Goal: Task Accomplishment & Management: Complete application form

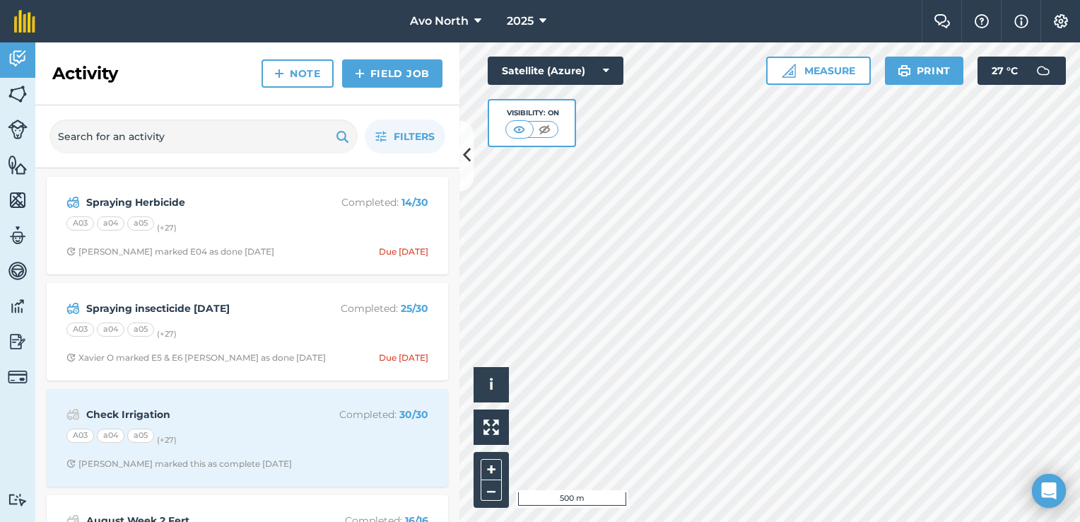
scroll to position [71, 0]
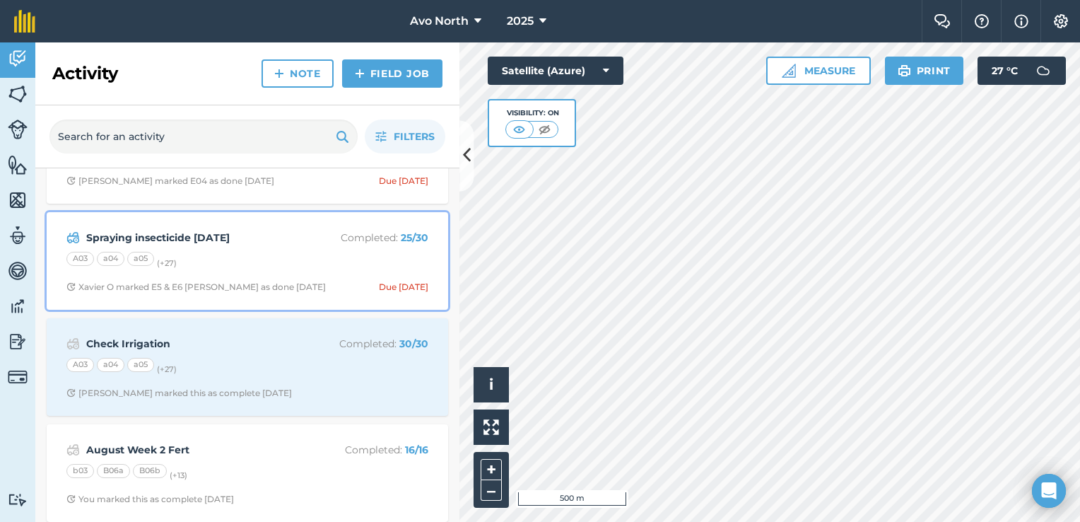
click at [278, 253] on div "A03 a04 a05 (+ 27 )" at bounding box center [247, 261] width 362 height 18
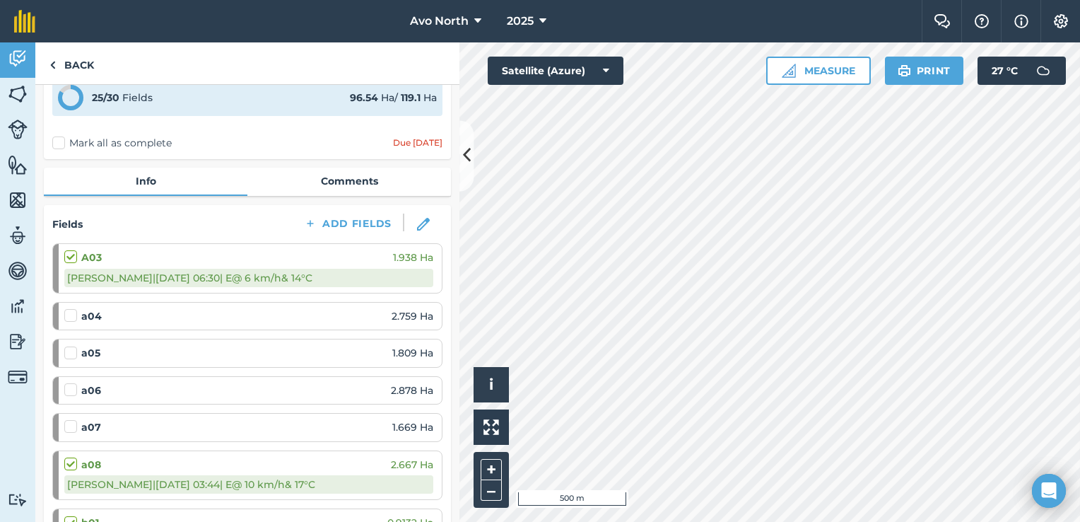
scroll to position [141, 0]
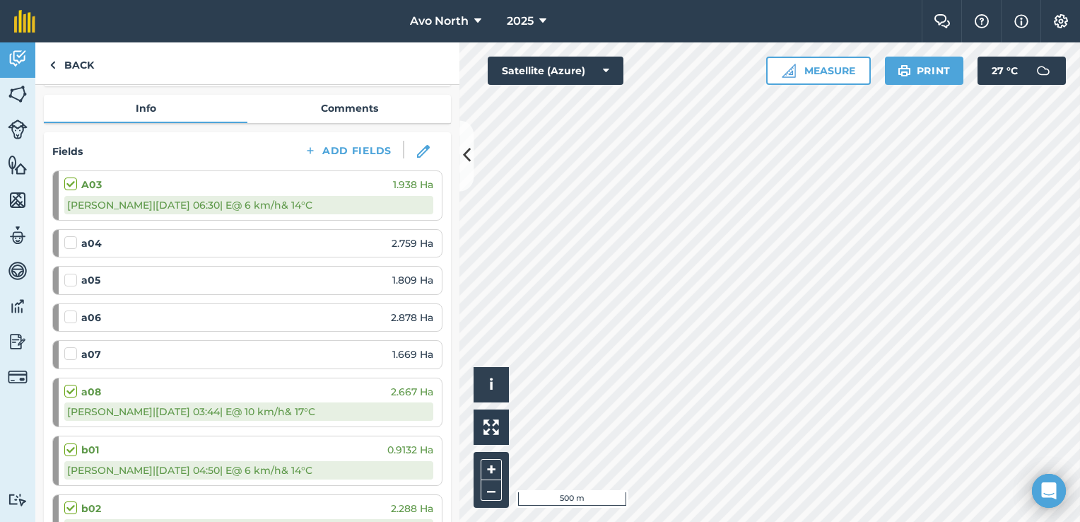
click at [343, 212] on div "[PERSON_NAME] | [DATE] 06:30 | E @ 6 km/h & 14 ° C" at bounding box center [248, 205] width 369 height 18
click at [338, 208] on div "[PERSON_NAME] | [DATE] 06:30 | E @ 6 km/h & 14 ° C" at bounding box center [248, 205] width 369 height 18
click at [71, 177] on label at bounding box center [72, 177] width 17 height 0
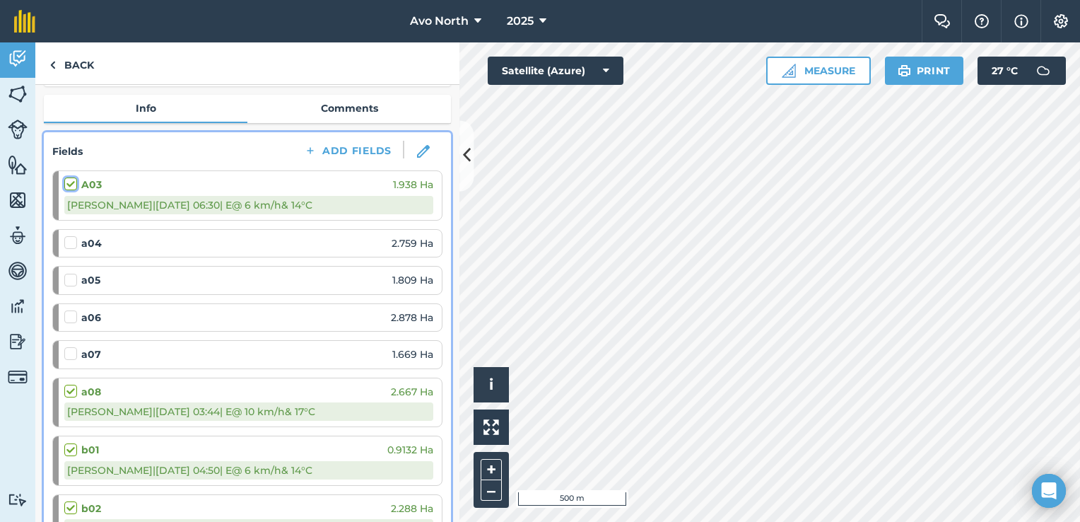
click at [71, 186] on input "checkbox" at bounding box center [68, 181] width 9 height 9
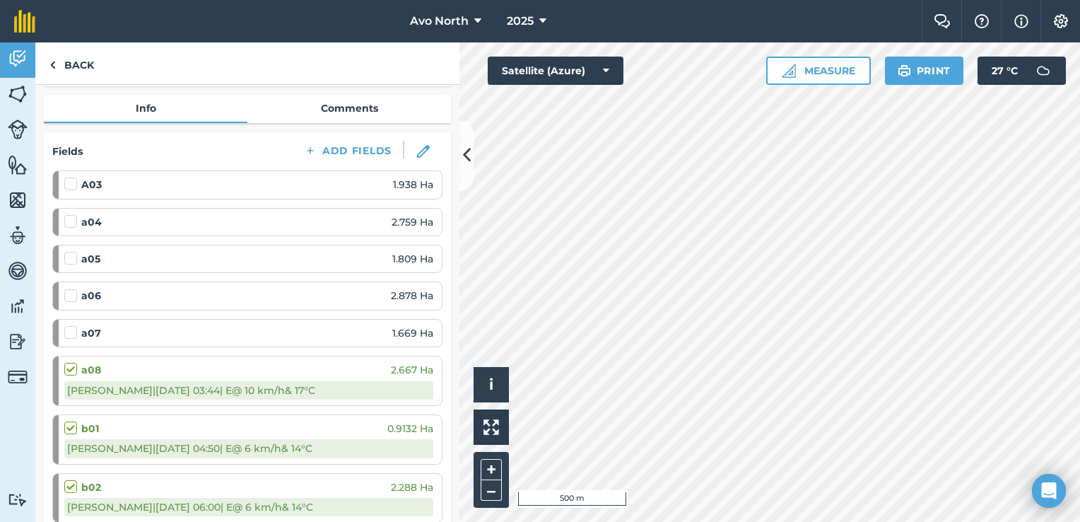
click at [68, 177] on label at bounding box center [72, 177] width 17 height 0
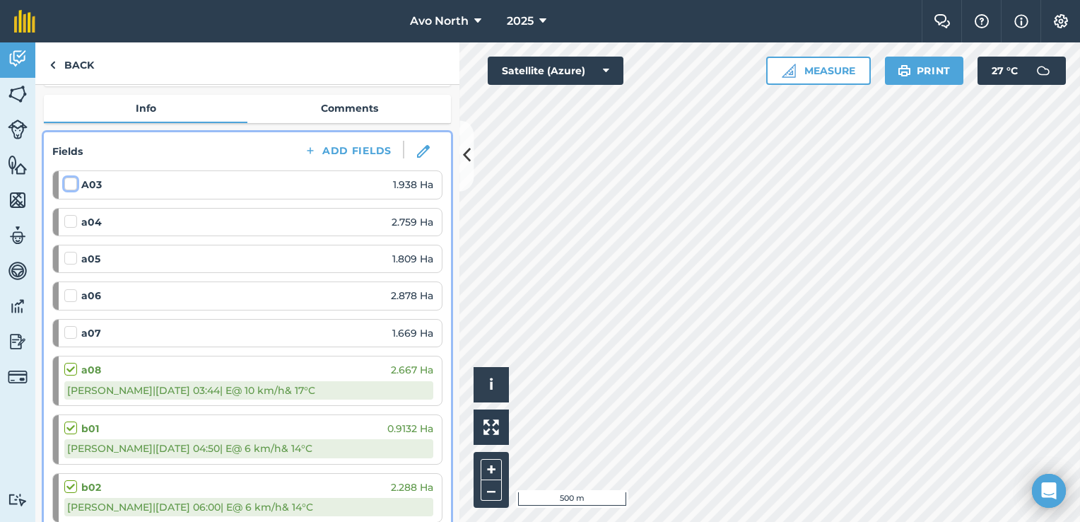
click at [68, 184] on input "checkbox" at bounding box center [68, 181] width 9 height 9
checkbox input "false"
select select "E"
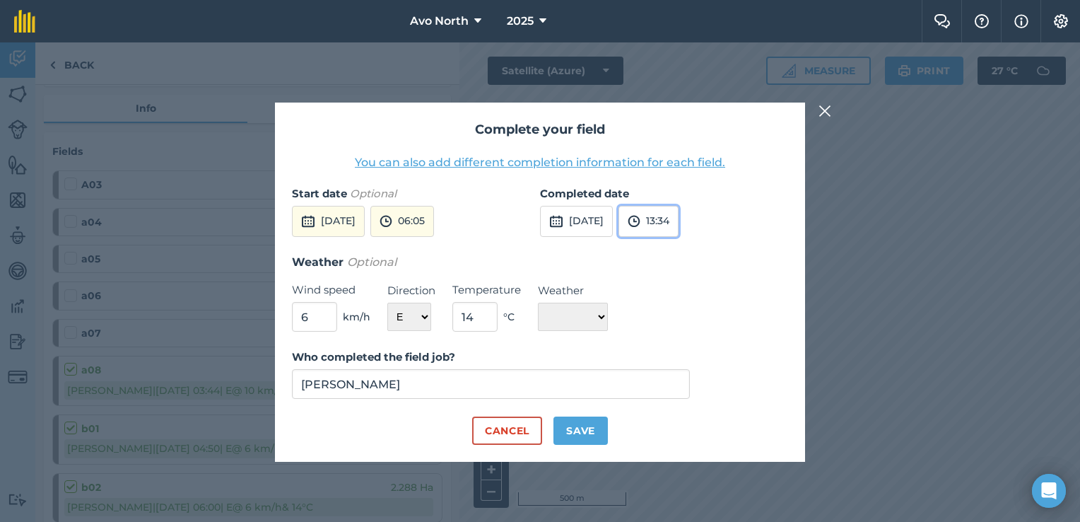
click at [678, 224] on button "13:34" at bounding box center [648, 221] width 60 height 31
click at [609, 225] on button "[DATE]" at bounding box center [576, 221] width 73 height 31
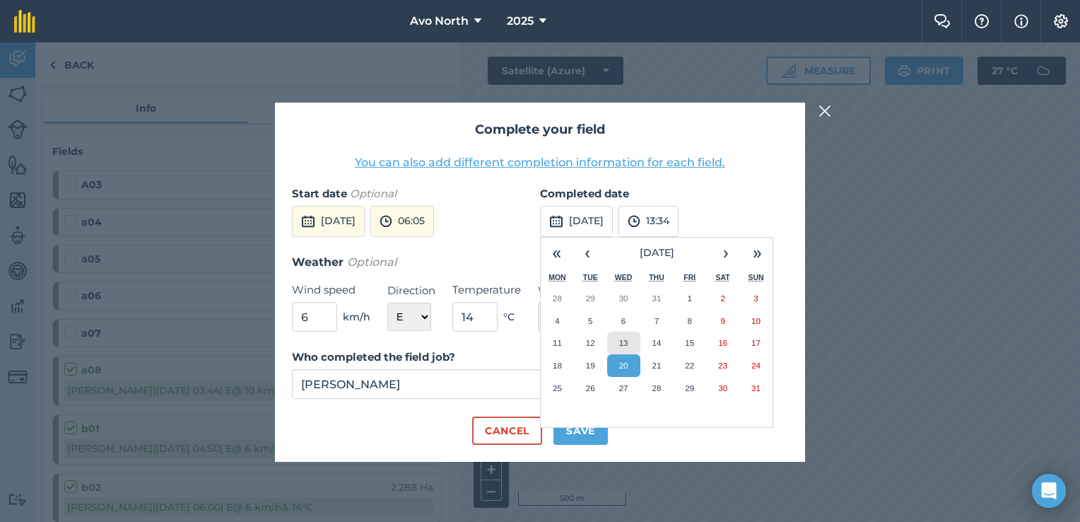
click at [625, 338] on abbr "13" at bounding box center [623, 342] width 9 height 9
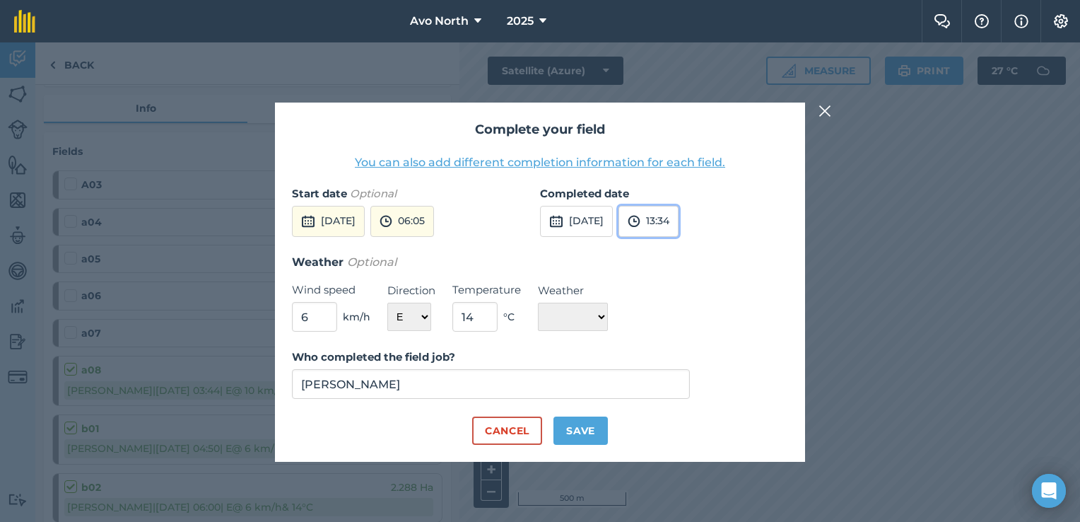
click at [678, 222] on button "13:34" at bounding box center [648, 221] width 60 height 31
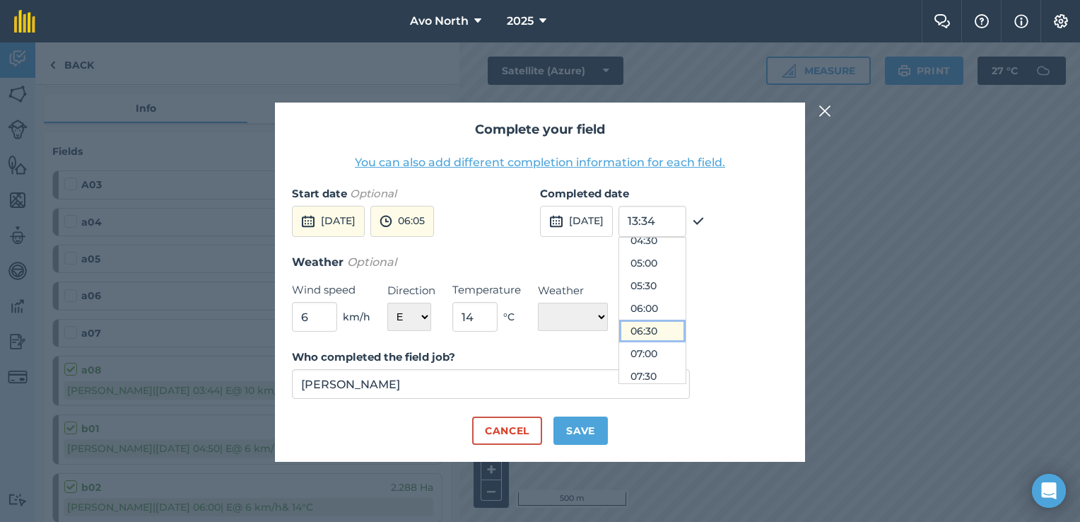
click at [686, 328] on button "06:30" at bounding box center [652, 330] width 66 height 23
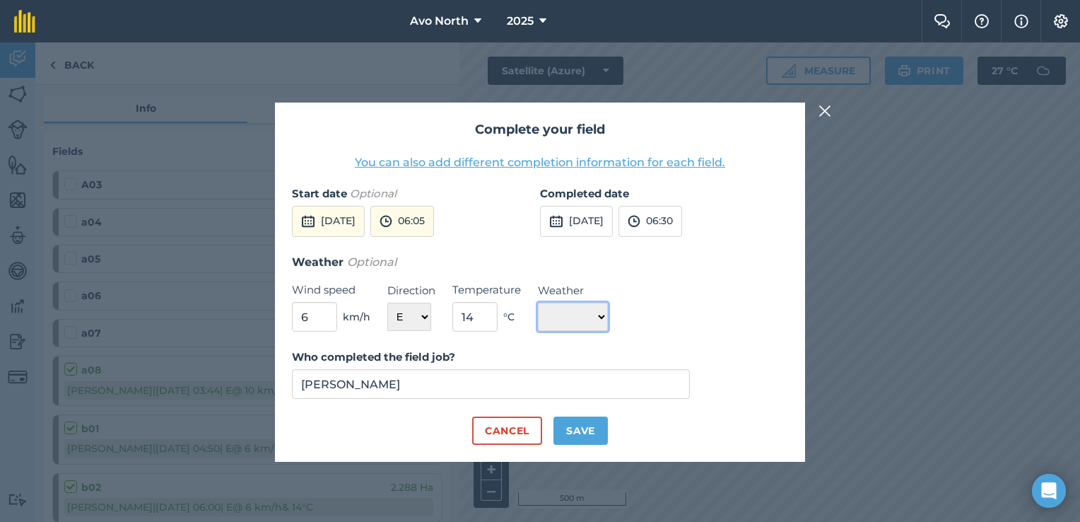
click at [601, 321] on select "☀️ Sunny 🌧 Rainy ⛅️ Cloudy 🌨 Snow ❄️ Icy" at bounding box center [573, 316] width 70 height 28
select select "Sunny"
click at [538, 302] on select "☀️ Sunny 🌧 Rainy ⛅️ Cloudy 🌨 Snow ❄️ Icy" at bounding box center [573, 316] width 70 height 28
click at [568, 442] on button "Save" at bounding box center [580, 430] width 54 height 28
checkbox input "true"
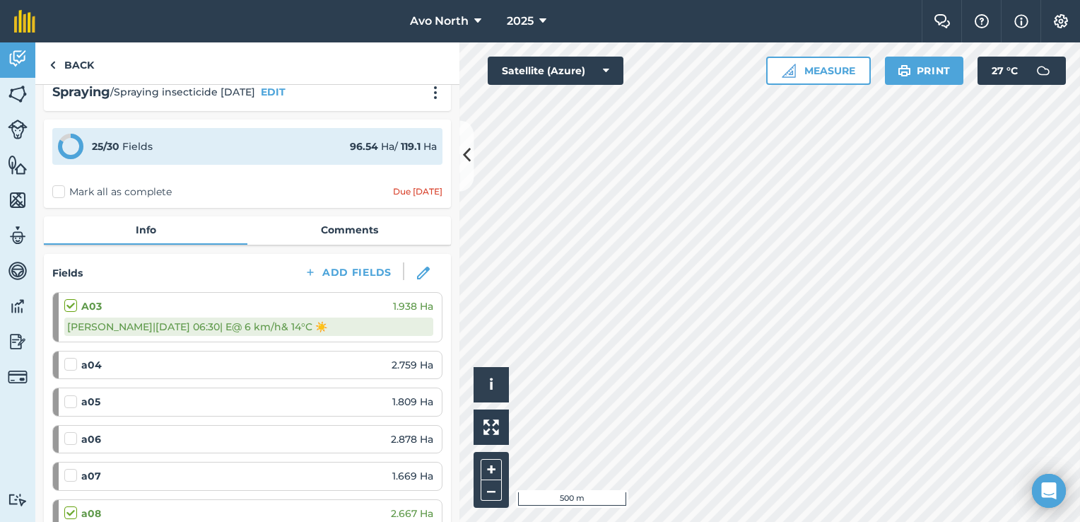
scroll to position [0, 0]
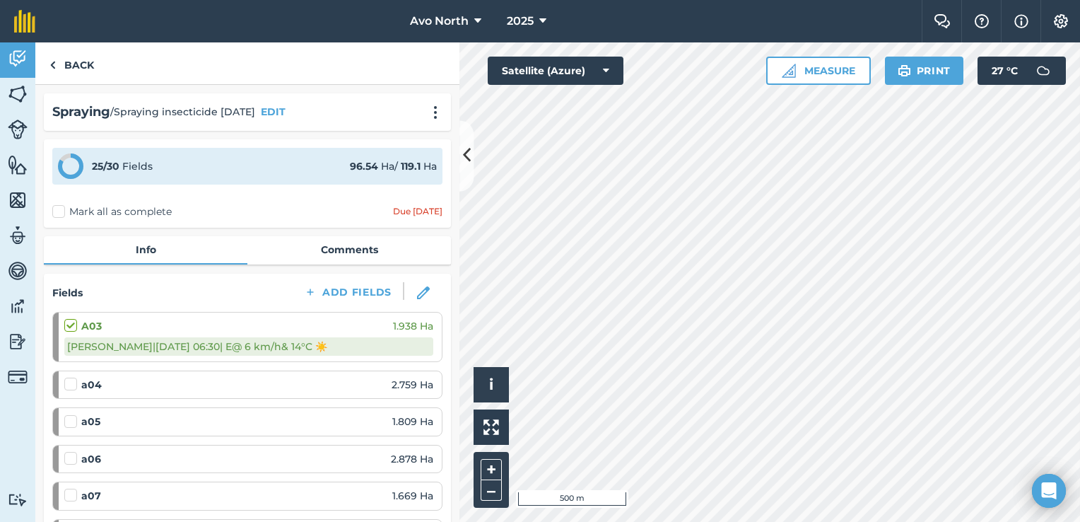
click at [66, 377] on label at bounding box center [72, 377] width 17 height 0
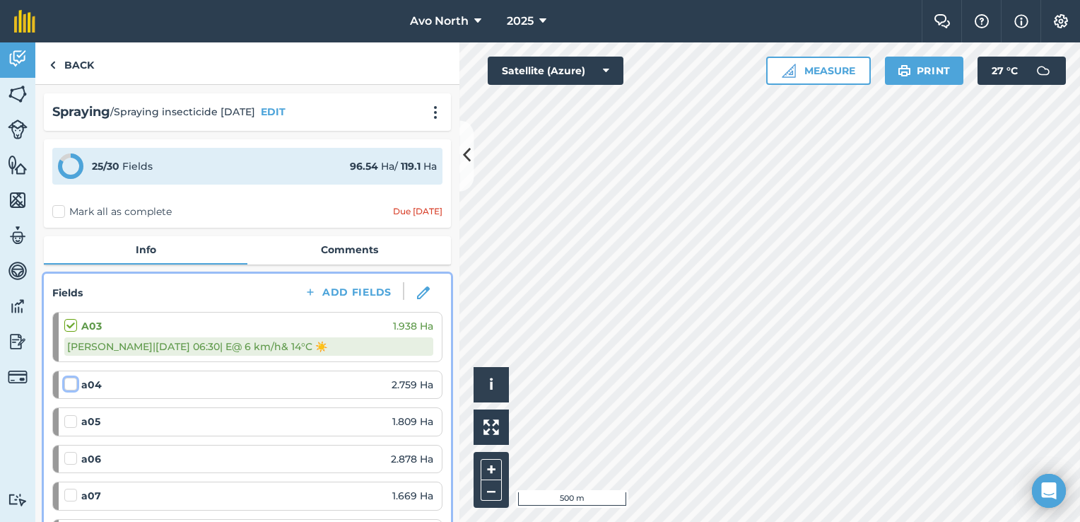
click at [66, 380] on input "checkbox" at bounding box center [68, 381] width 9 height 9
checkbox input "false"
select select "SE"
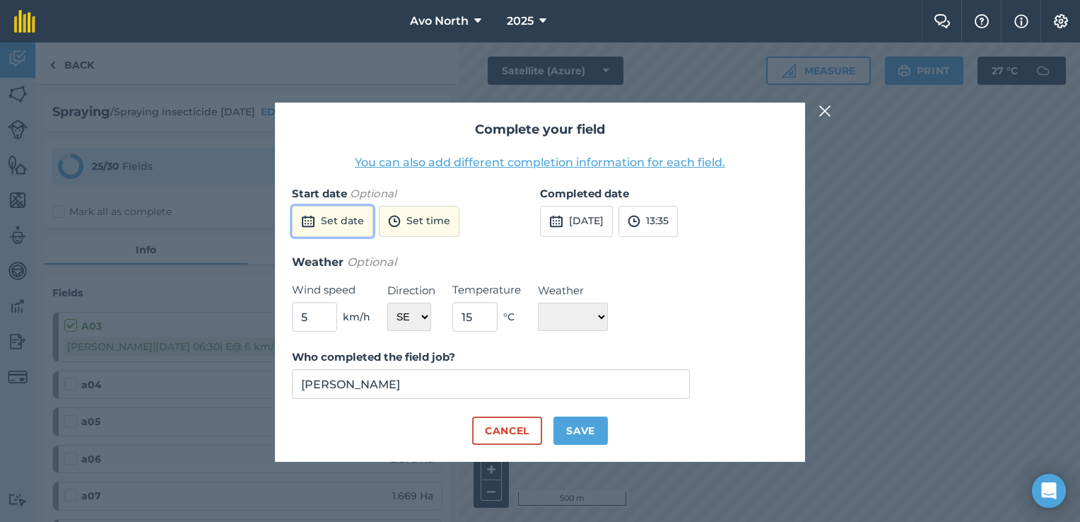
click at [319, 236] on button "Set date" at bounding box center [332, 221] width 81 height 31
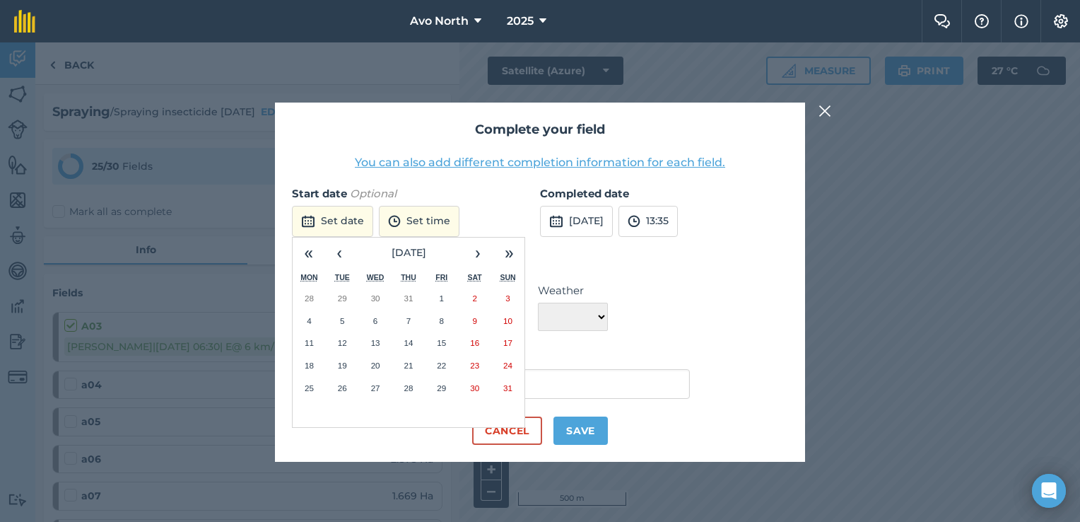
click at [523, 425] on div "« ‹ [DATE] › » Mon Tue Wed Thu Fri Sat Sun 28 29 30 31 1 2 3 4 5 6 7 8 9 10 11 …" at bounding box center [408, 332] width 233 height 191
click at [522, 437] on button "Cancel" at bounding box center [507, 430] width 70 height 28
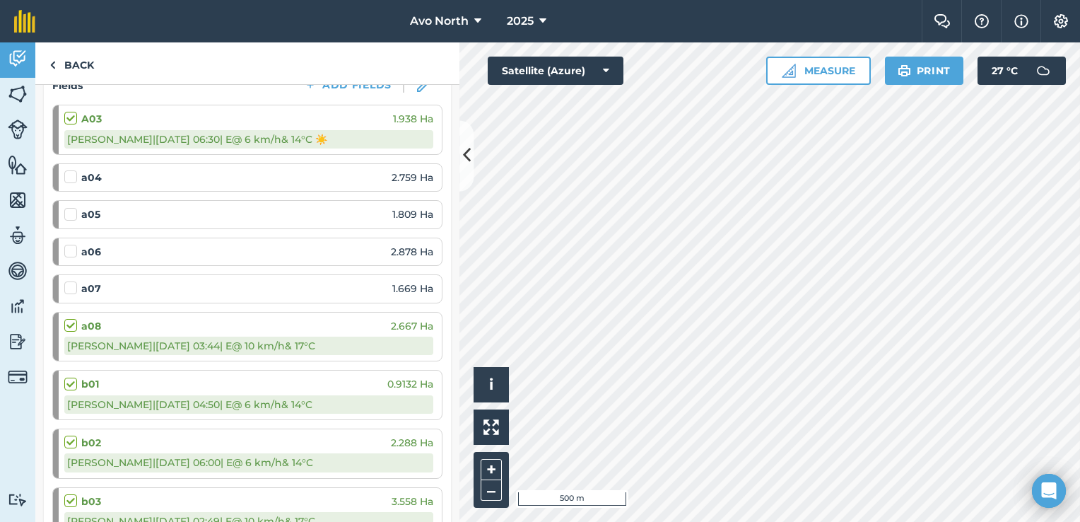
scroll to position [141, 0]
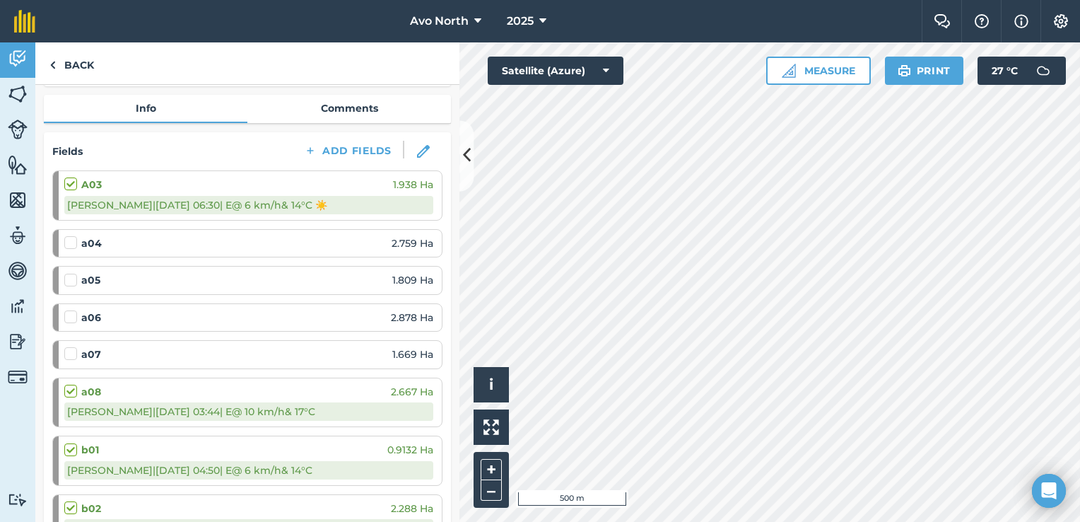
click at [102, 206] on div "[PERSON_NAME] | [DATE] 06:30 | E @ 6 km/h & 14 ° C ☀️" at bounding box center [248, 205] width 369 height 18
click at [71, 177] on label at bounding box center [72, 177] width 17 height 0
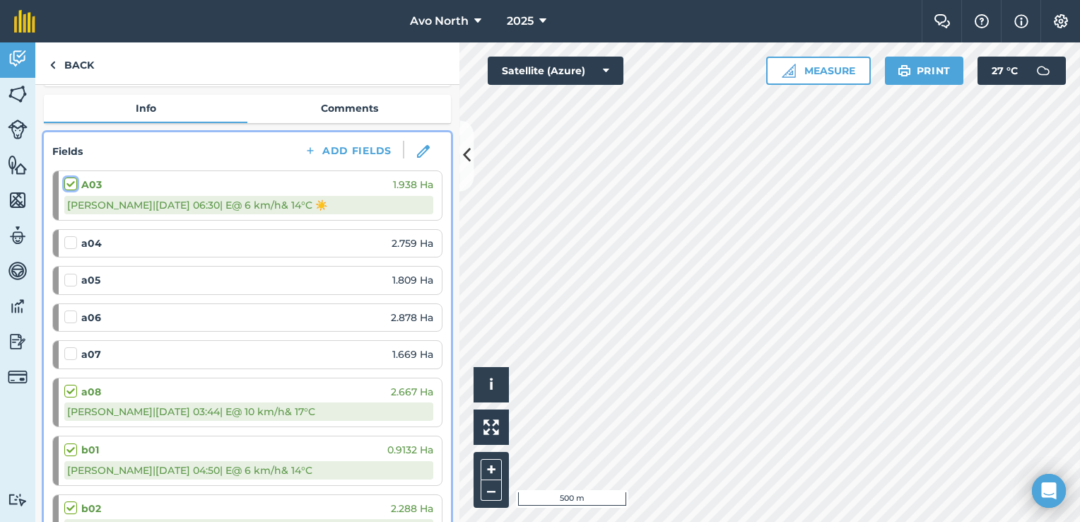
click at [71, 183] on input "checkbox" at bounding box center [68, 181] width 9 height 9
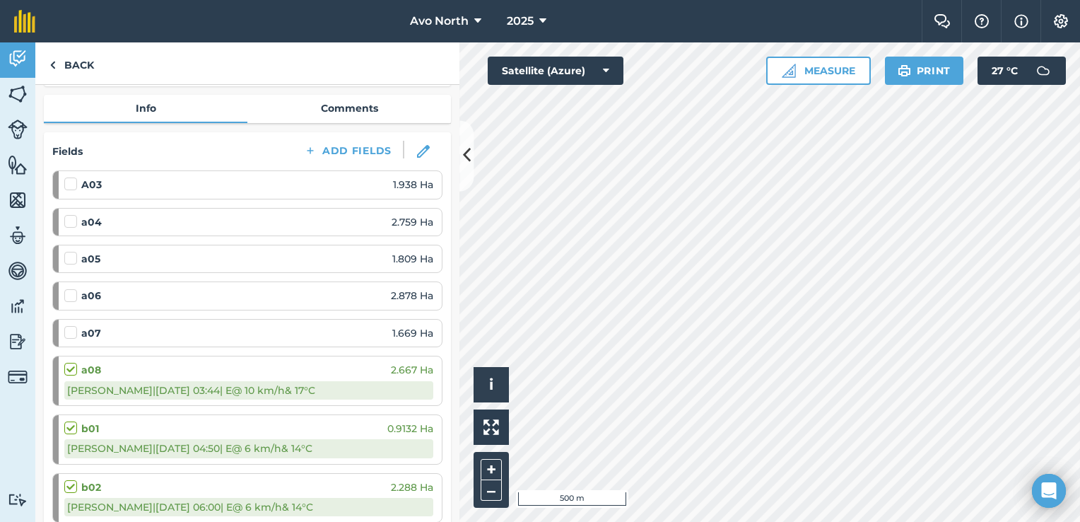
click at [71, 177] on label at bounding box center [72, 177] width 17 height 0
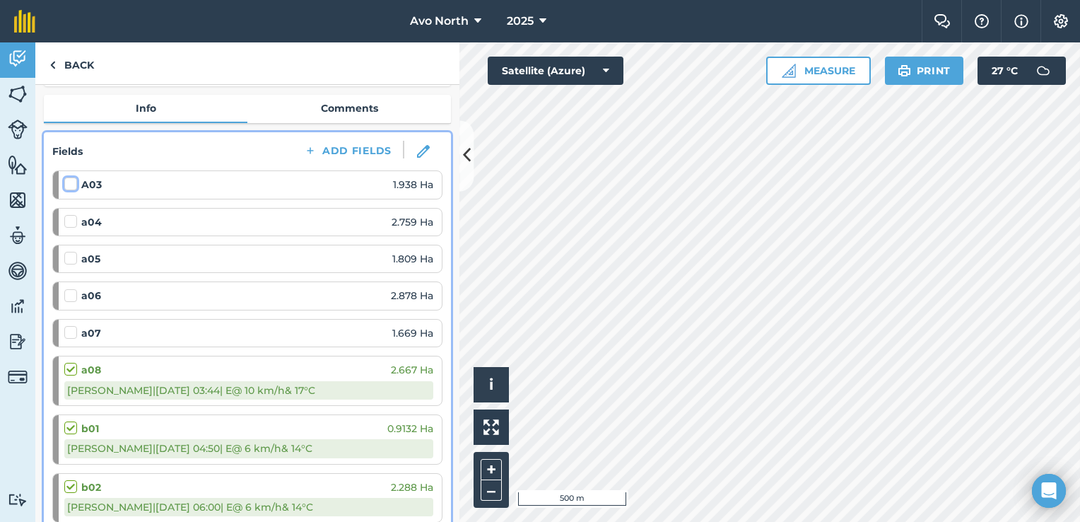
click at [71, 183] on input "checkbox" at bounding box center [68, 181] width 9 height 9
checkbox input "false"
select select "E"
select select "Sunny"
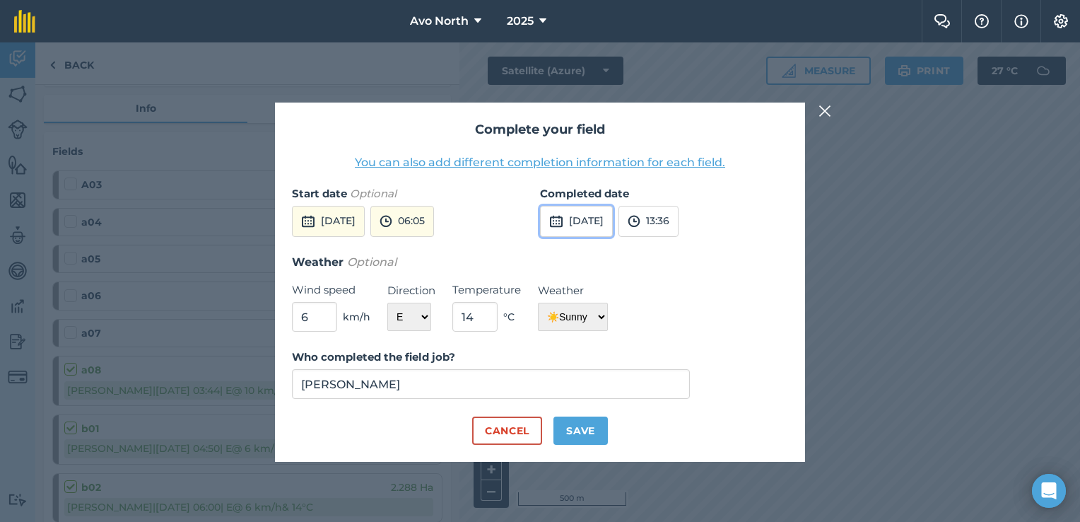
click at [613, 224] on button "[DATE]" at bounding box center [576, 221] width 73 height 31
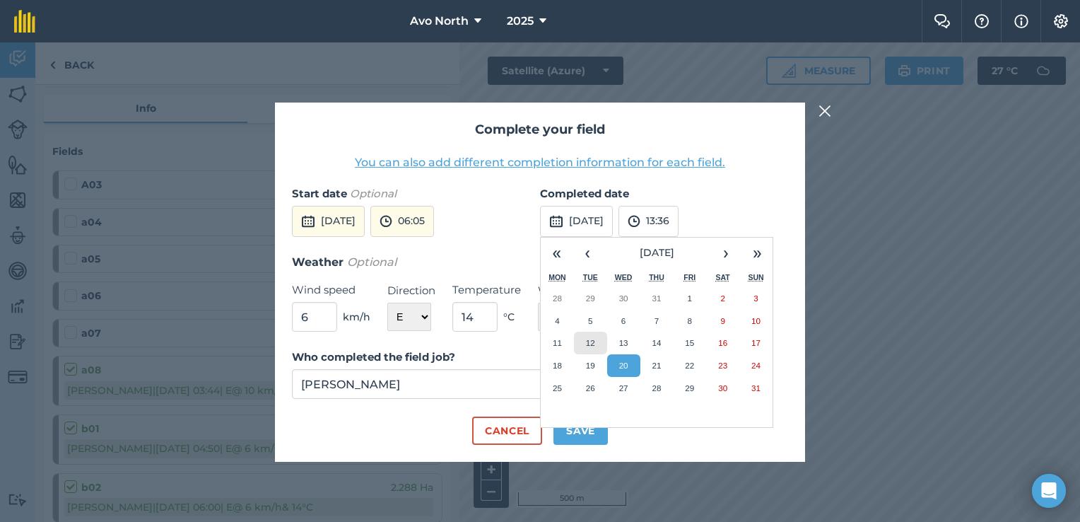
click at [595, 342] on button "12" at bounding box center [590, 342] width 33 height 23
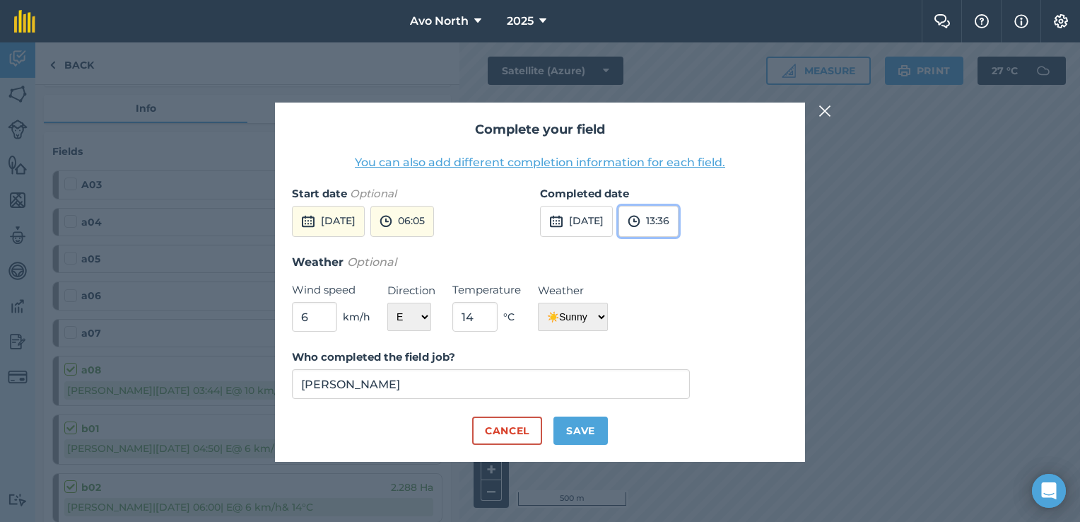
click at [678, 219] on button "13:36" at bounding box center [648, 221] width 60 height 31
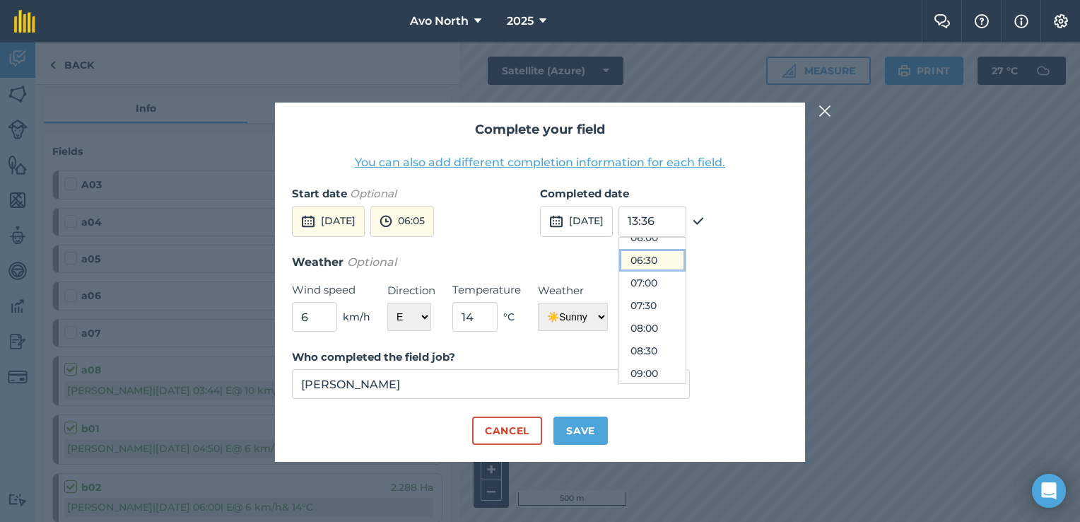
click at [686, 259] on button "06:30" at bounding box center [652, 260] width 66 height 23
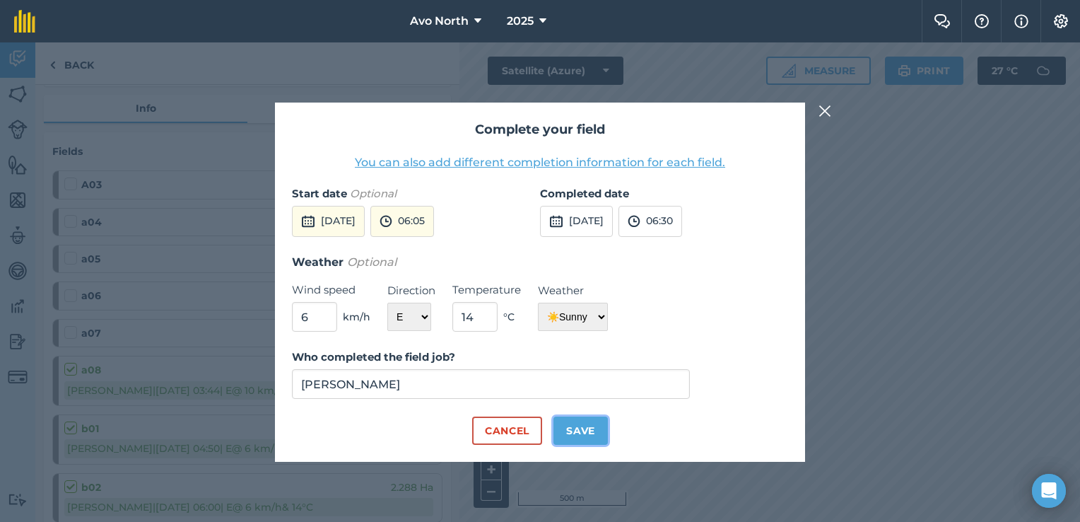
click at [583, 425] on button "Save" at bounding box center [580, 430] width 54 height 28
checkbox input "true"
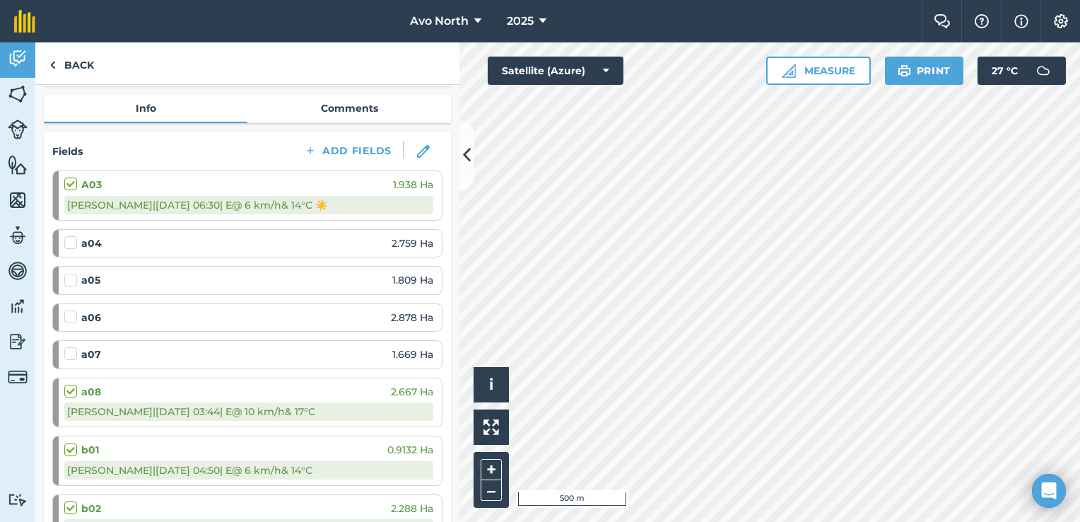
click at [74, 235] on label at bounding box center [72, 235] width 17 height 0
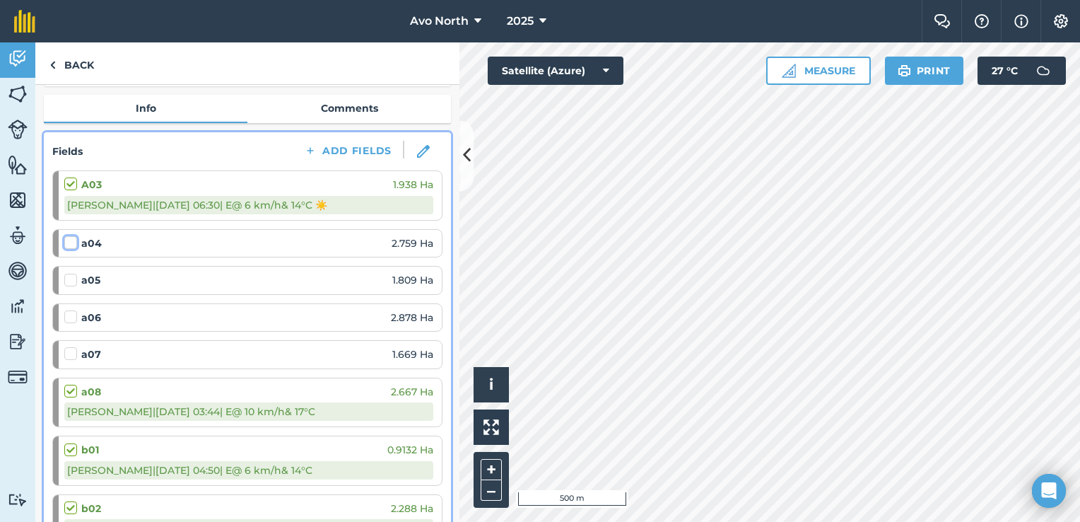
click at [74, 237] on input "checkbox" at bounding box center [68, 239] width 9 height 9
checkbox input "false"
select select "SE"
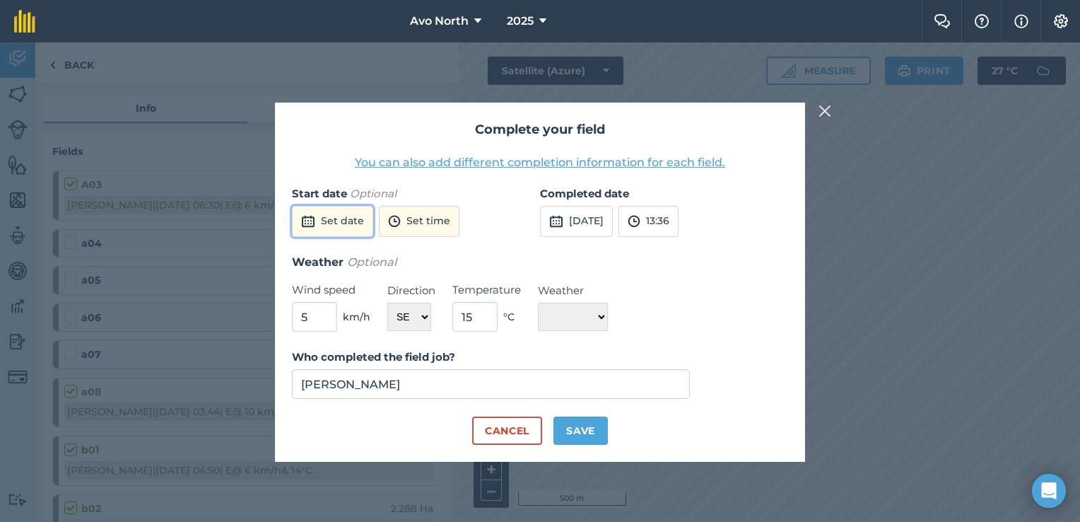
click at [358, 230] on button "Set date" at bounding box center [332, 221] width 81 height 31
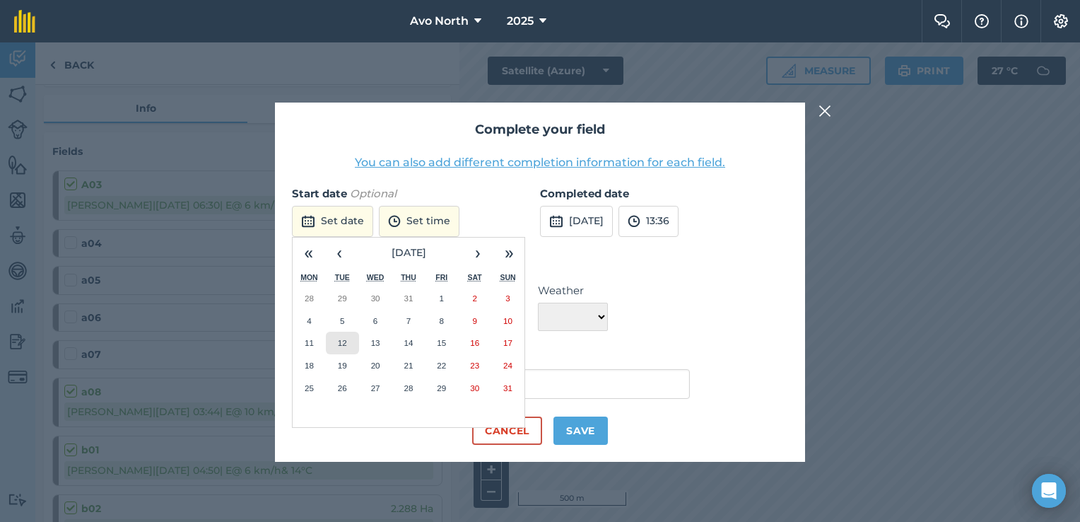
click at [338, 342] on abbr "12" at bounding box center [342, 342] width 9 height 9
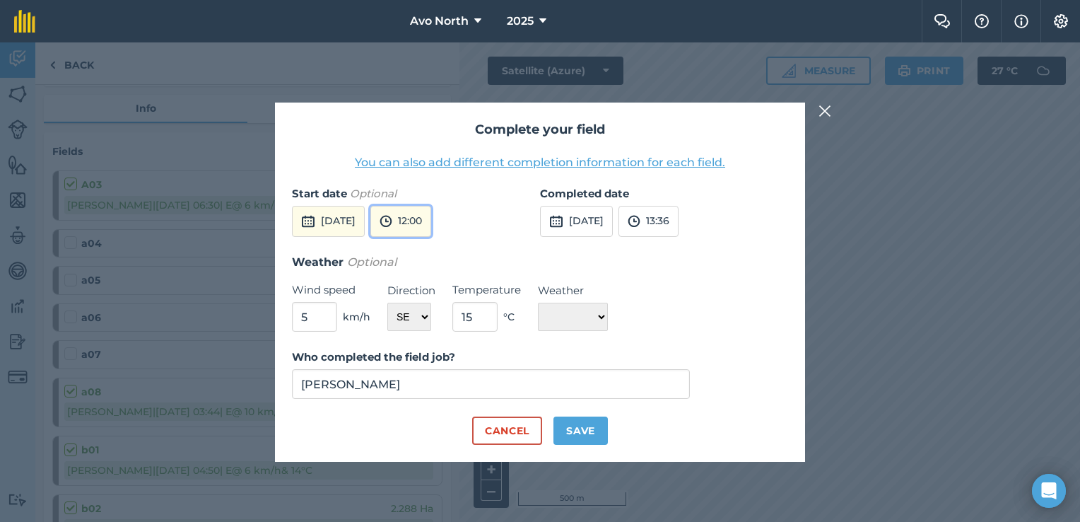
click at [431, 219] on button "12:00" at bounding box center [400, 221] width 61 height 31
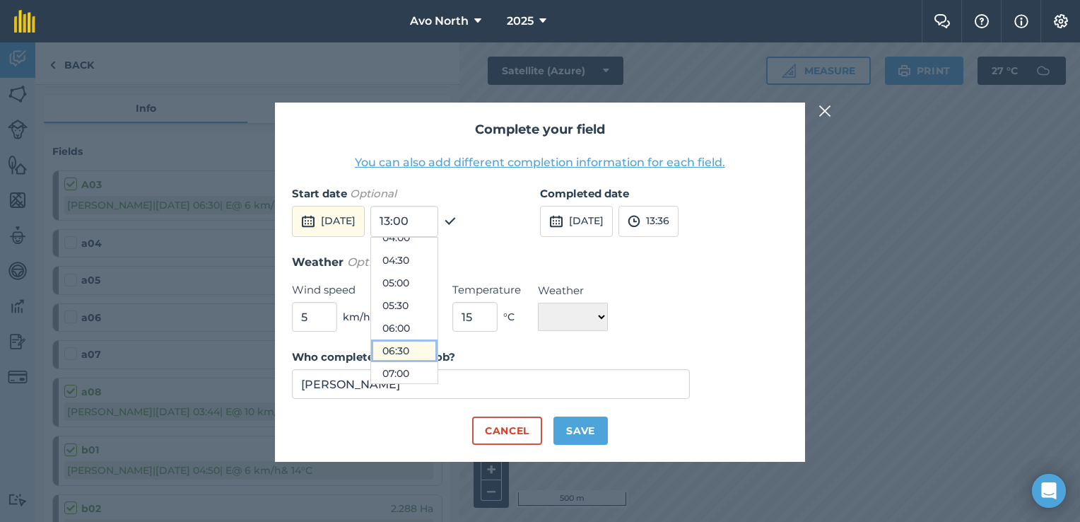
click at [435, 343] on button "06:30" at bounding box center [404, 350] width 66 height 23
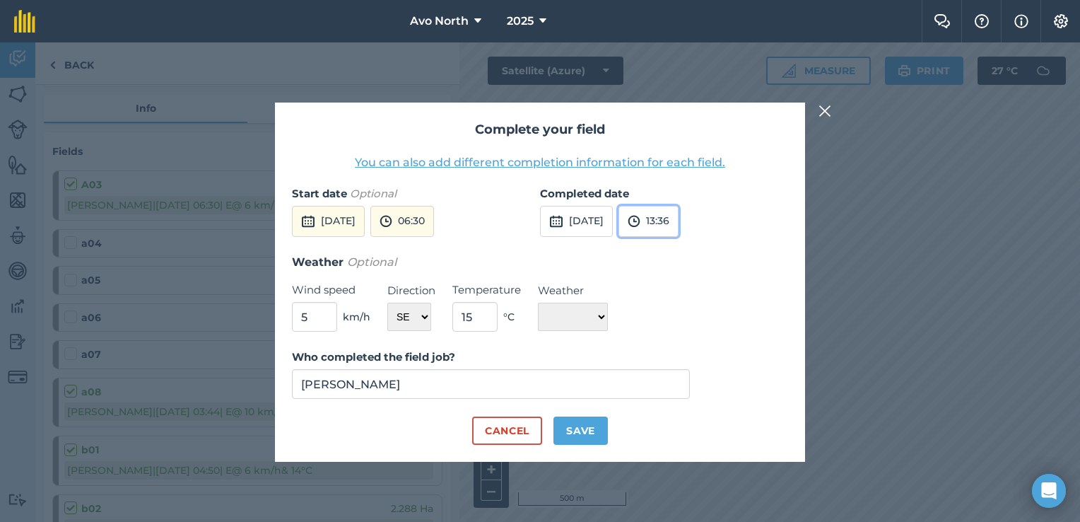
click at [678, 221] on button "13:36" at bounding box center [648, 221] width 60 height 31
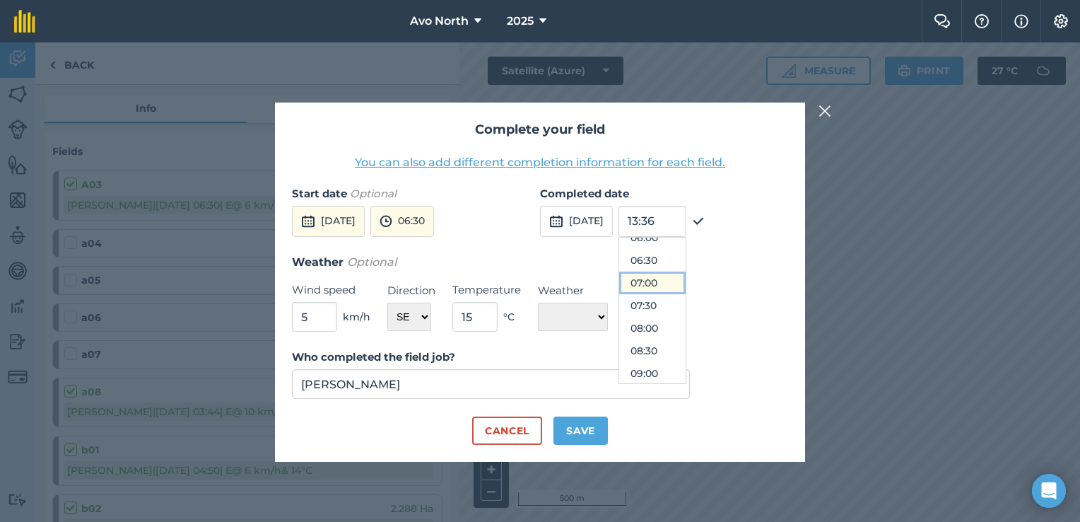
click at [686, 284] on button "07:00" at bounding box center [652, 282] width 66 height 23
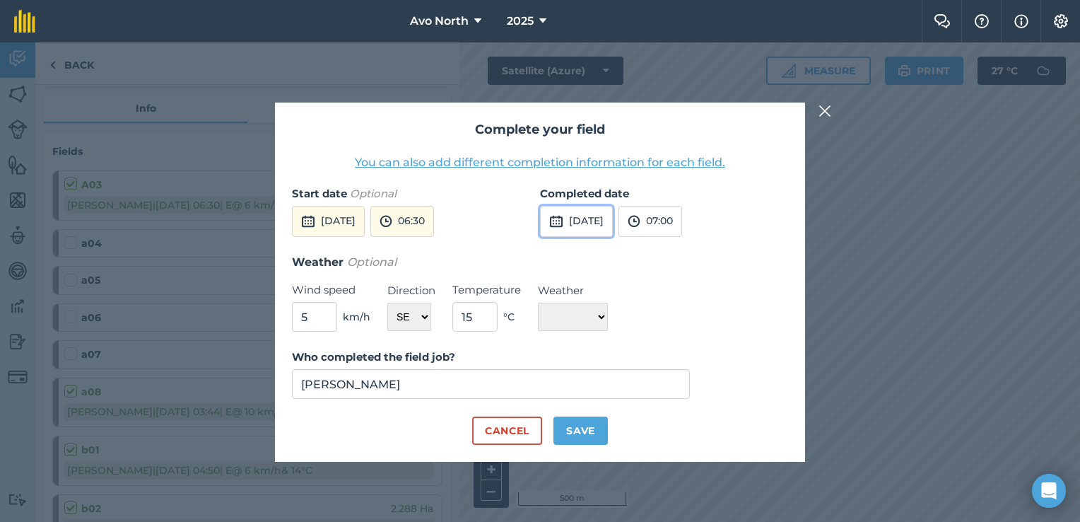
click at [595, 224] on button "[DATE]" at bounding box center [576, 221] width 73 height 31
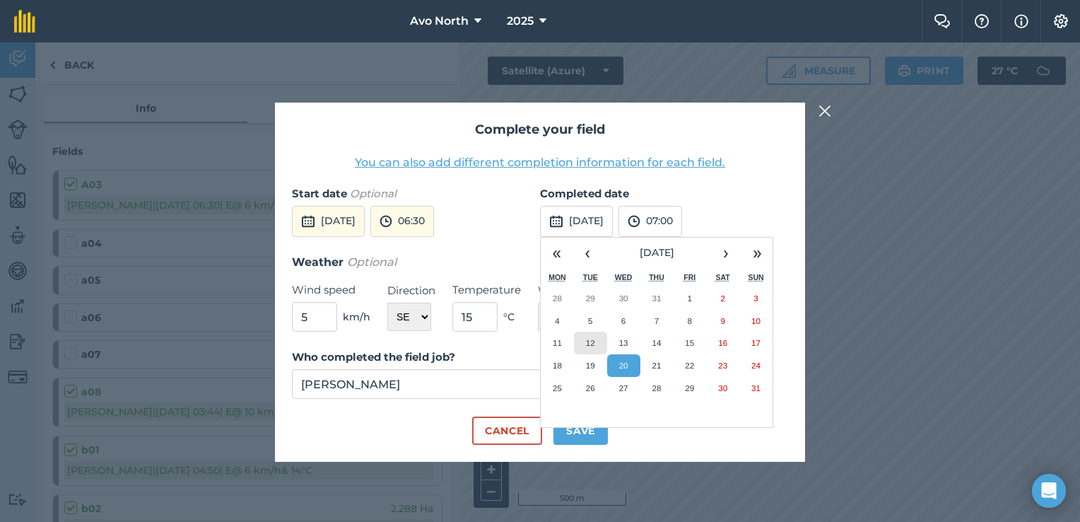
click at [595, 343] on button "12" at bounding box center [590, 342] width 33 height 23
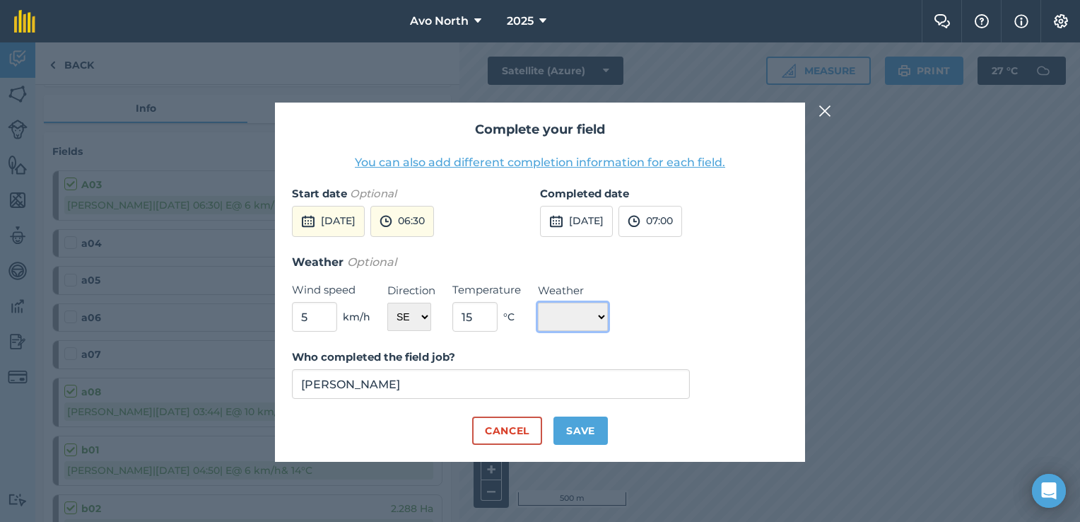
click at [575, 322] on select "☀️ Sunny 🌧 Rainy ⛅️ Cloudy 🌨 Snow ❄️ Icy" at bounding box center [573, 316] width 70 height 28
select select "Sunny"
click at [538, 302] on select "☀️ Sunny 🌧 Rainy ⛅️ Cloudy 🌨 Snow ❄️ Icy" at bounding box center [573, 316] width 70 height 28
click at [590, 433] on button "Save" at bounding box center [580, 430] width 54 height 28
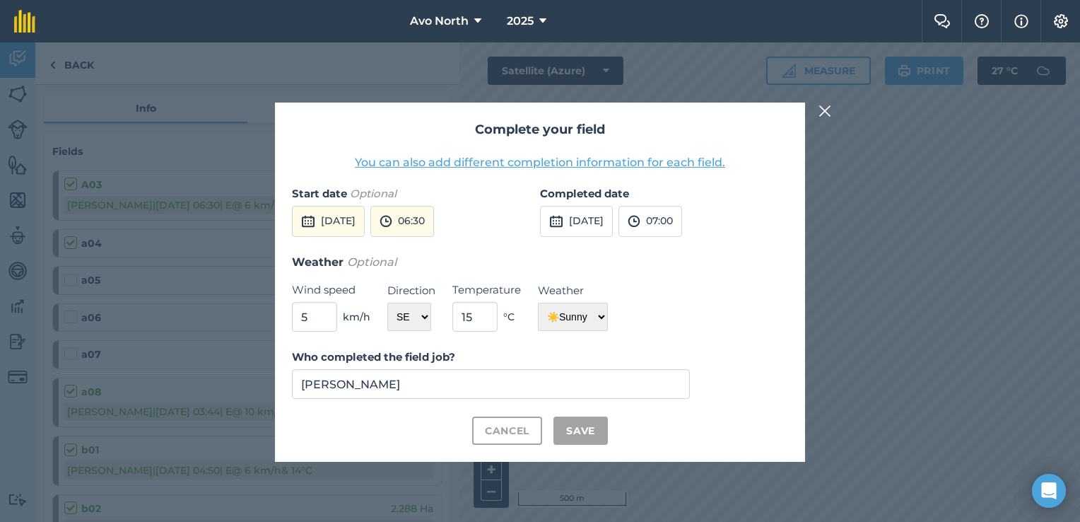
checkbox input "true"
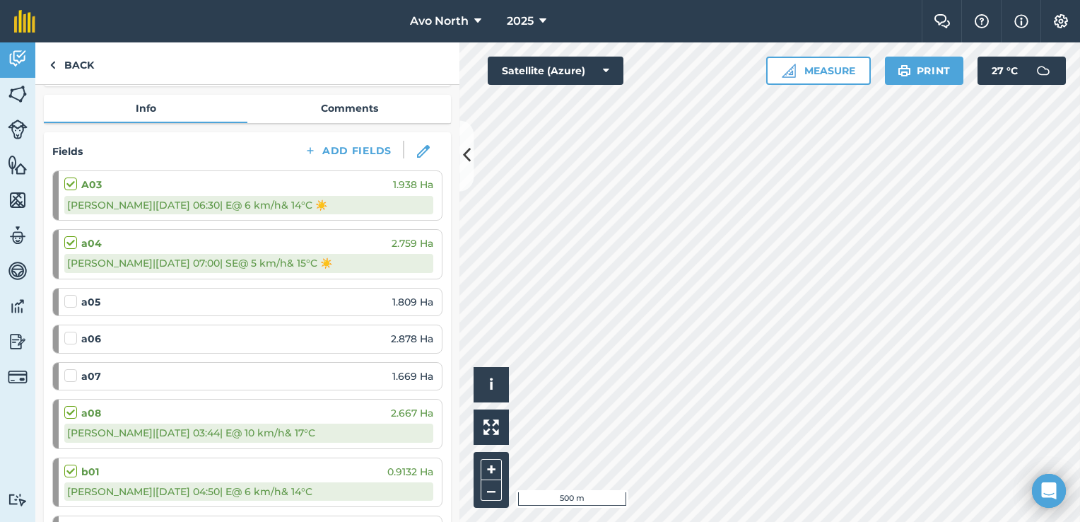
scroll to position [212, 0]
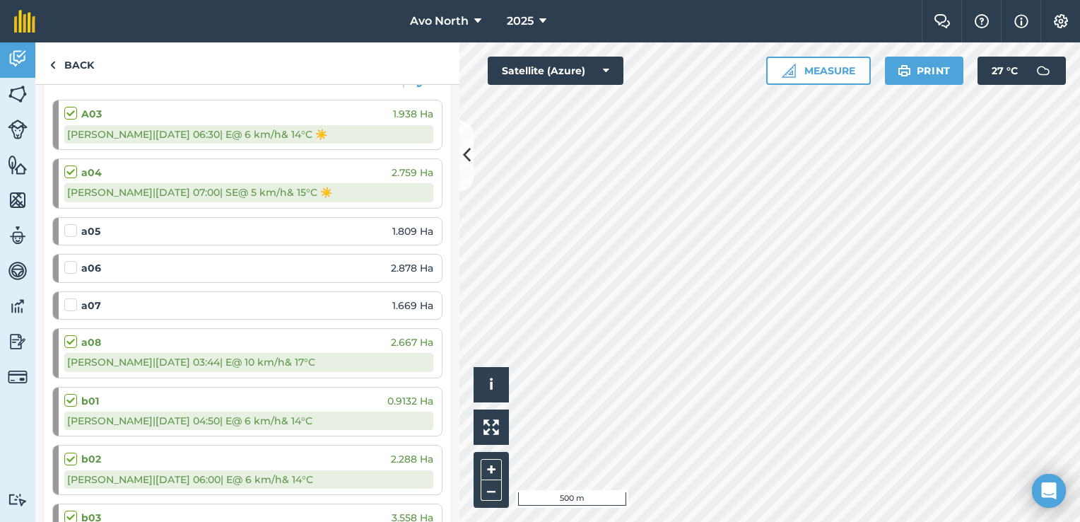
click at [69, 223] on label at bounding box center [72, 223] width 17 height 0
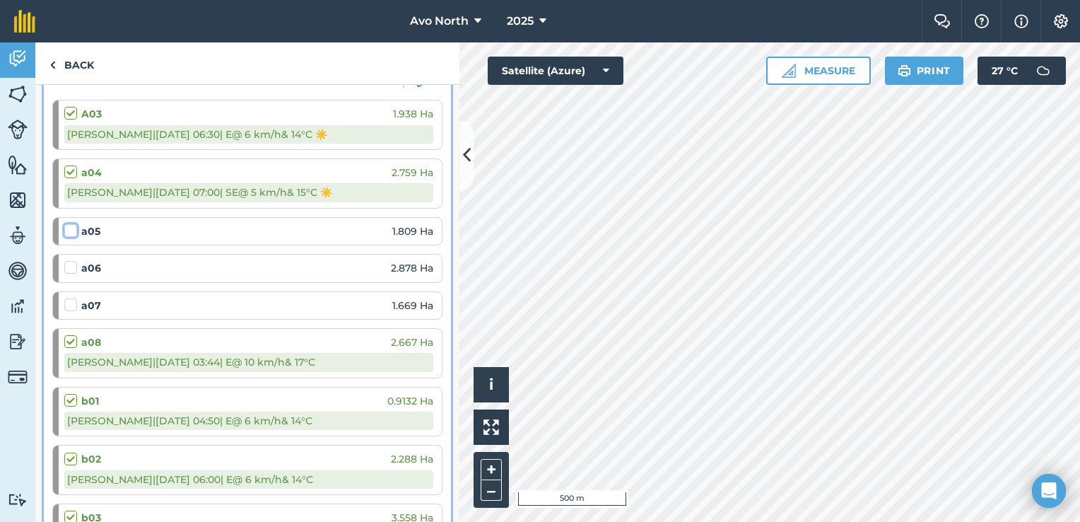
click at [69, 225] on input "checkbox" at bounding box center [68, 227] width 9 height 9
checkbox input "false"
select select "SE"
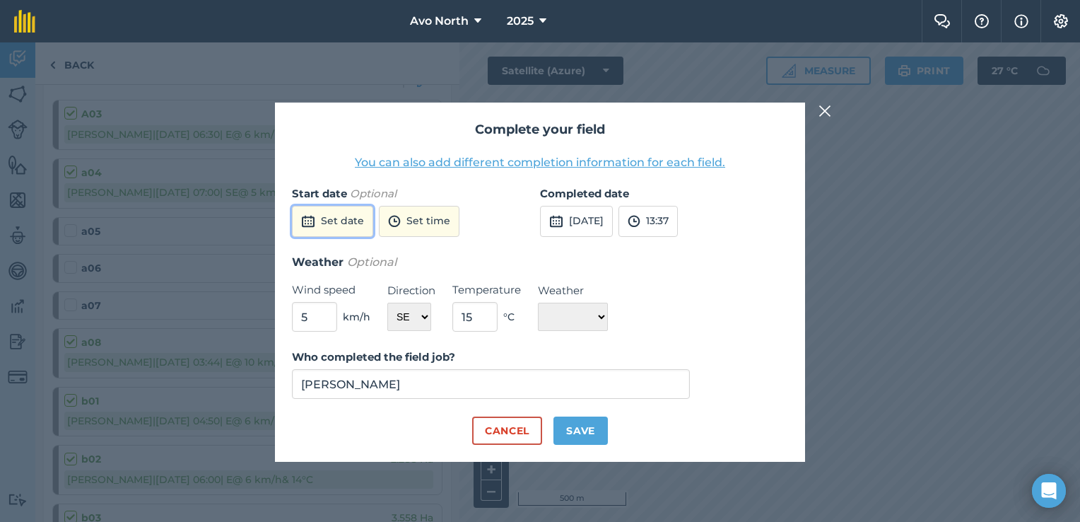
click at [336, 218] on button "Set date" at bounding box center [332, 221] width 81 height 31
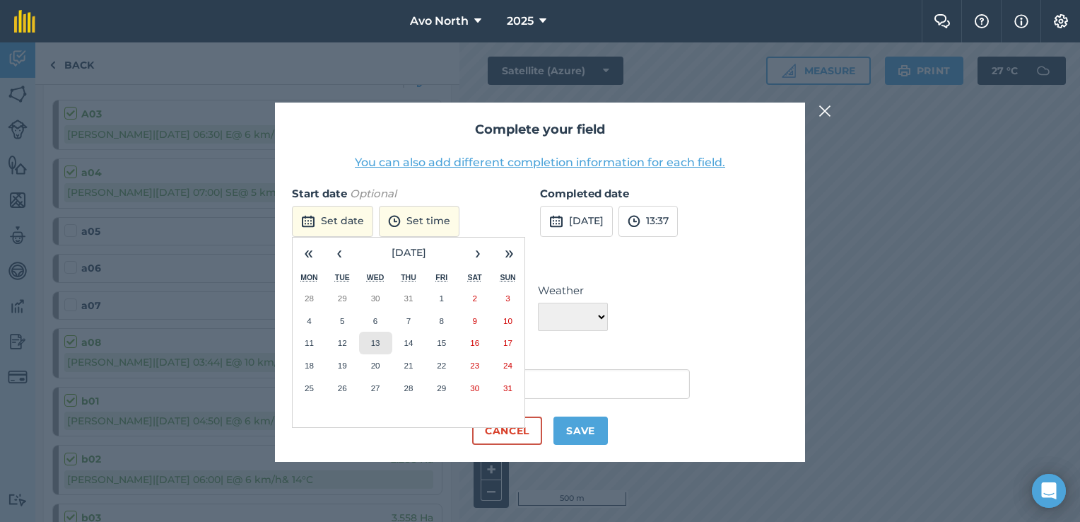
click at [371, 339] on abbr "13" at bounding box center [375, 342] width 9 height 9
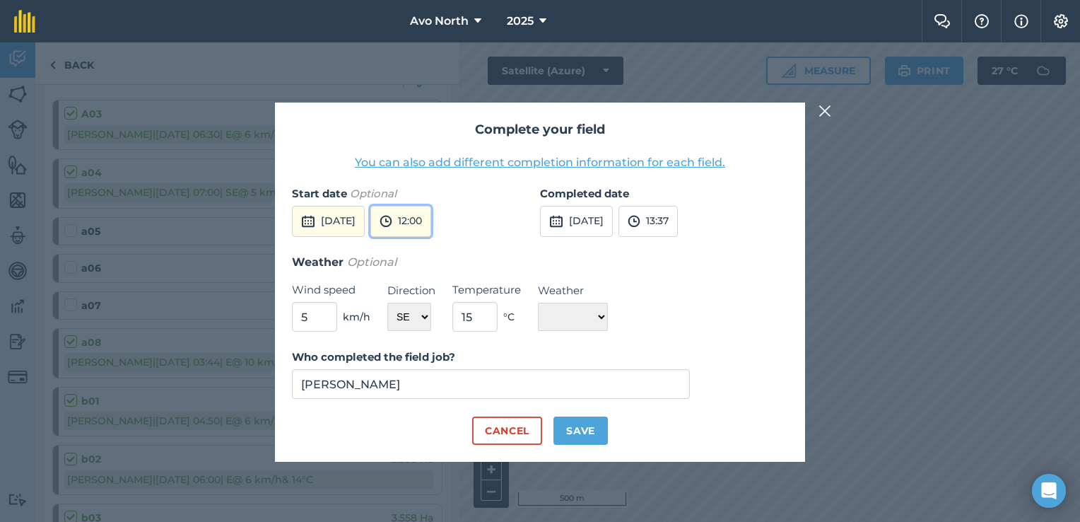
click at [431, 214] on button "12:00" at bounding box center [400, 221] width 61 height 31
click at [230, 295] on div "Complete your field You can also add different completion information for each …" at bounding box center [540, 281] width 1080 height 479
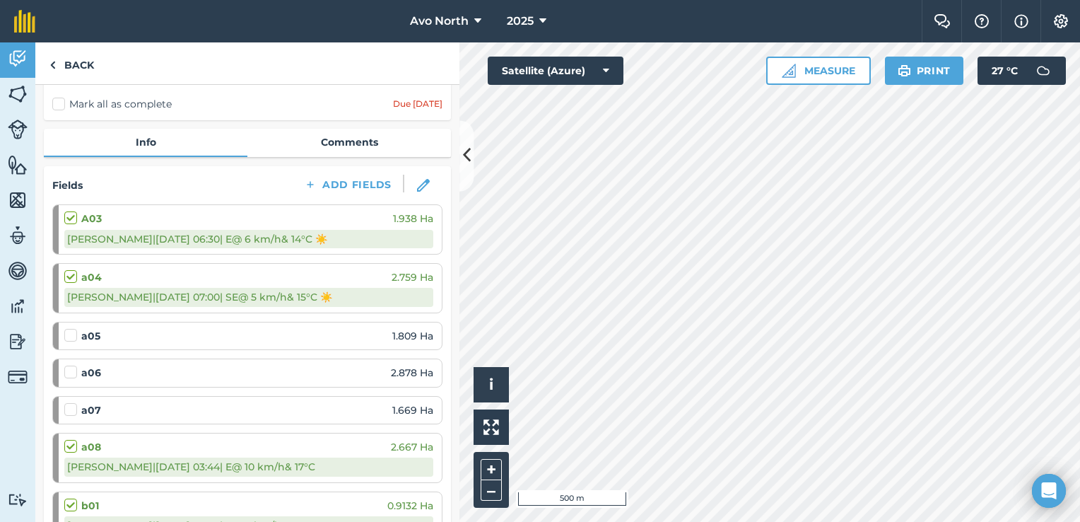
scroll to position [71, 0]
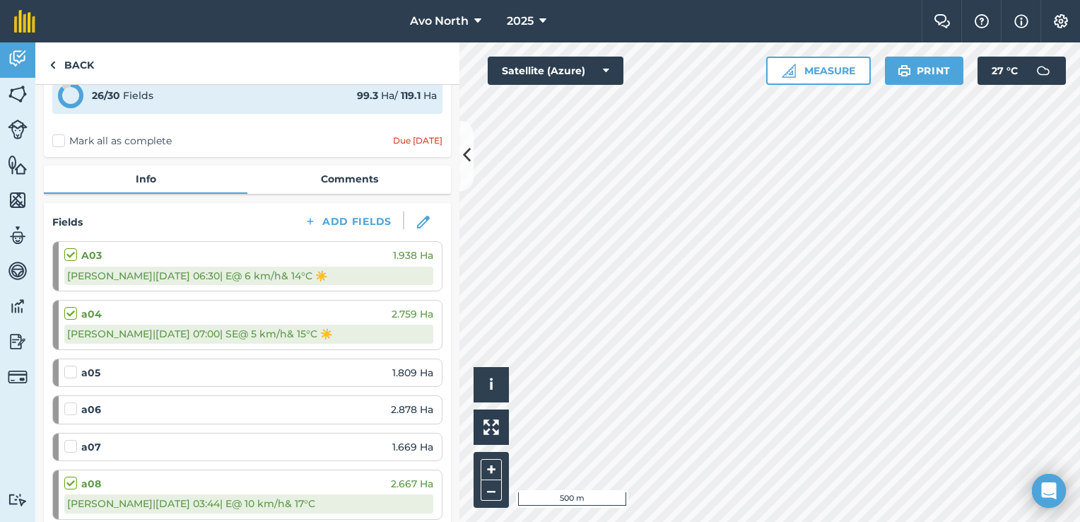
click at [71, 365] on label at bounding box center [72, 365] width 17 height 0
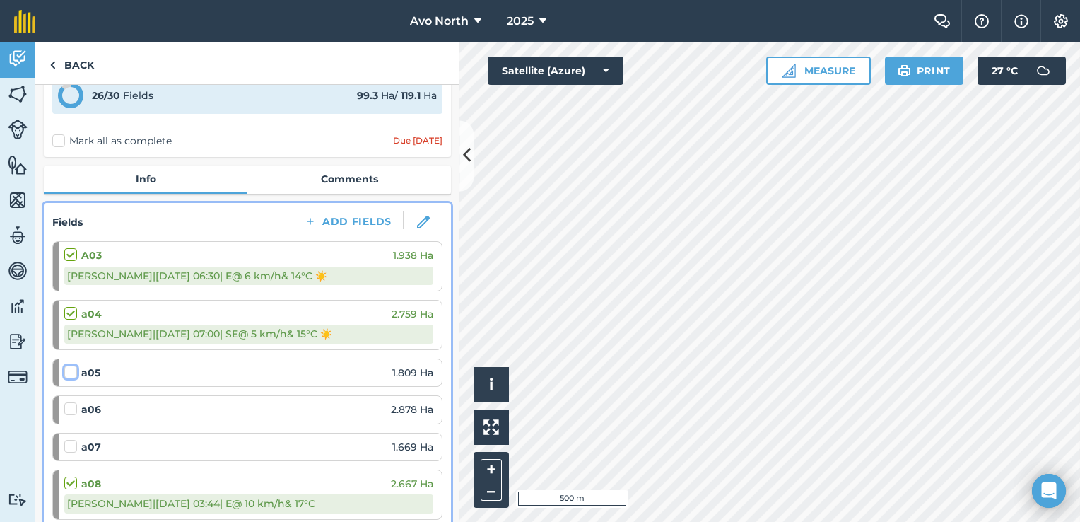
click at [71, 370] on input "checkbox" at bounding box center [68, 369] width 9 height 9
checkbox input "false"
select select "SE"
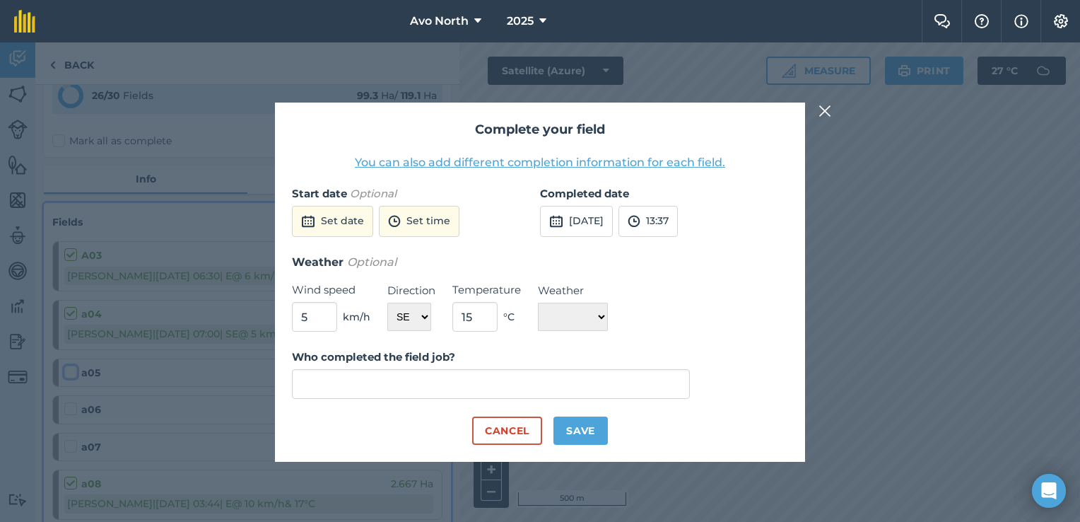
type input "[PERSON_NAME]"
click at [368, 227] on button "Set date" at bounding box center [332, 221] width 81 height 31
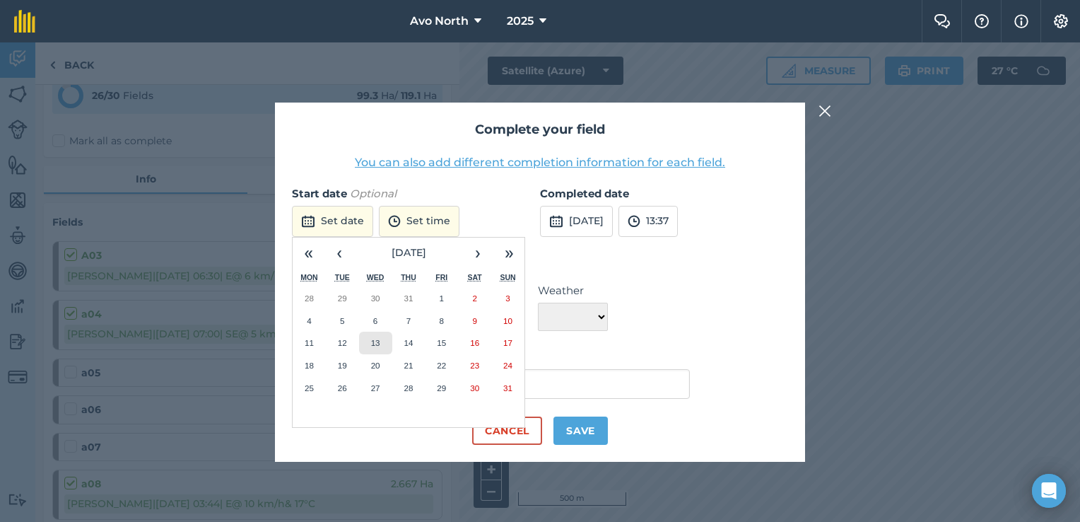
click at [379, 346] on abbr "13" at bounding box center [375, 342] width 9 height 9
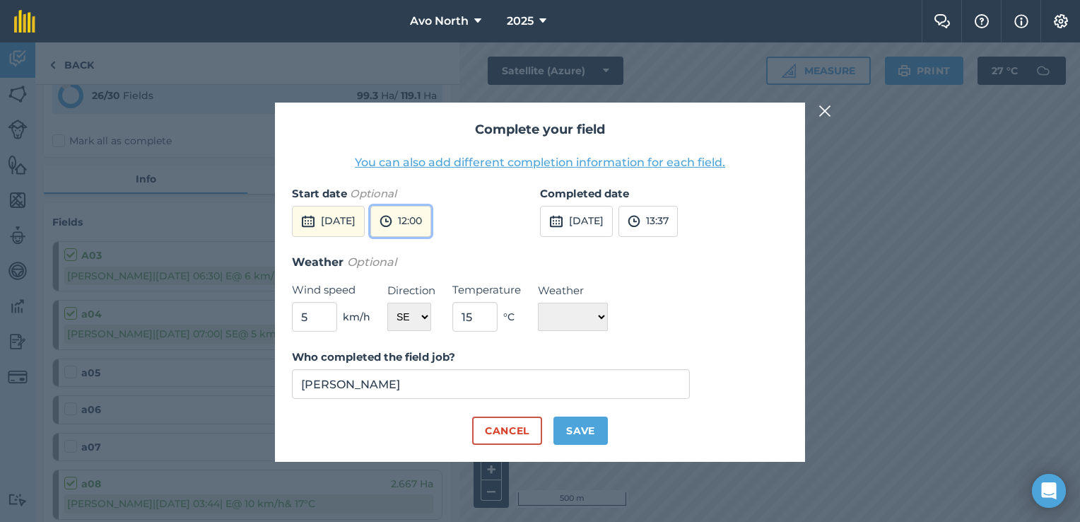
click at [431, 228] on button "12:00" at bounding box center [400, 221] width 61 height 31
click at [435, 305] on button "04:00" at bounding box center [404, 308] width 66 height 23
click at [640, 224] on img at bounding box center [634, 221] width 13 height 17
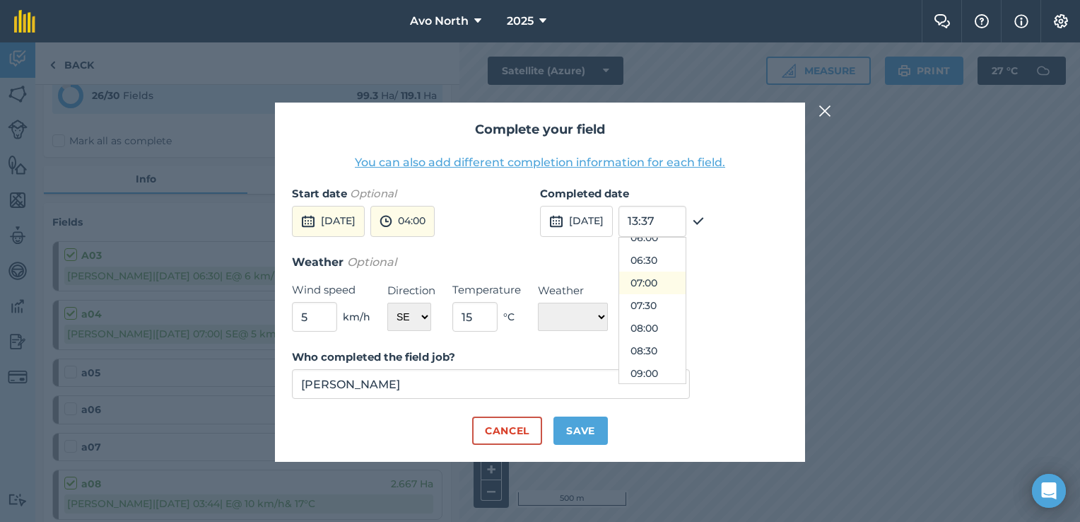
scroll to position [212, 0]
click at [686, 245] on button "04:30" at bounding box center [652, 240] width 66 height 23
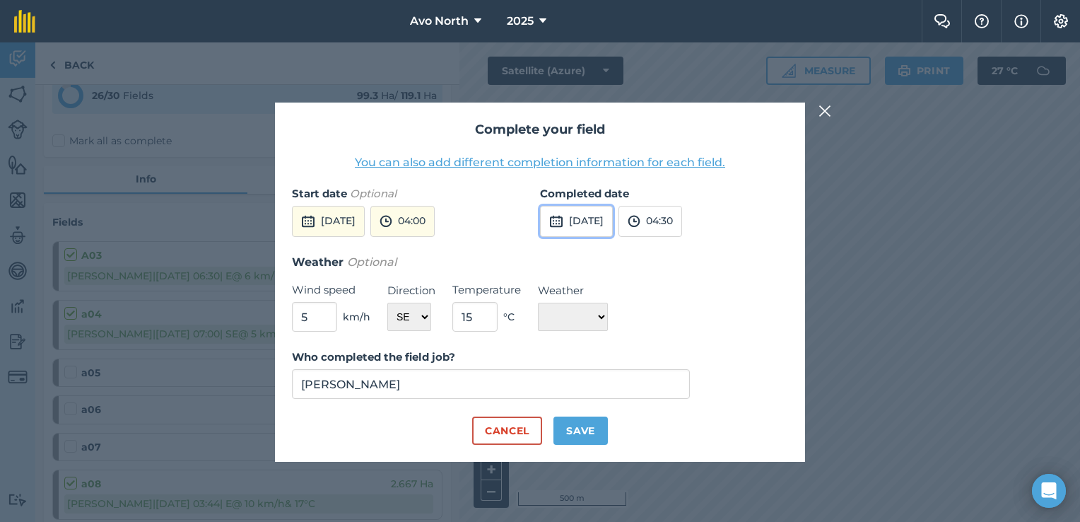
click at [613, 225] on button "[DATE]" at bounding box center [576, 221] width 73 height 31
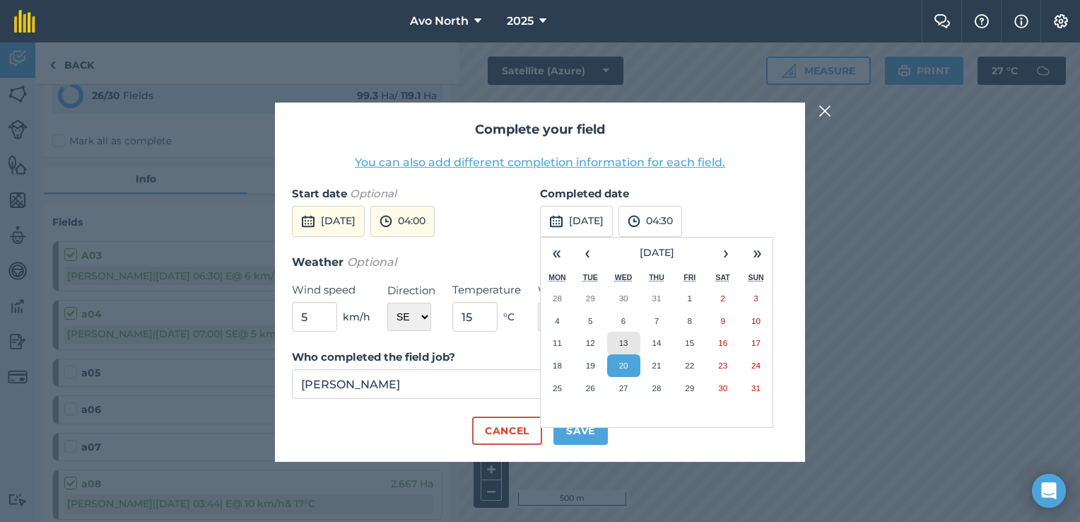
click at [628, 341] on button "13" at bounding box center [623, 342] width 33 height 23
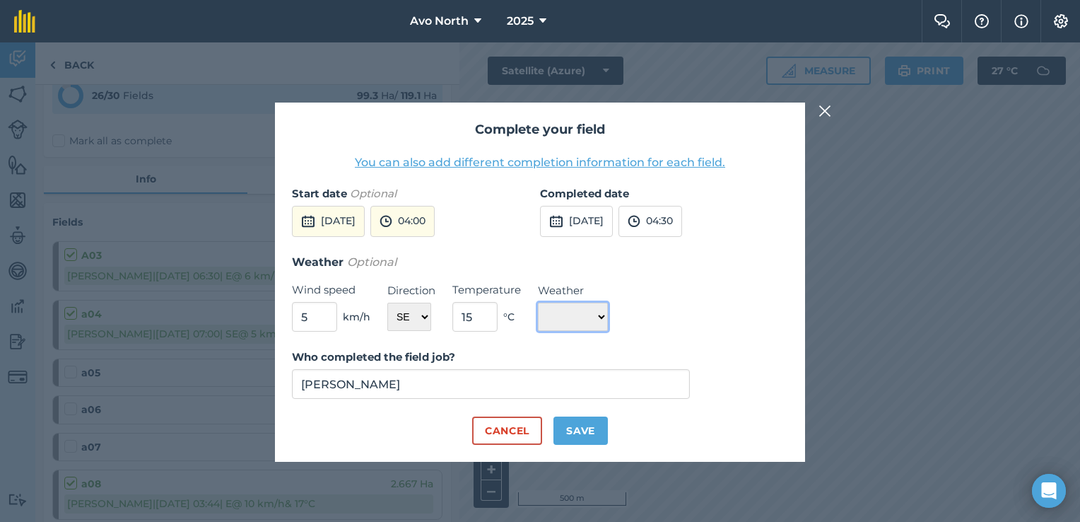
click at [589, 315] on select "☀️ Sunny 🌧 Rainy ⛅️ Cloudy 🌨 Snow ❄️ Icy" at bounding box center [573, 316] width 70 height 28
select select "Sunny"
click at [538, 302] on select "☀️ Sunny 🌧 Rainy ⛅️ Cloudy 🌨 Snow ❄️ Icy" at bounding box center [573, 316] width 70 height 28
click at [582, 428] on button "Save" at bounding box center [580, 430] width 54 height 28
checkbox input "true"
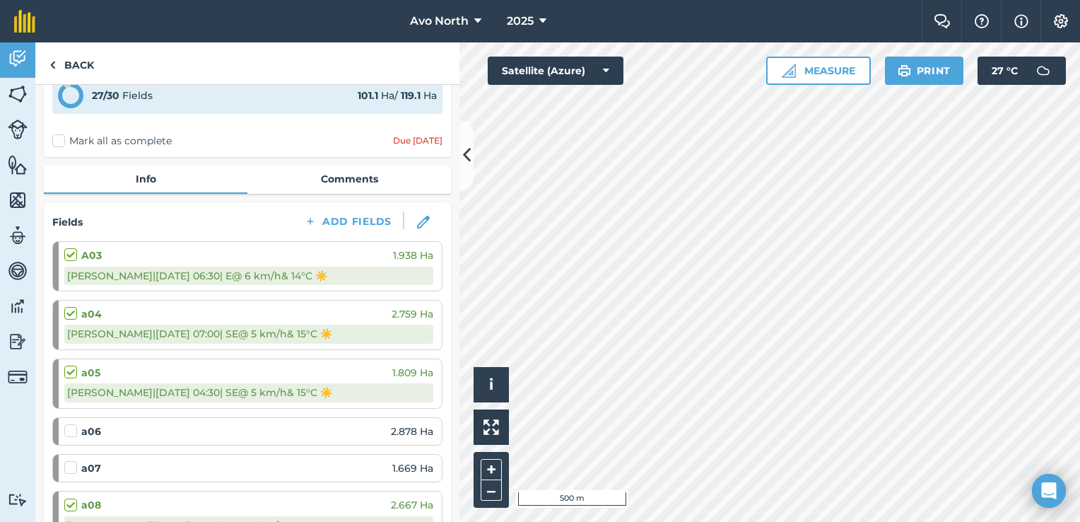
click at [66, 423] on label at bounding box center [72, 423] width 17 height 0
click at [66, 425] on input "checkbox" at bounding box center [68, 427] width 9 height 9
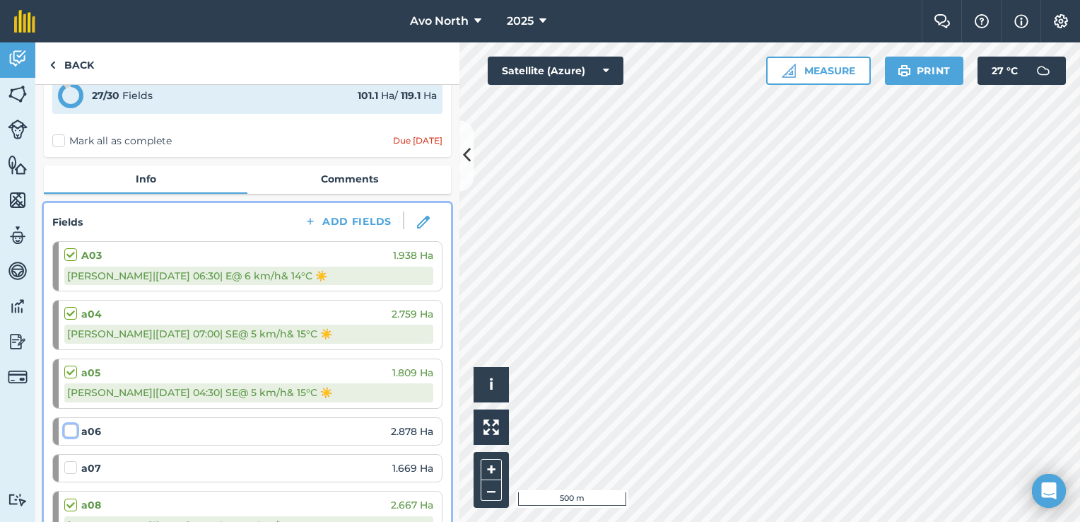
checkbox input "false"
select select "SE"
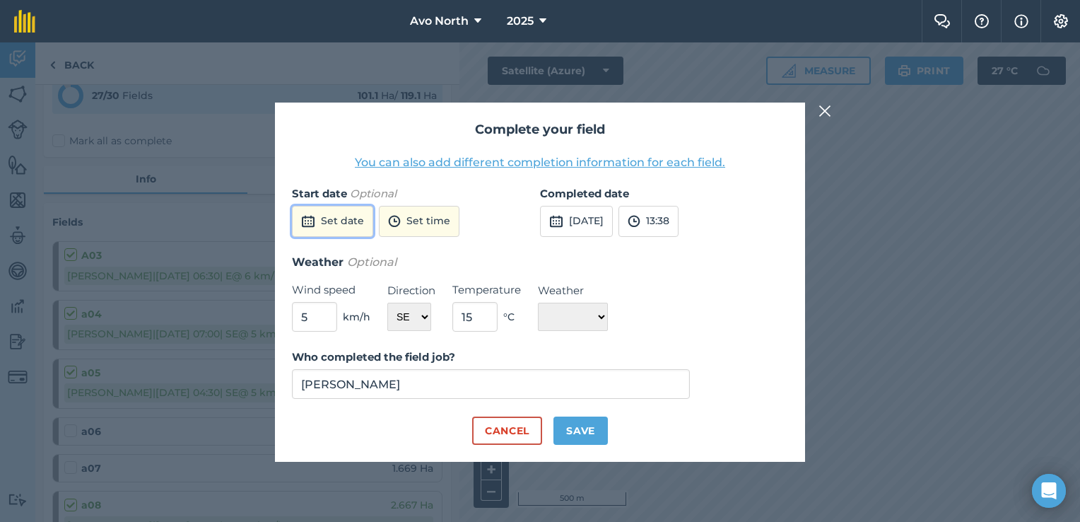
click at [360, 225] on button "Set date" at bounding box center [332, 221] width 81 height 31
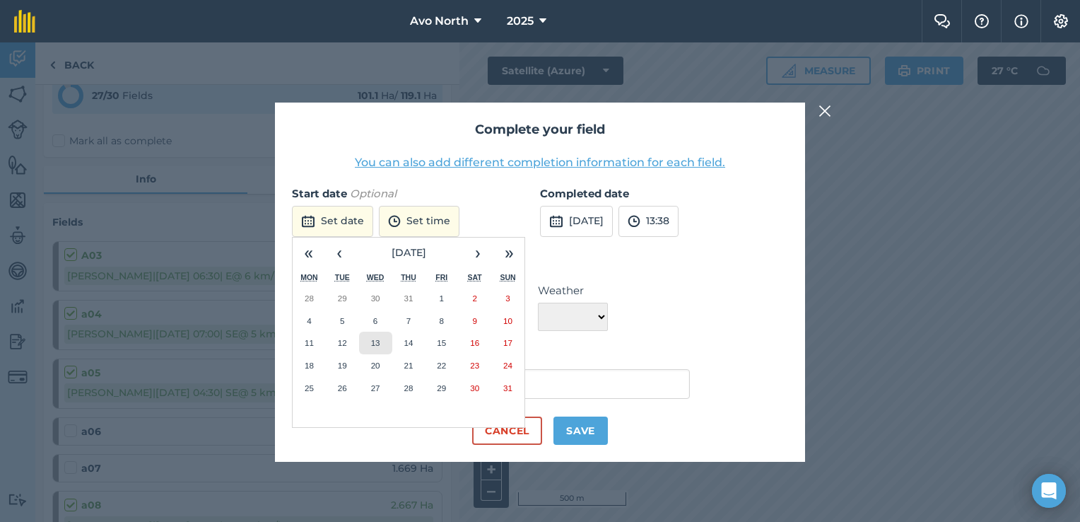
click at [365, 340] on button "13" at bounding box center [375, 342] width 33 height 23
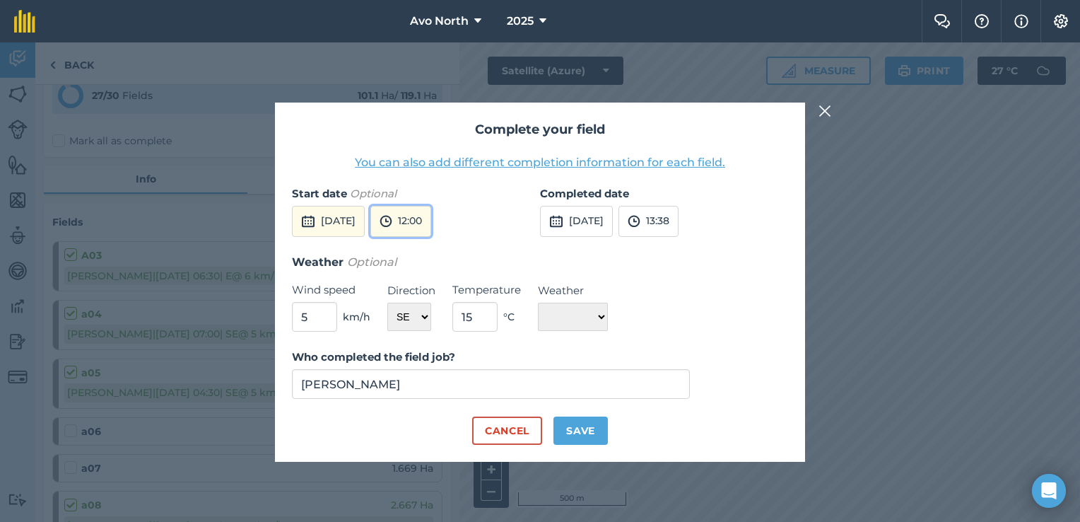
click at [431, 217] on button "12:00" at bounding box center [400, 221] width 61 height 31
click at [437, 355] on button "05:00" at bounding box center [404, 353] width 66 height 23
click at [678, 225] on button "13:38" at bounding box center [648, 221] width 60 height 31
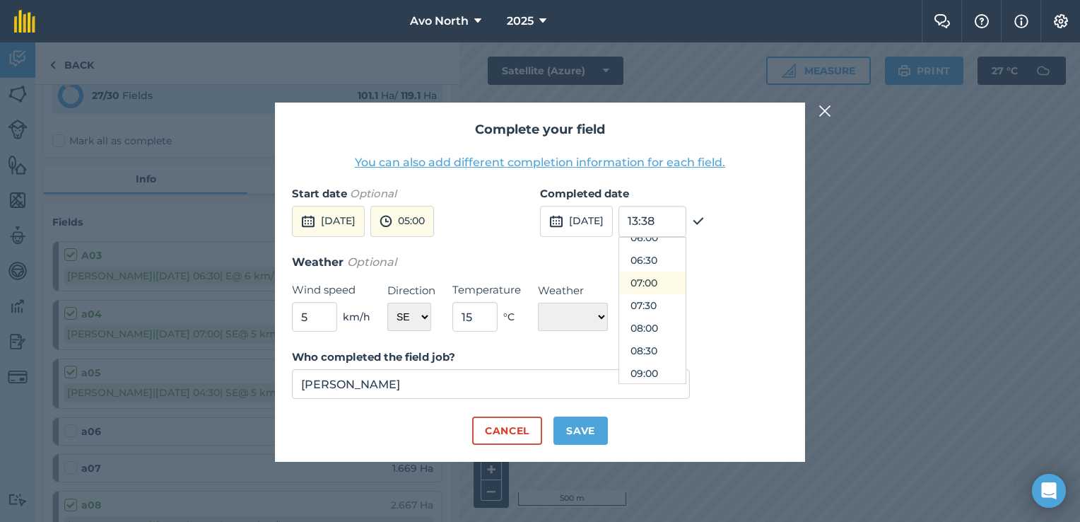
scroll to position [212, 0]
click at [685, 281] on button "05:30" at bounding box center [652, 285] width 66 height 23
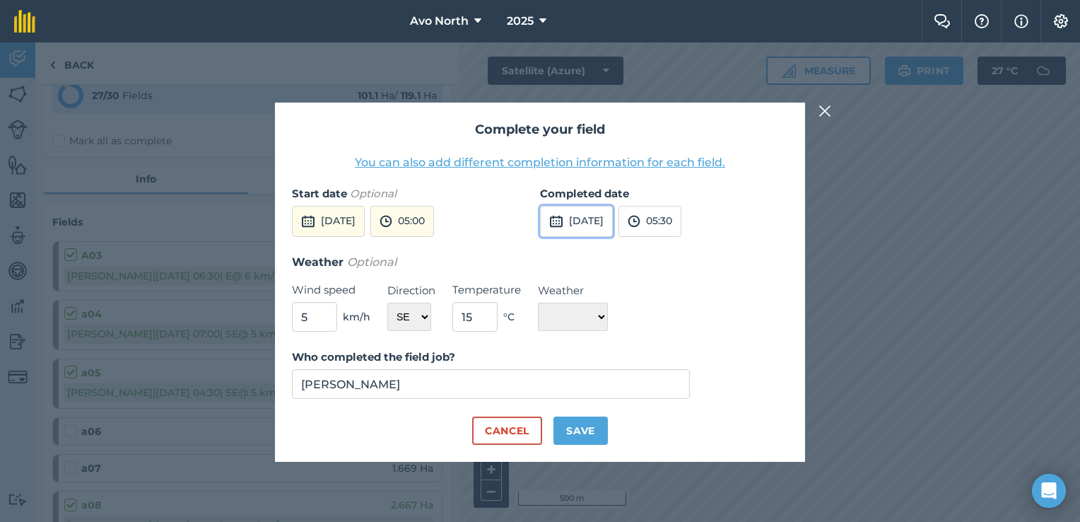
click at [571, 219] on button "[DATE]" at bounding box center [576, 221] width 73 height 31
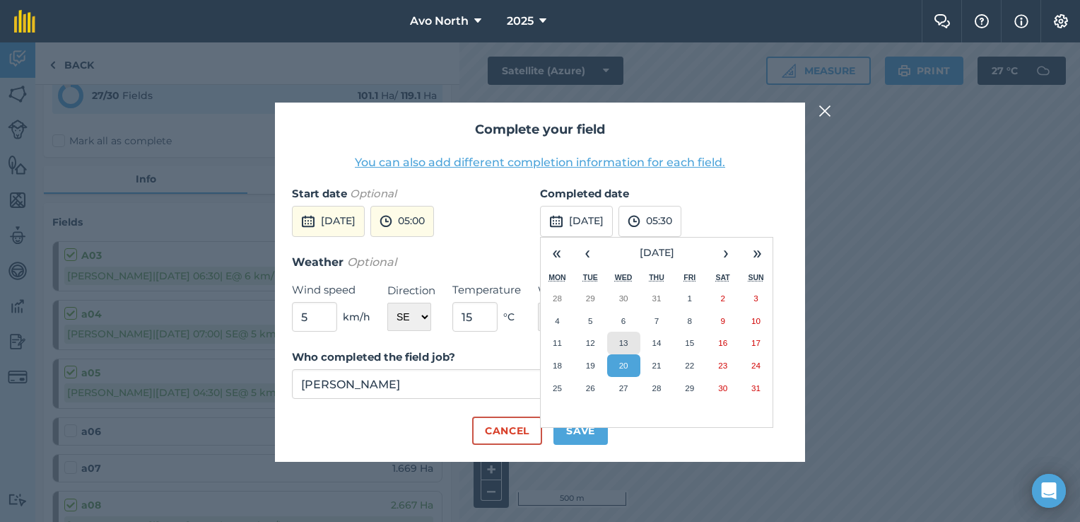
click at [623, 347] on button "13" at bounding box center [623, 342] width 33 height 23
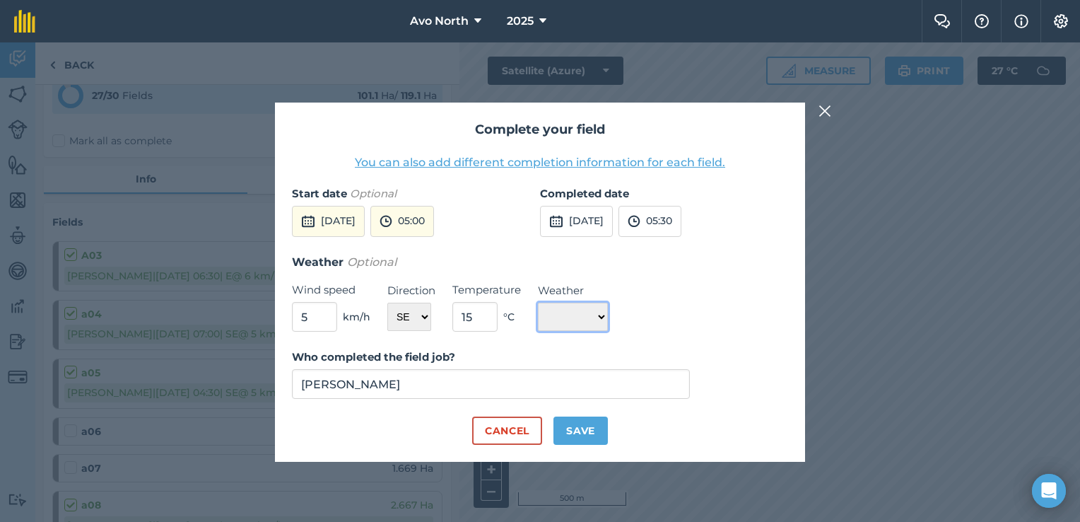
click at [579, 321] on select "☀️ Sunny 🌧 Rainy ⛅️ Cloudy 🌨 Snow ❄️ Icy" at bounding box center [573, 316] width 70 height 28
select select "Sunny"
click at [538, 302] on select "☀️ Sunny 🌧 Rainy ⛅️ Cloudy 🌨 Snow ❄️ Icy" at bounding box center [573, 316] width 70 height 28
drag, startPoint x: 554, startPoint y: 431, endPoint x: 562, endPoint y: 428, distance: 8.3
click at [554, 431] on button "Save" at bounding box center [580, 430] width 54 height 28
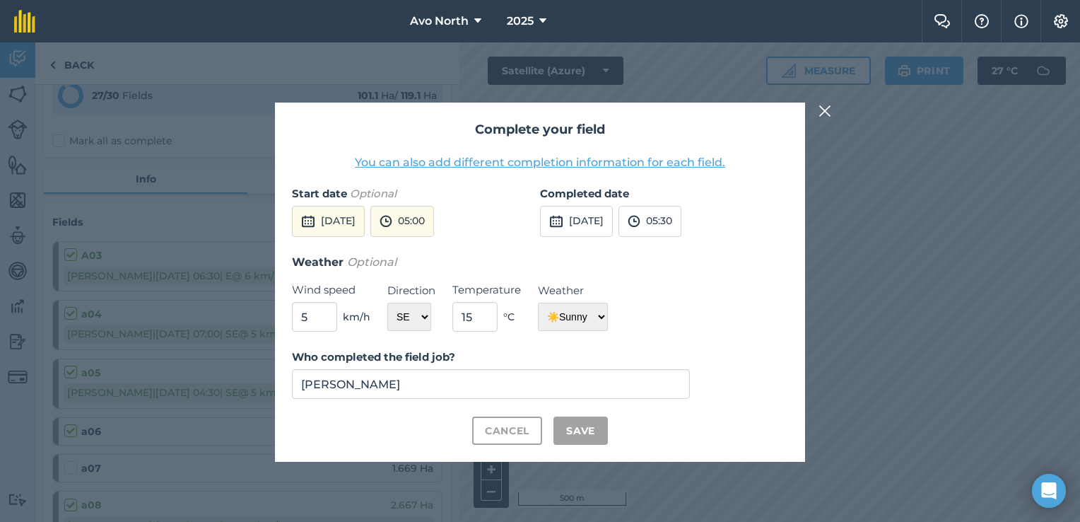
checkbox input "true"
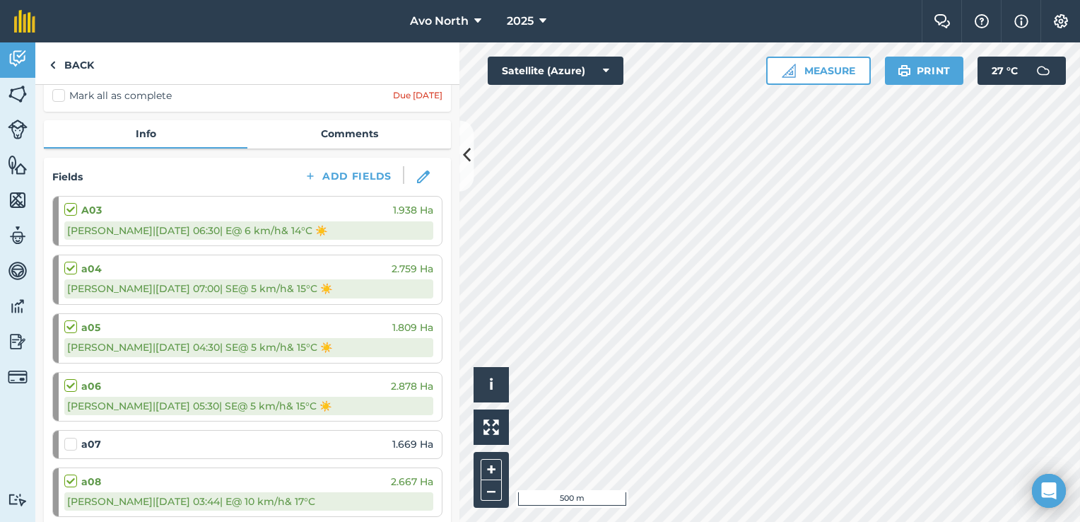
scroll to position [141, 0]
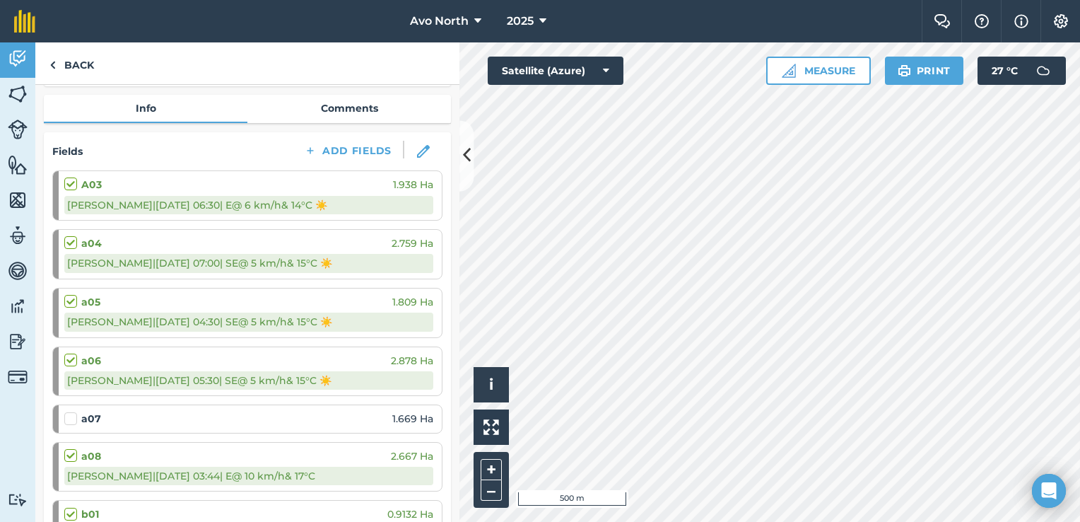
click at [71, 411] on label at bounding box center [72, 411] width 17 height 0
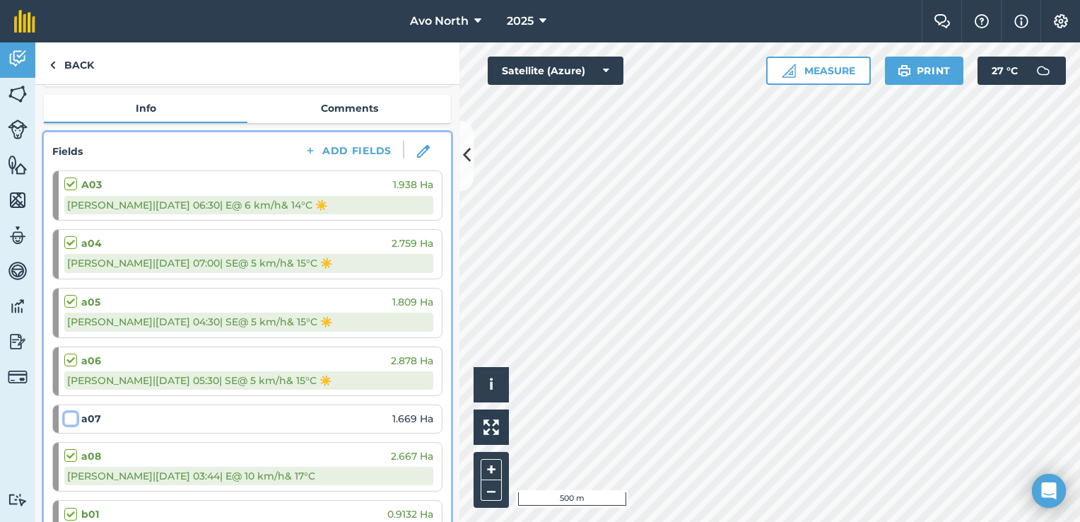
click at [71, 418] on input "checkbox" at bounding box center [68, 415] width 9 height 9
checkbox input "false"
select select "SE"
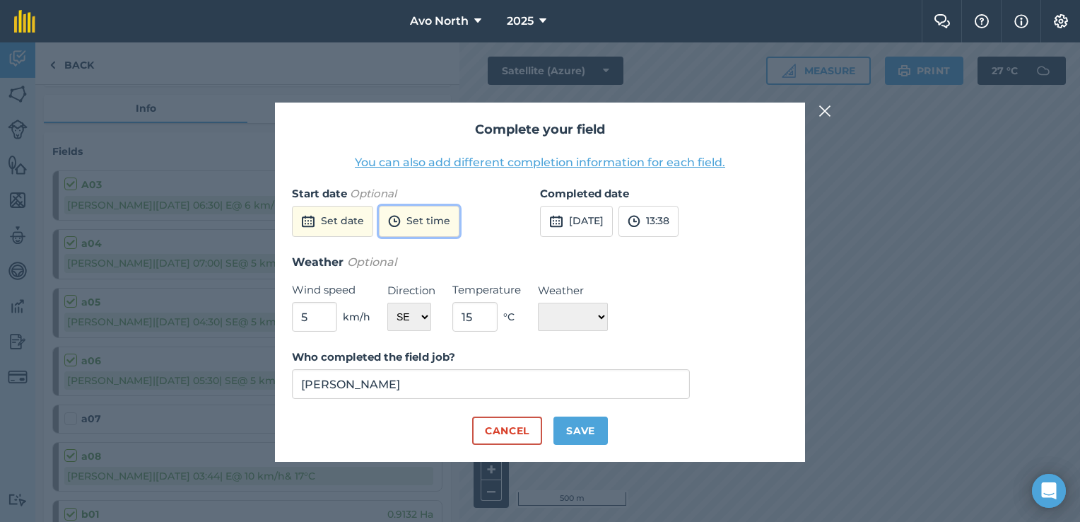
click at [408, 230] on button "Set time" at bounding box center [419, 221] width 81 height 31
click at [415, 306] on button "06:30" at bounding box center [413, 305] width 66 height 23
click at [365, 235] on button "[DATE]" at bounding box center [328, 221] width 73 height 31
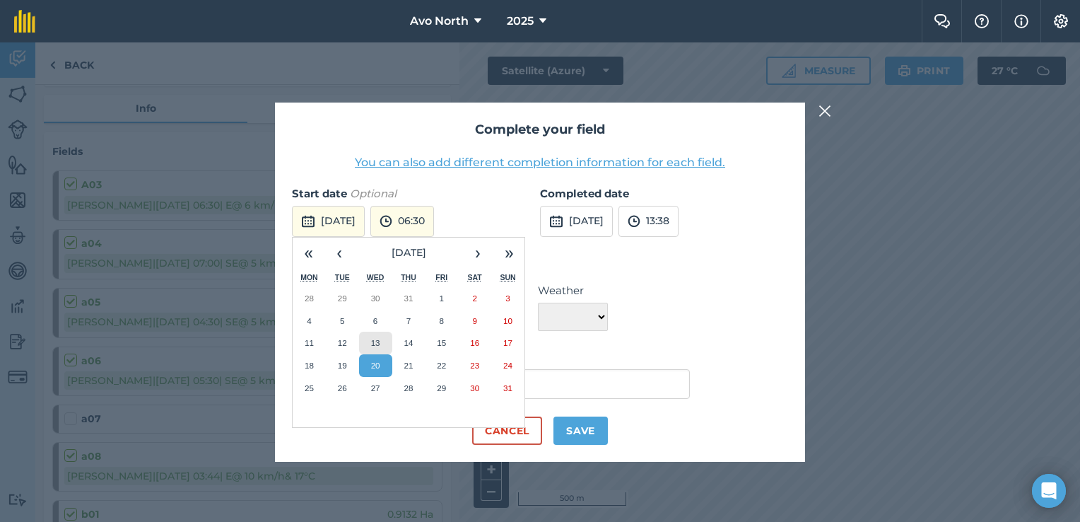
click at [372, 343] on abbr "13" at bounding box center [375, 342] width 9 height 9
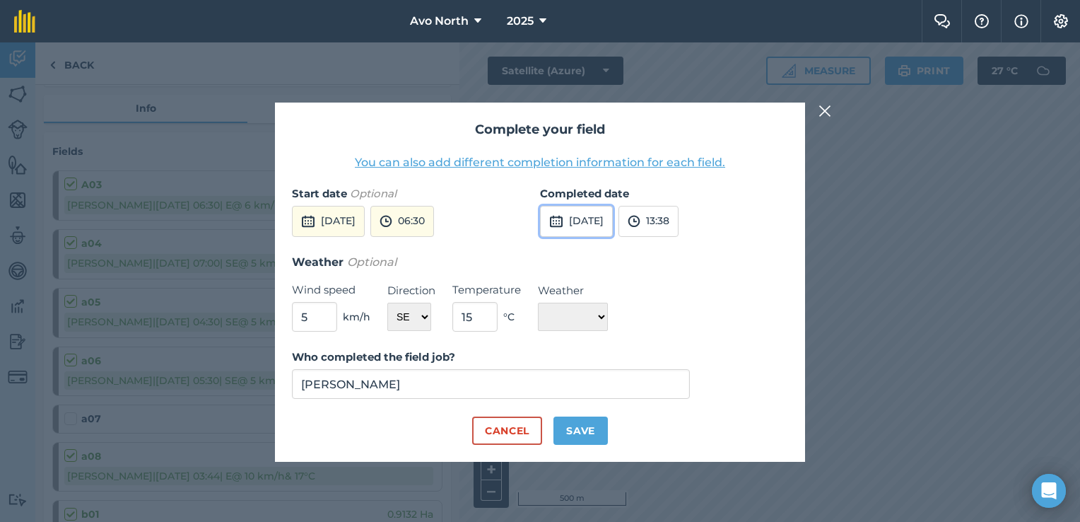
click at [572, 228] on button "[DATE]" at bounding box center [576, 221] width 73 height 31
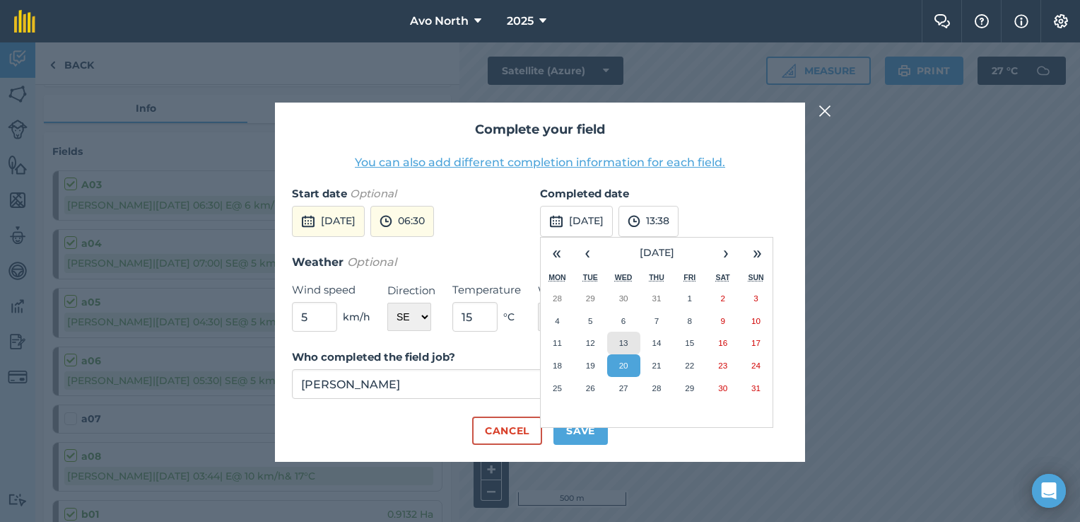
click at [625, 343] on abbr "13" at bounding box center [623, 342] width 9 height 9
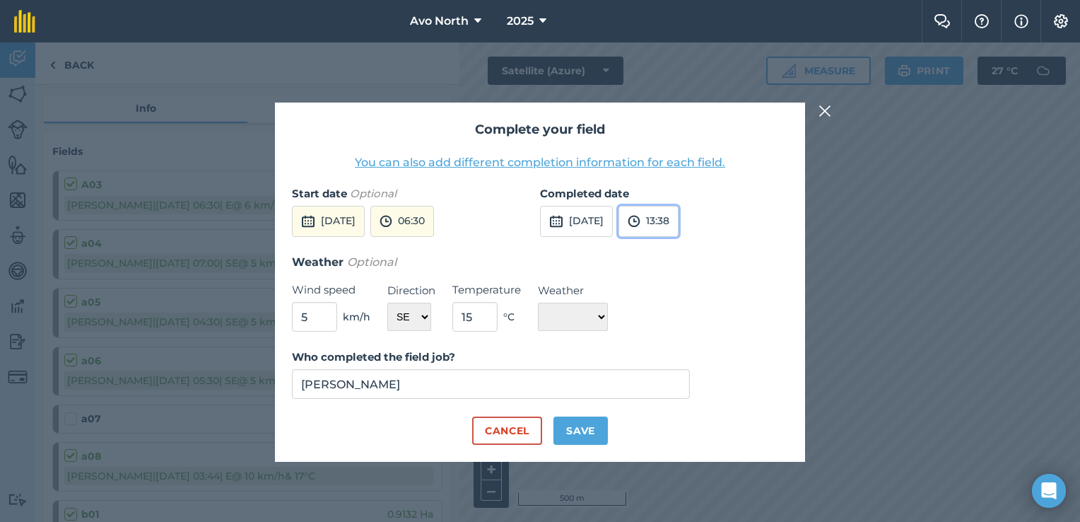
click at [678, 222] on button "13:38" at bounding box center [648, 221] width 60 height 31
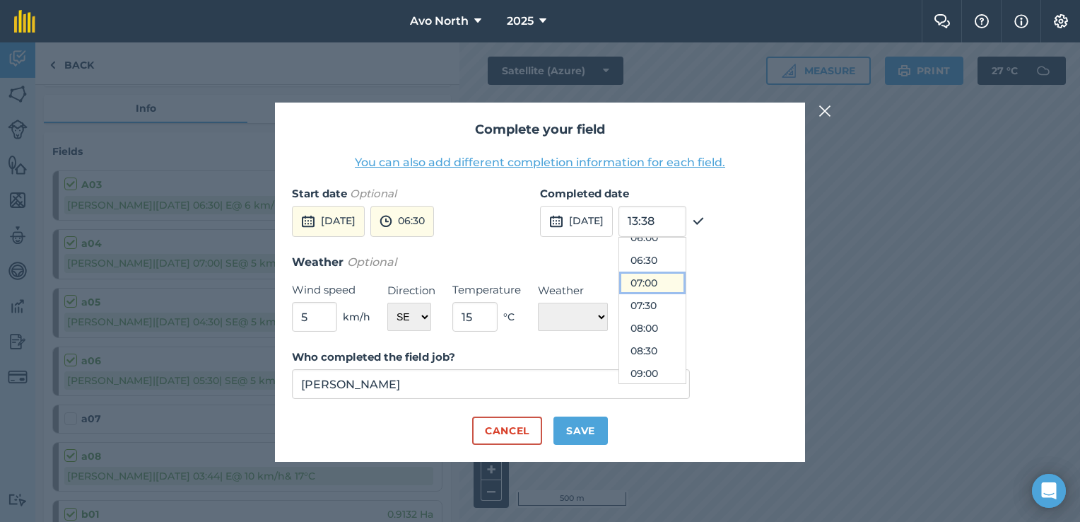
click at [676, 287] on button "07:00" at bounding box center [652, 282] width 66 height 23
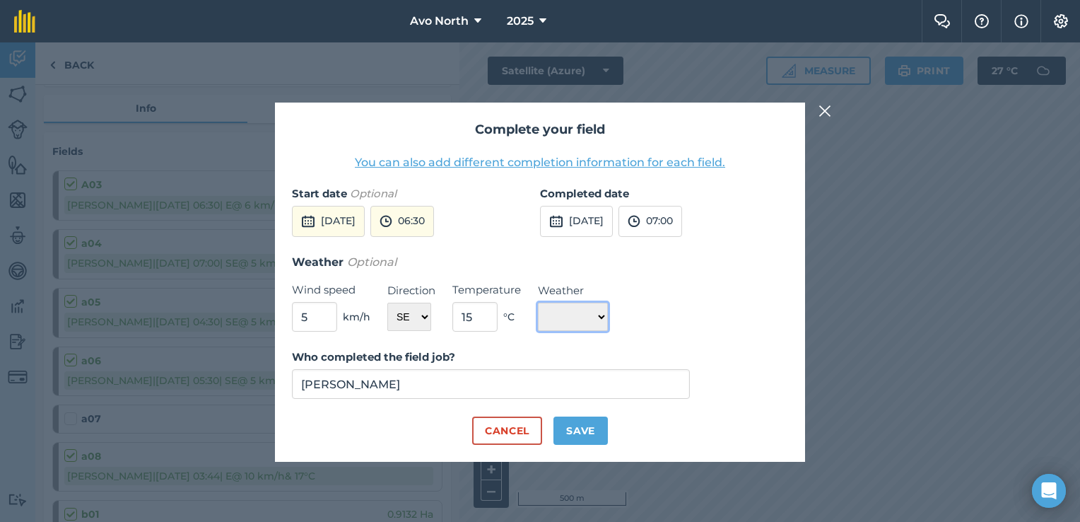
click at [588, 324] on select "☀️ Sunny 🌧 Rainy ⛅️ Cloudy 🌨 Snow ❄️ Icy" at bounding box center [573, 316] width 70 height 28
select select "Sunny"
click at [538, 302] on select "☀️ Sunny 🌧 Rainy ⛅️ Cloudy 🌨 Snow ❄️ Icy" at bounding box center [573, 316] width 70 height 28
click at [591, 430] on button "Save" at bounding box center [580, 430] width 54 height 28
checkbox input "true"
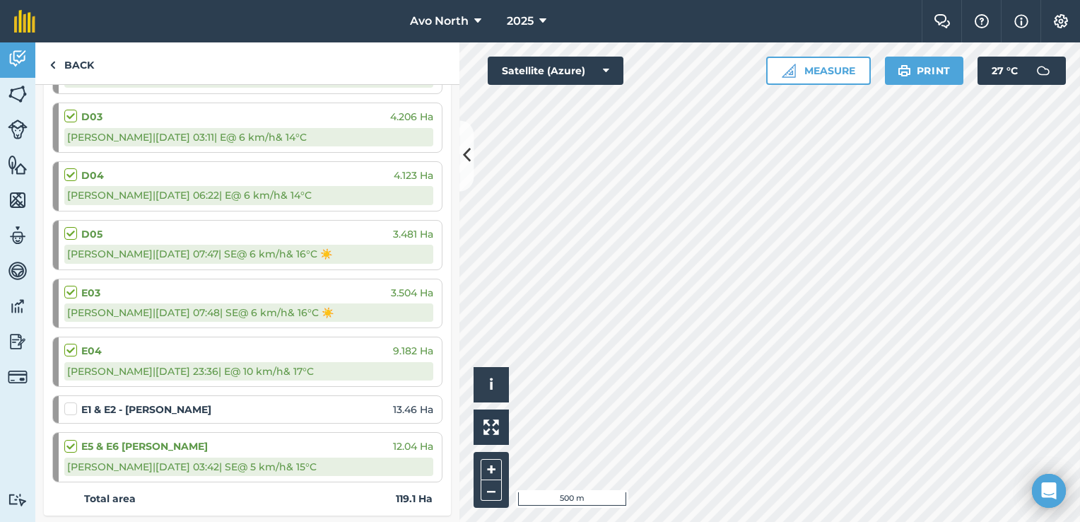
scroll to position [1626, 0]
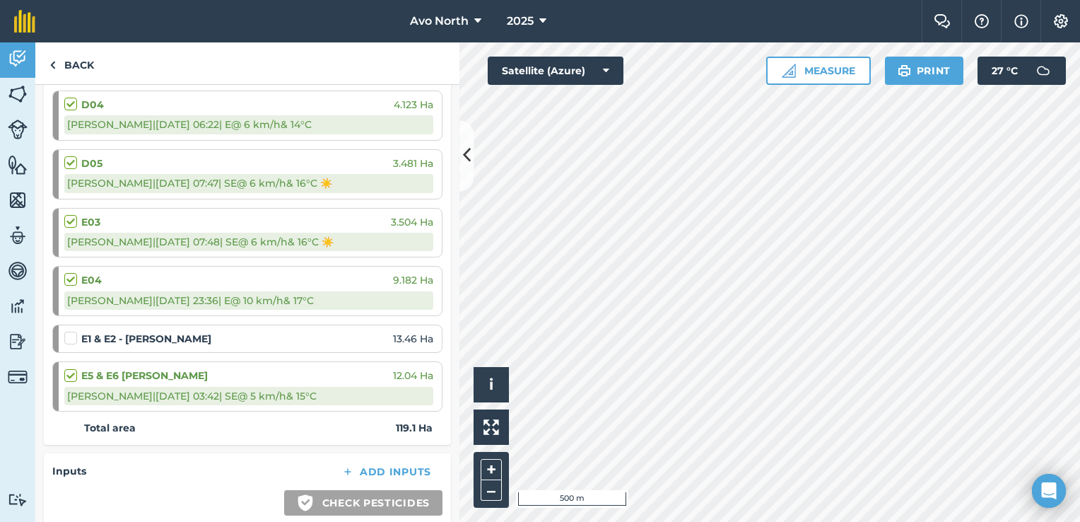
click at [74, 331] on label at bounding box center [72, 331] width 17 height 0
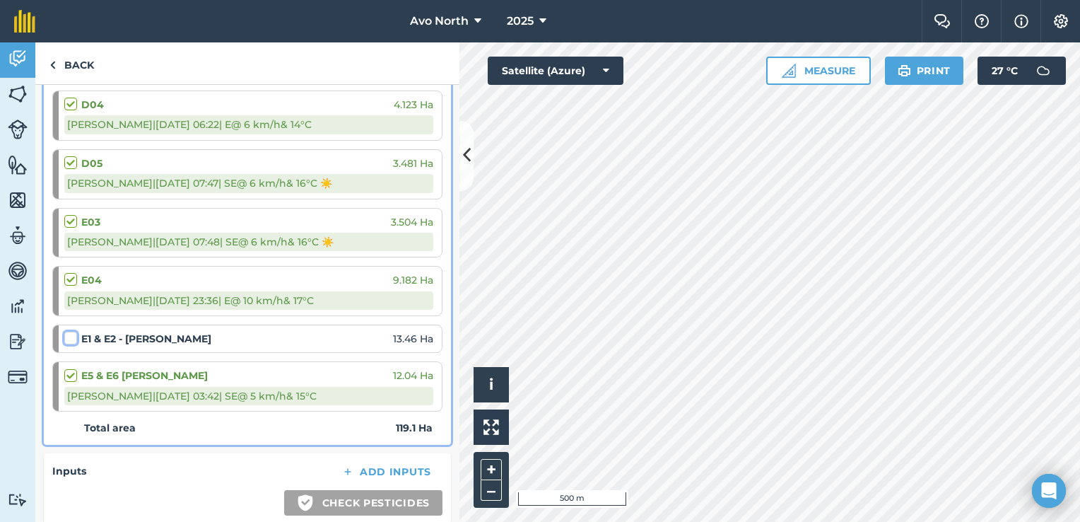
click at [74, 332] on input "checkbox" at bounding box center [68, 335] width 9 height 9
checkbox input "false"
select select "SE"
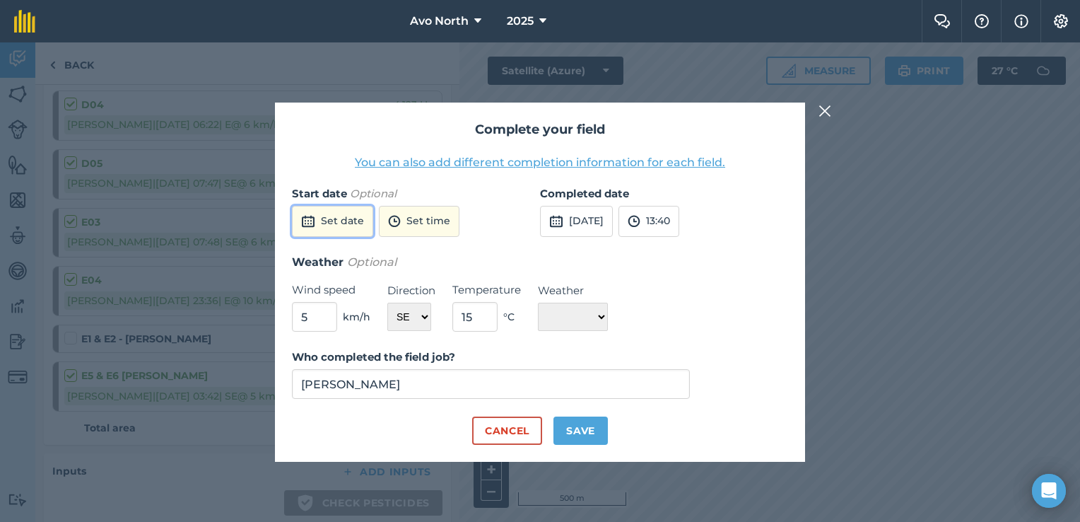
click at [341, 225] on button "Set date" at bounding box center [332, 221] width 81 height 31
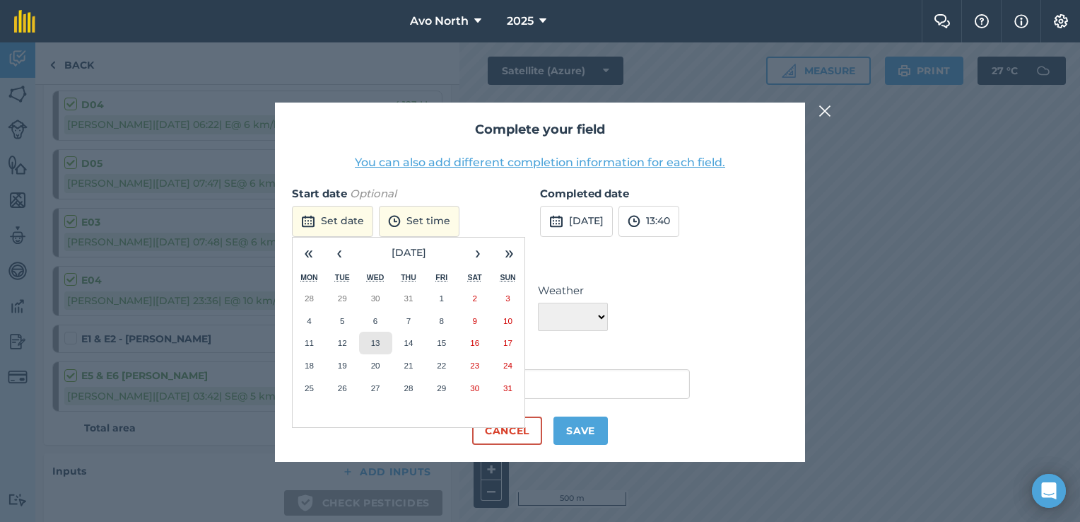
click at [377, 339] on abbr "13" at bounding box center [375, 342] width 9 height 9
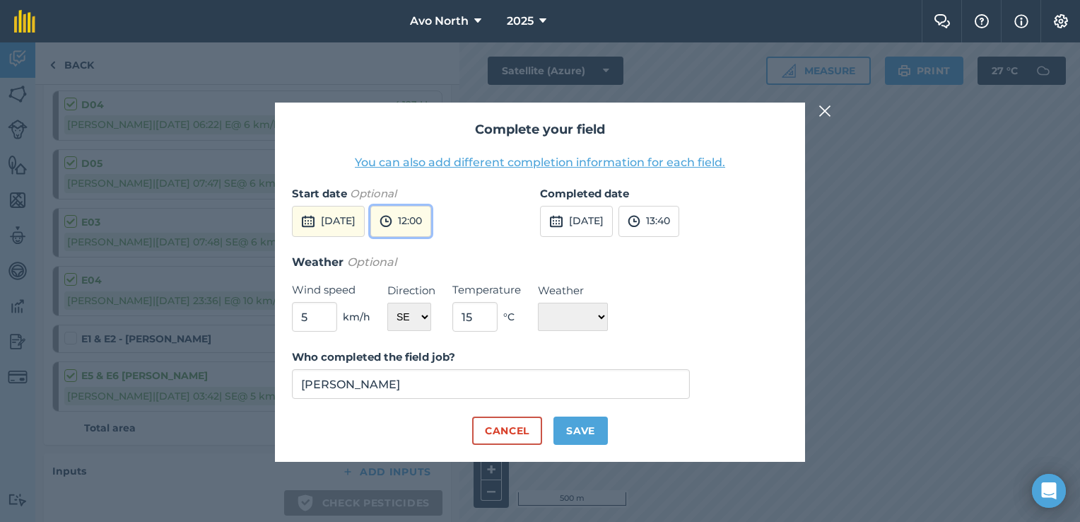
click at [431, 216] on button "12:00" at bounding box center [400, 221] width 61 height 31
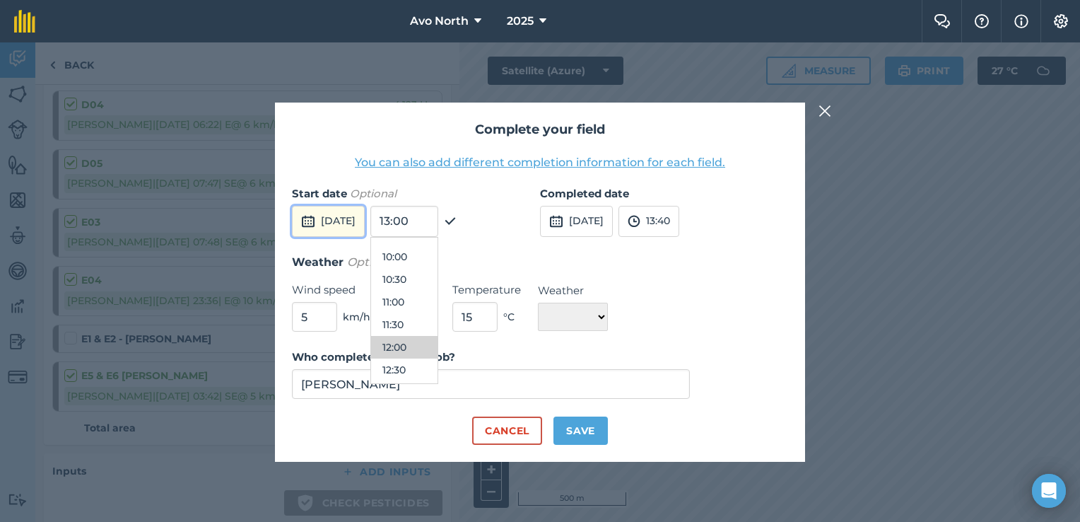
click at [319, 213] on button "[DATE]" at bounding box center [328, 221] width 73 height 31
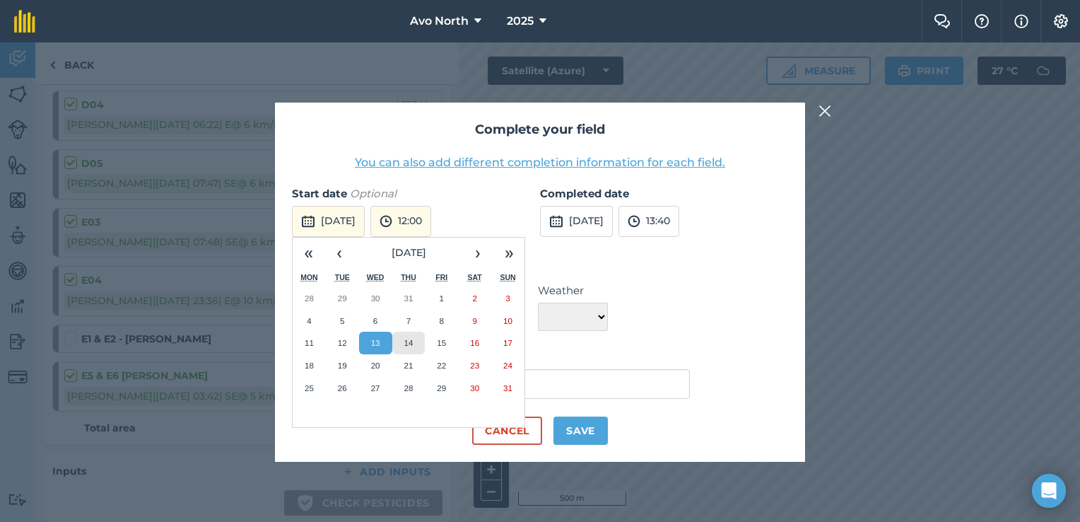
click at [401, 339] on button "14" at bounding box center [408, 342] width 33 height 23
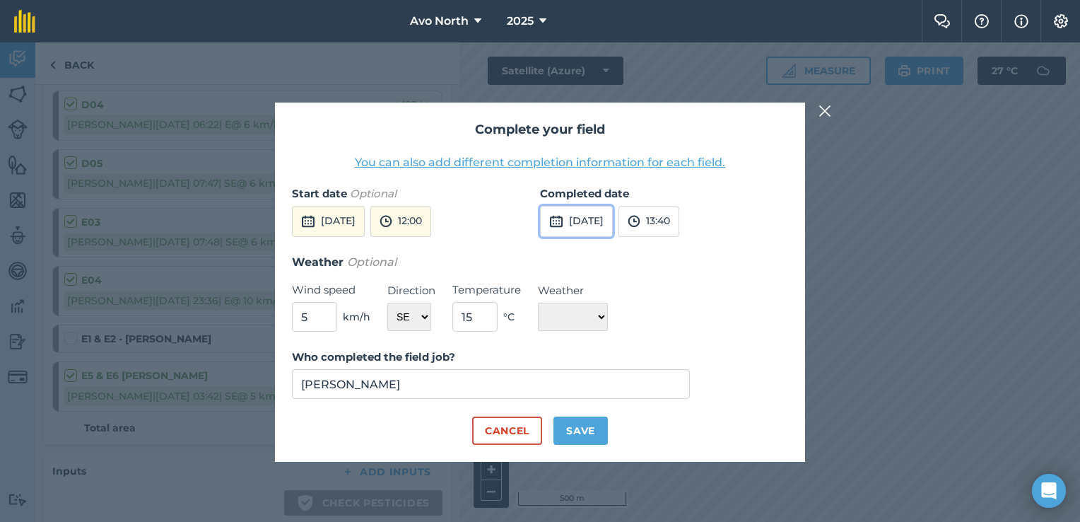
click at [606, 223] on button "[DATE]" at bounding box center [576, 221] width 73 height 31
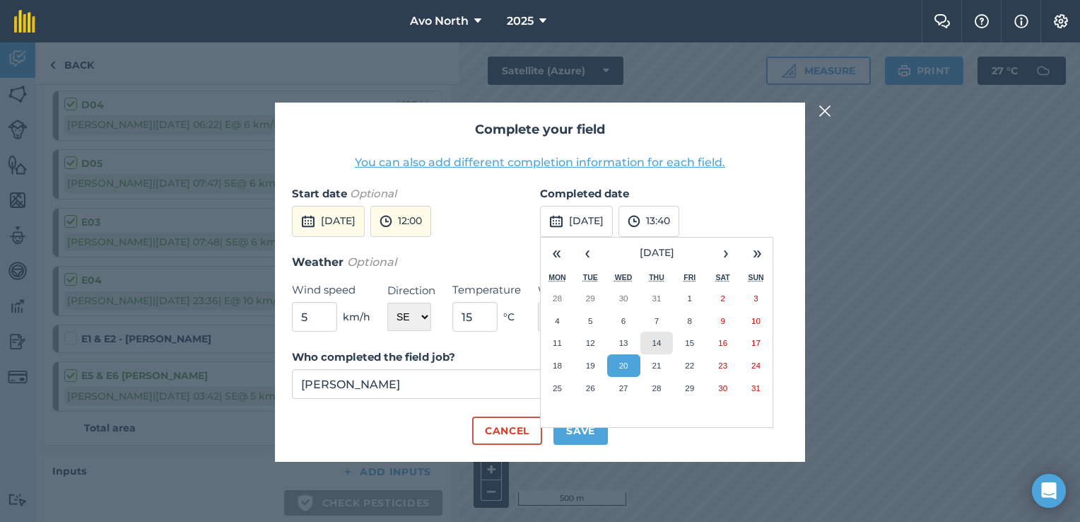
click at [654, 342] on abbr "14" at bounding box center [656, 342] width 9 height 9
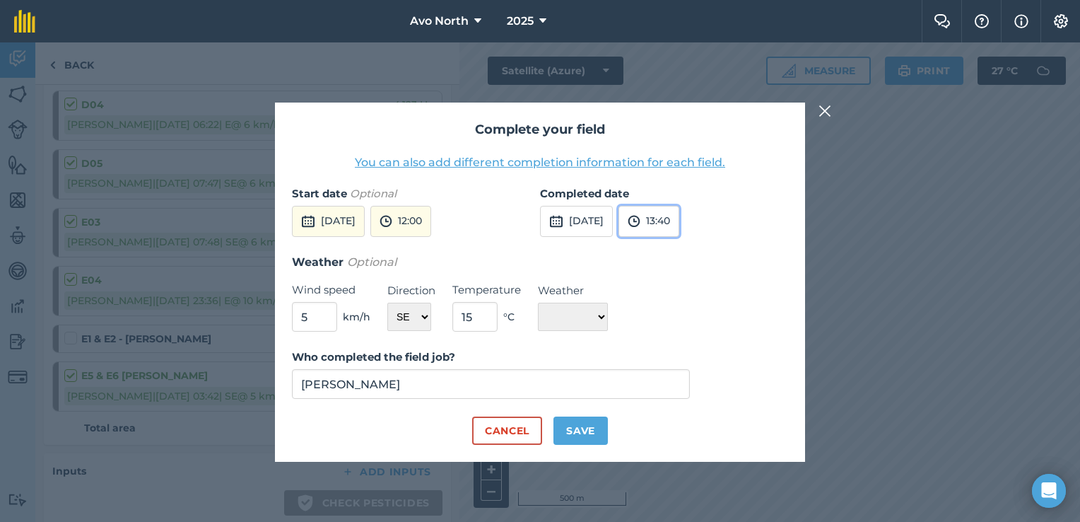
click at [679, 217] on button "13:40" at bounding box center [648, 221] width 61 height 31
click at [686, 337] on button "02:00" at bounding box center [652, 339] width 66 height 23
click at [577, 425] on button "Save" at bounding box center [580, 430] width 54 height 28
checkbox input "true"
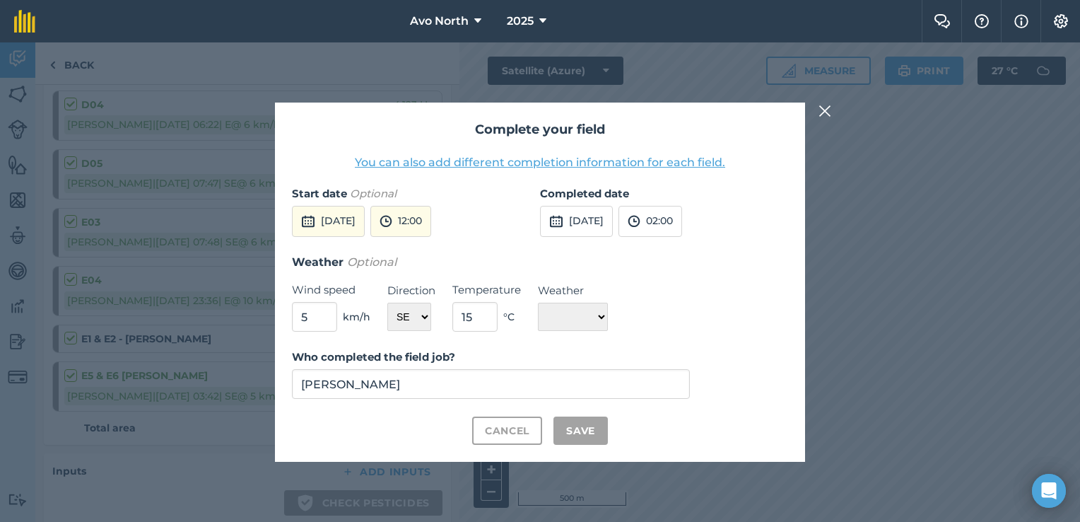
checkbox input "true"
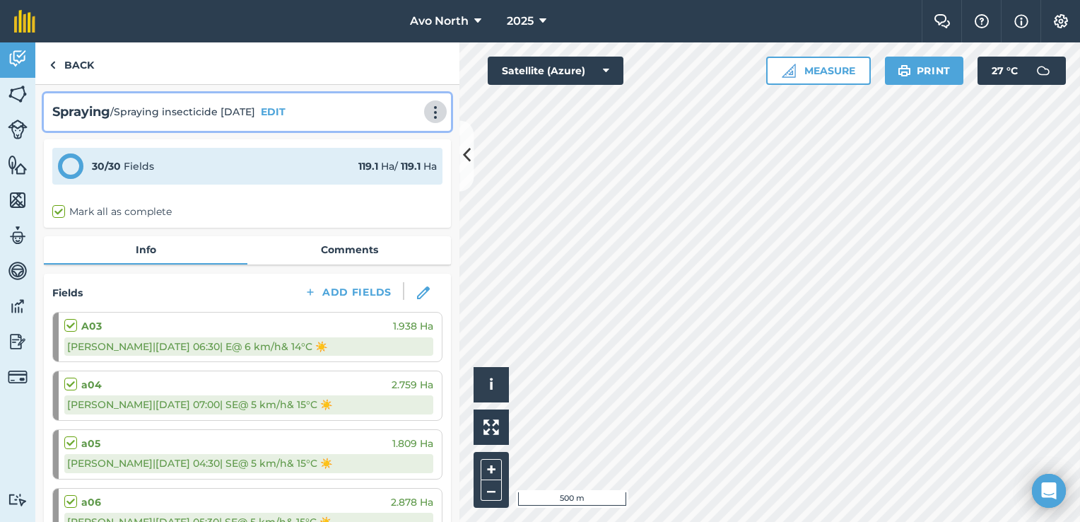
click at [430, 113] on img at bounding box center [435, 112] width 17 height 14
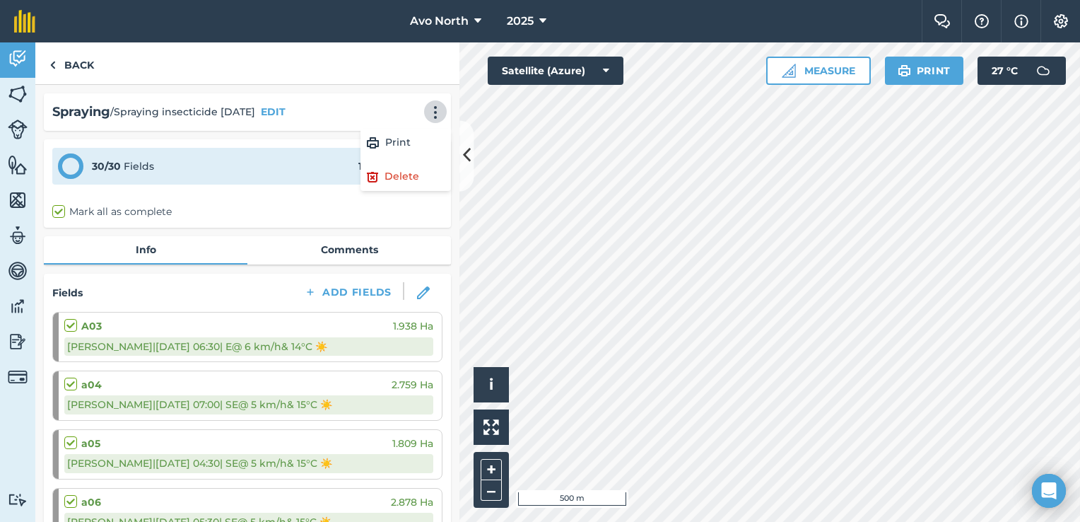
click at [389, 100] on div "Spraying / Spraying insecticide [DATE] EDIT Print Delete" at bounding box center [247, 111] width 407 height 37
click at [51, 66] on img at bounding box center [52, 65] width 6 height 17
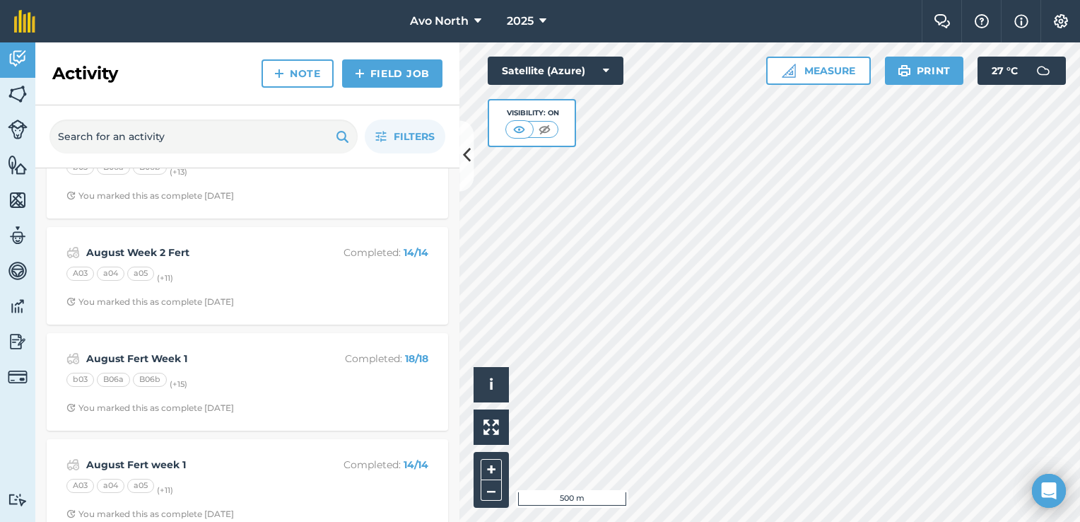
scroll to position [353, 0]
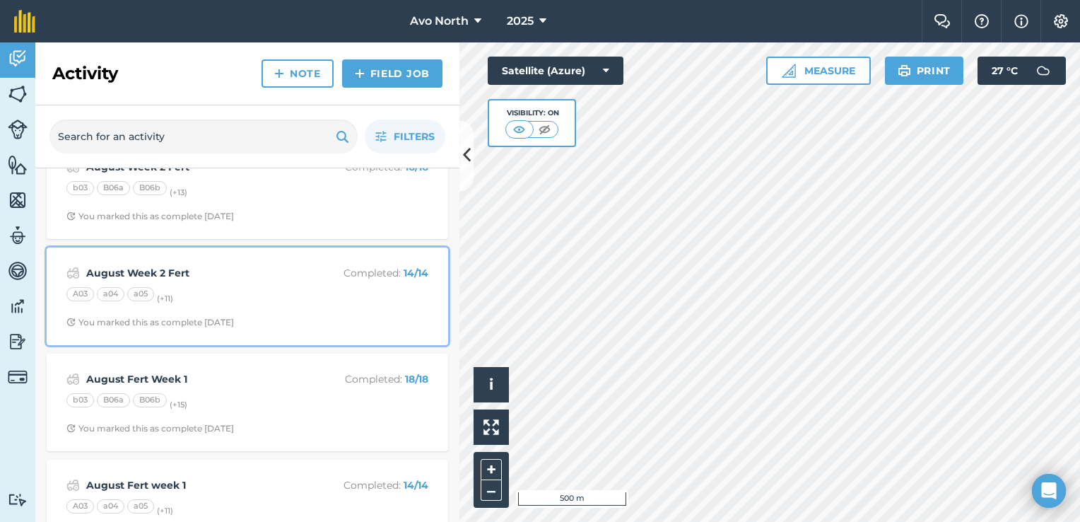
click at [260, 289] on div "A03 a04 a05 (+ 11 )" at bounding box center [247, 296] width 362 height 18
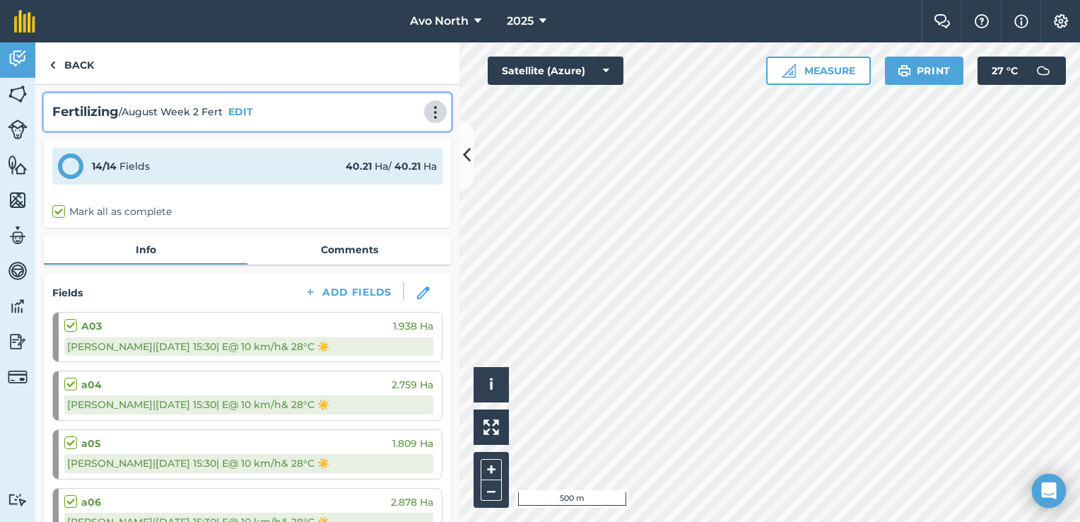
click at [430, 112] on img at bounding box center [435, 112] width 17 height 14
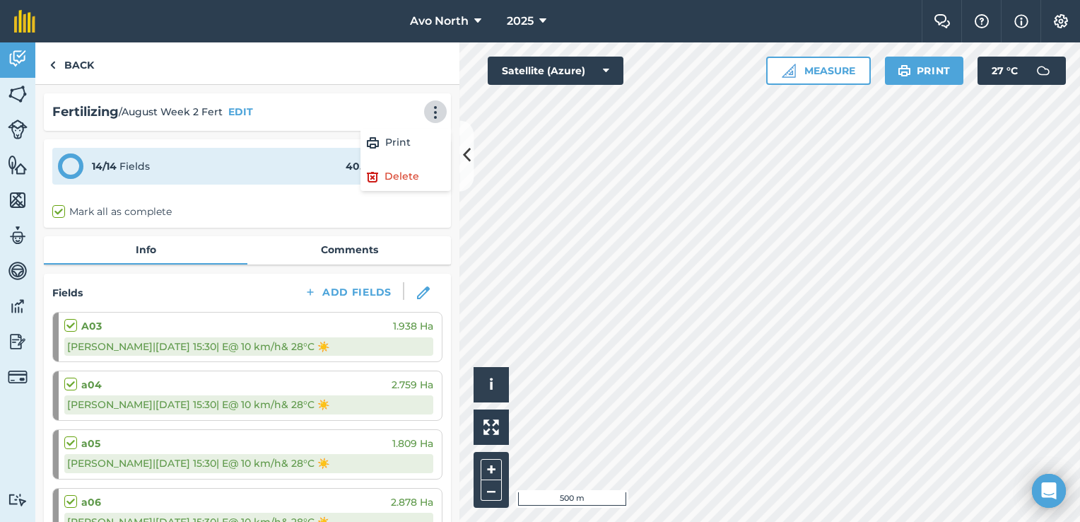
click at [404, 102] on div "Fertilizing / August Week 2 Fert EDIT Print Delete" at bounding box center [247, 112] width 390 height 20
click at [464, 29] on span "Avo North" at bounding box center [439, 21] width 59 height 17
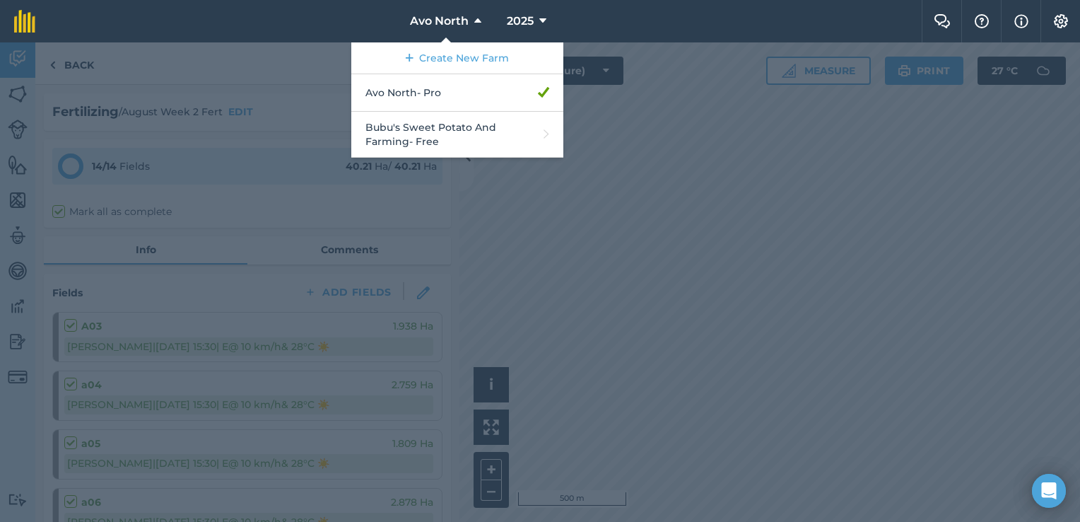
click at [281, 73] on div at bounding box center [540, 281] width 1080 height 479
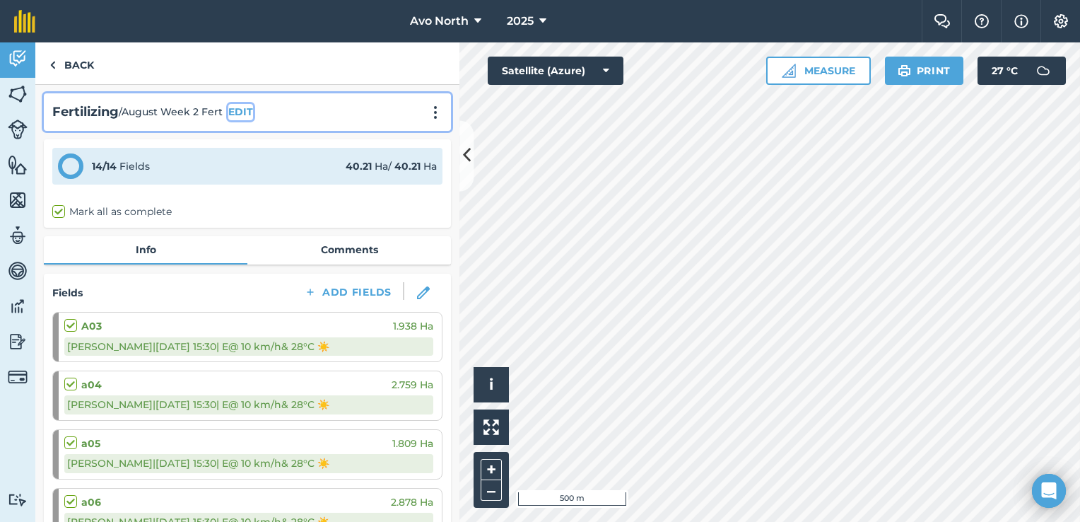
click at [238, 111] on button "EDIT" at bounding box center [240, 112] width 25 height 16
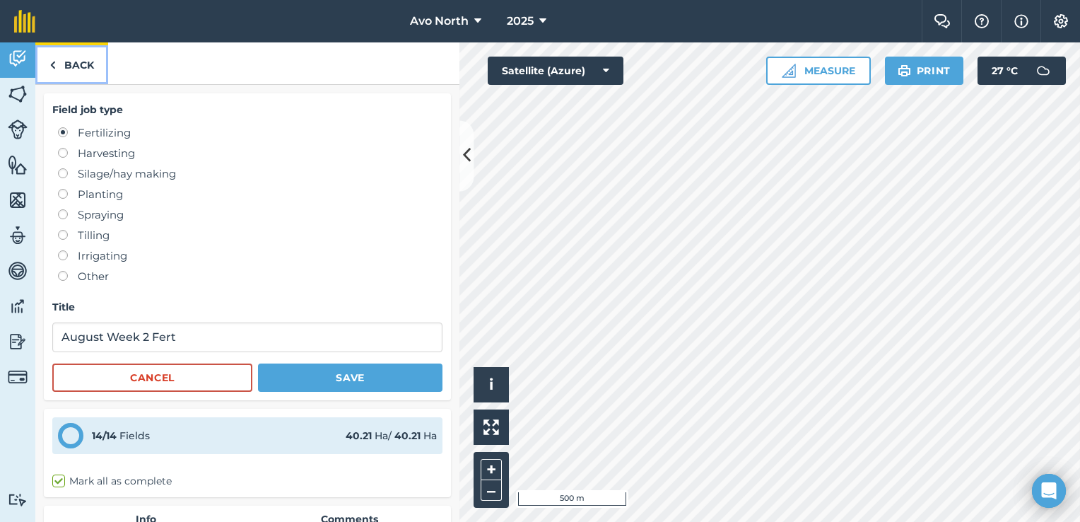
click at [48, 61] on link "Back" at bounding box center [71, 63] width 73 height 42
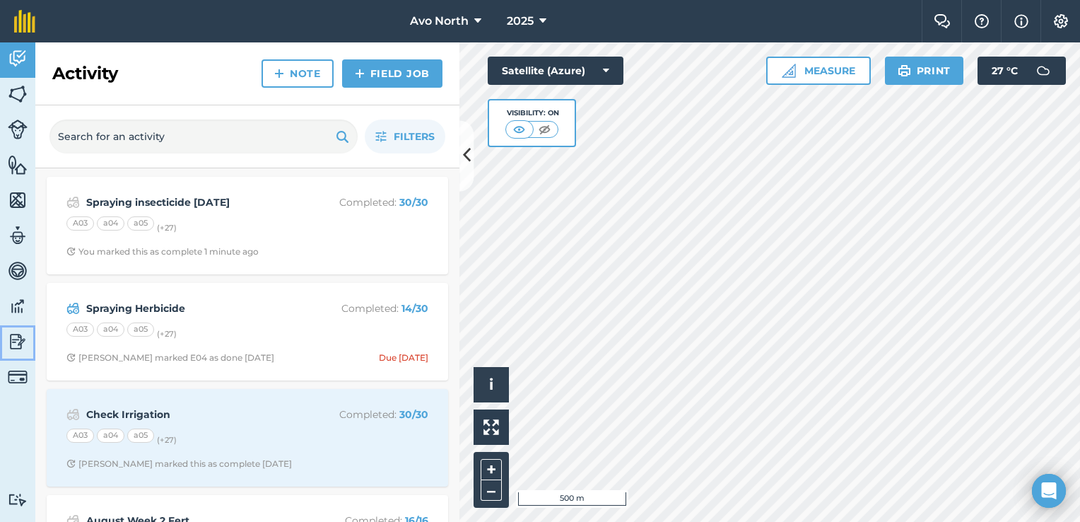
click at [17, 341] on img at bounding box center [18, 341] width 20 height 21
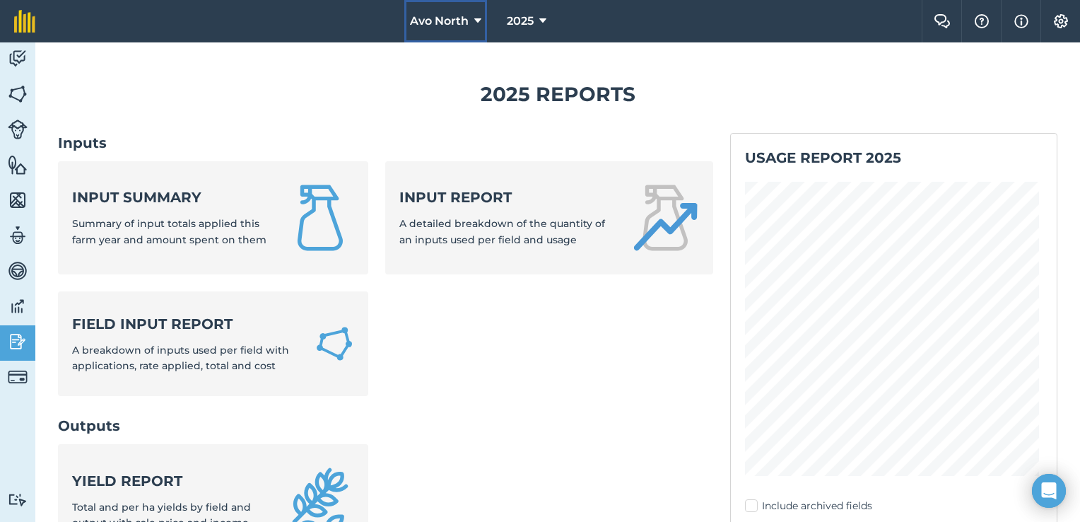
click at [474, 23] on button "Avo North" at bounding box center [445, 21] width 83 height 42
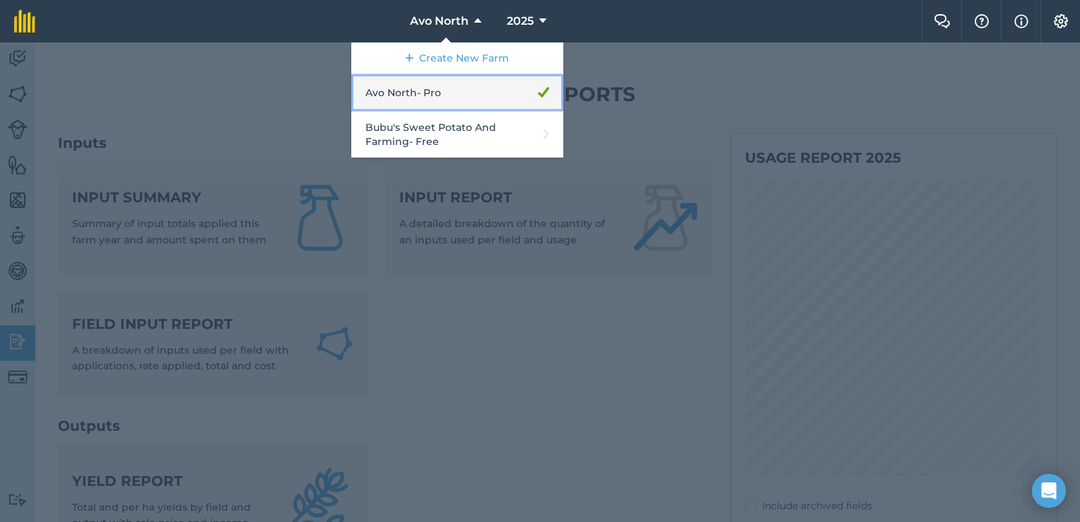
click at [444, 100] on link "Avo North - Pro" at bounding box center [457, 92] width 212 height 37
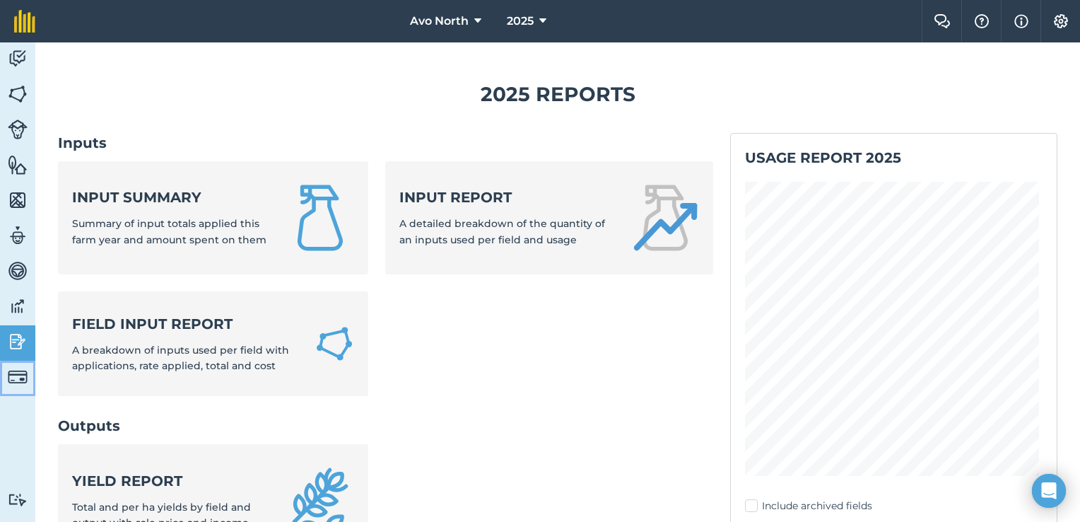
click at [16, 370] on img at bounding box center [18, 377] width 20 height 20
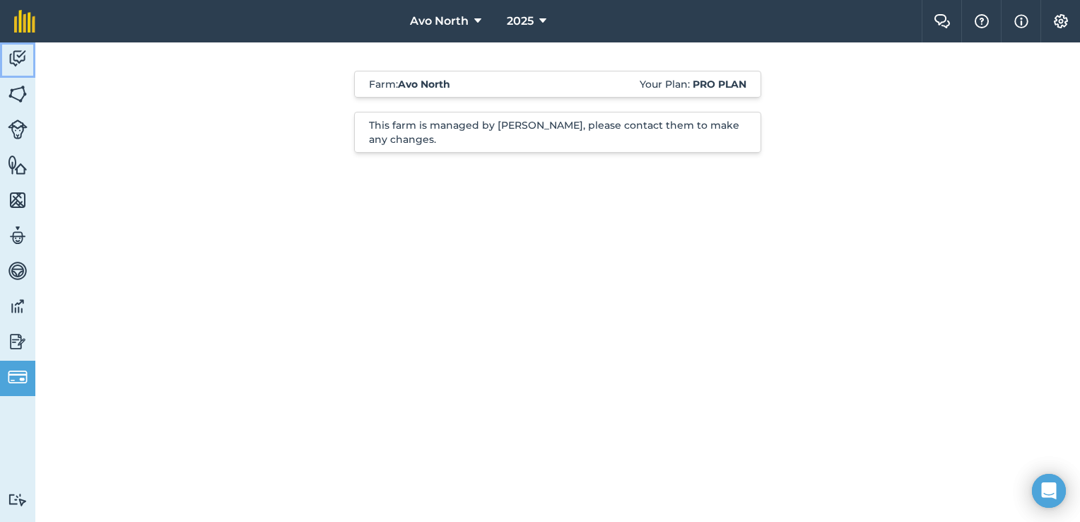
click at [19, 61] on img at bounding box center [18, 58] width 20 height 21
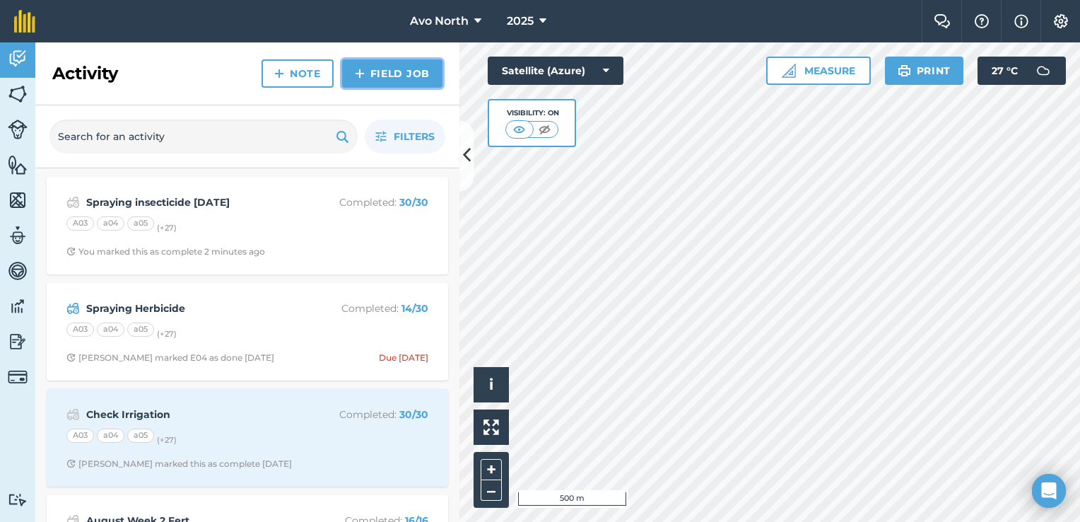
click at [414, 68] on link "Field Job" at bounding box center [392, 73] width 100 height 28
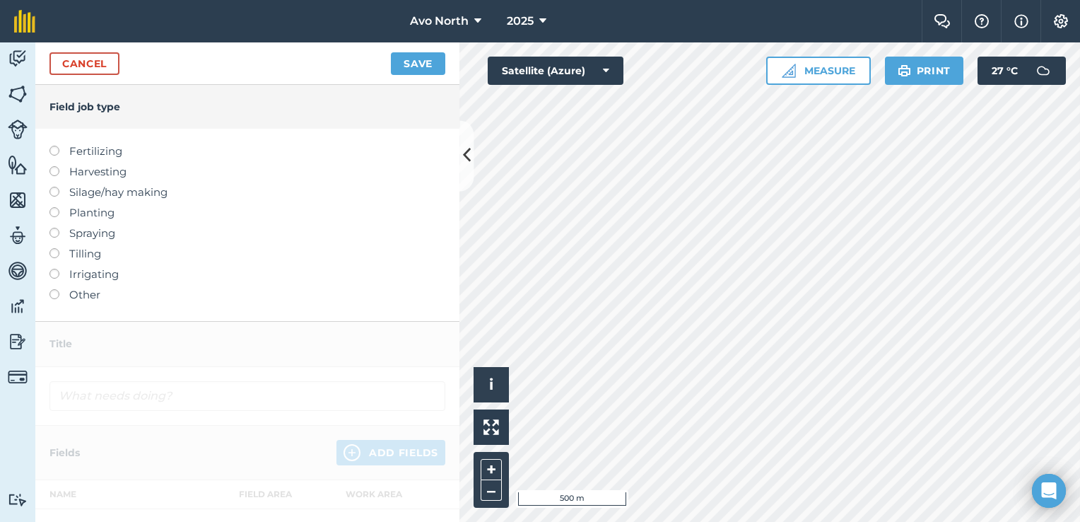
click at [56, 146] on label at bounding box center [59, 146] width 20 height 0
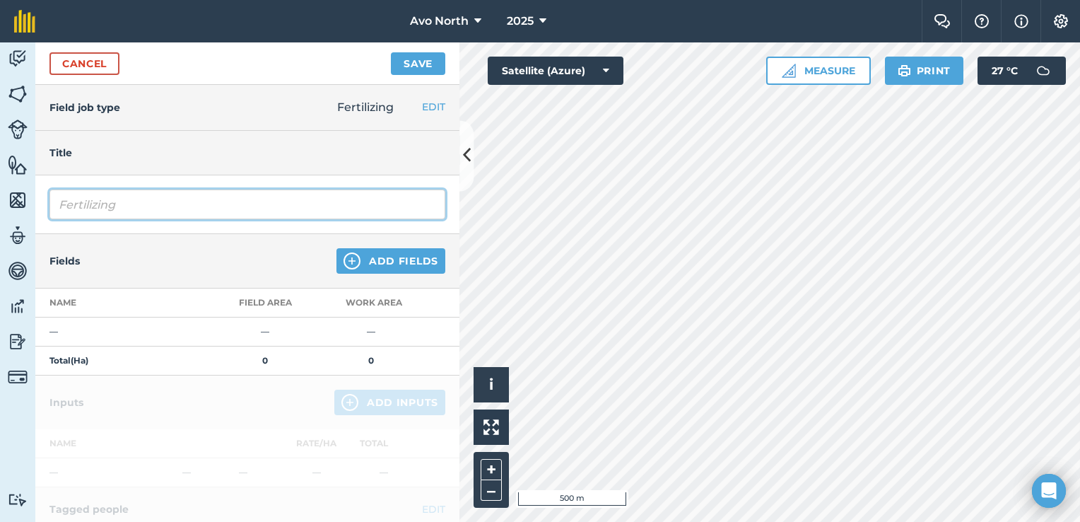
click at [112, 210] on input "Fertilizing" at bounding box center [247, 204] width 396 height 30
click at [158, 203] on input "Fertilizing" at bounding box center [247, 204] width 396 height 30
type input "F"
type input "August Fert week 3 and 4"
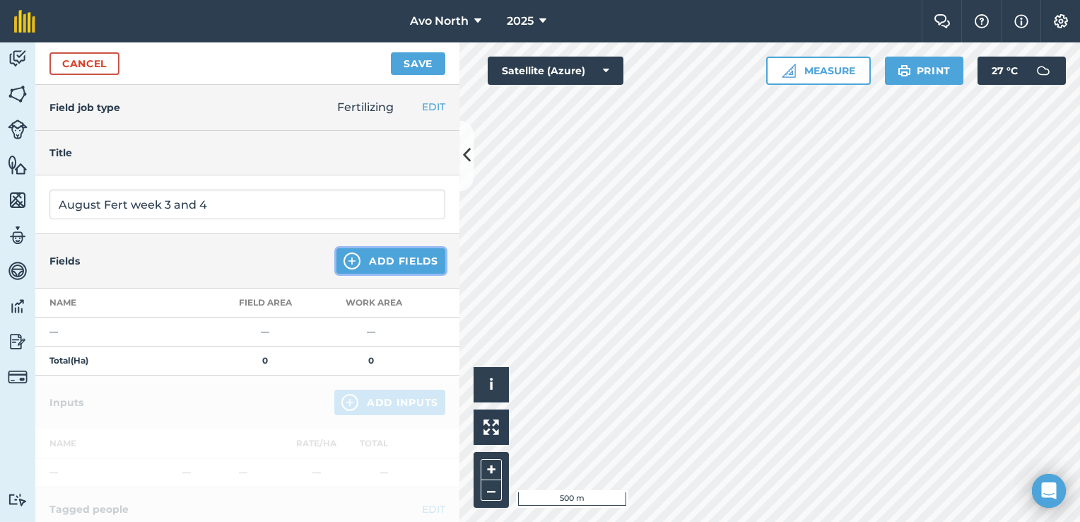
click at [345, 261] on img at bounding box center [351, 260] width 17 height 17
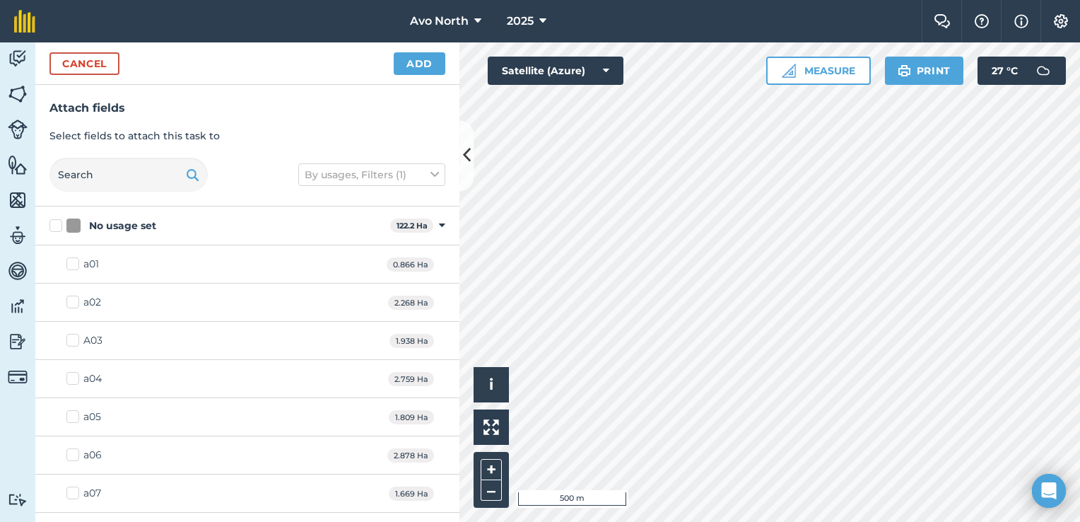
click at [71, 338] on label "A03" at bounding box center [84, 340] width 36 height 15
click at [71, 338] on input "A03" at bounding box center [70, 337] width 9 height 9
checkbox input "true"
click at [76, 377] on label "a04" at bounding box center [83, 378] width 35 height 15
click at [76, 377] on input "a04" at bounding box center [70, 375] width 9 height 9
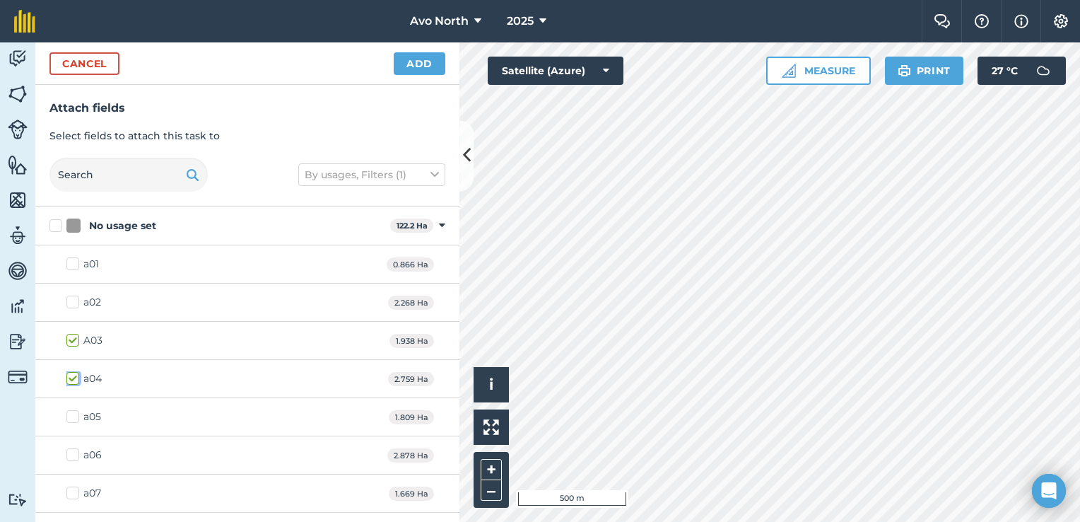
checkbox input "true"
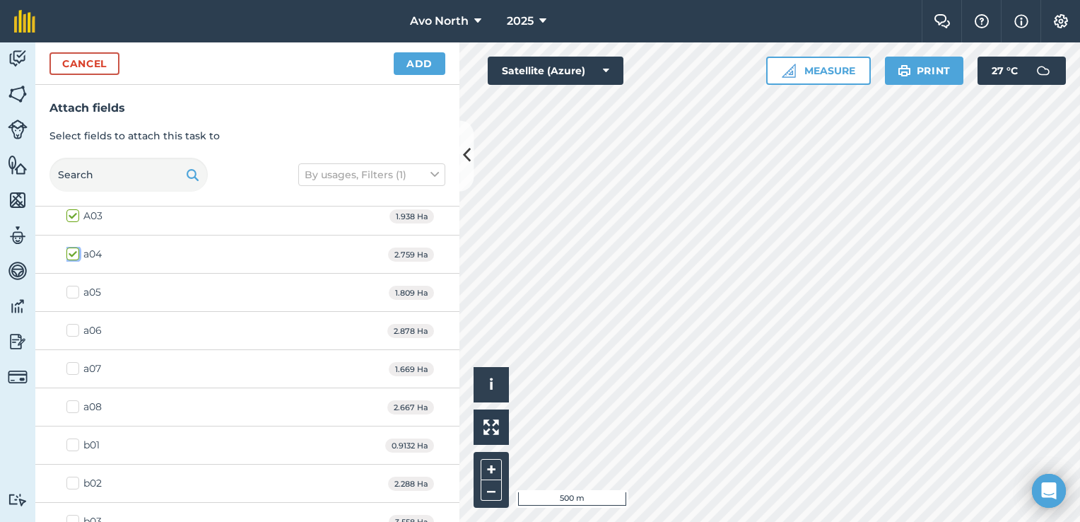
scroll to position [141, 0]
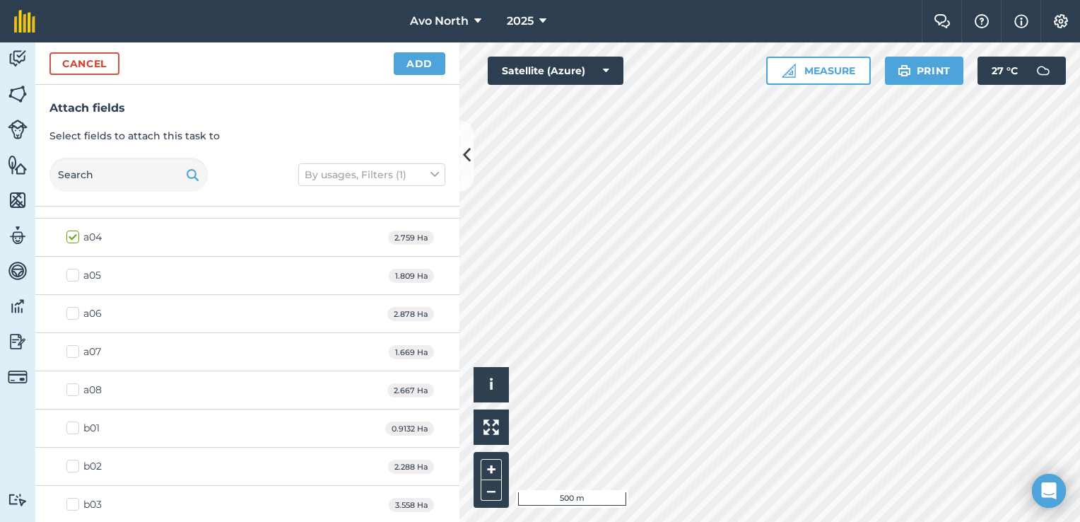
click at [75, 273] on label "a05" at bounding box center [83, 275] width 35 height 15
click at [75, 273] on input "a05" at bounding box center [70, 272] width 9 height 9
checkbox input "true"
click at [78, 311] on label "a06" at bounding box center [83, 313] width 35 height 15
click at [76, 311] on input "a06" at bounding box center [70, 310] width 9 height 9
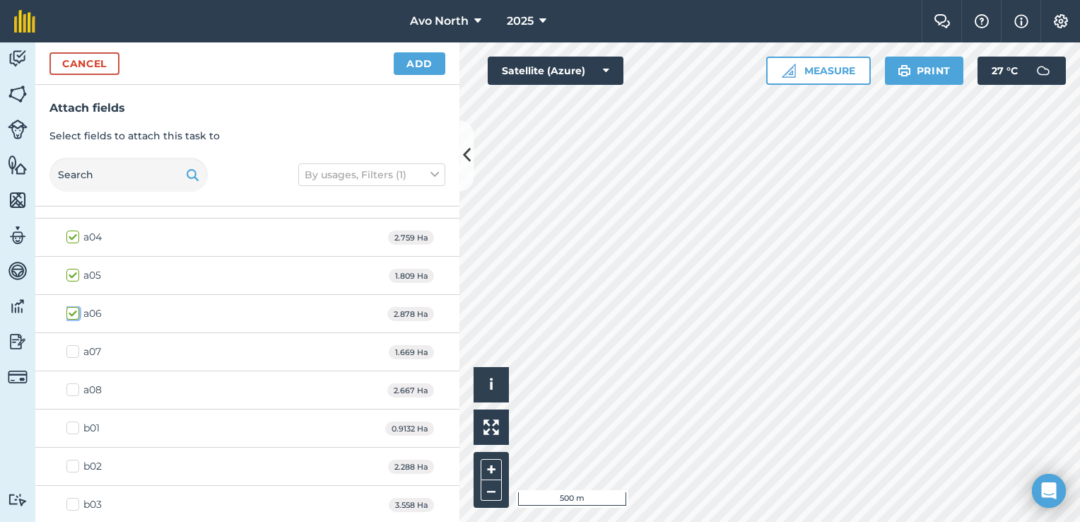
checkbox input "true"
click at [74, 348] on label "a07" at bounding box center [83, 351] width 35 height 15
click at [74, 348] on input "a07" at bounding box center [70, 348] width 9 height 9
checkbox input "true"
click at [76, 387] on label "a08" at bounding box center [83, 389] width 35 height 15
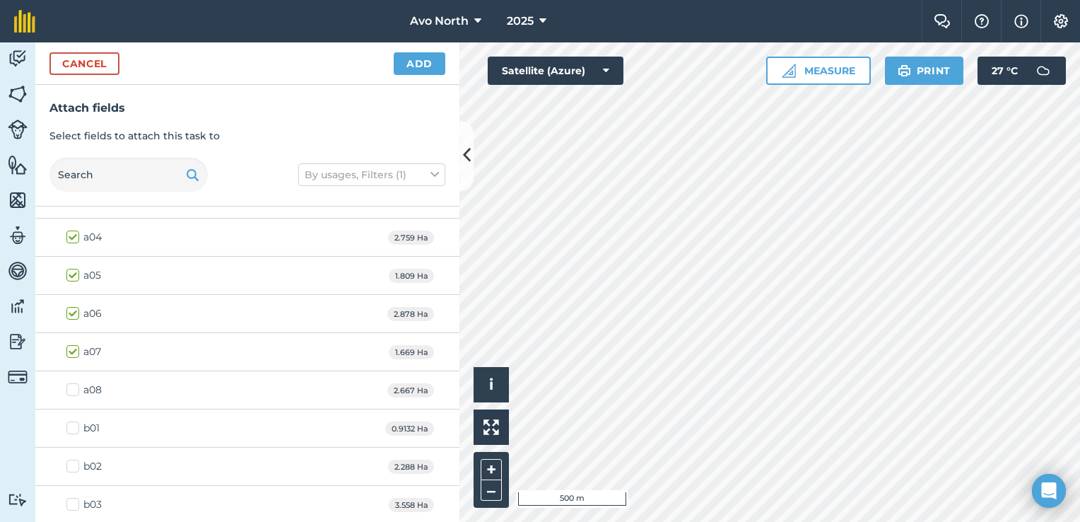
click at [76, 387] on input "a08" at bounding box center [70, 386] width 9 height 9
checkbox input "true"
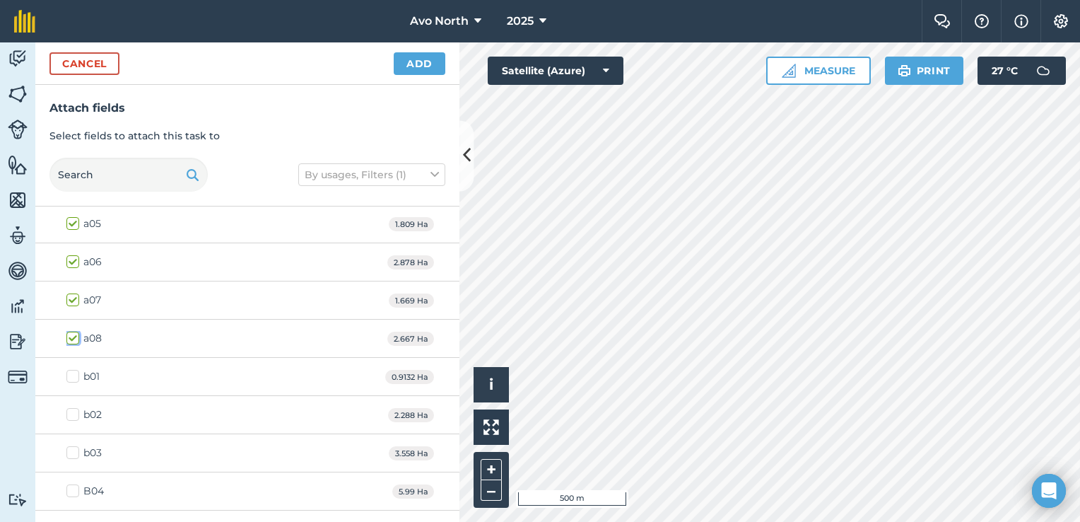
scroll to position [283, 0]
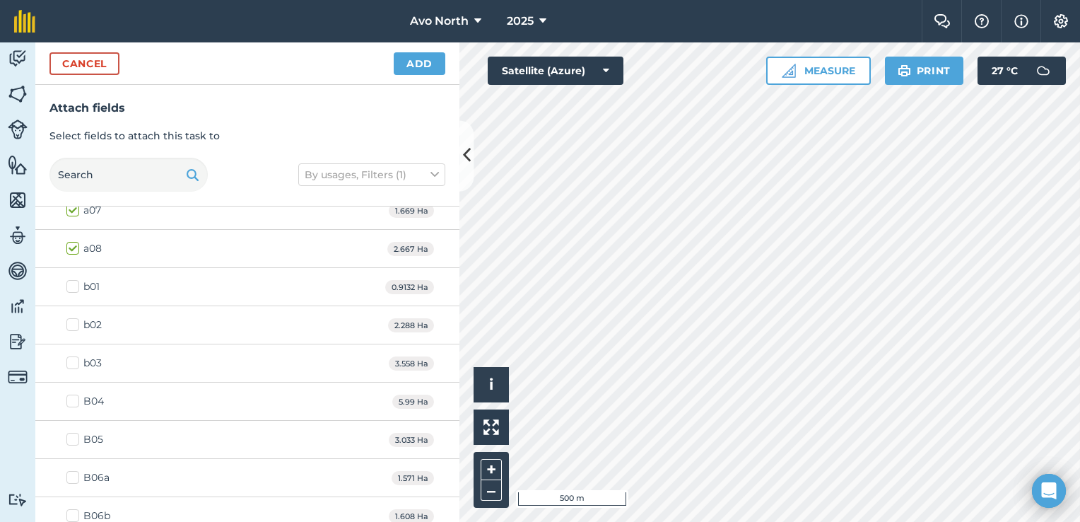
click at [74, 286] on label "b01" at bounding box center [82, 286] width 33 height 15
click at [74, 286] on input "b01" at bounding box center [70, 283] width 9 height 9
checkbox input "true"
click at [71, 328] on label "b02" at bounding box center [83, 324] width 35 height 15
click at [71, 327] on input "b02" at bounding box center [70, 321] width 9 height 9
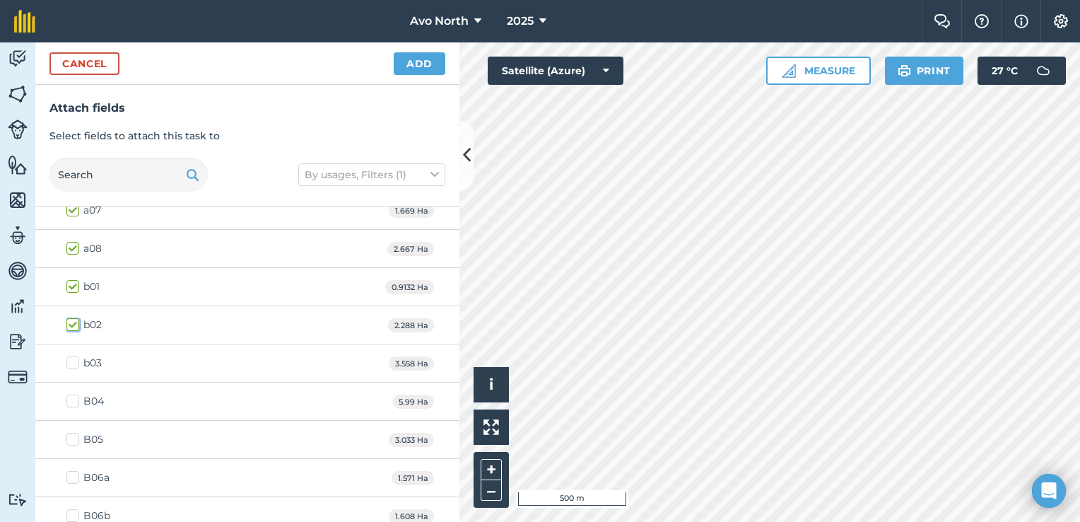
checkbox input "true"
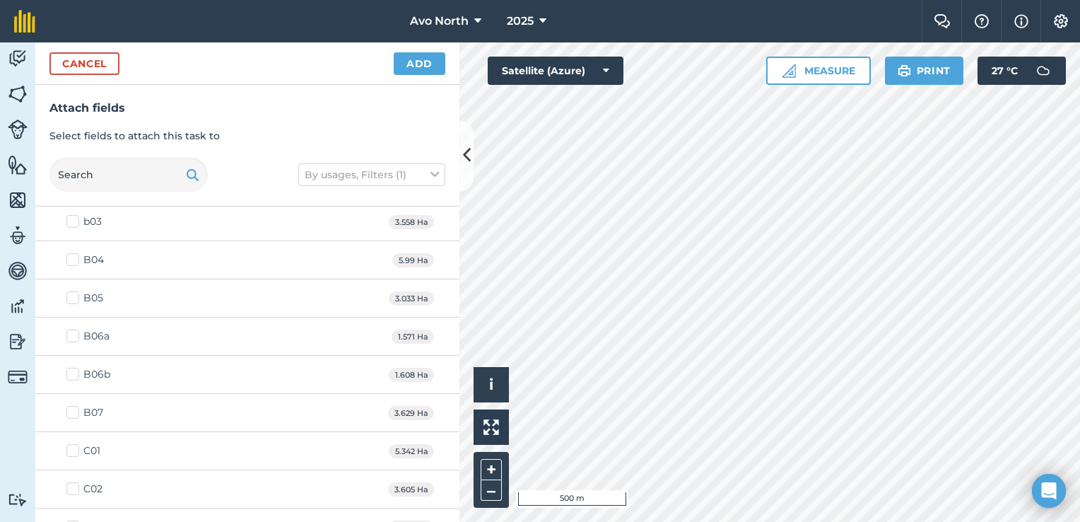
scroll to position [353, 0]
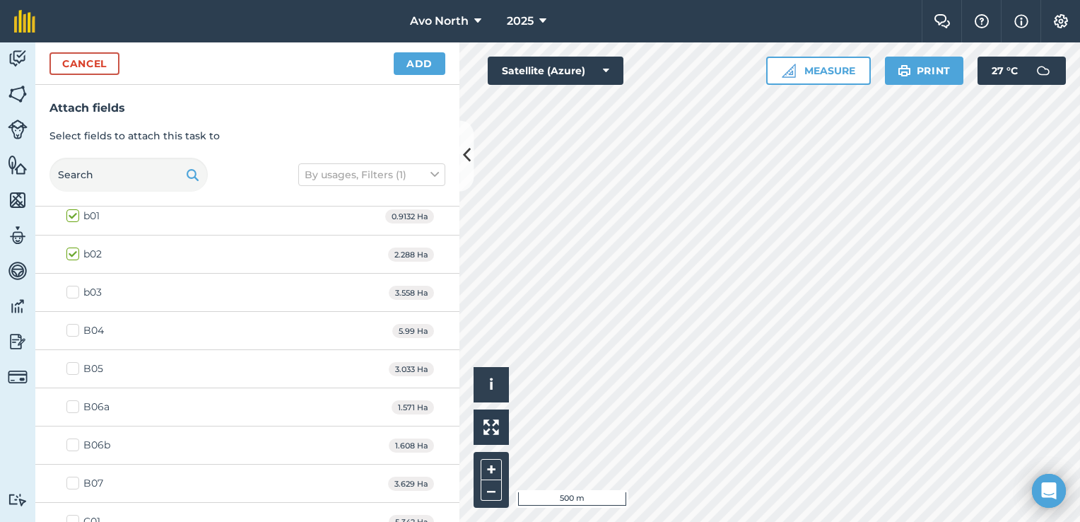
click at [76, 330] on label "B04" at bounding box center [84, 330] width 37 height 15
click at [76, 330] on input "B04" at bounding box center [70, 327] width 9 height 9
checkbox input "true"
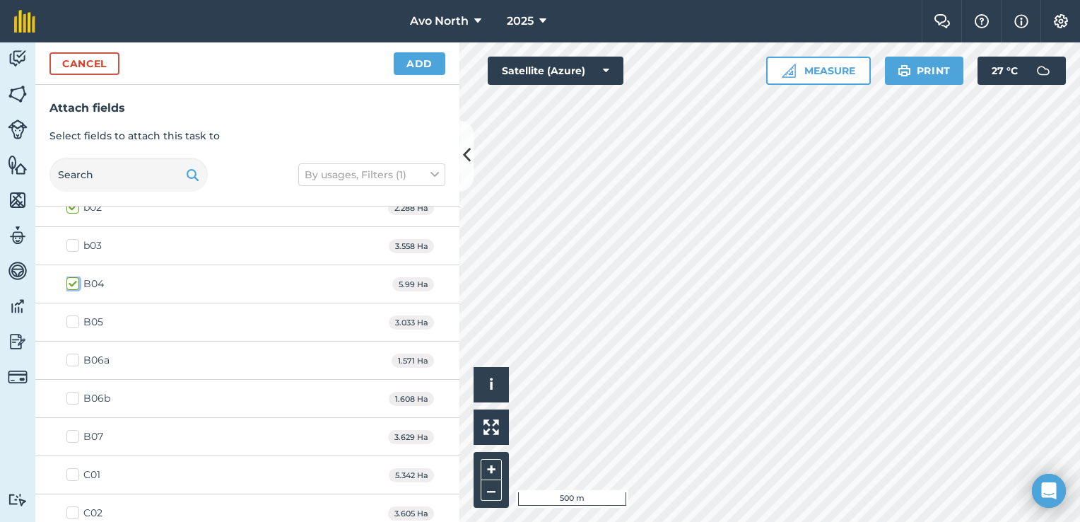
scroll to position [424, 0]
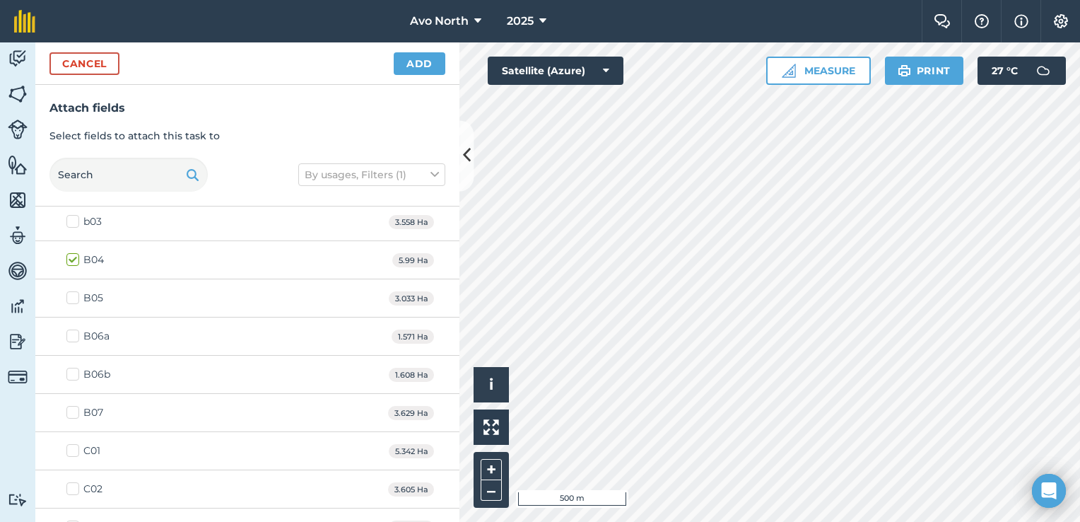
click at [76, 297] on label "B05" at bounding box center [84, 297] width 37 height 15
click at [76, 297] on input "B05" at bounding box center [70, 294] width 9 height 9
checkbox input "true"
click at [71, 329] on label "B06a" at bounding box center [87, 336] width 43 height 15
click at [71, 329] on input "B06a" at bounding box center [70, 333] width 9 height 9
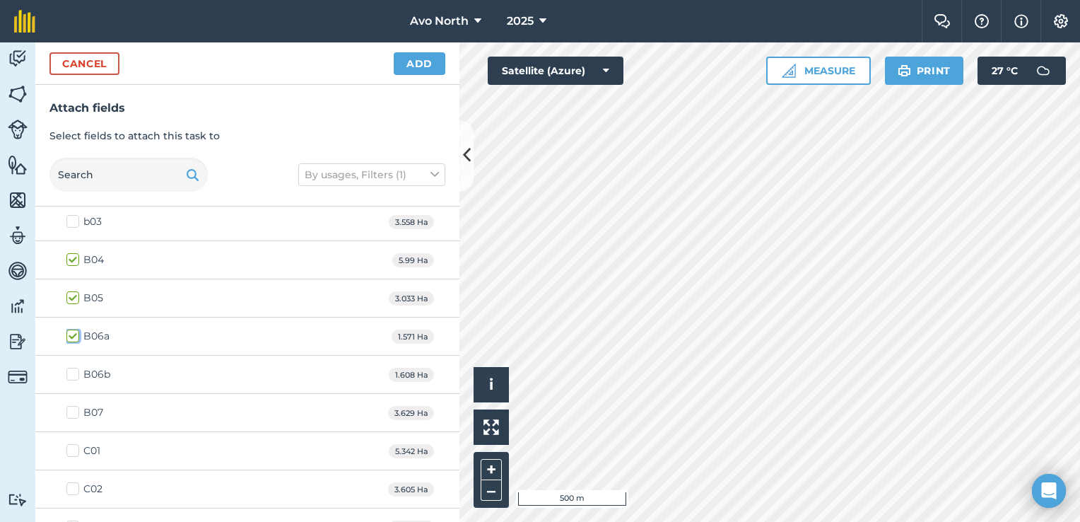
checkbox input "true"
click at [73, 372] on label "B06b" at bounding box center [88, 374] width 44 height 15
click at [73, 372] on input "B06b" at bounding box center [70, 371] width 9 height 9
checkbox input "true"
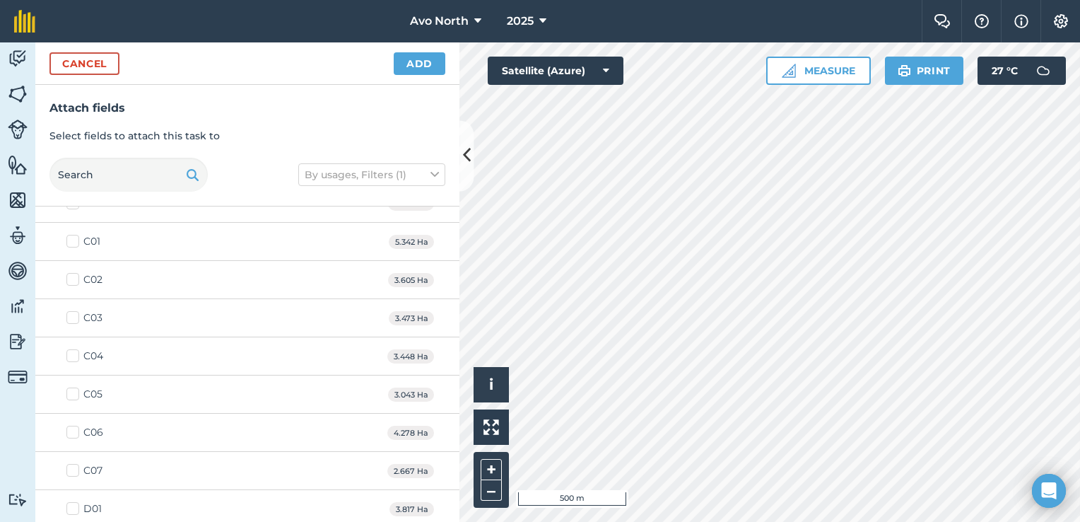
scroll to position [636, 0]
click at [73, 386] on label "C05" at bounding box center [84, 391] width 36 height 15
click at [73, 386] on input "C05" at bounding box center [70, 388] width 9 height 9
checkbox input "true"
click at [74, 423] on label "C06" at bounding box center [84, 429] width 37 height 15
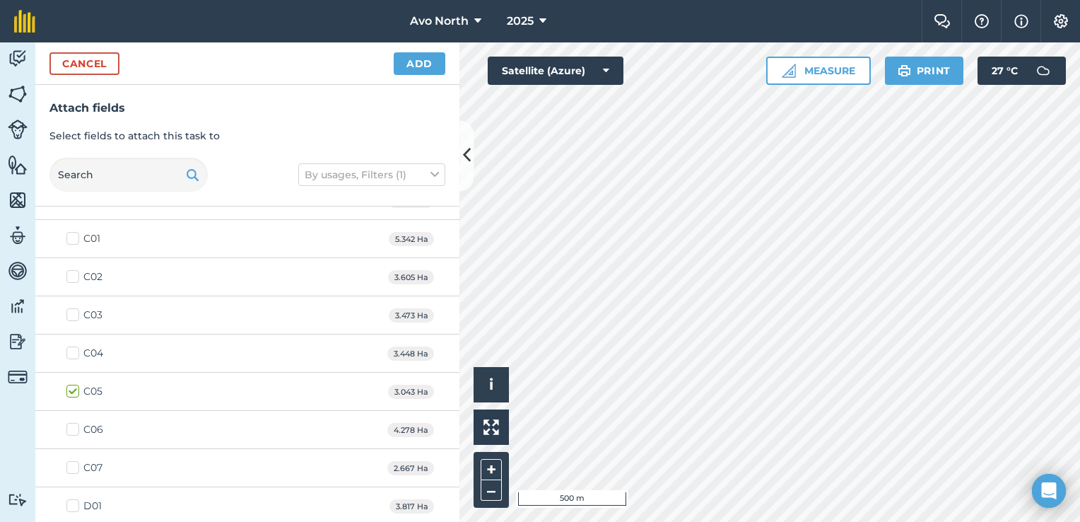
click at [74, 423] on input "C06" at bounding box center [70, 426] width 9 height 9
checkbox input "true"
click at [76, 466] on label "C07" at bounding box center [84, 467] width 36 height 15
click at [76, 466] on input "C07" at bounding box center [70, 464] width 9 height 9
checkbox input "true"
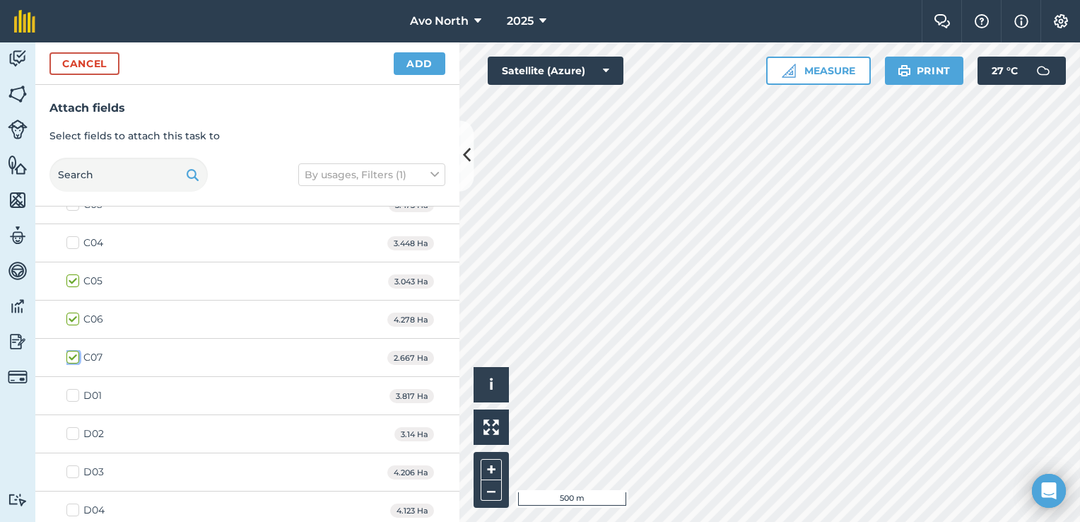
scroll to position [777, 0]
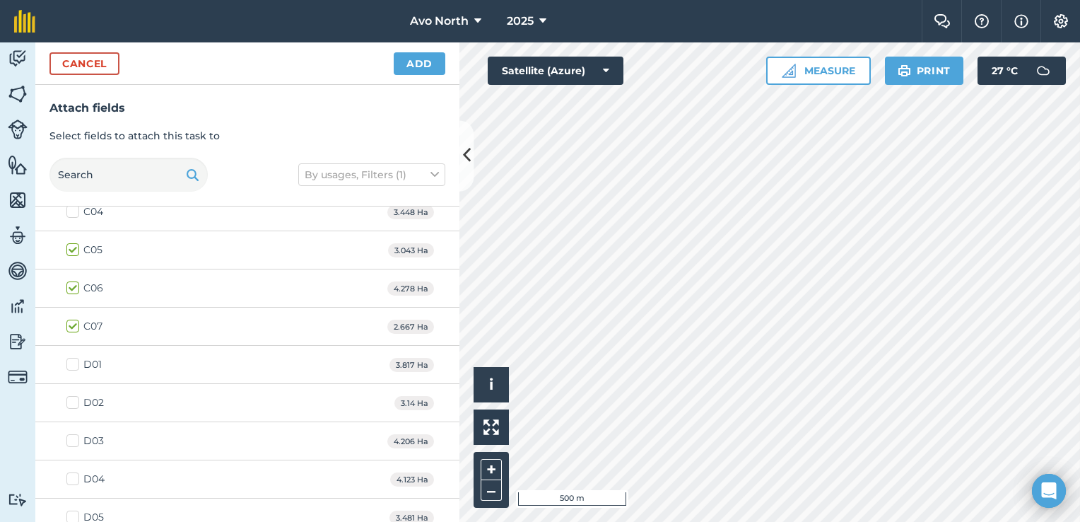
click at [74, 360] on label "D01" at bounding box center [83, 364] width 35 height 15
click at [74, 360] on input "D01" at bounding box center [70, 361] width 9 height 9
checkbox input "true"
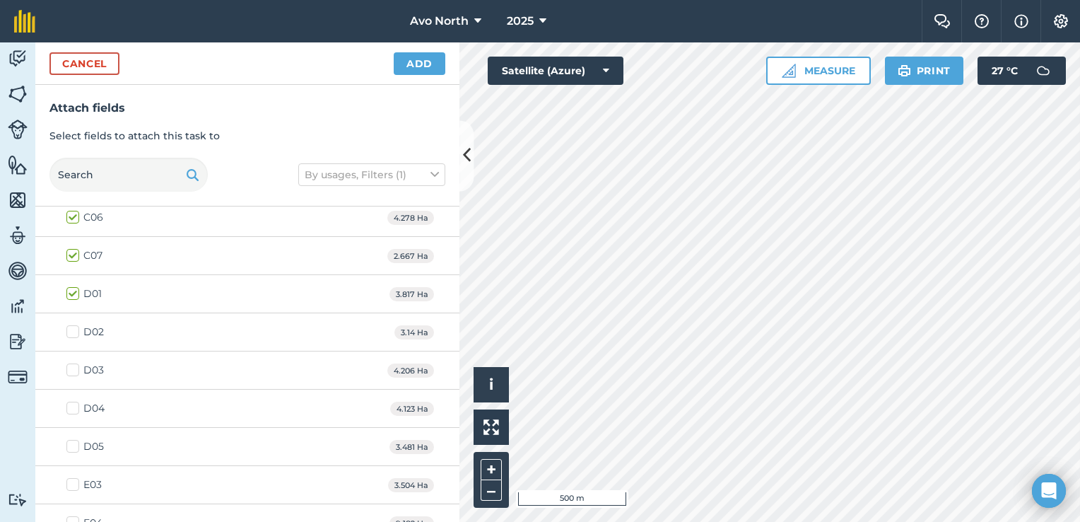
click at [74, 442] on label "D05" at bounding box center [84, 446] width 37 height 15
click at [74, 442] on input "D05" at bounding box center [70, 443] width 9 height 9
checkbox input "true"
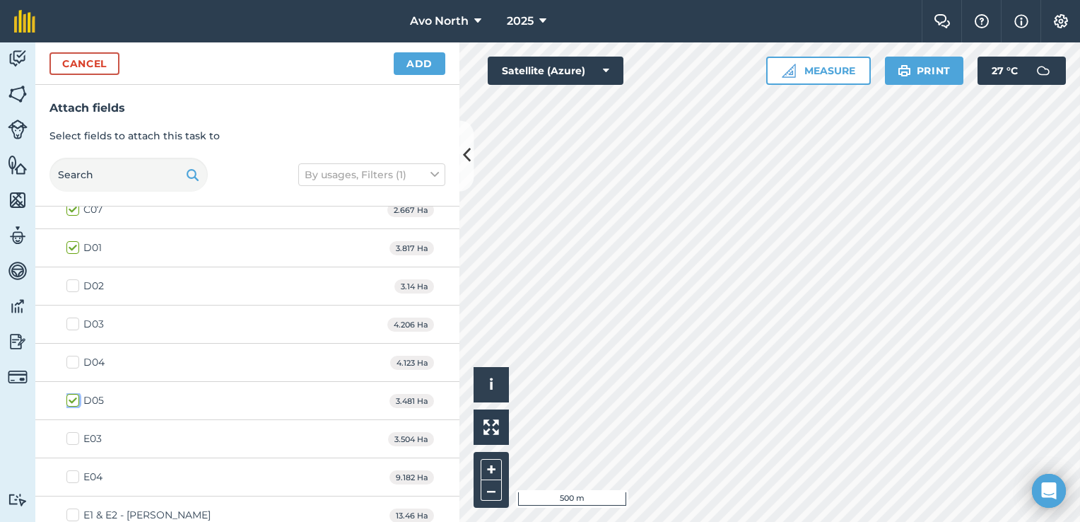
scroll to position [919, 0]
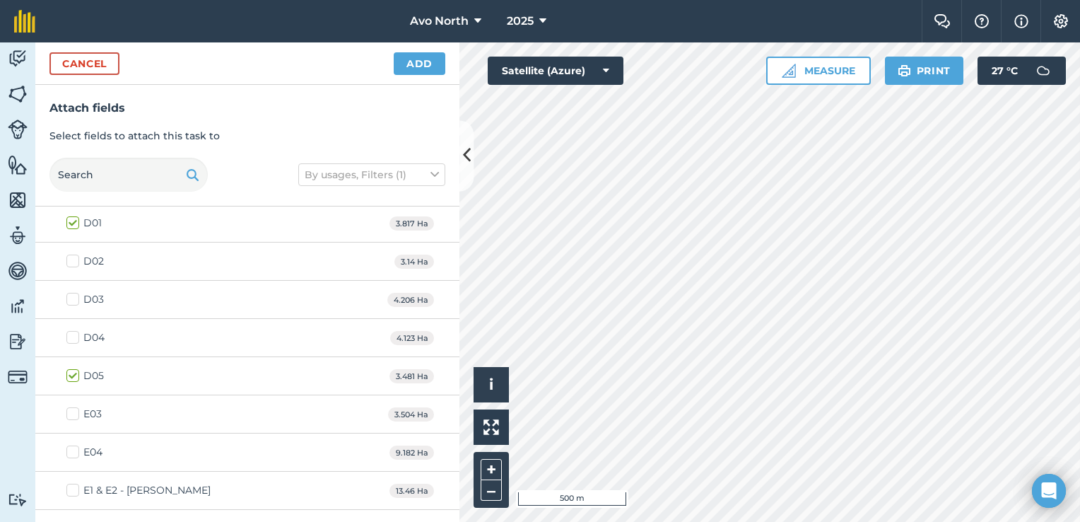
click at [76, 406] on label "E03" at bounding box center [83, 413] width 35 height 15
click at [76, 406] on input "E03" at bounding box center [70, 410] width 9 height 9
checkbox input "true"
click at [74, 445] on label "E04" at bounding box center [84, 452] width 36 height 15
click at [74, 445] on input "E04" at bounding box center [70, 449] width 9 height 9
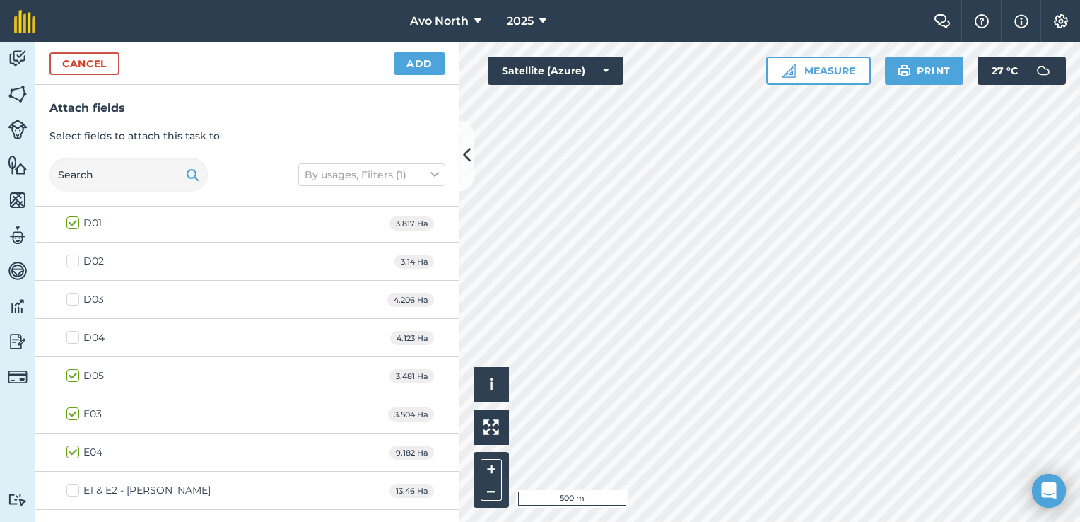
click at [71, 448] on label "E04" at bounding box center [84, 452] width 36 height 15
click at [71, 448] on input "E04" at bounding box center [70, 449] width 9 height 9
checkbox input "false"
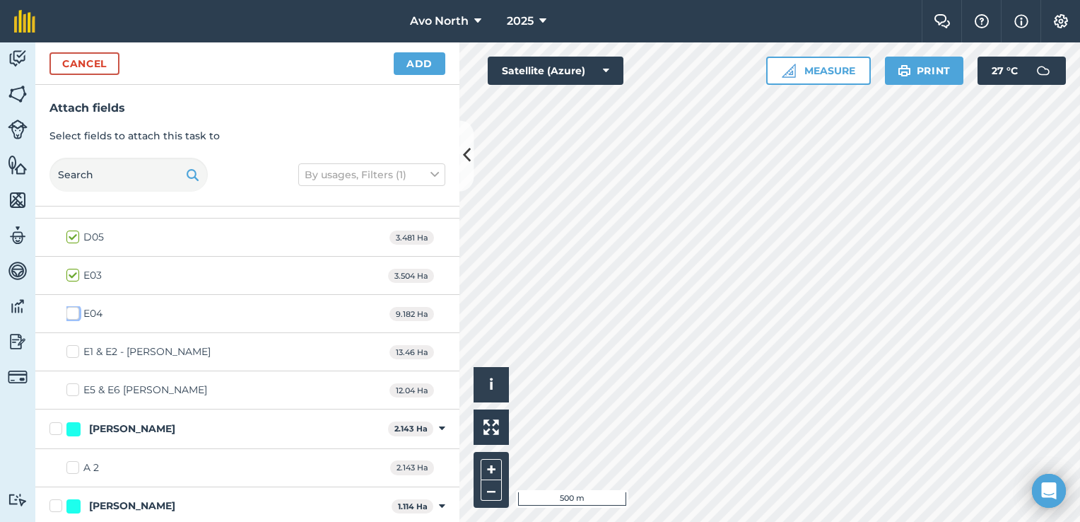
scroll to position [1094, 0]
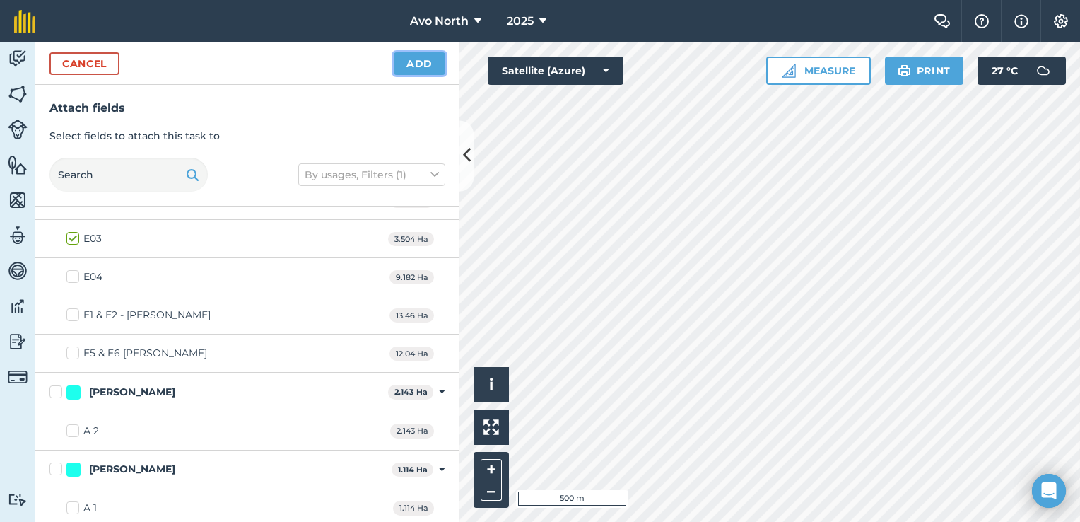
click at [434, 70] on button "Add" at bounding box center [420, 63] width 52 height 23
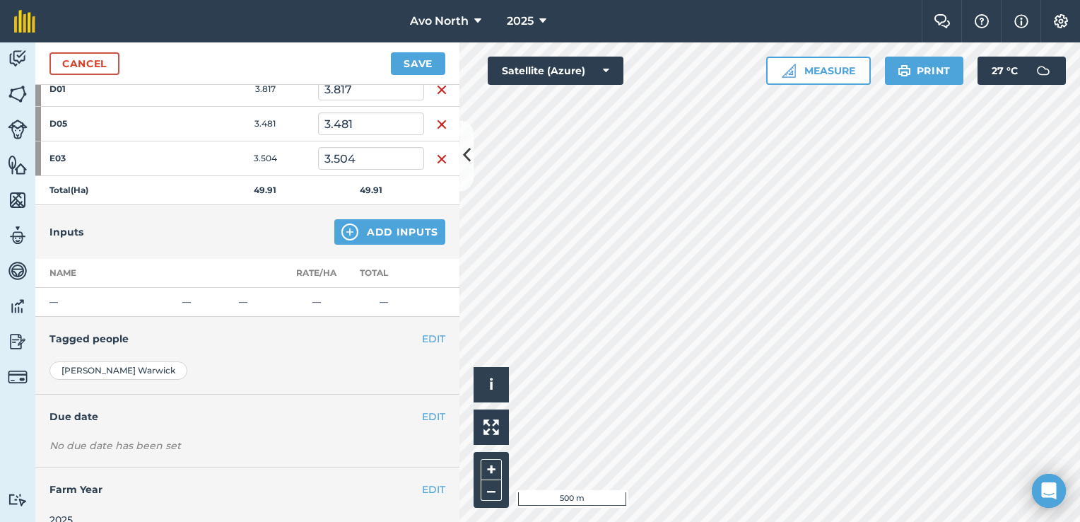
scroll to position [777, 0]
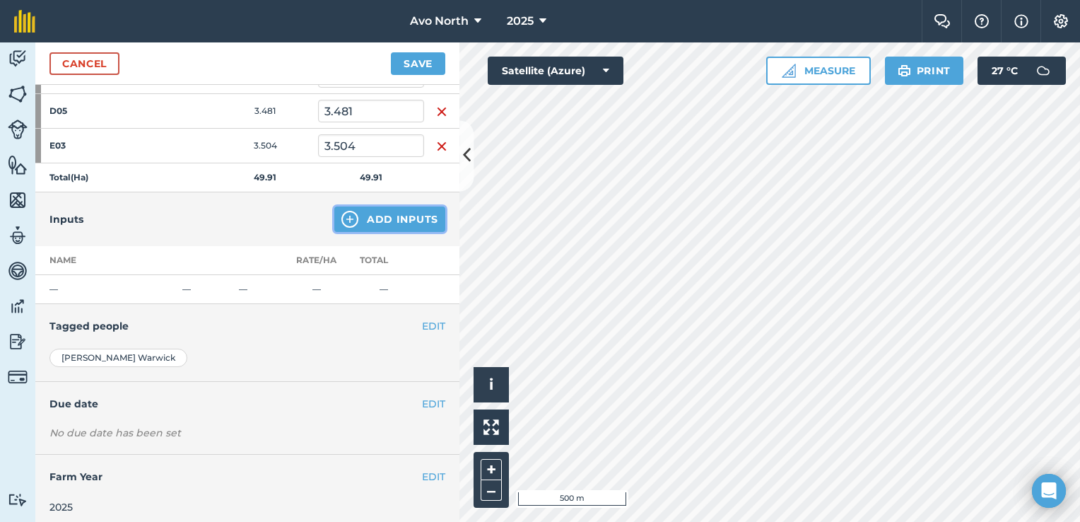
click at [344, 215] on img at bounding box center [349, 219] width 17 height 17
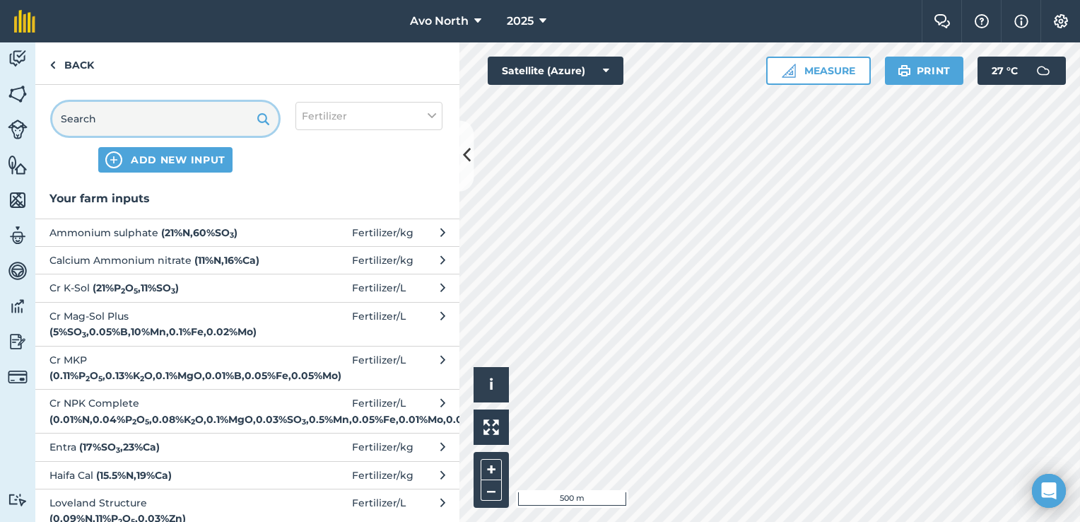
click at [141, 113] on input "text" at bounding box center [165, 119] width 226 height 34
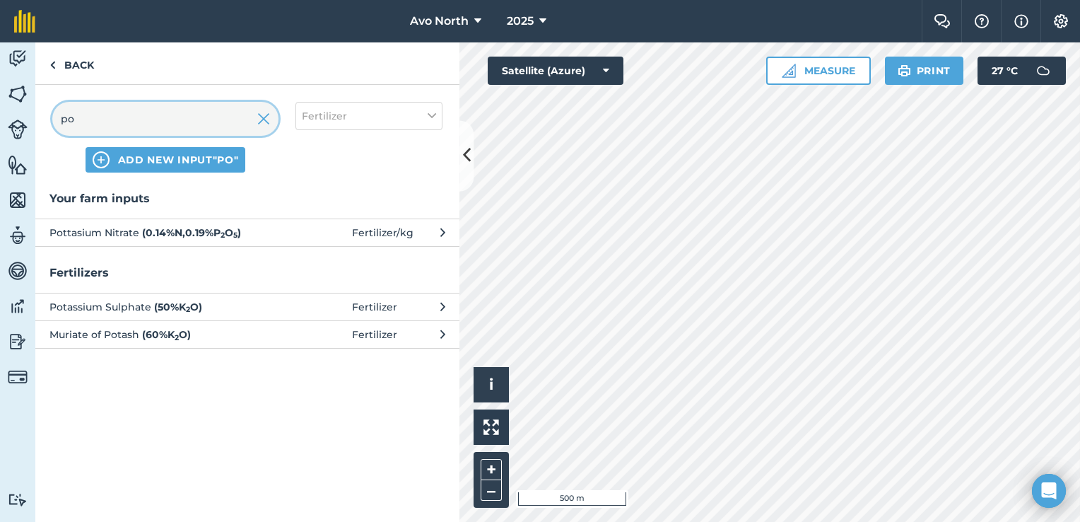
type input "po"
click at [135, 231] on span "Pottasium Nitrate ( 0.14 % N , 0.19 % P 2 O 5 )" at bounding box center [164, 233] width 231 height 16
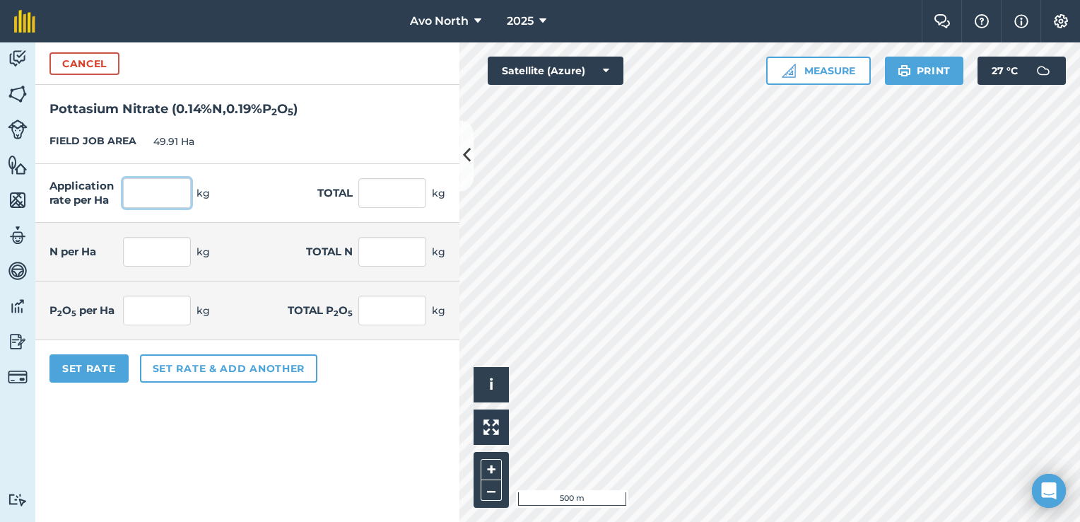
click at [165, 198] on input "text" at bounding box center [157, 193] width 68 height 30
type input "8.75"
type input "436.713"
type input "0.012"
type input "0.611"
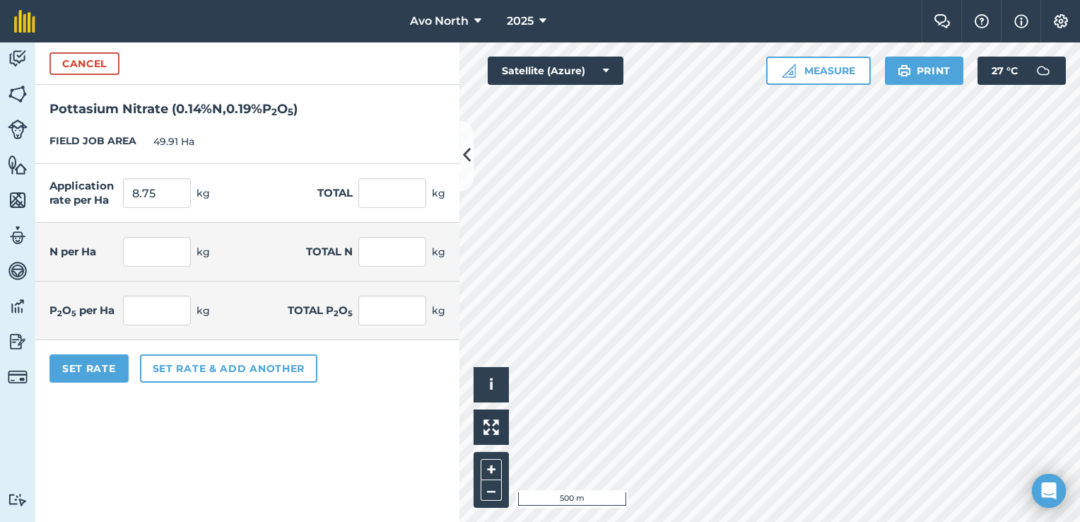
type input "0.017"
type input "0.83"
click at [350, 457] on form "Cancel Pottasium Nitrate ( 0.14 % N , 0.19 % P 2 O 5 ) FIELD JOB AREA 49.91 Ha …" at bounding box center [247, 281] width 424 height 479
click at [96, 372] on button "Set Rate" at bounding box center [88, 368] width 79 height 28
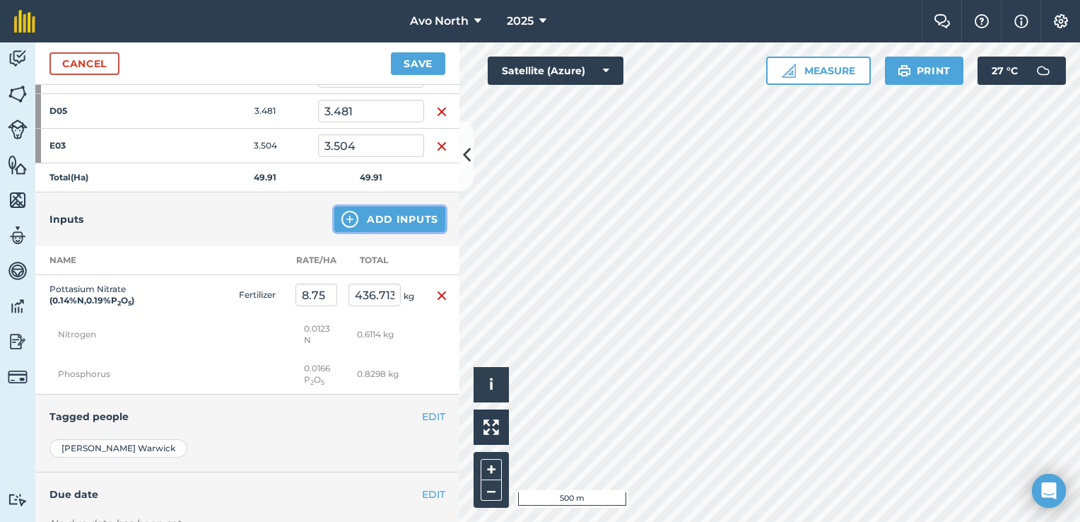
click at [342, 215] on img at bounding box center [349, 219] width 17 height 17
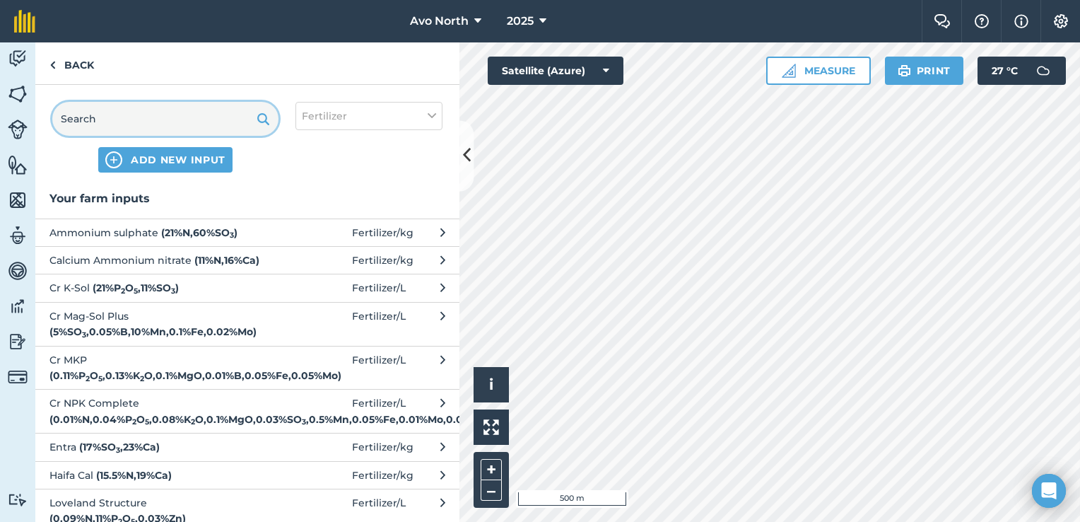
click at [170, 112] on input "text" at bounding box center [165, 119] width 226 height 34
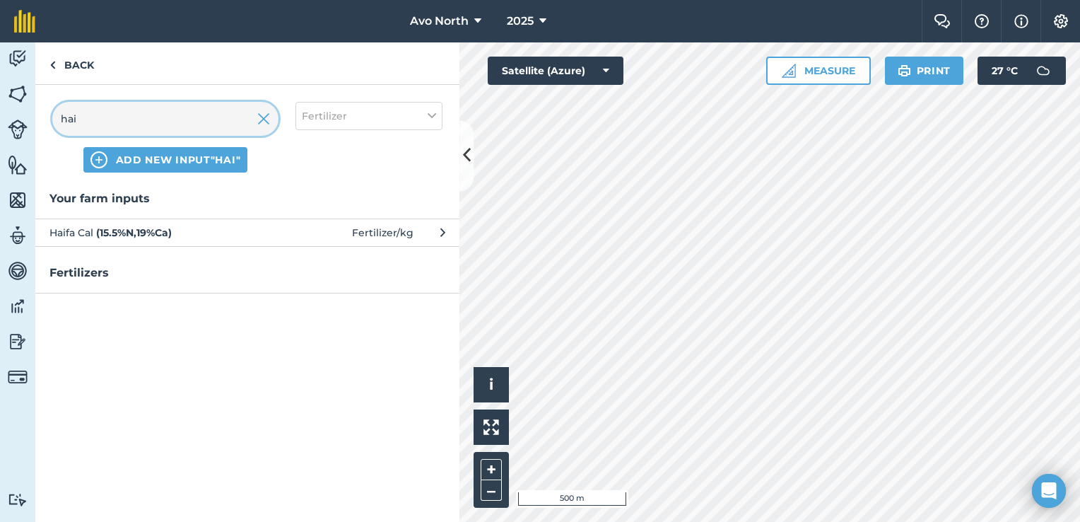
type input "hai"
click at [226, 221] on button "Haifa Cal ( 15.5 % N , 19 % Ca ) Fertilizer / kg" at bounding box center [247, 232] width 424 height 28
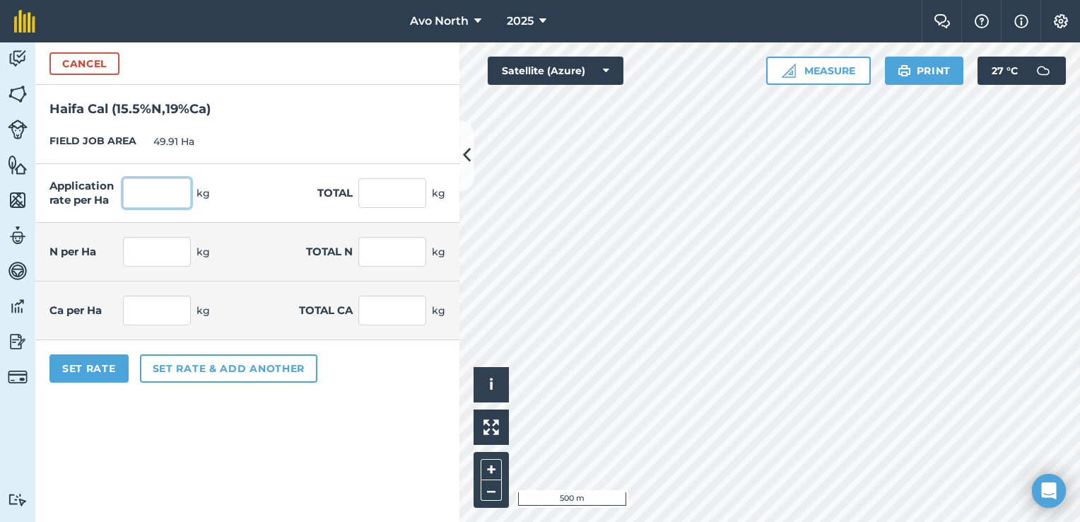
click at [165, 195] on input "text" at bounding box center [157, 193] width 68 height 30
type input "3.125"
type input "155.969"
type input "0.484"
type input "24.175"
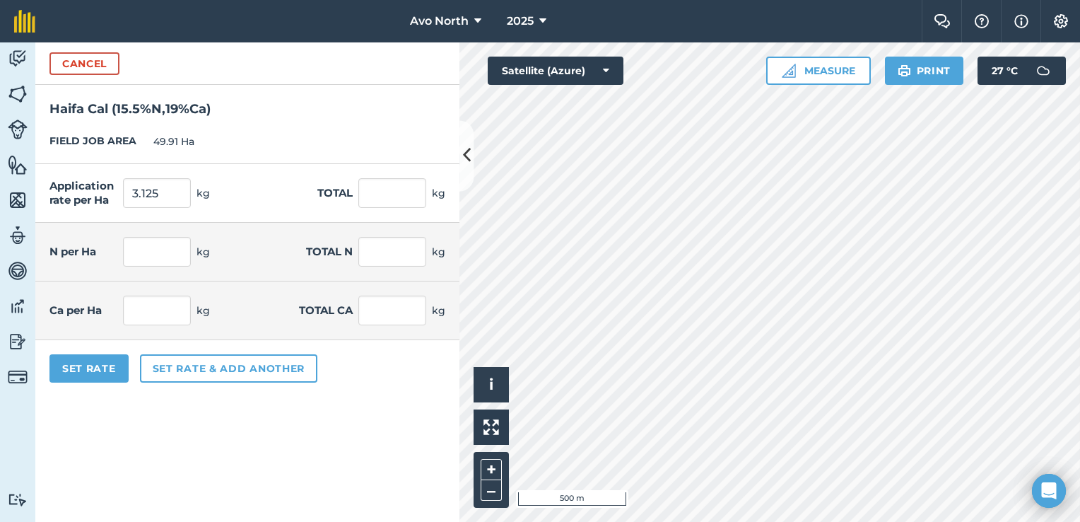
type input "0.594"
type input "29.634"
click at [290, 129] on div "FIELD JOB AREA 49.91 Ha" at bounding box center [247, 141] width 424 height 45
click at [113, 364] on button "Set Rate" at bounding box center [88, 368] width 79 height 28
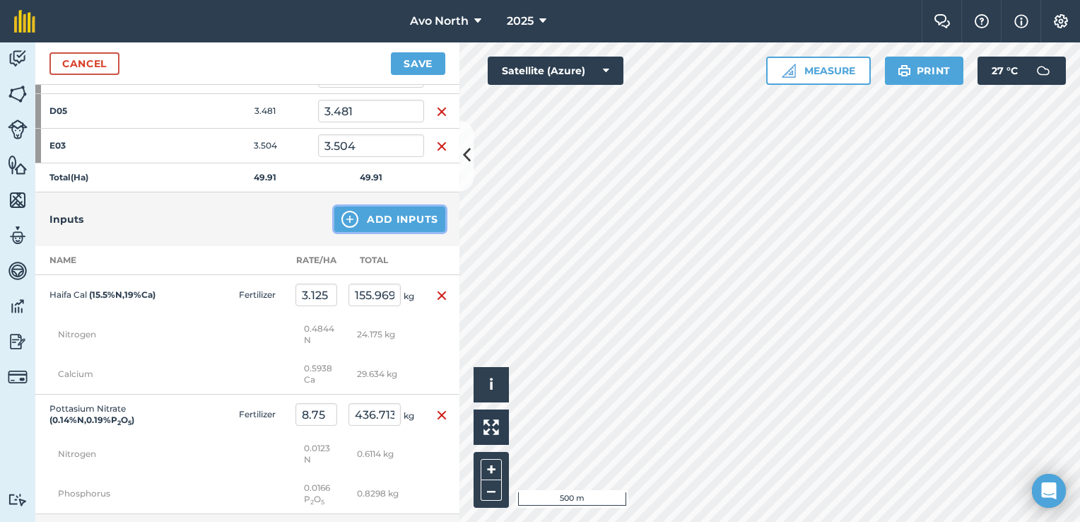
click at [345, 214] on img at bounding box center [349, 219] width 17 height 17
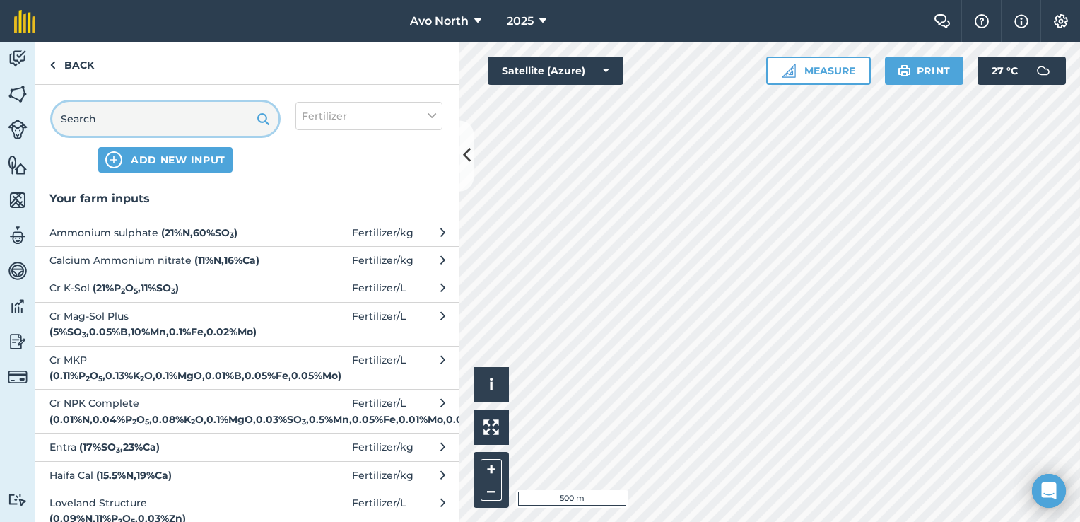
click at [172, 129] on input "text" at bounding box center [165, 119] width 226 height 34
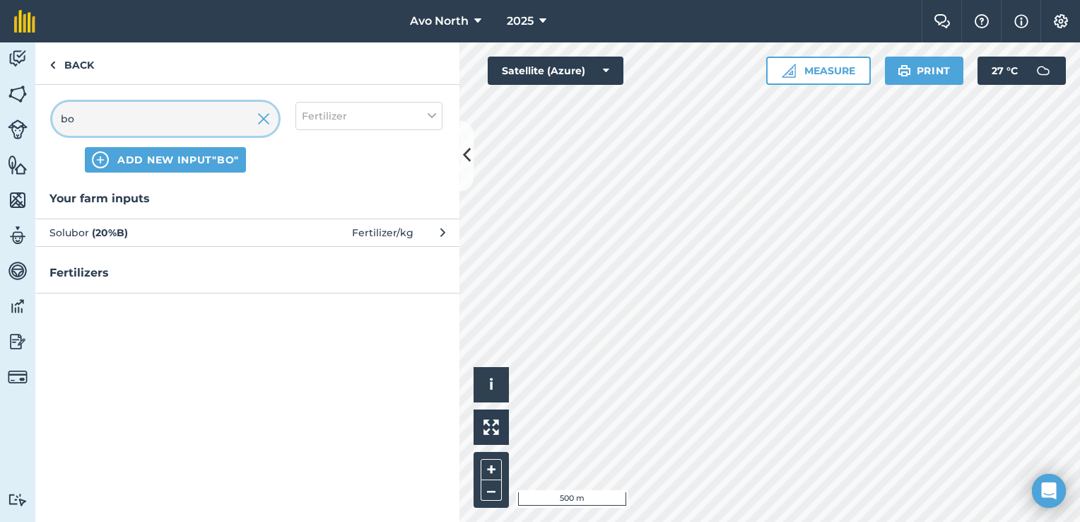
type input "bo"
click at [237, 235] on span "Solubor ( 20 % B )" at bounding box center [164, 233] width 231 height 16
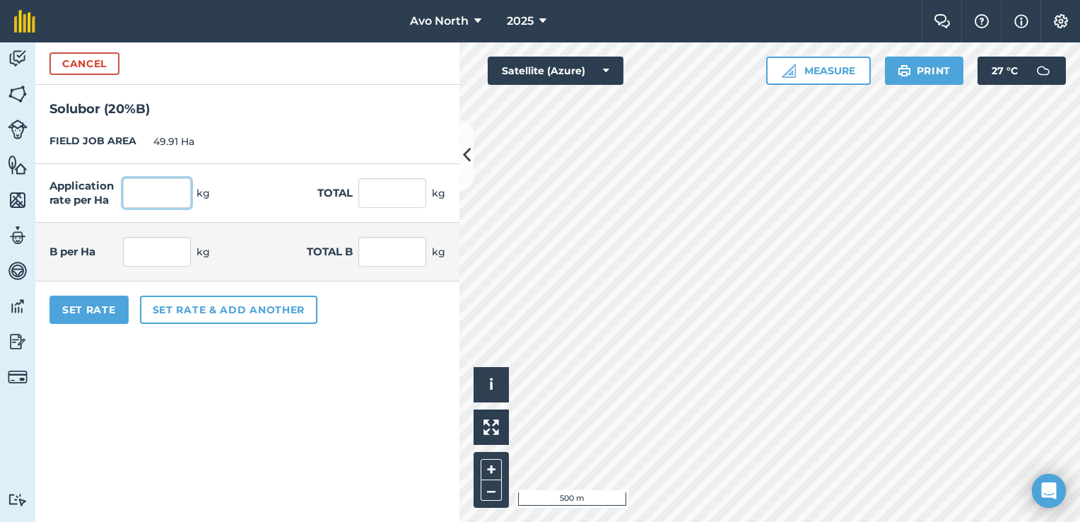
click at [174, 202] on input "text" at bounding box center [157, 193] width 68 height 30
type input "0.375"
type input "18.716"
type input "0.075"
type input "3.743"
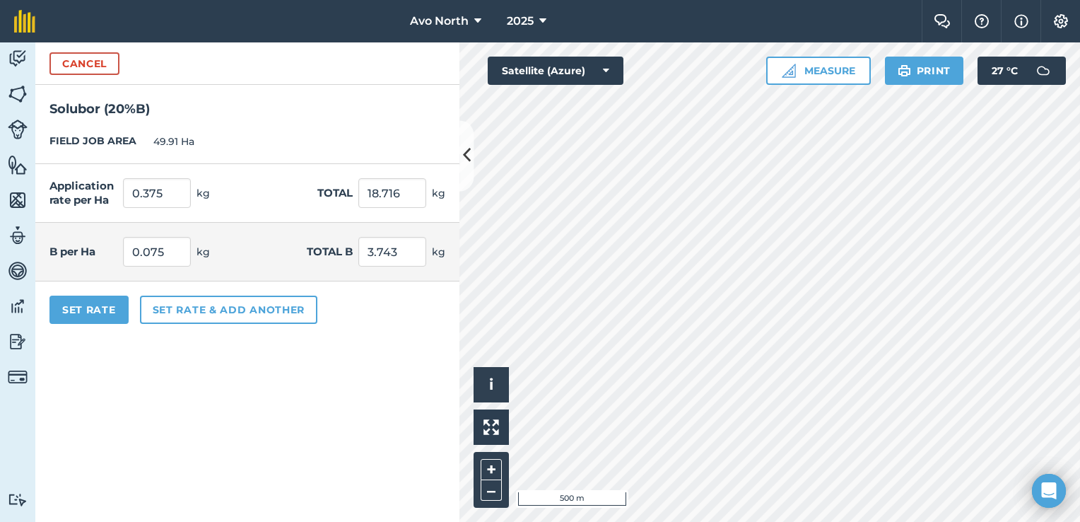
click at [325, 355] on form "Cancel Solubor ( 20 % B ) FIELD JOB AREA 49.91 Ha Application rate per Ha 0.375…" at bounding box center [247, 281] width 424 height 479
click at [103, 309] on button "Set Rate" at bounding box center [88, 309] width 79 height 28
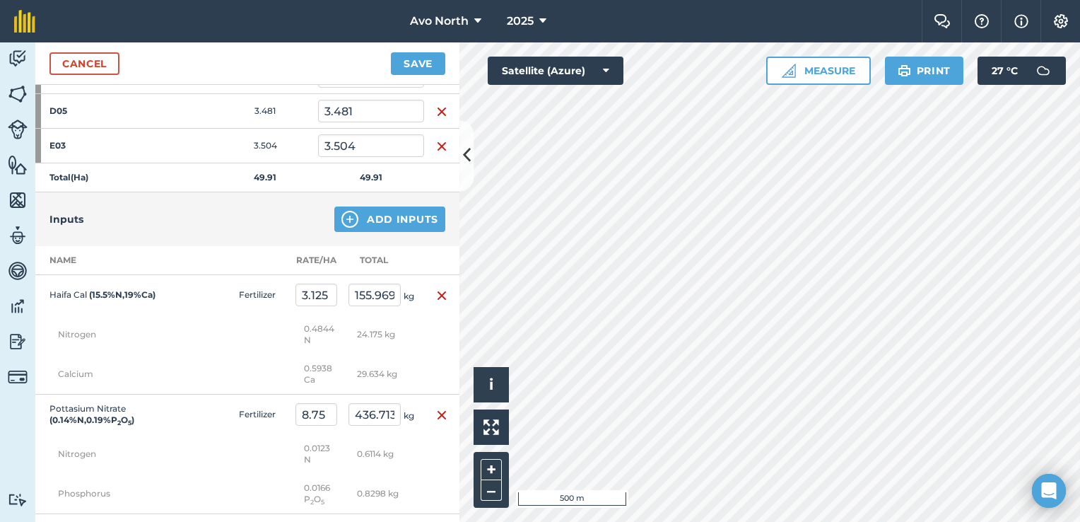
scroll to position [848, 0]
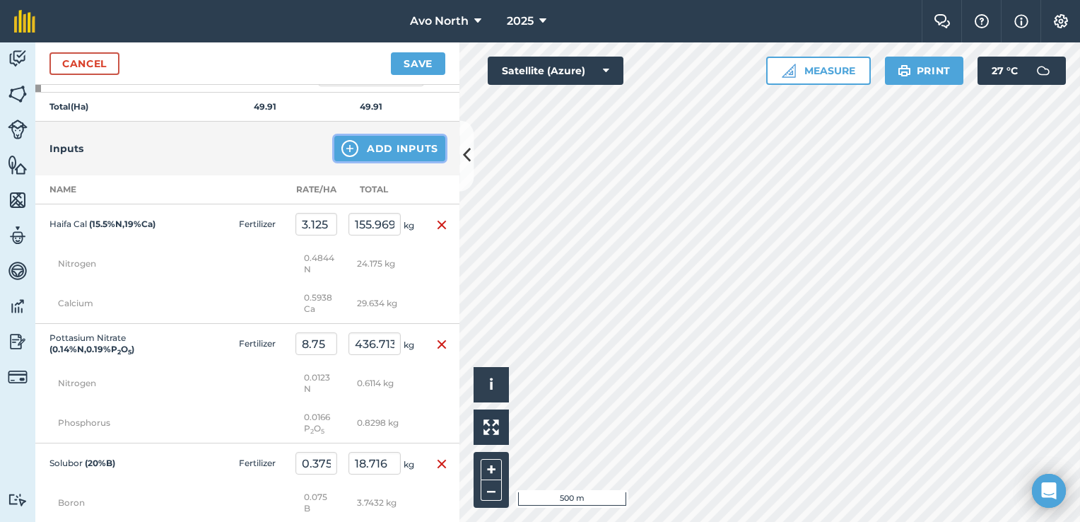
click at [351, 145] on button "Add Inputs" at bounding box center [389, 148] width 111 height 25
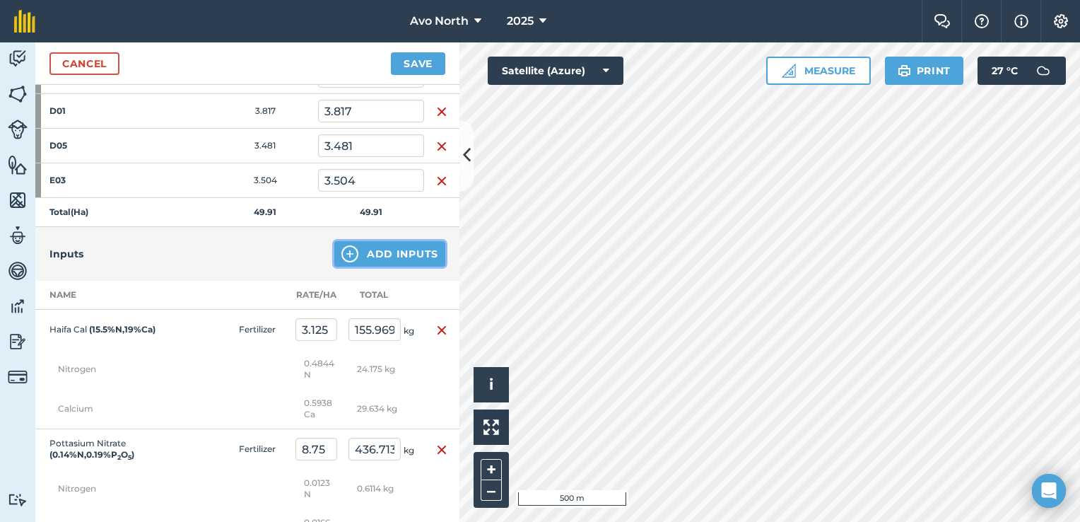
scroll to position [777, 0]
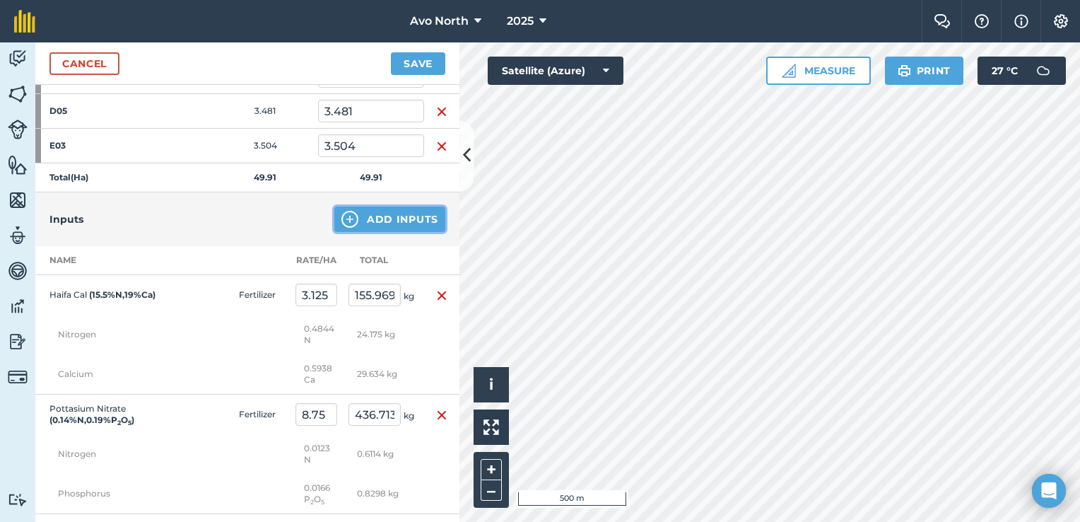
click at [384, 210] on button "Add Inputs" at bounding box center [389, 218] width 111 height 25
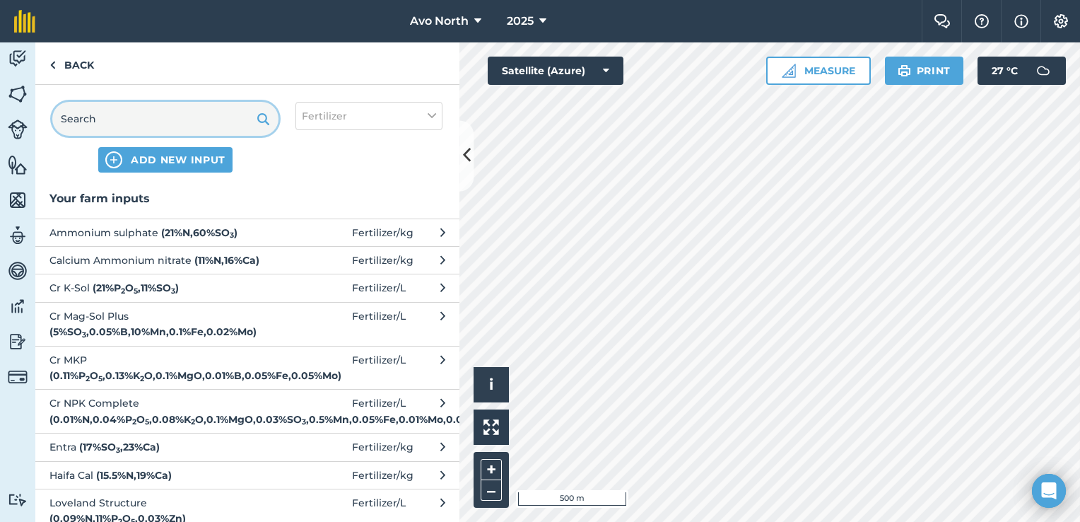
click at [138, 124] on input "text" at bounding box center [165, 119] width 226 height 34
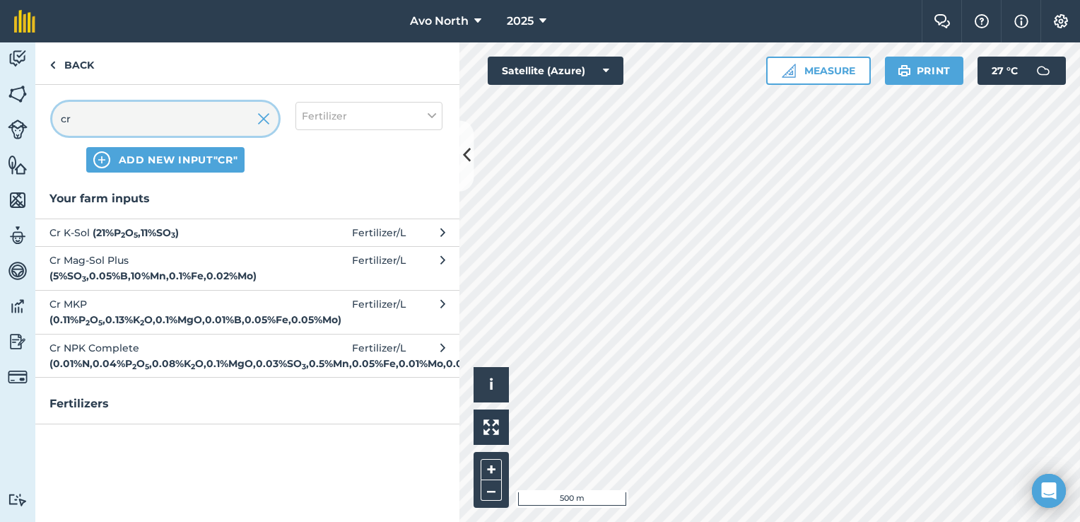
type input "cr"
click at [93, 231] on strong "( 21 % P 2 O 5 , 11 % SO 3 )" at bounding box center [136, 232] width 86 height 13
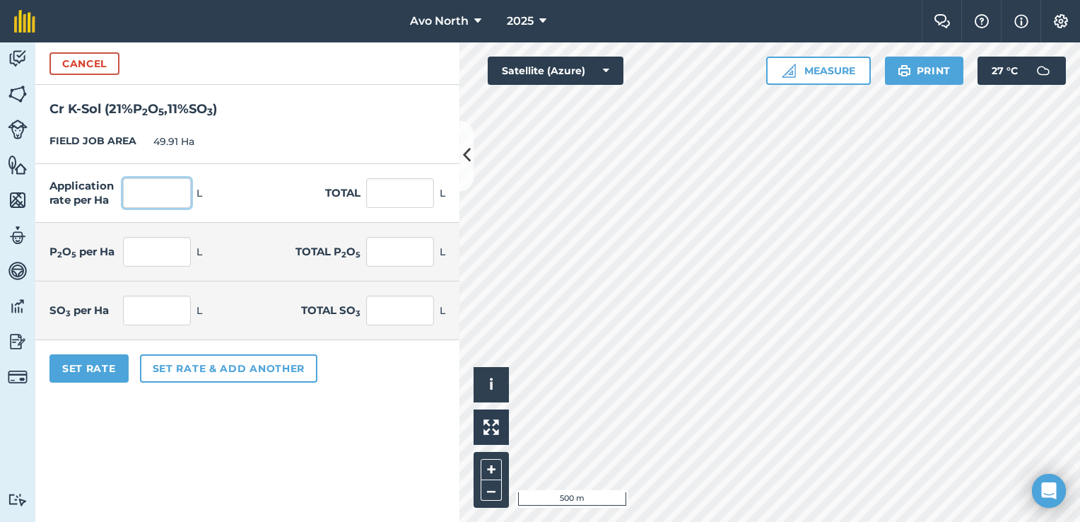
click at [158, 199] on input "text" at bounding box center [157, 193] width 68 height 30
type input "5"
type input "249.55"
type input "1.05"
type input "52.405"
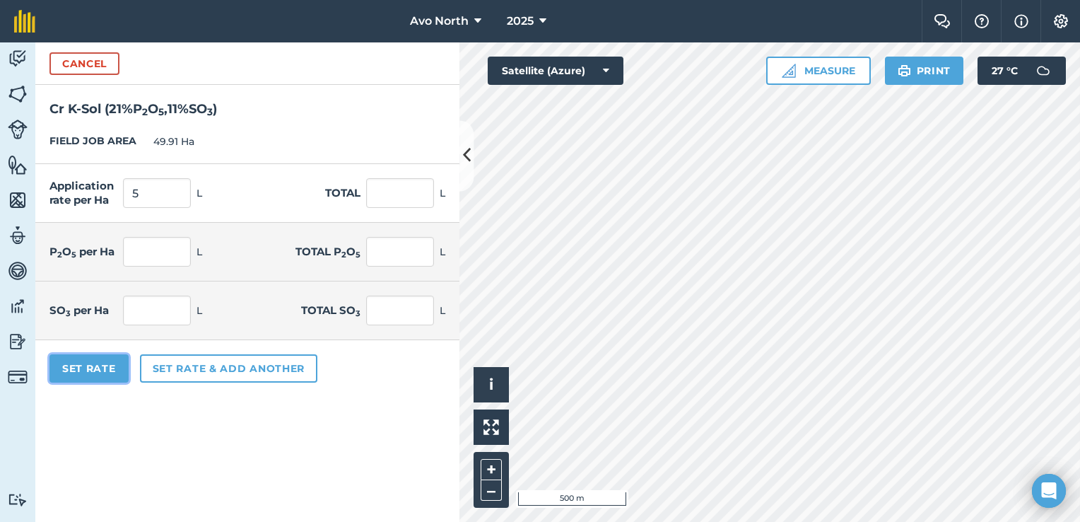
type input "0.55"
type input "27.451"
click at [100, 372] on button "Set Rate" at bounding box center [88, 368] width 79 height 28
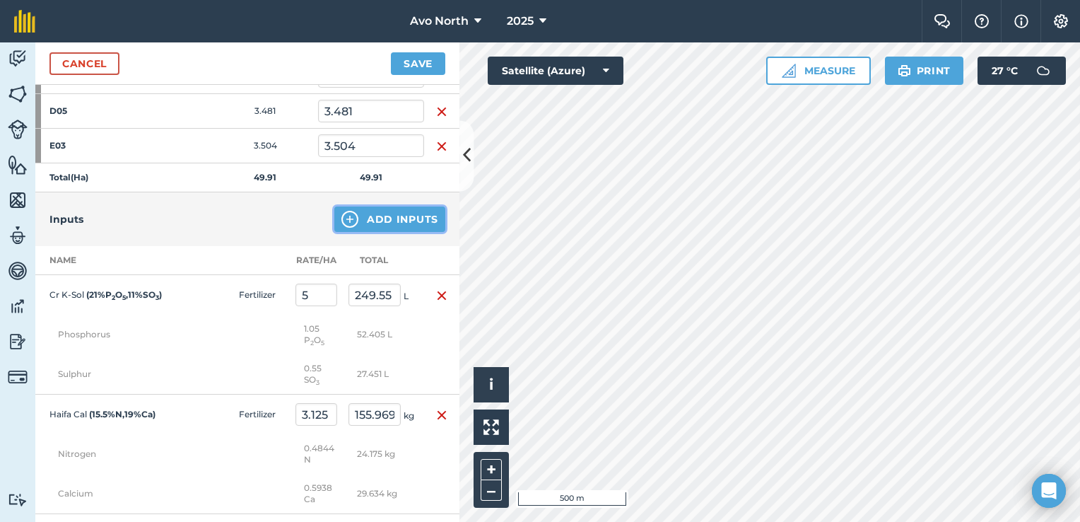
click at [401, 218] on button "Add Inputs" at bounding box center [389, 218] width 111 height 25
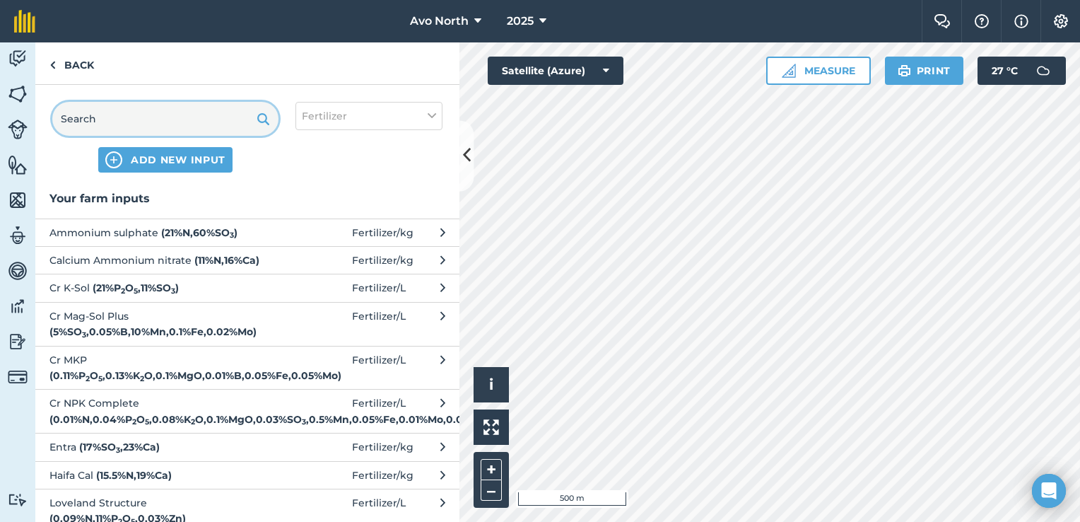
click at [111, 116] on input "text" at bounding box center [165, 119] width 226 height 34
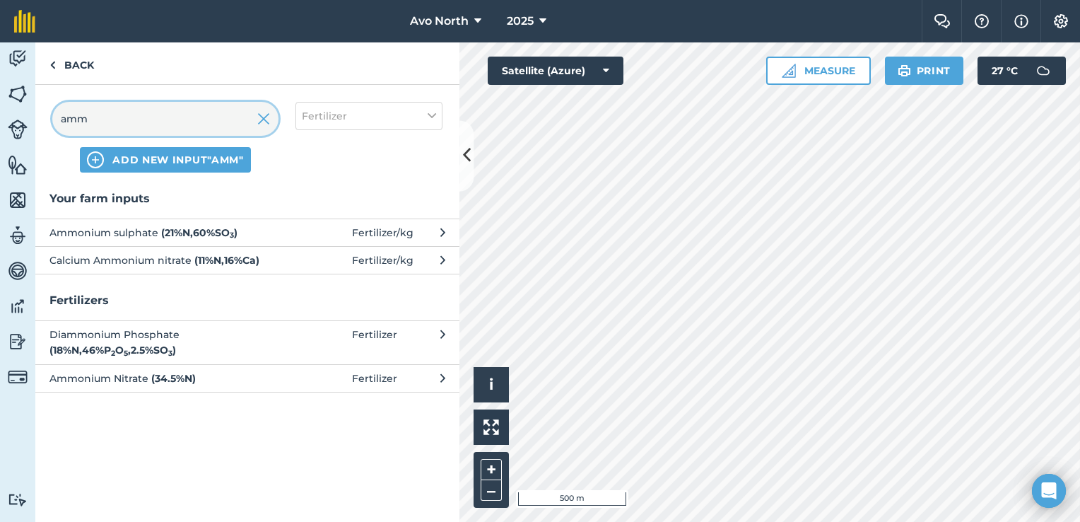
type input "amm"
click at [152, 228] on span "Ammonium sulphate ( 21 % N , 60 % SO 3 )" at bounding box center [164, 233] width 231 height 16
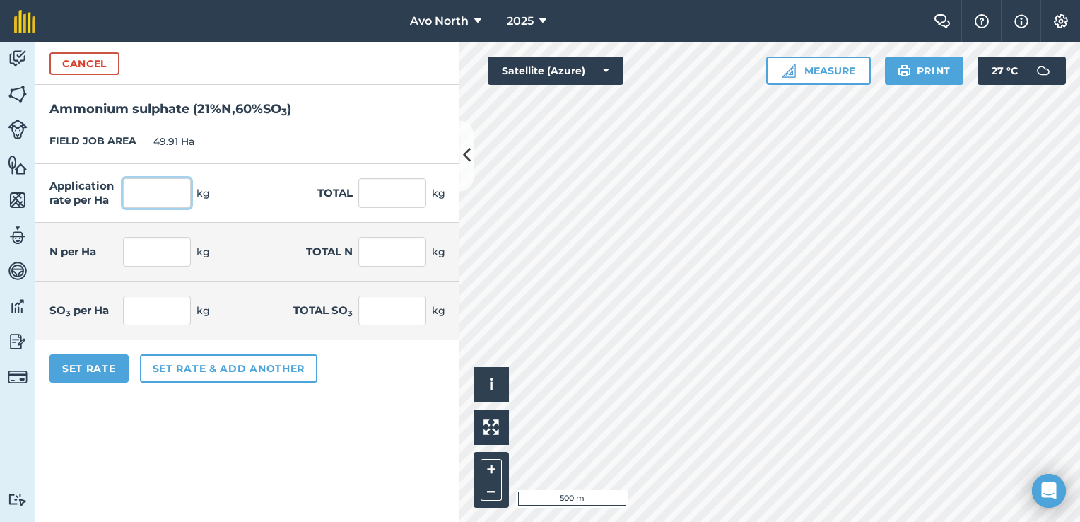
click at [141, 199] on input "text" at bounding box center [157, 193] width 68 height 30
type input "5"
type input "249.55"
type input "1.05"
type input "52.405"
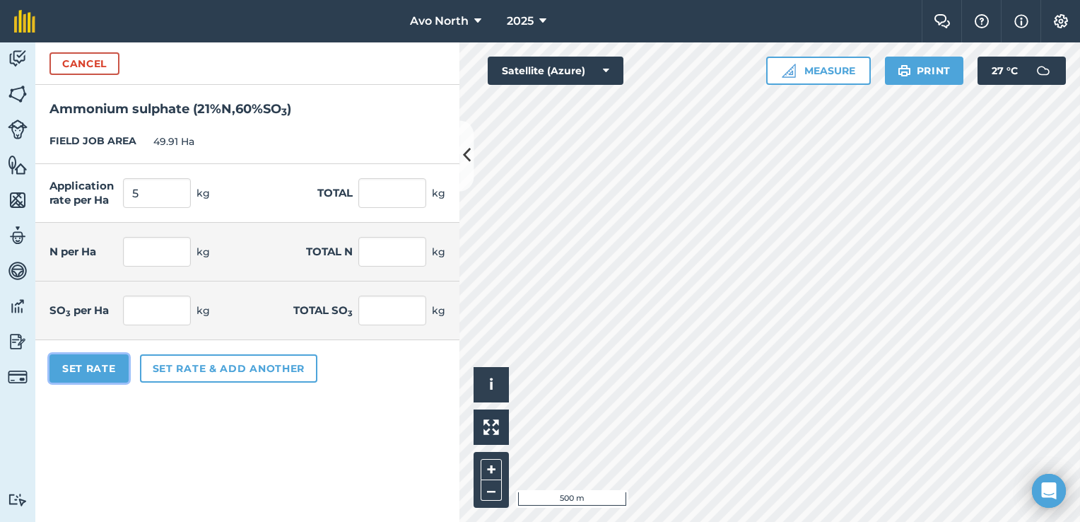
type input "3"
type input "149.73"
click at [105, 369] on button "Set Rate" at bounding box center [88, 368] width 79 height 28
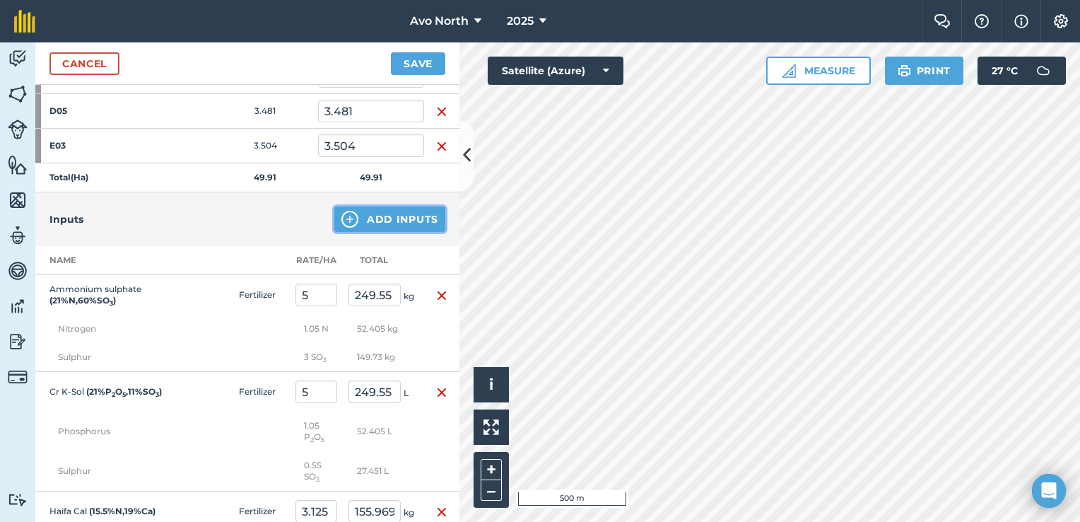
click at [370, 208] on button "Add Inputs" at bounding box center [389, 218] width 111 height 25
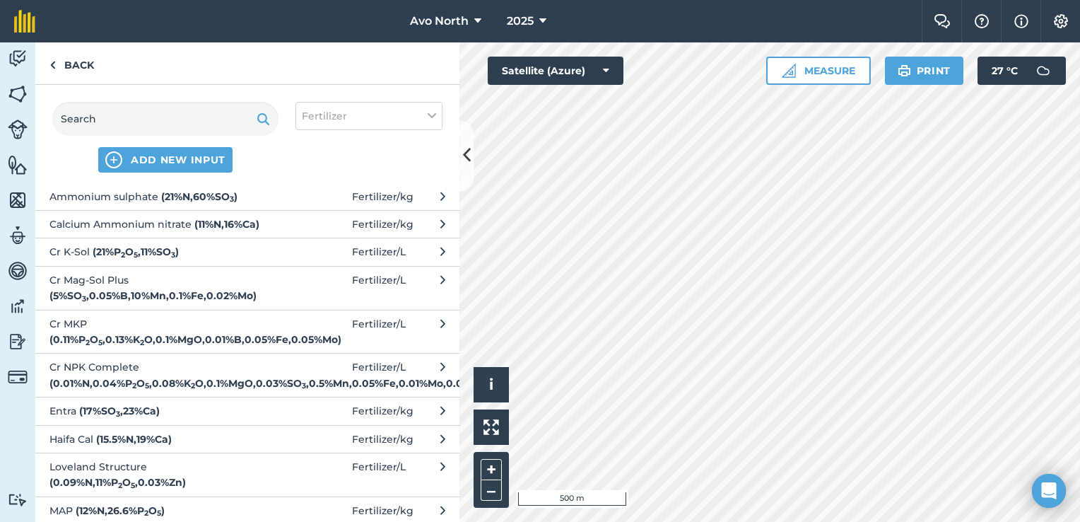
scroll to position [71, 0]
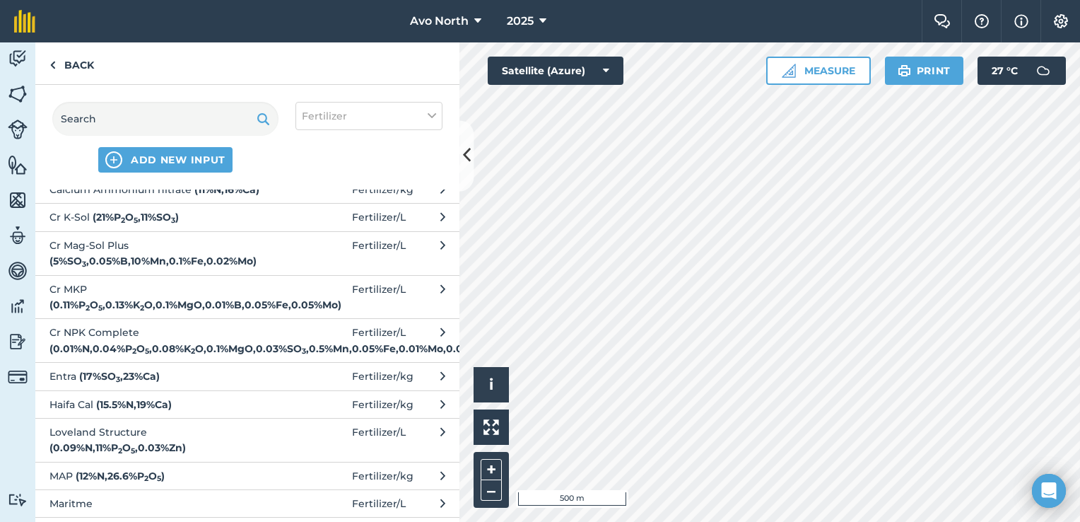
click at [191, 342] on strong "( 0.01 % N , 0.04 % P 2 O 5 , 0.08 % K 2 O , 0.1 % MgO , 0.03 % SO 3 , 0.5 % Mn…" at bounding box center [271, 348] width 445 height 13
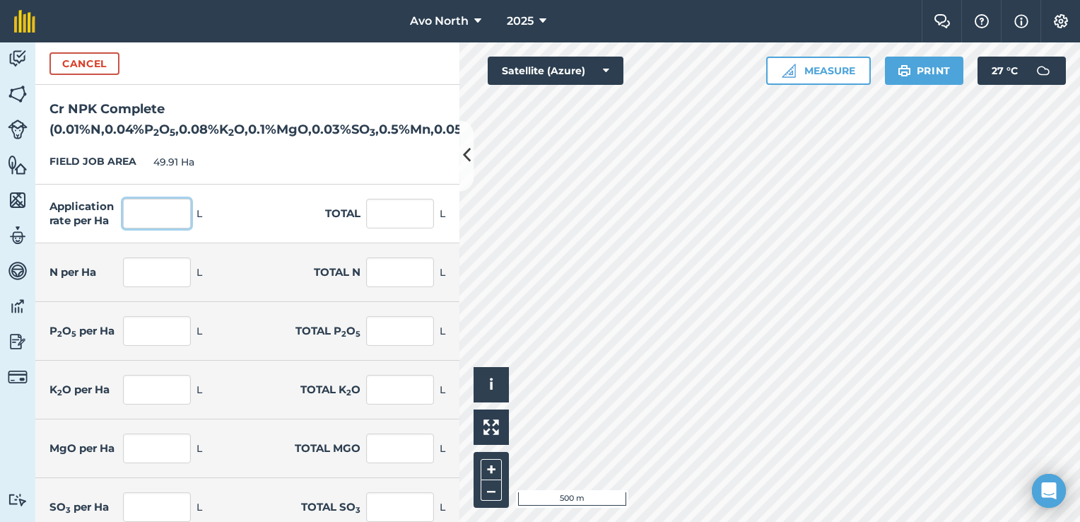
click at [146, 219] on input "text" at bounding box center [157, 214] width 68 height 30
type input "6.25"
type input "311.938"
type input "0.001"
type input "0.031"
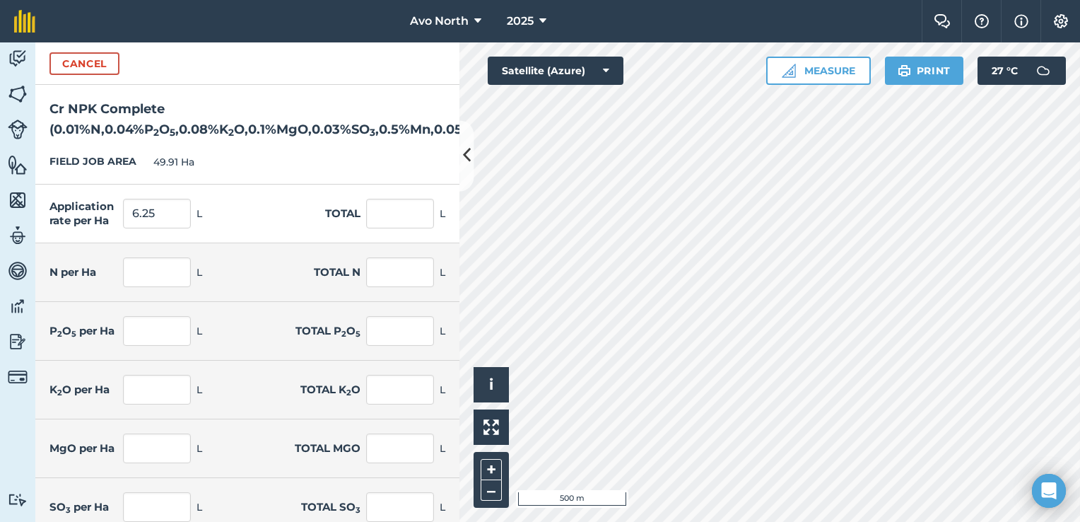
type input "0.003"
type input "0.125"
type input "0.005"
type input "0.25"
type input "0.006"
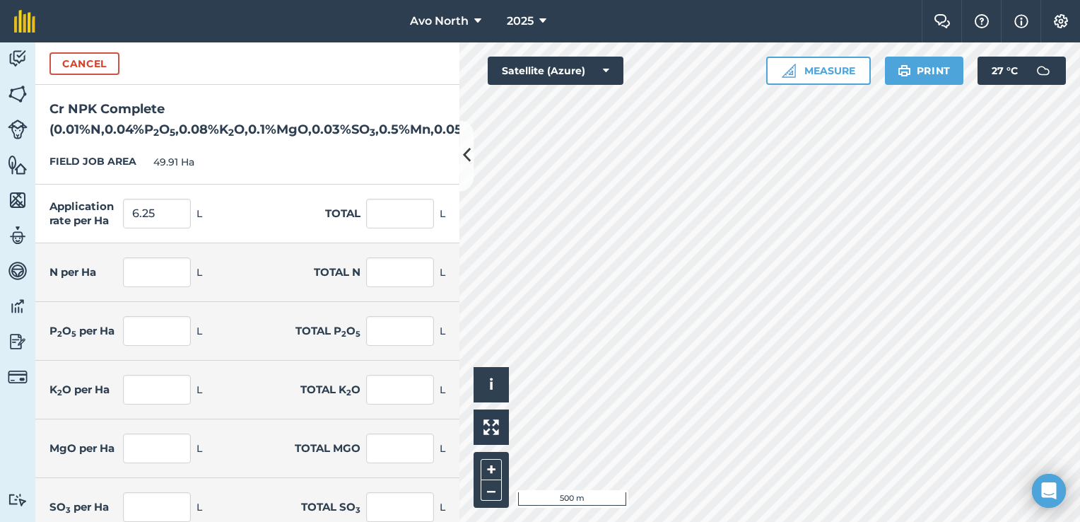
type input "0.312"
type input "0.002"
type input "0.094"
type input "0.031"
type input "1.56"
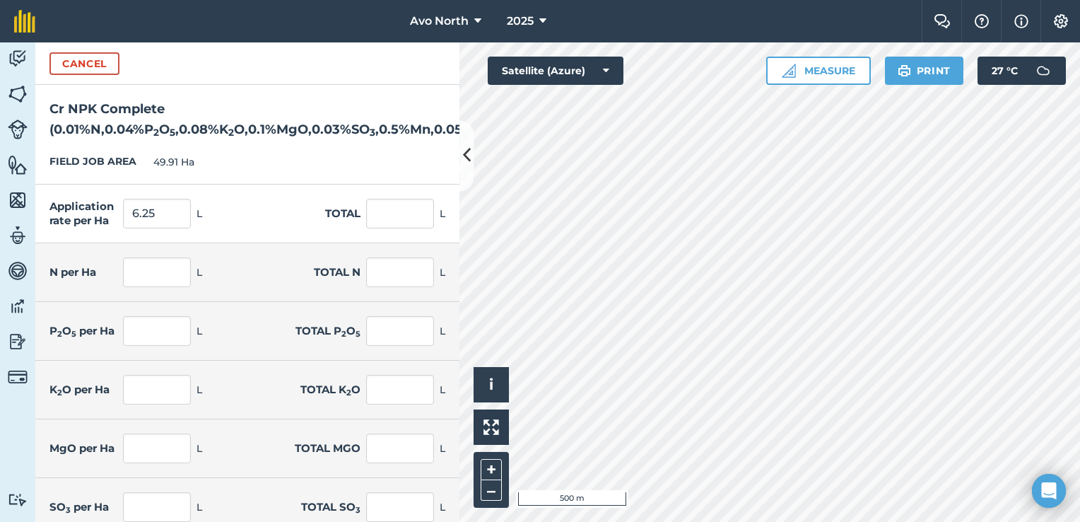
type input "0.003"
type input "0.156"
type input "0"
type input "0.016"
type input "0.002"
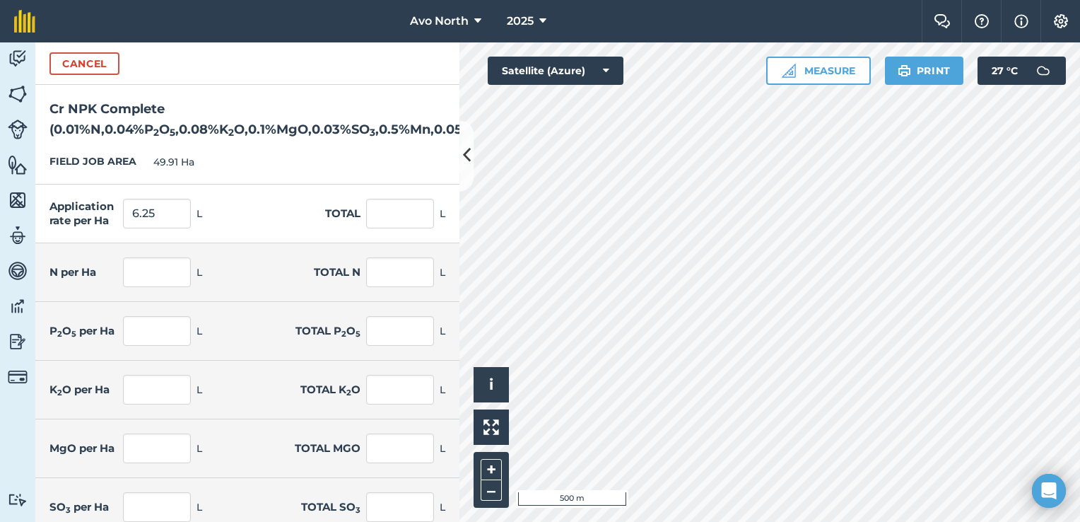
type input "0.078"
click at [271, 155] on div "FIELD JOB AREA 49.91 Ha" at bounding box center [247, 162] width 424 height 45
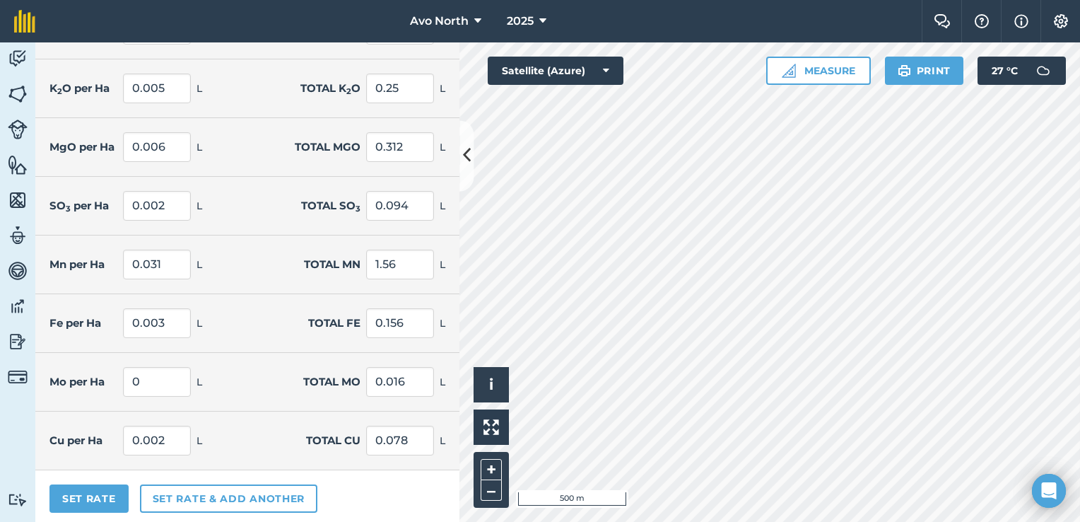
scroll to position [303, 0]
click at [99, 494] on button "Set Rate" at bounding box center [88, 496] width 79 height 28
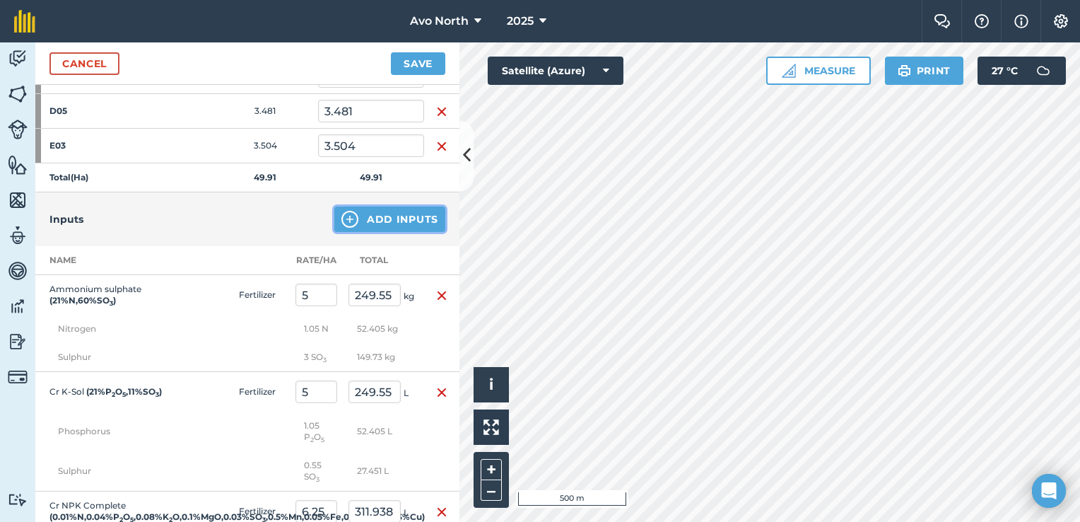
click at [362, 226] on button "Add Inputs" at bounding box center [389, 218] width 111 height 25
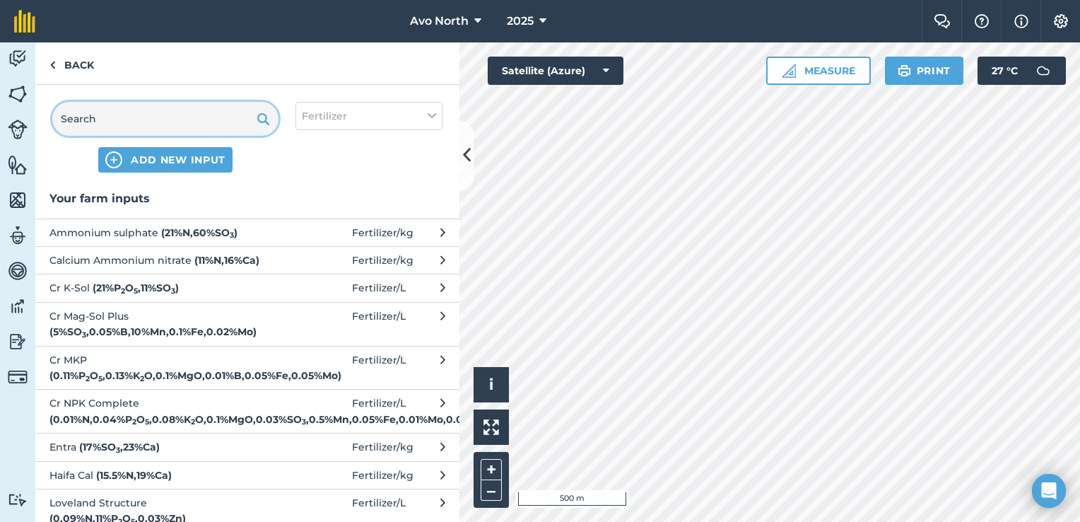
click at [192, 123] on input "text" at bounding box center [165, 119] width 226 height 34
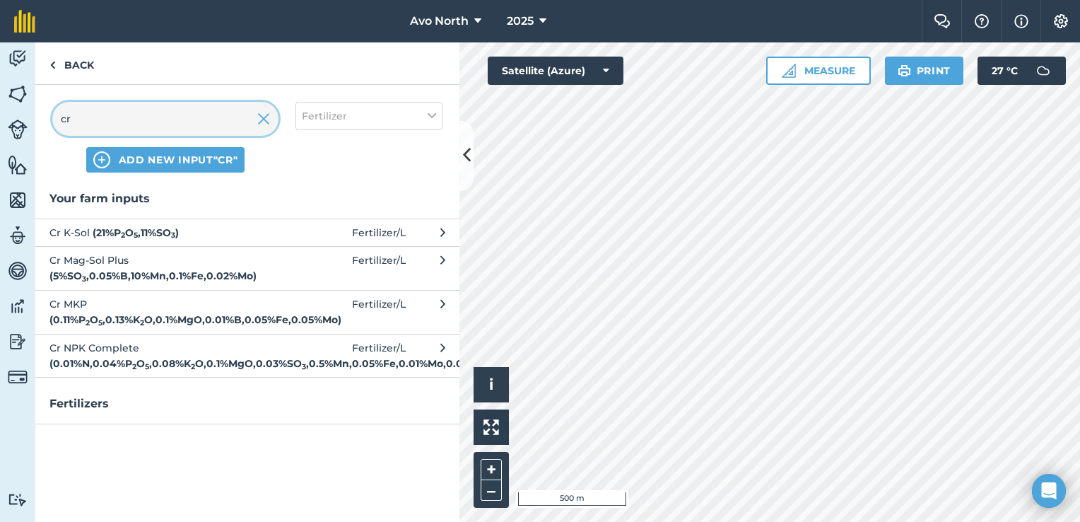
type input "cr"
click at [163, 313] on strong "( 0.11 % P 2 O 5 , 0.13 % K 2 O , 0.1 % MgO , 0.01 % B , 0.05 % Fe , 0.05 % Mo )" at bounding box center [195, 319] width 292 height 13
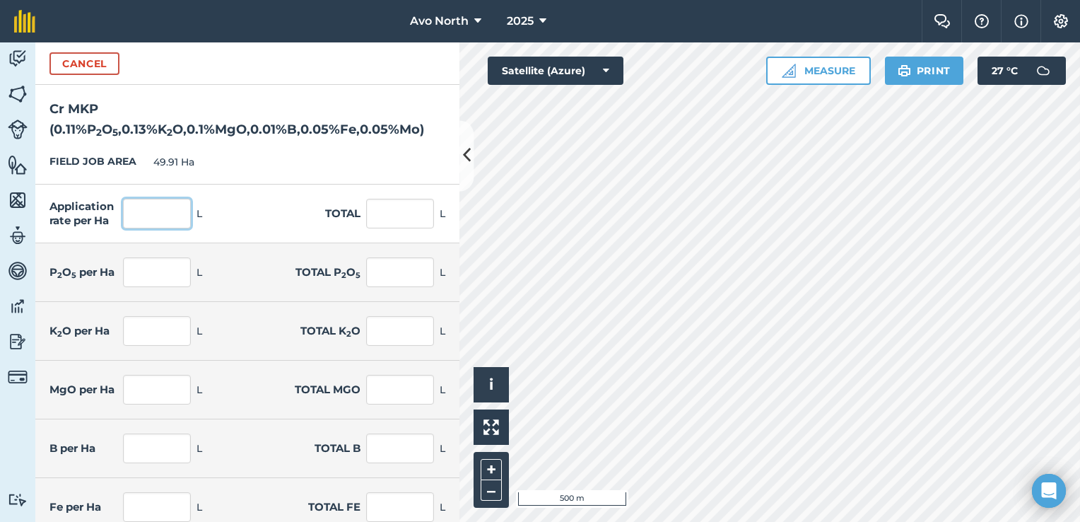
click at [158, 216] on input "text" at bounding box center [157, 214] width 68 height 30
type input "3.75"
type input "187.163"
type input "0.004"
type input "0.206"
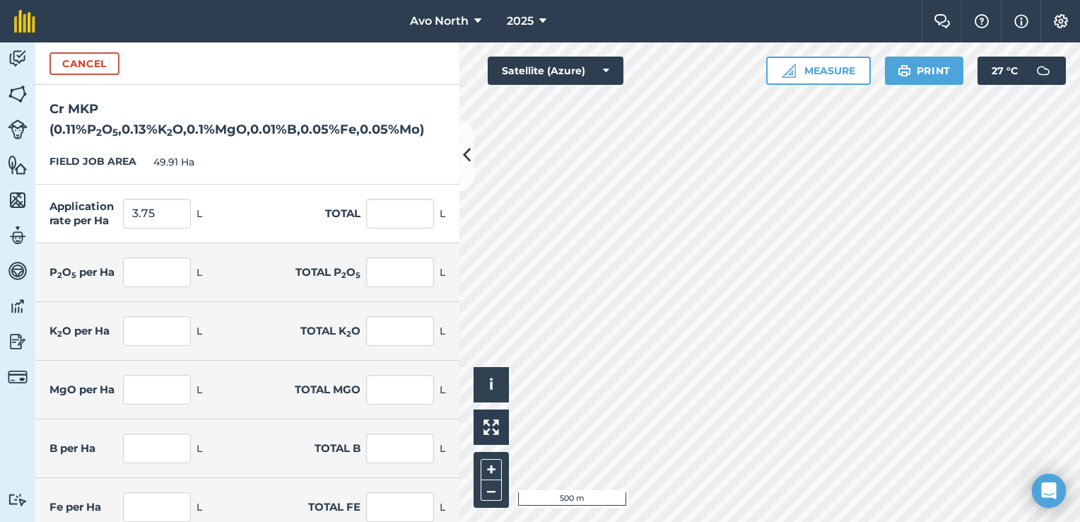
type input "0.005"
type input "0.243"
type input "0.004"
type input "0.187"
type input "0"
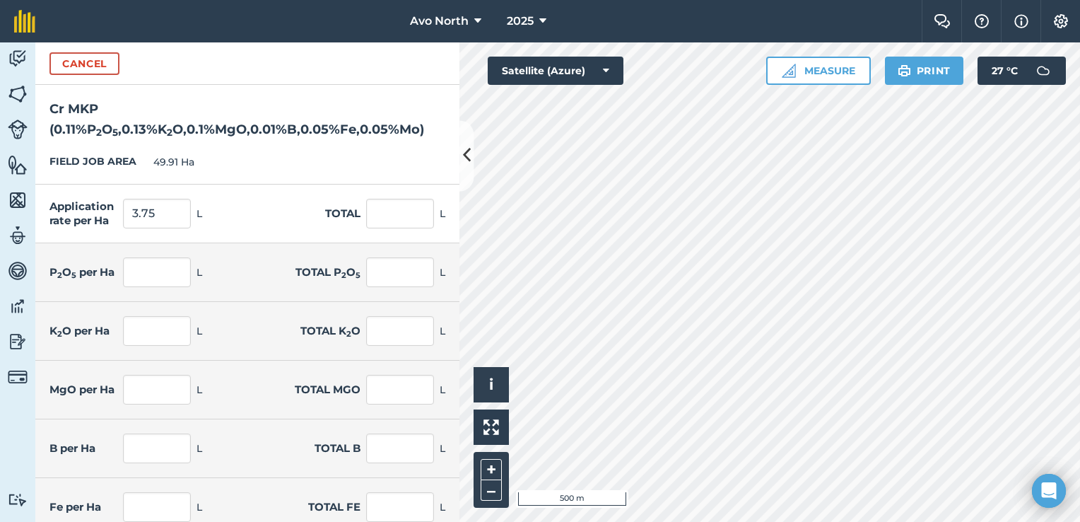
type input "0.019"
type input "0.002"
type input "0.094"
type input "0.002"
type input "0.094"
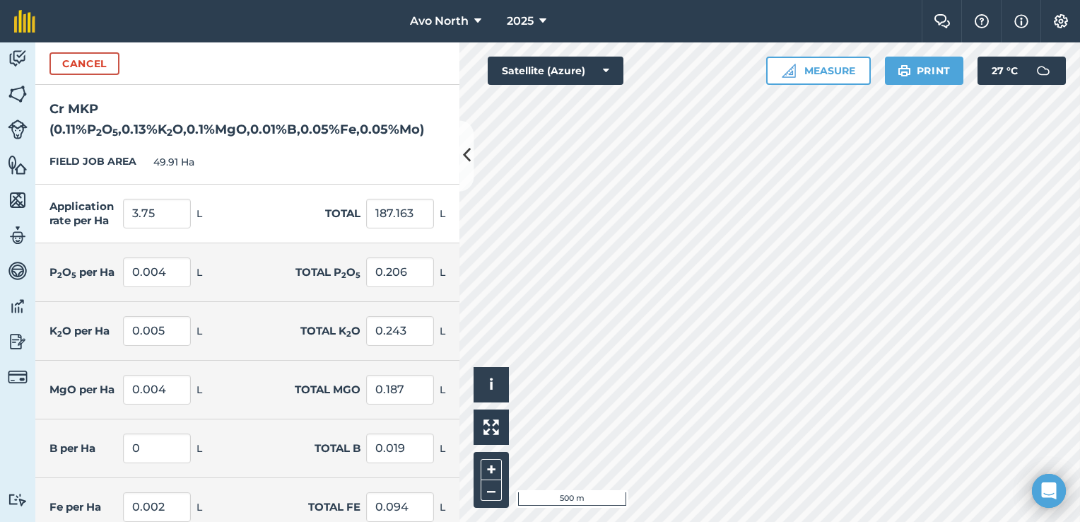
click at [224, 137] on h2 "Cr MKP ( 0.11 % P 2 O 5 , 0.13 % K 2 O , 0.1 % MgO , 0.01 % B , 0.05 % Fe , 0.0…" at bounding box center [247, 112] width 424 height 55
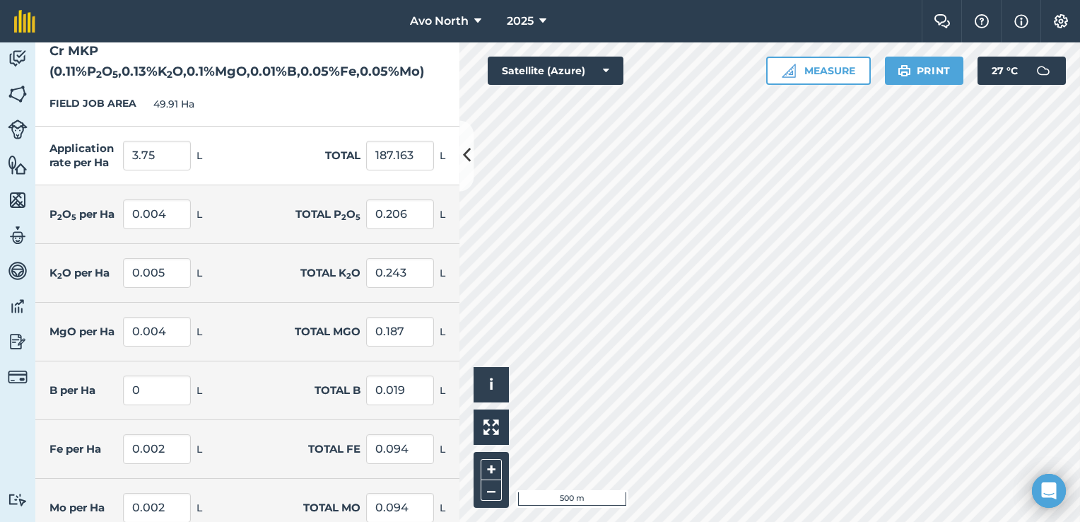
scroll to position [128, 0]
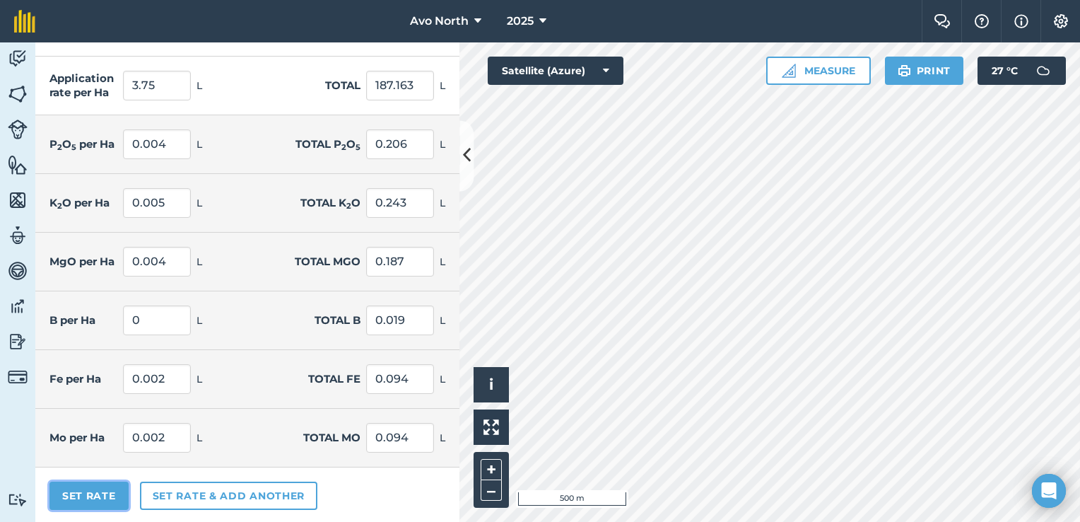
click at [111, 493] on button "Set Rate" at bounding box center [88, 495] width 79 height 28
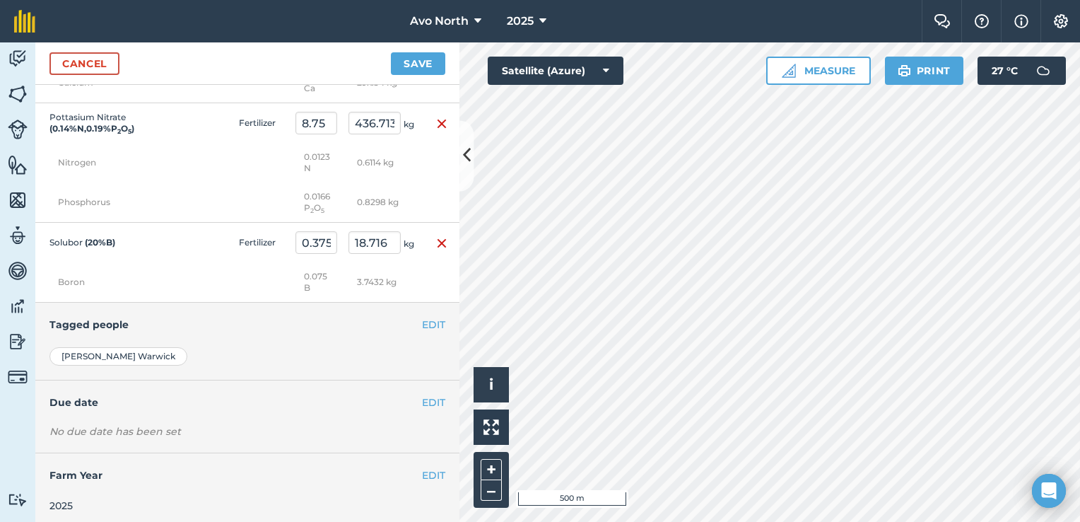
scroll to position [2004, 0]
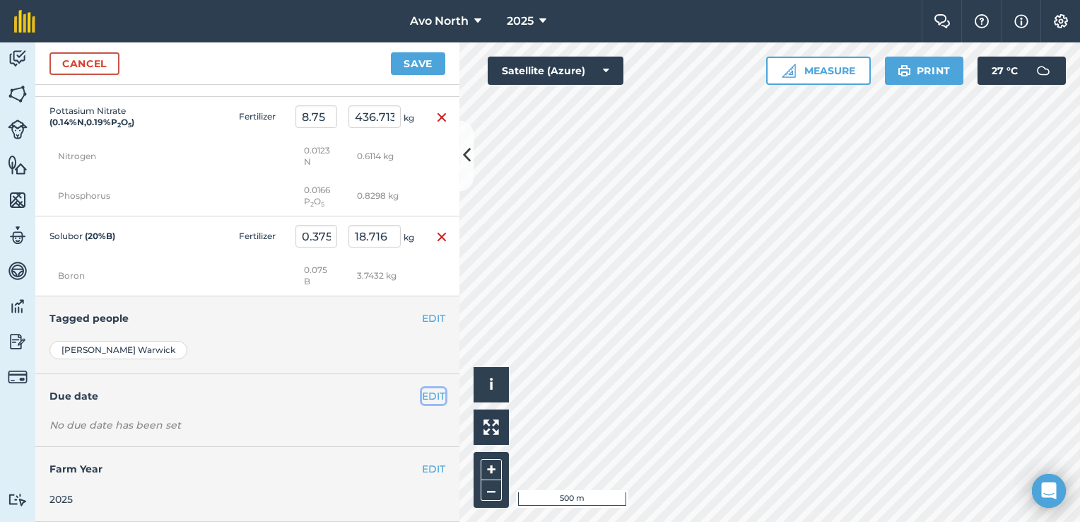
click at [425, 393] on button "EDIT" at bounding box center [433, 396] width 23 height 16
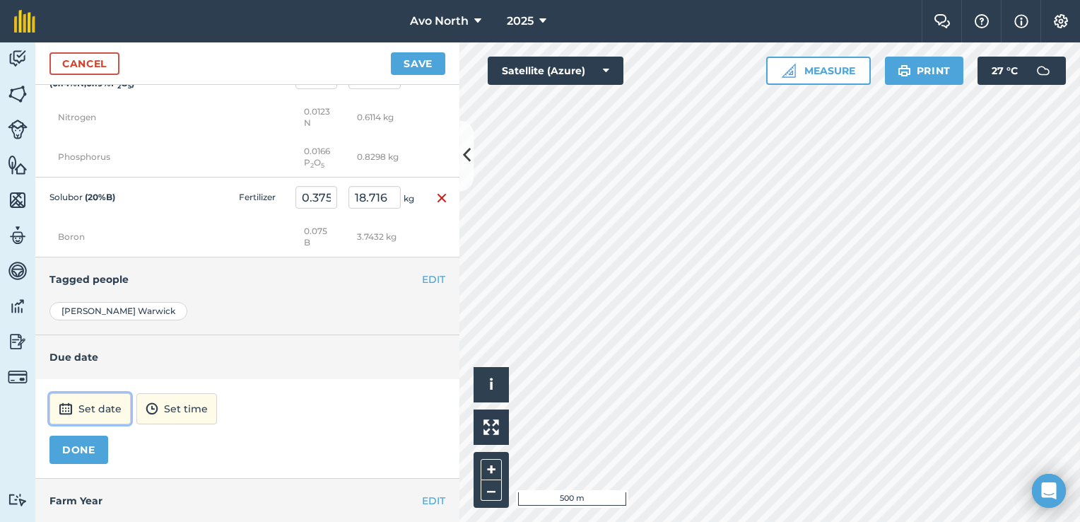
click at [87, 424] on button "Set date" at bounding box center [89, 408] width 81 height 31
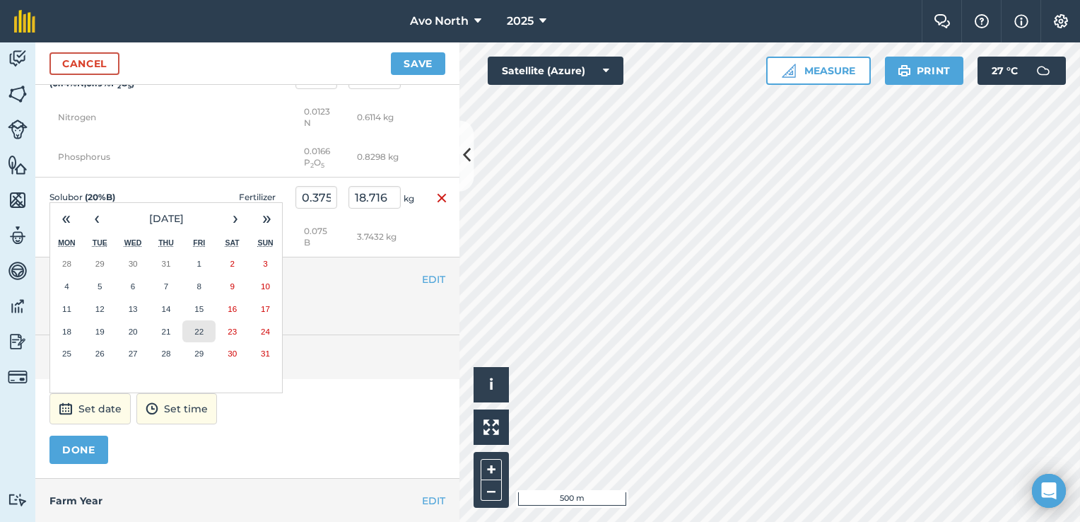
click at [196, 336] on abbr "22" at bounding box center [198, 331] width 9 height 9
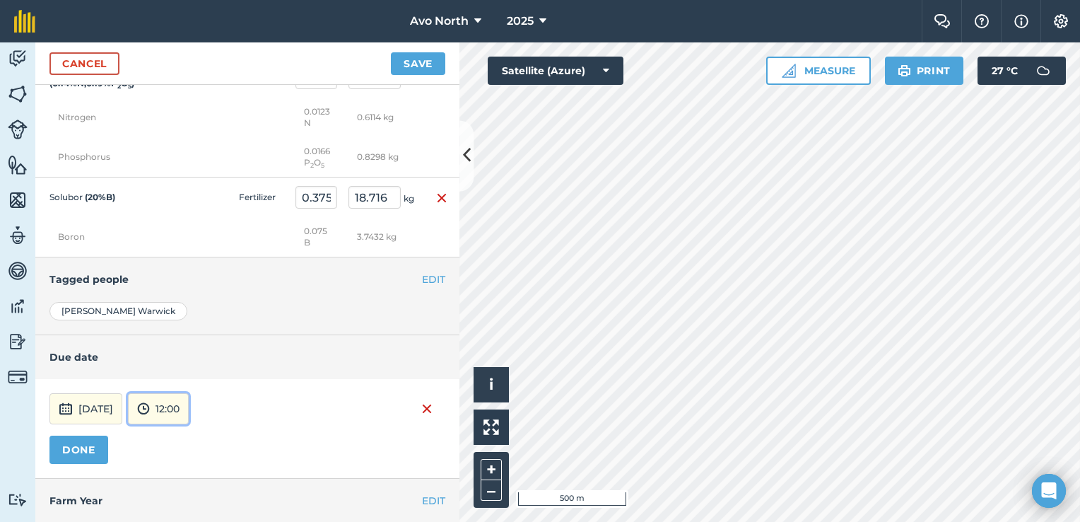
click at [189, 424] on button "12:00" at bounding box center [158, 408] width 61 height 31
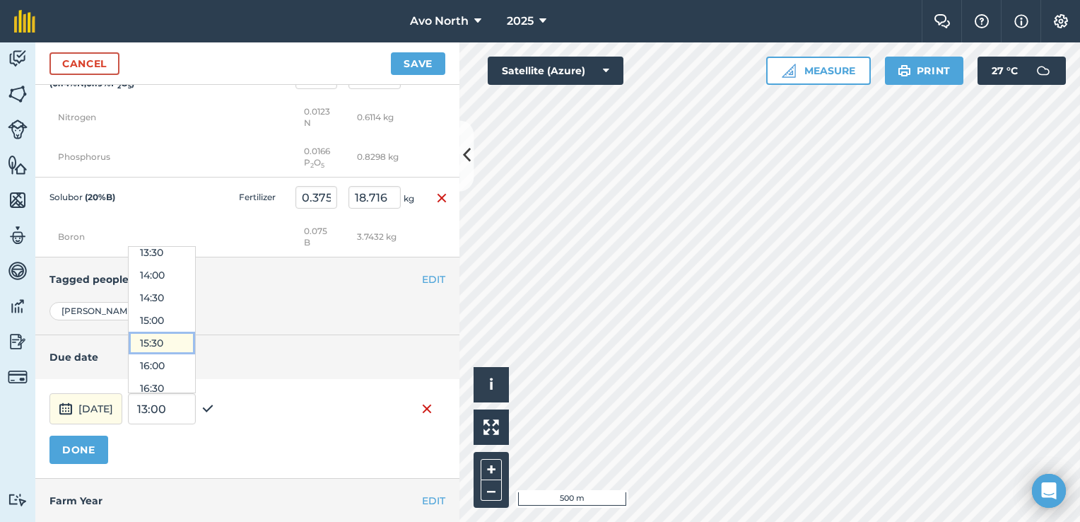
click at [195, 354] on button "15:30" at bounding box center [162, 342] width 66 height 23
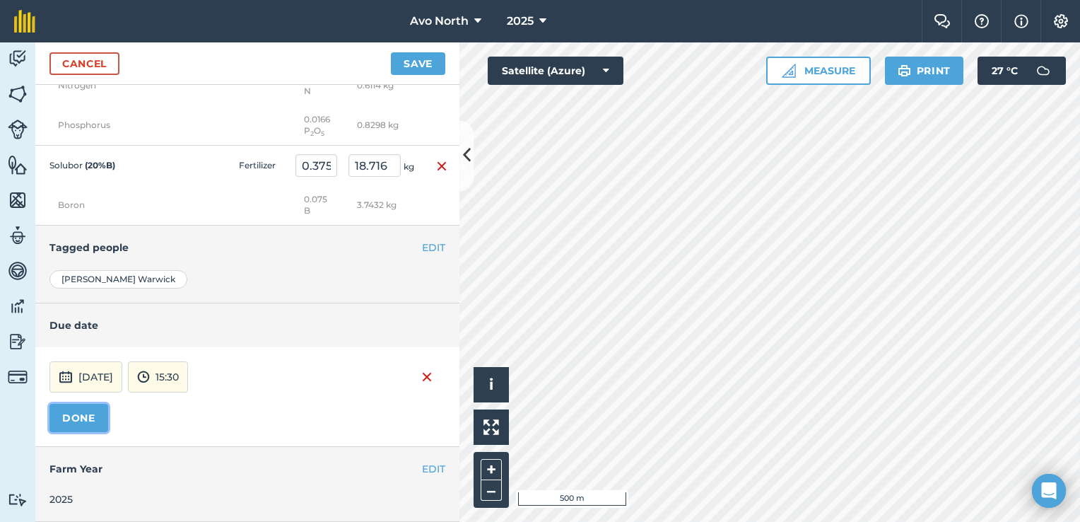
click at [96, 423] on button "DONE" at bounding box center [78, 418] width 59 height 28
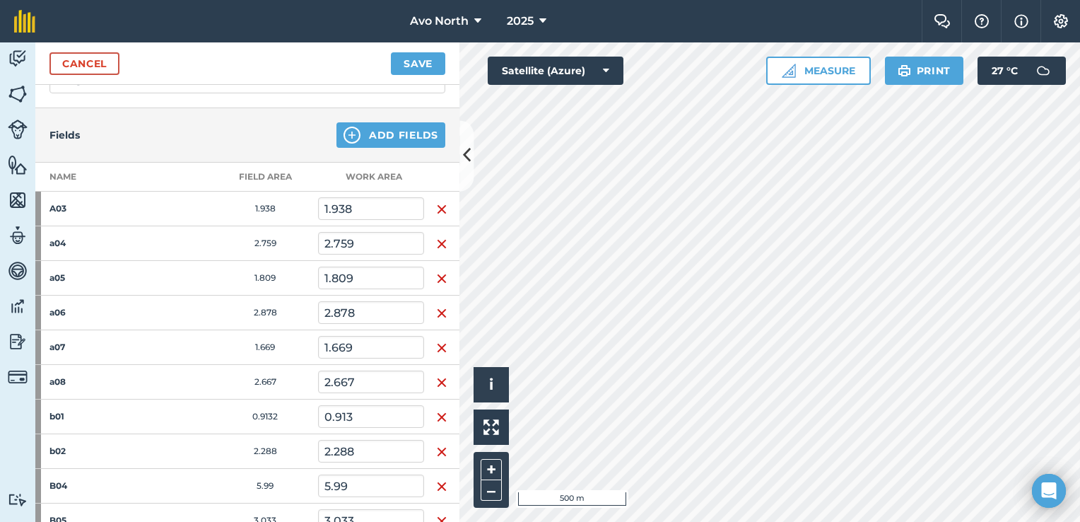
scroll to position [0, 0]
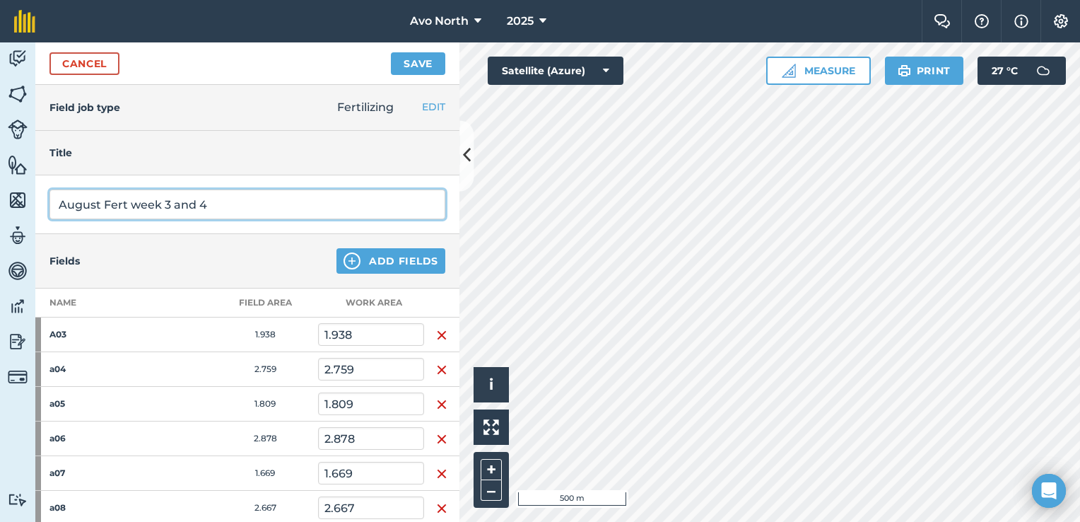
click at [237, 205] on input "August Fert week 3 and 4" at bounding box center [247, 204] width 396 height 30
type input "August Fert week 3"
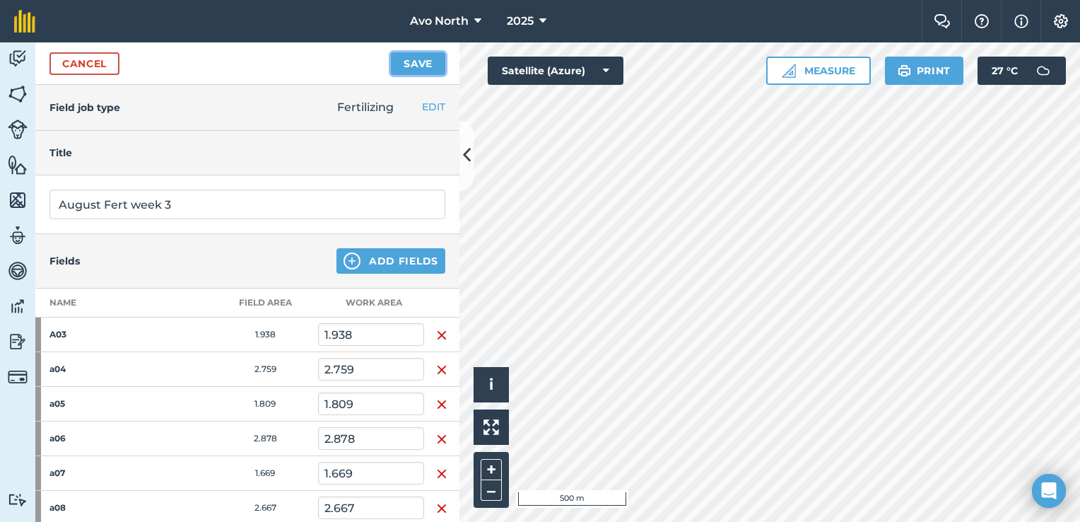
click at [422, 69] on button "Save" at bounding box center [418, 63] width 54 height 23
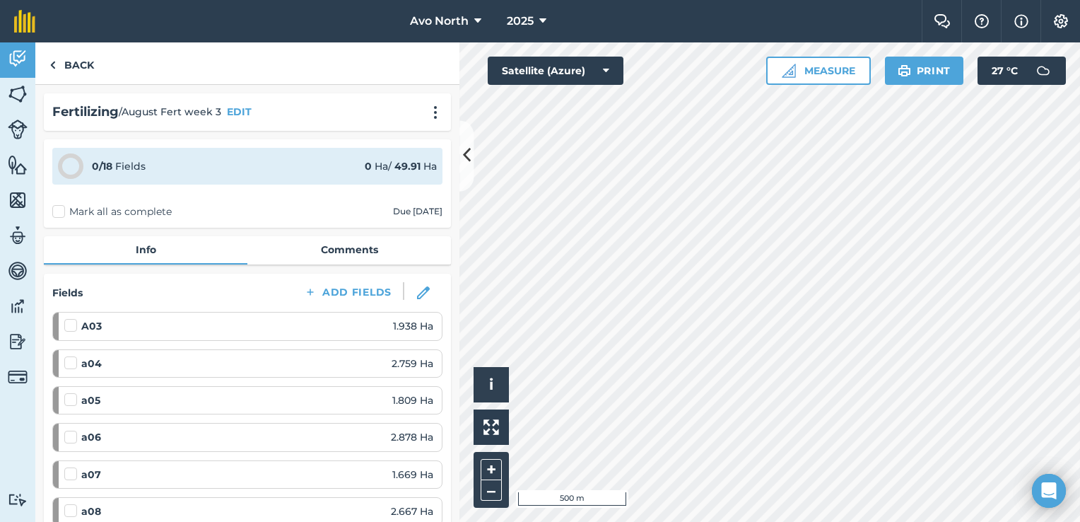
click at [63, 208] on label "Mark all as complete" at bounding box center [111, 211] width 119 height 15
click at [61, 208] on input "Mark all as complete" at bounding box center [56, 208] width 9 height 9
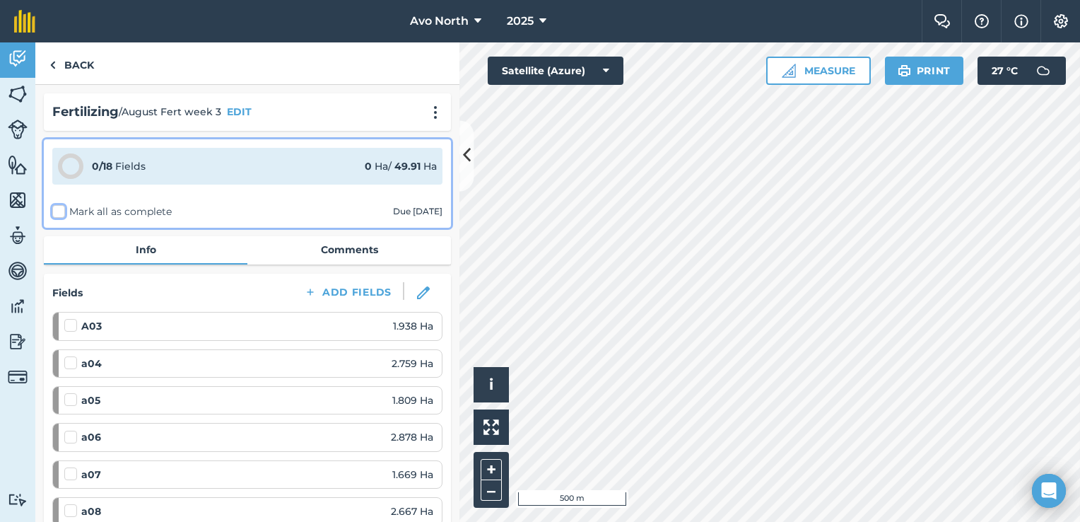
checkbox input "false"
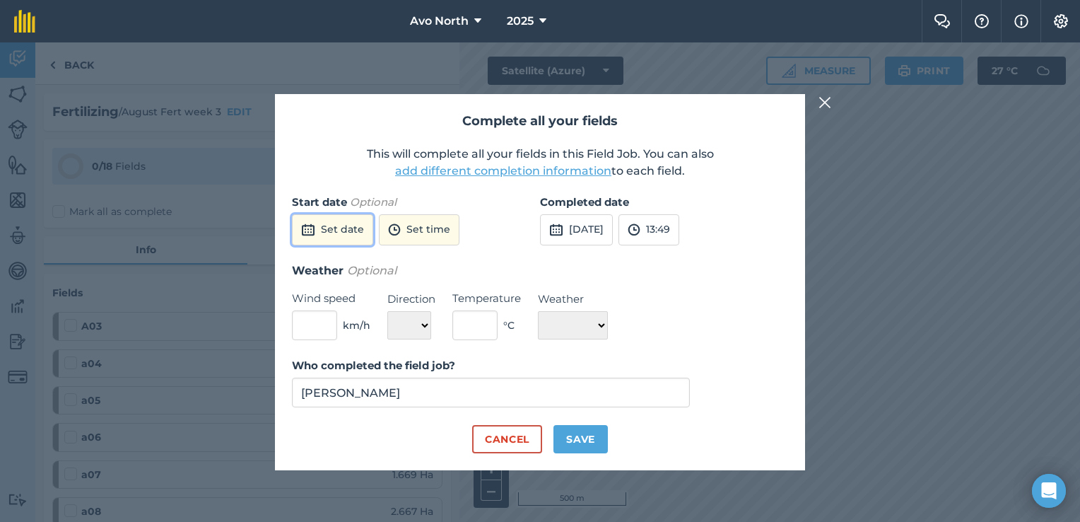
click at [351, 237] on button "Set date" at bounding box center [332, 229] width 81 height 31
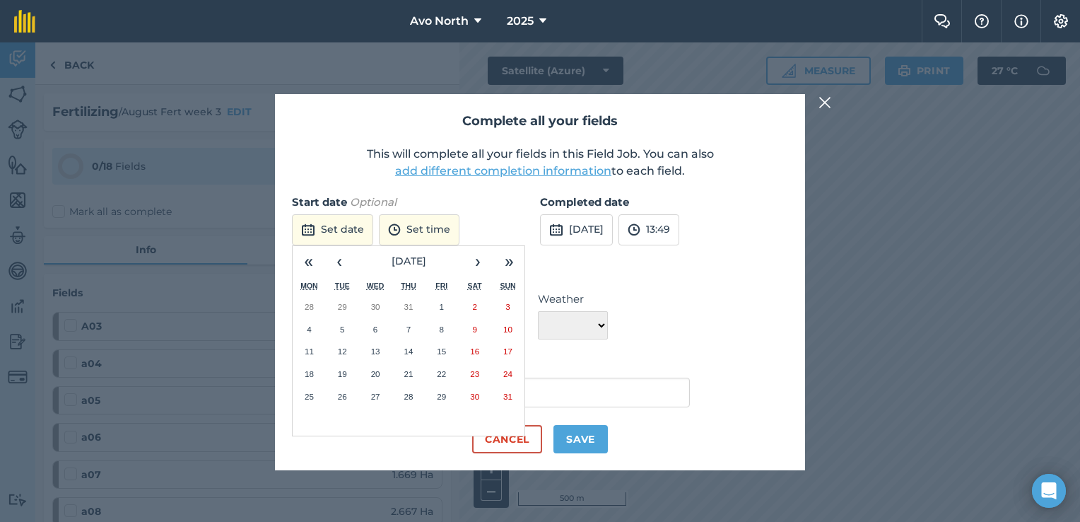
click at [380, 369] on button "20" at bounding box center [375, 374] width 33 height 23
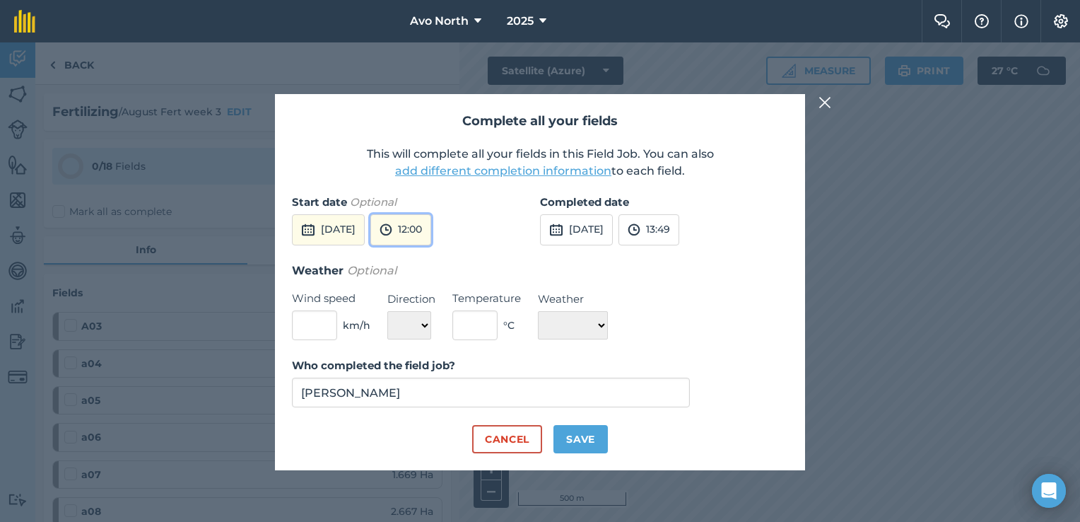
click at [431, 235] on button "12:00" at bounding box center [400, 229] width 61 height 31
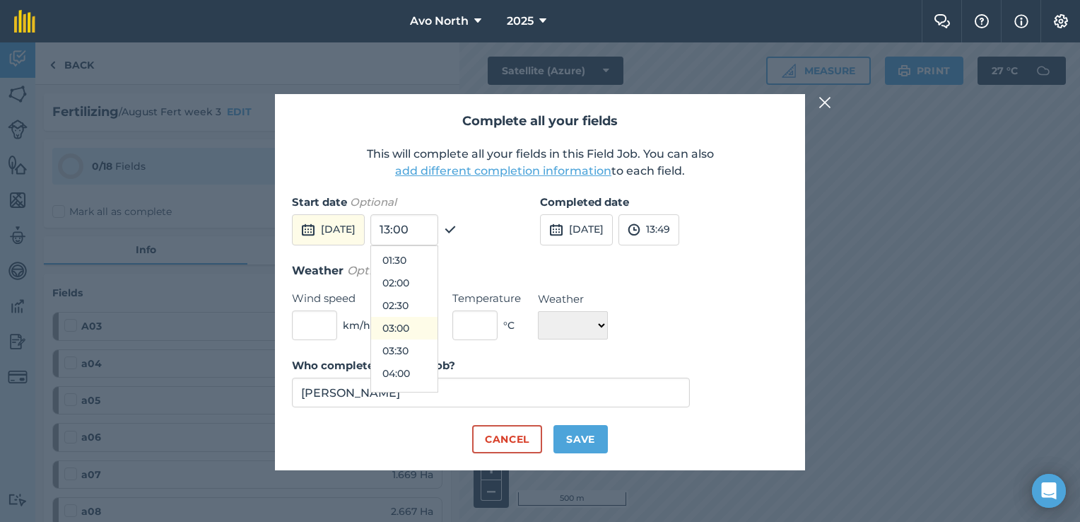
scroll to position [212, 0]
click at [437, 315] on button "06:00" at bounding box center [404, 316] width 66 height 23
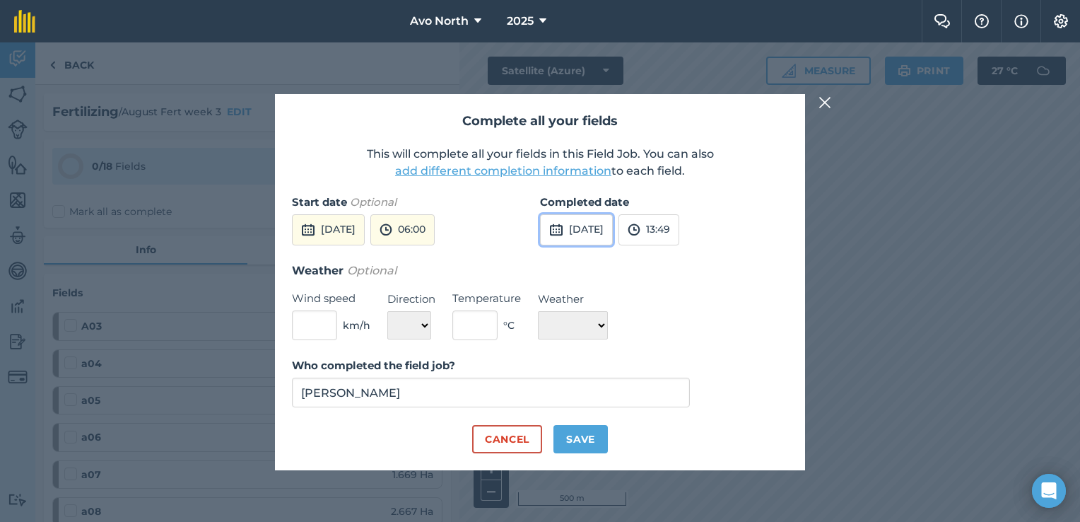
click at [601, 237] on button "[DATE]" at bounding box center [576, 229] width 73 height 31
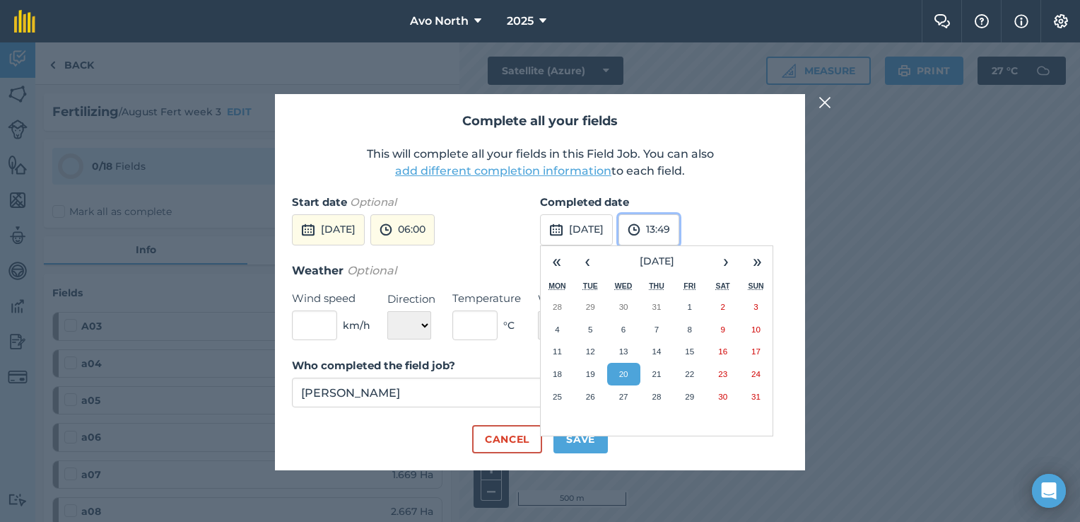
click at [679, 225] on button "13:49" at bounding box center [648, 229] width 61 height 31
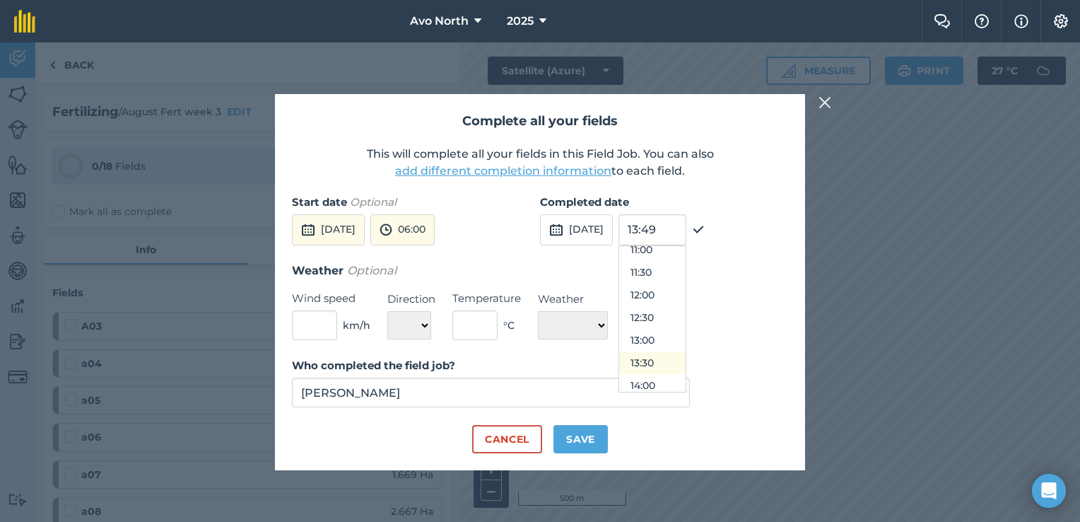
scroll to position [495, 0]
click at [684, 351] on button "13:00" at bounding box center [652, 350] width 66 height 23
click at [315, 326] on input "text" at bounding box center [314, 325] width 45 height 30
type input "10"
click at [421, 324] on select "N NE E SE S SW W NW" at bounding box center [409, 325] width 44 height 28
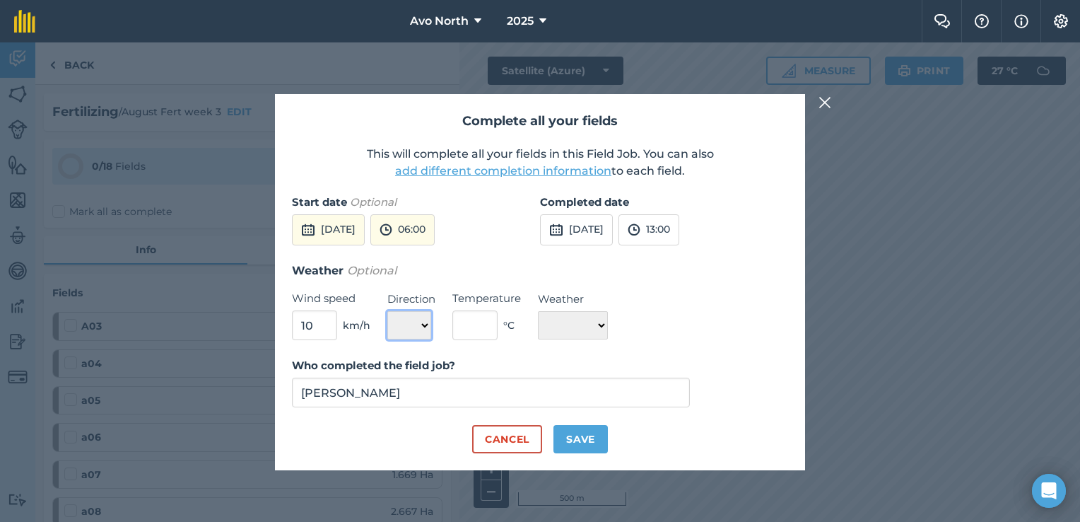
select select "SE"
click at [387, 311] on select "N NE E SE S SW W NW" at bounding box center [409, 325] width 44 height 28
click at [466, 325] on input "text" at bounding box center [474, 325] width 45 height 30
type input "3"
type input "27"
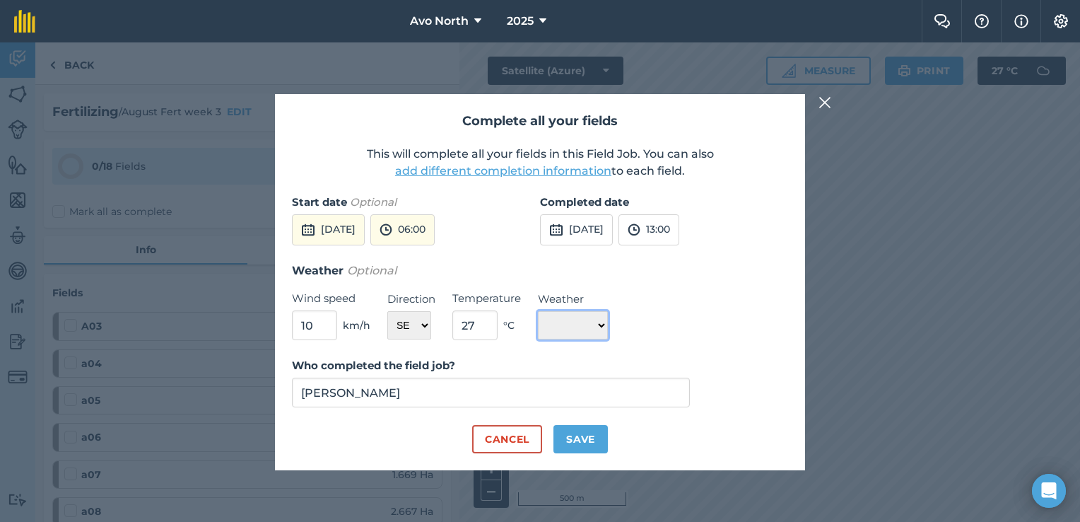
click at [587, 321] on select "☀️ Sunny 🌧 Rainy ⛅️ Cloudy 🌨 Snow ❄️ Icy" at bounding box center [573, 325] width 70 height 28
select select "Sunny"
click at [538, 311] on select "☀️ Sunny 🌧 Rainy ⛅️ Cloudy 🌨 Snow ❄️ Icy" at bounding box center [573, 325] width 70 height 28
click at [592, 440] on button "Save" at bounding box center [580, 439] width 54 height 28
checkbox input "true"
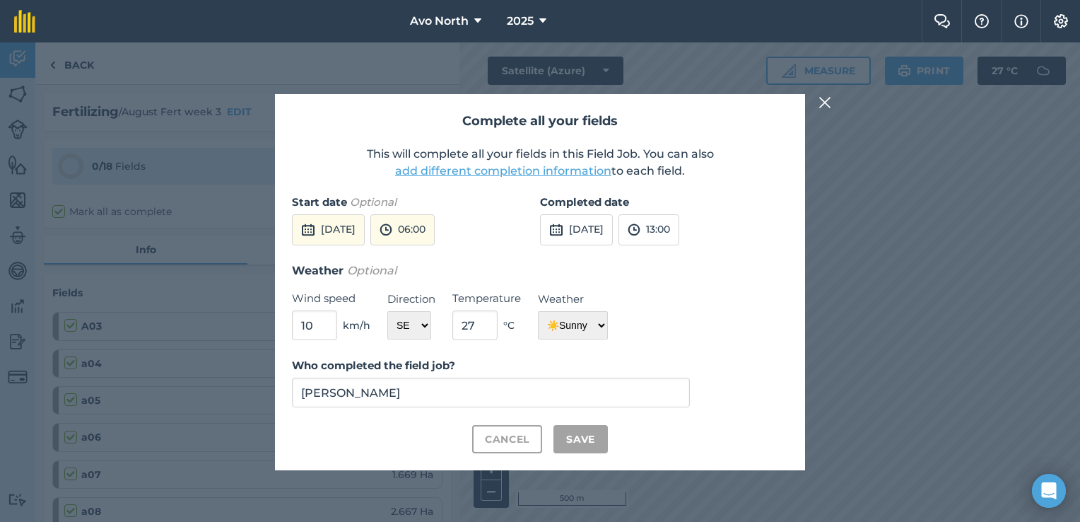
checkbox input "true"
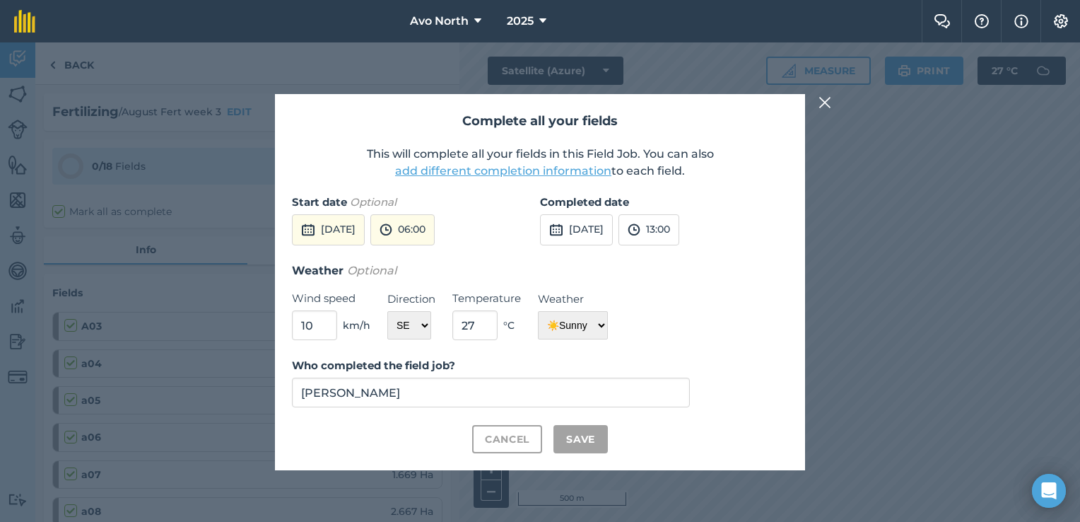
checkbox input "true"
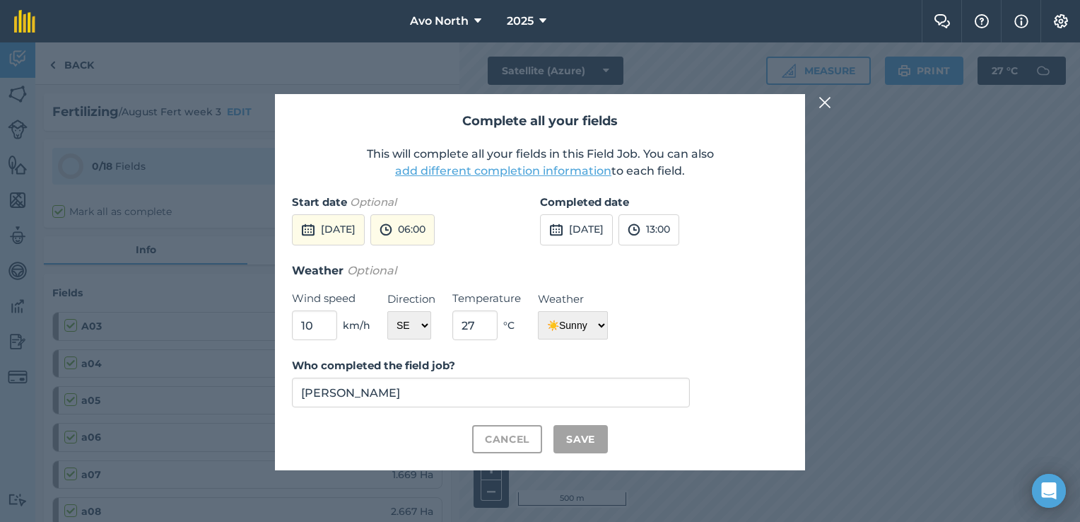
checkbox input "true"
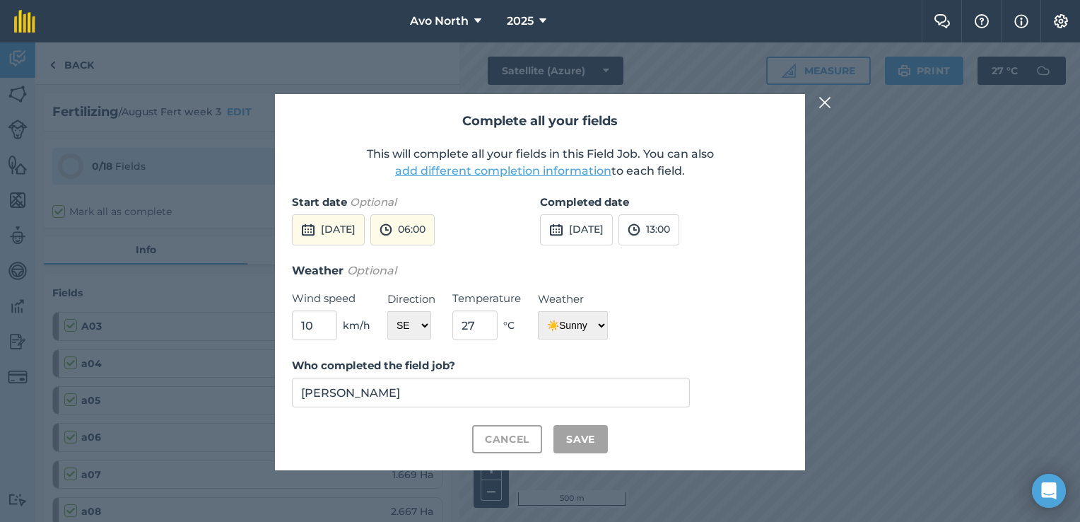
checkbox input "true"
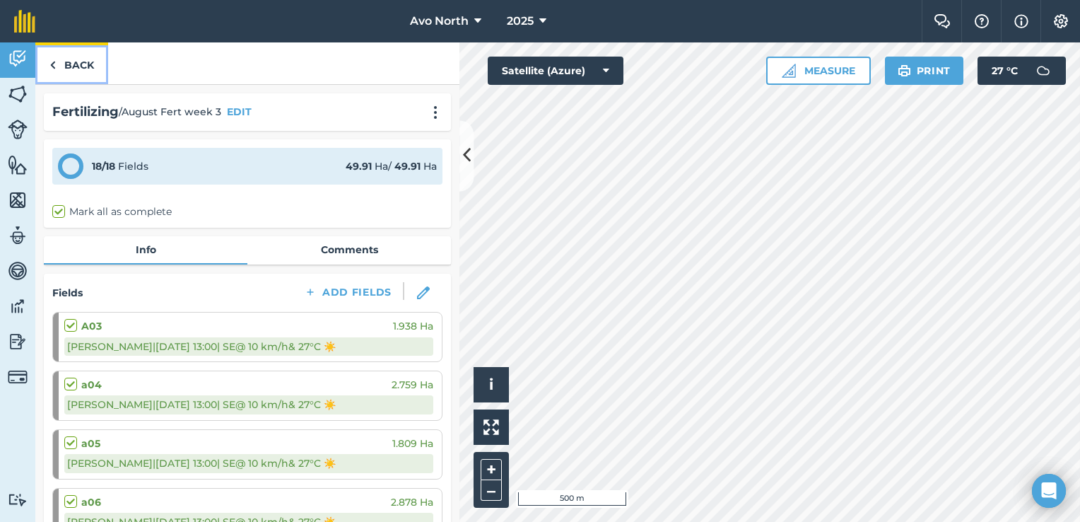
click at [62, 62] on link "Back" at bounding box center [71, 63] width 73 height 42
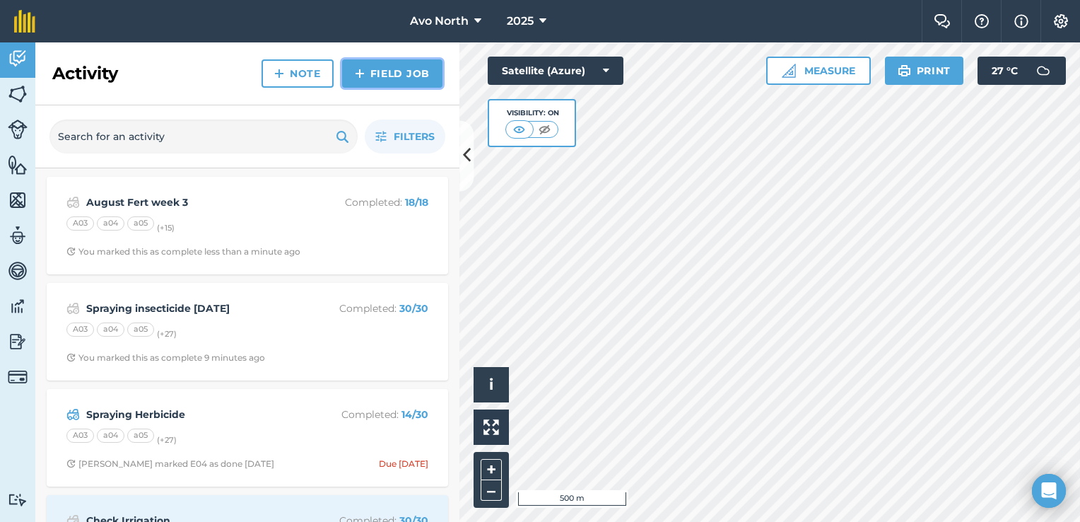
click at [373, 78] on link "Field Job" at bounding box center [392, 73] width 100 height 28
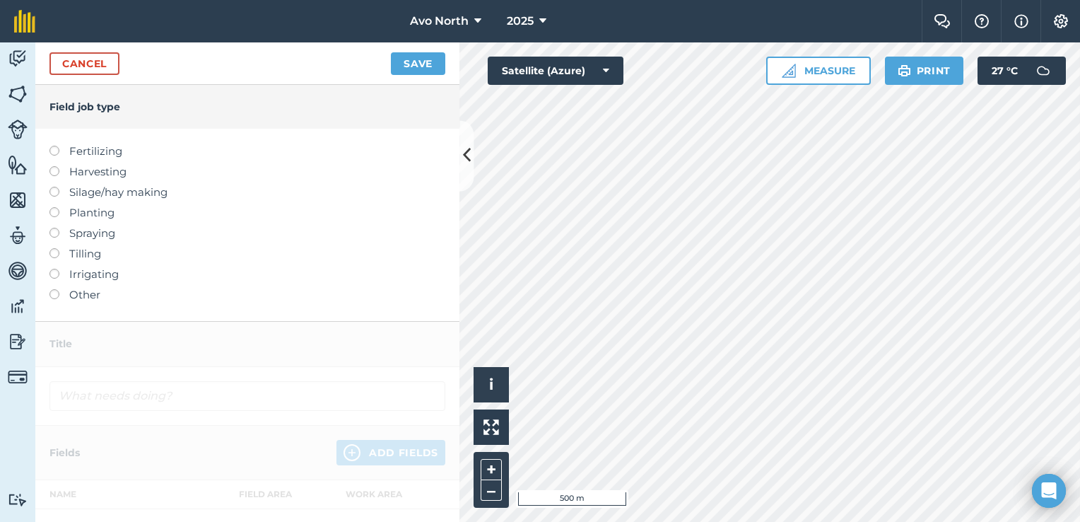
click at [55, 146] on label at bounding box center [59, 146] width 20 height 0
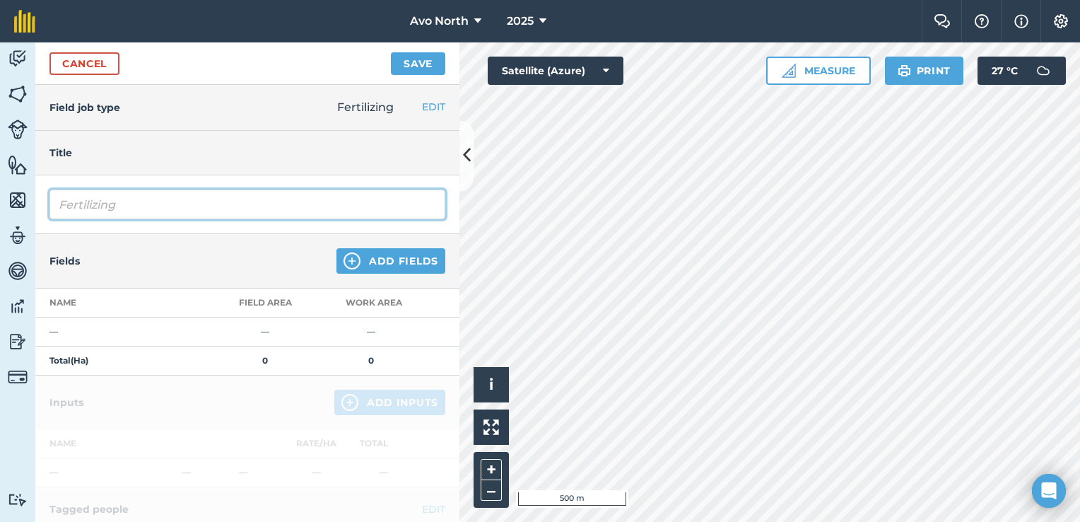
click at [98, 207] on input "Fertilizing" at bounding box center [247, 204] width 396 height 30
click at [76, 205] on input "Fertilizing" at bounding box center [247, 204] width 396 height 30
click at [60, 204] on input "Fertilizing" at bounding box center [247, 204] width 396 height 30
drag, startPoint x: 214, startPoint y: 213, endPoint x: 172, endPoint y: 200, distance: 44.5
click at [172, 200] on input "August Week 3 Fertilizing" at bounding box center [247, 204] width 396 height 30
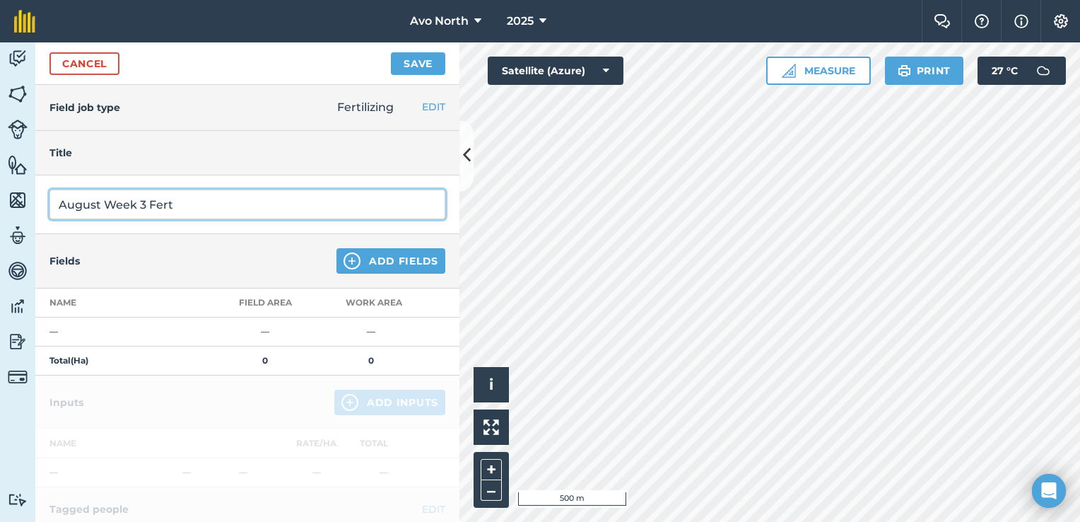
type input "August Week 3 Fert"
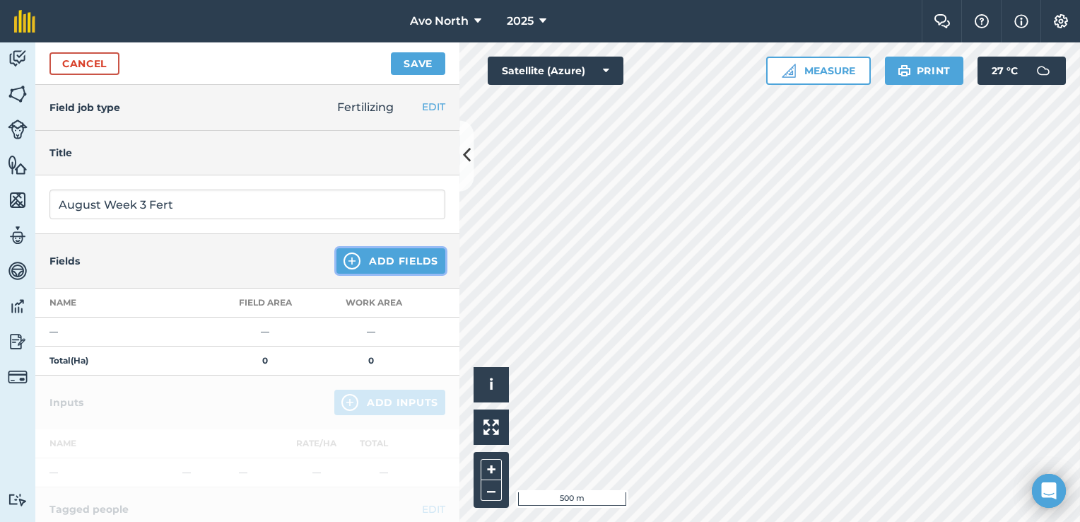
click at [356, 259] on button "Add Fields" at bounding box center [390, 260] width 109 height 25
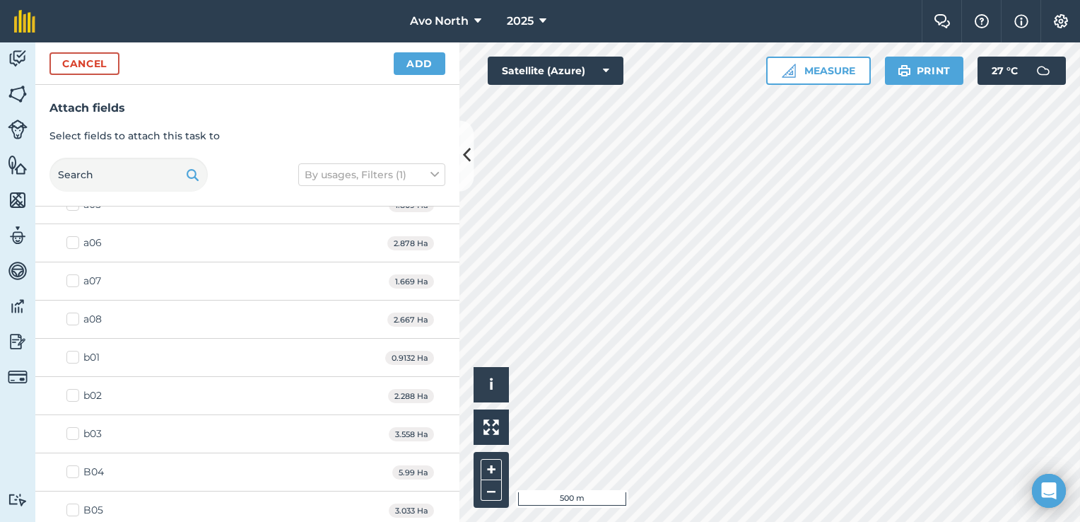
scroll to position [283, 0]
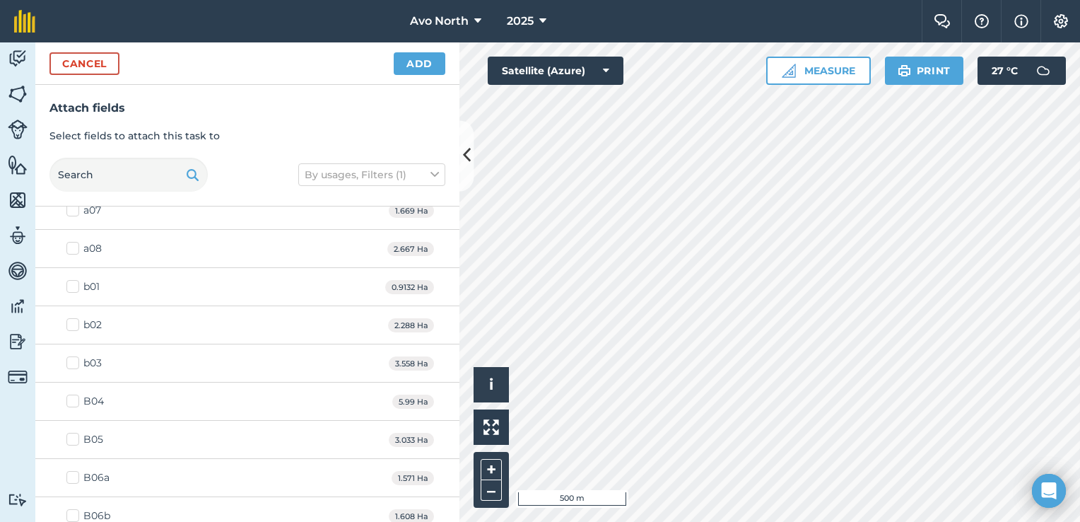
click at [76, 359] on label "b03" at bounding box center [83, 362] width 35 height 15
click at [76, 359] on input "b03" at bounding box center [70, 359] width 9 height 9
checkbox input "true"
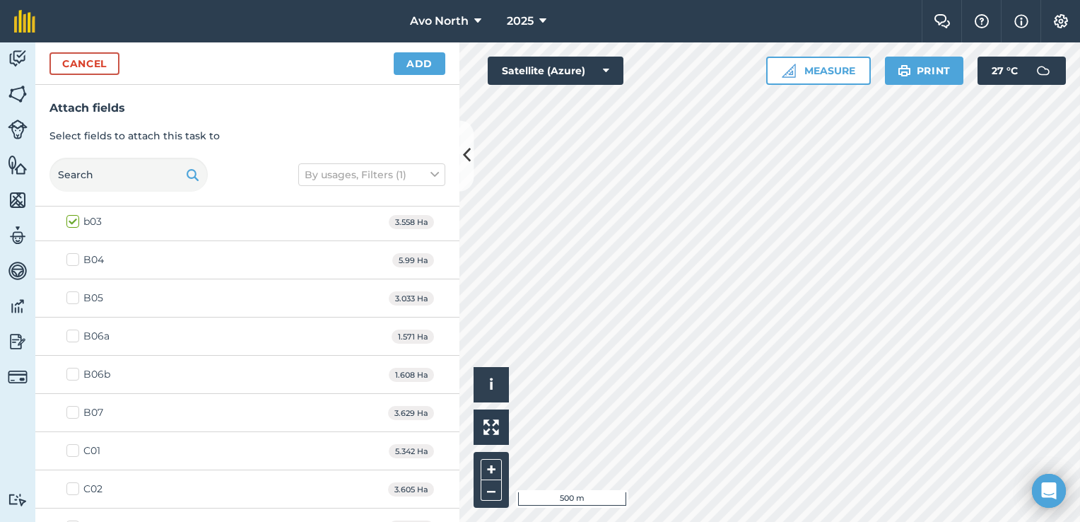
click at [74, 407] on label "B07" at bounding box center [84, 412] width 37 height 15
click at [74, 407] on input "B07" at bounding box center [70, 409] width 9 height 9
checkbox input "true"
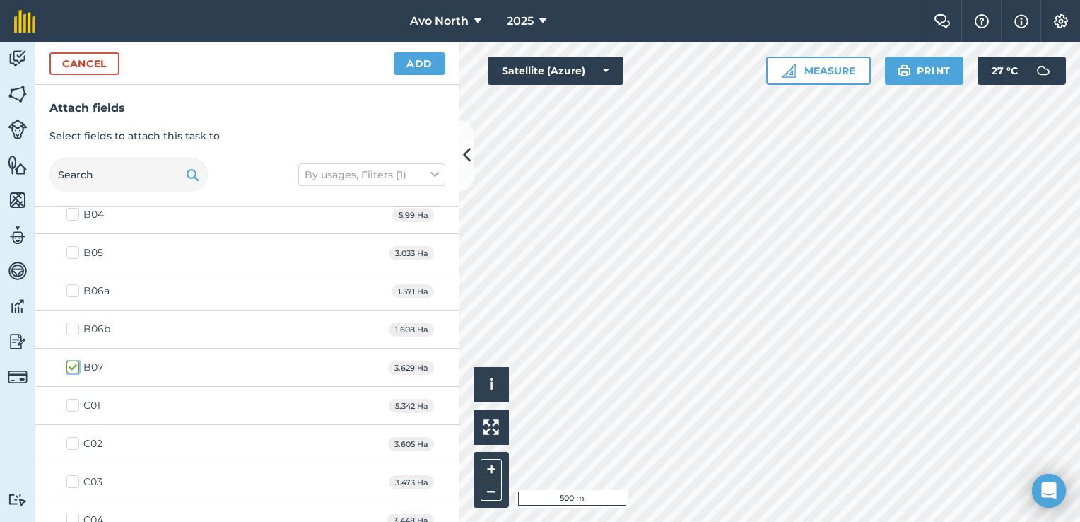
scroll to position [495, 0]
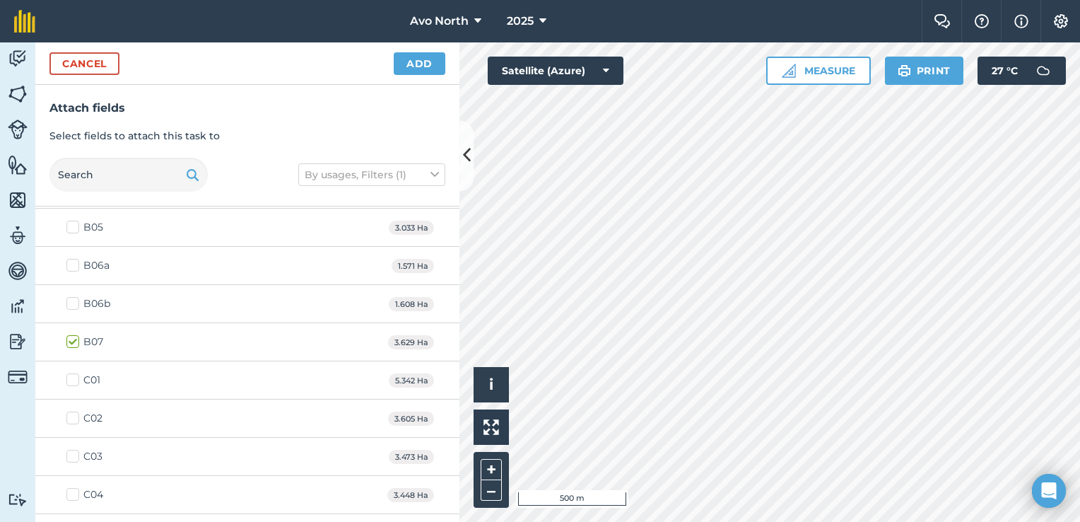
click at [78, 375] on label "C01" at bounding box center [83, 379] width 34 height 15
click at [73, 378] on label "C01" at bounding box center [83, 379] width 34 height 15
click at [73, 378] on input "C01" at bounding box center [70, 376] width 9 height 9
checkbox input "true"
click at [165, 380] on div "C01 5.342 Ha" at bounding box center [247, 380] width 424 height 38
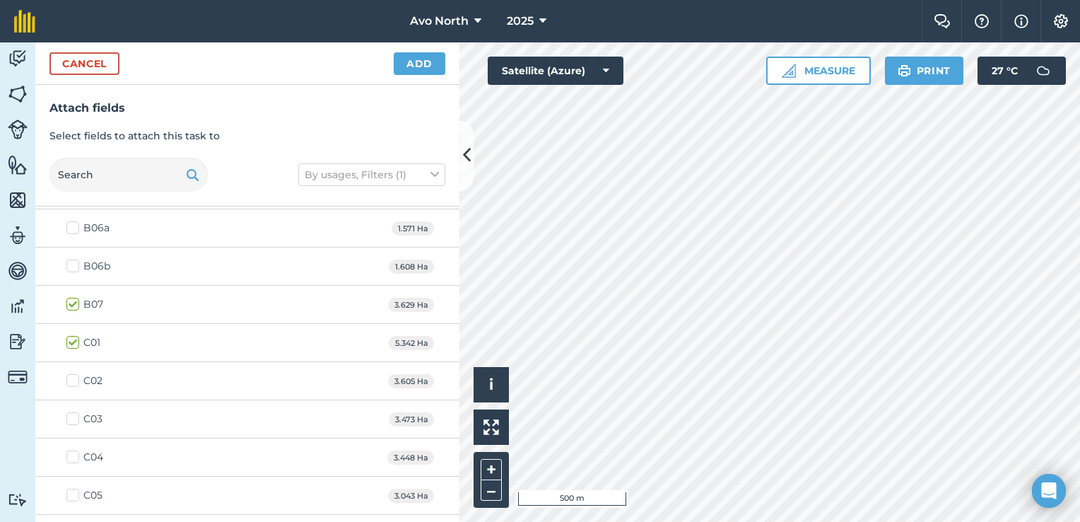
scroll to position [565, 0]
click at [75, 344] on label "C02" at bounding box center [84, 347] width 36 height 15
click at [75, 344] on input "C02" at bounding box center [70, 344] width 9 height 9
checkbox input "true"
click at [71, 380] on label "C03" at bounding box center [84, 385] width 36 height 15
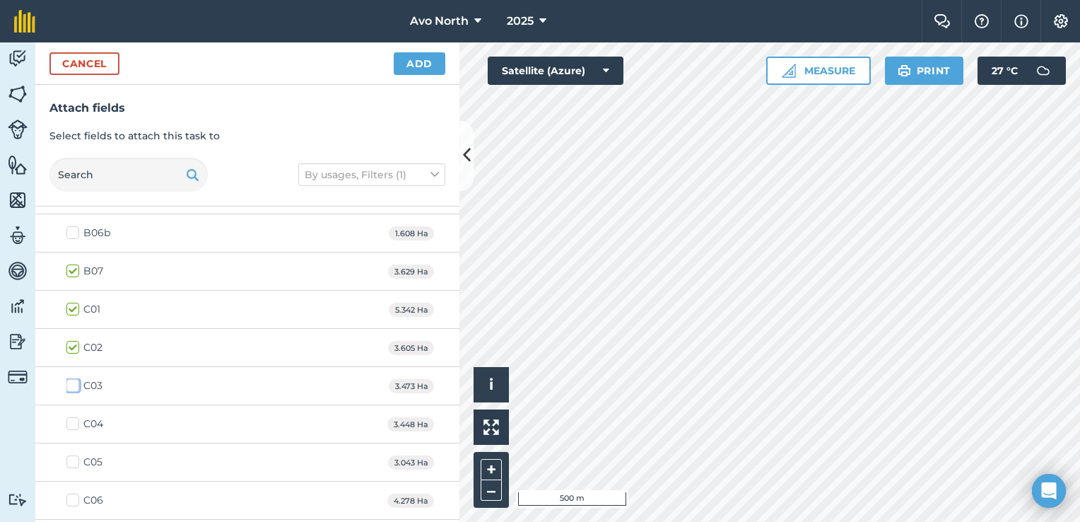
click at [71, 380] on input "C03" at bounding box center [70, 382] width 9 height 9
checkbox input "true"
click at [76, 418] on label "C04" at bounding box center [84, 423] width 37 height 15
click at [76, 418] on input "C04" at bounding box center [70, 420] width 9 height 9
checkbox input "true"
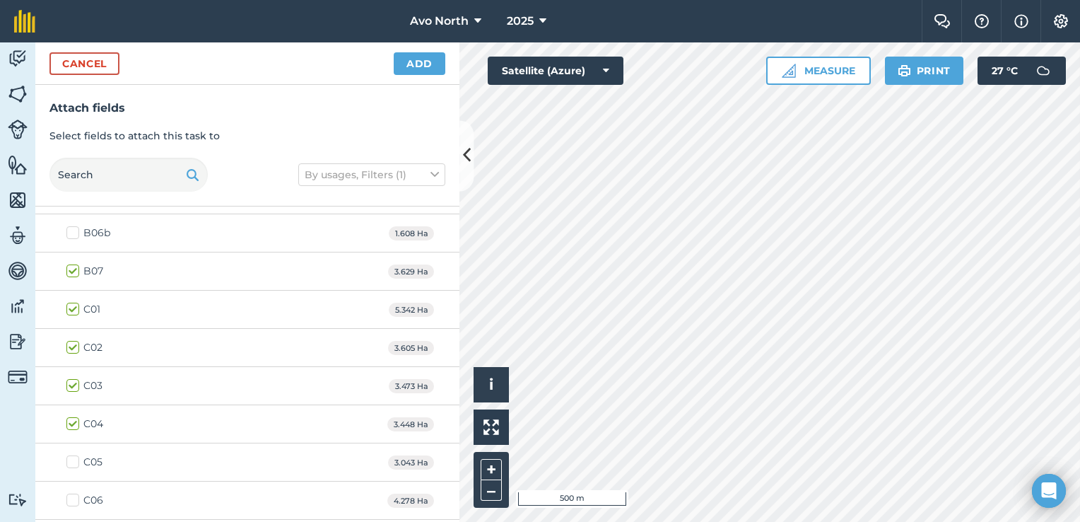
click at [74, 460] on label "C05" at bounding box center [84, 461] width 36 height 15
click at [74, 460] on input "C05" at bounding box center [70, 458] width 9 height 9
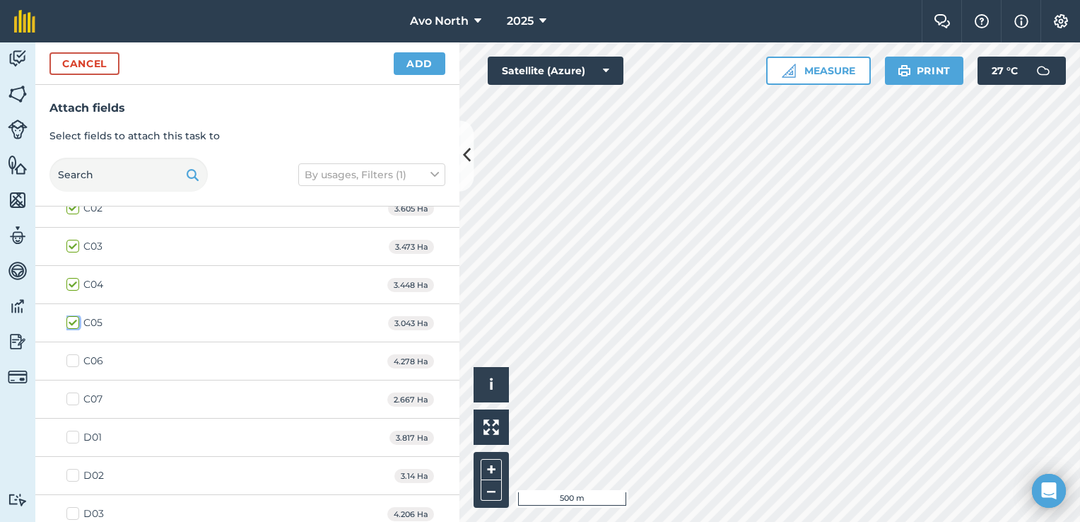
scroll to position [707, 0]
click at [77, 319] on label "C05" at bounding box center [84, 320] width 36 height 15
click at [76, 319] on input "C05" at bounding box center [70, 317] width 9 height 9
checkbox input "false"
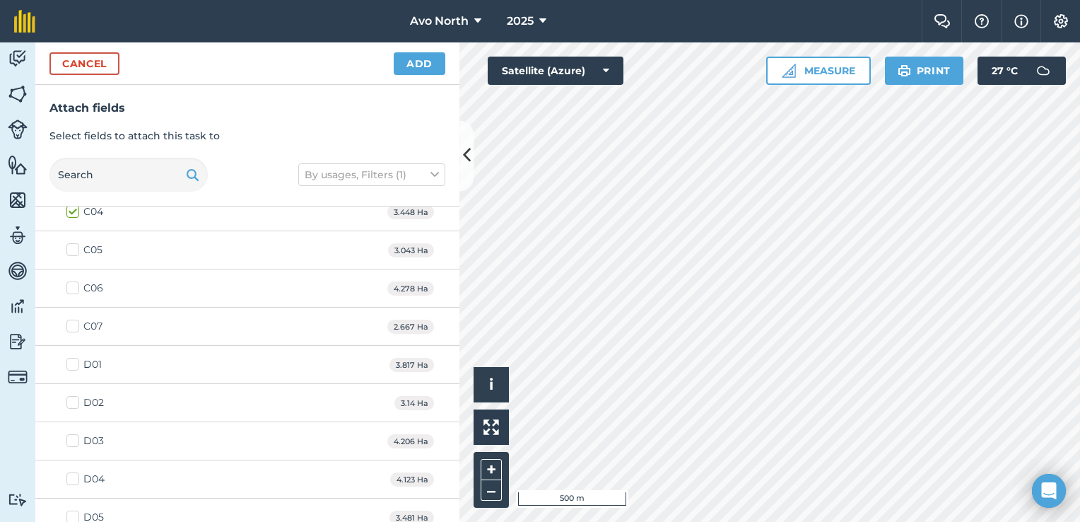
click at [76, 401] on label "D02" at bounding box center [84, 402] width 37 height 15
click at [76, 401] on input "D02" at bounding box center [70, 399] width 9 height 9
checkbox input "true"
click at [76, 433] on label "D03" at bounding box center [84, 440] width 37 height 15
click at [76, 433] on input "D03" at bounding box center [70, 437] width 9 height 9
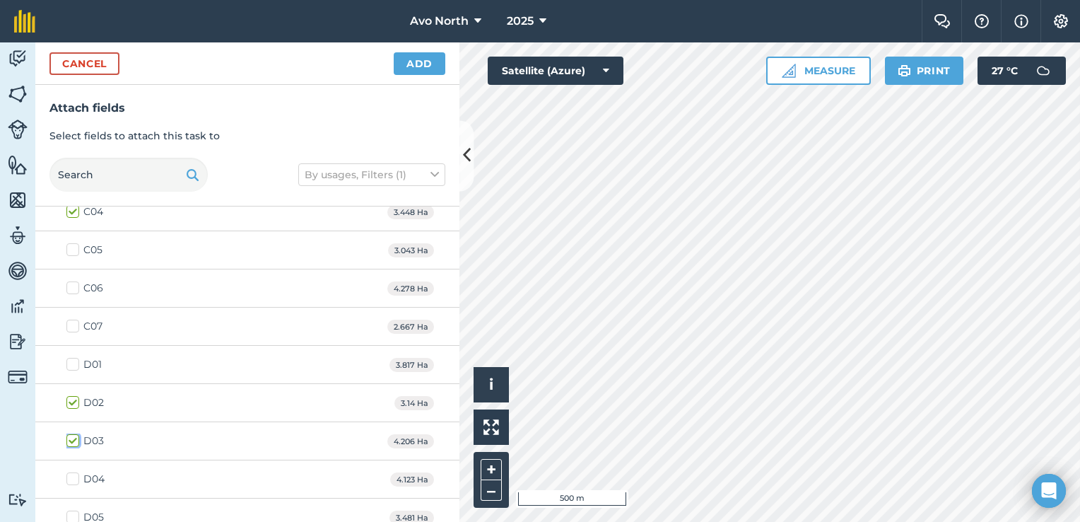
checkbox input "true"
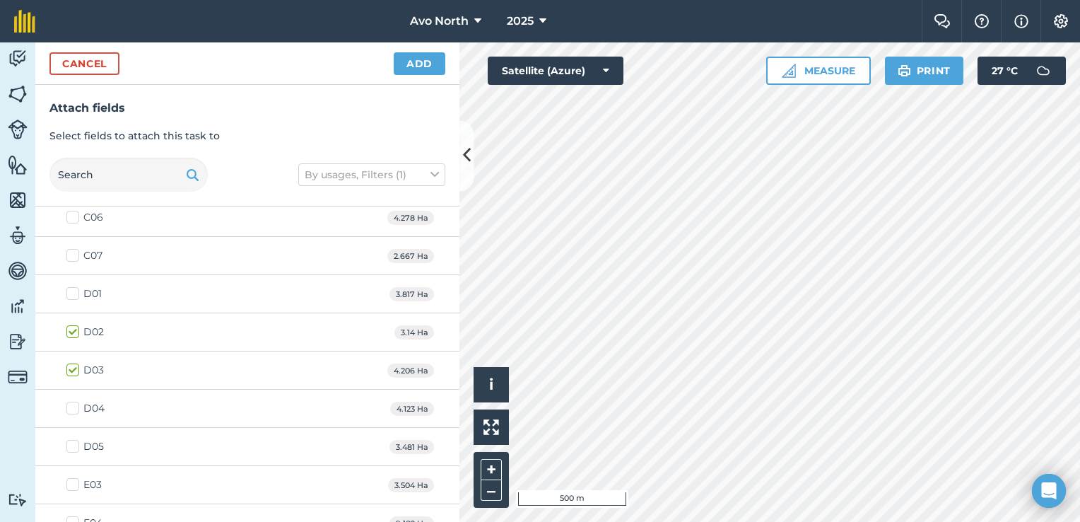
click at [78, 408] on label "D04" at bounding box center [85, 408] width 38 height 15
click at [76, 408] on input "D04" at bounding box center [70, 405] width 9 height 9
checkbox input "true"
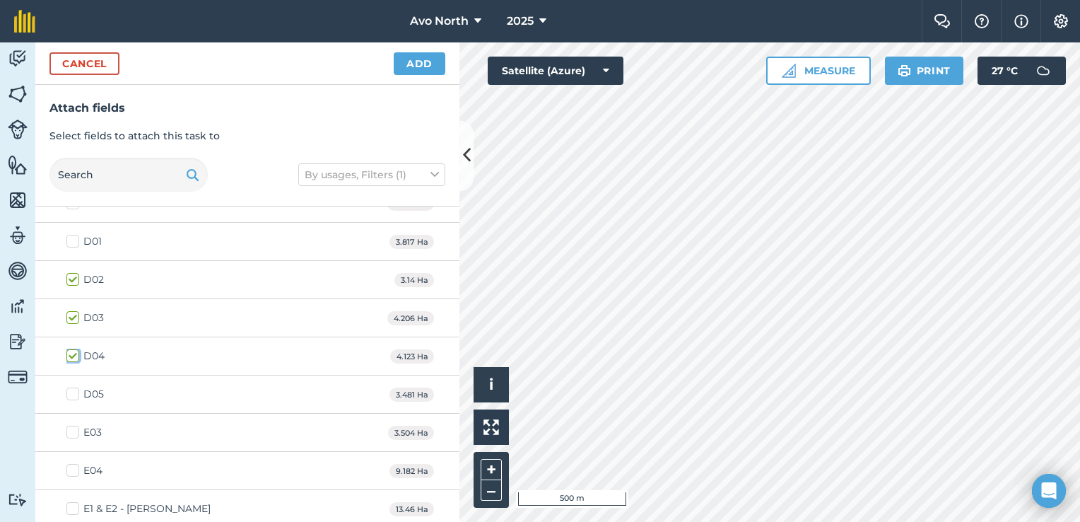
scroll to position [989, 0]
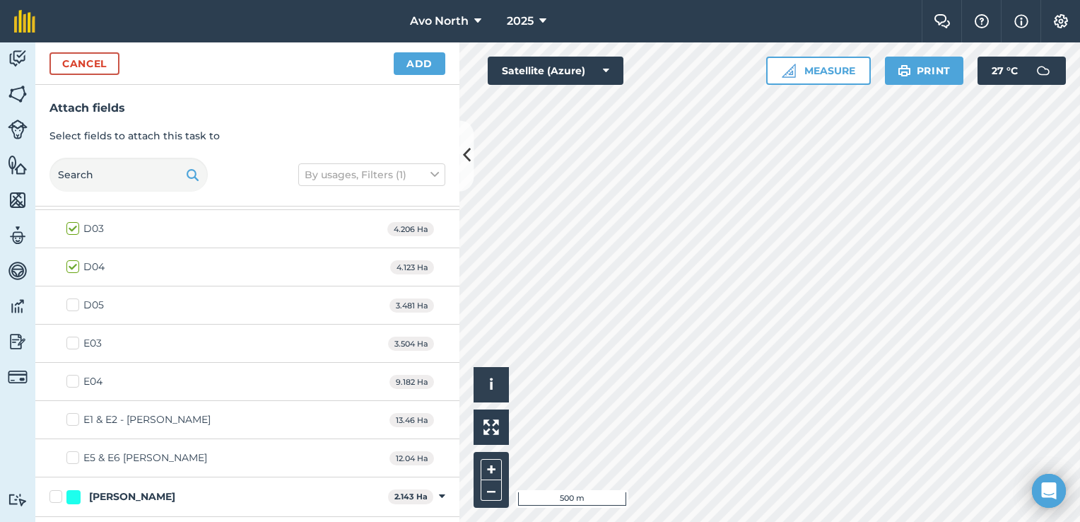
click at [76, 375] on label "E04" at bounding box center [84, 381] width 36 height 15
click at [76, 375] on input "E04" at bounding box center [70, 378] width 9 height 9
checkbox input "true"
click at [76, 417] on label "E1 & E2 - [PERSON_NAME]" at bounding box center [138, 419] width 144 height 15
click at [76, 417] on input "E1 & E2 - [PERSON_NAME]" at bounding box center [70, 416] width 9 height 9
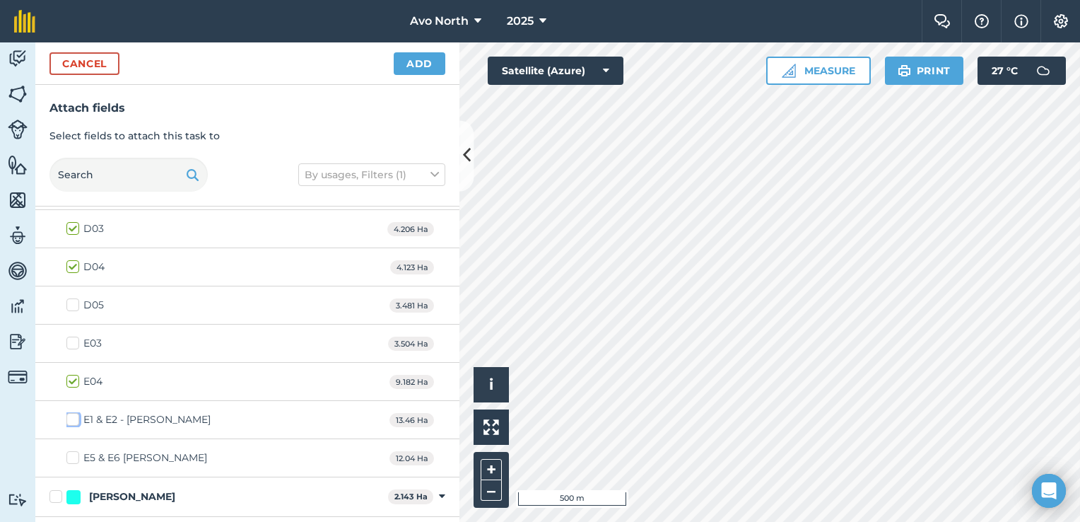
checkbox input "true"
click at [73, 450] on label "E5 & E6 [PERSON_NAME]" at bounding box center [136, 457] width 141 height 15
click at [73, 450] on input "E5 & E6 [PERSON_NAME]" at bounding box center [70, 454] width 9 height 9
checkbox input "true"
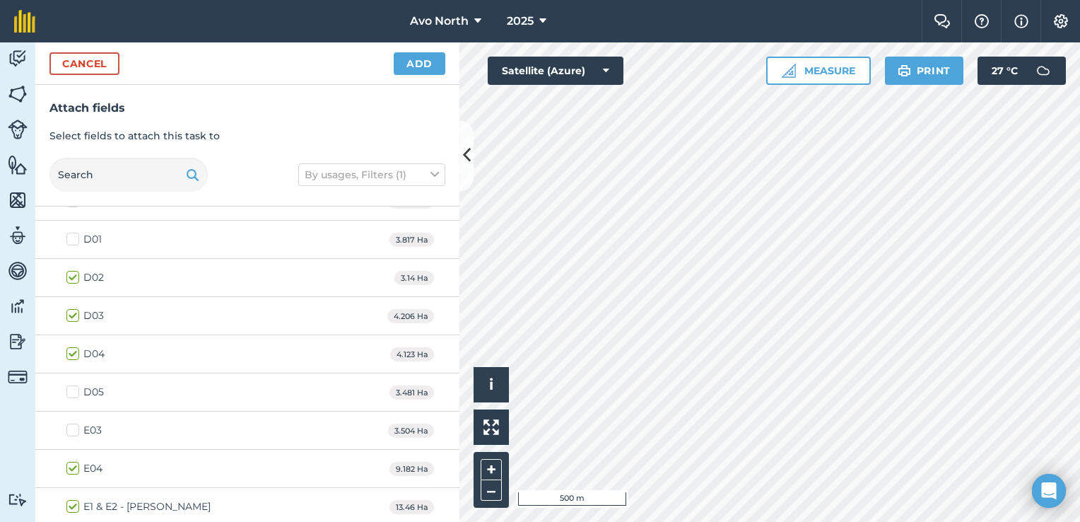
scroll to position [848, 0]
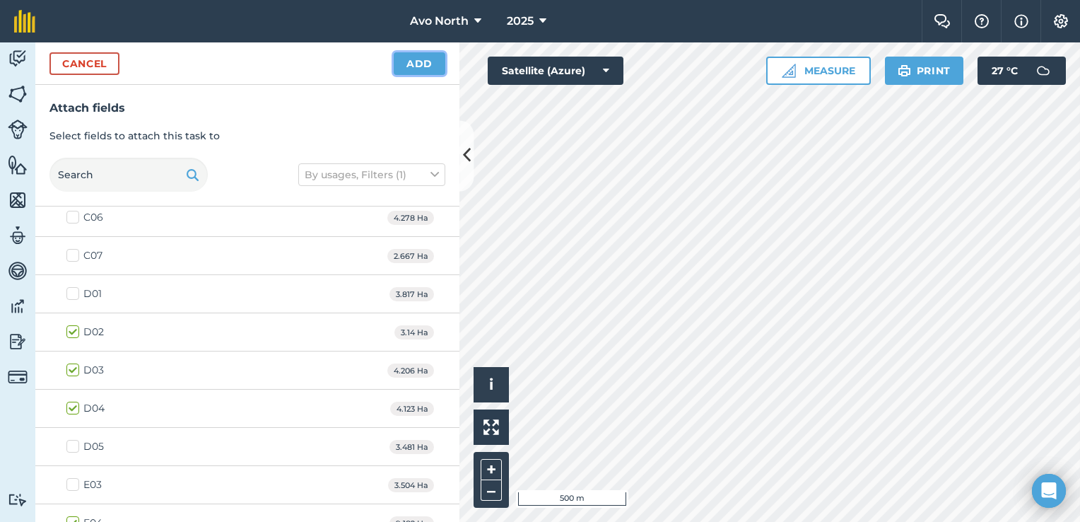
click at [432, 64] on button "Add" at bounding box center [420, 63] width 52 height 23
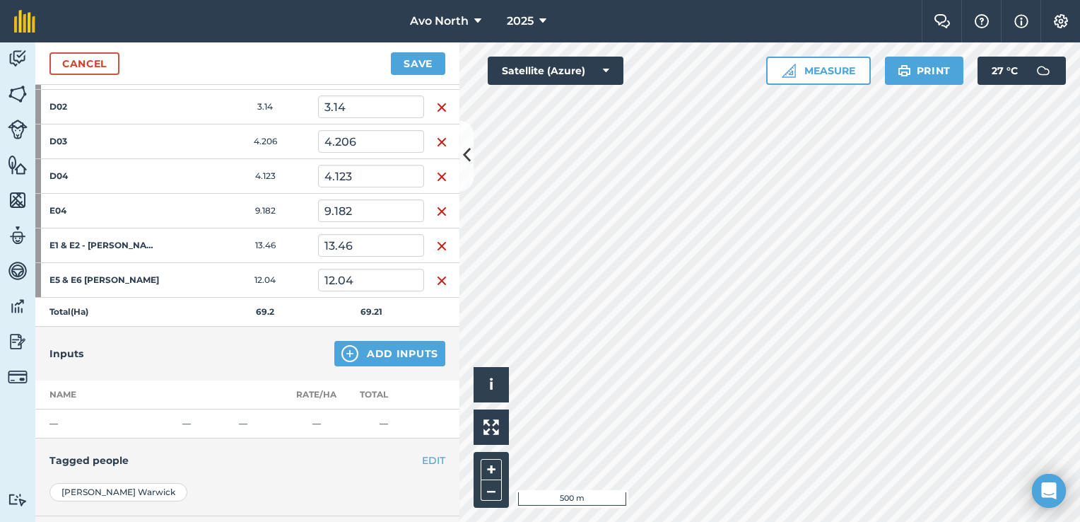
scroll to position [495, 0]
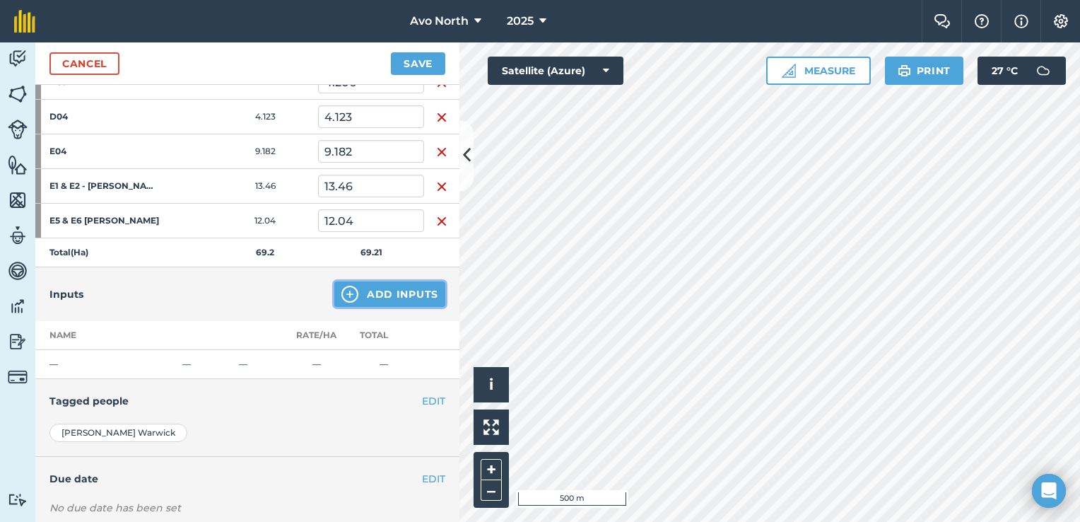
click at [353, 294] on button "Add Inputs" at bounding box center [389, 293] width 111 height 25
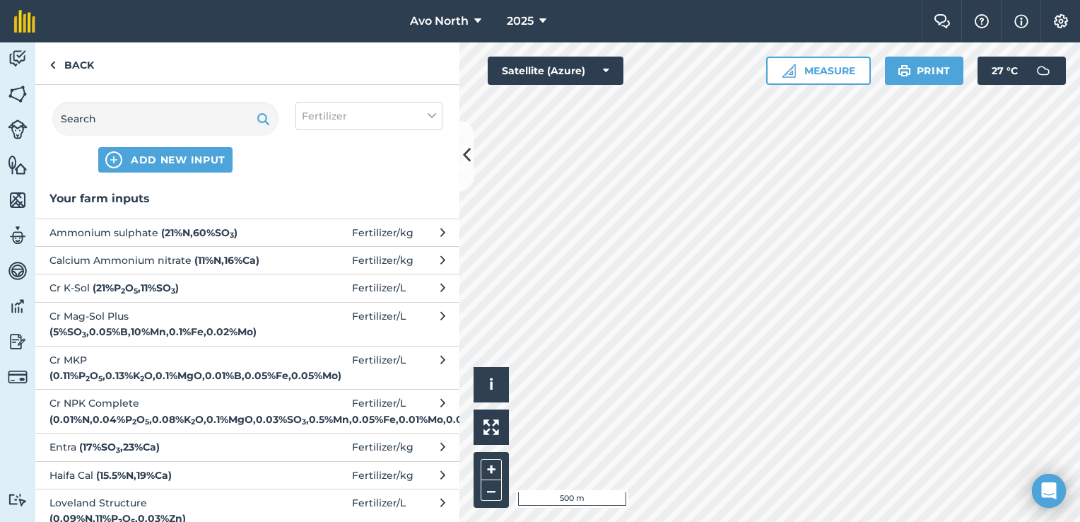
click at [149, 230] on span "Ammonium sulphate ( 21 % N , 60 % SO 3 )" at bounding box center [164, 233] width 231 height 16
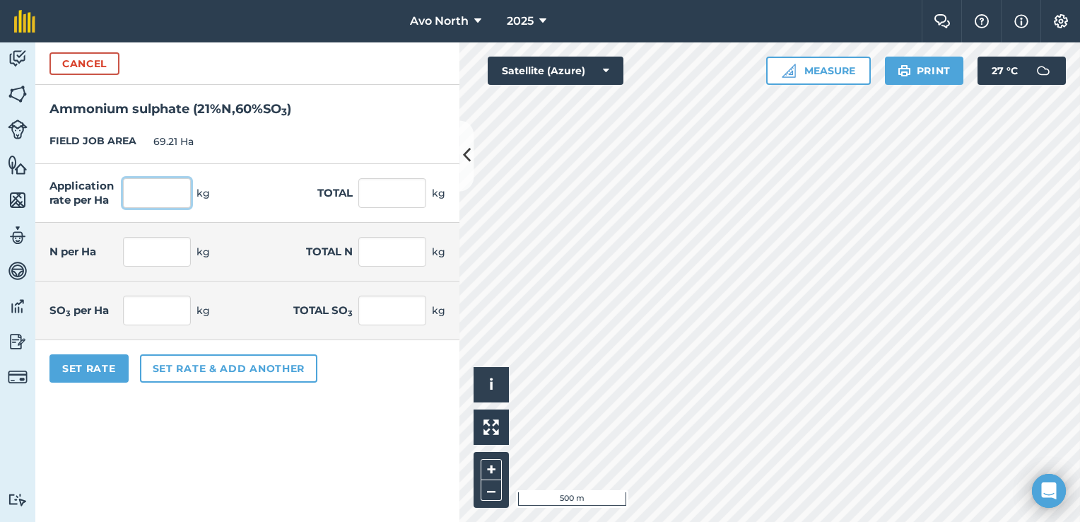
click at [155, 194] on input "text" at bounding box center [157, 193] width 68 height 30
type input "4.5"
type input "311.445"
type input "0.945"
type input "65.403"
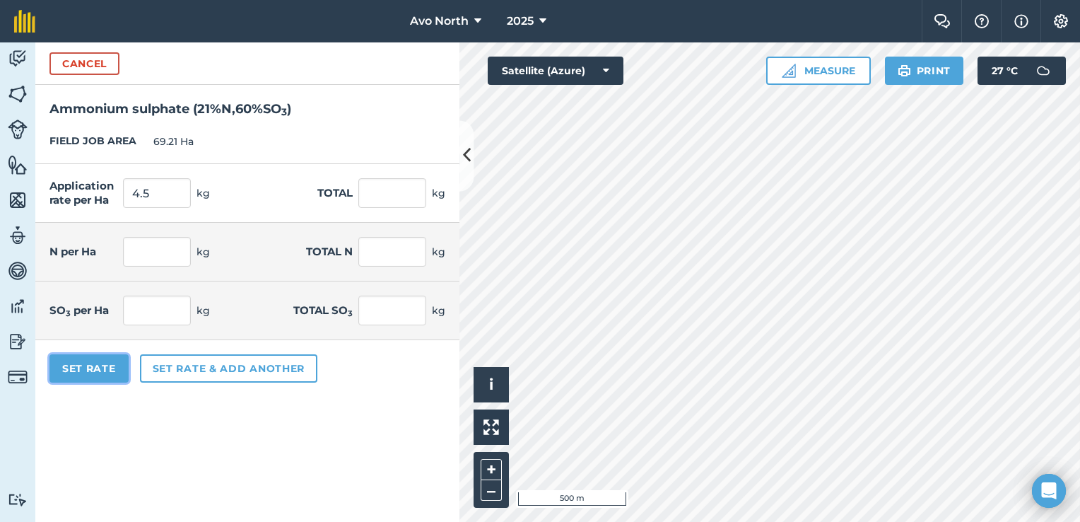
type input "2.7"
type input "186.867"
click at [81, 371] on button "Set Rate" at bounding box center [88, 368] width 79 height 28
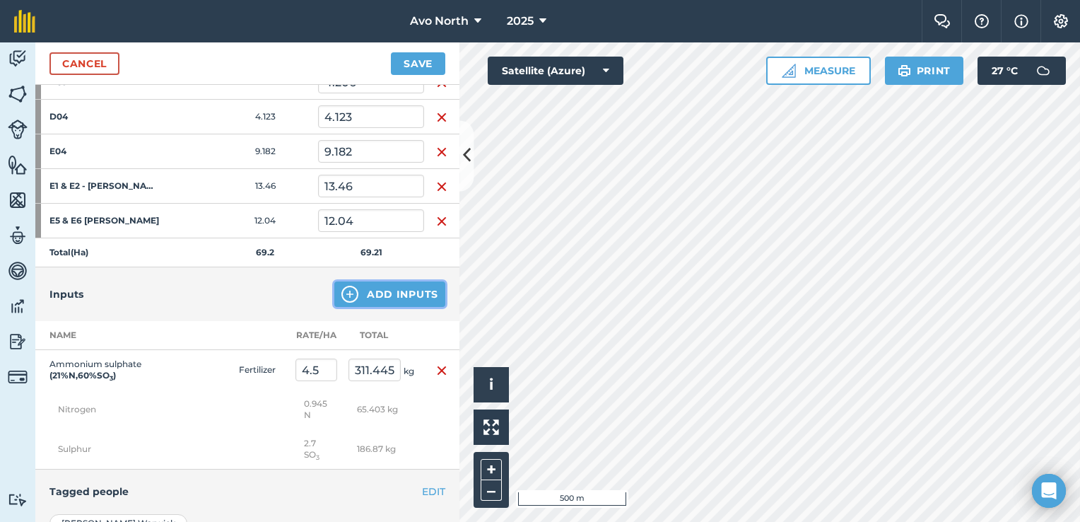
click at [370, 297] on button "Add Inputs" at bounding box center [389, 293] width 111 height 25
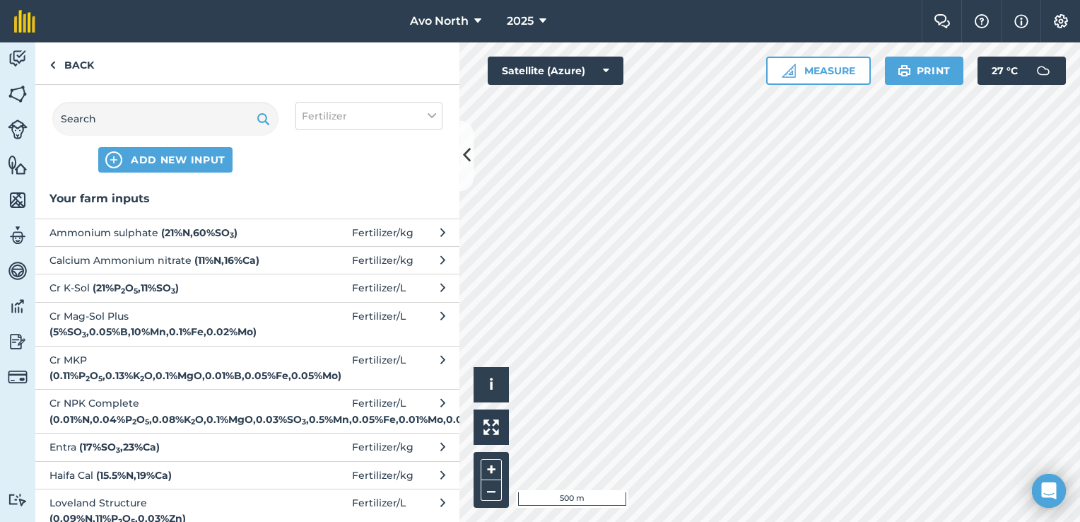
click at [167, 100] on div "ADD NEW INPUT Fertilizer" at bounding box center [247, 137] width 424 height 105
click at [162, 117] on input "text" at bounding box center [165, 119] width 226 height 34
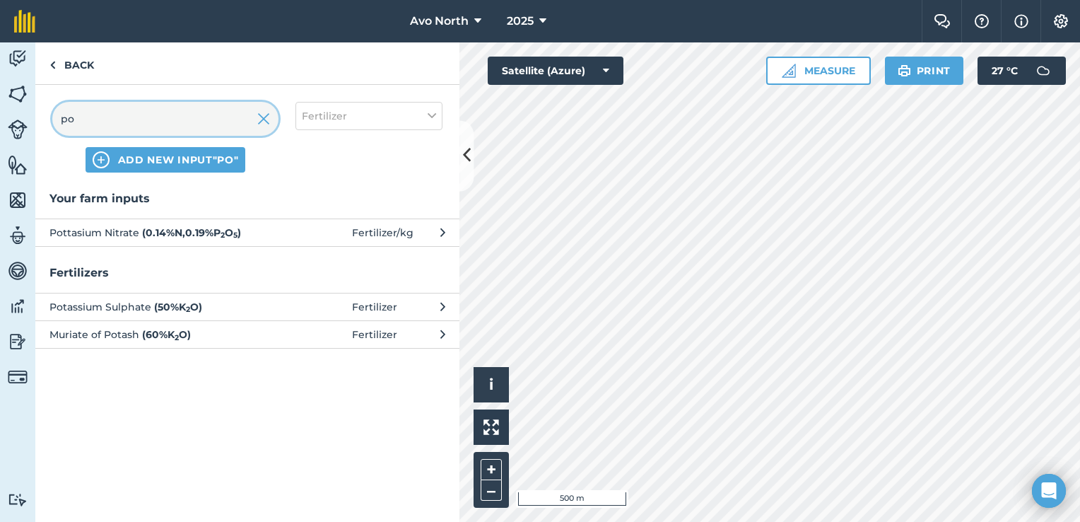
type input "po"
click at [120, 236] on span "Pottasium Nitrate ( 0.14 % N , 0.19 % P 2 O 5 )" at bounding box center [164, 233] width 231 height 16
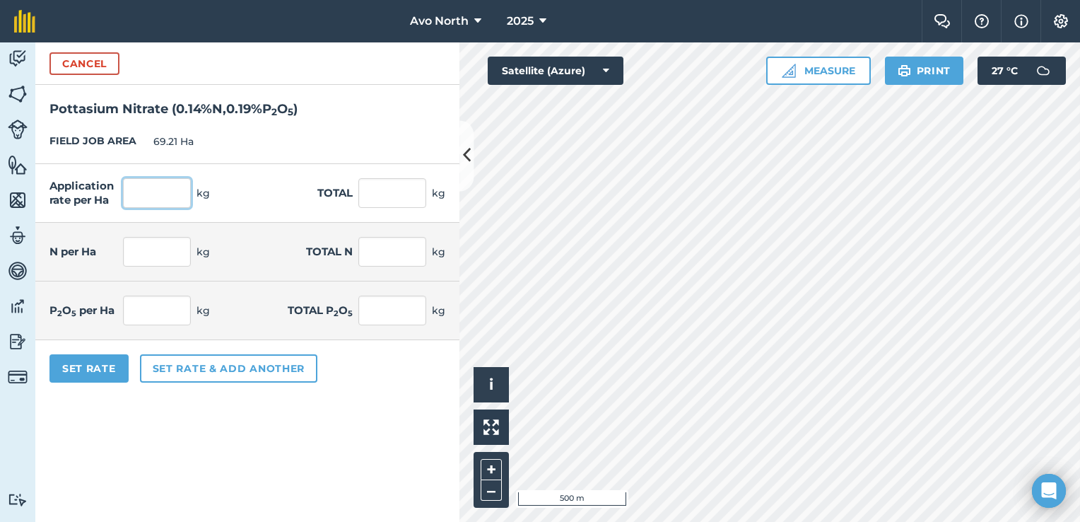
click at [156, 199] on input "text" at bounding box center [157, 193] width 68 height 30
type input "5"
type input "346.05"
type input "0.007"
type input "0.484"
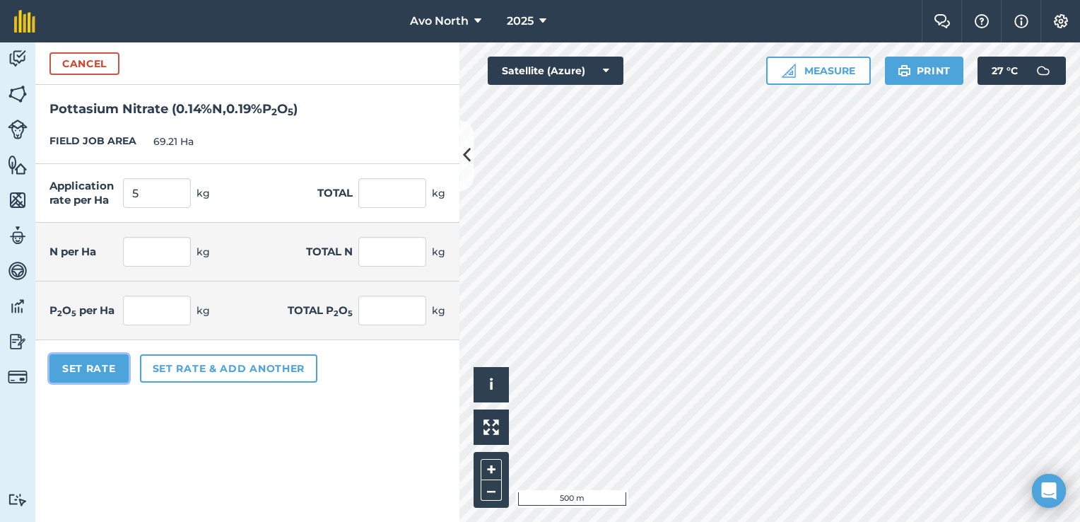
type input "0.01"
type input "0.657"
click at [117, 372] on button "Set Rate" at bounding box center [88, 368] width 79 height 28
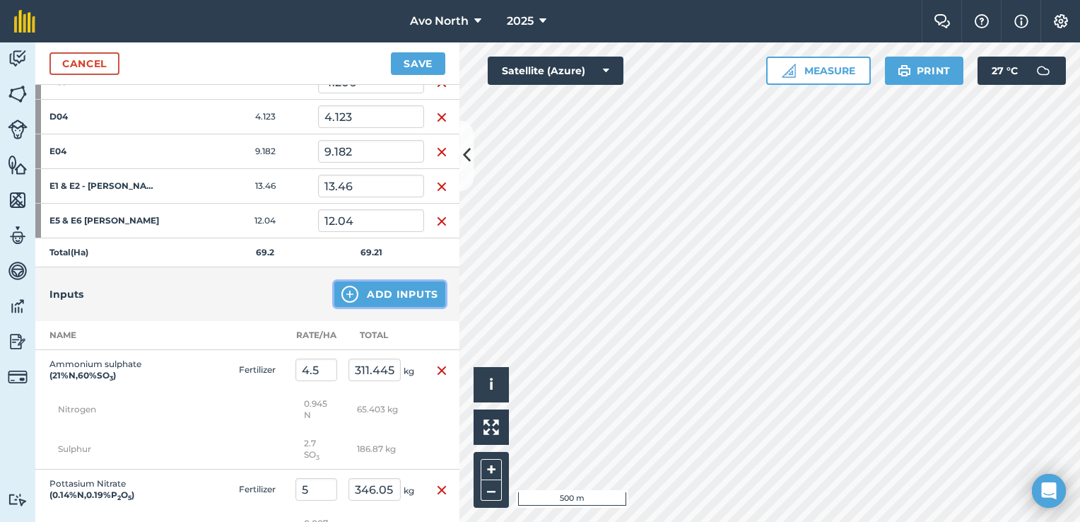
click at [374, 296] on button "Add Inputs" at bounding box center [389, 293] width 111 height 25
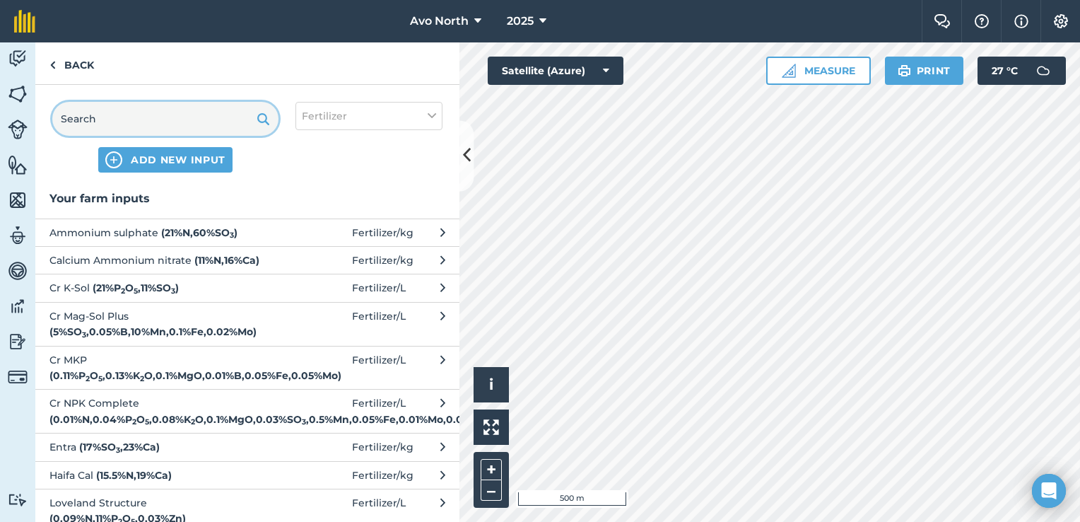
click at [136, 120] on input "text" at bounding box center [165, 119] width 226 height 34
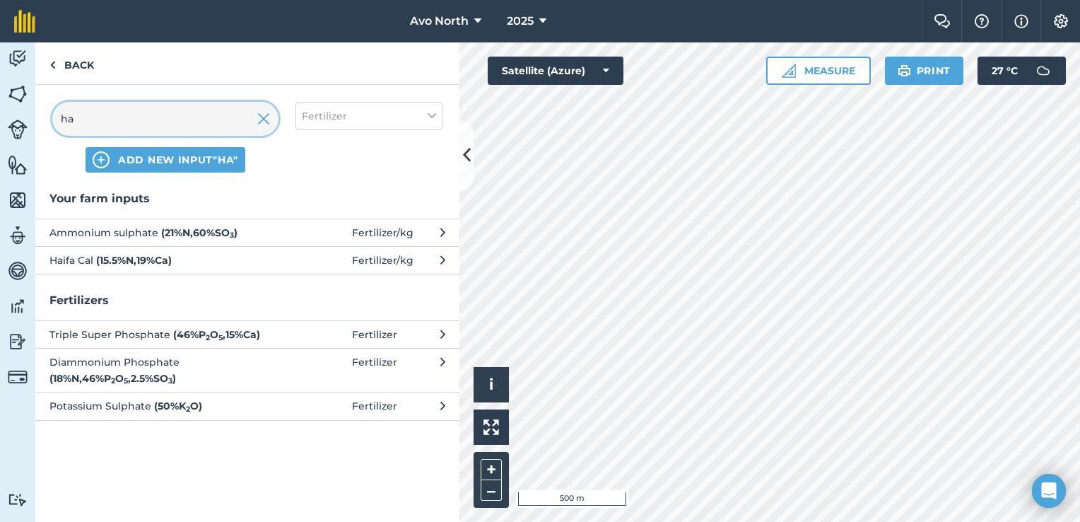
type input "ha"
click at [64, 258] on span "Haifa Cal ( 15.5 % N , 19 % Ca )" at bounding box center [164, 260] width 231 height 16
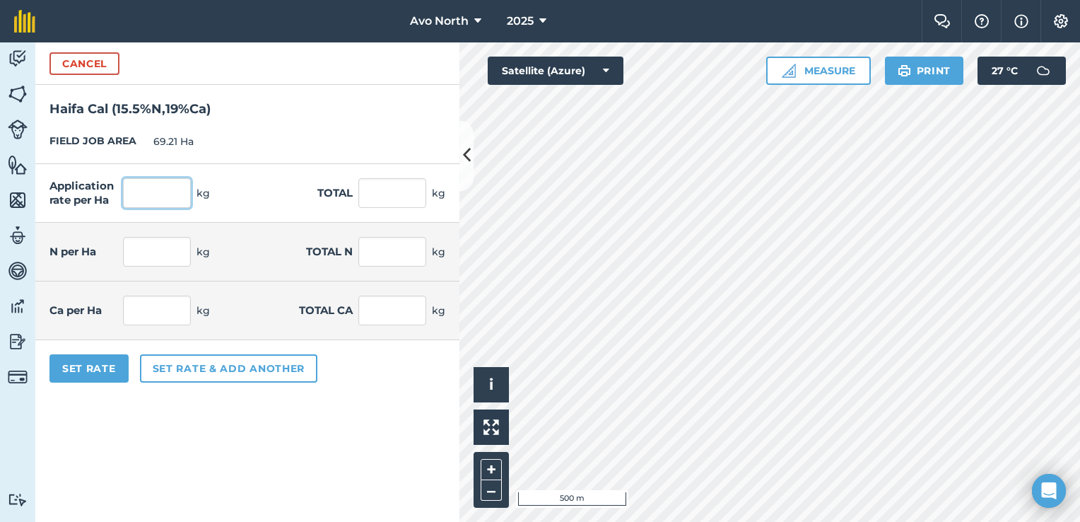
click at [139, 189] on input "text" at bounding box center [157, 193] width 68 height 30
type input "4.5"
type input "311.445"
type input "0.698"
type input "48.274"
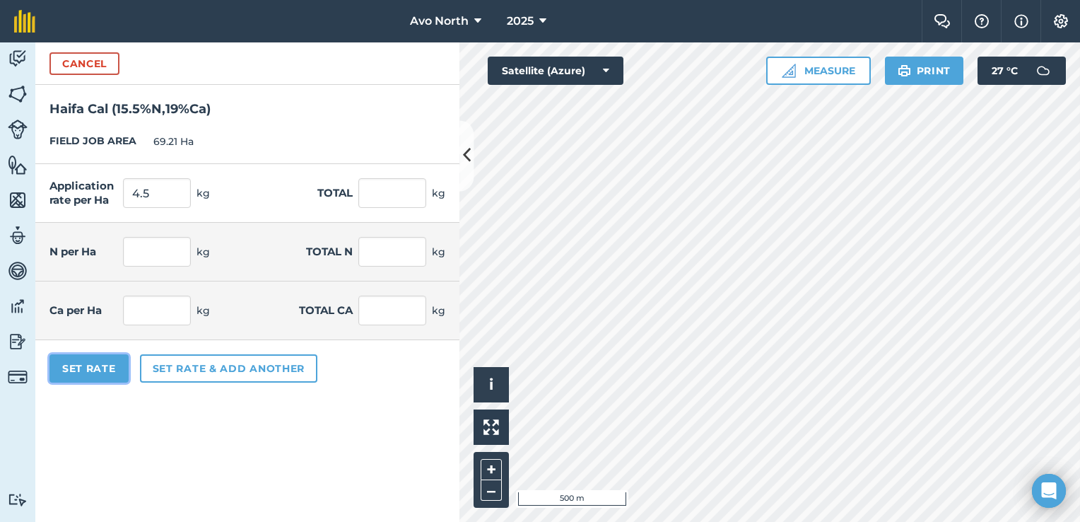
type input "0.855"
type input "59.175"
click at [86, 372] on button "Set Rate" at bounding box center [88, 368] width 79 height 28
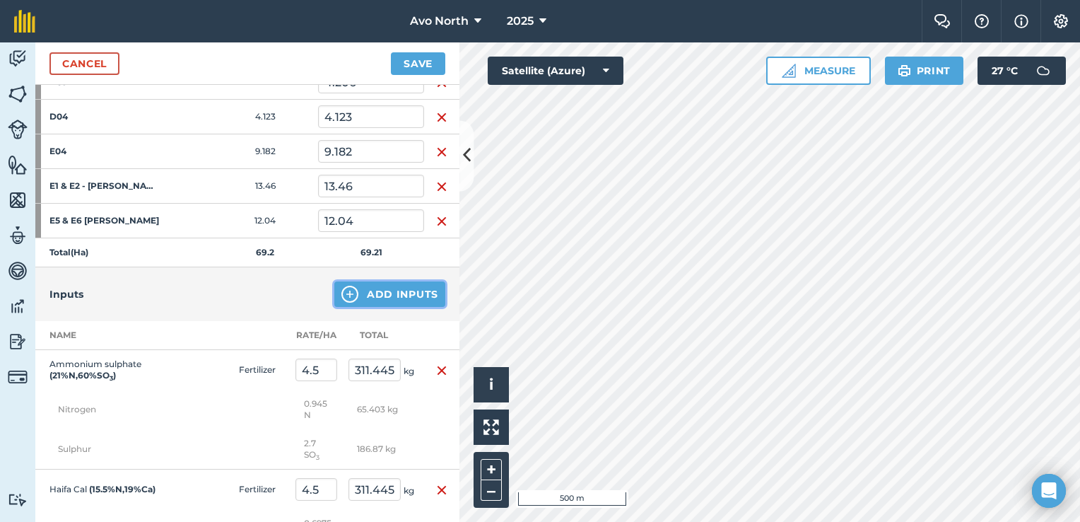
click at [360, 292] on button "Add Inputs" at bounding box center [389, 293] width 111 height 25
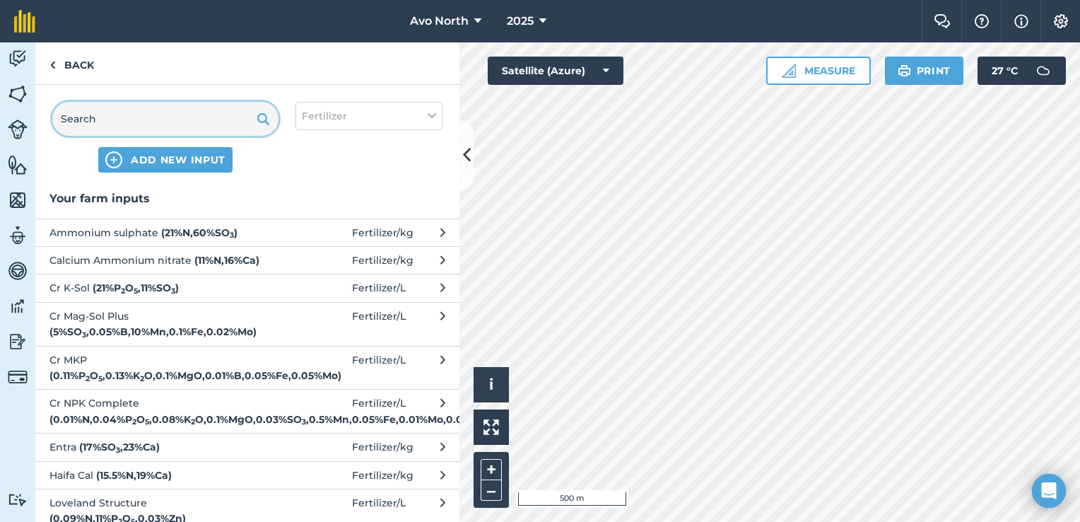
click at [151, 129] on input "text" at bounding box center [165, 119] width 226 height 34
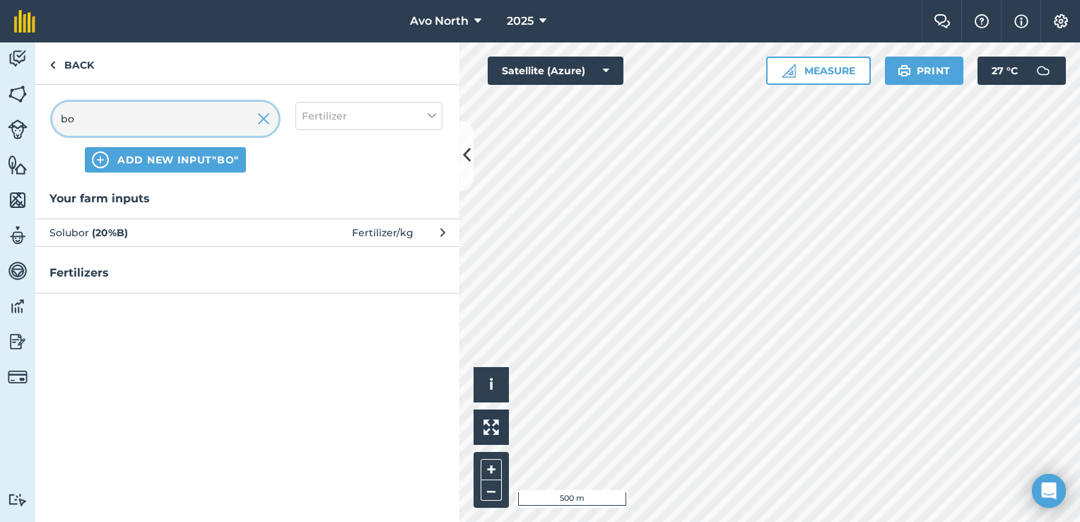
type input "bo"
click at [264, 229] on span "Solubor ( 20 % B )" at bounding box center [164, 233] width 231 height 16
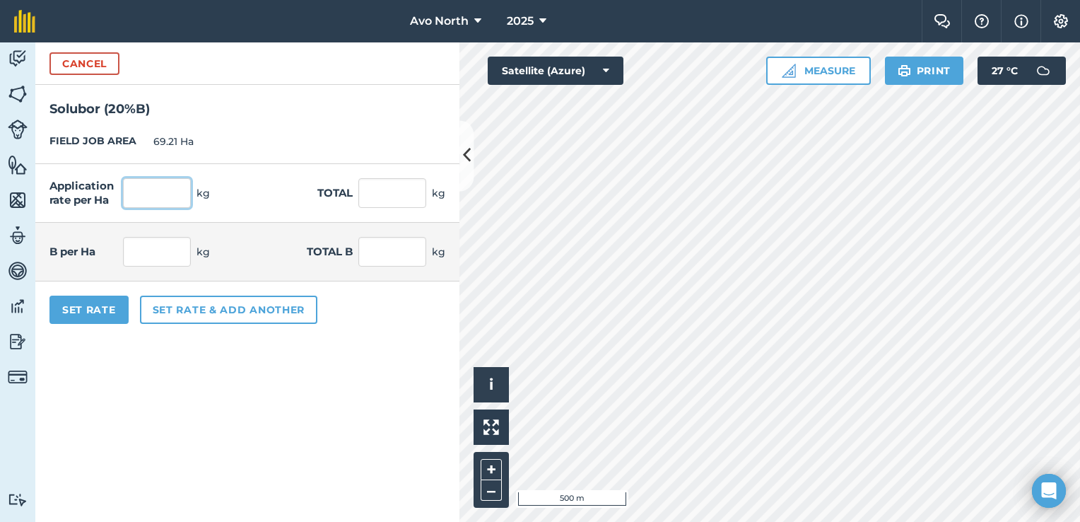
click at [171, 196] on input "text" at bounding box center [157, 193] width 68 height 30
type input "0.25"
type input "17.303"
type input "0.05"
type input "3.46"
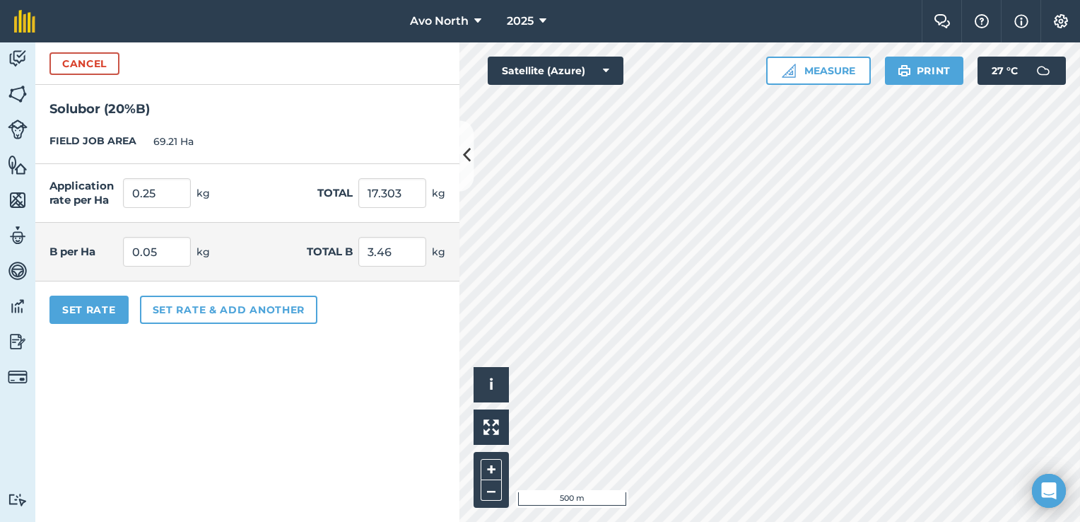
click at [322, 409] on form "Cancel Solubor ( 20 % B ) FIELD JOB AREA 69.21 Ha Application rate per Ha 0.25 …" at bounding box center [247, 281] width 424 height 479
click at [112, 310] on button "Set Rate" at bounding box center [88, 309] width 79 height 28
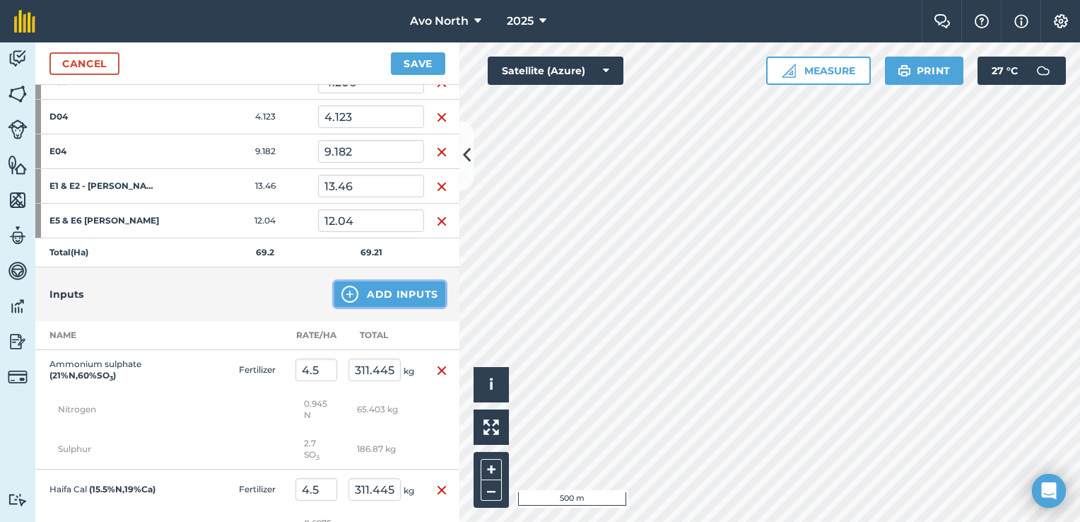
click at [389, 301] on button "Add Inputs" at bounding box center [389, 293] width 111 height 25
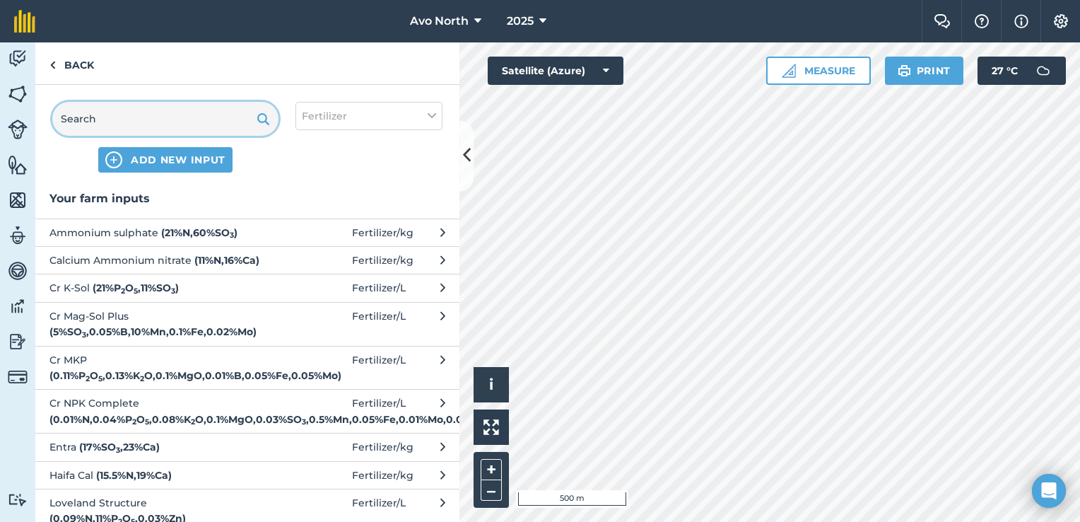
click at [155, 126] on input "text" at bounding box center [165, 119] width 226 height 34
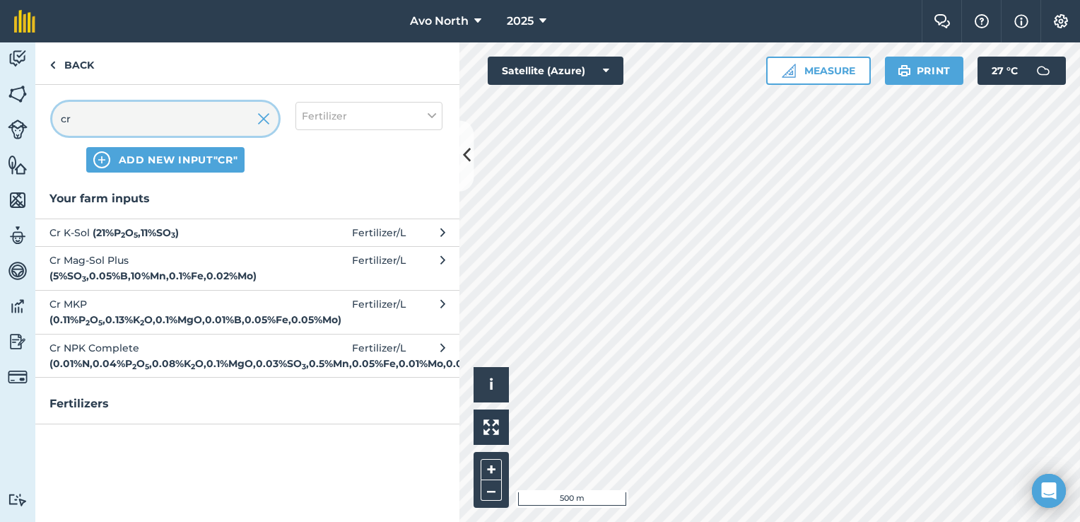
type input "cr"
click at [116, 228] on strong "( 21 % P 2 O 5 , 11 % SO 3 )" at bounding box center [136, 232] width 86 height 13
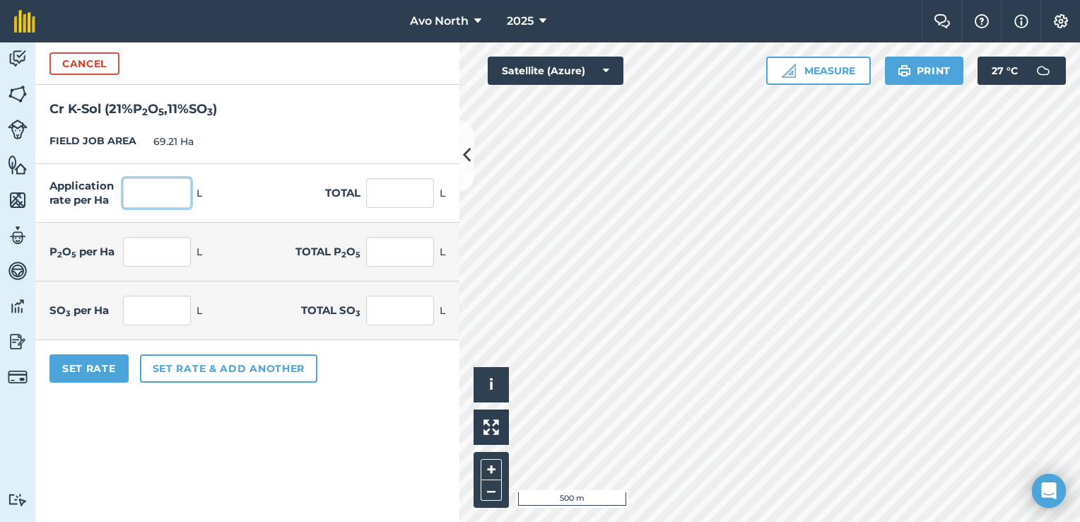
click at [156, 182] on input "text" at bounding box center [157, 193] width 68 height 30
type input "2.5"
type input "173.025"
type input "0.525"
type input "36.335"
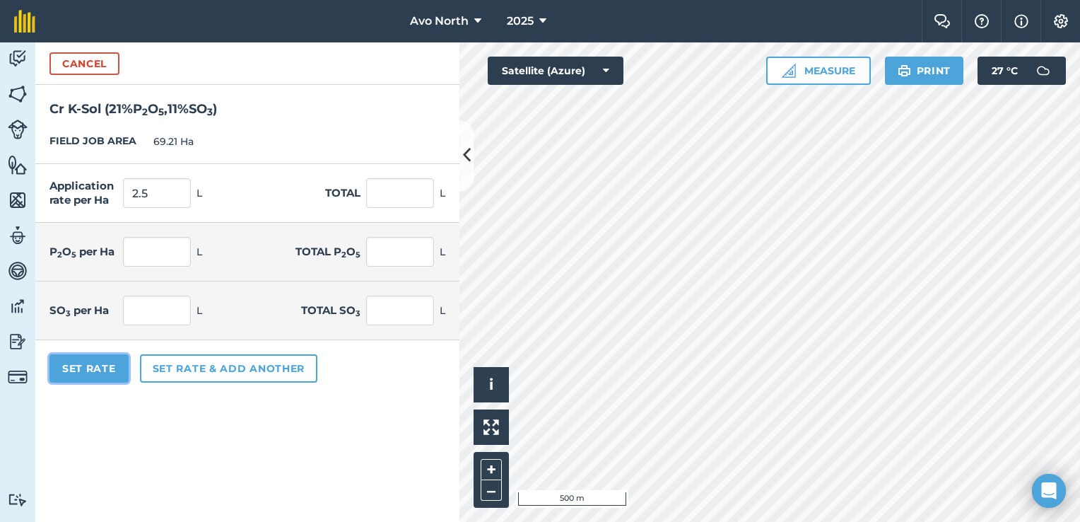
type input "0.275"
type input "19.033"
click at [114, 365] on button "Set Rate" at bounding box center [88, 368] width 79 height 28
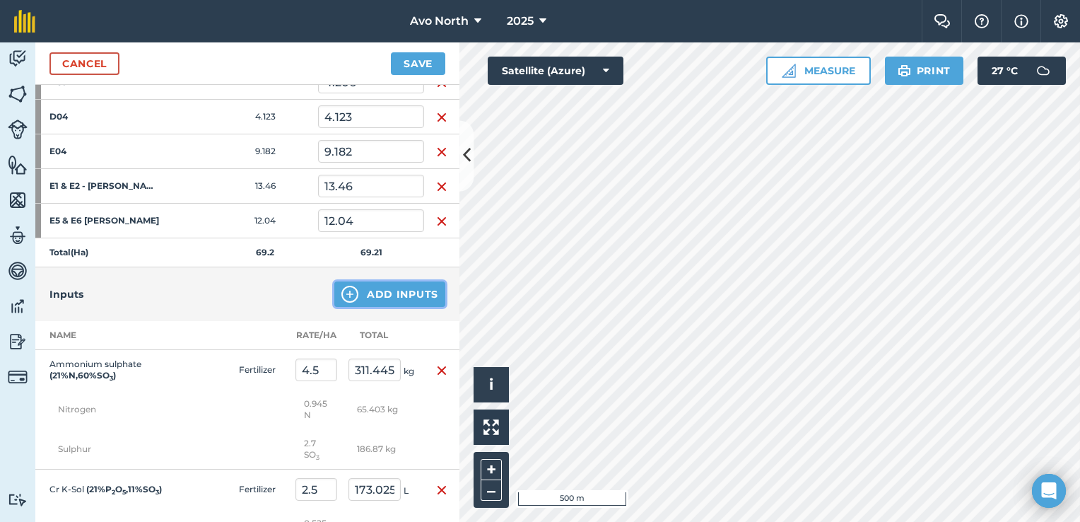
click at [382, 291] on button "Add Inputs" at bounding box center [389, 293] width 111 height 25
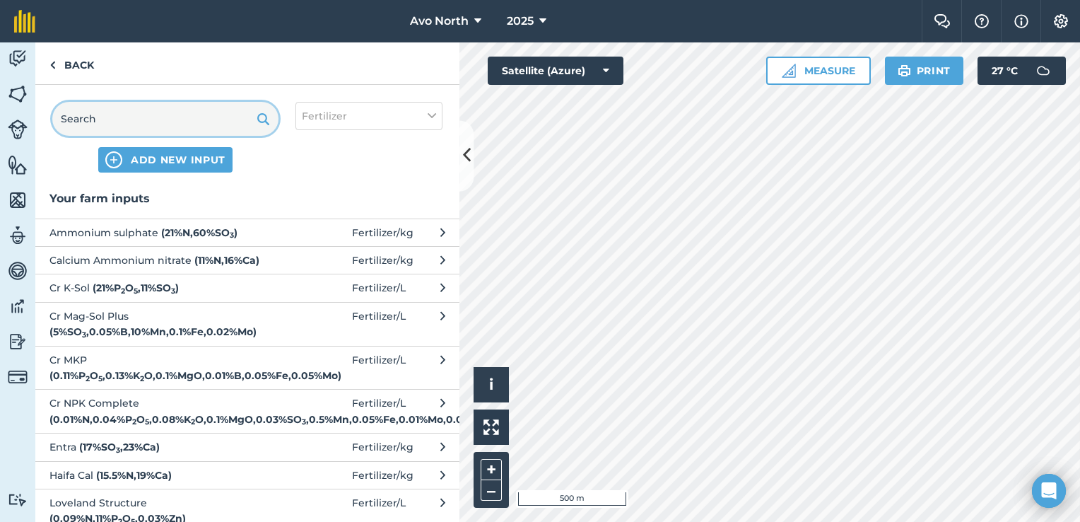
click at [142, 114] on input "text" at bounding box center [165, 119] width 226 height 34
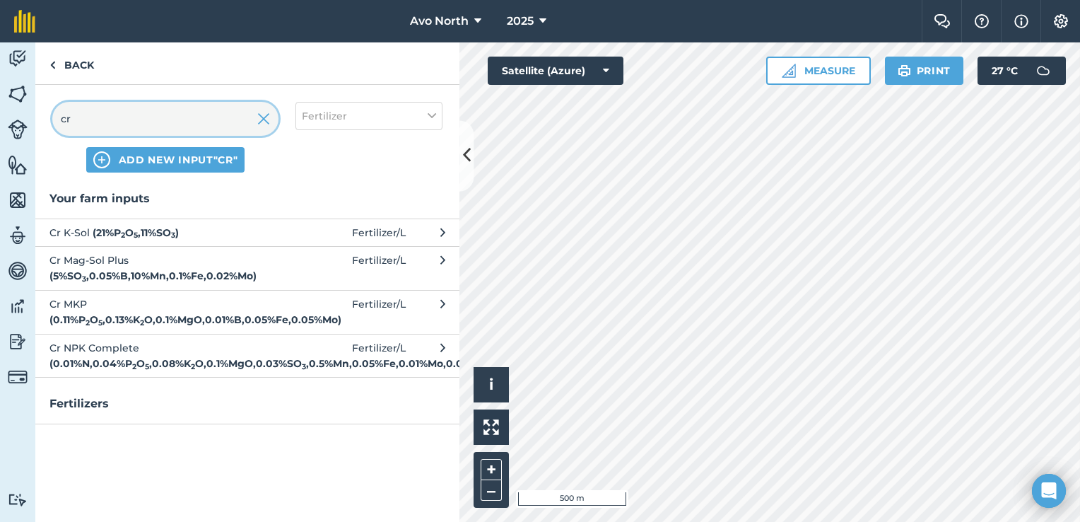
type input "cr"
click at [135, 365] on strong "( 0.01 % N , 0.04 % P 2 O 5 , 0.08 % K 2 O , 0.1 % MgO , 0.03 % SO 3 , 0.5 % Mn…" at bounding box center [271, 363] width 445 height 13
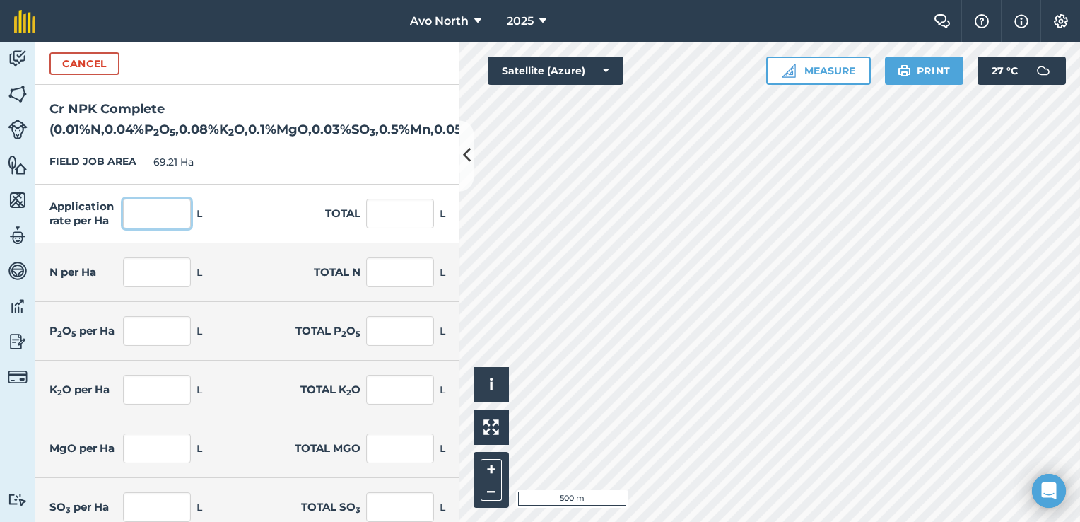
click at [158, 221] on input "text" at bounding box center [157, 214] width 68 height 30
type input "3"
type input "207.63"
type input "0"
type input "0.021"
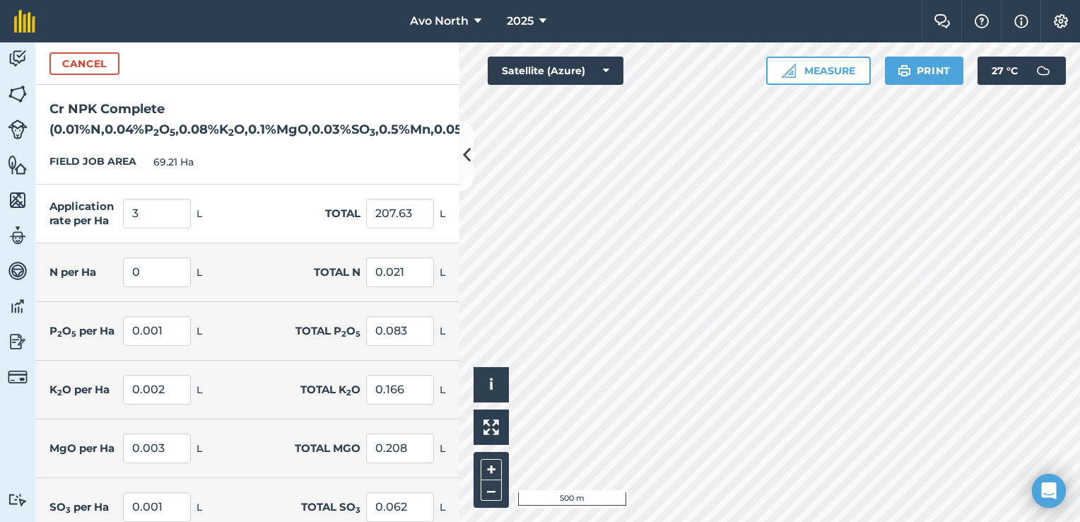
click at [225, 343] on div "P 2 O 5 per Ha 0.001 L Total P 2 O 5 0.083 L" at bounding box center [247, 331] width 424 height 59
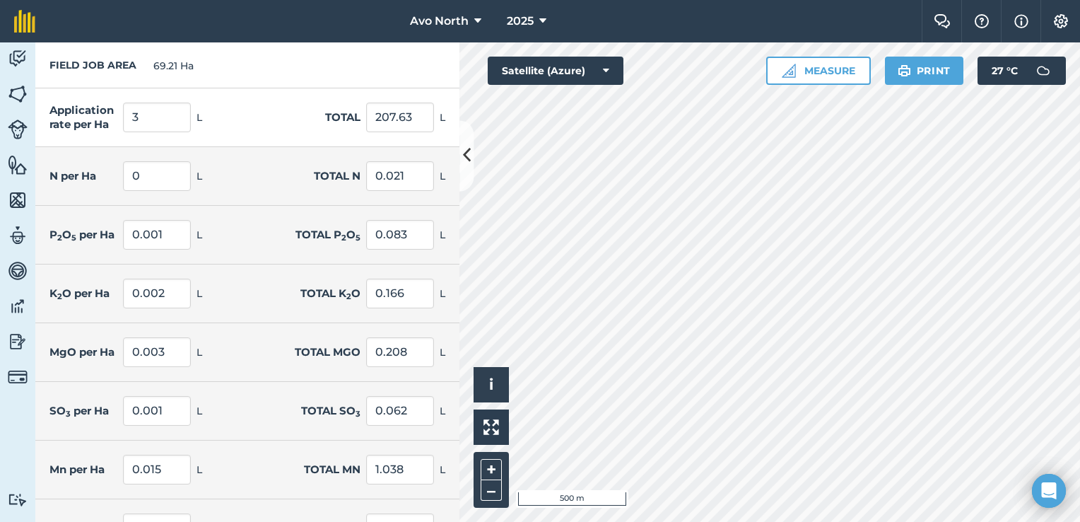
scroll to position [303, 0]
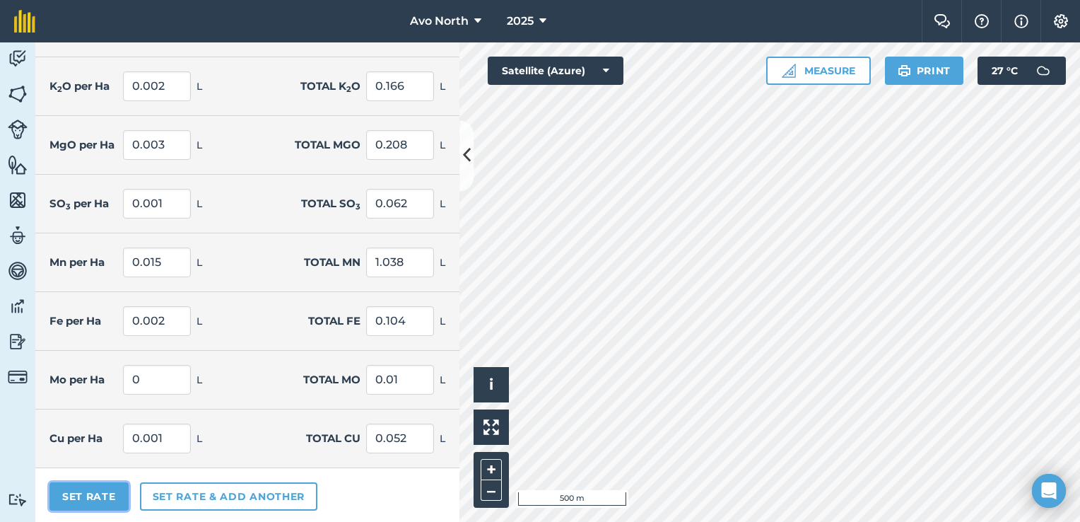
click at [91, 497] on button "Set Rate" at bounding box center [88, 496] width 79 height 28
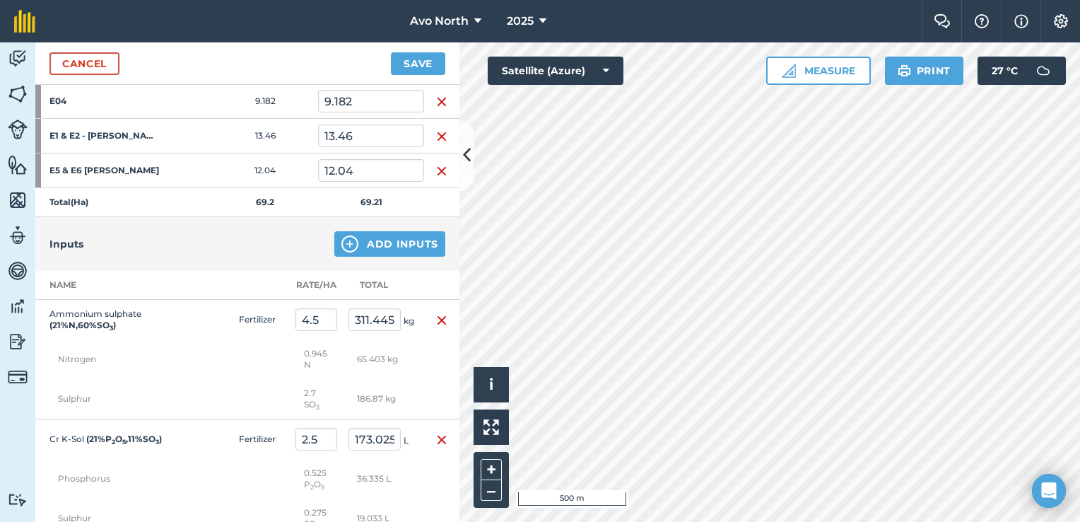
scroll to position [565, 0]
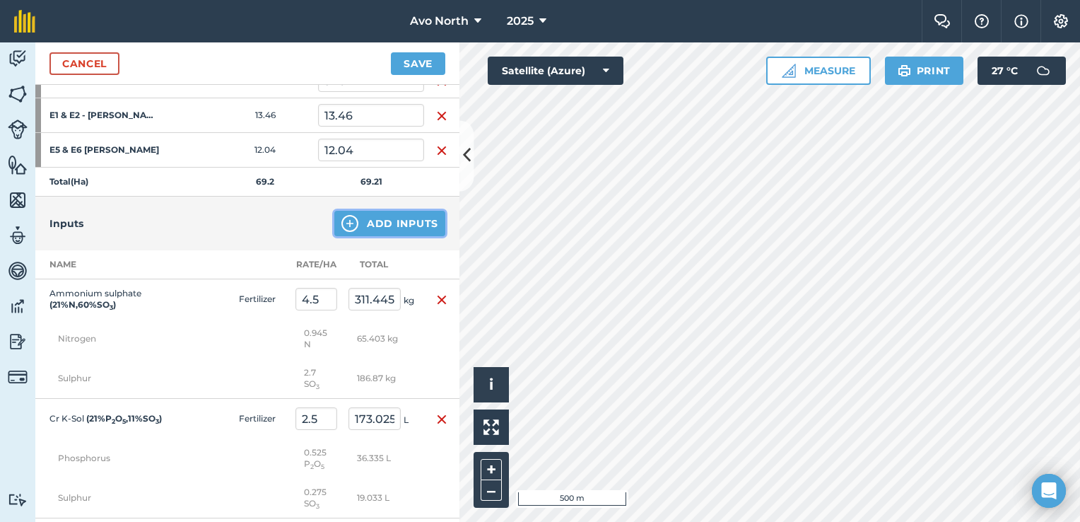
click at [356, 220] on button "Add Inputs" at bounding box center [389, 223] width 111 height 25
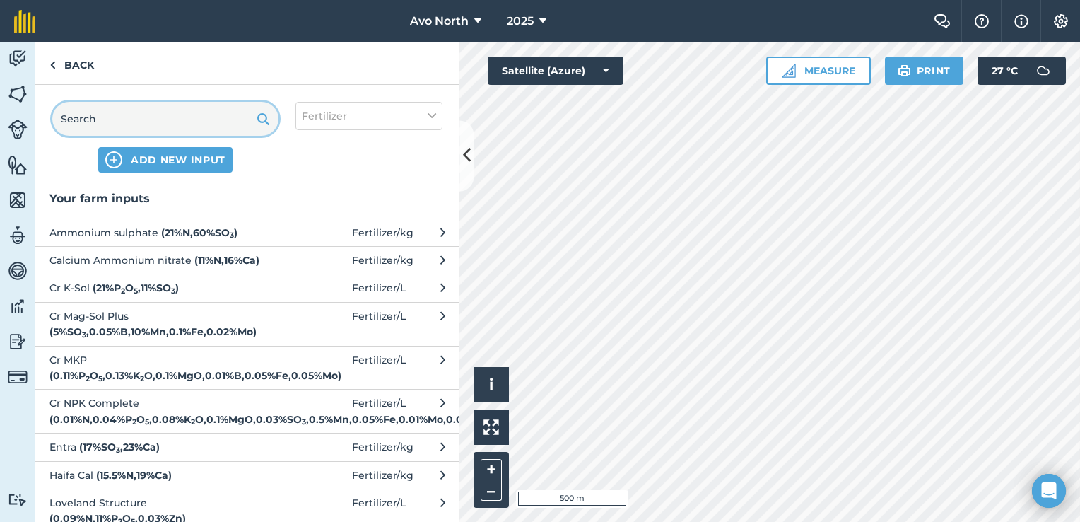
click at [128, 122] on input "text" at bounding box center [165, 119] width 226 height 34
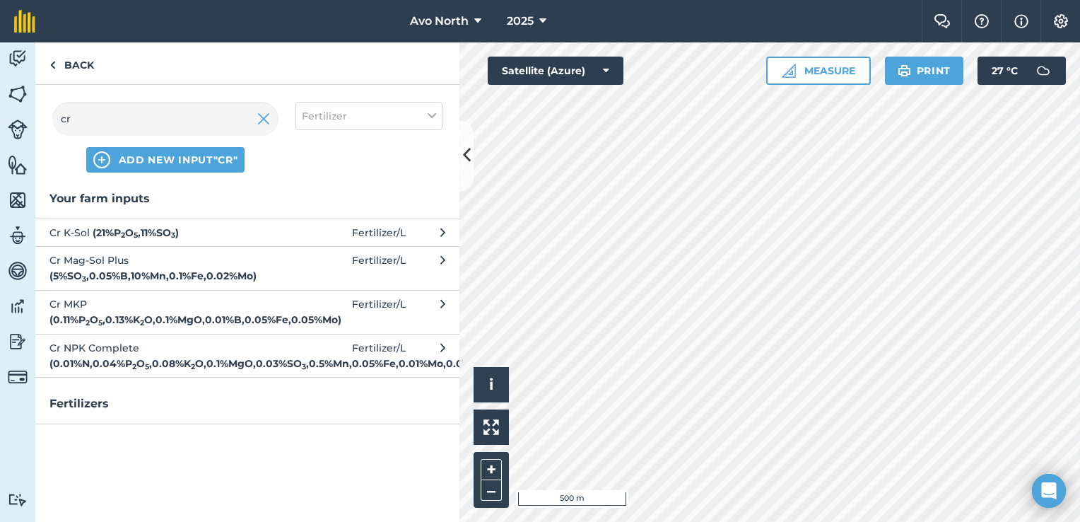
click at [104, 312] on span "Cr MKP ( 0.11 % P 2 O 5 , 0.13 % K 2 O , 0.1 % MgO , 0.01 % B , 0.05 % Fe , 0.0…" at bounding box center [164, 312] width 231 height 32
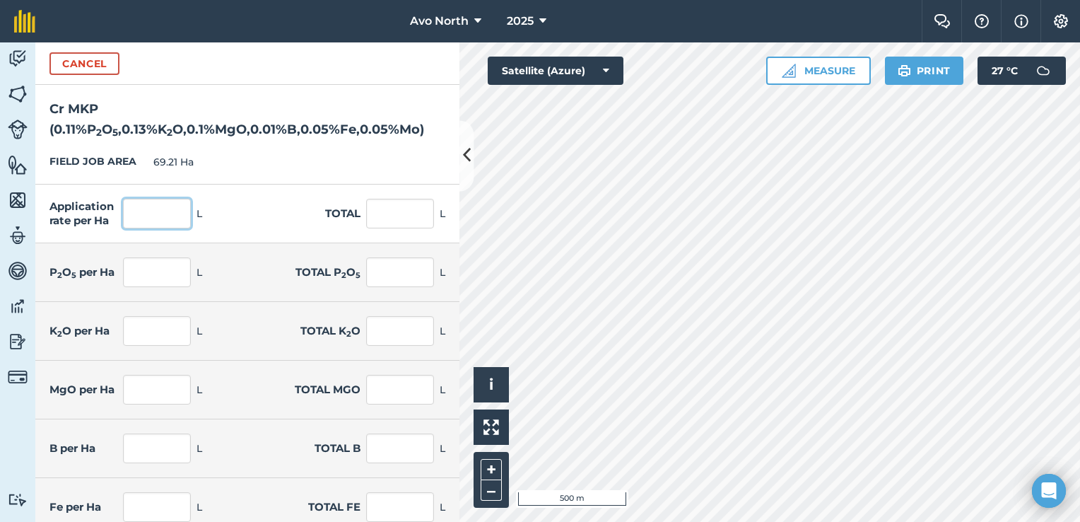
click at [134, 211] on input "text" at bounding box center [157, 214] width 68 height 30
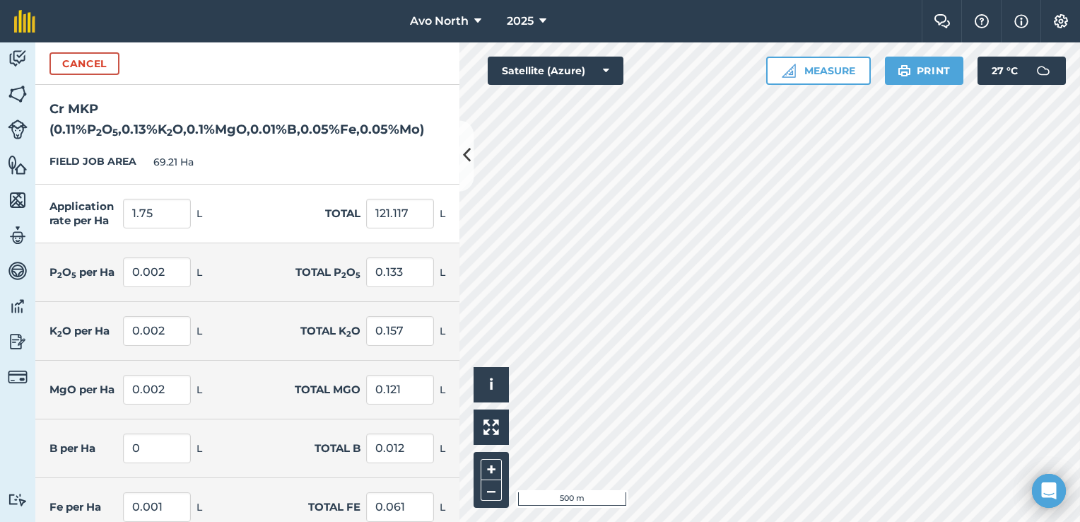
click at [353, 151] on div "FIELD JOB AREA 69.21 Ha" at bounding box center [247, 162] width 424 height 45
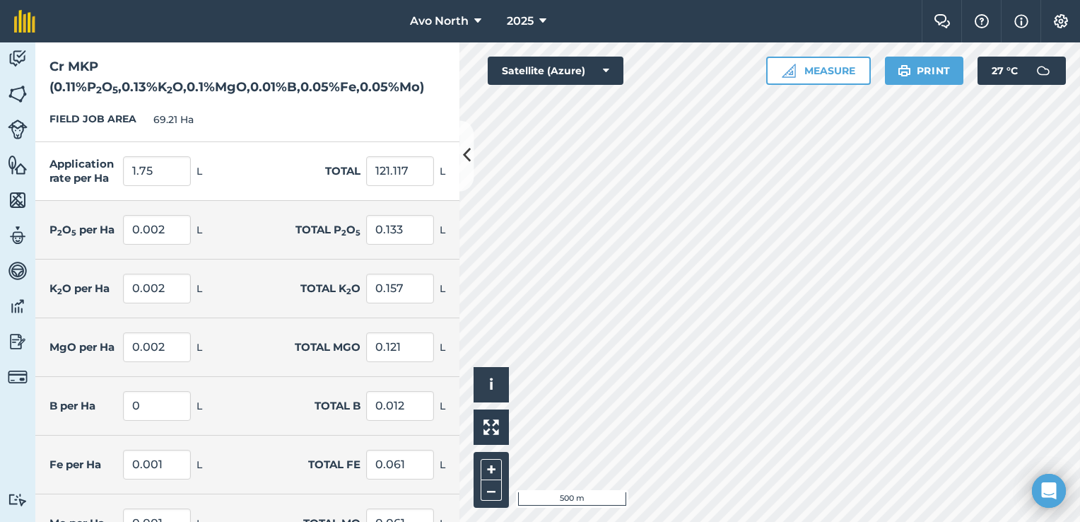
scroll to position [128, 0]
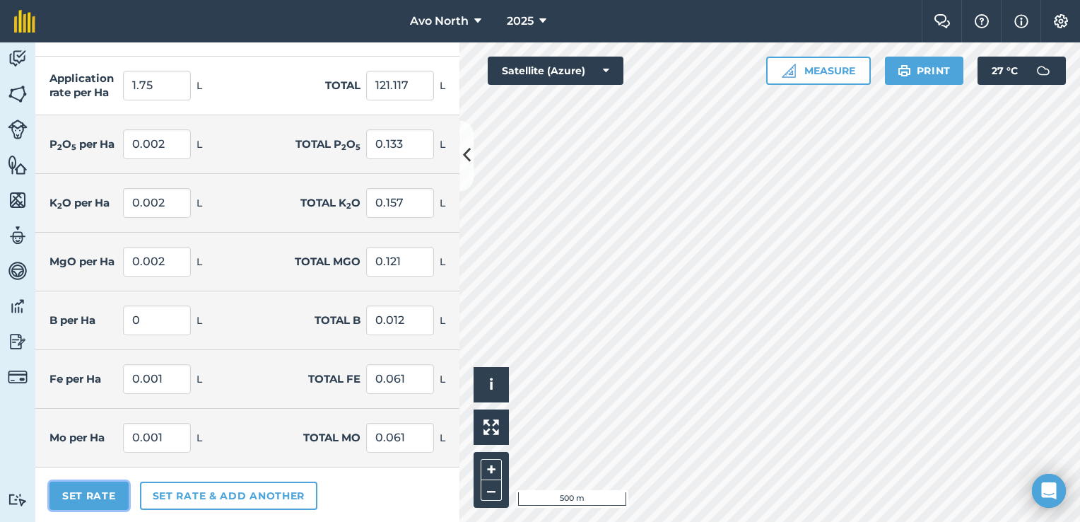
click at [78, 490] on button "Set Rate" at bounding box center [88, 495] width 79 height 28
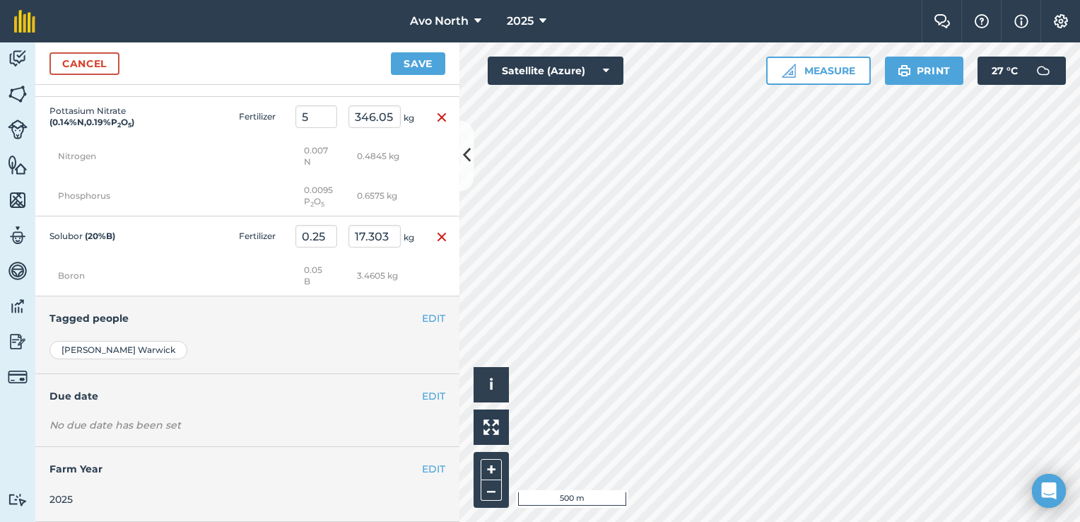
scroll to position [1820, 0]
click at [422, 392] on button "EDIT" at bounding box center [433, 396] width 23 height 16
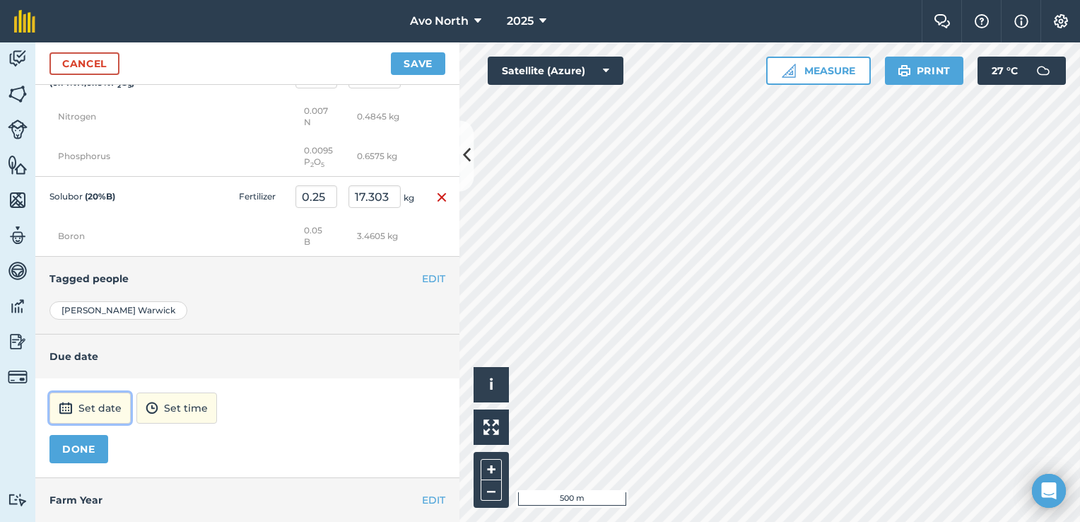
click at [85, 423] on button "Set date" at bounding box center [89, 407] width 81 height 31
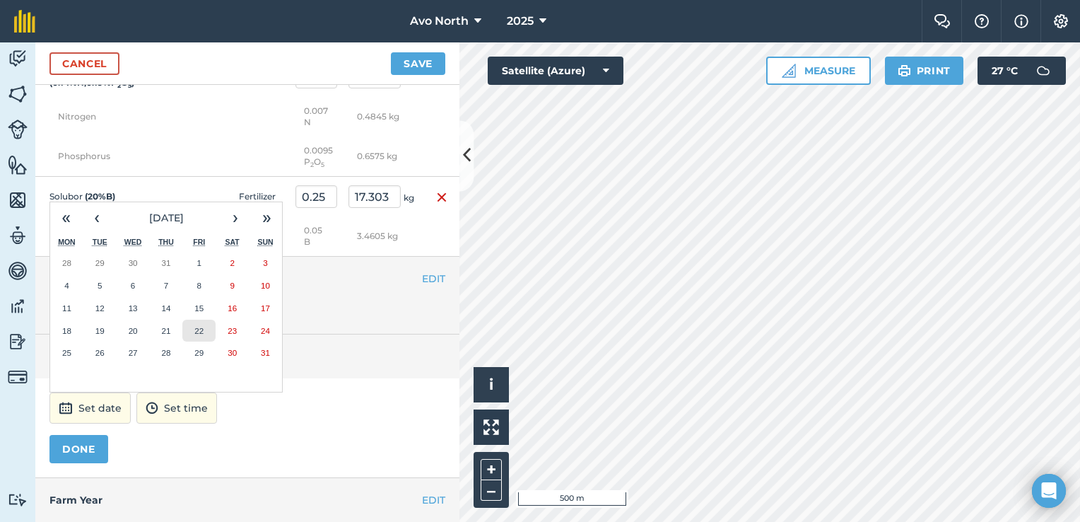
click at [197, 335] on abbr "22" at bounding box center [198, 330] width 9 height 9
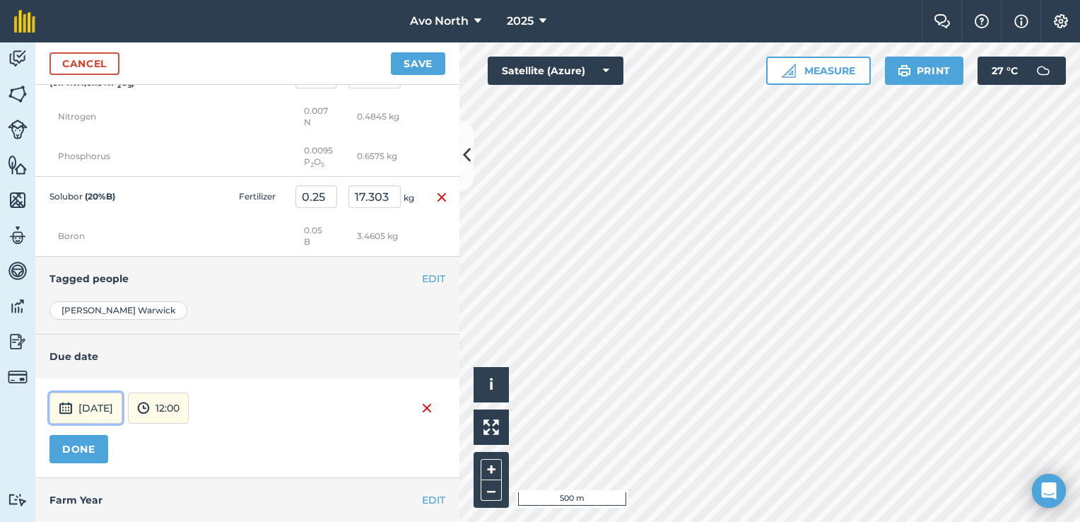
click at [105, 423] on button "[DATE]" at bounding box center [85, 407] width 73 height 31
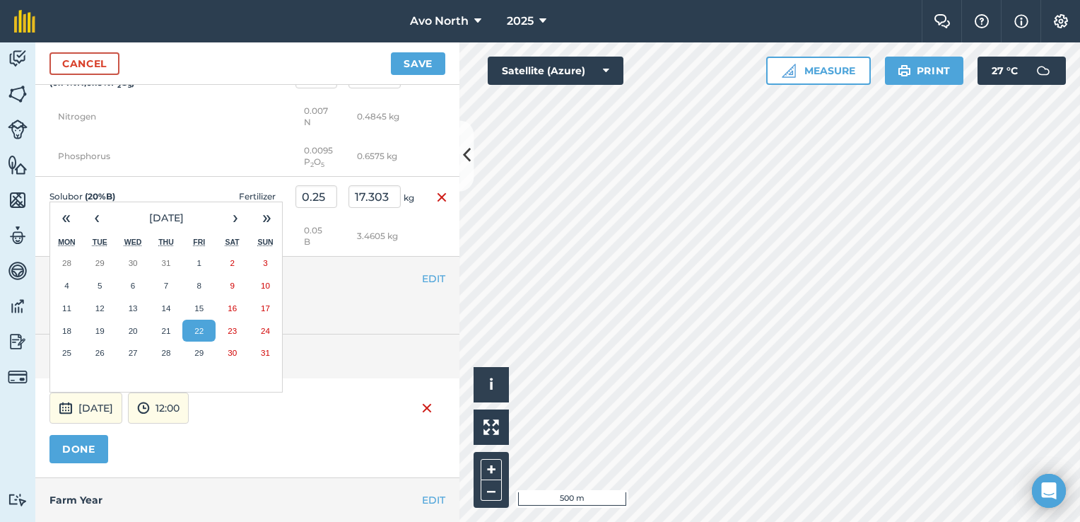
drag, startPoint x: 276, startPoint y: 456, endPoint x: 264, endPoint y: 454, distance: 12.2
click at [275, 423] on div "[DATE] « ‹ [DATE] › » Mon Tue Wed Thu Fri Sat Sun 28 29 30 31 1 2 3 4 5 6 7 8 9…" at bounding box center [247, 407] width 396 height 31
click at [189, 423] on button "12:00" at bounding box center [158, 407] width 61 height 31
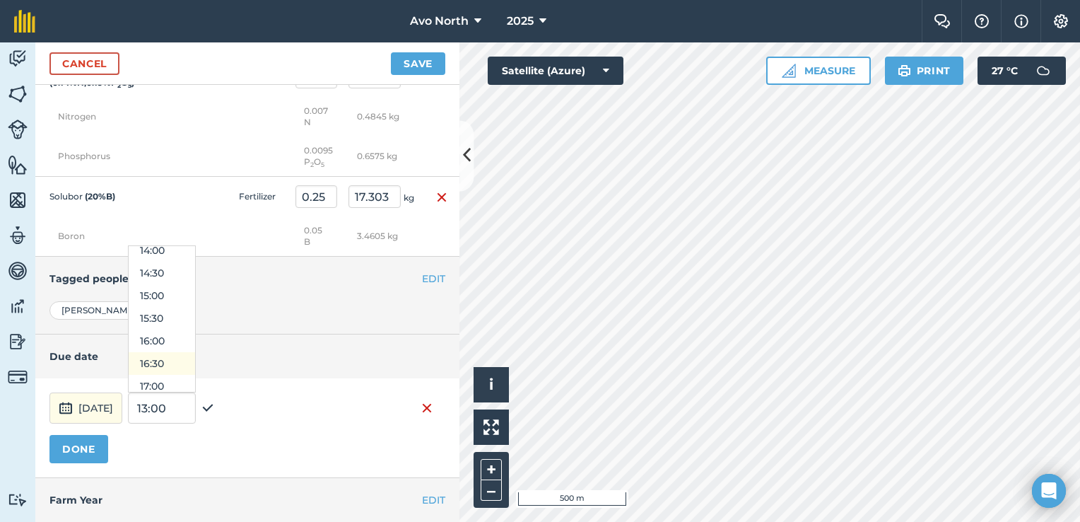
scroll to position [616, 0]
click at [195, 331] on button "15:00" at bounding box center [162, 319] width 66 height 23
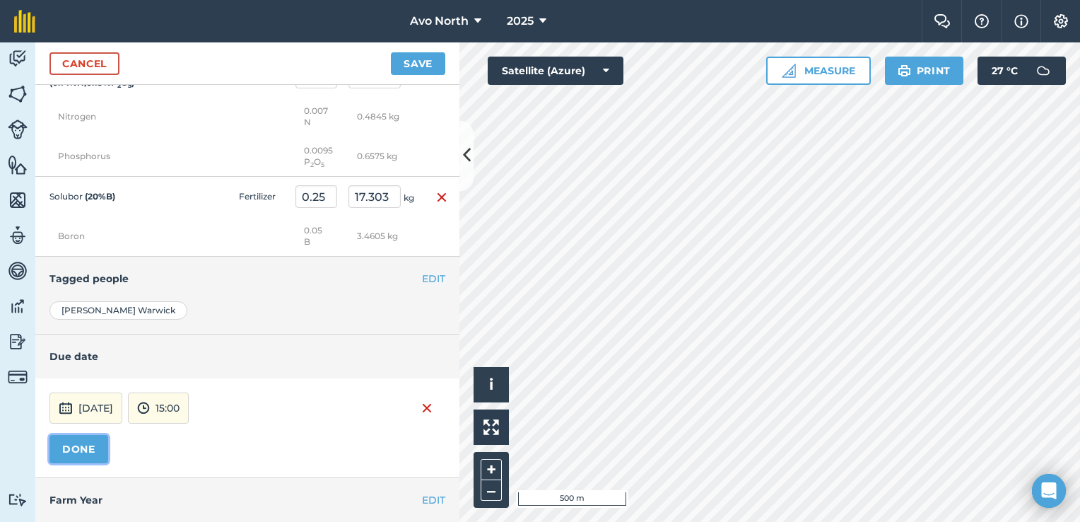
click at [88, 463] on button "DONE" at bounding box center [78, 449] width 59 height 28
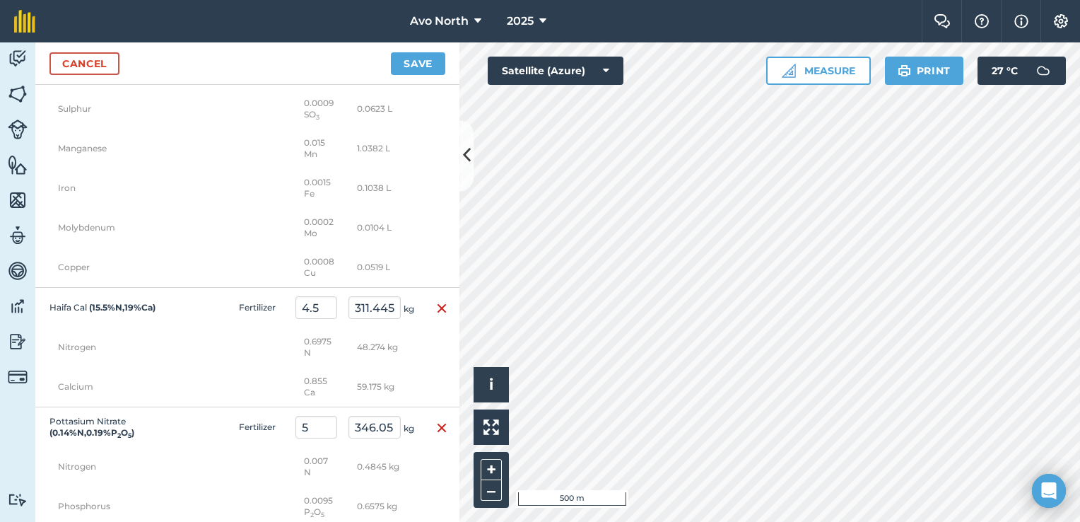
scroll to position [1257, 0]
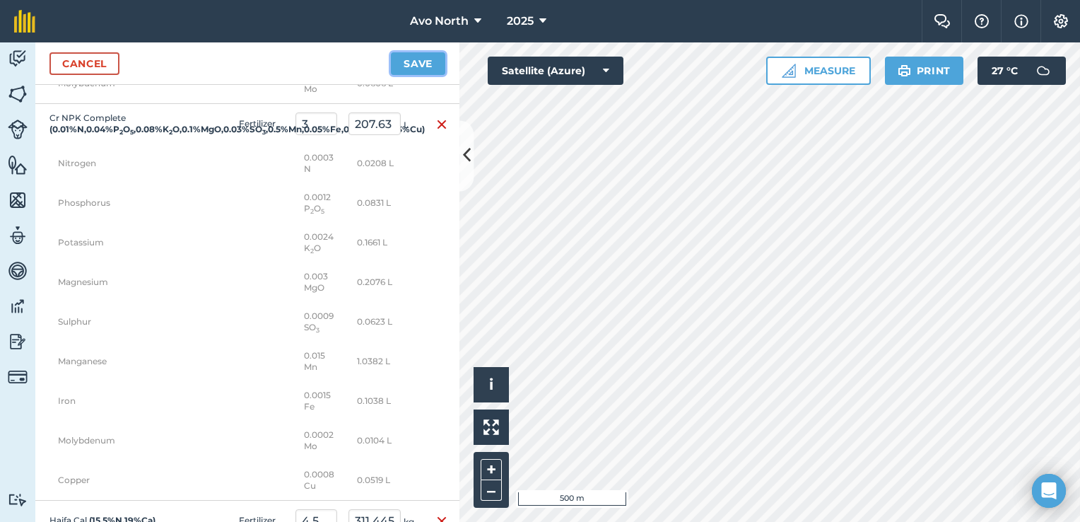
click at [428, 58] on button "Save" at bounding box center [418, 63] width 54 height 23
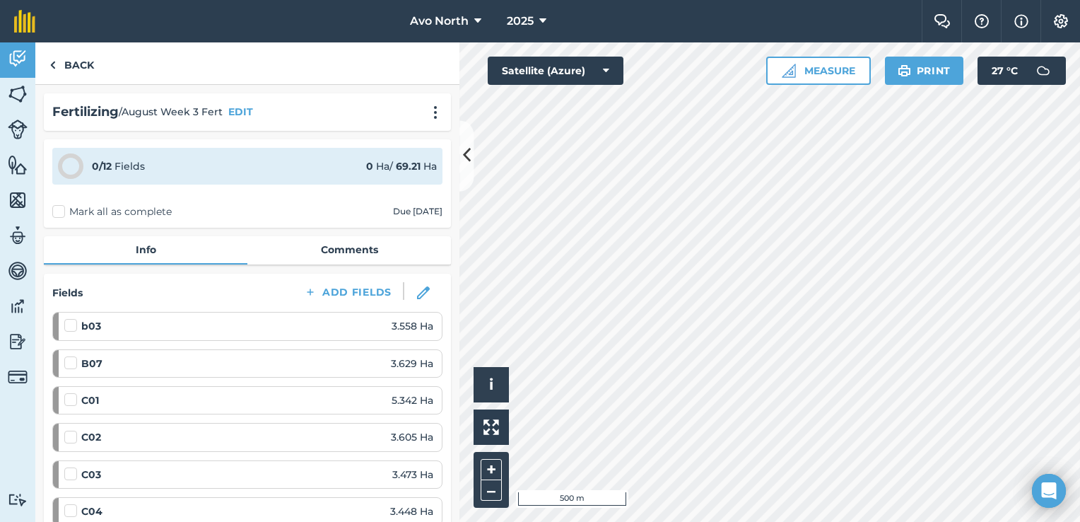
click at [62, 213] on label "Mark all as complete" at bounding box center [111, 211] width 119 height 15
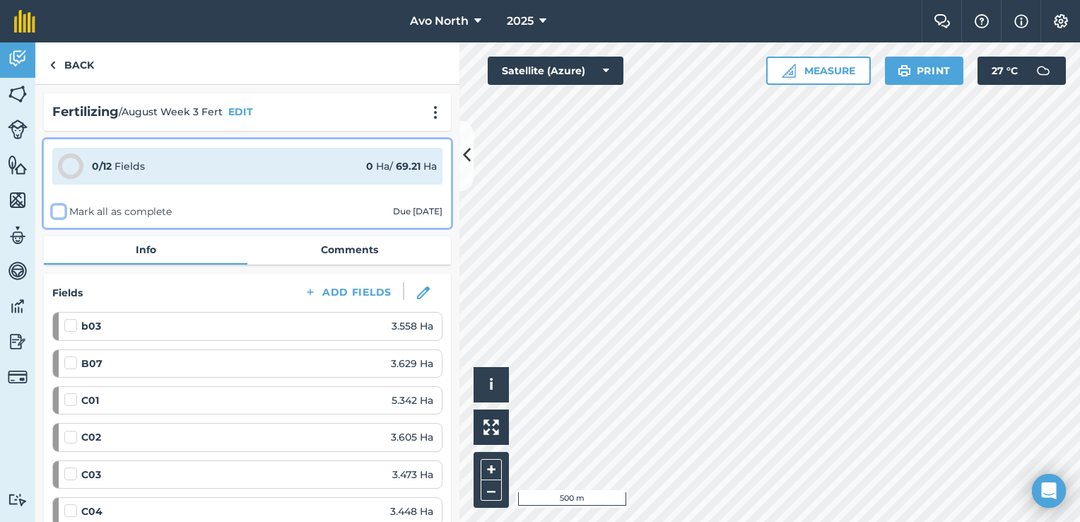
click at [61, 213] on input "Mark all as complete" at bounding box center [56, 208] width 9 height 9
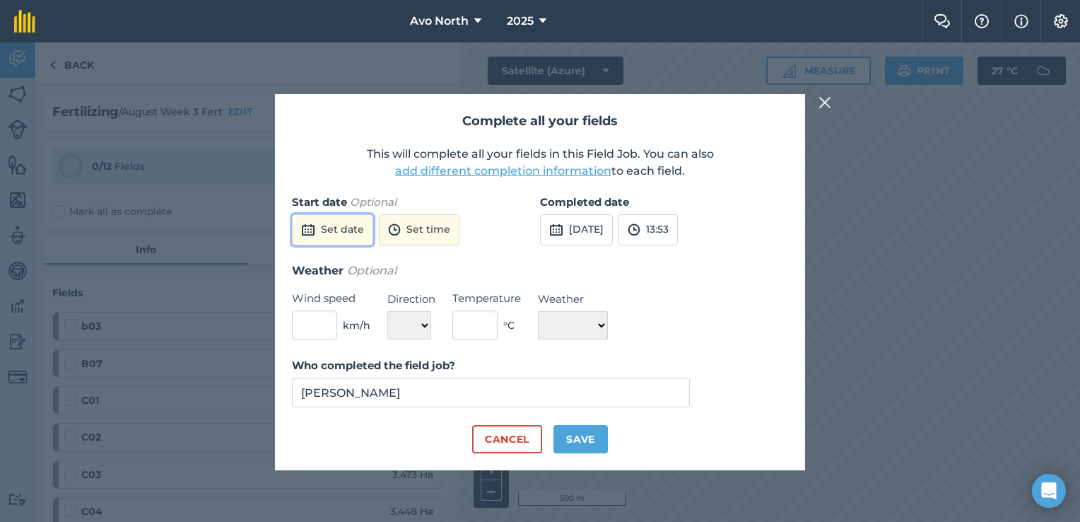
click at [351, 235] on button "Set date" at bounding box center [332, 229] width 81 height 31
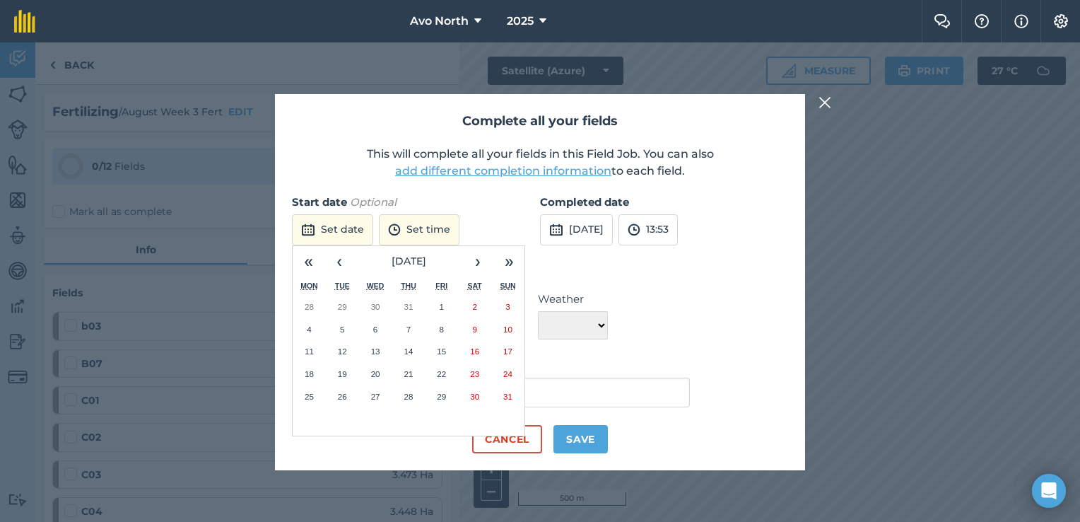
click at [377, 373] on abbr "20" at bounding box center [375, 373] width 9 height 9
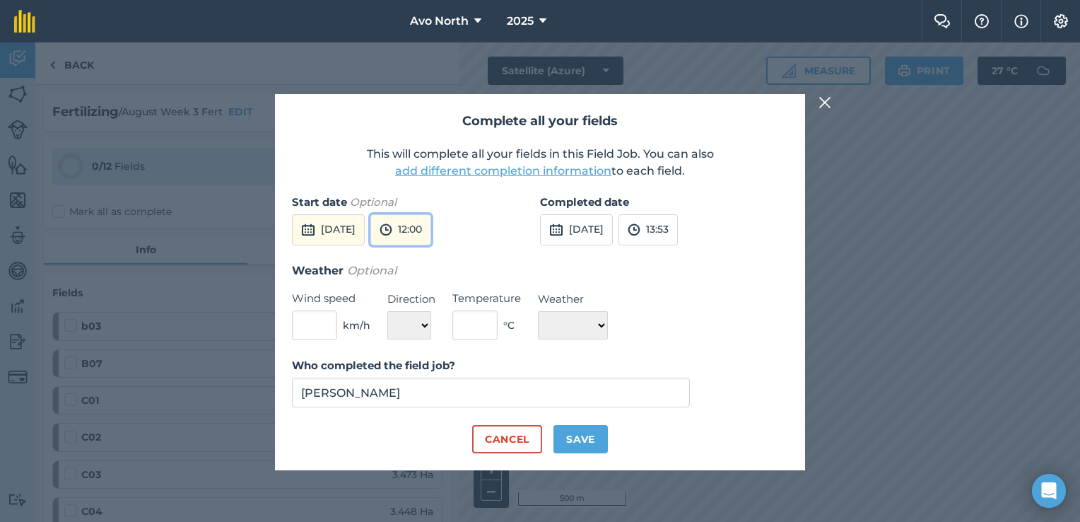
click at [431, 228] on button "12:00" at bounding box center [400, 229] width 61 height 31
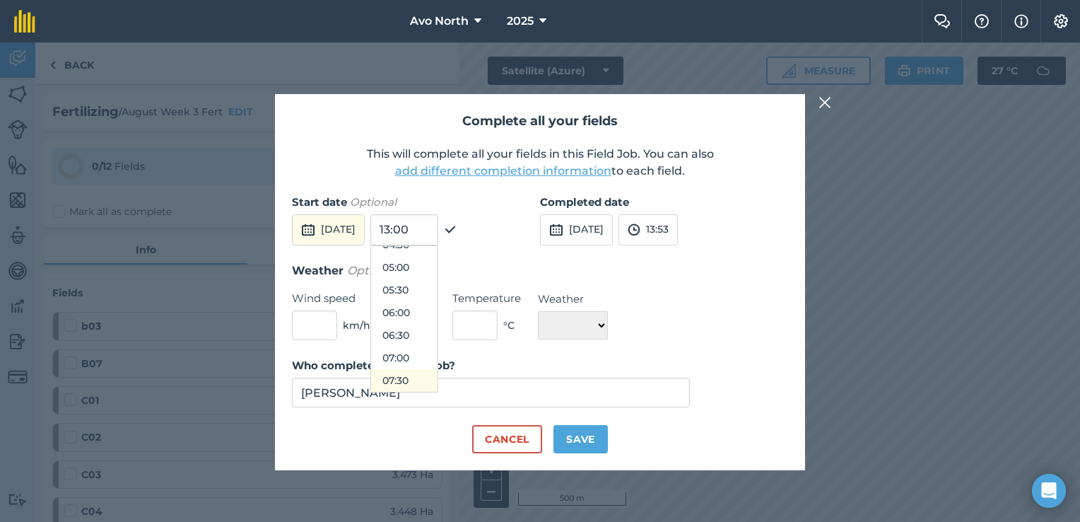
scroll to position [192, 0]
click at [437, 335] on button "06:00" at bounding box center [404, 336] width 66 height 23
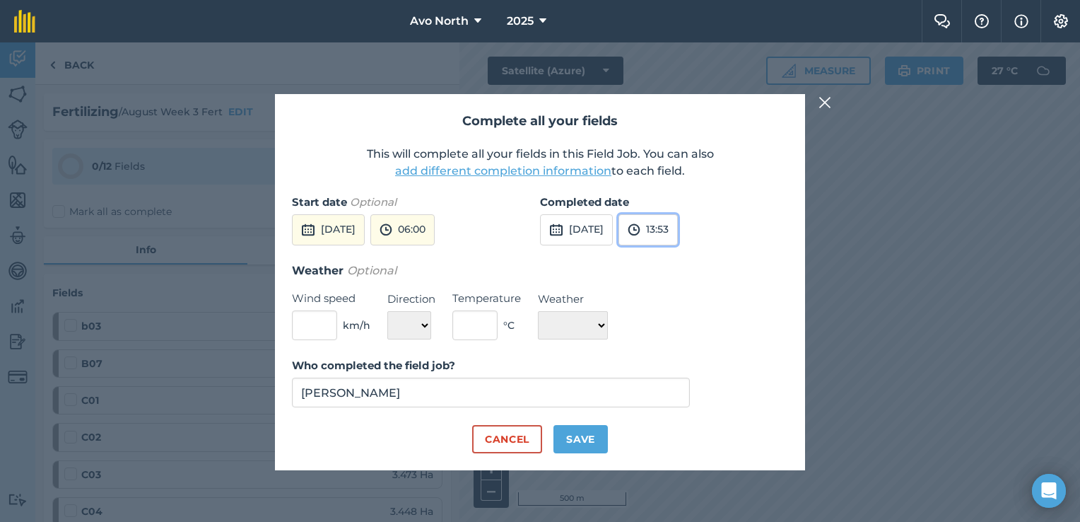
click at [678, 233] on button "13:53" at bounding box center [647, 229] width 59 height 31
click at [686, 302] on button "13:30" at bounding box center [652, 302] width 66 height 23
click at [317, 331] on input "text" at bounding box center [314, 325] width 45 height 30
click at [418, 325] on select "N NE E SE S SW W NW" at bounding box center [409, 325] width 44 height 28
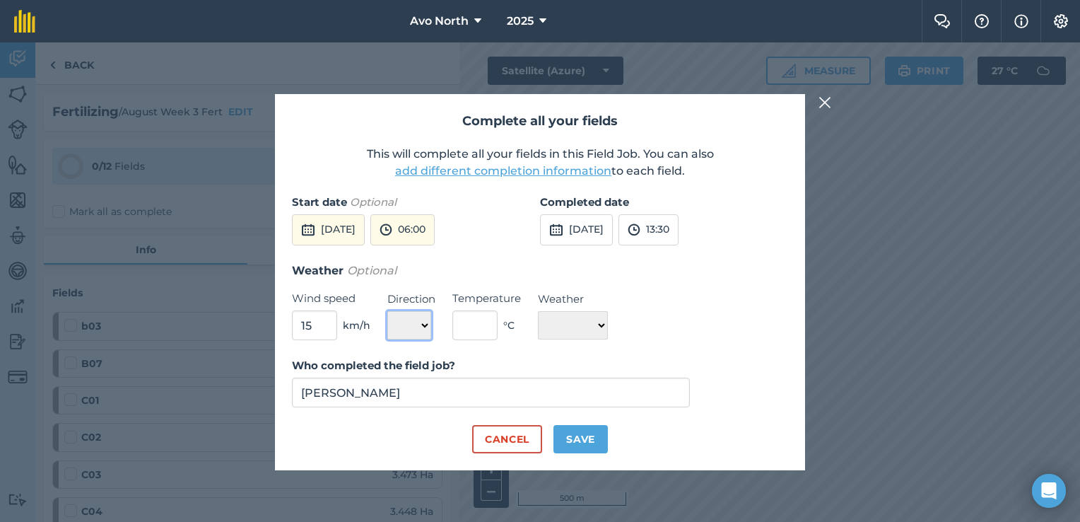
click at [387, 311] on select "N NE E SE S SW W NW" at bounding box center [409, 325] width 44 height 28
click at [469, 340] on input "text" at bounding box center [474, 325] width 45 height 30
click at [603, 332] on select "☀️ Sunny 🌧 Rainy ⛅️ Cloudy 🌨 Snow ❄️ Icy" at bounding box center [573, 325] width 70 height 28
click at [538, 311] on select "☀️ Sunny 🌧 Rainy ⛅️ Cloudy 🌨 Snow ❄️ Icy" at bounding box center [573, 325] width 70 height 28
click at [581, 445] on button "Save" at bounding box center [580, 439] width 54 height 28
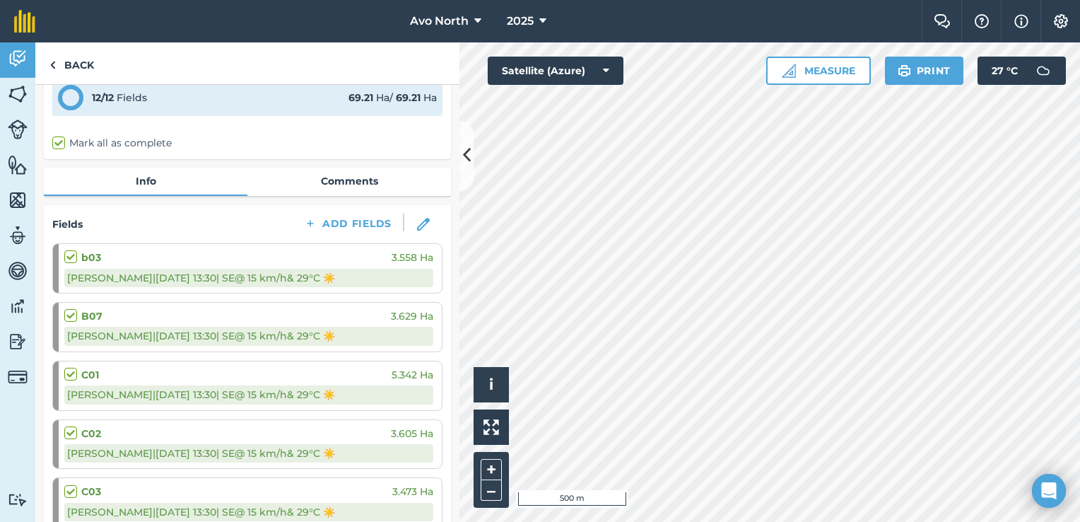
scroll to position [0, 0]
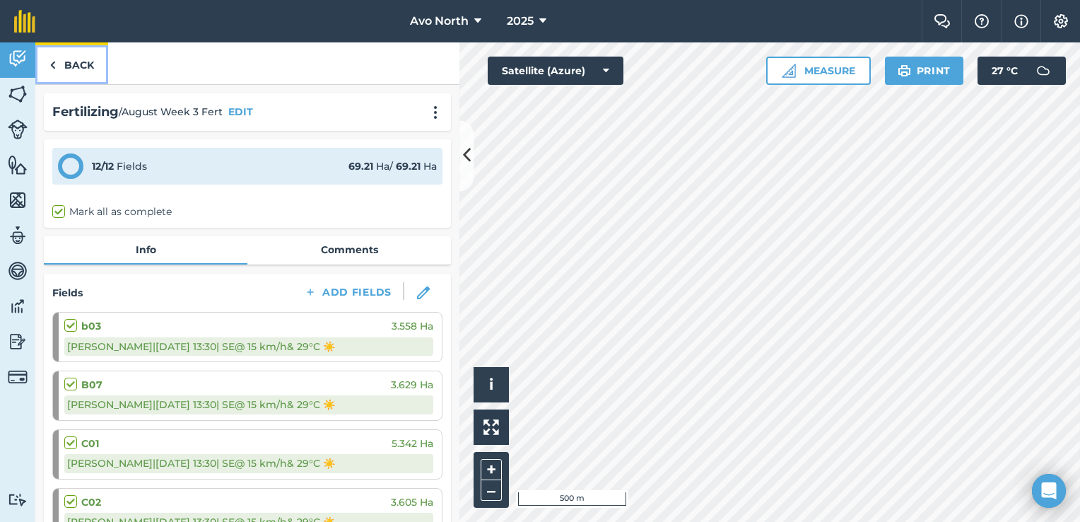
click at [57, 69] on link "Back" at bounding box center [71, 63] width 73 height 42
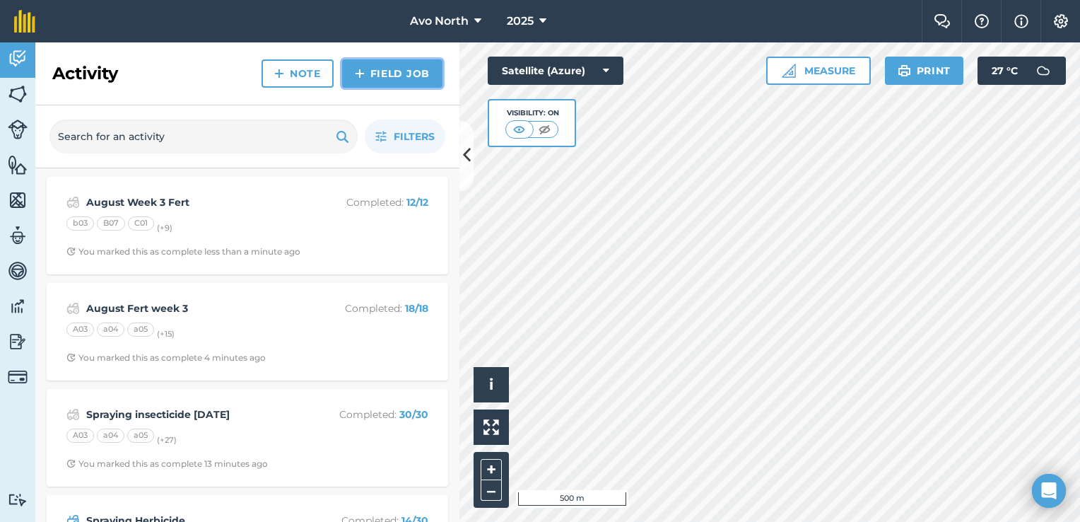
click at [399, 85] on link "Field Job" at bounding box center [392, 73] width 100 height 28
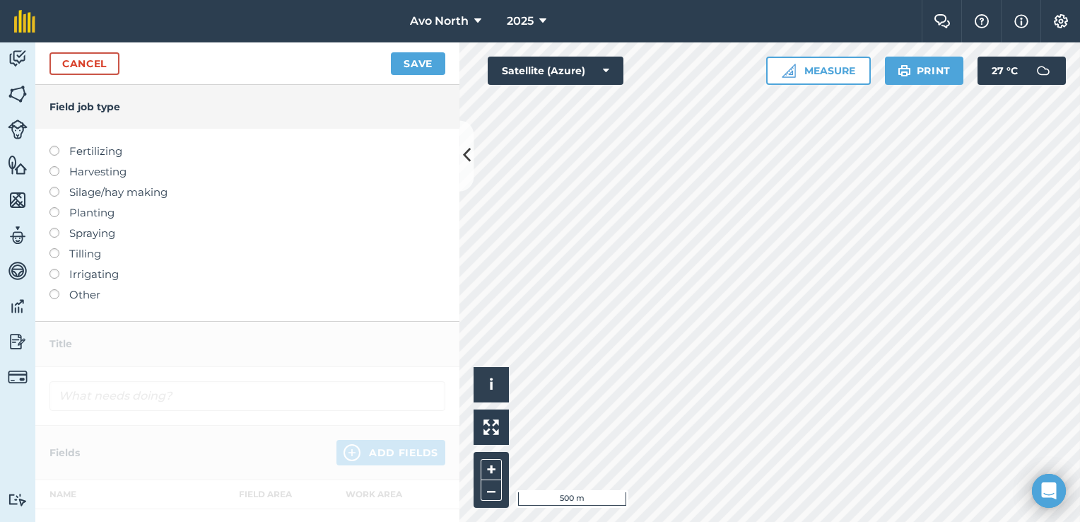
click at [54, 146] on label at bounding box center [59, 146] width 20 height 0
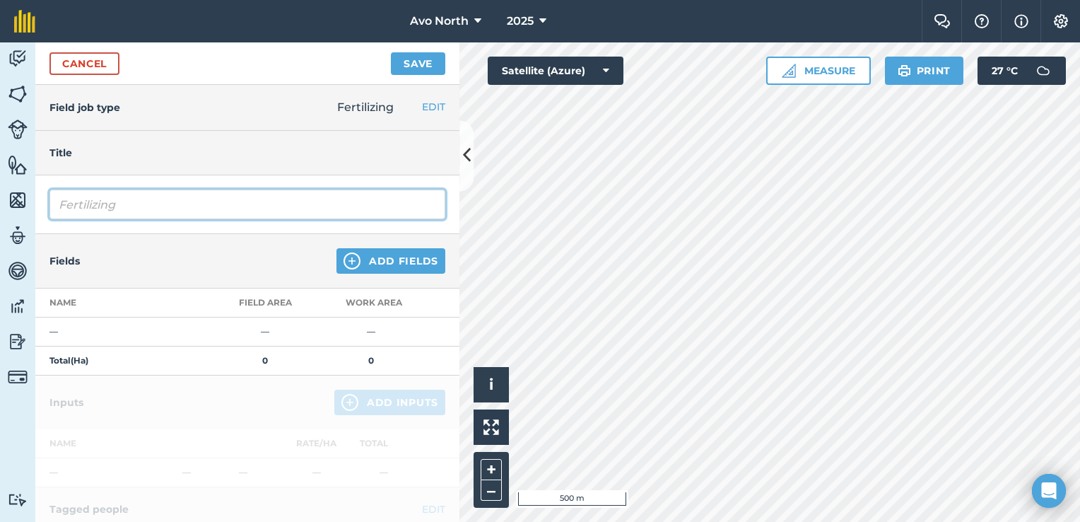
click at [189, 211] on input "Fertilizing" at bounding box center [247, 204] width 396 height 30
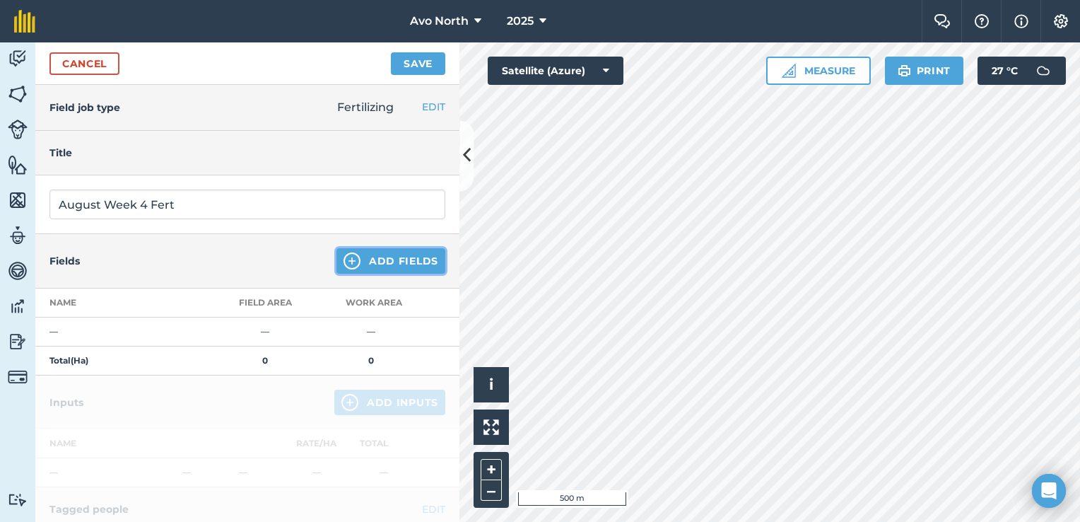
click at [353, 262] on button "Add Fields" at bounding box center [390, 260] width 109 height 25
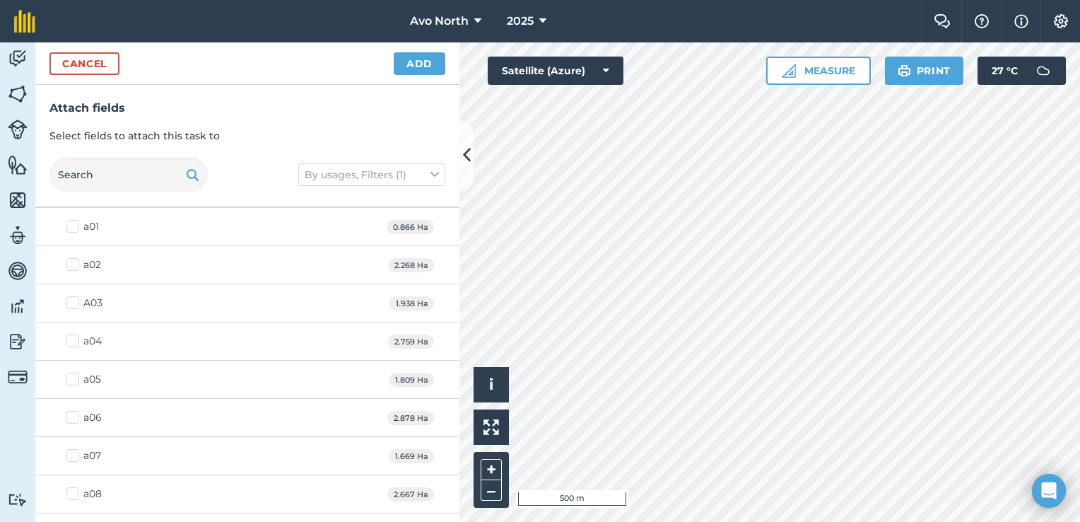
scroll to position [71, 0]
click at [74, 269] on label "A03" at bounding box center [84, 269] width 36 height 15
click at [74, 269] on input "A03" at bounding box center [70, 266] width 9 height 9
click at [76, 305] on label "a04" at bounding box center [83, 307] width 35 height 15
click at [76, 305] on input "a04" at bounding box center [70, 304] width 9 height 9
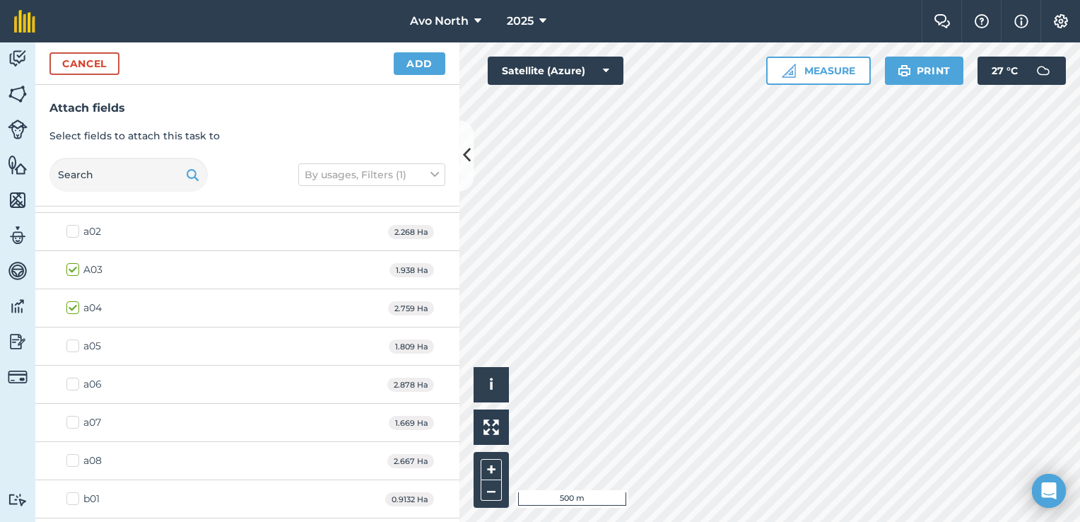
click at [75, 345] on label "a05" at bounding box center [83, 346] width 35 height 15
click at [75, 345] on input "a05" at bounding box center [70, 343] width 9 height 9
click at [74, 383] on label "a06" at bounding box center [83, 384] width 35 height 15
click at [74, 383] on input "a06" at bounding box center [70, 381] width 9 height 9
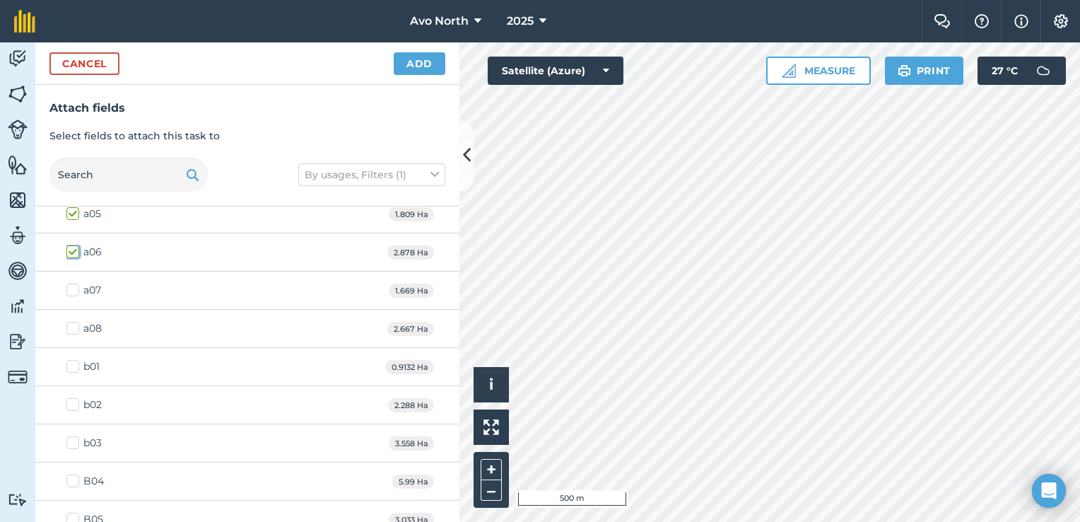
scroll to position [212, 0]
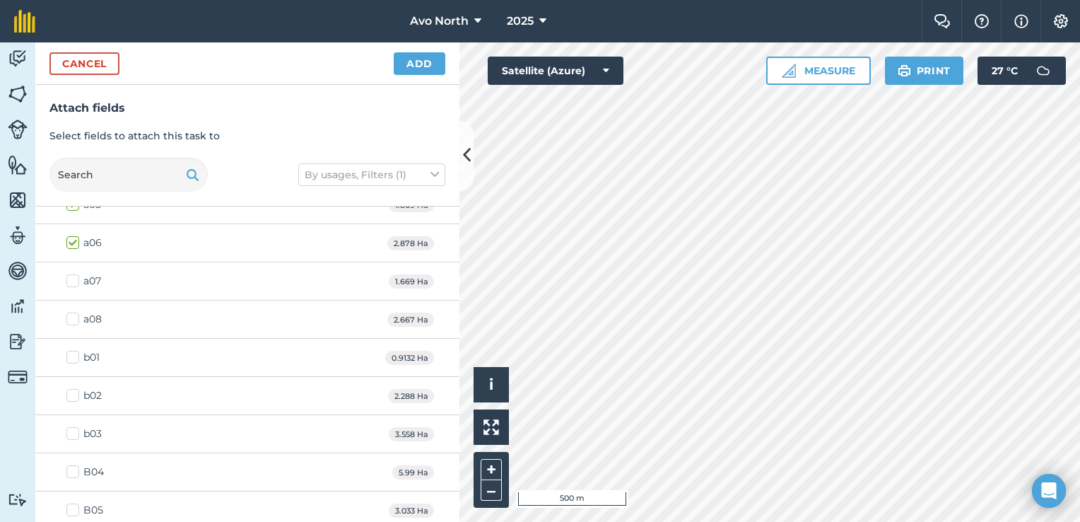
click at [74, 276] on label "a07" at bounding box center [83, 281] width 35 height 15
click at [74, 276] on input "a07" at bounding box center [70, 278] width 9 height 9
click at [76, 324] on label "a08" at bounding box center [83, 319] width 35 height 15
click at [76, 321] on input "a08" at bounding box center [70, 316] width 9 height 9
click at [73, 357] on label "b01" at bounding box center [82, 357] width 33 height 15
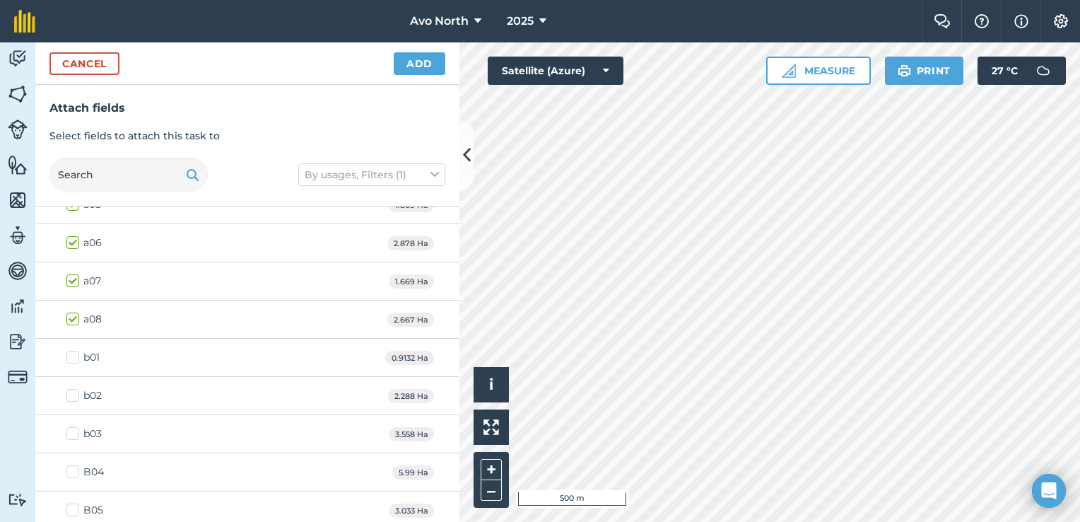
click at [73, 357] on input "b01" at bounding box center [70, 354] width 9 height 9
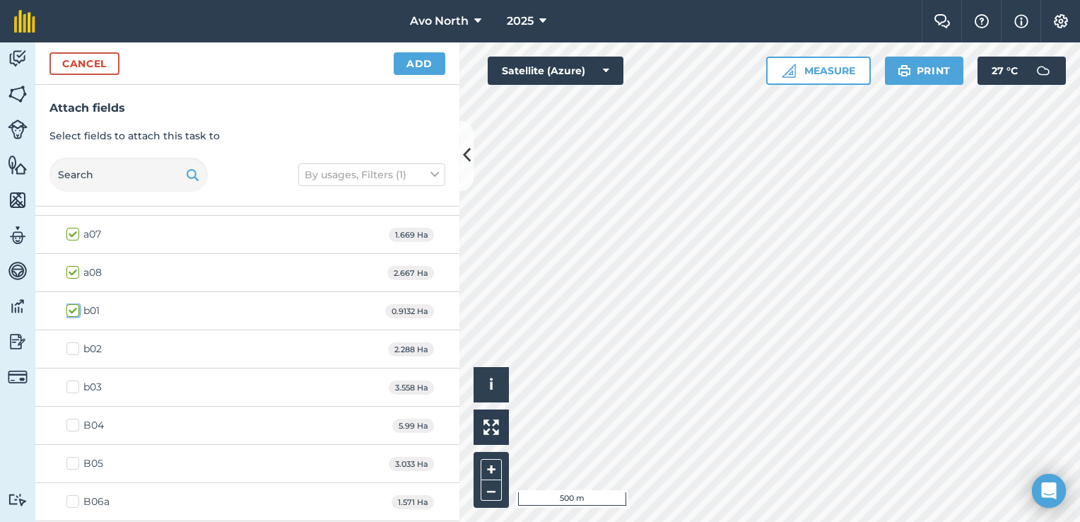
scroll to position [283, 0]
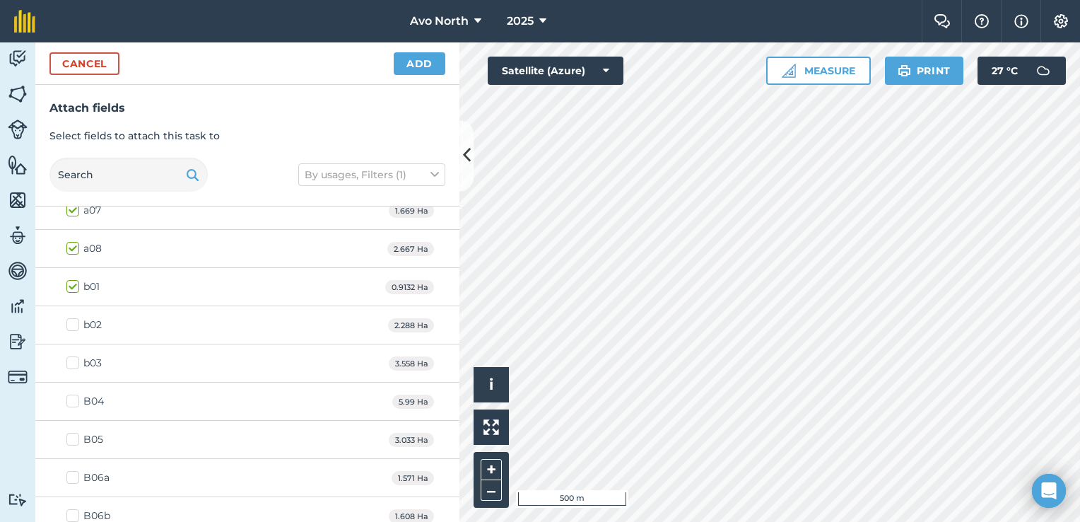
click at [70, 321] on label "b02" at bounding box center [83, 324] width 35 height 15
click at [70, 321] on input "b02" at bounding box center [70, 321] width 9 height 9
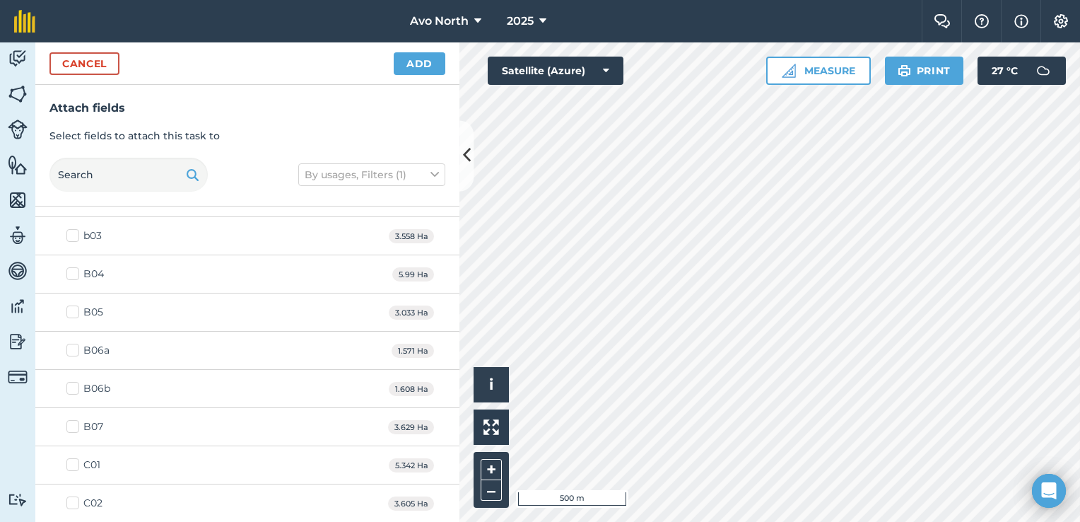
scroll to position [424, 0]
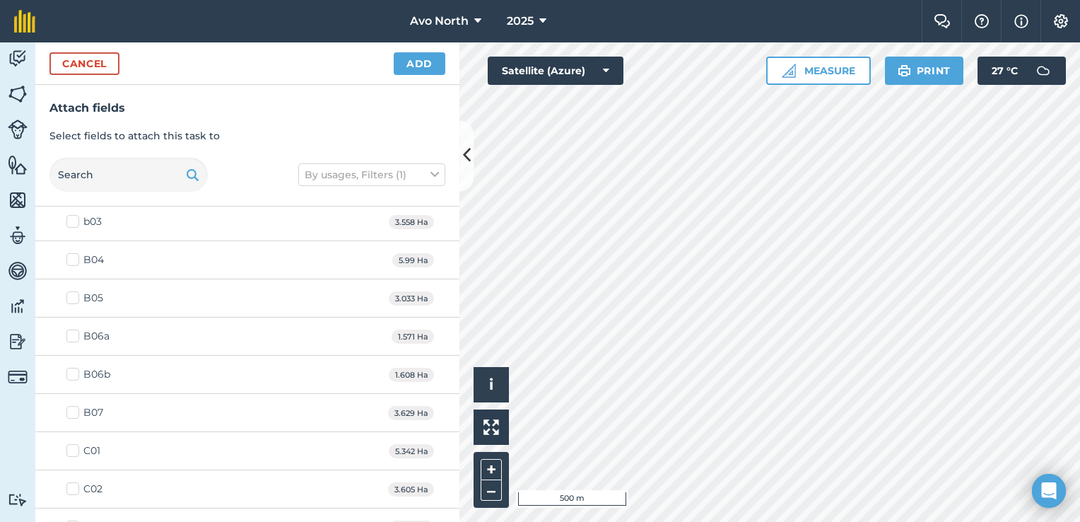
click at [74, 256] on label "B04" at bounding box center [84, 259] width 37 height 15
click at [74, 256] on input "B04" at bounding box center [70, 256] width 9 height 9
click at [74, 298] on label "B05" at bounding box center [84, 297] width 37 height 15
click at [74, 298] on input "B05" at bounding box center [70, 294] width 9 height 9
click at [75, 339] on label "B06a" at bounding box center [87, 336] width 43 height 15
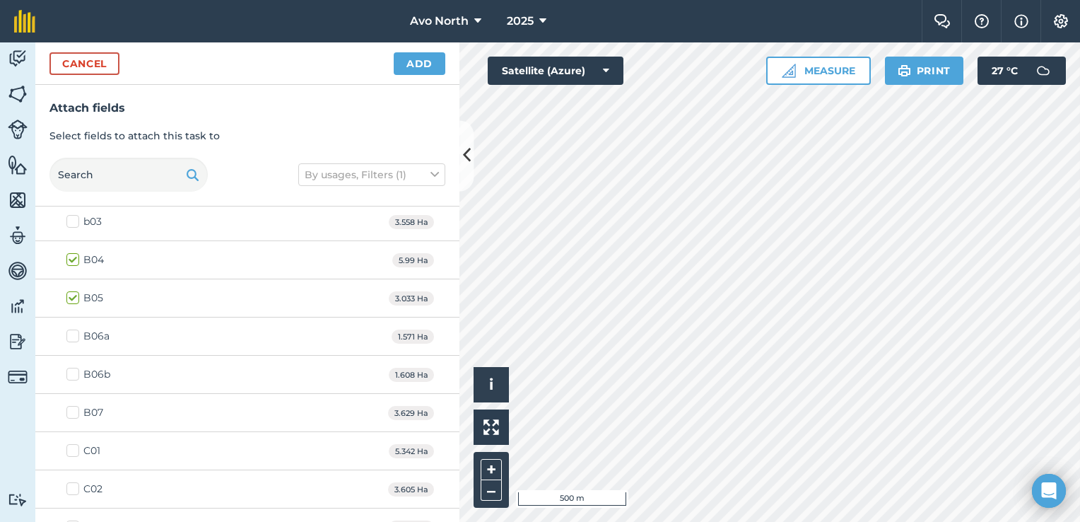
click at [75, 338] on input "B06a" at bounding box center [70, 333] width 9 height 9
click at [76, 370] on label "B06b" at bounding box center [88, 374] width 44 height 15
click at [76, 370] on input "B06b" at bounding box center [70, 371] width 9 height 9
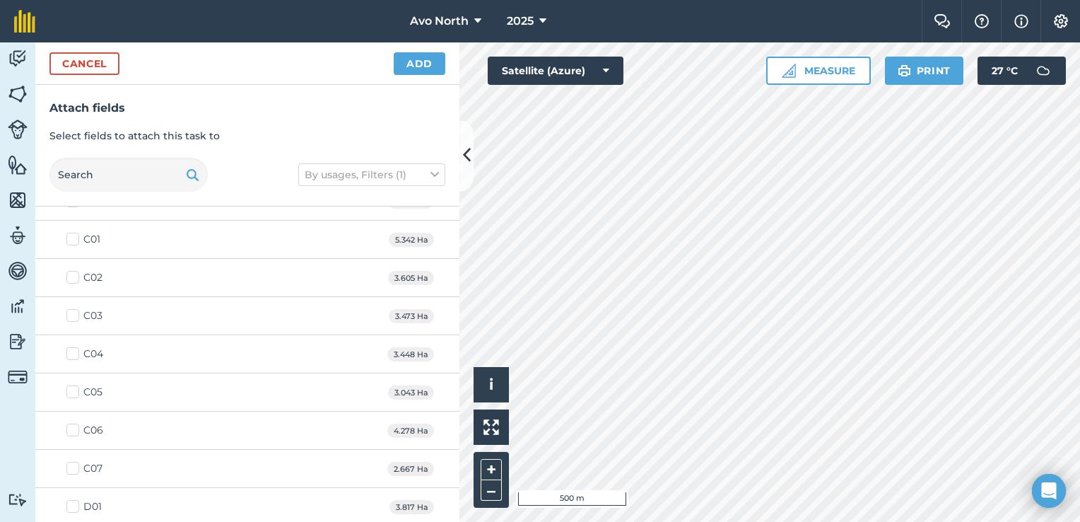
scroll to position [636, 0]
click at [71, 389] on label "C05" at bounding box center [84, 391] width 36 height 15
click at [71, 389] on input "C05" at bounding box center [70, 388] width 9 height 9
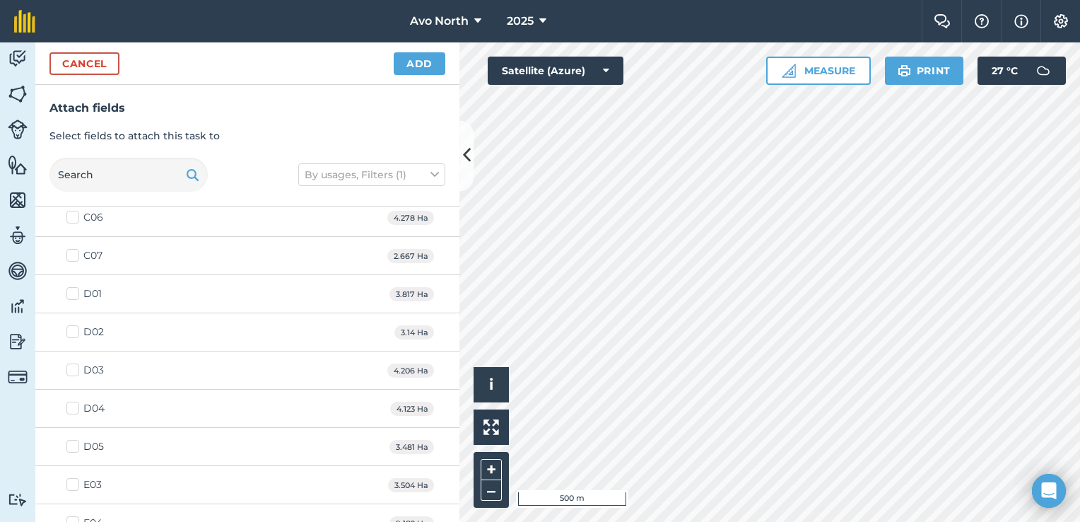
scroll to position [777, 0]
click at [73, 281] on label "C06" at bounding box center [84, 288] width 37 height 15
click at [73, 281] on input "C06" at bounding box center [70, 285] width 9 height 9
click at [74, 319] on label "C07" at bounding box center [84, 326] width 36 height 15
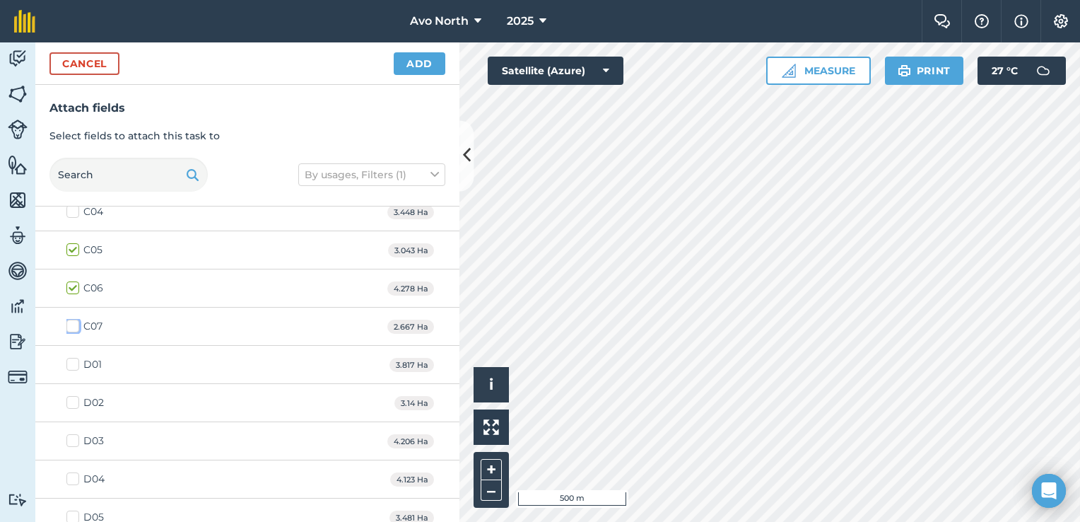
click at [74, 319] on input "C07" at bounding box center [70, 323] width 9 height 9
click at [75, 361] on label "D01" at bounding box center [83, 364] width 35 height 15
click at [75, 361] on input "D01" at bounding box center [70, 361] width 9 height 9
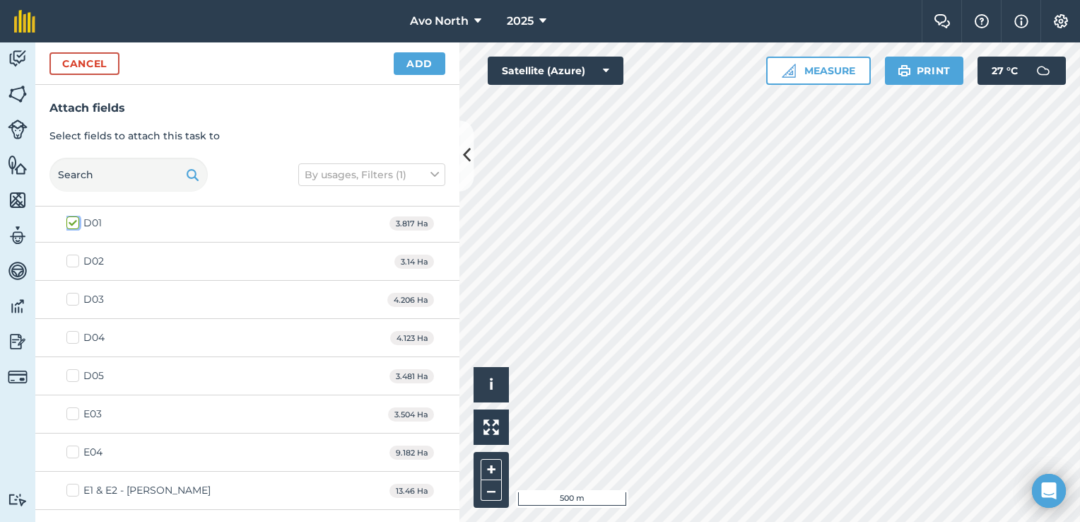
scroll to position [989, 0]
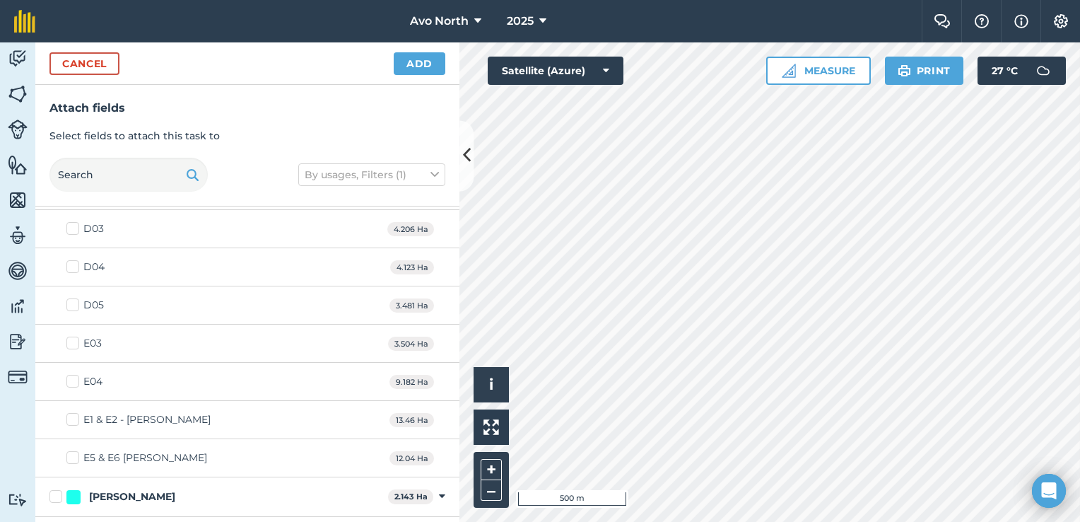
click at [77, 302] on label "D05" at bounding box center [84, 305] width 37 height 15
click at [76, 302] on input "D05" at bounding box center [70, 302] width 9 height 9
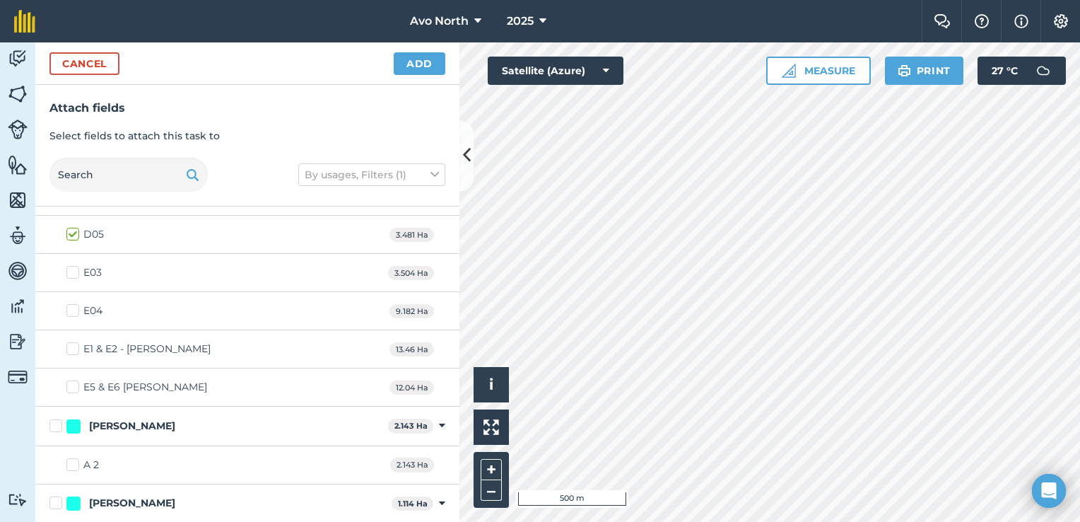
click at [74, 273] on label "E03" at bounding box center [83, 272] width 35 height 15
click at [74, 273] on input "E03" at bounding box center [70, 269] width 9 height 9
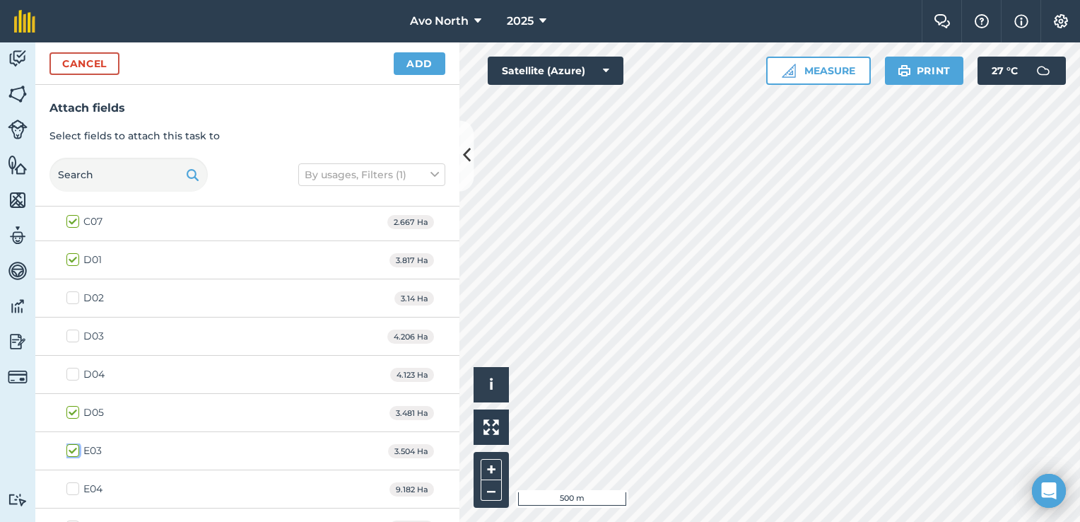
scroll to position [670, 0]
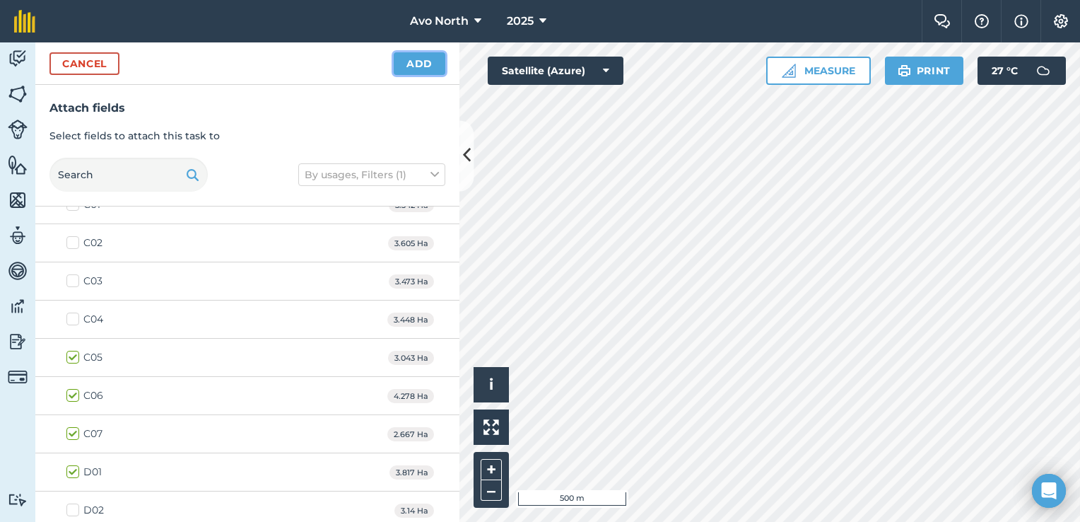
click at [409, 59] on button "Add" at bounding box center [420, 63] width 52 height 23
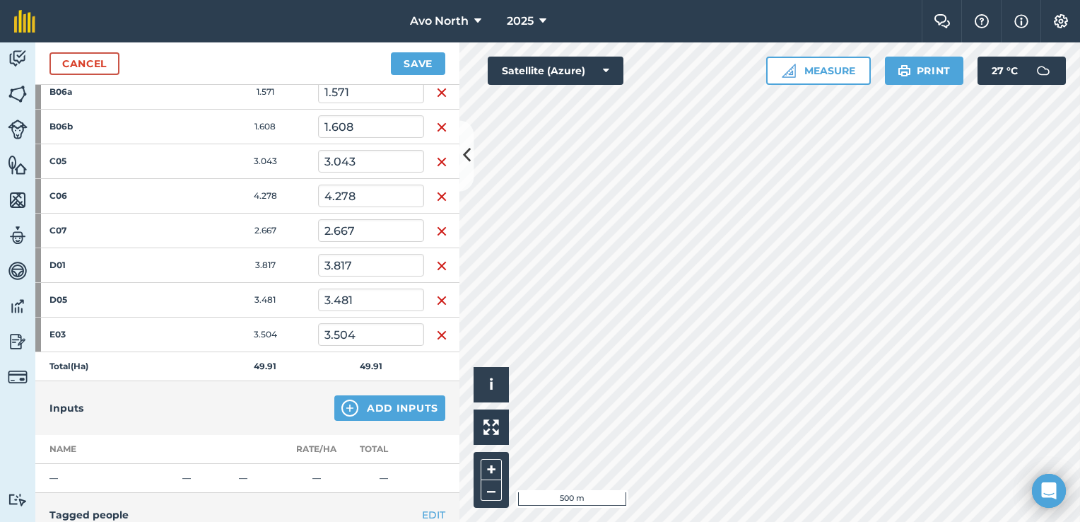
scroll to position [707, 0]
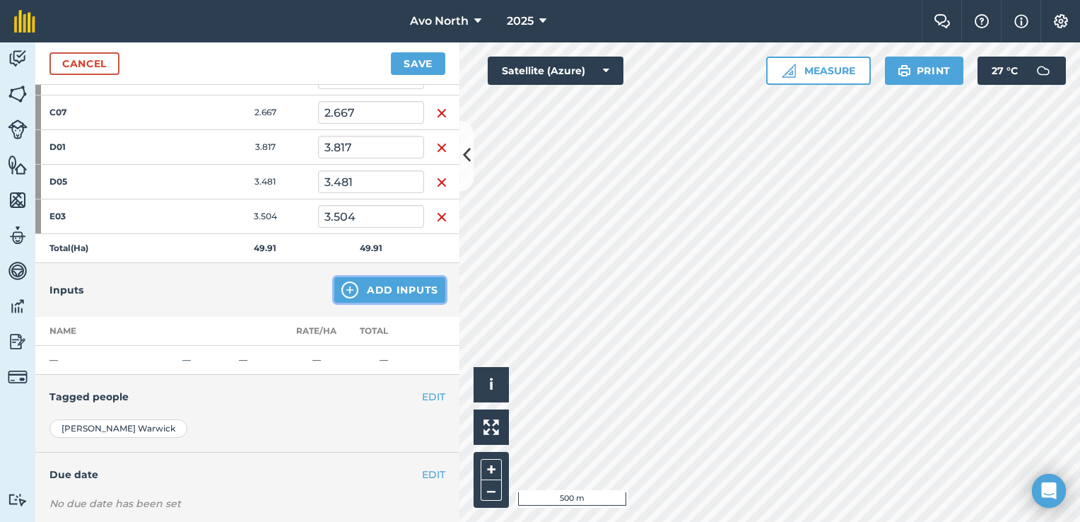
click at [358, 295] on button "Add Inputs" at bounding box center [389, 289] width 111 height 25
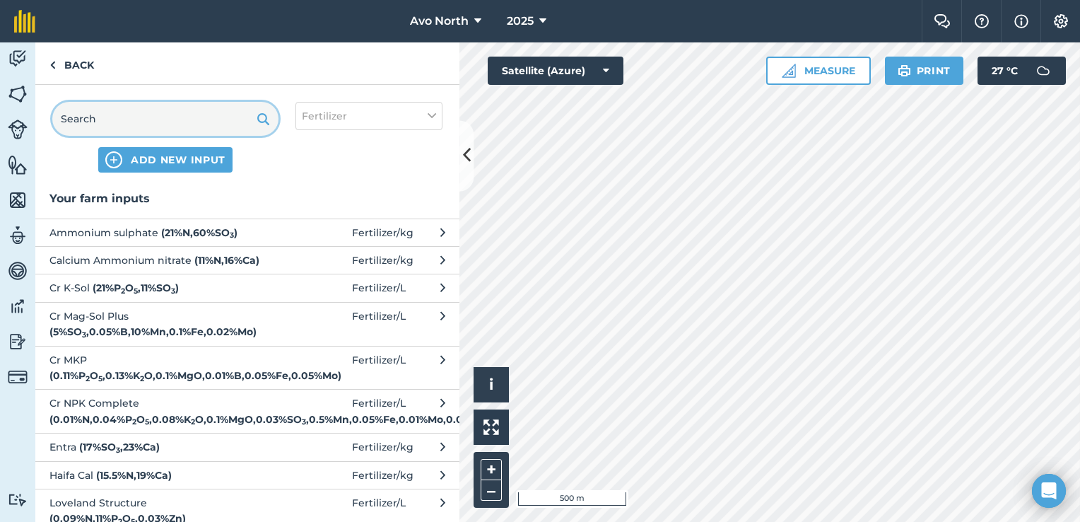
click at [154, 134] on input "text" at bounding box center [165, 119] width 226 height 34
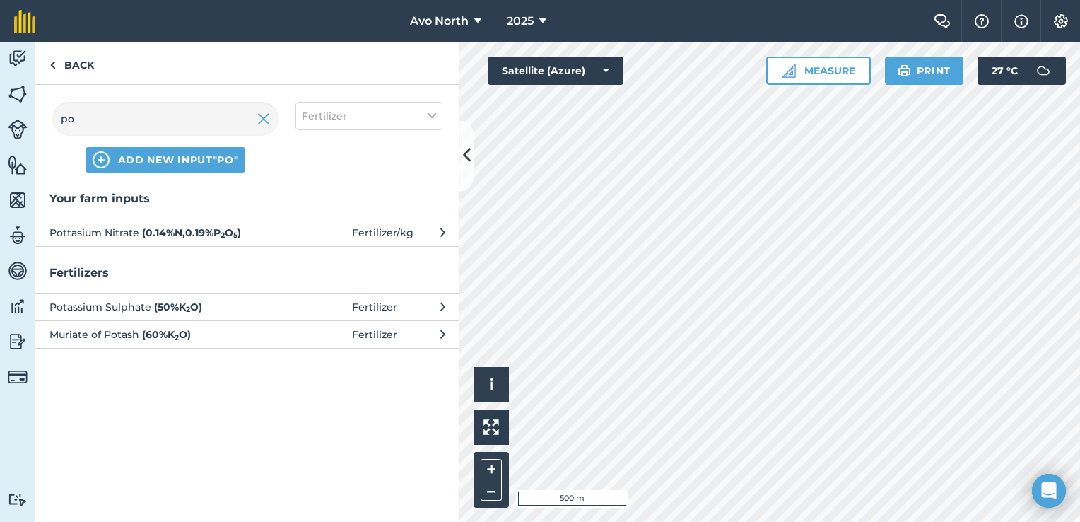
click at [105, 228] on span "Pottasium Nitrate ( 0.14 % N , 0.19 % P 2 O 5 )" at bounding box center [164, 233] width 231 height 16
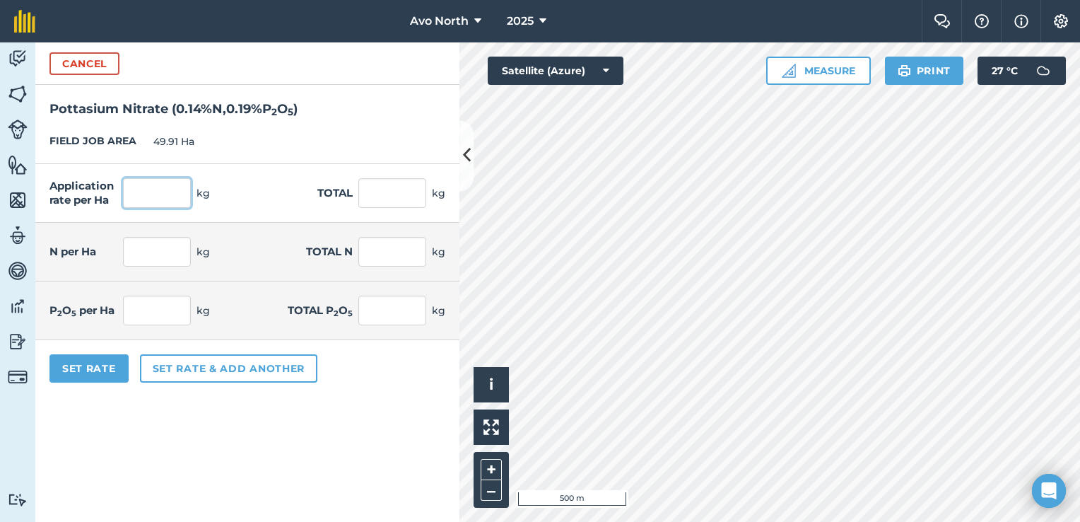
click at [163, 199] on input "text" at bounding box center [157, 193] width 68 height 30
click at [318, 406] on form "Cancel Pottasium Nitrate ( 0.14 % N , 0.19 % P 2 O 5 ) FIELD JOB AREA 49.91 Ha …" at bounding box center [247, 281] width 424 height 479
click at [66, 364] on button "Set Rate" at bounding box center [88, 368] width 79 height 28
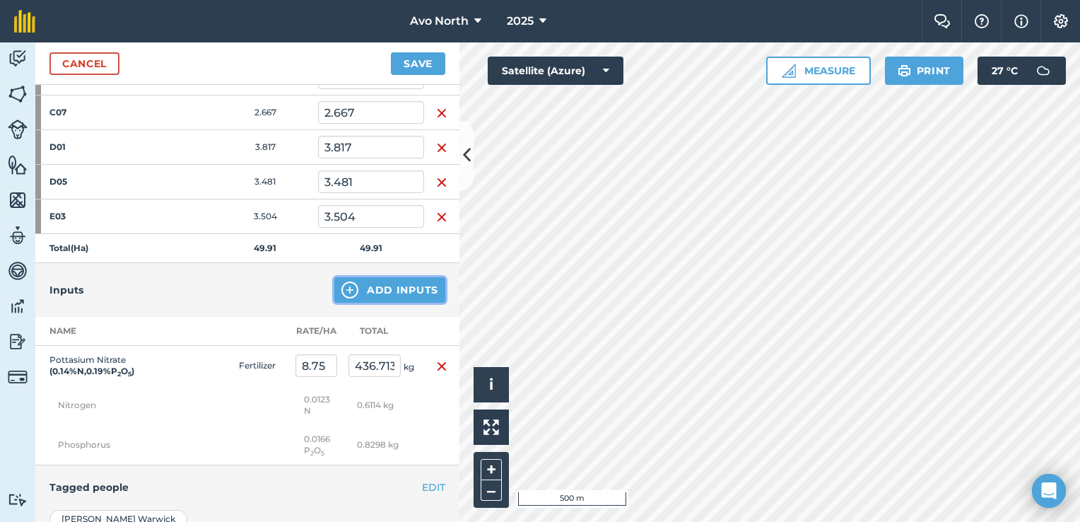
click at [362, 290] on button "Add Inputs" at bounding box center [389, 289] width 111 height 25
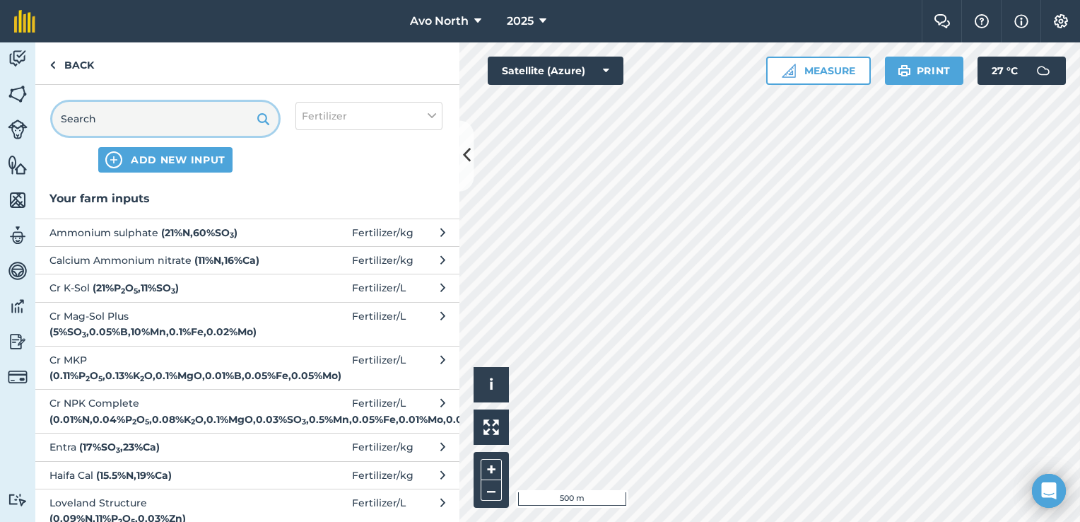
click at [90, 114] on input "text" at bounding box center [165, 119] width 226 height 34
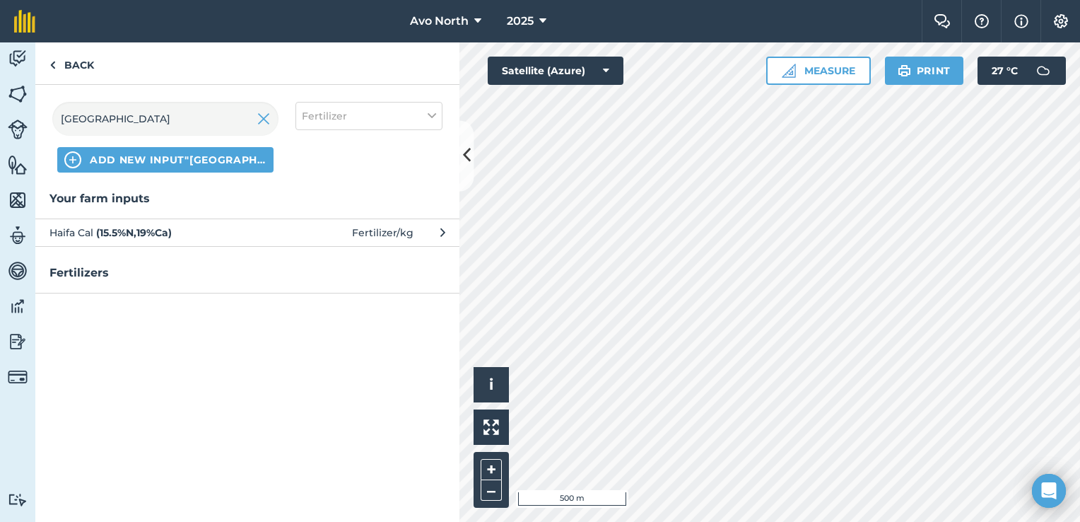
click at [142, 230] on strong "( 15.5 % N , 19 % Ca )" at bounding box center [134, 232] width 76 height 13
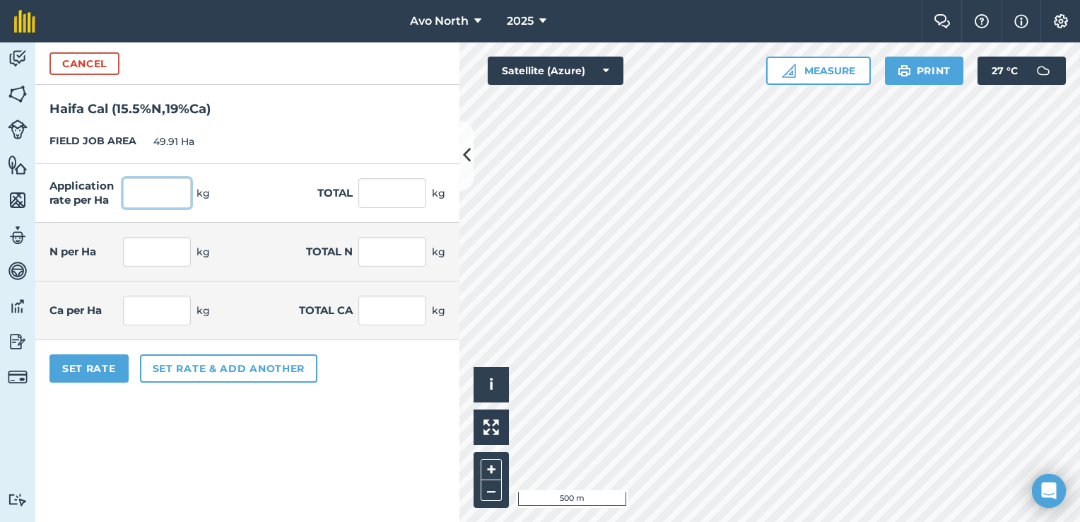
click at [159, 191] on input "text" at bounding box center [157, 193] width 68 height 30
click at [396, 118] on h2 "Haifa Cal ( 15.5 % N , 19 % Ca )" at bounding box center [247, 102] width 424 height 35
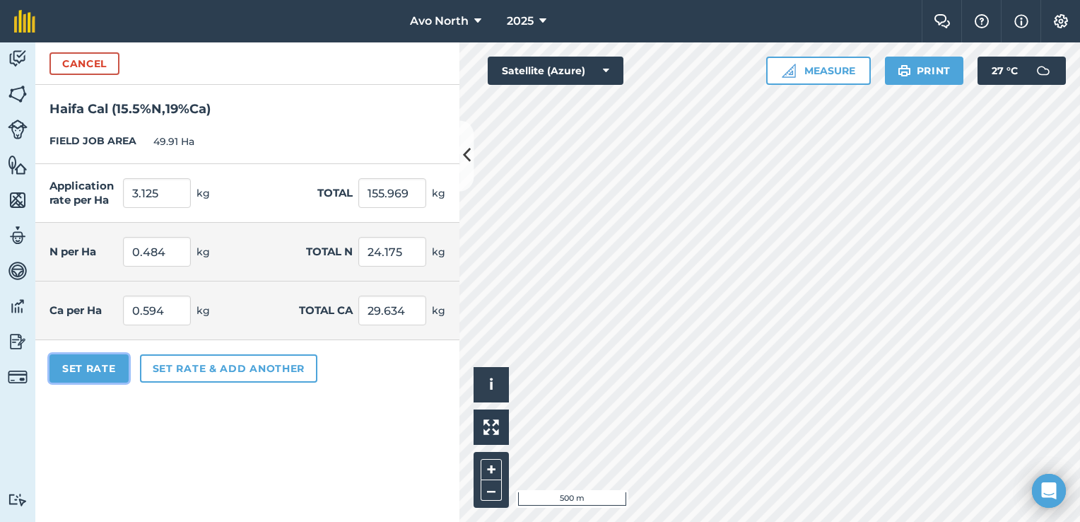
click at [62, 372] on button "Set Rate" at bounding box center [88, 368] width 79 height 28
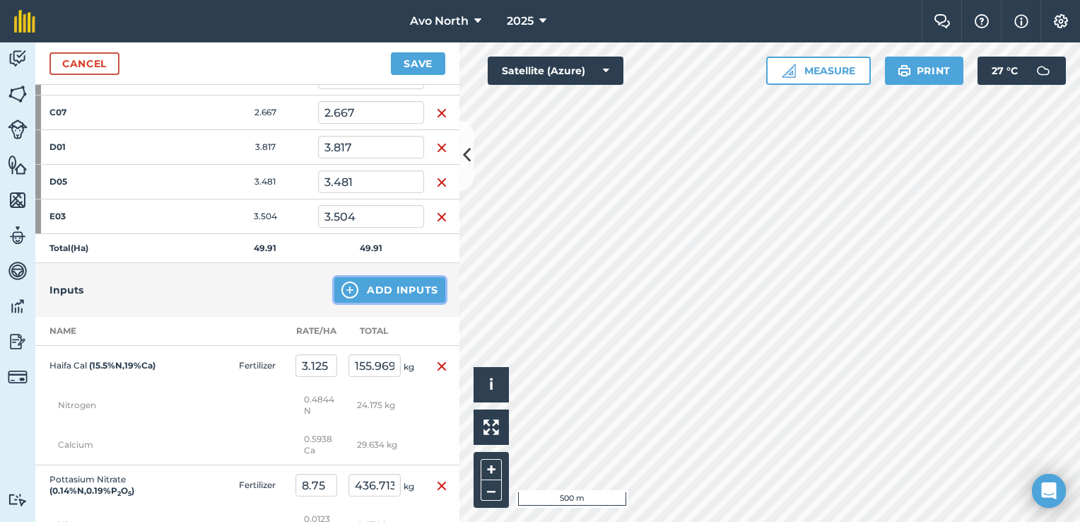
click at [365, 287] on button "Add Inputs" at bounding box center [389, 289] width 111 height 25
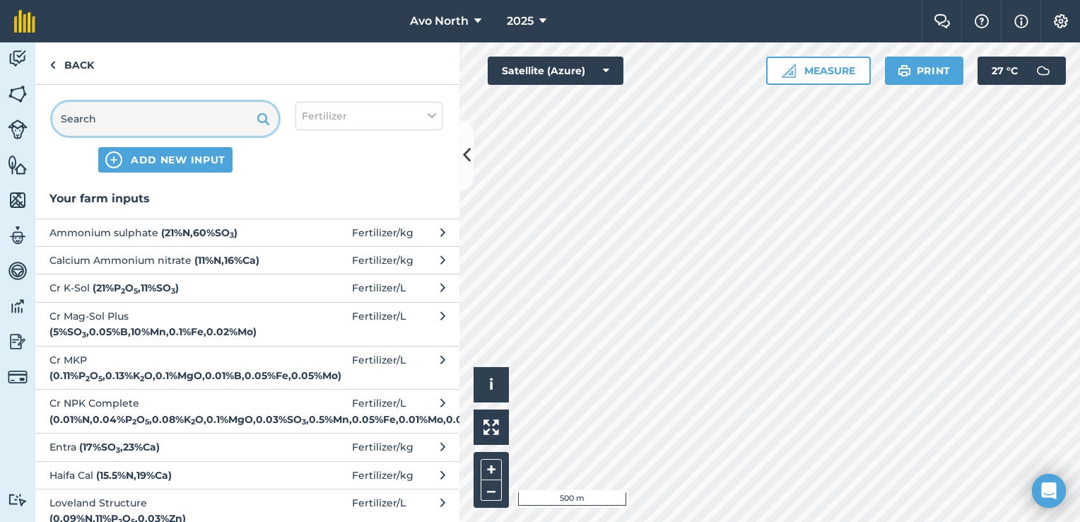
click at [158, 110] on input "text" at bounding box center [165, 119] width 226 height 34
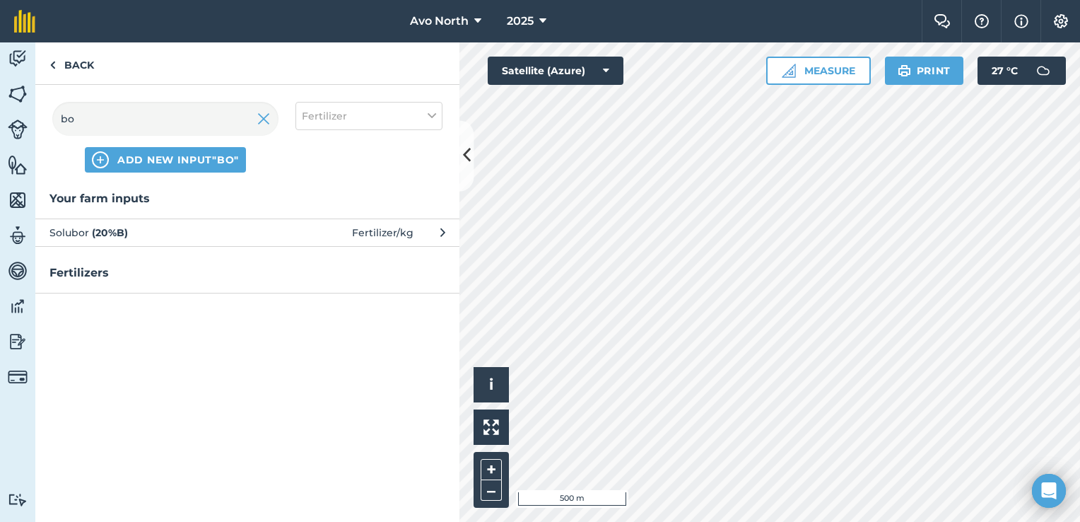
click at [158, 231] on span "Solubor ( 20 % B )" at bounding box center [164, 233] width 231 height 16
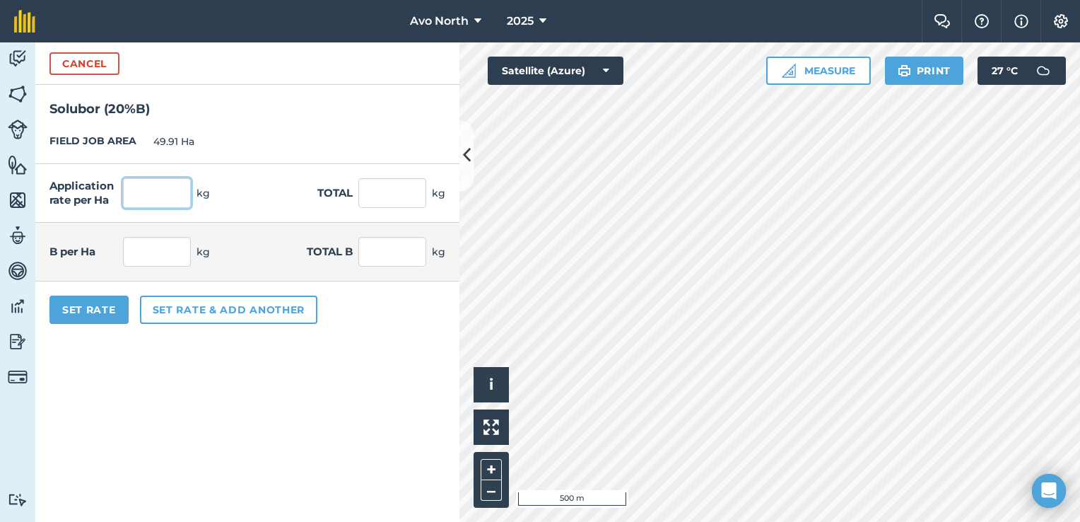
click at [141, 190] on input "text" at bounding box center [157, 193] width 68 height 30
click at [261, 355] on form "Cancel Solubor ( 20 % B ) FIELD JOB AREA 49.91 Ha Application rate per Ha 0.375…" at bounding box center [247, 281] width 424 height 479
click at [96, 312] on button "Set Rate" at bounding box center [88, 309] width 79 height 28
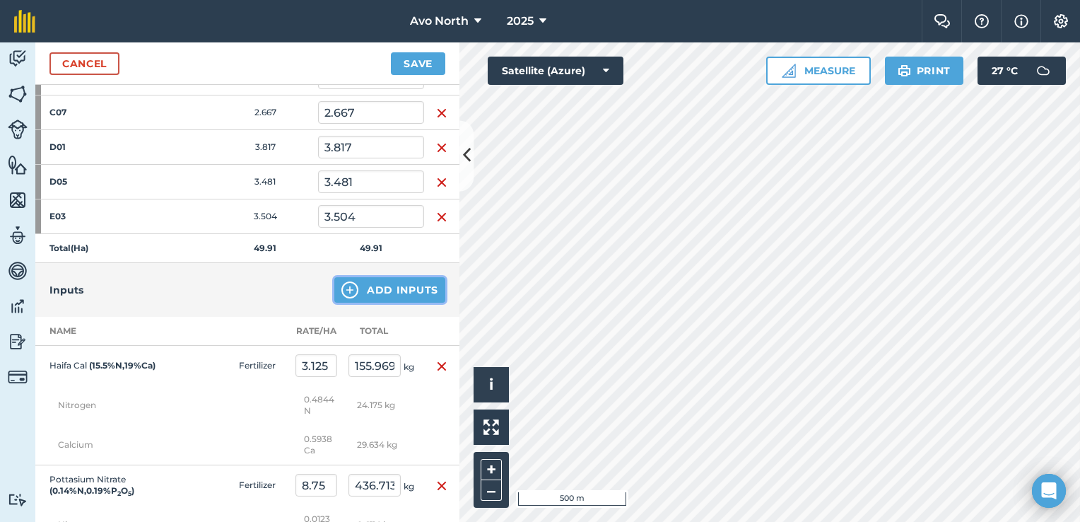
click at [363, 286] on button "Add Inputs" at bounding box center [389, 289] width 111 height 25
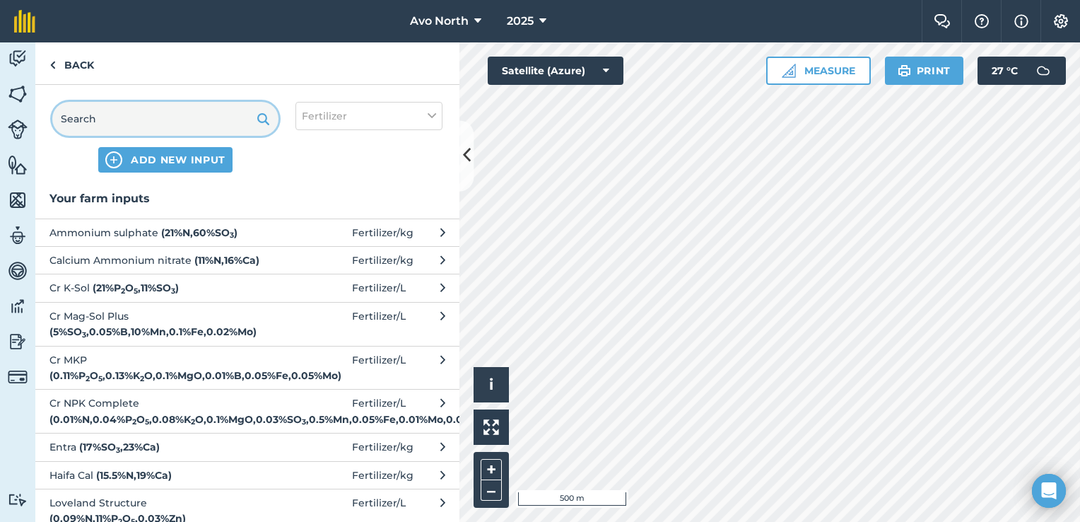
click at [122, 129] on input "text" at bounding box center [165, 119] width 226 height 34
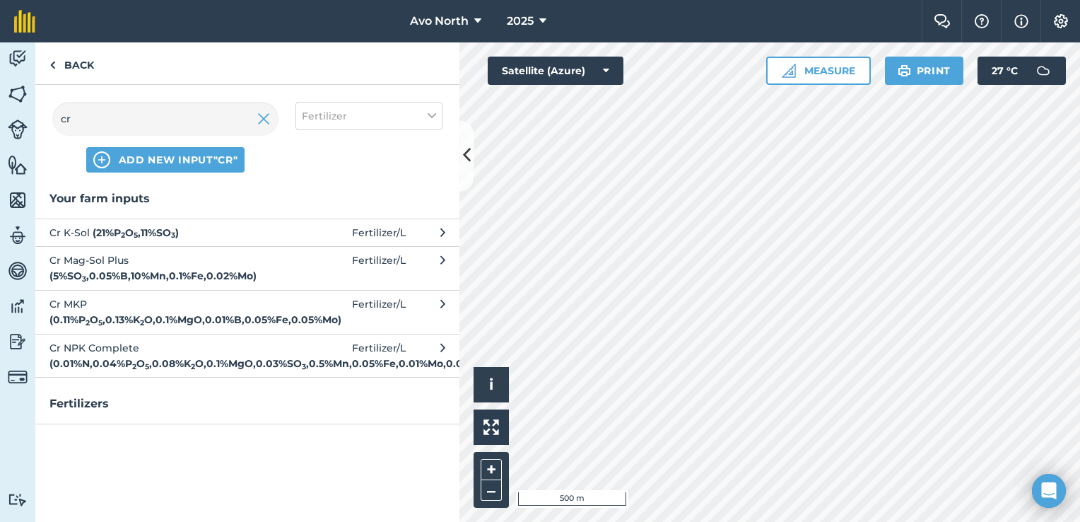
click at [108, 231] on strong "( 21 % P 2 O 5 , 11 % SO 3 )" at bounding box center [136, 232] width 86 height 13
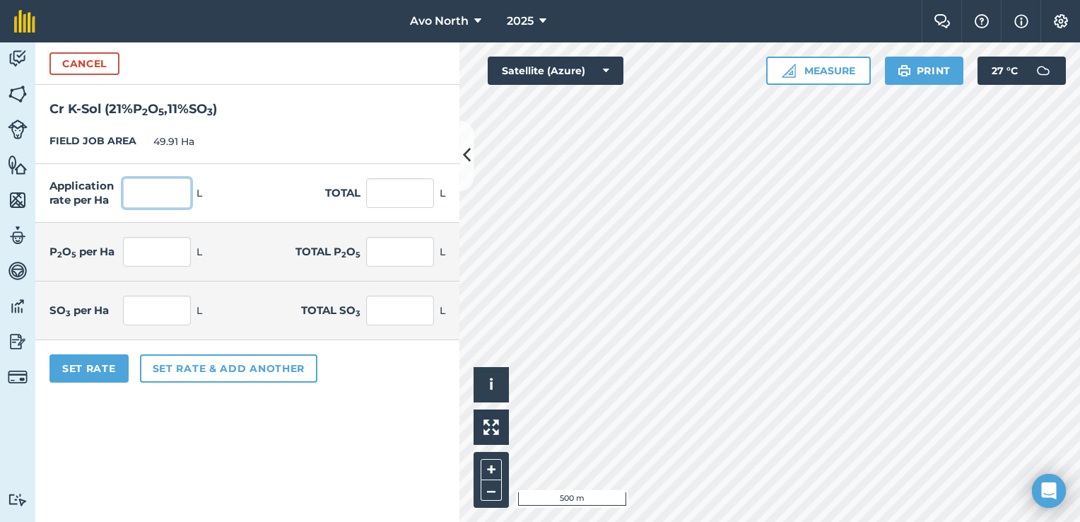
click at [133, 191] on input "text" at bounding box center [157, 193] width 68 height 30
click at [93, 360] on button "Set Rate" at bounding box center [88, 368] width 79 height 28
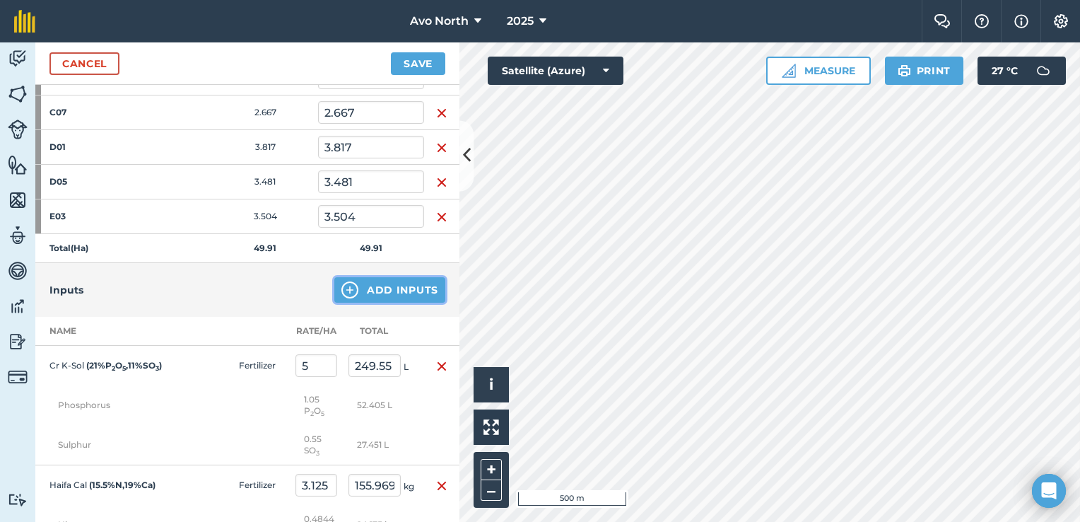
click at [382, 285] on button "Add Inputs" at bounding box center [389, 289] width 111 height 25
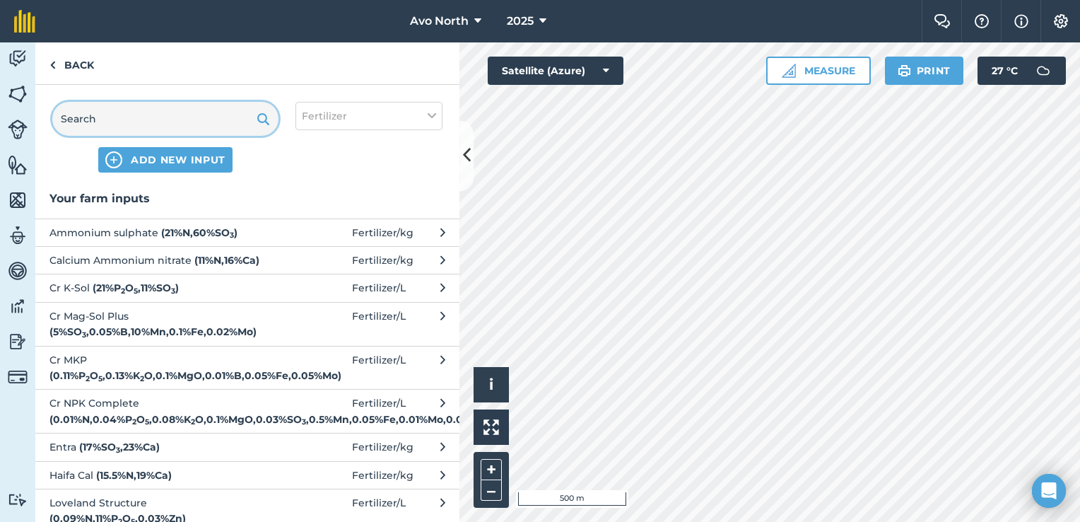
click at [146, 107] on input "text" at bounding box center [165, 119] width 226 height 34
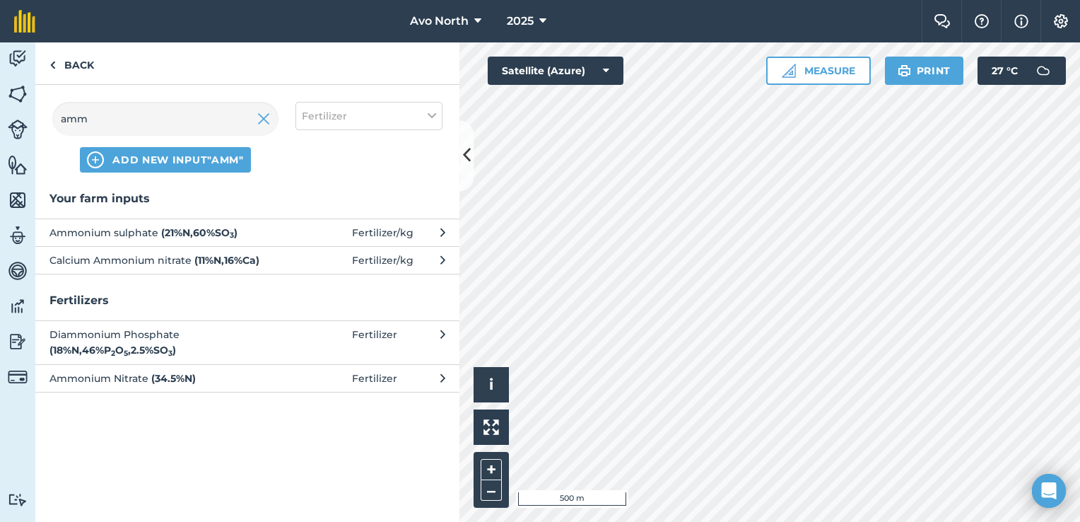
click at [119, 236] on span "Ammonium sulphate ( 21 % N , 60 % SO 3 )" at bounding box center [164, 233] width 231 height 16
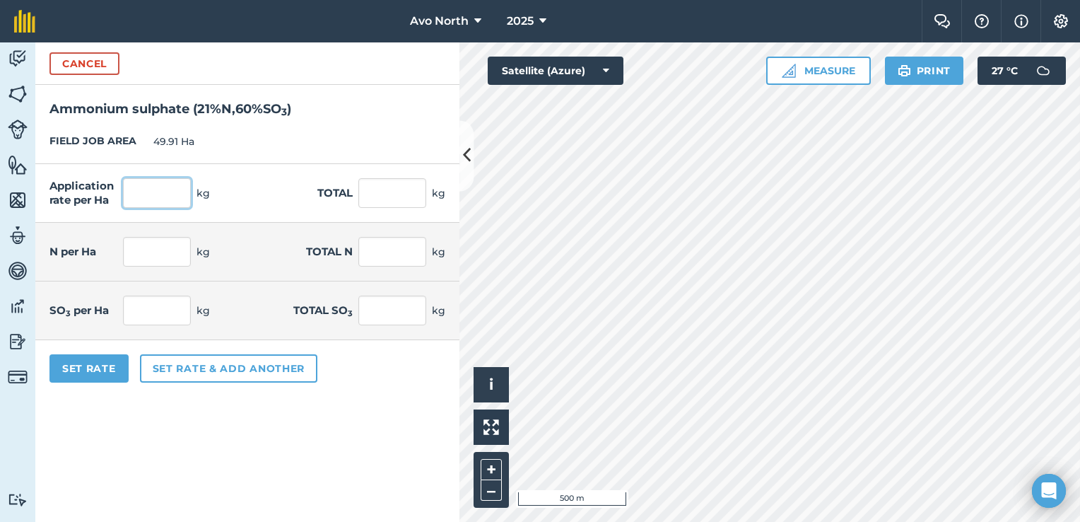
click at [136, 189] on input "text" at bounding box center [157, 193] width 68 height 30
click at [107, 360] on button "Set Rate" at bounding box center [88, 368] width 79 height 28
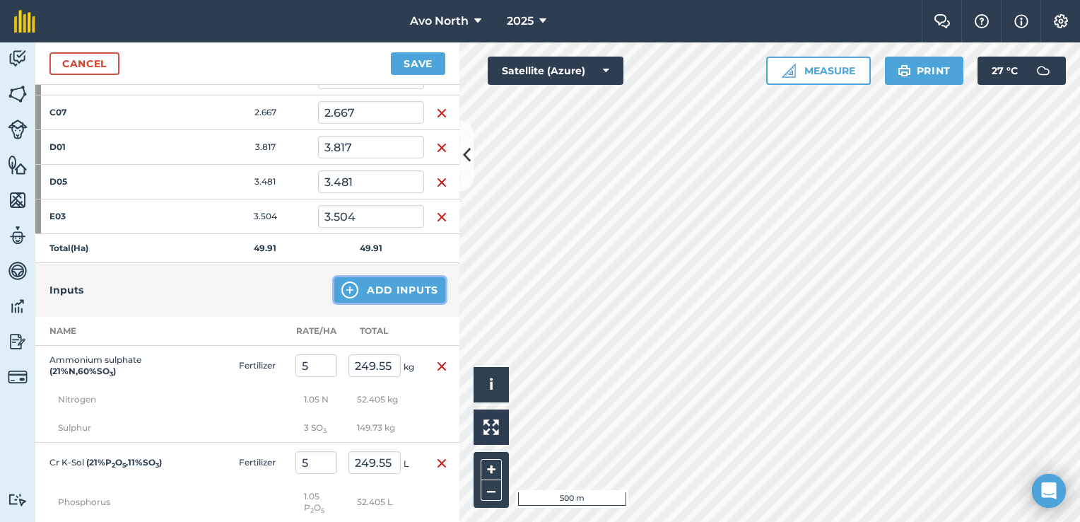
click at [341, 281] on img at bounding box center [349, 289] width 17 height 17
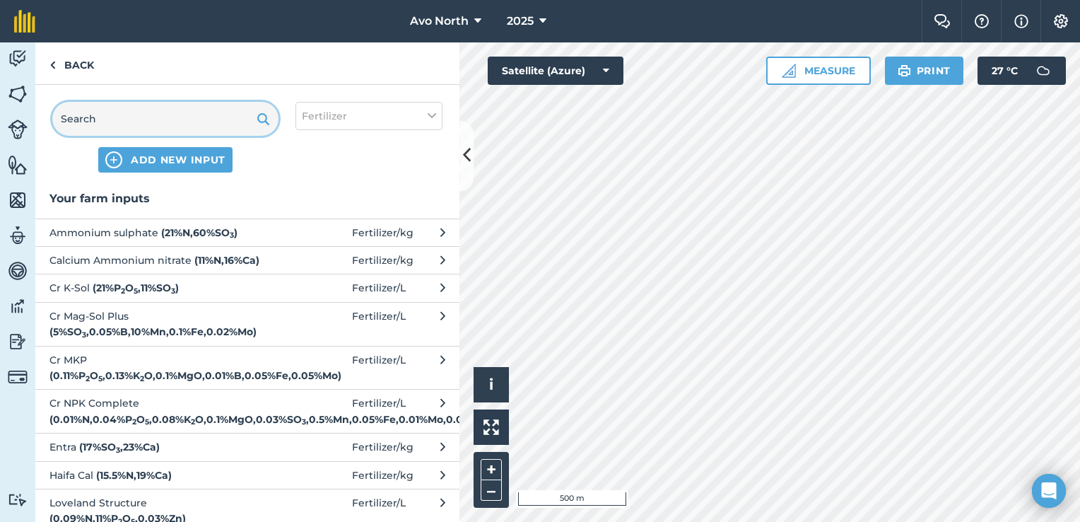
click at [104, 105] on input "text" at bounding box center [165, 119] width 226 height 34
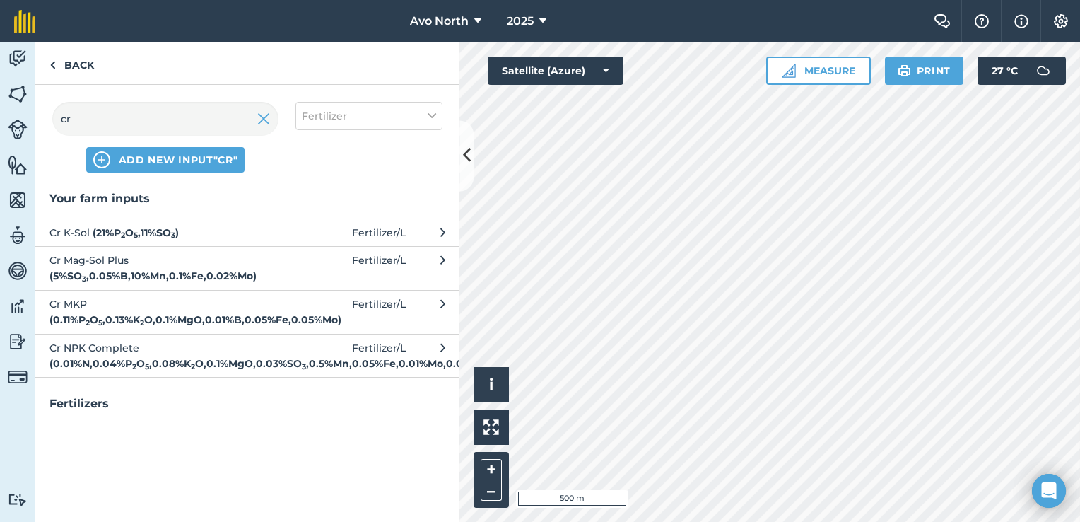
click at [171, 366] on strong "( 0.01 % N , 0.04 % P 2 O 5 , 0.08 % K 2 O , 0.1 % MgO , 0.03 % SO 3 , 0.5 % Mn…" at bounding box center [271, 363] width 445 height 13
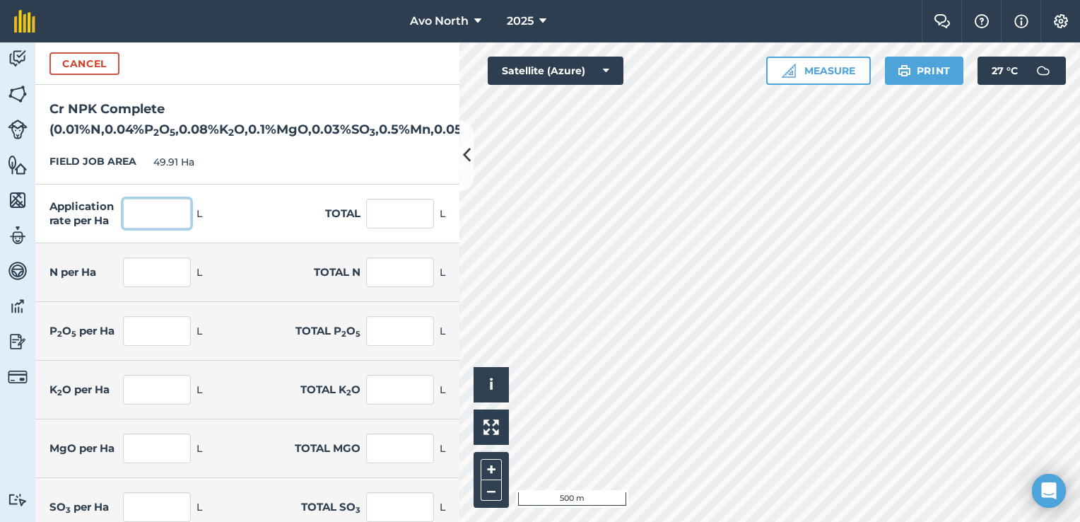
click at [155, 211] on input "text" at bounding box center [157, 214] width 68 height 30
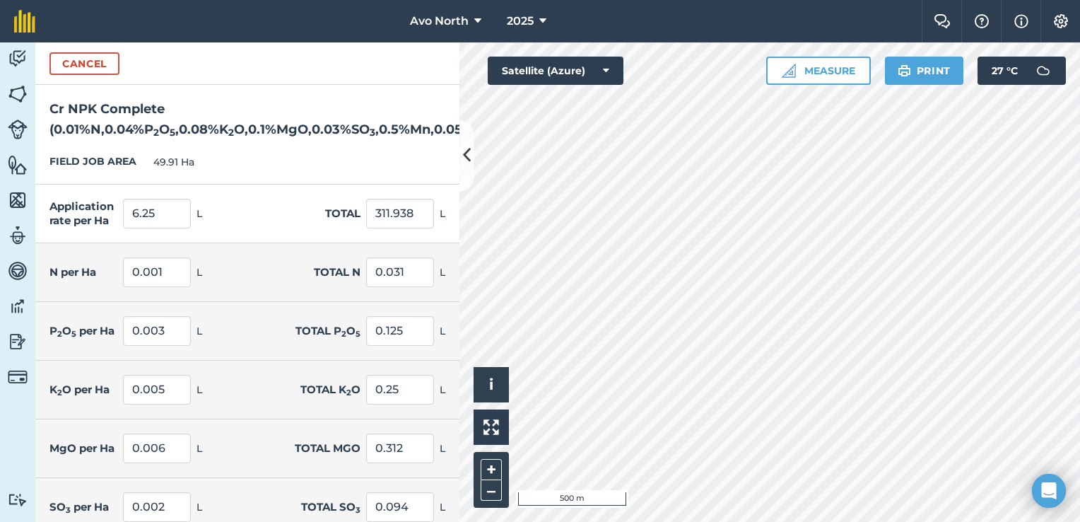
click at [264, 192] on div "Application rate per Ha 6.25 L Total 311.938 L" at bounding box center [247, 213] width 424 height 59
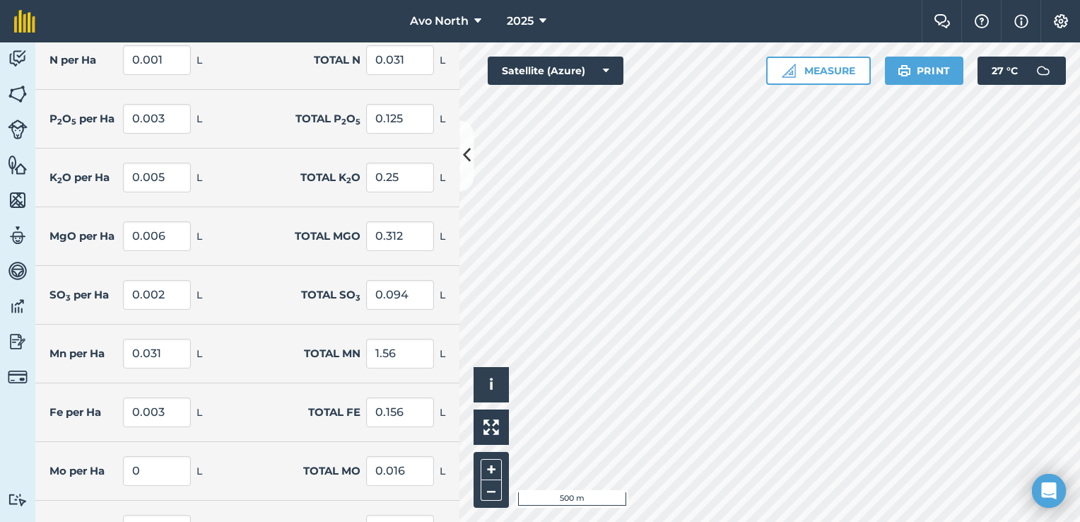
scroll to position [303, 0]
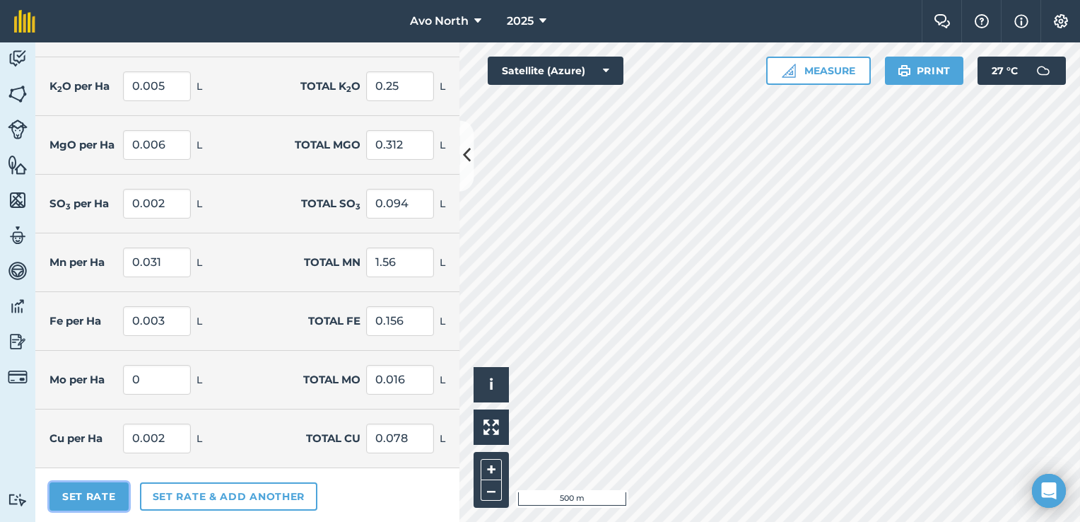
drag, startPoint x: 96, startPoint y: 496, endPoint x: 103, endPoint y: 490, distance: 9.5
click at [98, 495] on button "Set Rate" at bounding box center [88, 496] width 79 height 28
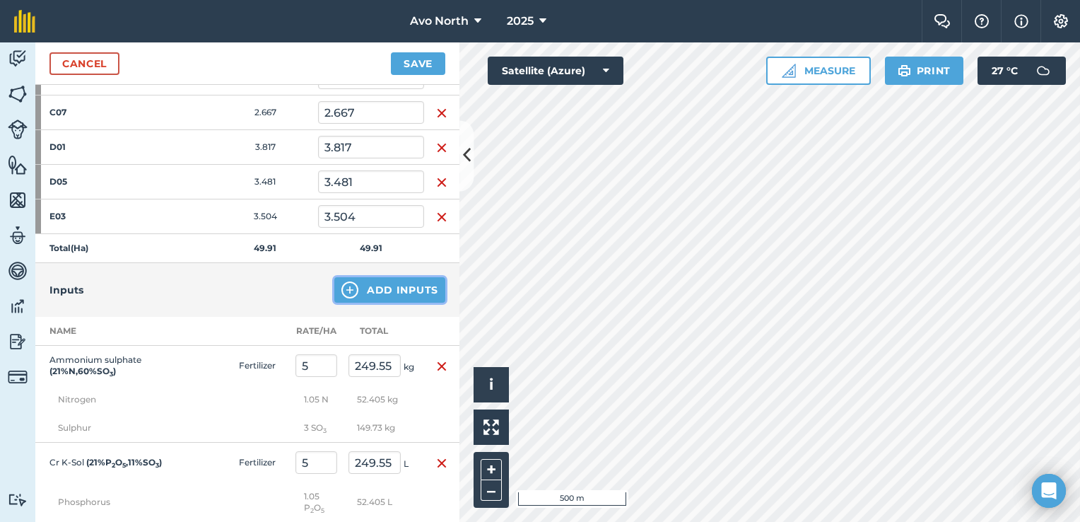
click at [346, 281] on img at bounding box center [349, 289] width 17 height 17
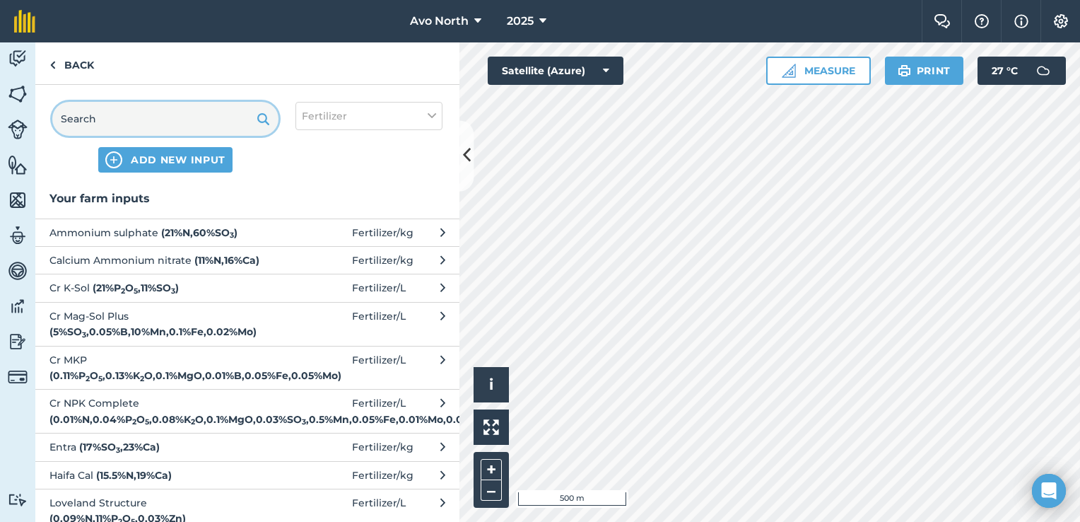
click at [151, 118] on input "text" at bounding box center [165, 119] width 226 height 34
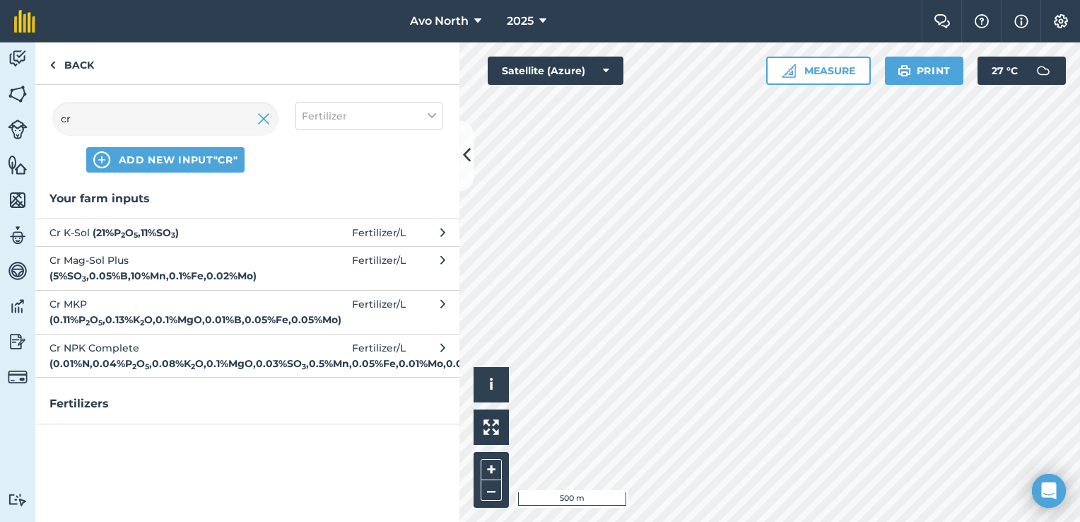
click at [172, 313] on strong "( 0.11 % P 2 O 5 , 0.13 % K 2 O , 0.1 % MgO , 0.01 % B , 0.05 % Fe , 0.05 % Mo )" at bounding box center [195, 319] width 292 height 13
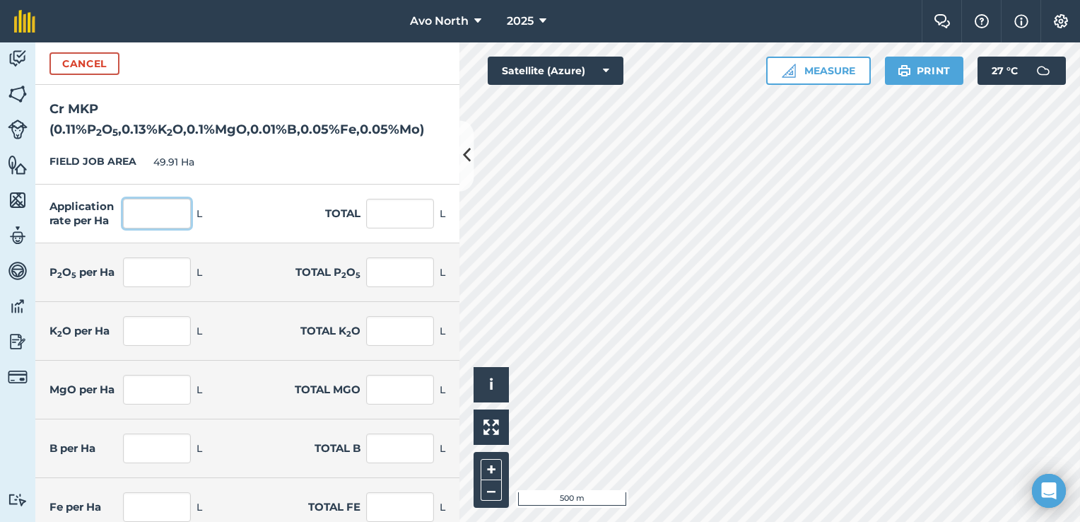
click at [168, 213] on input "text" at bounding box center [157, 214] width 68 height 30
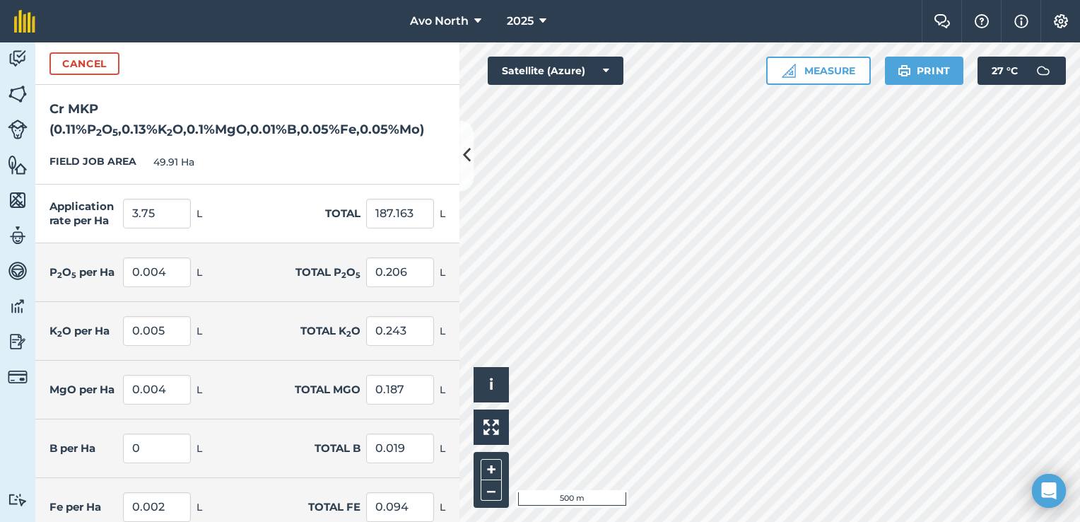
click at [317, 135] on h2 "Cr MKP ( 0.11 % P 2 O 5 , 0.13 % K 2 O , 0.1 % MgO , 0.01 % B , 0.05 % Fe , 0.0…" at bounding box center [247, 112] width 424 height 55
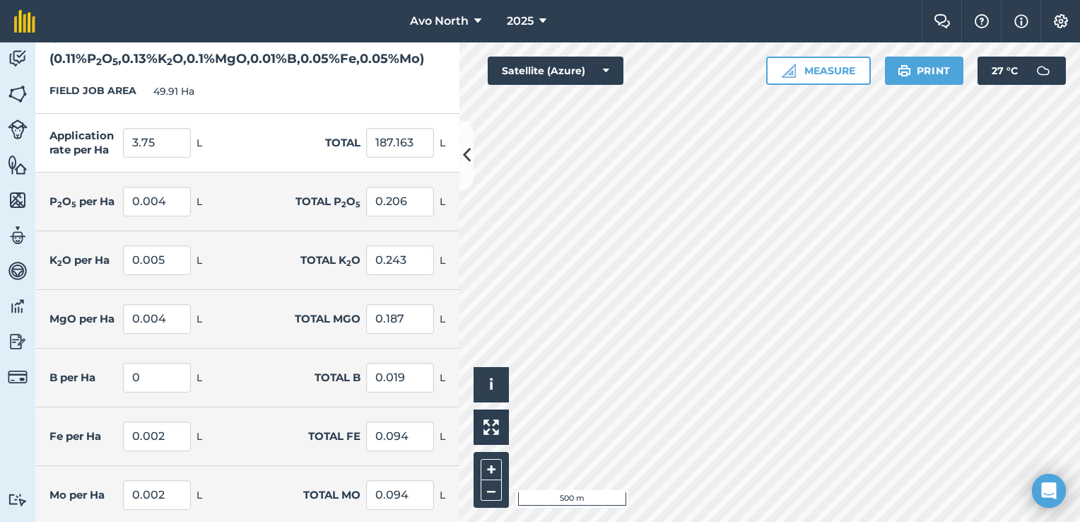
scroll to position [128, 0]
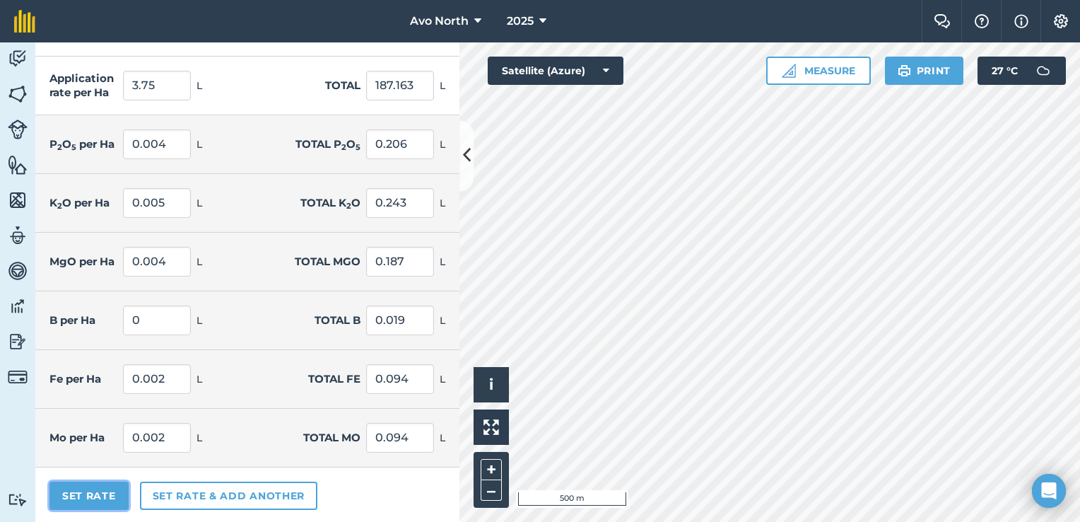
click at [71, 494] on button "Set Rate" at bounding box center [88, 495] width 79 height 28
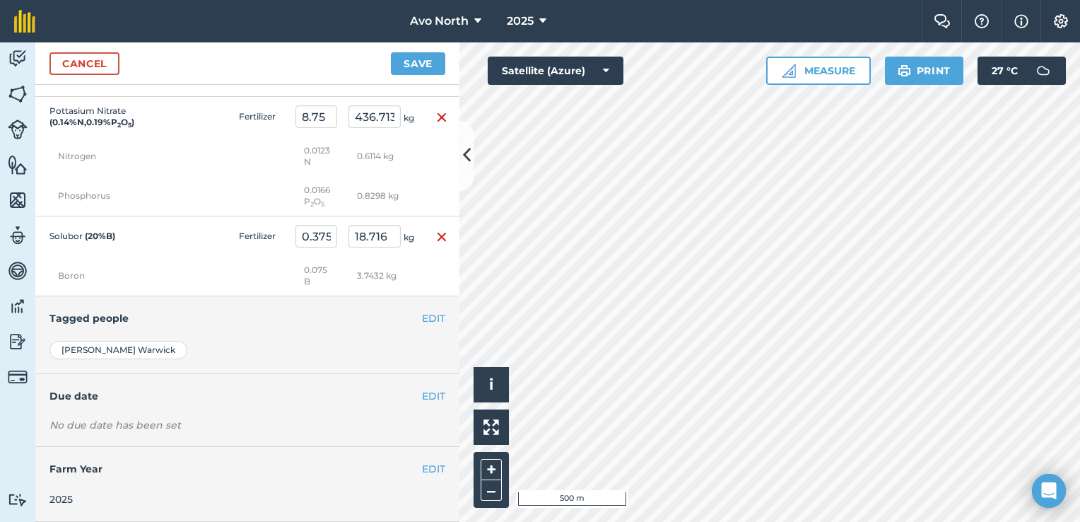
scroll to position [2004, 0]
click at [422, 392] on button "EDIT" at bounding box center [433, 396] width 23 height 16
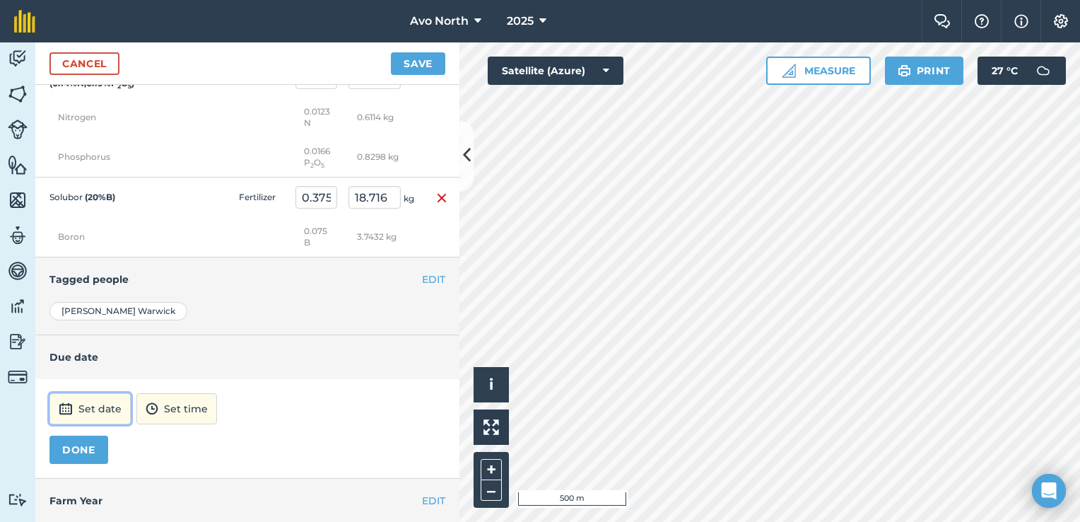
click at [112, 424] on button "Set date" at bounding box center [89, 408] width 81 height 31
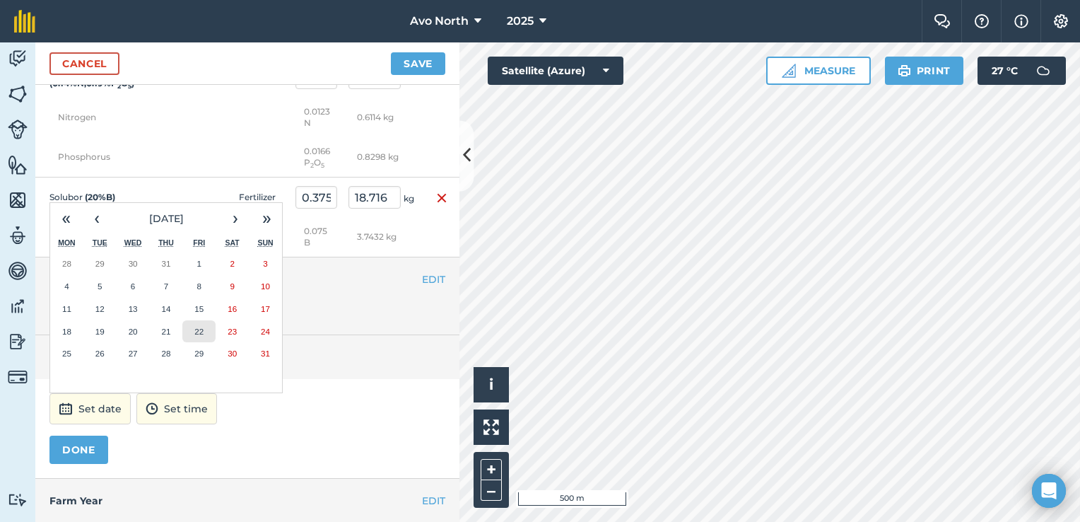
click at [194, 343] on button "22" at bounding box center [198, 331] width 33 height 23
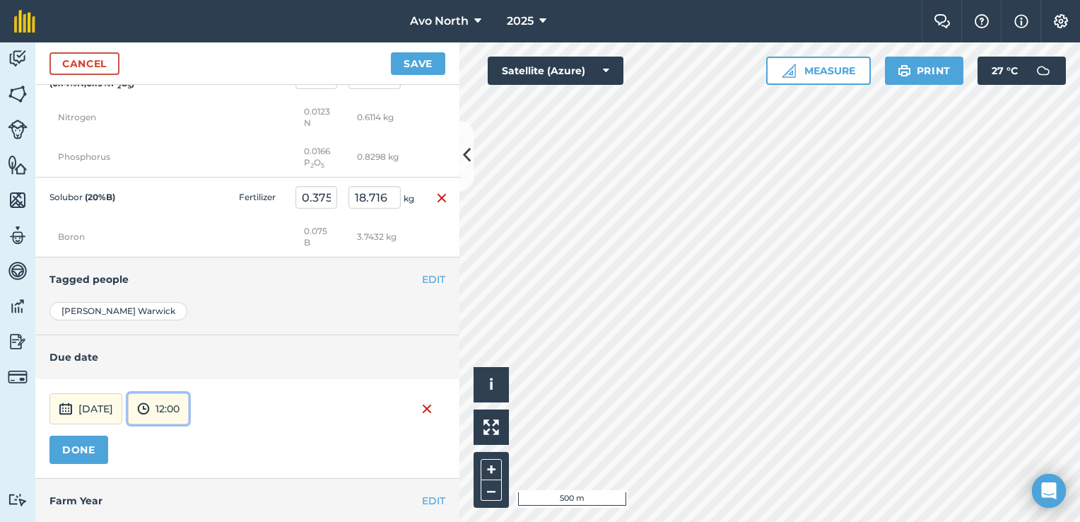
click at [150, 417] on img at bounding box center [143, 408] width 13 height 17
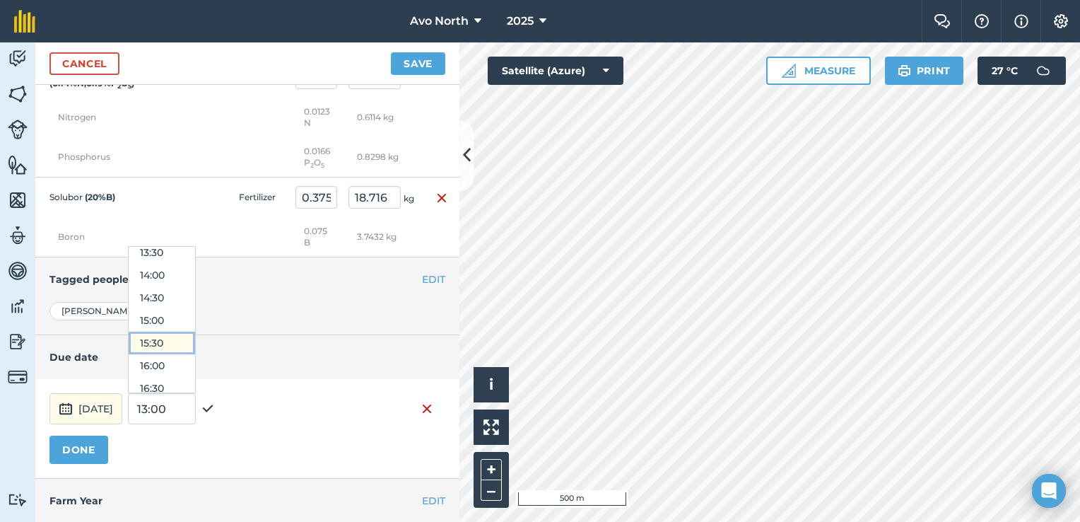
click at [195, 354] on button "15:30" at bounding box center [162, 342] width 66 height 23
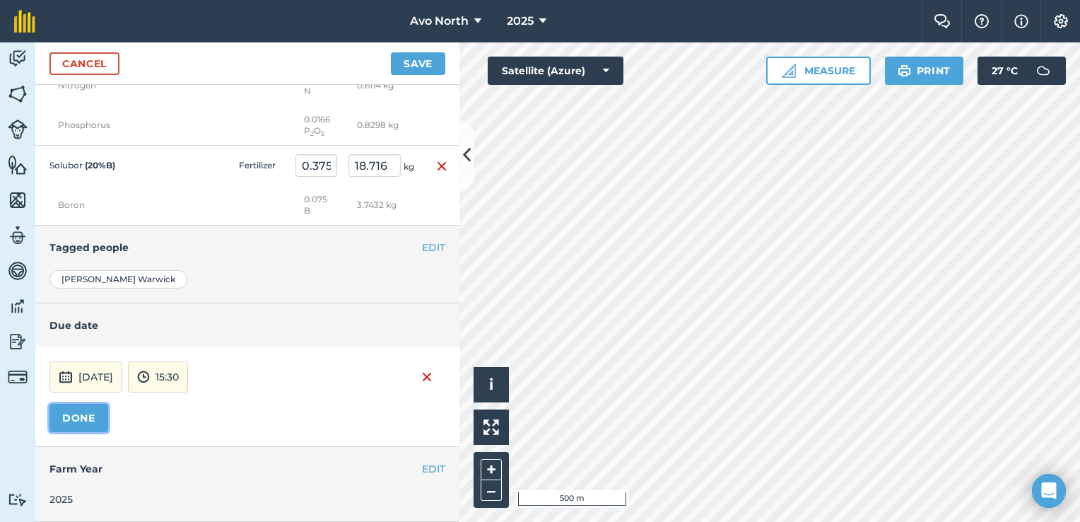
click at [85, 418] on button "DONE" at bounding box center [78, 418] width 59 height 28
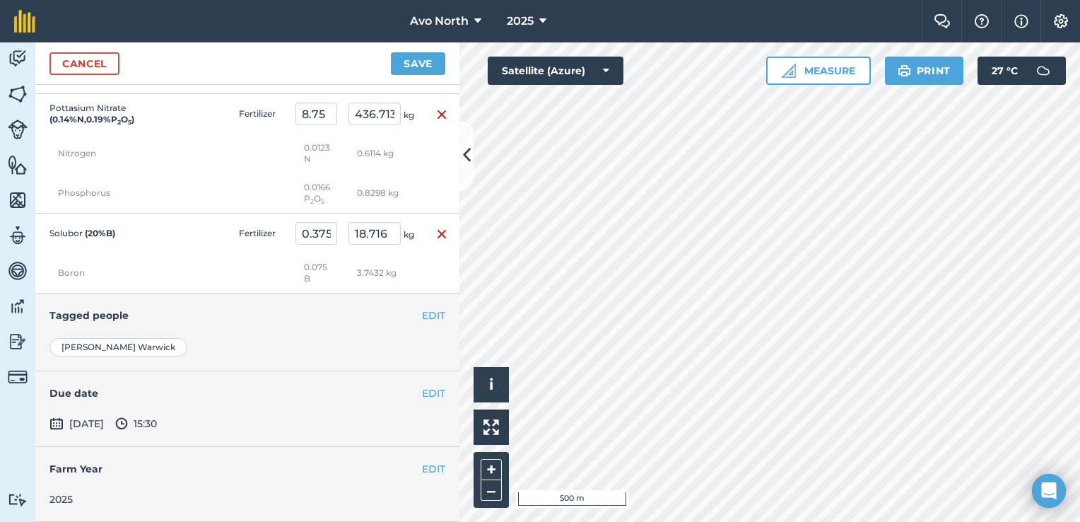
scroll to position [1724, 0]
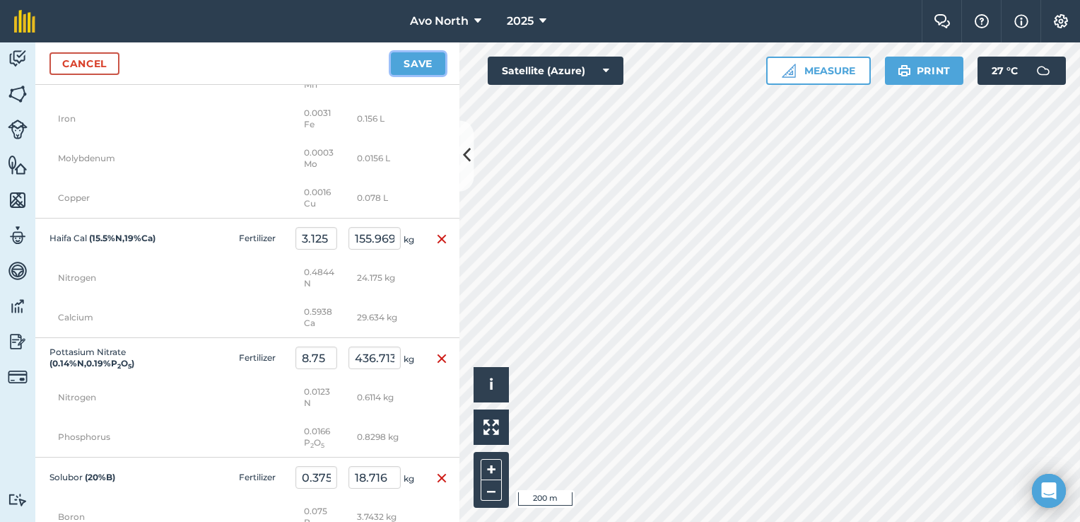
click at [427, 59] on button "Save" at bounding box center [418, 63] width 54 height 23
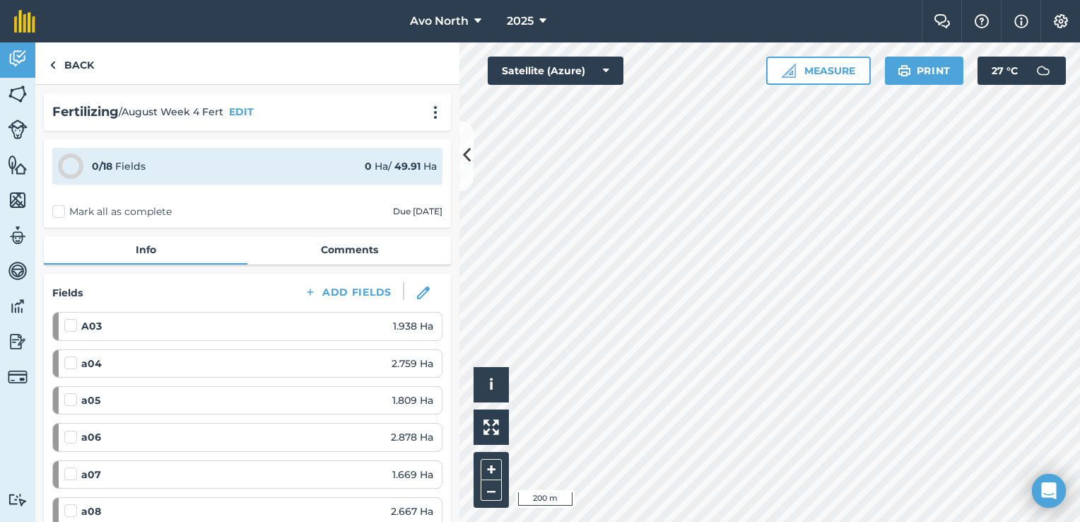
click at [57, 216] on label "Mark all as complete" at bounding box center [111, 211] width 119 height 15
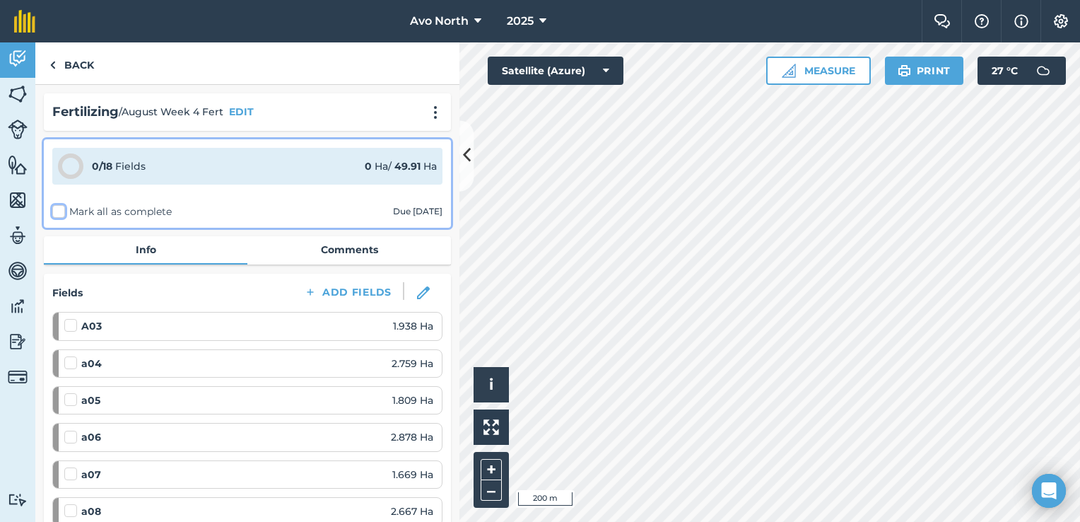
click at [57, 213] on input "Mark all as complete" at bounding box center [56, 208] width 9 height 9
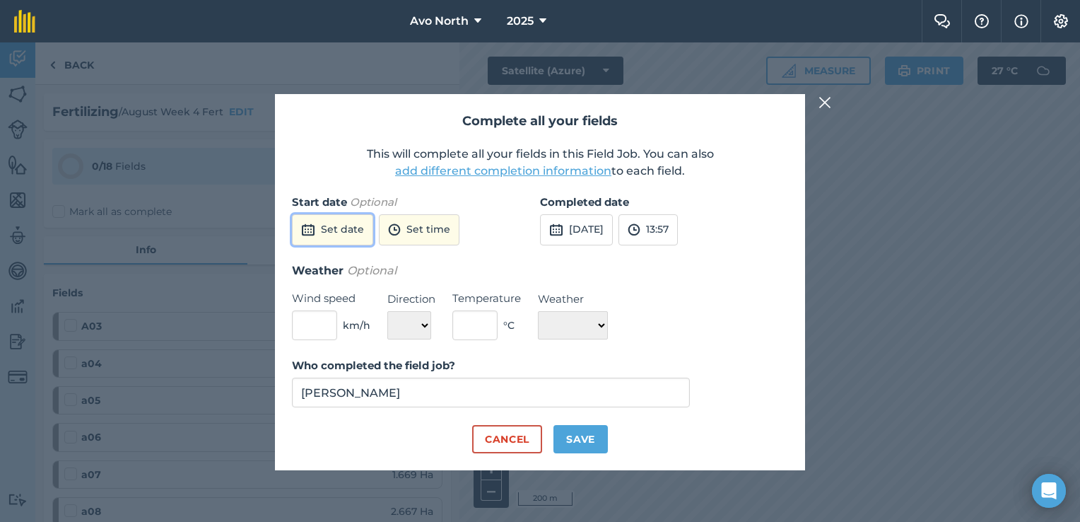
click at [322, 228] on button "Set date" at bounding box center [332, 229] width 81 height 31
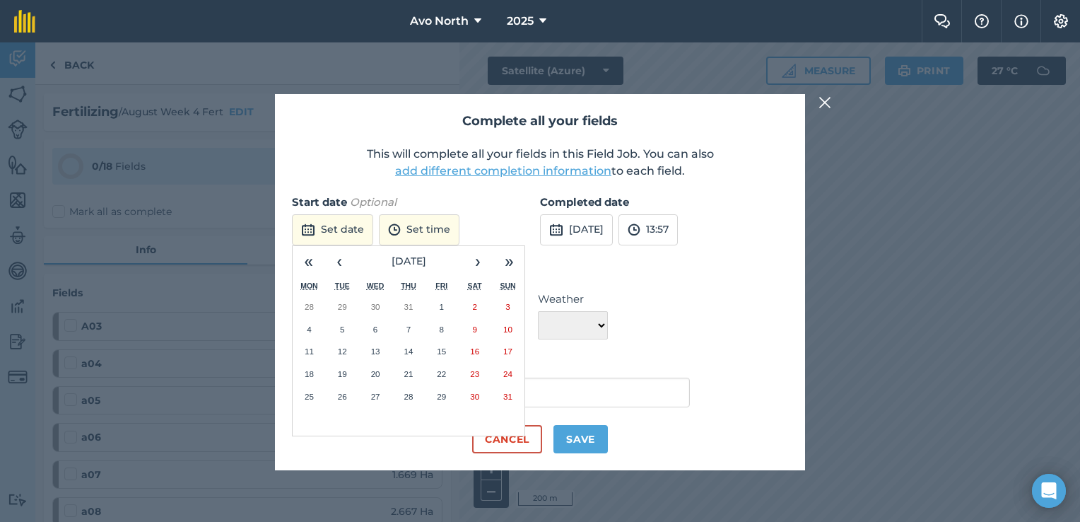
click at [379, 365] on button "20" at bounding box center [375, 374] width 33 height 23
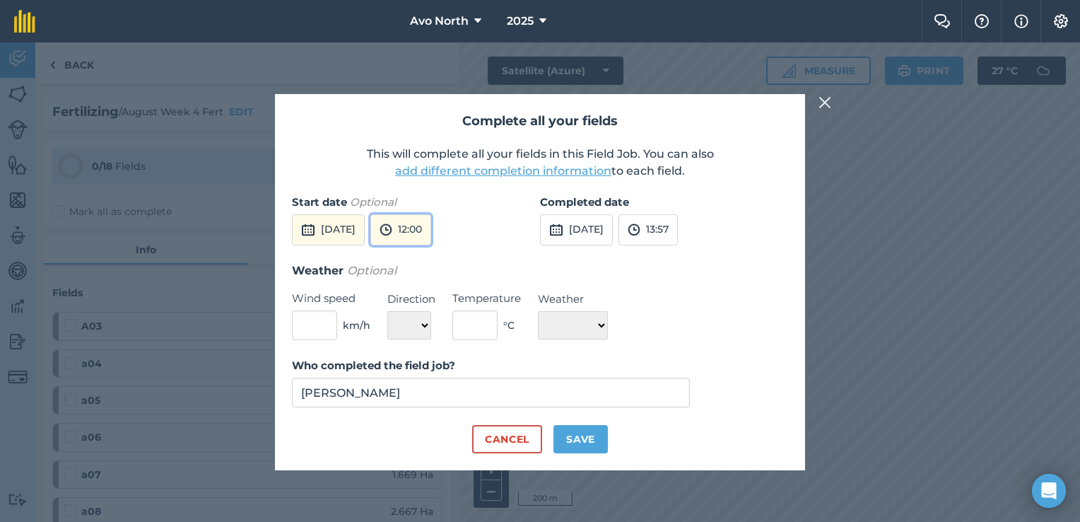
click at [431, 233] on button "12:00" at bounding box center [400, 229] width 61 height 31
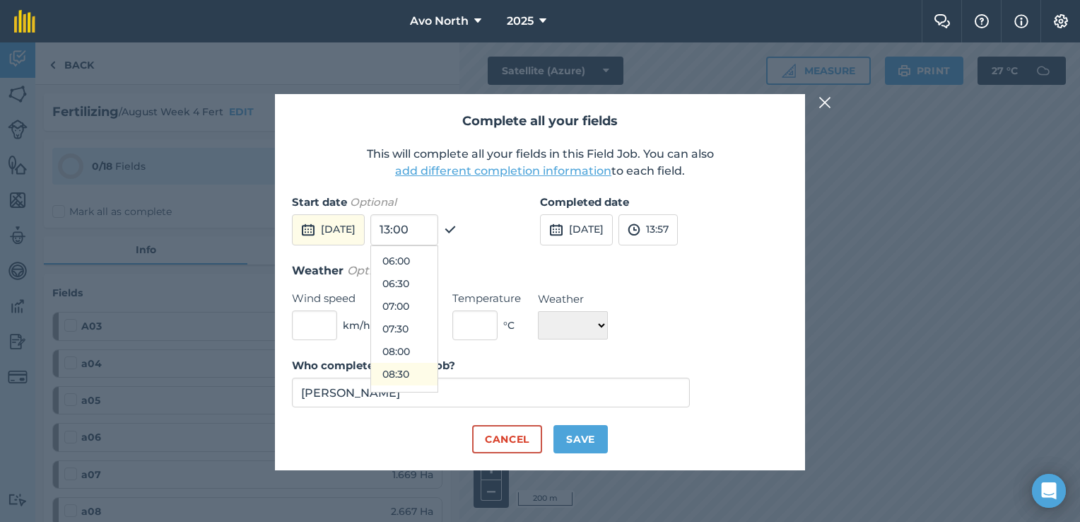
scroll to position [263, 0]
click at [434, 262] on button "06:00" at bounding box center [404, 265] width 66 height 23
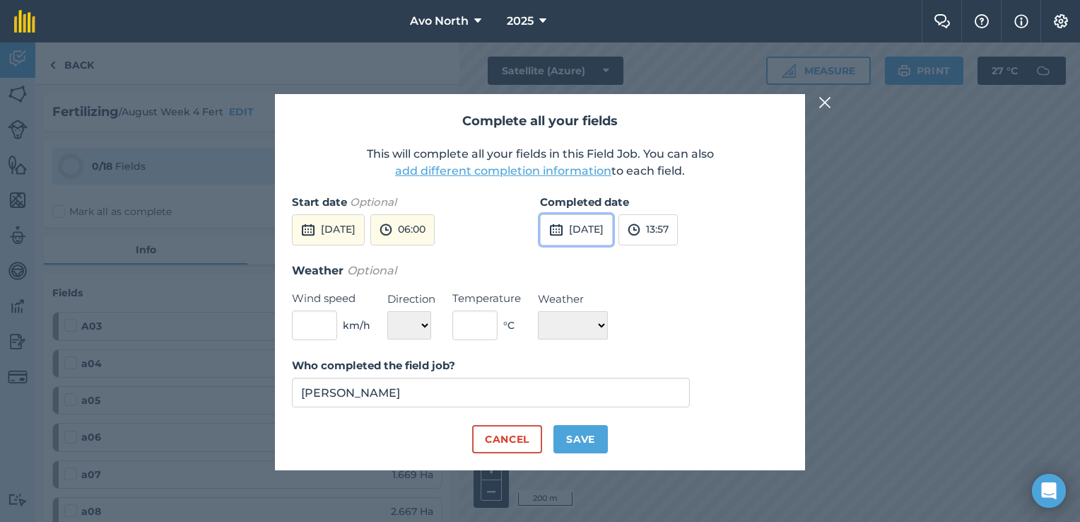
click at [608, 236] on button "[DATE]" at bounding box center [576, 229] width 73 height 31
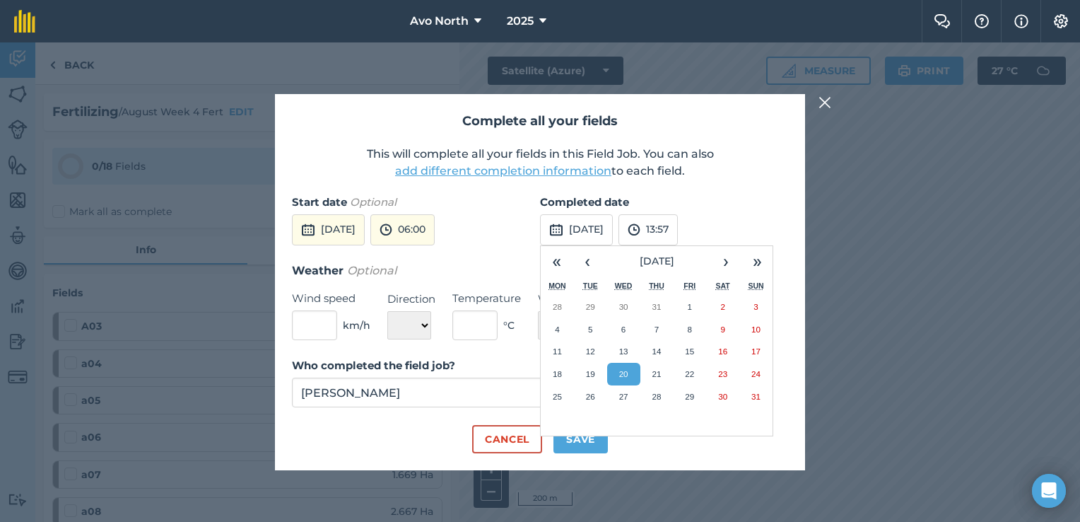
click at [741, 199] on label "Completed date" at bounding box center [664, 202] width 248 height 17
click at [678, 233] on button "13:57" at bounding box center [647, 229] width 59 height 31
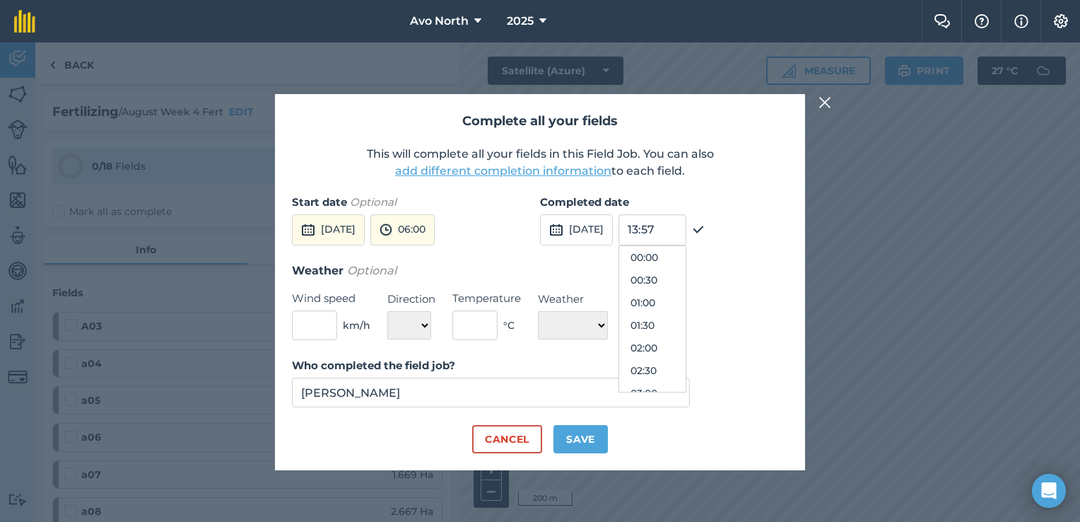
scroll to position [565, 0]
click at [686, 281] on button "13:00" at bounding box center [652, 280] width 66 height 23
click at [308, 332] on input "text" at bounding box center [314, 325] width 45 height 30
click at [412, 335] on select "N NE E SE S SW W NW" at bounding box center [409, 325] width 44 height 28
click at [387, 311] on select "N NE E SE S SW W NW" at bounding box center [409, 325] width 44 height 28
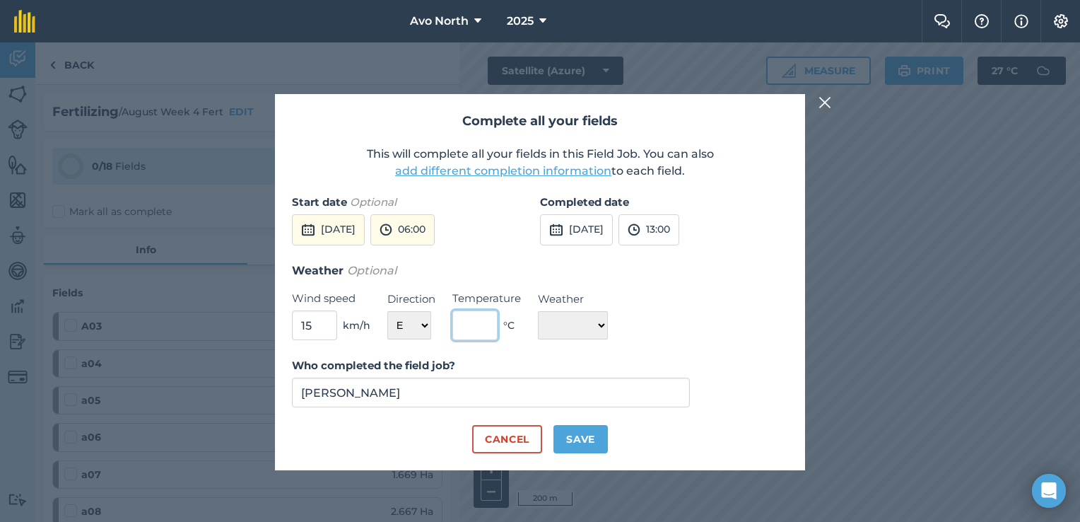
click at [481, 321] on input "text" at bounding box center [474, 325] width 45 height 30
click at [604, 327] on select "☀️ Sunny 🌧 Rainy ⛅️ Cloudy 🌨 Snow ❄️ Icy" at bounding box center [573, 325] width 70 height 28
click at [538, 311] on select "☀️ Sunny 🌧 Rainy ⛅️ Cloudy 🌨 Snow ❄️ Icy" at bounding box center [573, 325] width 70 height 28
click at [573, 439] on button "Save" at bounding box center [580, 439] width 54 height 28
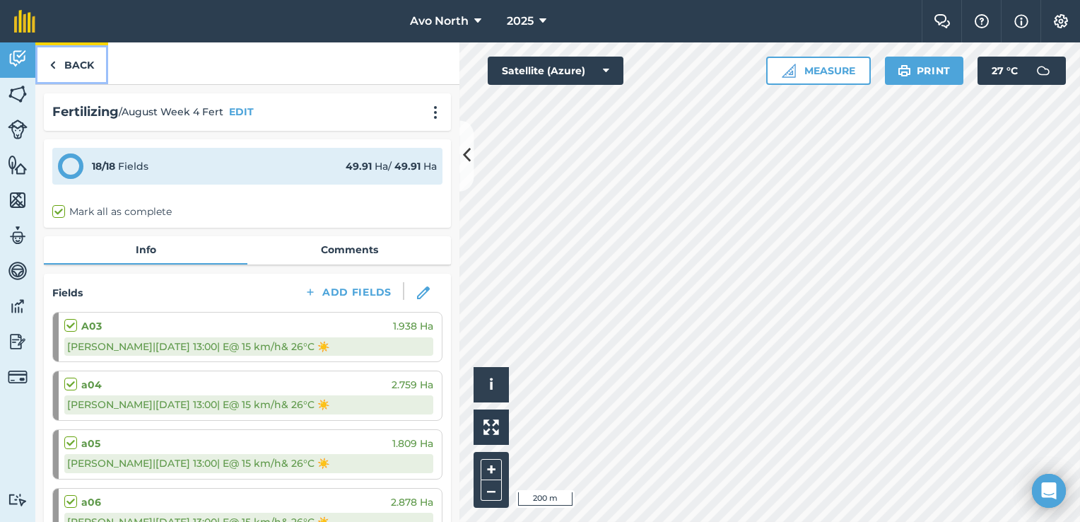
click at [56, 55] on link "Back" at bounding box center [71, 63] width 73 height 42
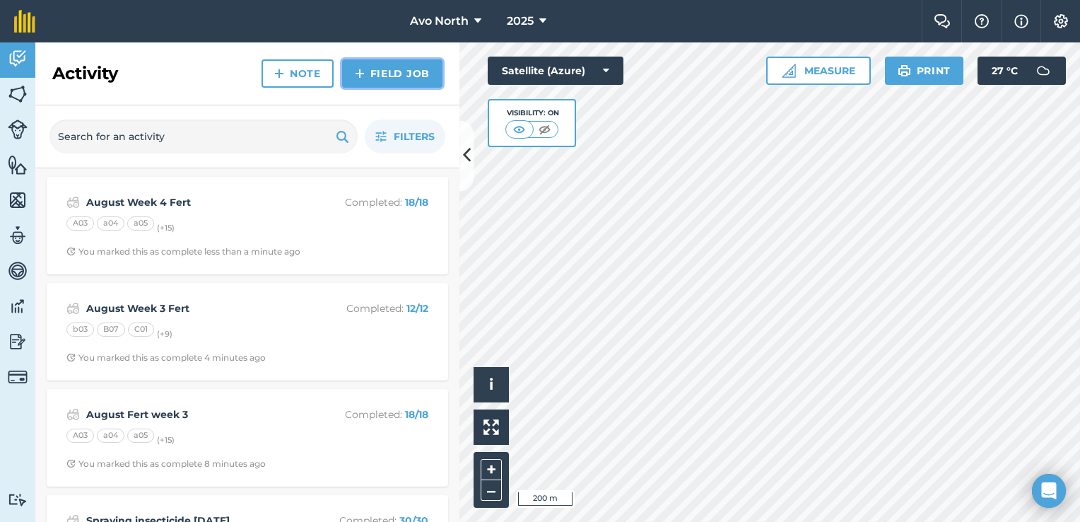
click at [395, 75] on link "Field Job" at bounding box center [392, 73] width 100 height 28
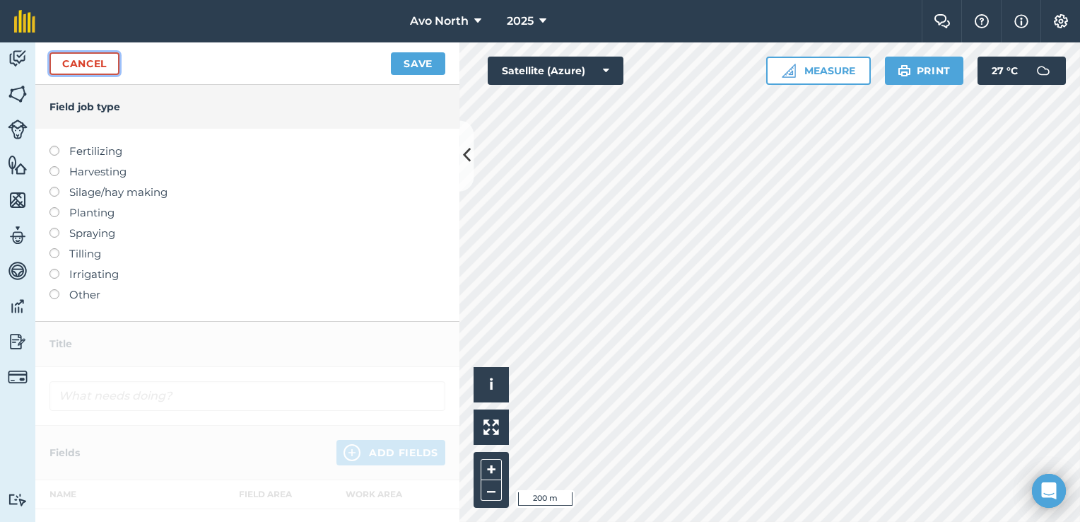
click at [112, 66] on link "Cancel" at bounding box center [84, 63] width 70 height 23
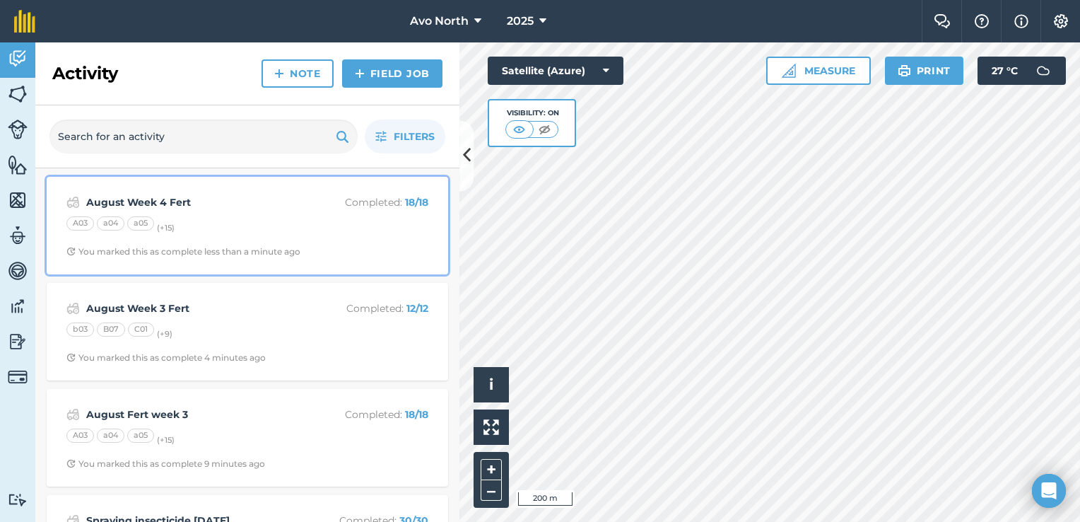
click at [136, 199] on strong "August Week 4 Fert" at bounding box center [198, 202] width 224 height 16
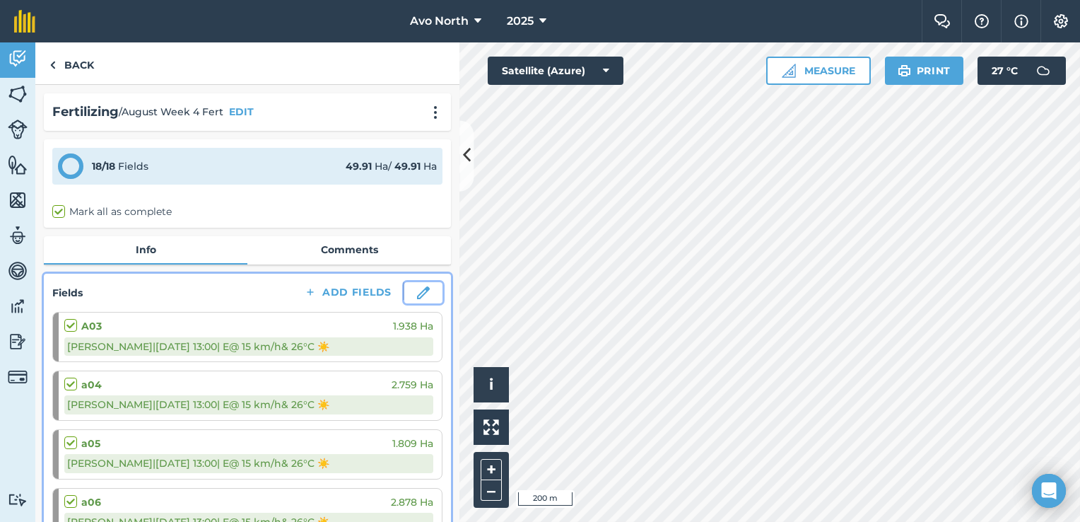
click at [417, 292] on img at bounding box center [423, 292] width 13 height 13
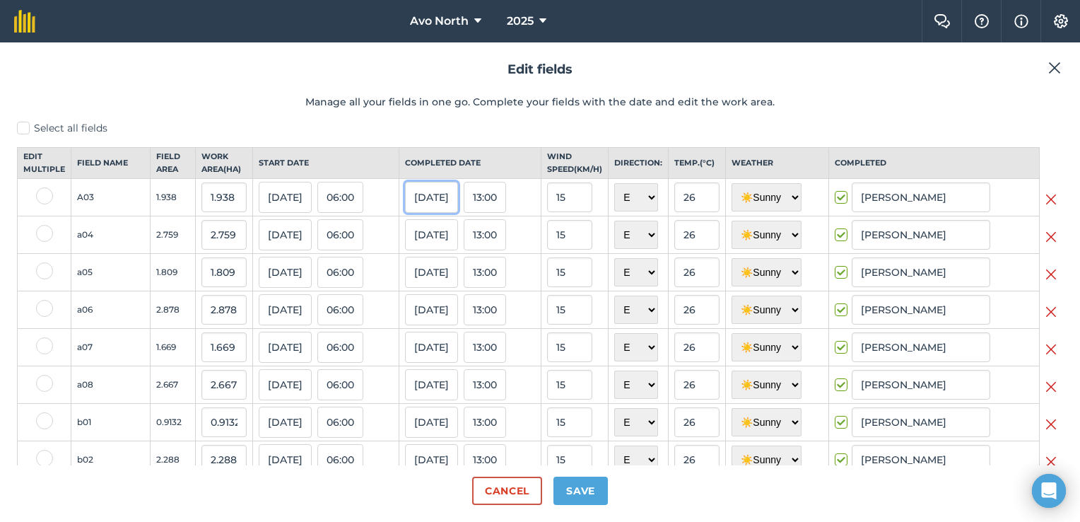
click at [438, 211] on button "[DATE]" at bounding box center [431, 197] width 53 height 31
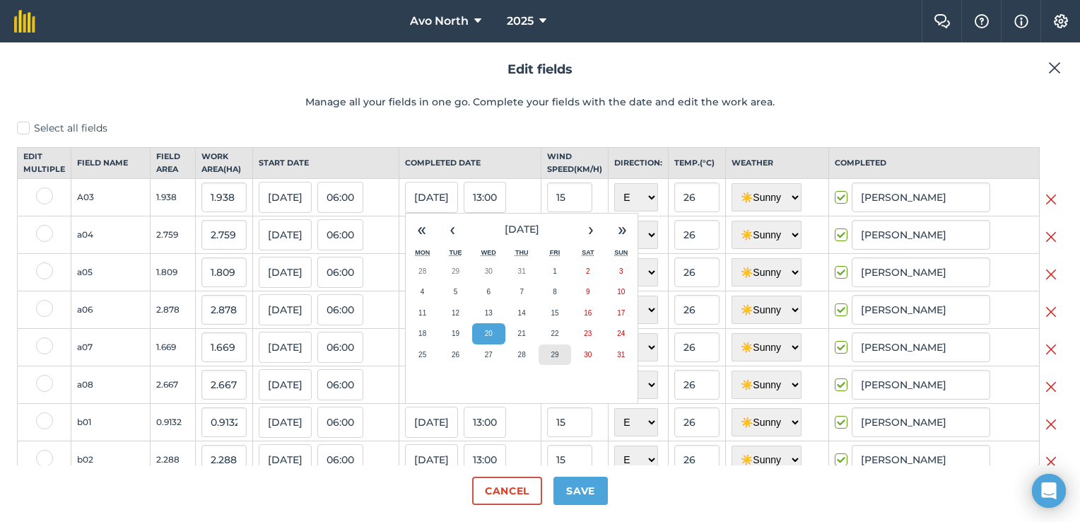
click at [551, 358] on abbr "29" at bounding box center [555, 355] width 8 height 8
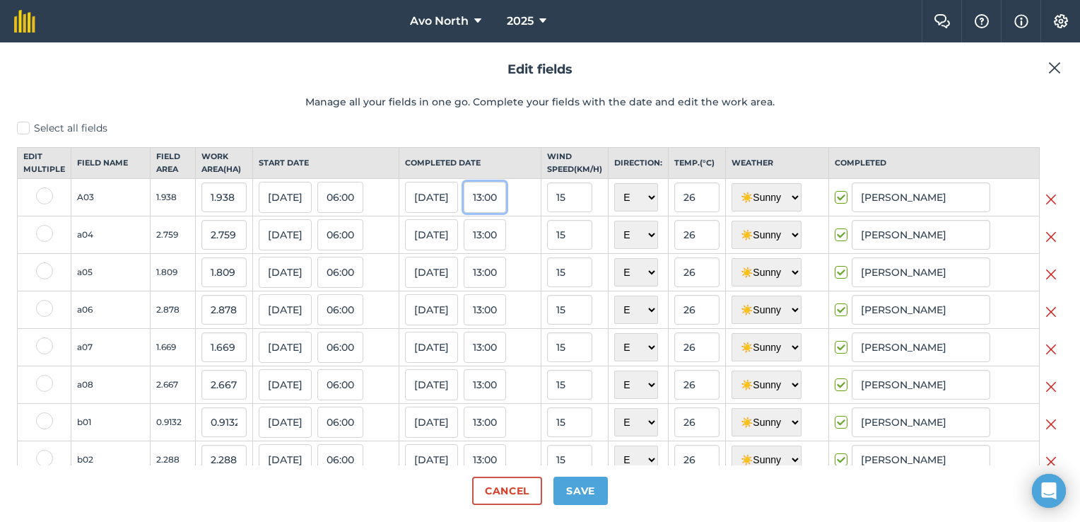
click at [488, 212] on button "13:00" at bounding box center [485, 197] width 42 height 31
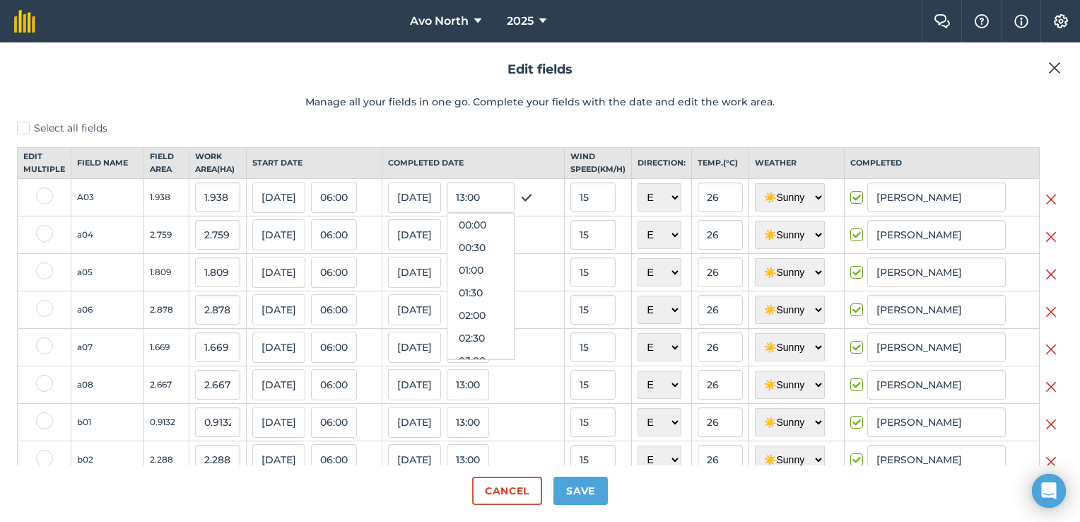
scroll to position [520, 0]
click at [518, 166] on th "Completed date" at bounding box center [473, 163] width 182 height 31
click at [993, 95] on p "Manage all your fields in one go. Complete your fields with the date and edit t…" at bounding box center [540, 102] width 1046 height 16
drag, startPoint x: 311, startPoint y: 98, endPoint x: 154, endPoint y: 117, distance: 158.0
click at [297, 98] on p "Manage all your fields in one go. Complete your fields with the date and edit t…" at bounding box center [540, 102] width 1046 height 16
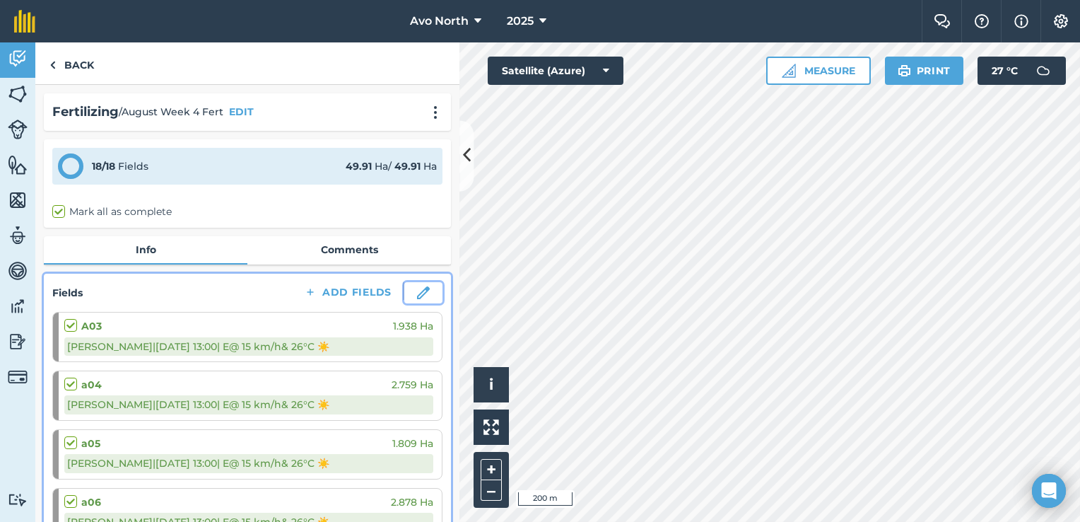
click at [418, 287] on img at bounding box center [423, 292] width 13 height 13
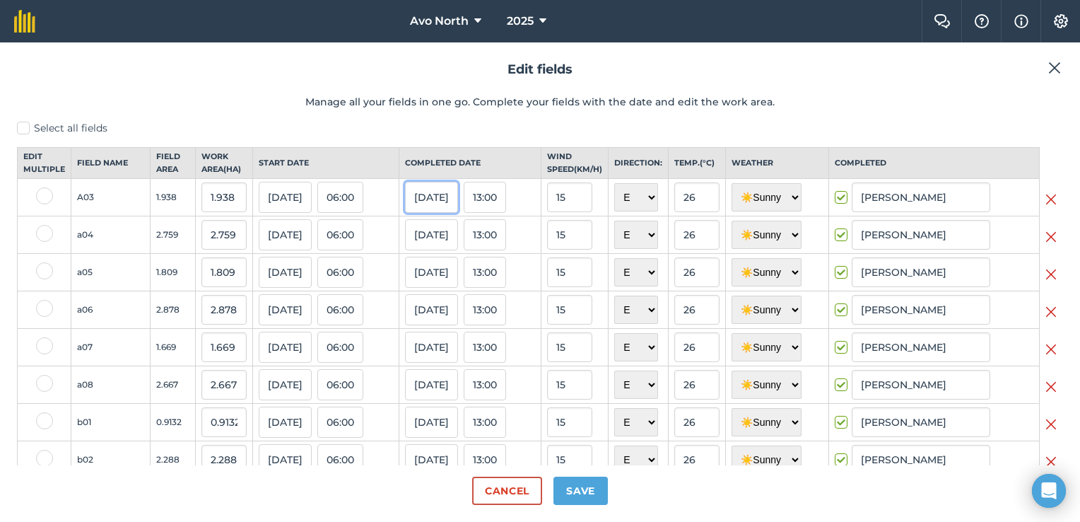
click at [446, 213] on button "[DATE]" at bounding box center [431, 197] width 53 height 31
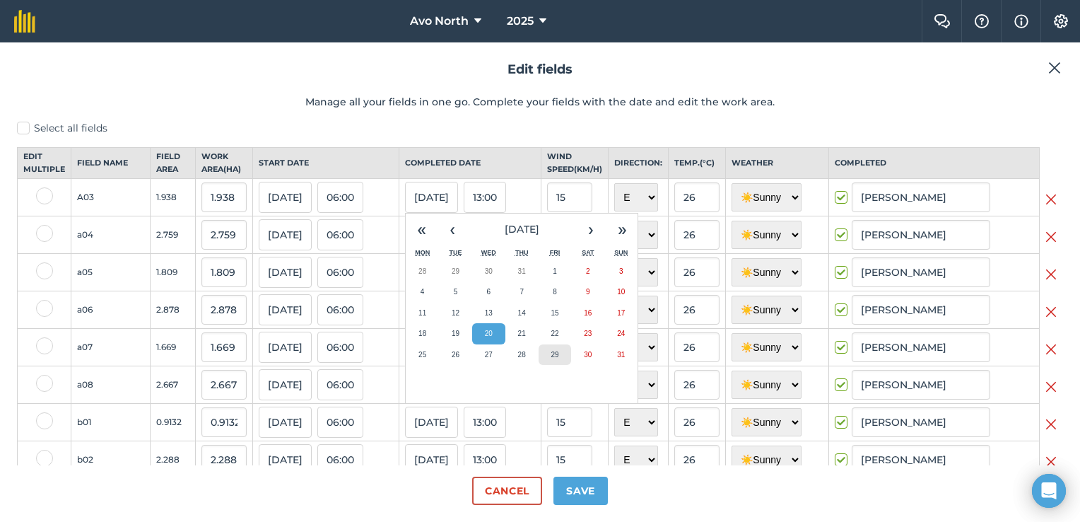
click at [551, 358] on abbr "29" at bounding box center [555, 355] width 8 height 8
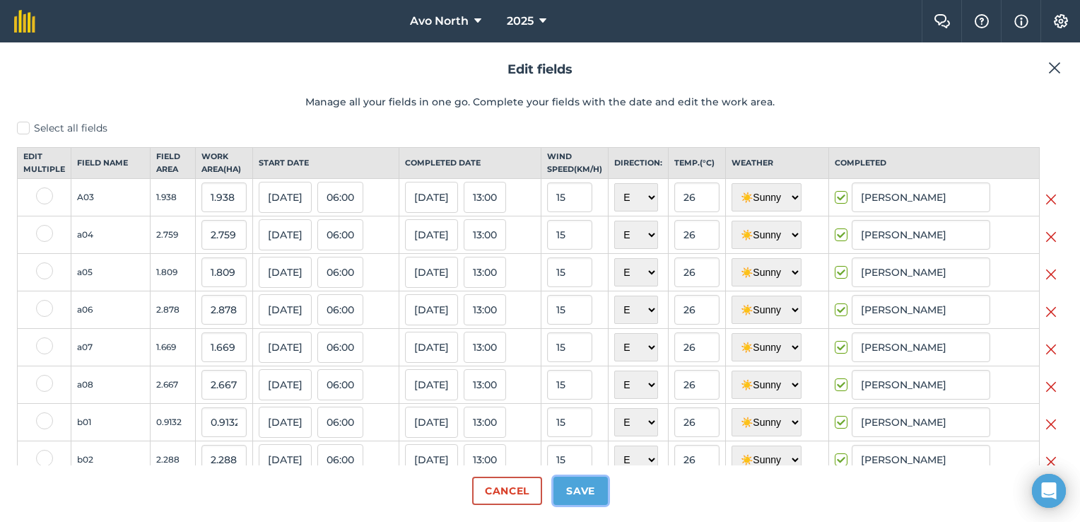
click at [593, 488] on button "Save" at bounding box center [580, 490] width 54 height 28
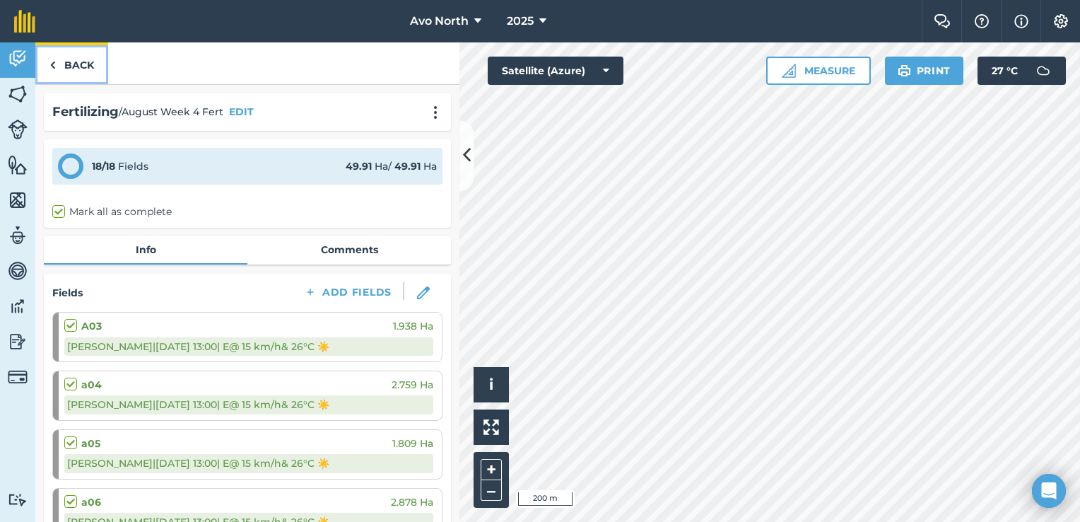
click at [68, 64] on link "Back" at bounding box center [71, 63] width 73 height 42
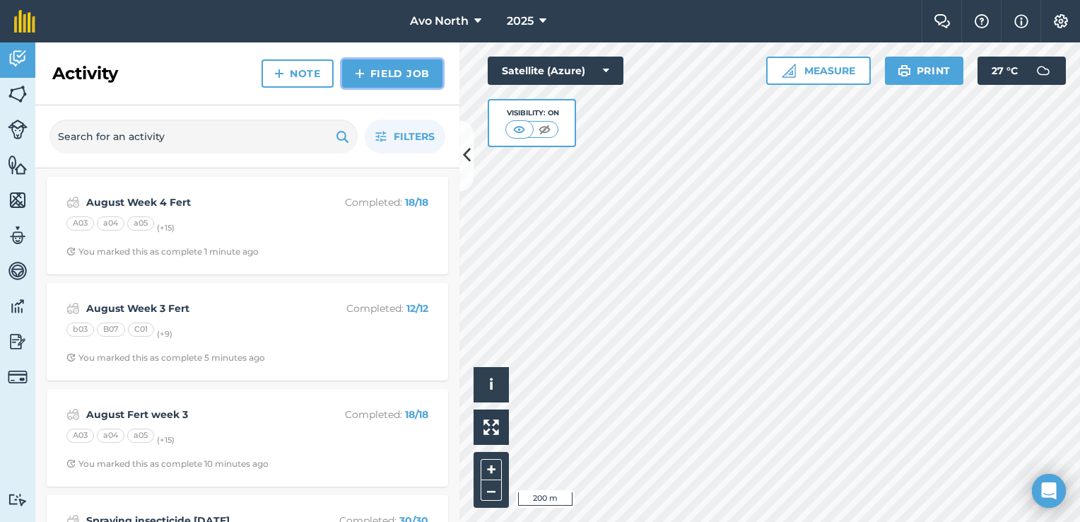
click at [401, 64] on link "Field Job" at bounding box center [392, 73] width 100 height 28
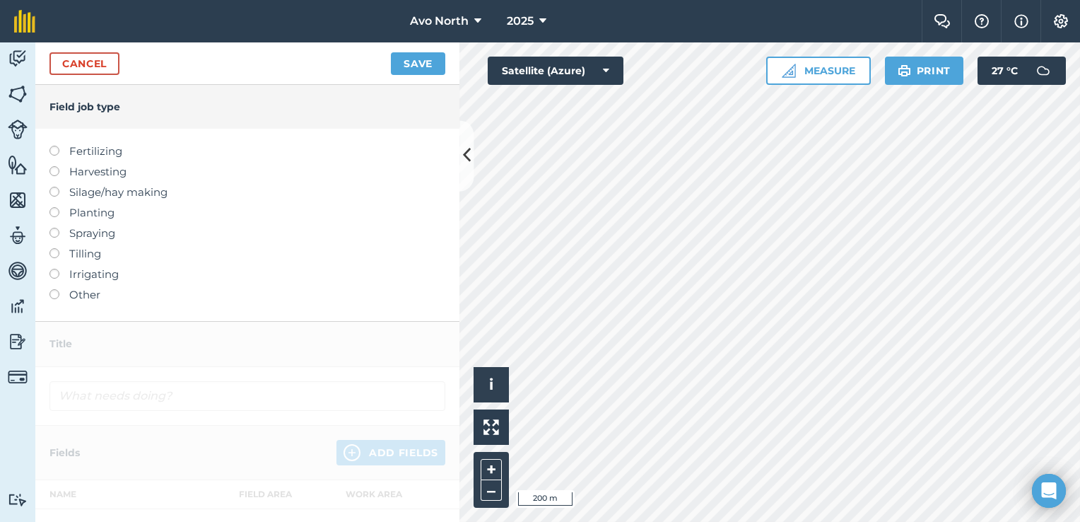
click at [61, 153] on label "Fertilizing" at bounding box center [247, 151] width 396 height 17
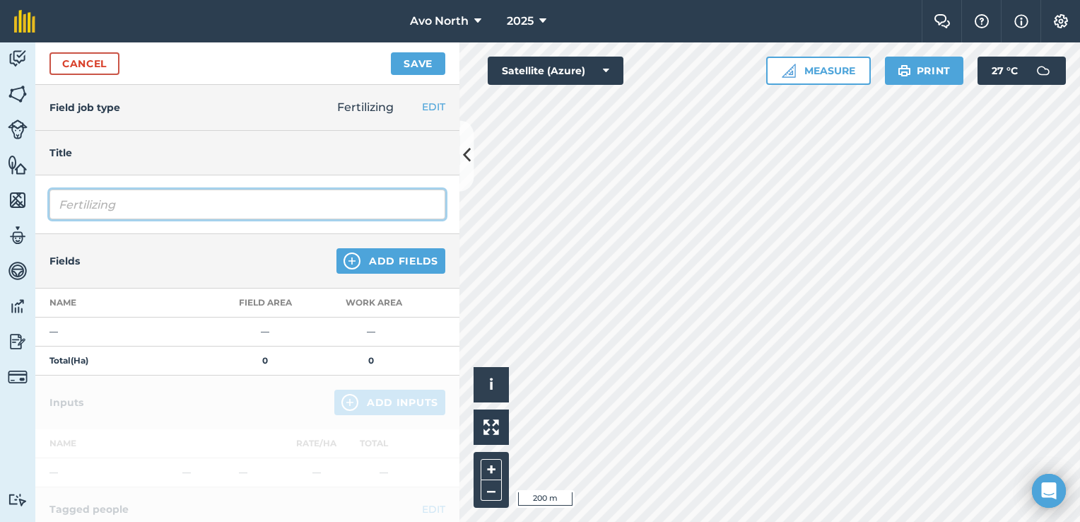
click at [99, 212] on input "Fertilizing" at bounding box center [247, 204] width 396 height 30
click at [57, 202] on input "Fertilizing" at bounding box center [247, 204] width 396 height 30
drag, startPoint x: 138, startPoint y: 205, endPoint x: 17, endPoint y: 196, distance: 121.2
click at [20, 199] on div "Activity Fields Livestock Features Maps Team Vehicles Data Reporting Billing Tu…" at bounding box center [540, 281] width 1080 height 479
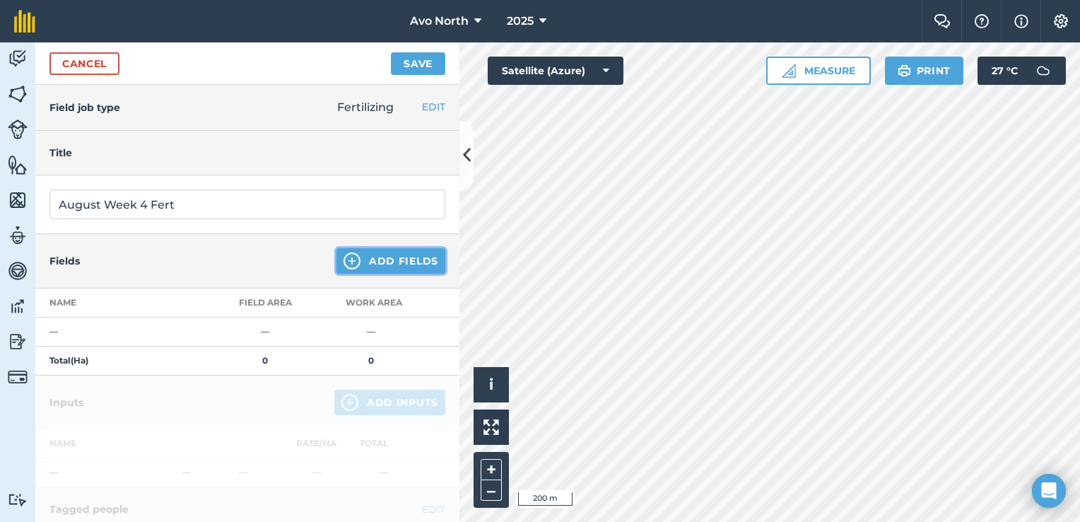
click at [366, 259] on button "Add Fields" at bounding box center [390, 260] width 109 height 25
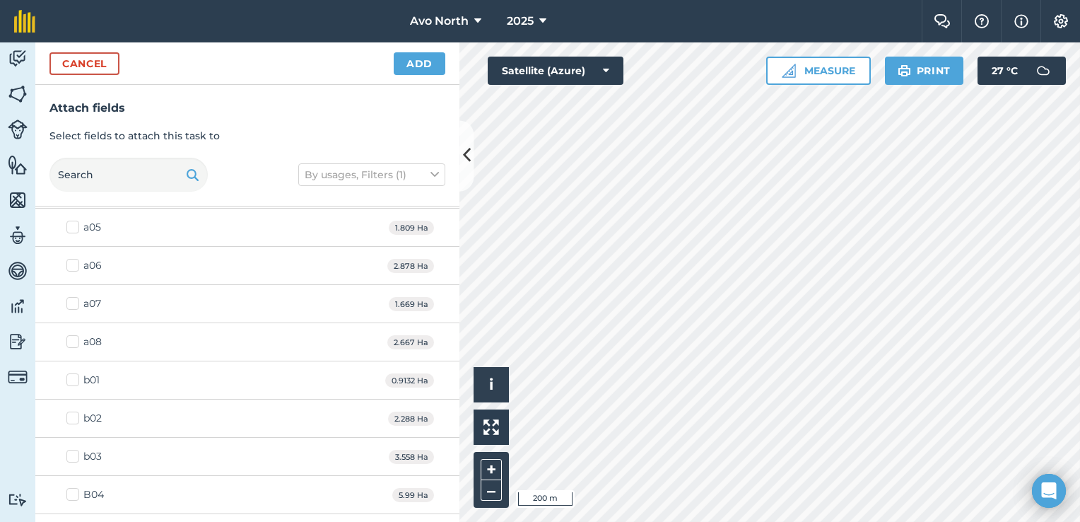
scroll to position [212, 0]
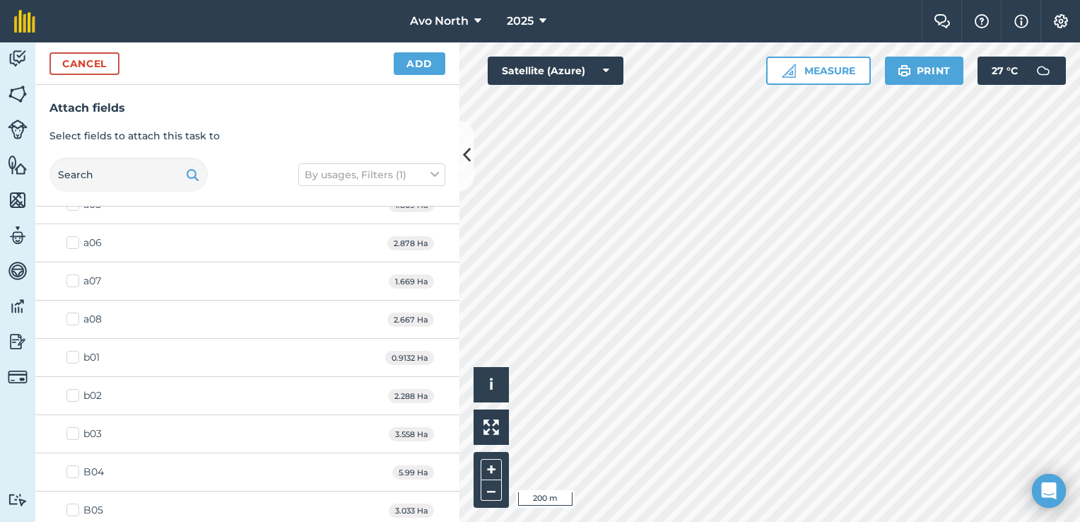
click at [73, 396] on label "b02" at bounding box center [83, 395] width 35 height 15
click at [73, 396] on input "b02" at bounding box center [70, 392] width 9 height 9
click at [76, 435] on label "b03" at bounding box center [83, 433] width 35 height 15
click at [76, 435] on input "b03" at bounding box center [70, 430] width 9 height 9
click at [74, 392] on label "b02" at bounding box center [83, 395] width 35 height 15
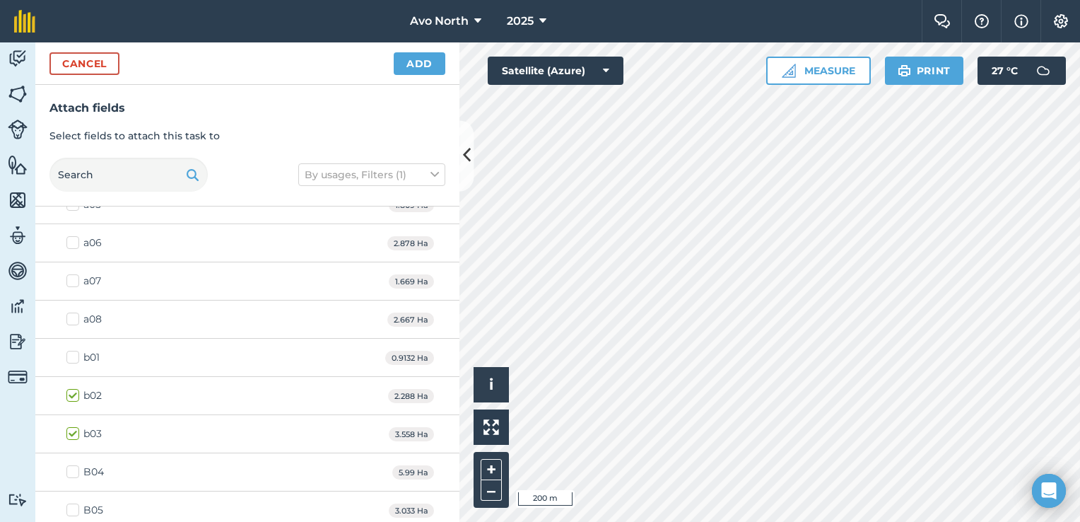
click at [74, 392] on input "b02" at bounding box center [70, 392] width 9 height 9
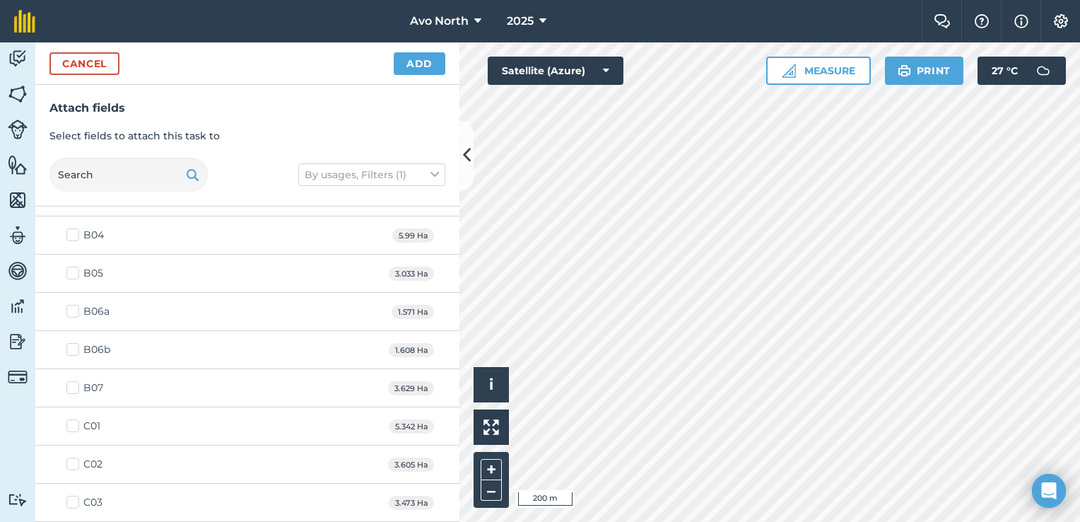
scroll to position [424, 0]
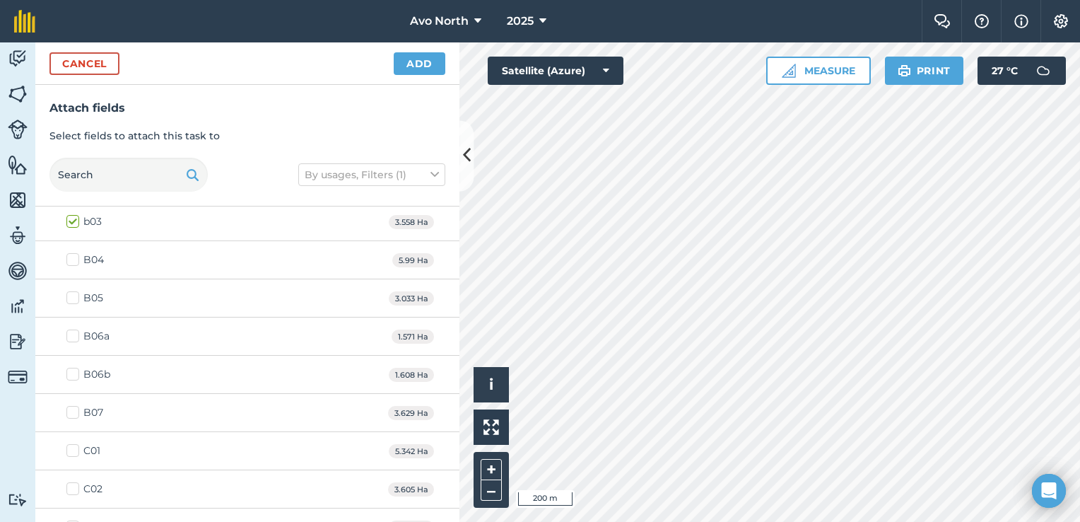
click at [76, 411] on label "B07" at bounding box center [84, 412] width 37 height 15
click at [76, 411] on input "B07" at bounding box center [70, 409] width 9 height 9
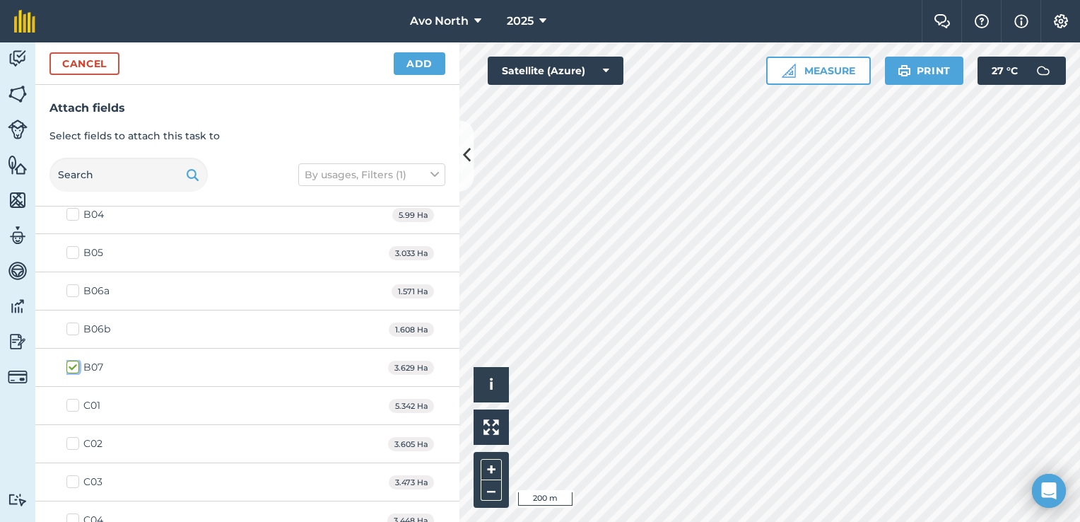
scroll to position [495, 0]
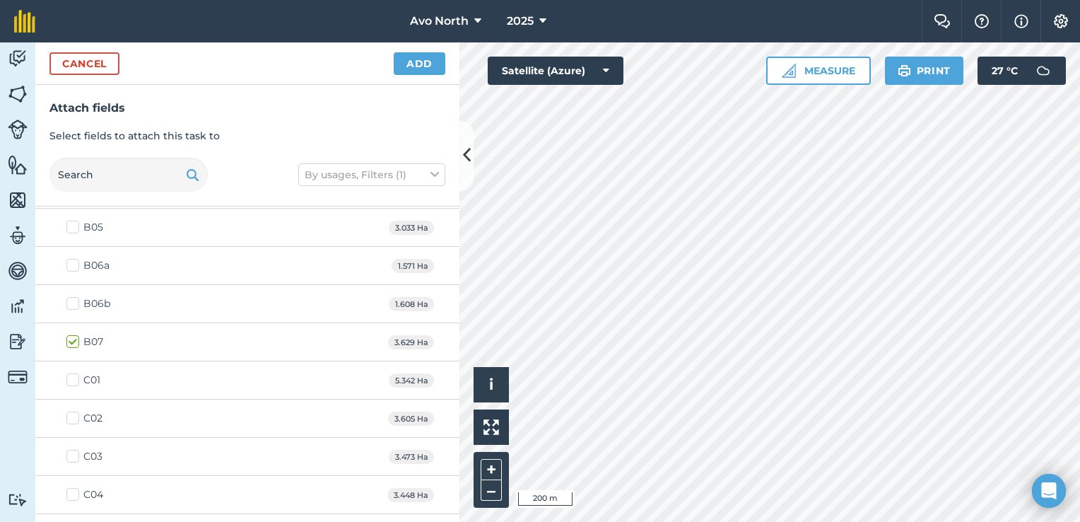
click at [73, 375] on label "C01" at bounding box center [83, 379] width 34 height 15
click at [73, 375] on input "C01" at bounding box center [70, 376] width 9 height 9
click at [73, 412] on label "C02" at bounding box center [84, 418] width 36 height 15
click at [73, 412] on input "C02" at bounding box center [70, 415] width 9 height 9
click at [74, 454] on label "C03" at bounding box center [84, 456] width 36 height 15
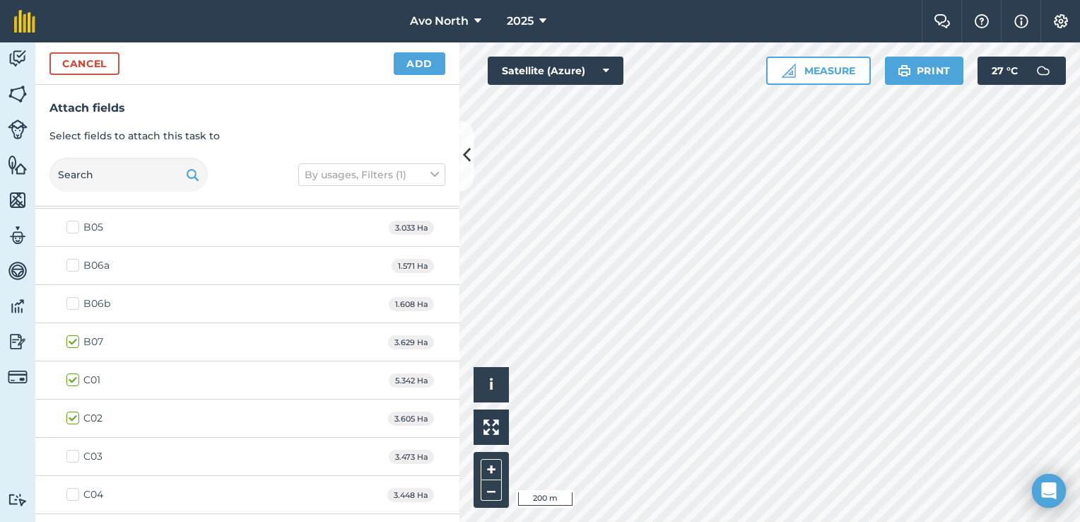
click at [74, 454] on input "C03" at bounding box center [70, 453] width 9 height 9
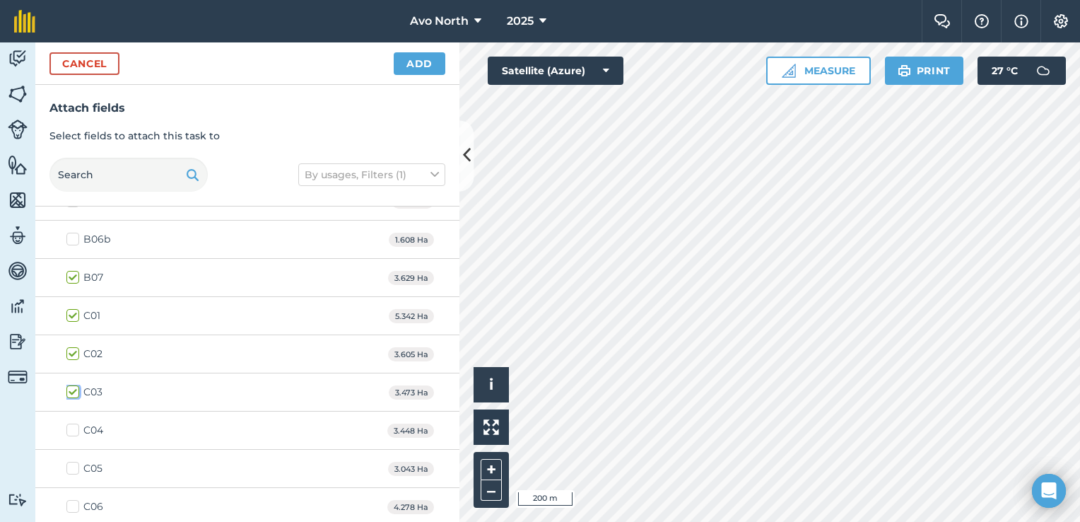
scroll to position [636, 0]
click at [74, 346] on label "C04" at bounding box center [84, 353] width 37 height 15
click at [74, 346] on input "C04" at bounding box center [70, 350] width 9 height 9
click at [71, 387] on label "C05" at bounding box center [84, 391] width 36 height 15
click at [71, 387] on input "C05" at bounding box center [70, 388] width 9 height 9
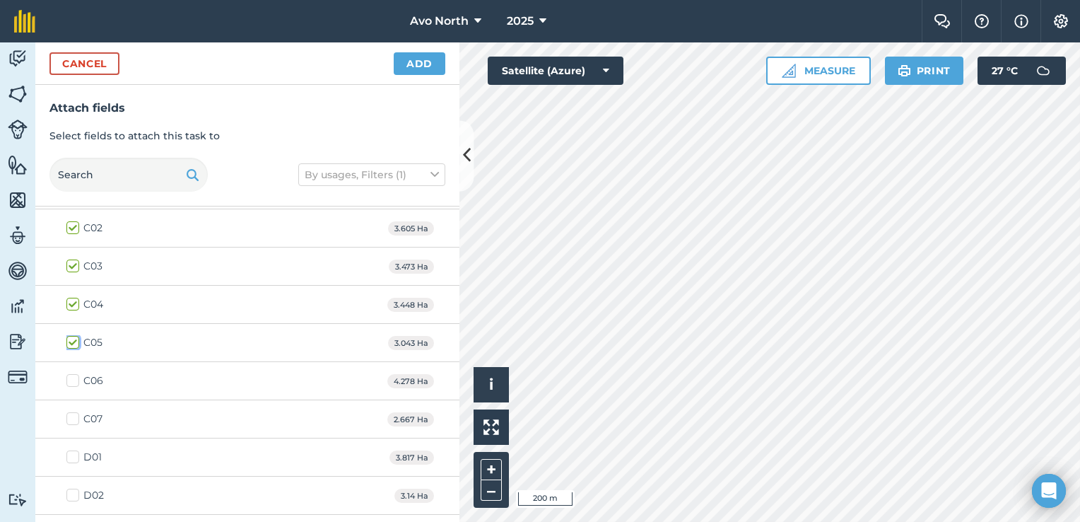
scroll to position [777, 0]
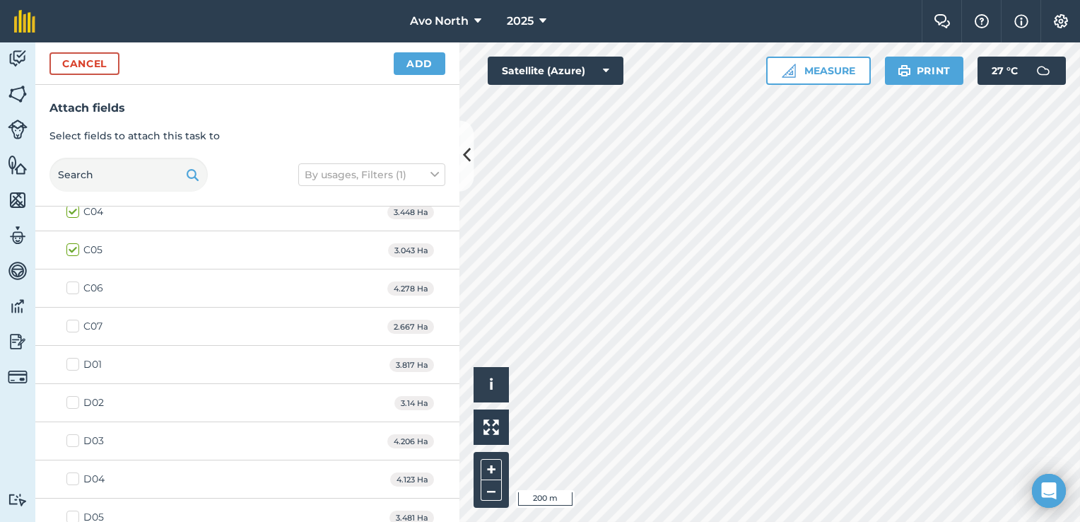
click at [76, 249] on label "C05" at bounding box center [84, 249] width 36 height 15
click at [76, 249] on input "C05" at bounding box center [70, 246] width 9 height 9
click at [75, 399] on label "D02" at bounding box center [84, 402] width 37 height 15
click at [75, 399] on input "D02" at bounding box center [70, 399] width 9 height 9
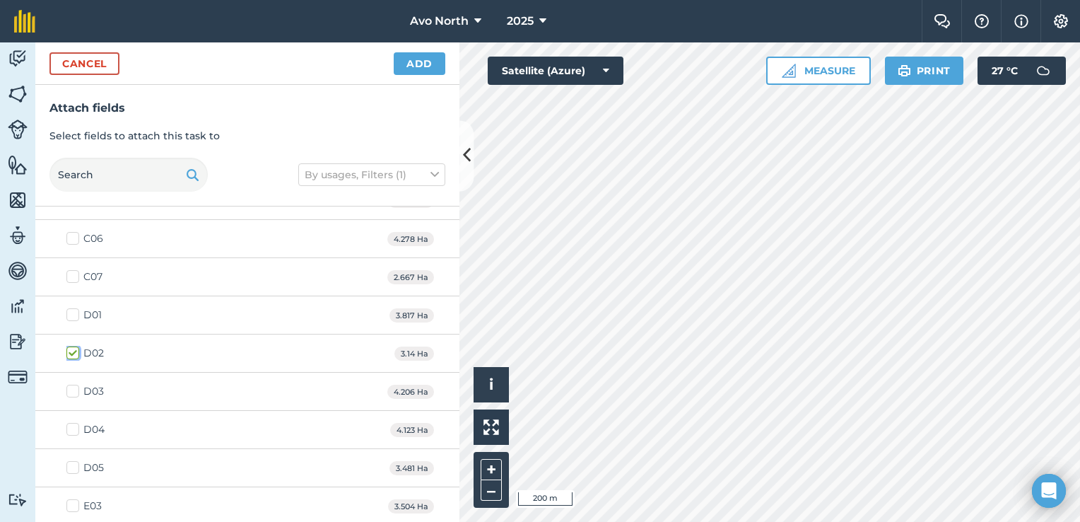
scroll to position [848, 0]
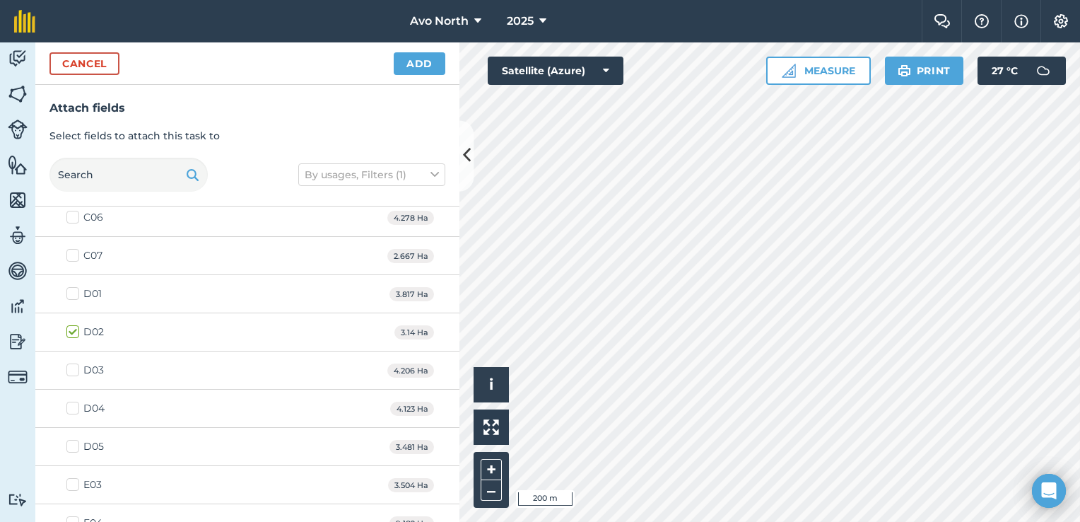
click at [74, 366] on label "D03" at bounding box center [84, 370] width 37 height 15
click at [74, 366] on input "D03" at bounding box center [70, 367] width 9 height 9
click at [74, 401] on label "D04" at bounding box center [85, 408] width 38 height 15
click at [74, 401] on input "D04" at bounding box center [70, 405] width 9 height 9
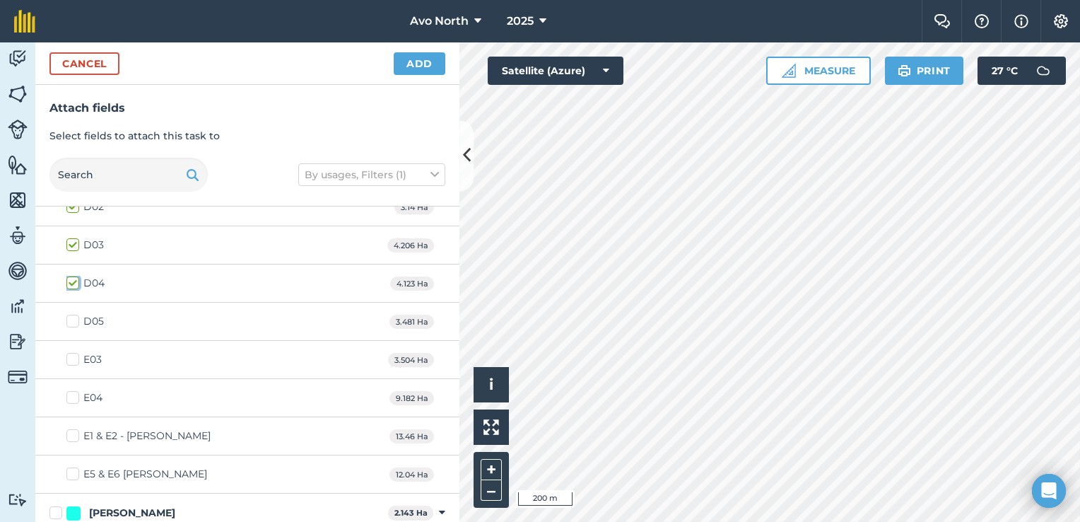
scroll to position [989, 0]
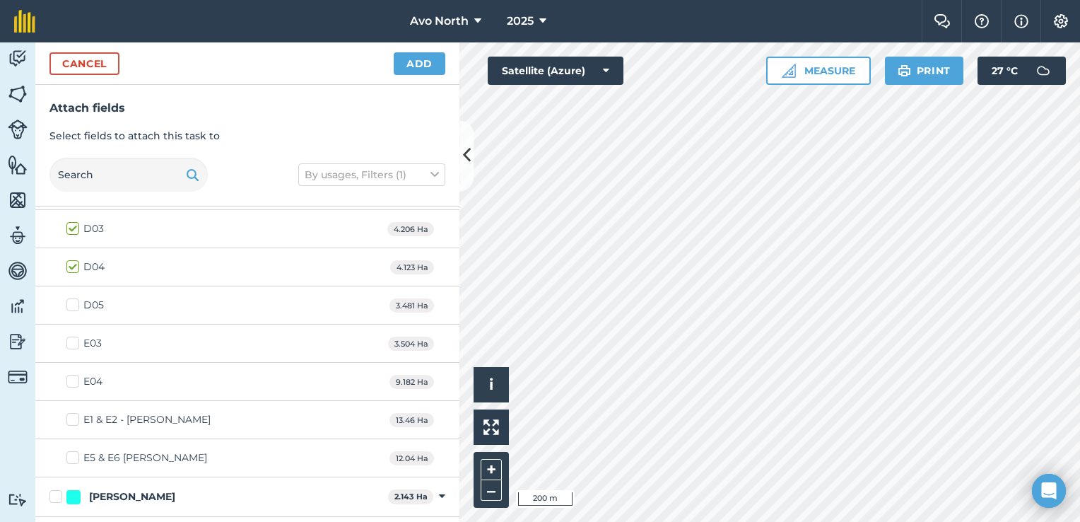
click at [76, 339] on label "E03" at bounding box center [83, 343] width 35 height 15
click at [76, 339] on input "E03" at bounding box center [70, 340] width 9 height 9
click at [76, 375] on label "E04" at bounding box center [84, 381] width 36 height 15
click at [76, 375] on input "E04" at bounding box center [70, 378] width 9 height 9
click at [75, 417] on label "E1 & E2 - [PERSON_NAME]" at bounding box center [138, 419] width 144 height 15
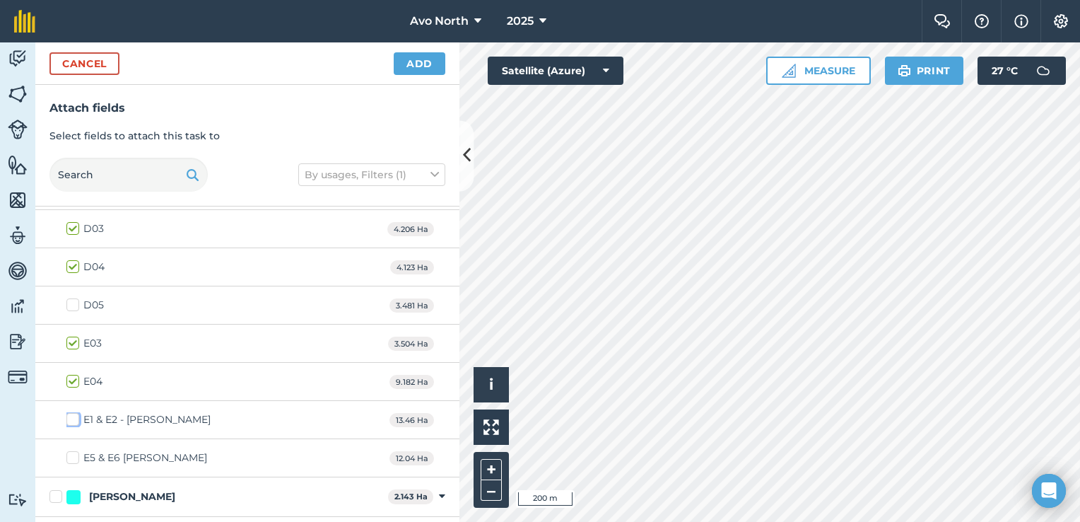
click at [75, 417] on input "E1 & E2 - [PERSON_NAME]" at bounding box center [70, 416] width 9 height 9
click at [75, 452] on label "E5 & E6 [PERSON_NAME]" at bounding box center [136, 457] width 141 height 15
click at [75, 452] on input "E5 & E6 [PERSON_NAME]" at bounding box center [70, 454] width 9 height 9
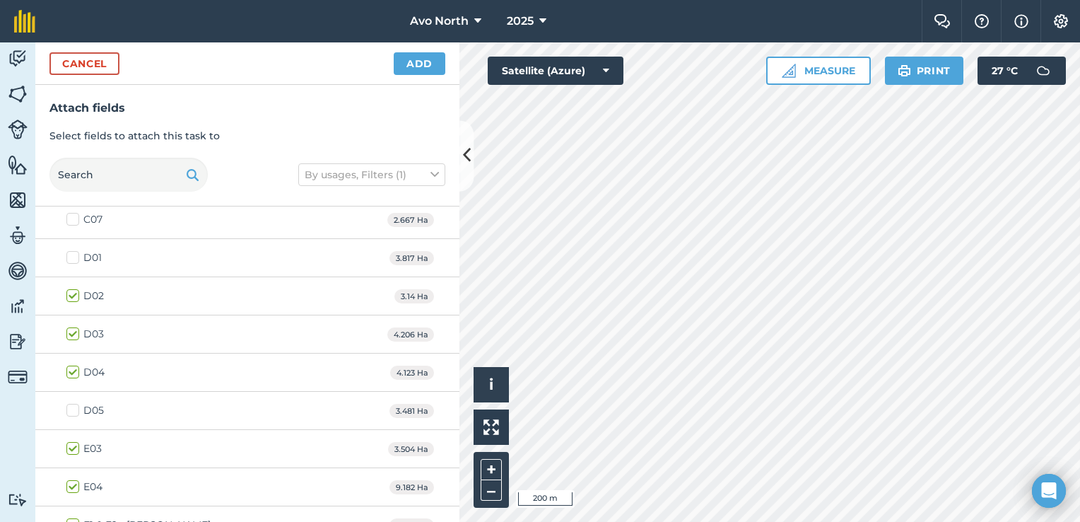
scroll to position [882, 0]
click at [426, 62] on button "Add" at bounding box center [420, 63] width 52 height 23
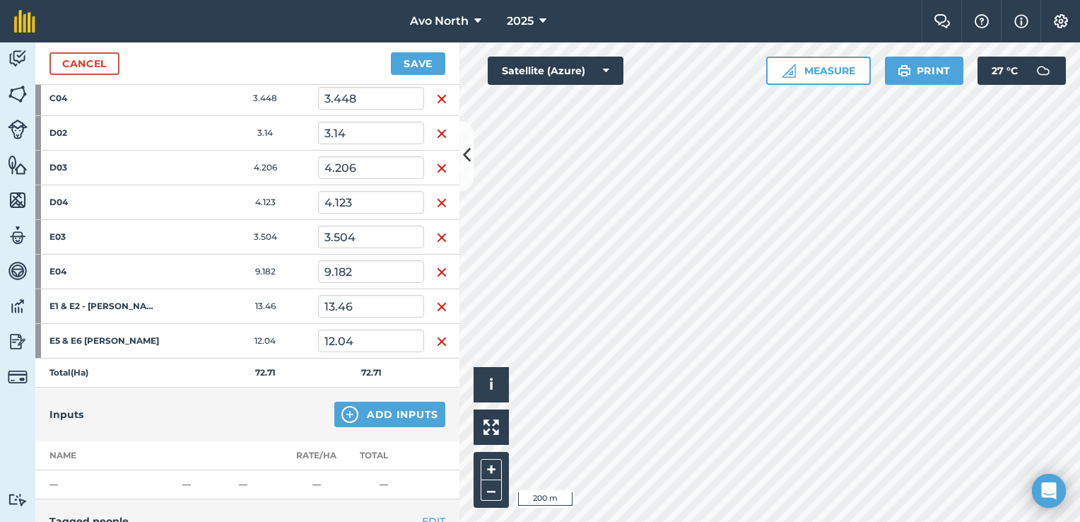
scroll to position [565, 0]
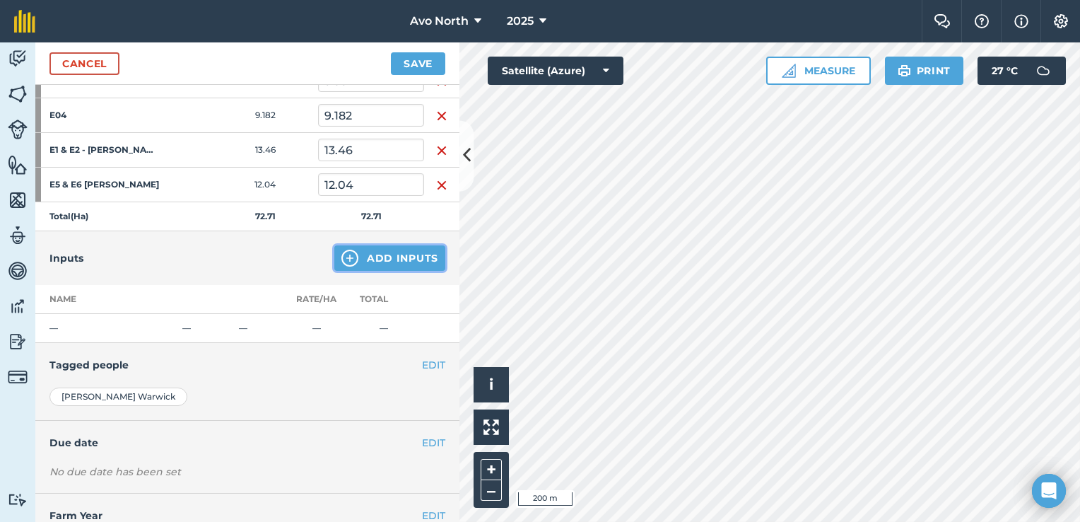
click at [380, 259] on button "Add Inputs" at bounding box center [389, 257] width 111 height 25
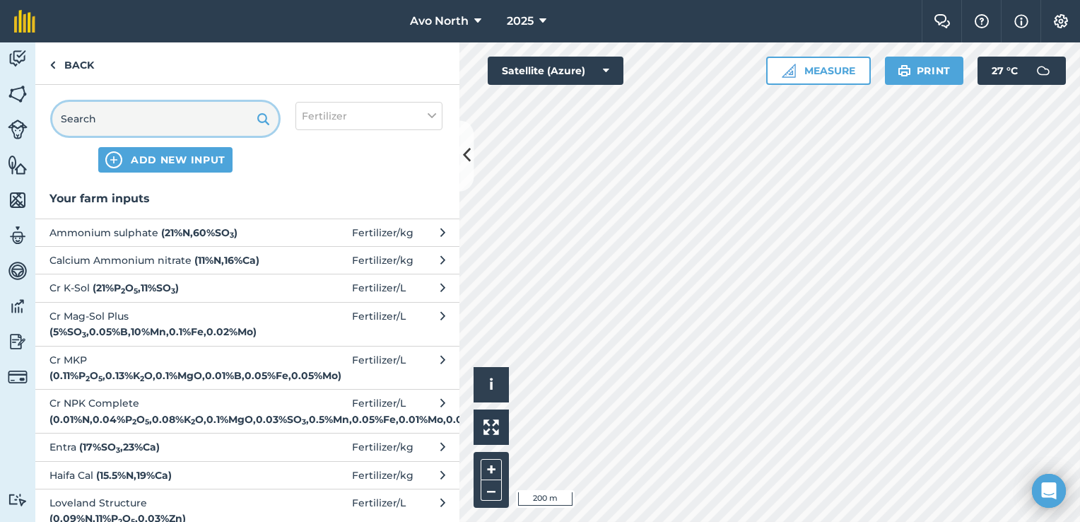
click at [163, 119] on input "text" at bounding box center [165, 119] width 226 height 34
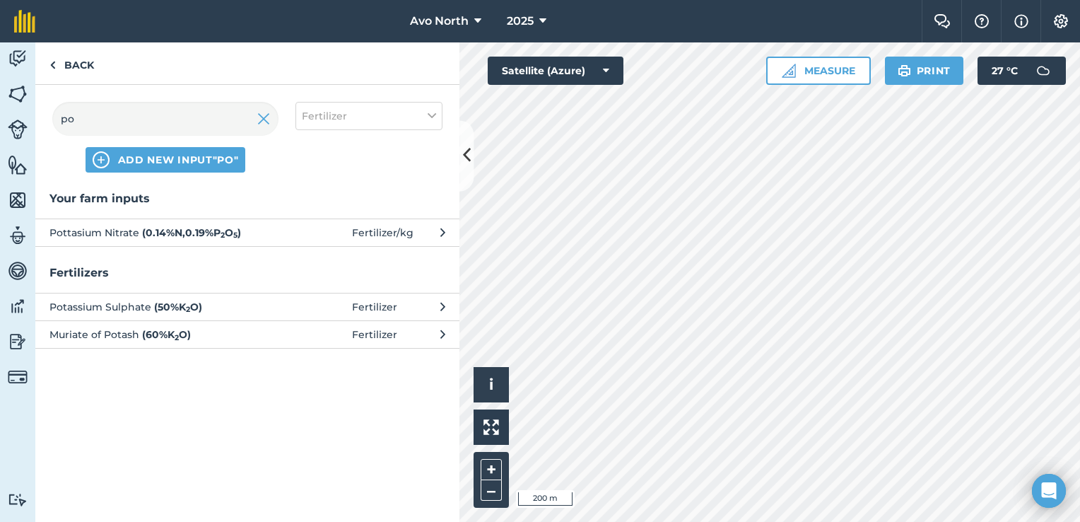
click at [116, 228] on span "Pottasium Nitrate ( 0.14 % N , 0.19 % P 2 O 5 )" at bounding box center [164, 233] width 231 height 16
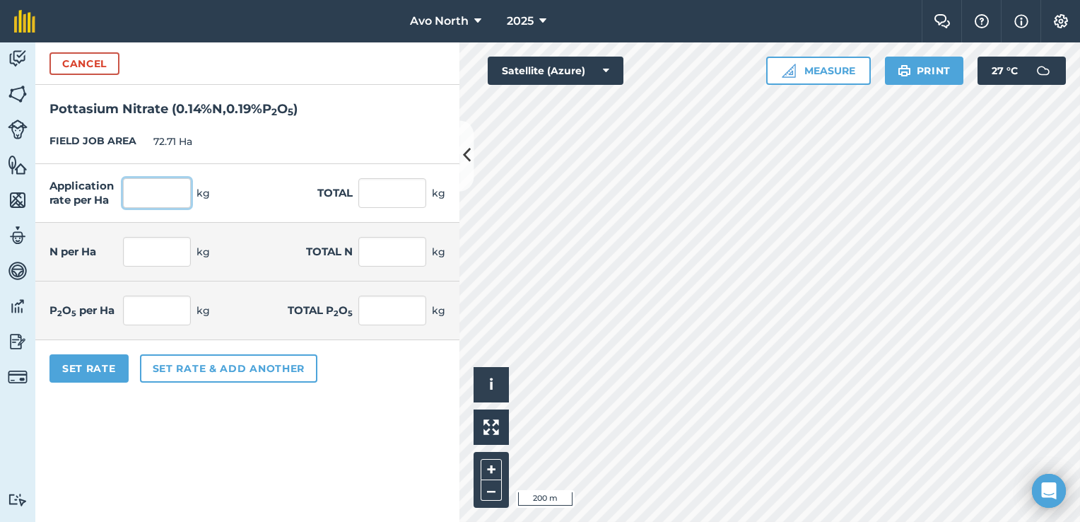
click at [148, 187] on input "text" at bounding box center [157, 193] width 68 height 30
click at [86, 360] on button "Set Rate" at bounding box center [88, 368] width 79 height 28
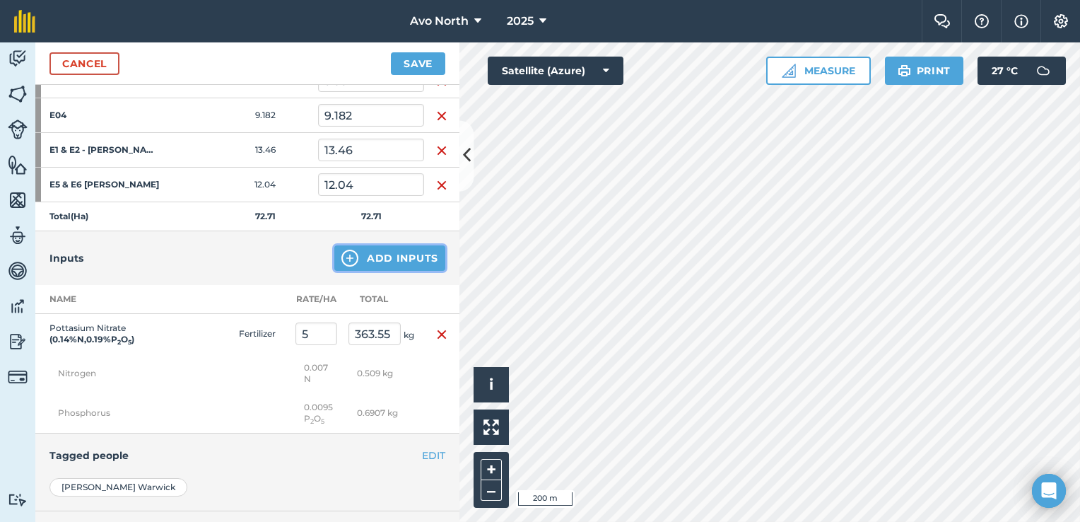
click at [416, 259] on button "Add Inputs" at bounding box center [389, 257] width 111 height 25
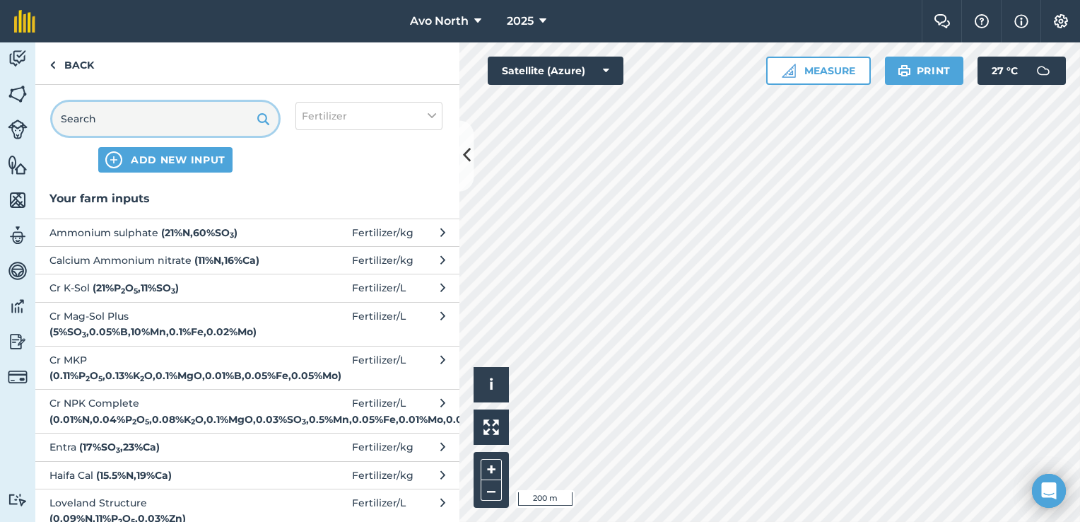
click at [132, 114] on input "text" at bounding box center [165, 119] width 226 height 34
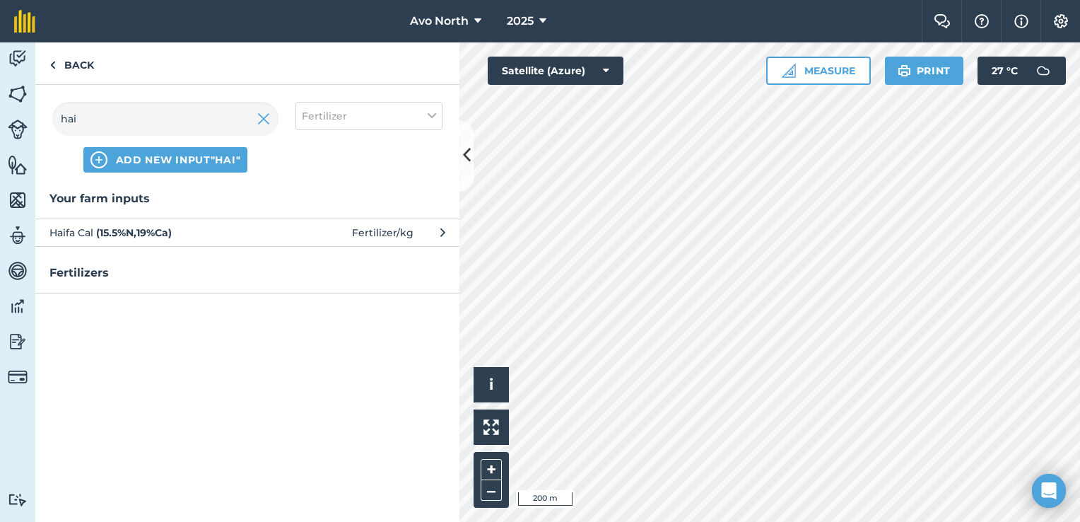
click at [95, 228] on span "Haifa Cal ( 15.5 % N , 19 % Ca )" at bounding box center [164, 233] width 231 height 16
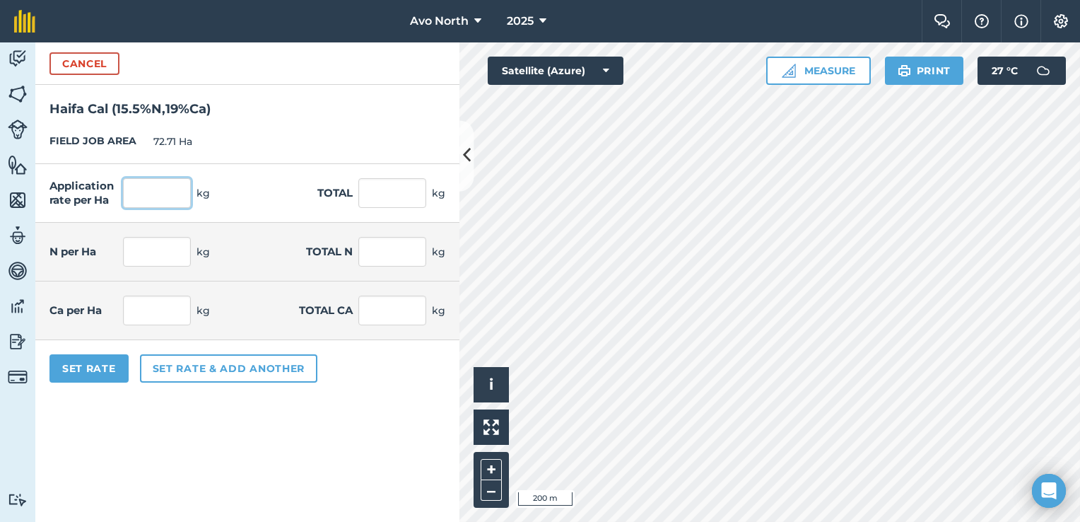
click at [152, 196] on input "text" at bounding box center [157, 193] width 68 height 30
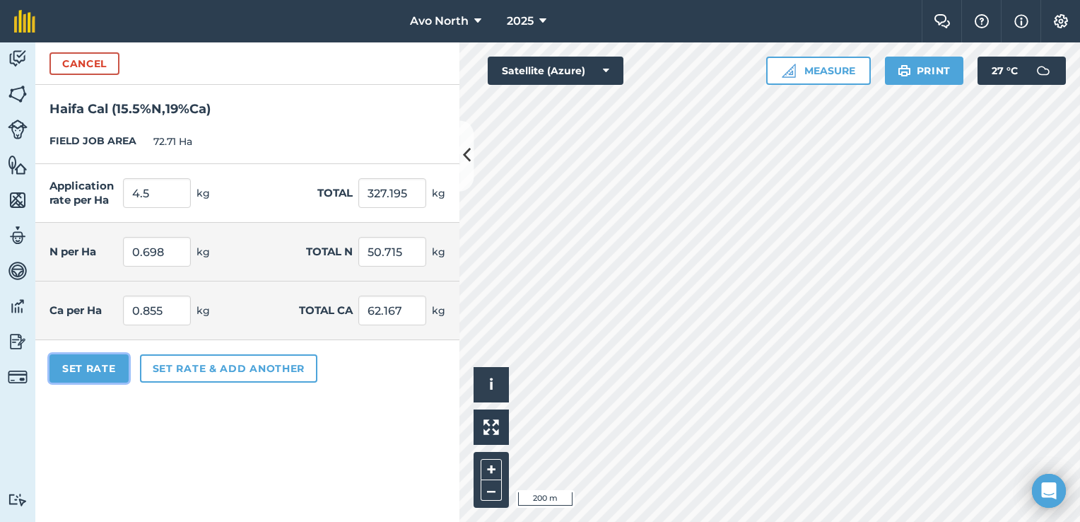
click at [103, 369] on button "Set Rate" at bounding box center [88, 368] width 79 height 28
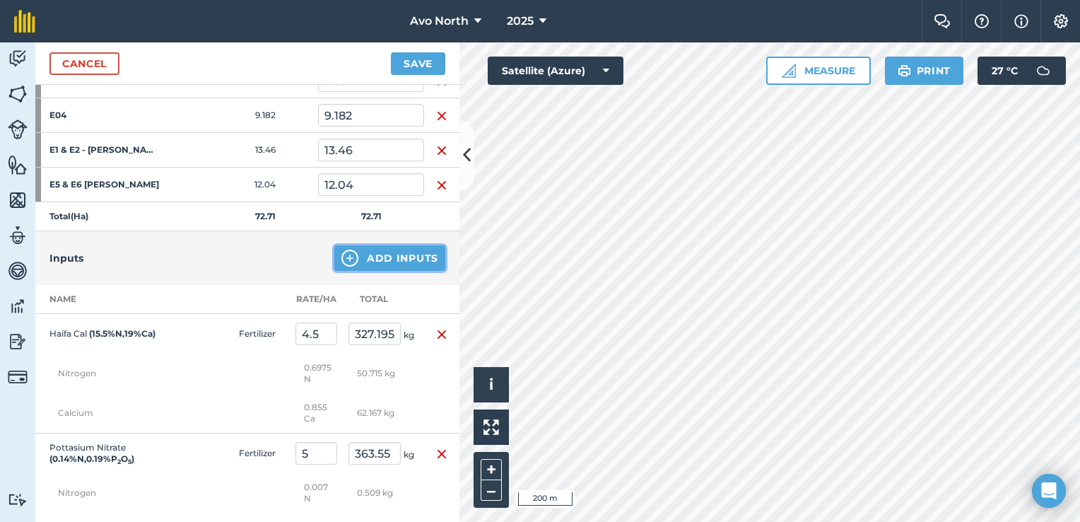
click at [369, 258] on button "Add Inputs" at bounding box center [389, 257] width 111 height 25
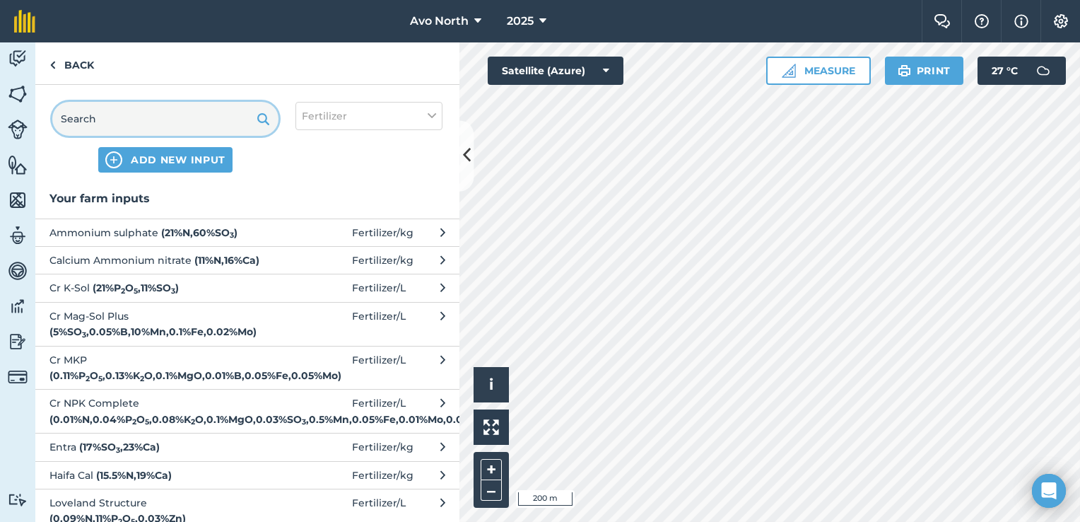
click at [132, 125] on input "text" at bounding box center [165, 119] width 226 height 34
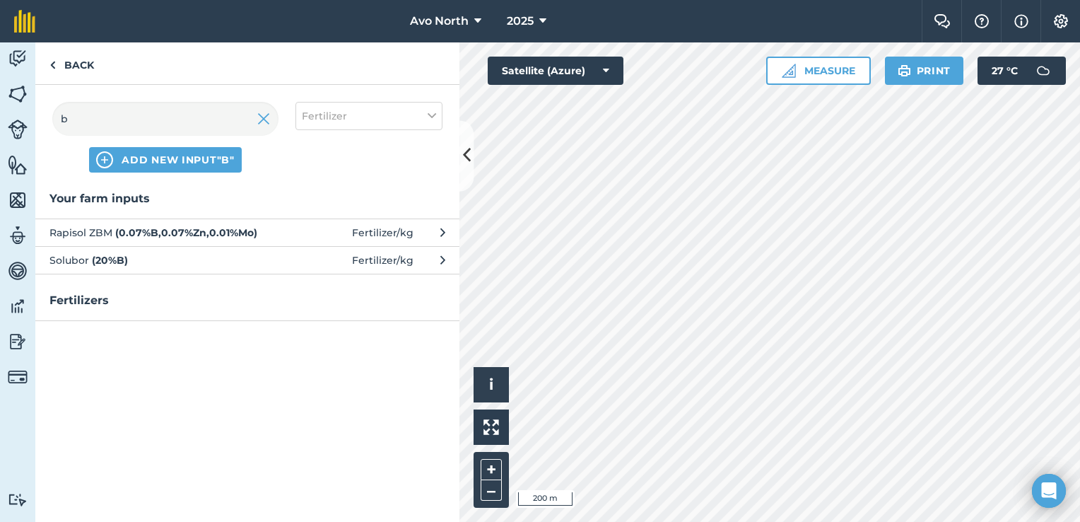
click at [156, 254] on span "Solubor ( 20 % B )" at bounding box center [164, 260] width 231 height 16
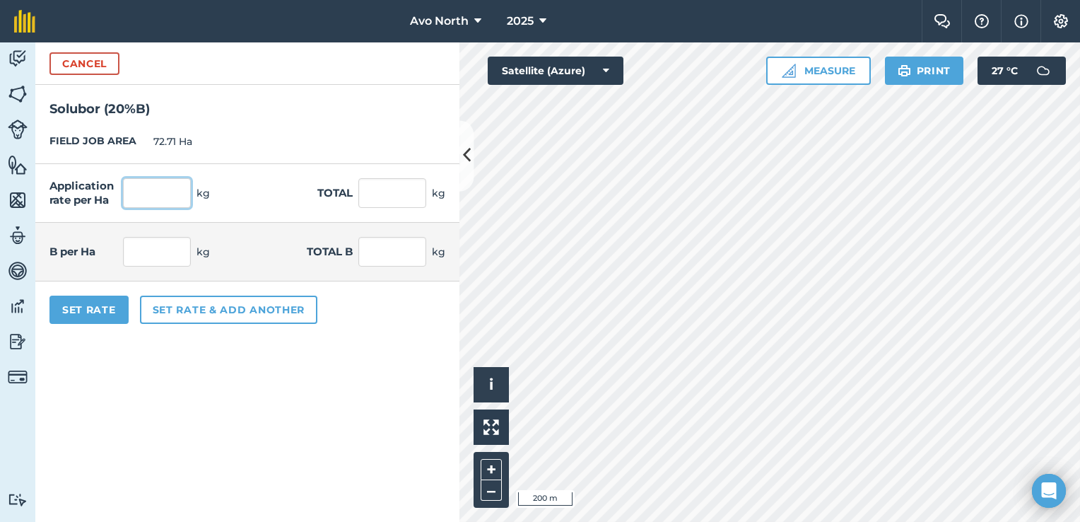
click at [172, 187] on input "text" at bounding box center [157, 193] width 68 height 30
drag, startPoint x: 290, startPoint y: 377, endPoint x: 266, endPoint y: 363, distance: 28.2
click at [289, 377] on form "Cancel Solubor ( 20 % B ) FIELD JOB AREA 72.71 Ha Application rate per Ha 0.25 …" at bounding box center [247, 281] width 424 height 479
click at [95, 317] on button "Set Rate" at bounding box center [88, 309] width 79 height 28
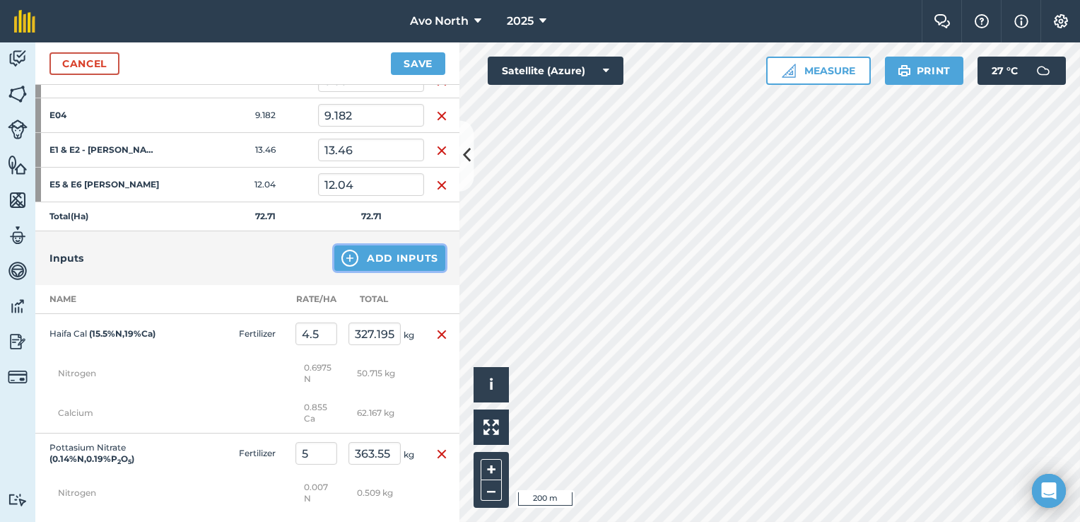
click at [334, 256] on button "Add Inputs" at bounding box center [389, 257] width 111 height 25
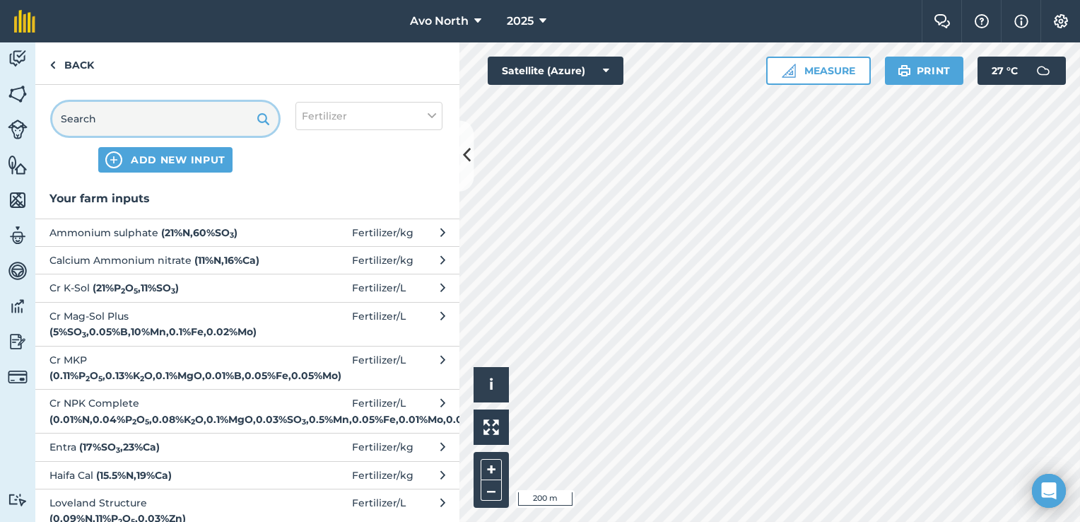
drag, startPoint x: 148, startPoint y: 124, endPoint x: 175, endPoint y: 128, distance: 27.1
click at [149, 124] on input "text" at bounding box center [165, 119] width 226 height 34
click at [101, 112] on input "text" at bounding box center [165, 119] width 226 height 34
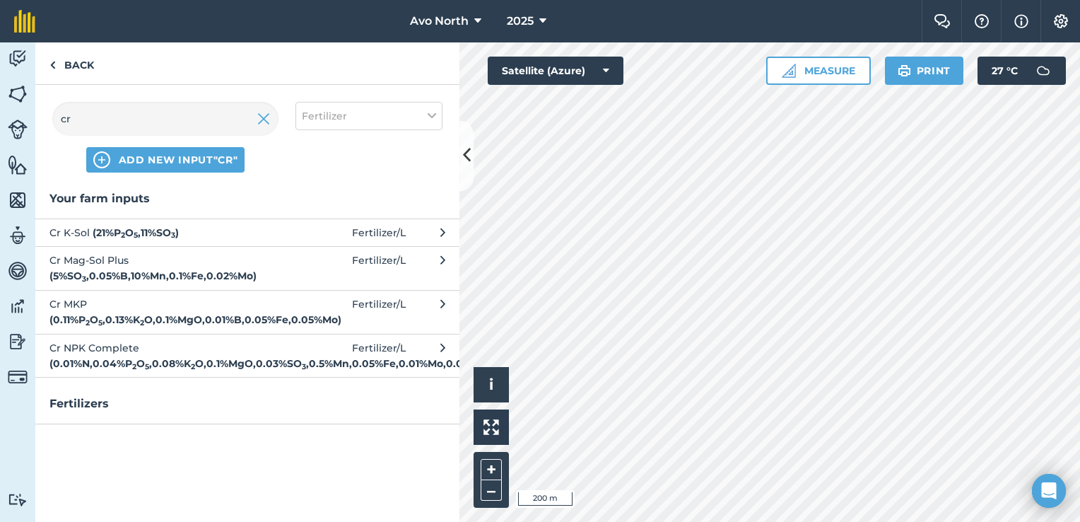
click at [102, 240] on button "Cr K-Sol ( 21 % P 2 O 5 , 11 % SO 3 ) Fertilizer / L" at bounding box center [247, 232] width 424 height 28
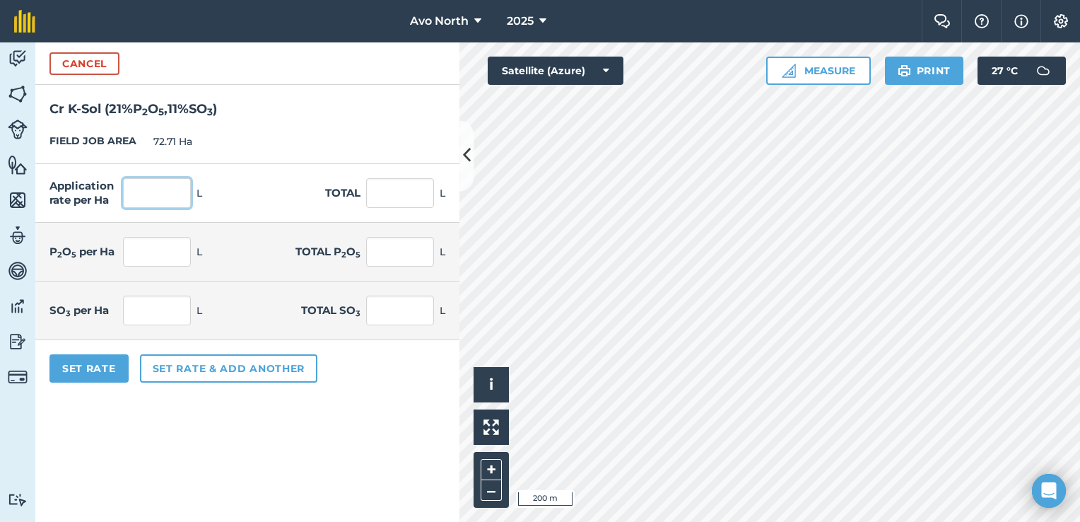
click at [131, 195] on input "text" at bounding box center [157, 193] width 68 height 30
click at [336, 399] on form "Cancel Cr K-Sol ( 21 % P 2 O 5 , 11 % SO 3 ) FIELD JOB AREA 72.71 Ha Applicatio…" at bounding box center [247, 281] width 424 height 479
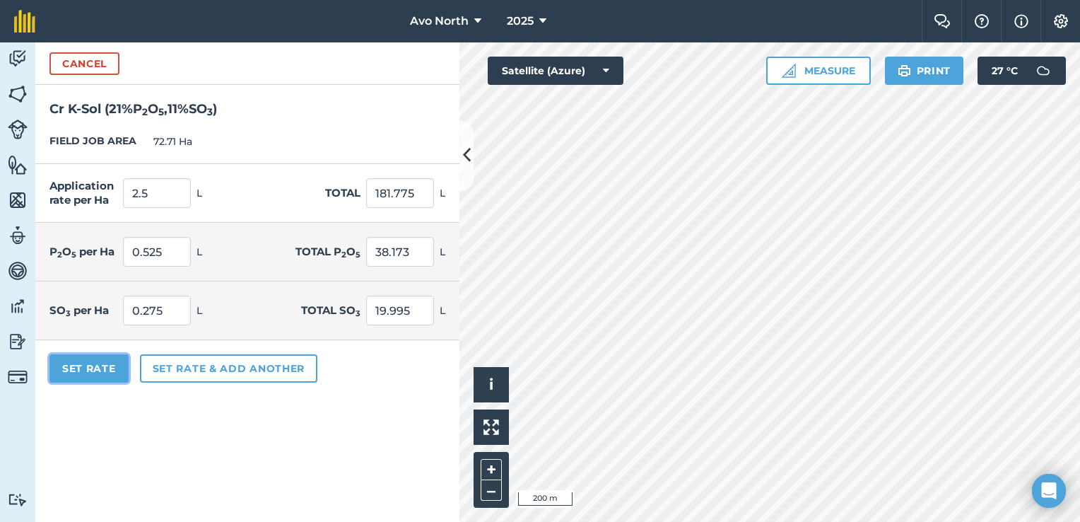
click at [99, 360] on button "Set Rate" at bounding box center [88, 368] width 79 height 28
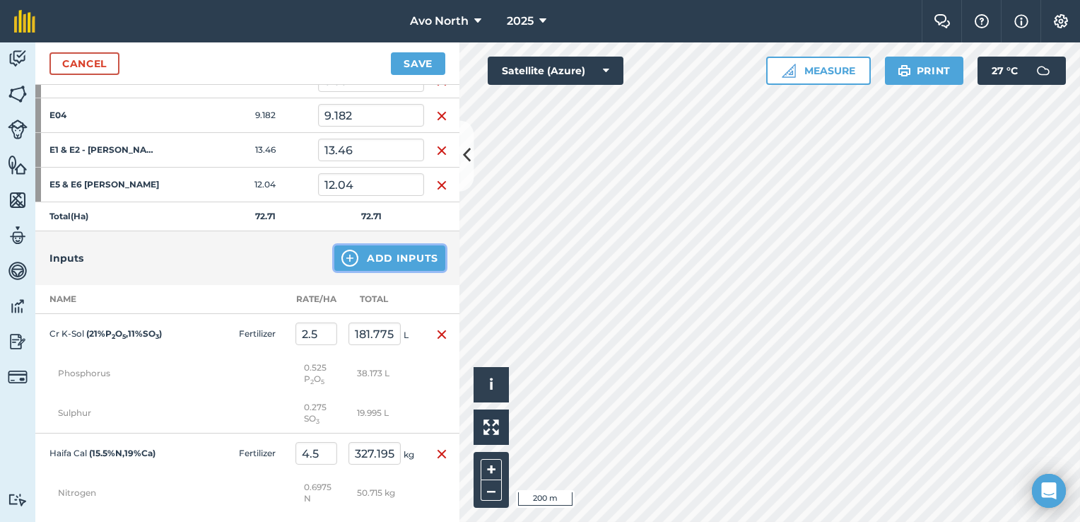
click at [372, 257] on button "Add Inputs" at bounding box center [389, 257] width 111 height 25
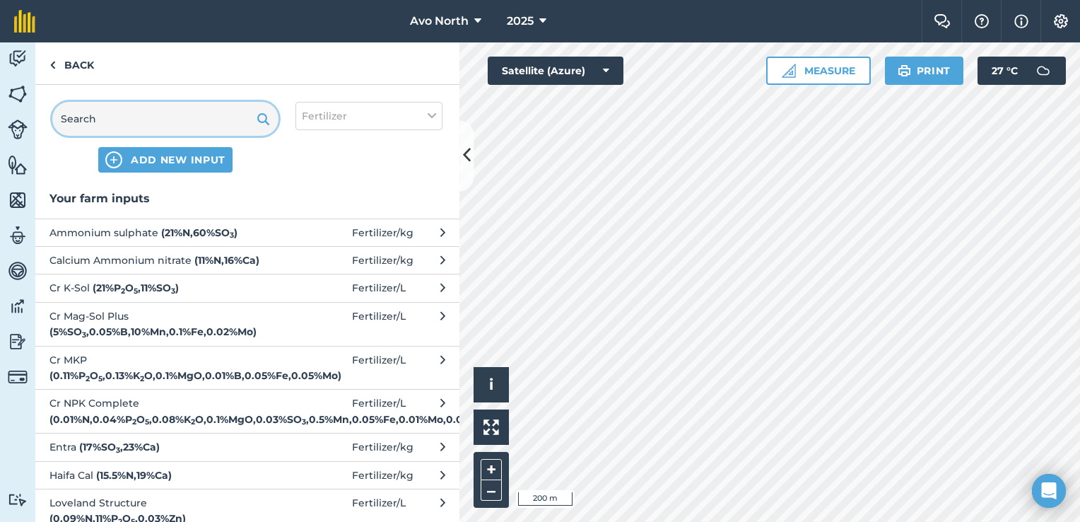
click at [119, 114] on input "text" at bounding box center [165, 119] width 226 height 34
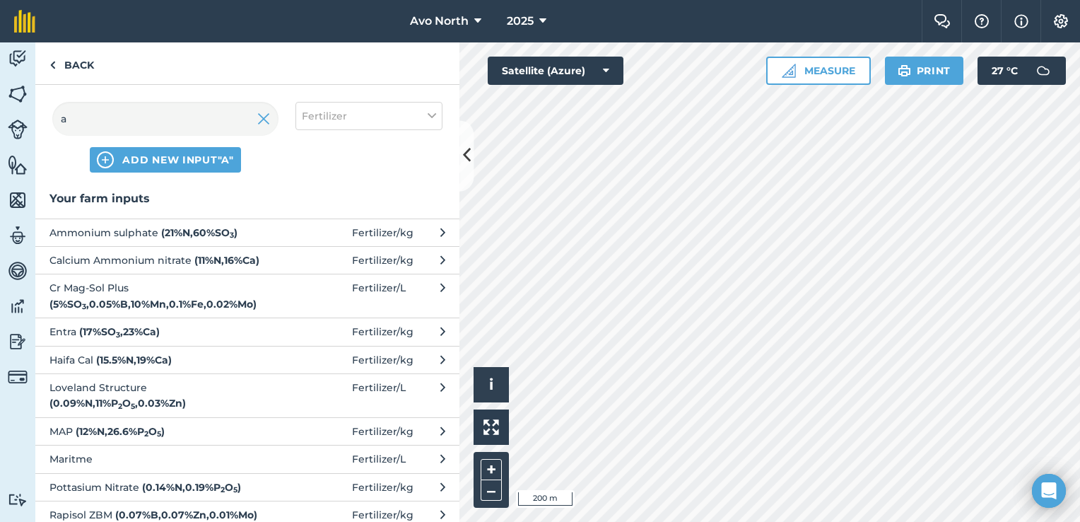
click at [161, 228] on strong "( 21 % N , 60 % SO 3 )" at bounding box center [199, 232] width 76 height 13
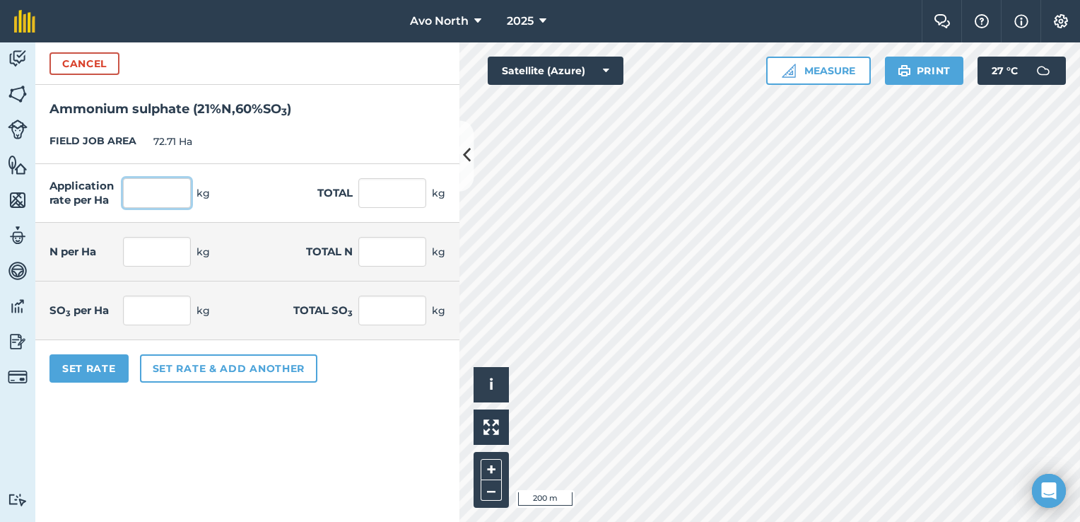
click at [150, 196] on input "text" at bounding box center [157, 193] width 68 height 30
click at [262, 397] on form "Cancel Ammonium sulphate ( 21 % N , 60 % SO 3 ) FIELD JOB AREA 72.71 Ha Applica…" at bounding box center [247, 281] width 424 height 479
click at [105, 365] on button "Set Rate" at bounding box center [88, 368] width 79 height 28
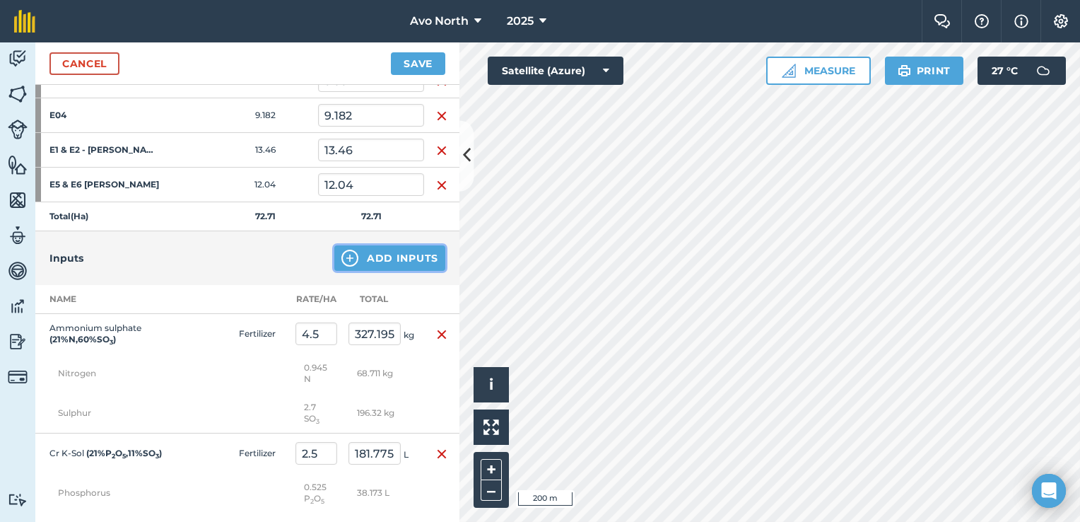
click at [377, 266] on button "Add Inputs" at bounding box center [389, 257] width 111 height 25
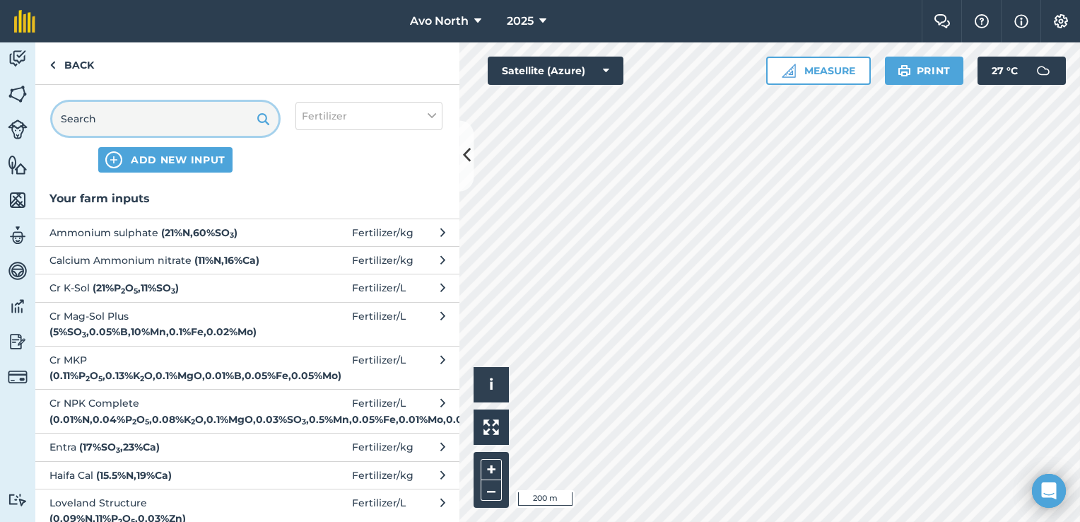
click at [94, 118] on input "text" at bounding box center [165, 119] width 226 height 34
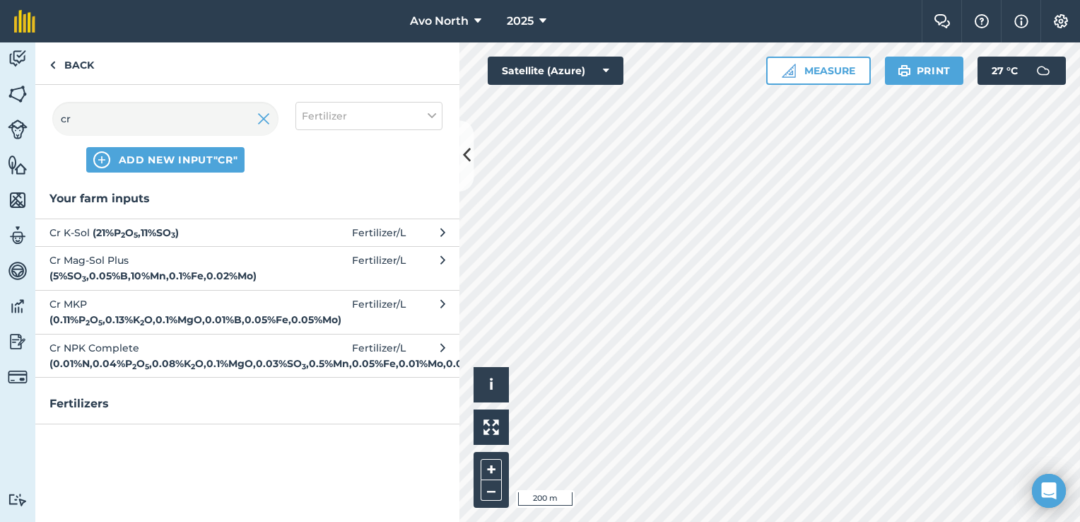
click at [125, 368] on strong "( 0.01 % N , 0.04 % P 2 O 5 , 0.08 % K 2 O , 0.1 % MgO , 0.03 % SO 3 , 0.5 % Mn…" at bounding box center [271, 363] width 445 height 13
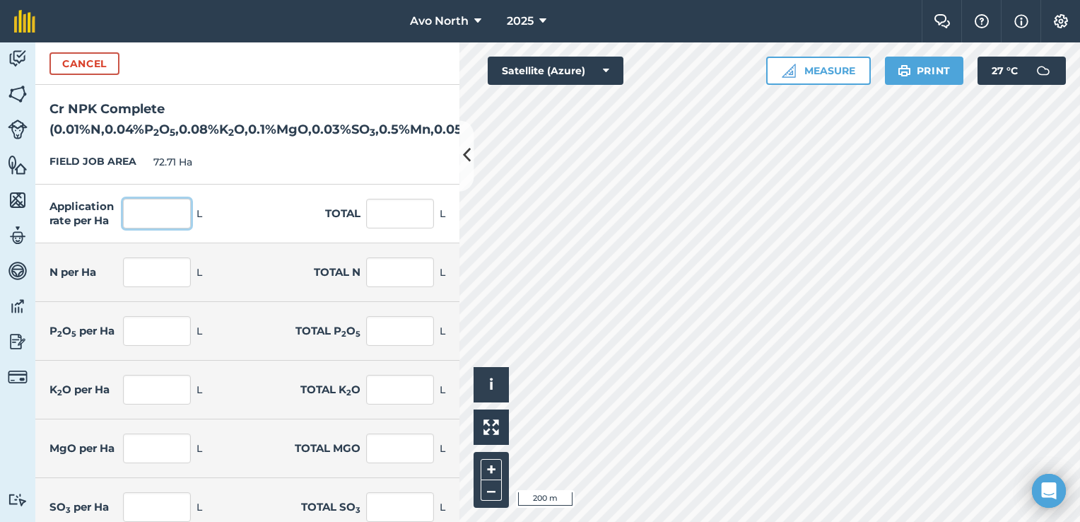
click at [154, 215] on input "text" at bounding box center [157, 214] width 68 height 30
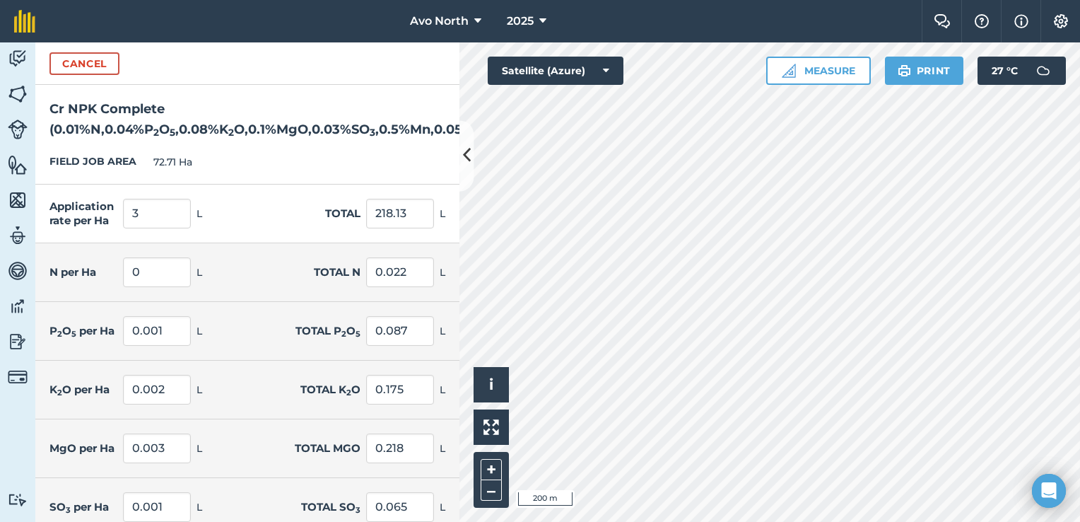
click at [274, 206] on div "Application rate per Ha 3 L Total 218.13 L" at bounding box center [247, 213] width 424 height 59
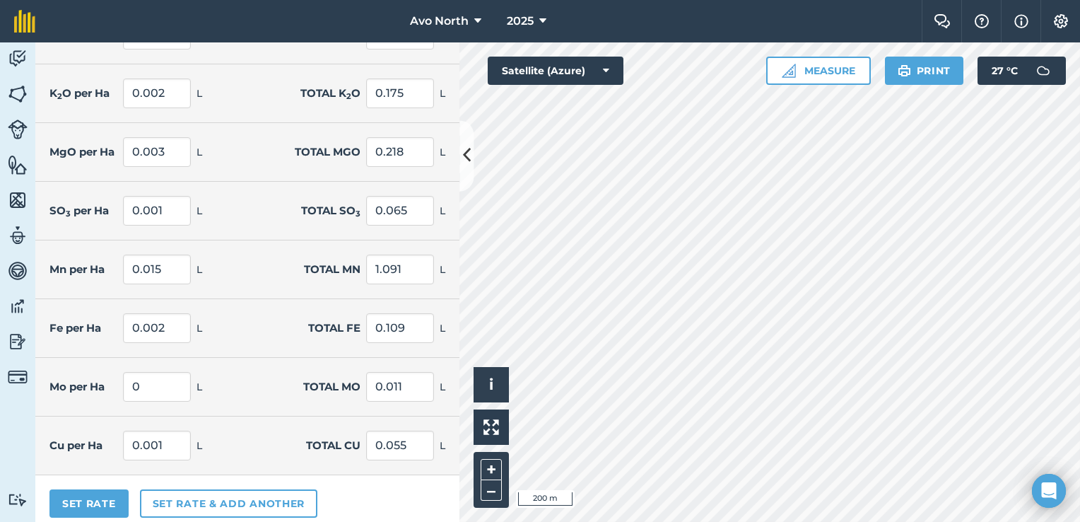
scroll to position [303, 0]
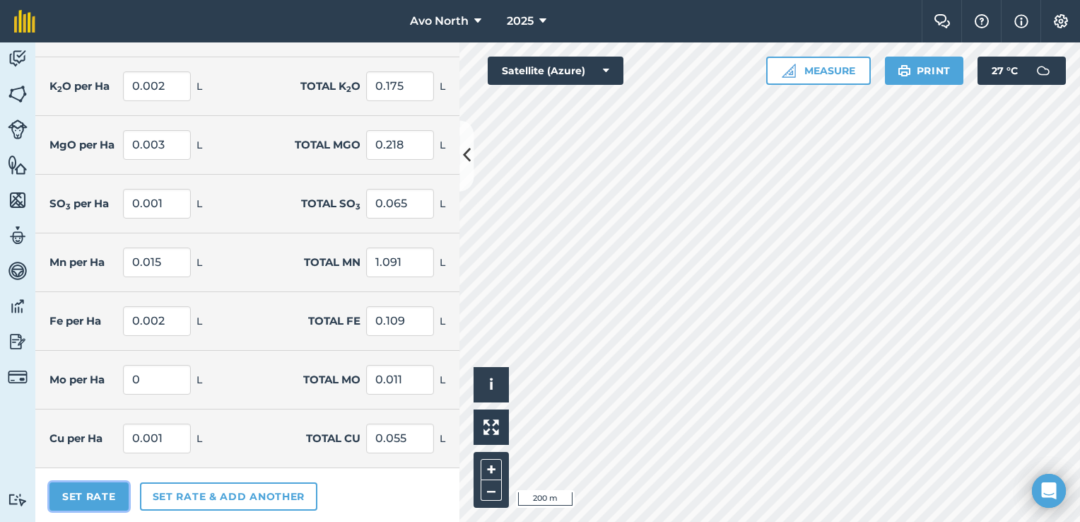
click at [97, 489] on button "Set Rate" at bounding box center [88, 496] width 79 height 28
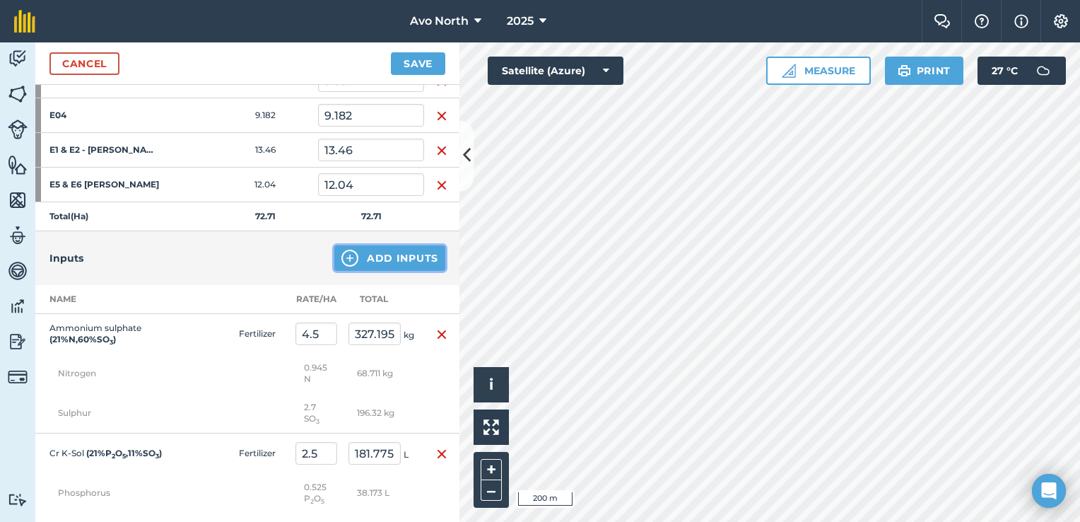
click at [397, 260] on button "Add Inputs" at bounding box center [389, 257] width 111 height 25
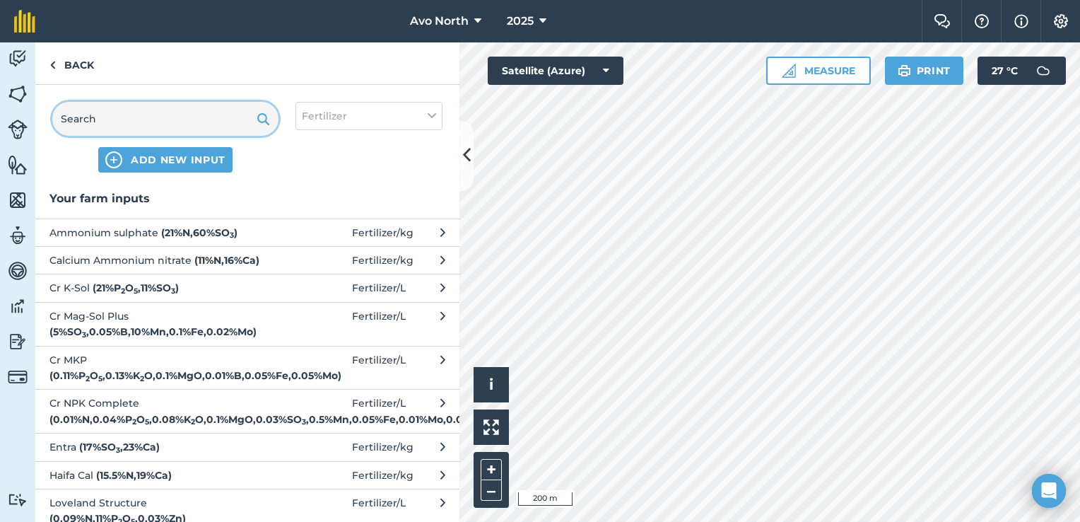
click at [184, 123] on input "text" at bounding box center [165, 119] width 226 height 34
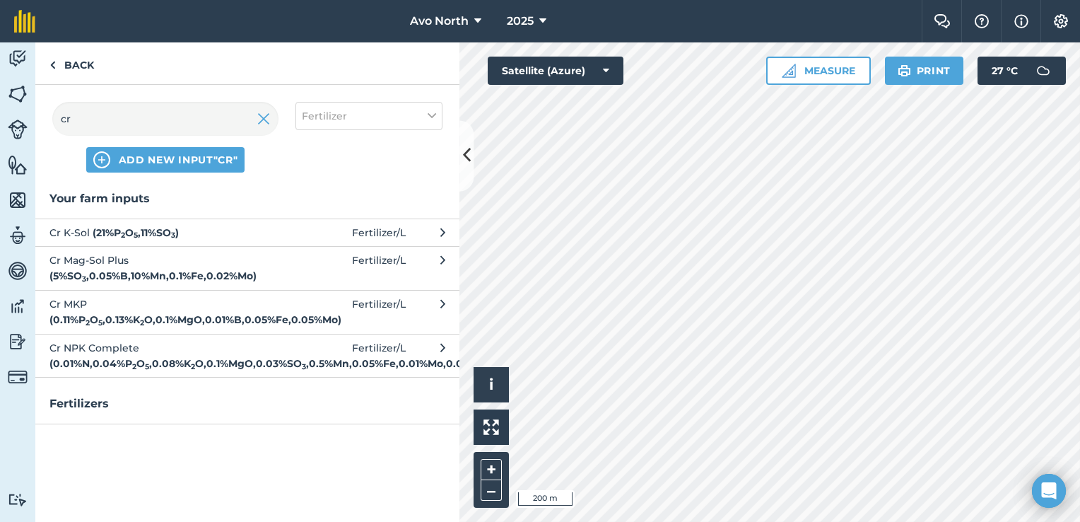
click at [133, 313] on strong "( 0.11 % P 2 O 5 , 0.13 % K 2 O , 0.1 % MgO , 0.01 % B , 0.05 % Fe , 0.05 % Mo )" at bounding box center [195, 319] width 292 height 13
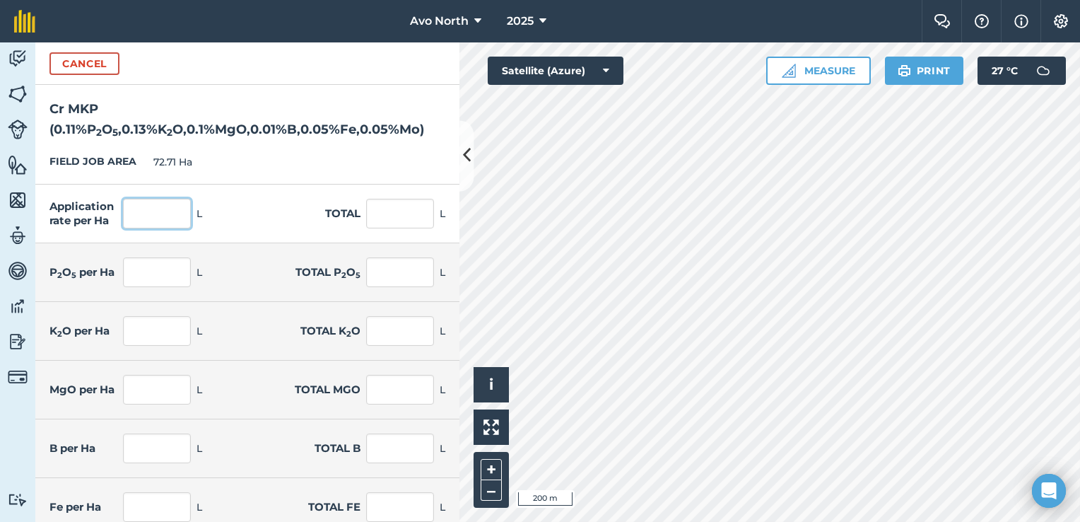
click at [130, 218] on input "text" at bounding box center [157, 214] width 68 height 30
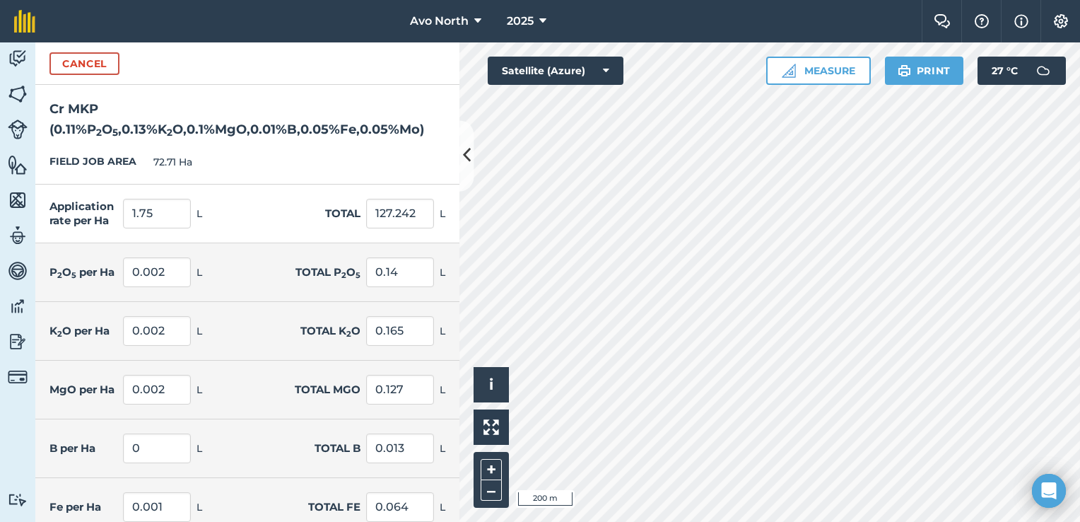
click at [335, 136] on h2 "Cr MKP ( 0.11 % P 2 O 5 , 0.13 % K 2 O , 0.1 % MgO , 0.01 % B , 0.05 % Fe , 0.0…" at bounding box center [247, 112] width 424 height 55
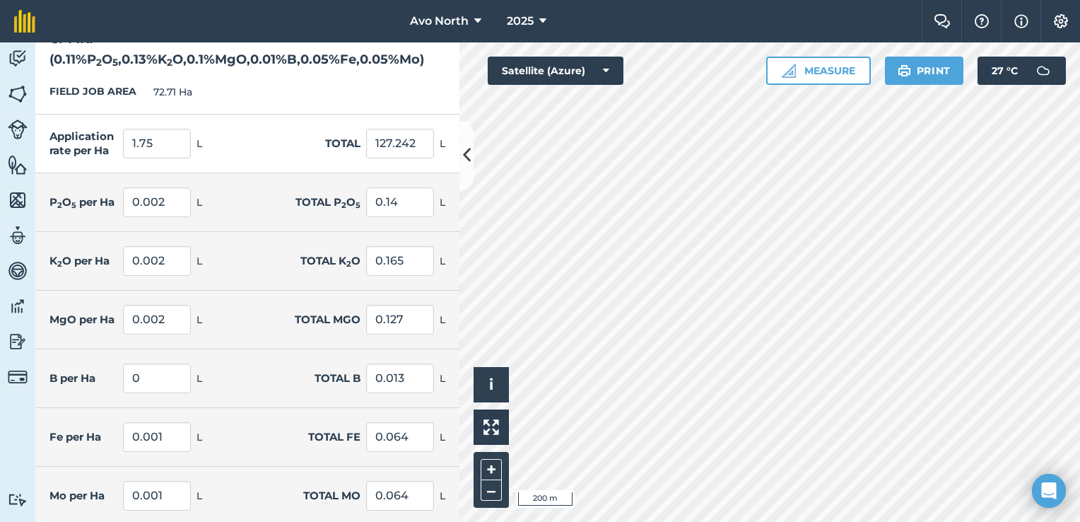
scroll to position [128, 0]
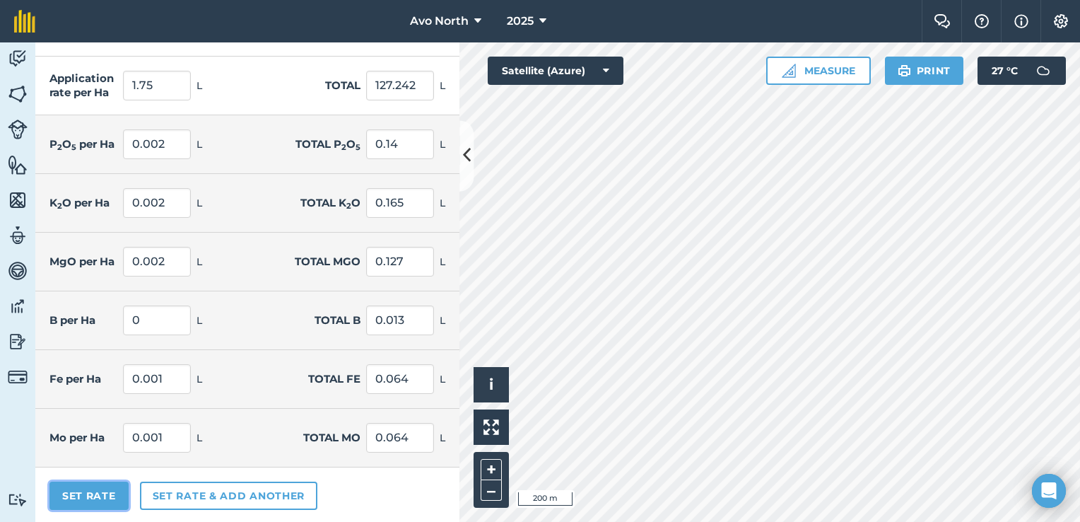
click at [114, 488] on button "Set Rate" at bounding box center [88, 495] width 79 height 28
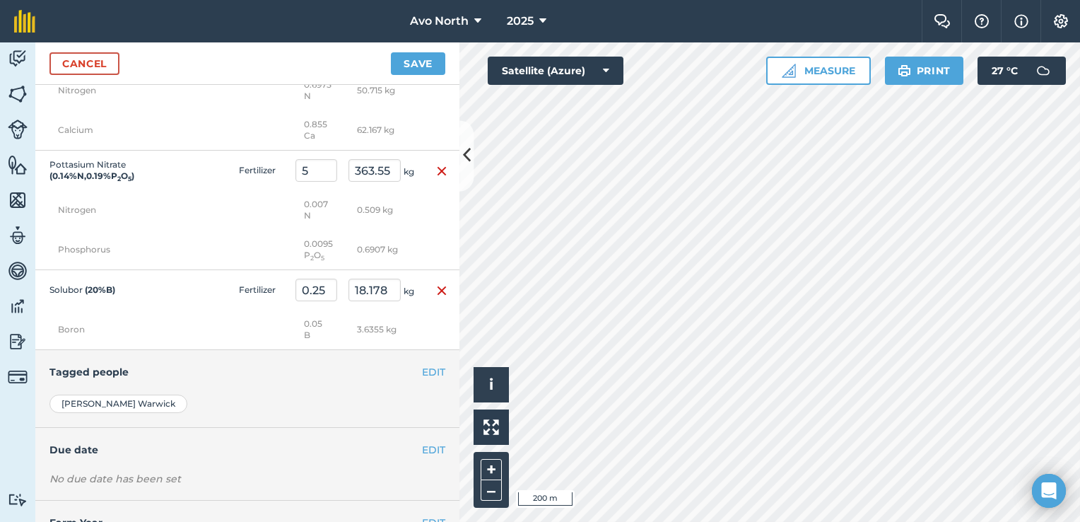
scroll to position [1855, 0]
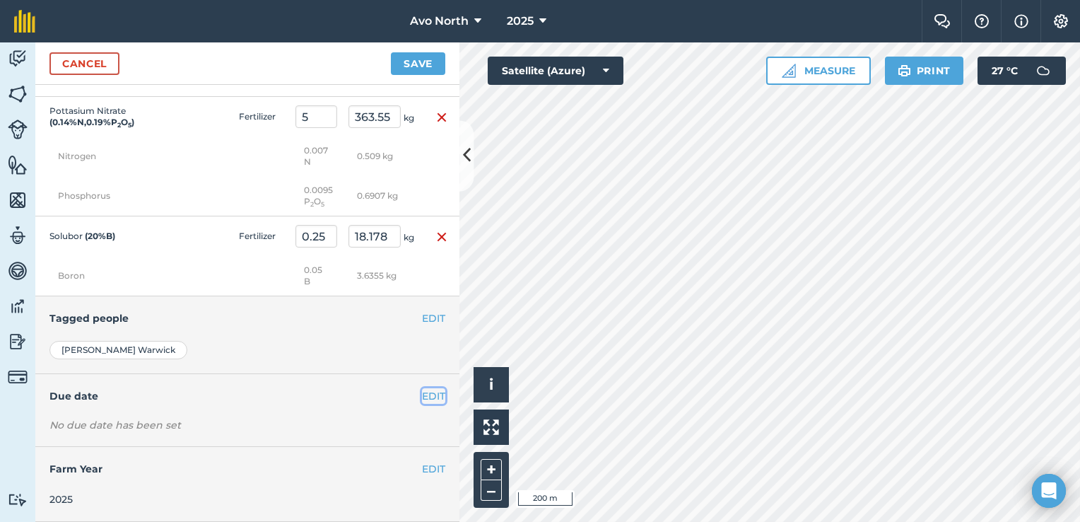
click at [422, 399] on button "EDIT" at bounding box center [433, 396] width 23 height 16
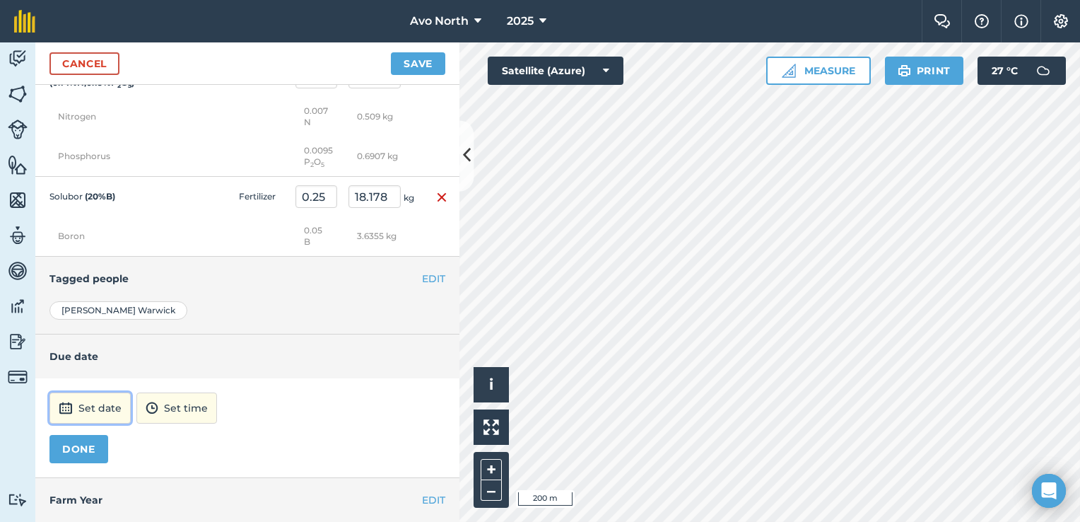
click at [97, 423] on button "Set date" at bounding box center [89, 407] width 81 height 31
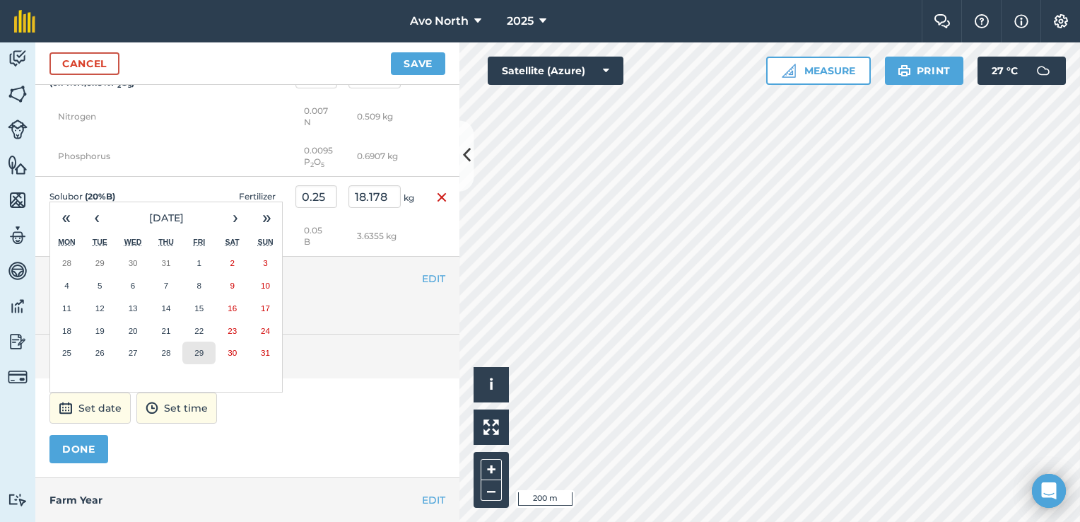
click at [208, 364] on button "29" at bounding box center [198, 352] width 33 height 23
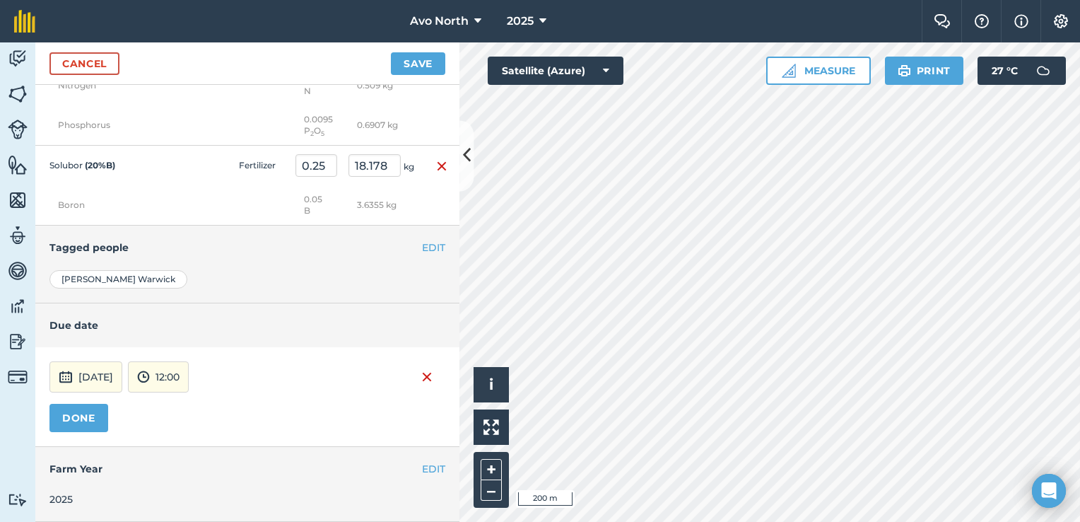
scroll to position [1924, 0]
click at [189, 383] on button "12:00" at bounding box center [158, 376] width 61 height 31
click at [195, 312] on button "15:30" at bounding box center [162, 311] width 66 height 23
click at [100, 421] on button "DONE" at bounding box center [78, 418] width 59 height 28
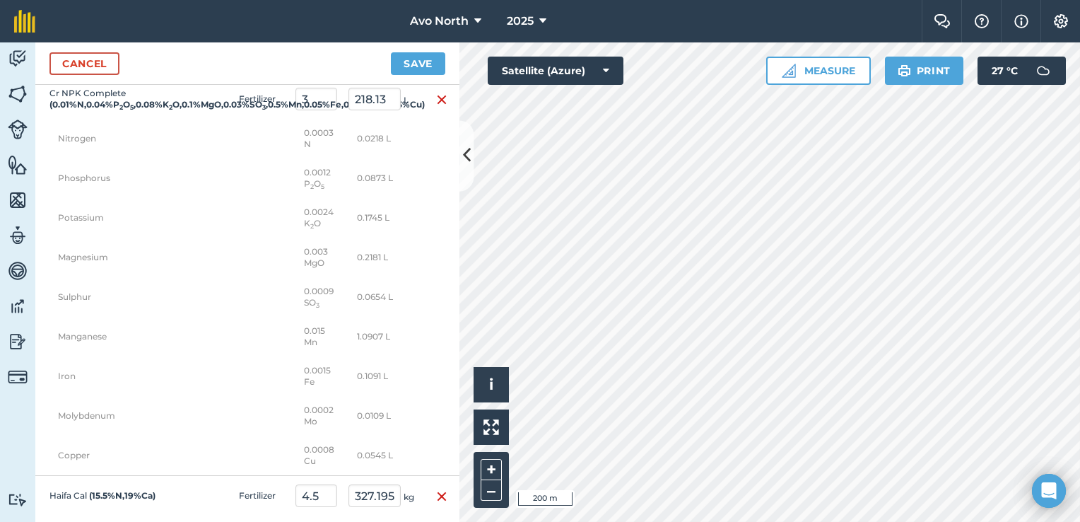
scroll to position [1292, 0]
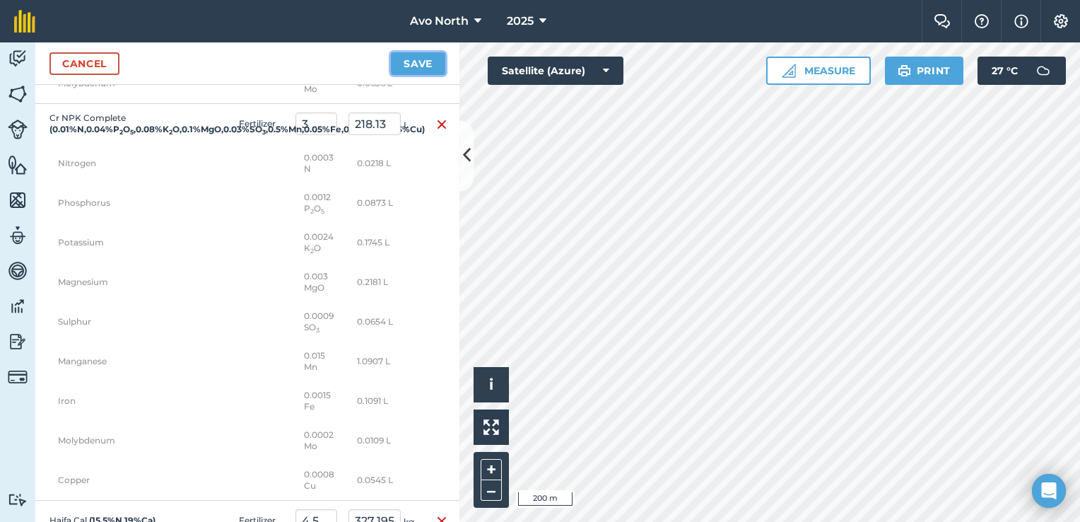
click at [416, 64] on button "Save" at bounding box center [418, 63] width 54 height 23
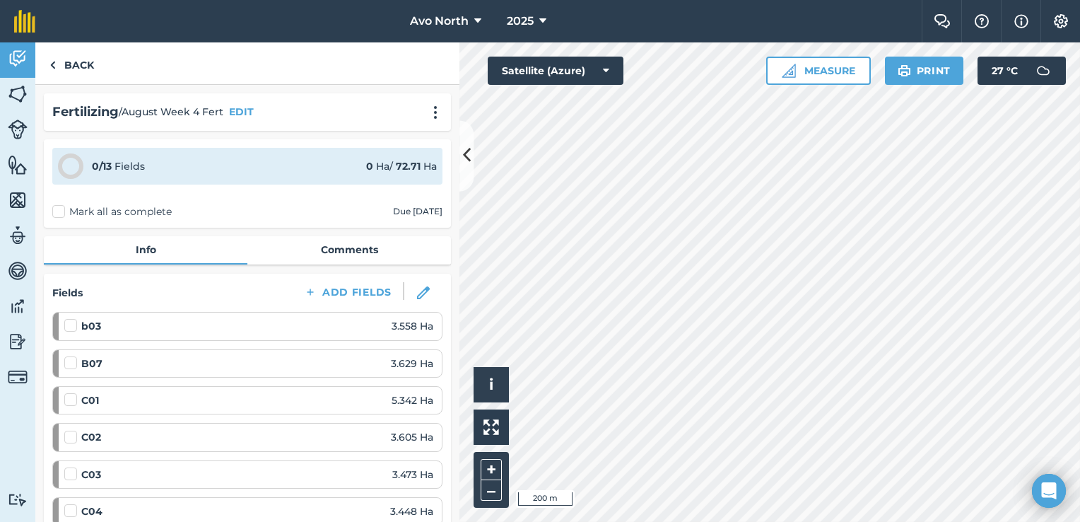
click at [56, 204] on label "Mark all as complete" at bounding box center [111, 211] width 119 height 15
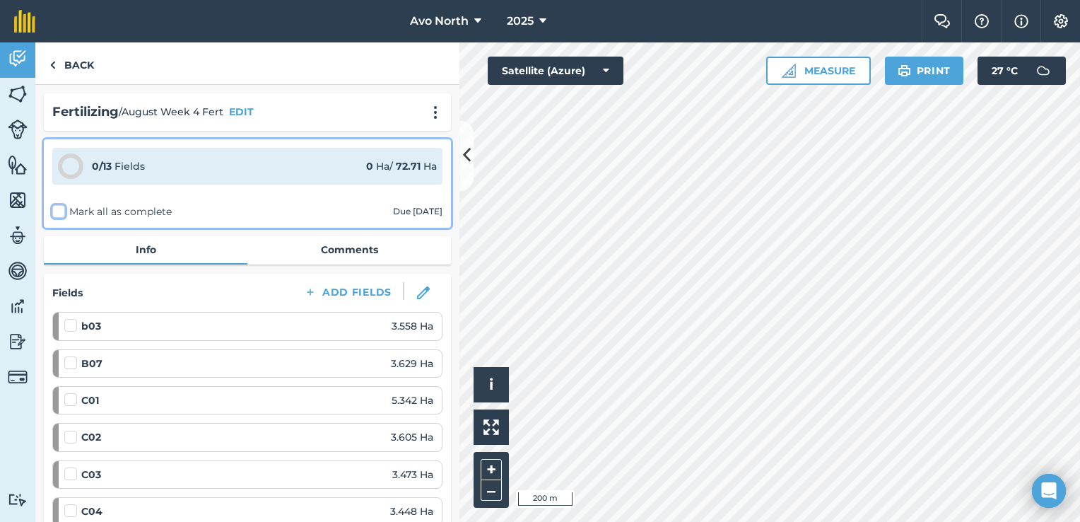
click at [56, 204] on input "Mark all as complete" at bounding box center [56, 208] width 9 height 9
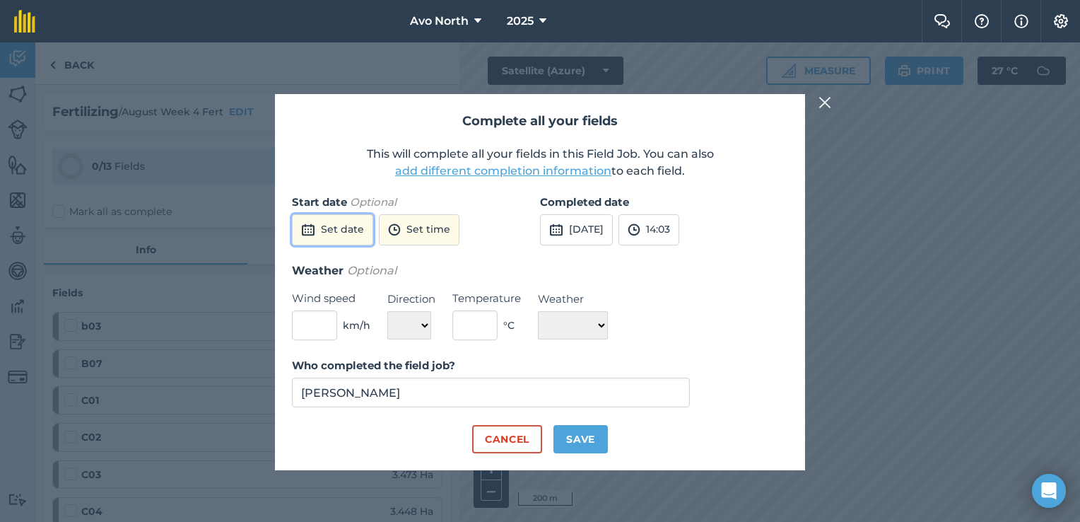
click at [353, 237] on button "Set date" at bounding box center [332, 229] width 81 height 31
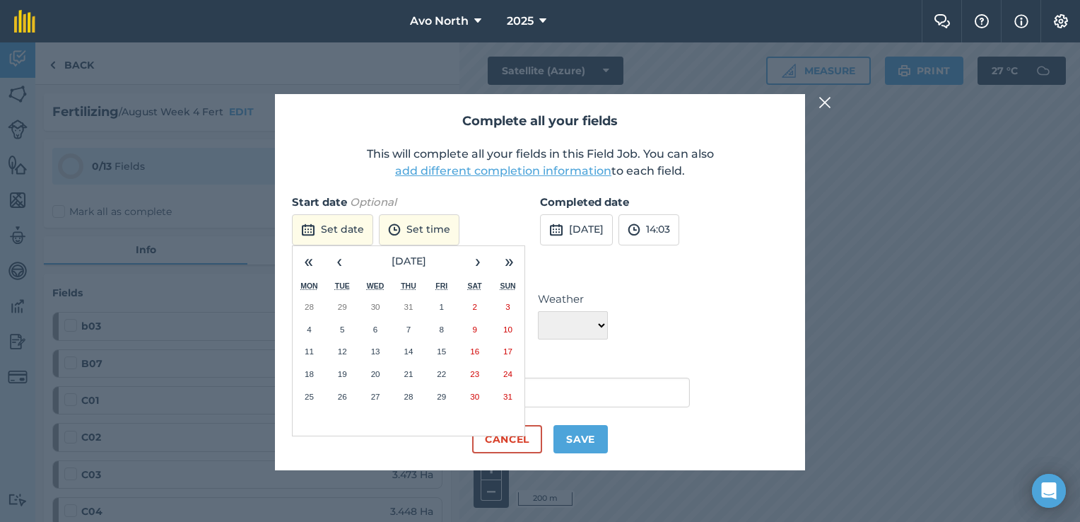
click at [384, 368] on button "20" at bounding box center [375, 374] width 33 height 23
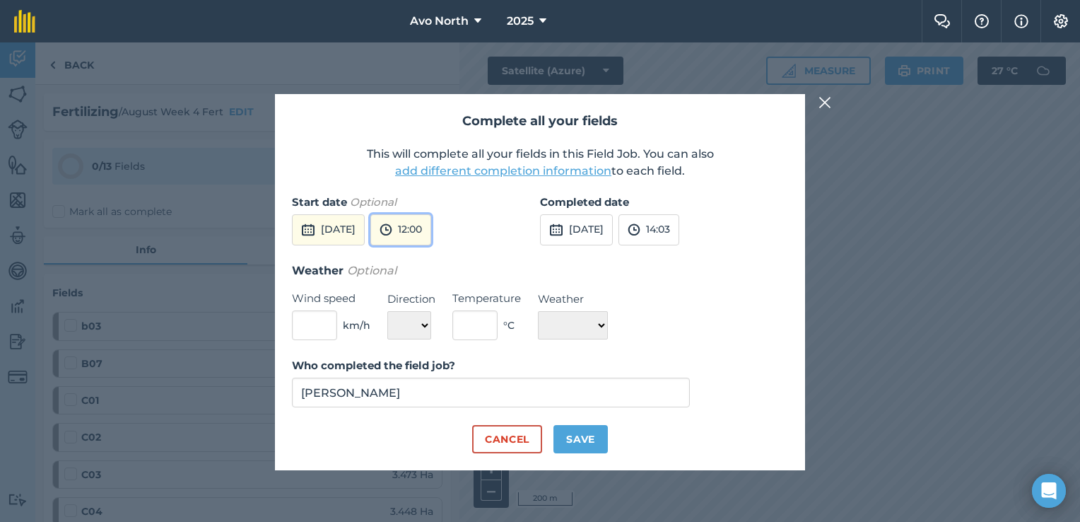
click at [431, 232] on button "12:00" at bounding box center [400, 229] width 61 height 31
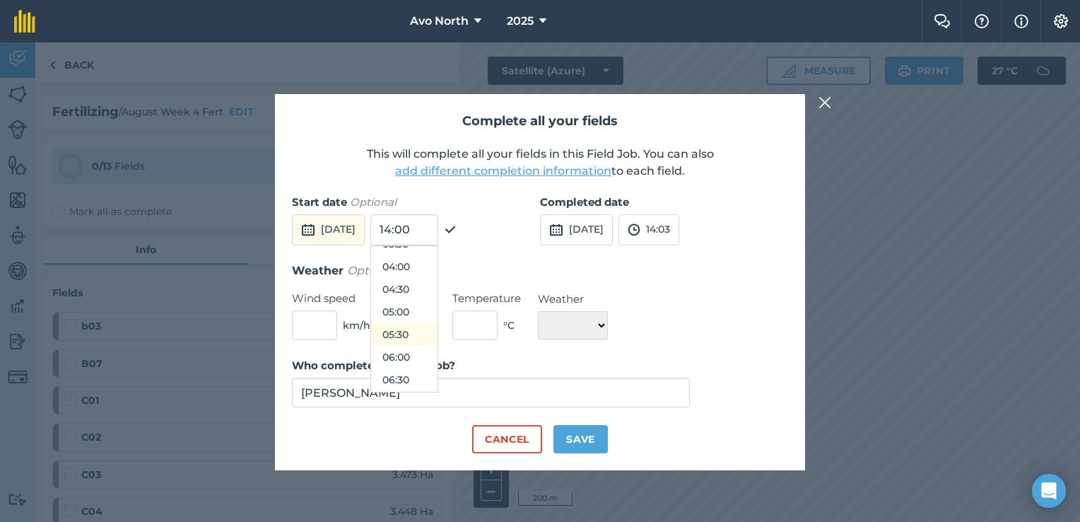
scroll to position [192, 0]
click at [437, 334] on button "06:00" at bounding box center [404, 336] width 66 height 23
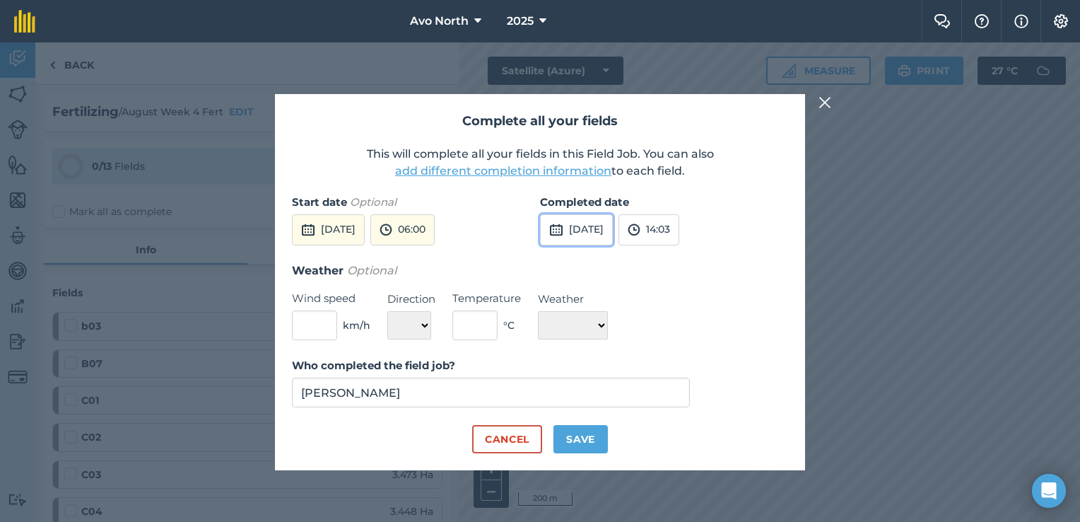
click at [599, 224] on button "[DATE]" at bounding box center [576, 229] width 73 height 31
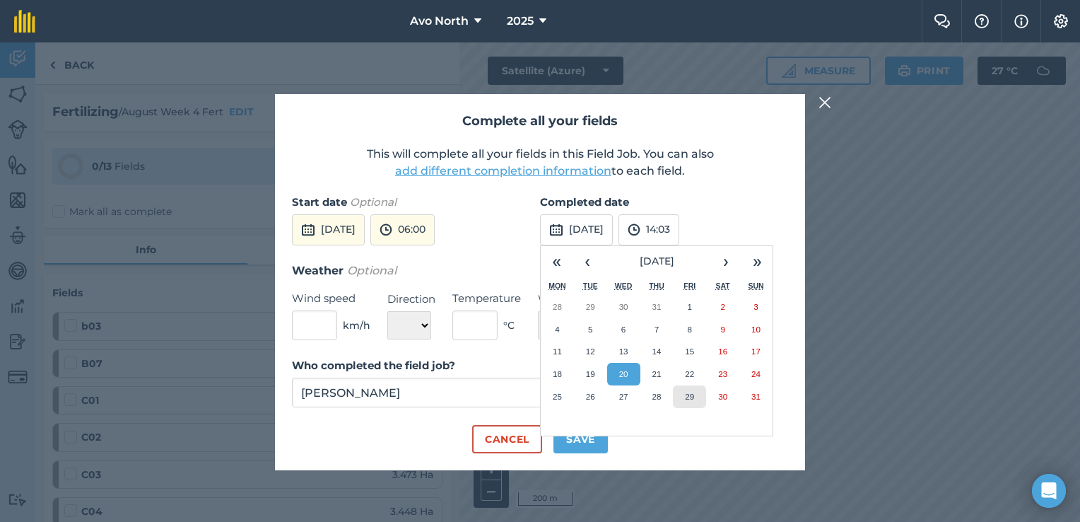
click at [690, 389] on button "29" at bounding box center [689, 396] width 33 height 23
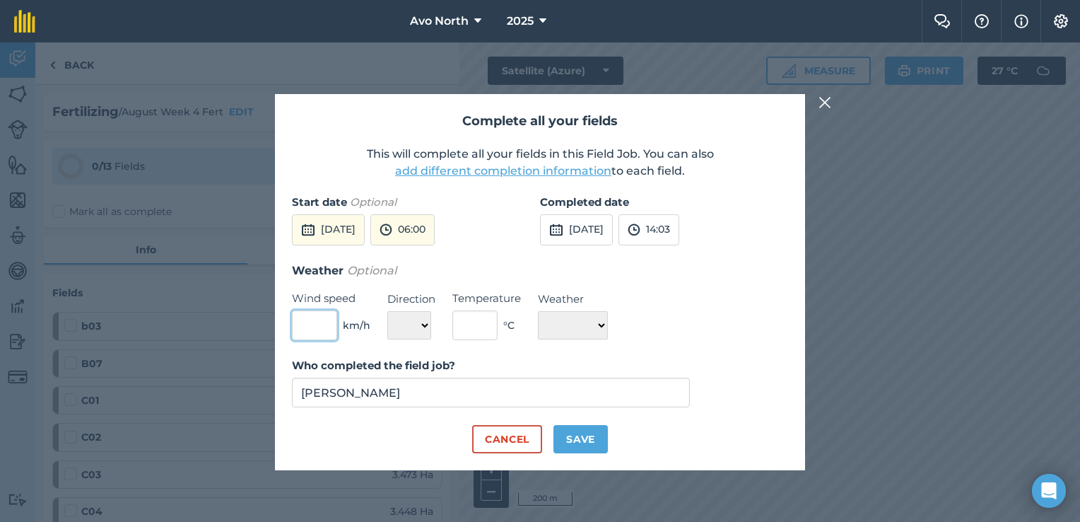
click at [314, 324] on input "text" at bounding box center [314, 325] width 45 height 30
click at [402, 328] on select "N NE E SE S SW W NW" at bounding box center [409, 325] width 44 height 28
click at [387, 311] on select "N NE E SE S SW W NW" at bounding box center [409, 325] width 44 height 28
click at [478, 315] on input "text" at bounding box center [474, 325] width 45 height 30
click at [591, 322] on select "☀️ Sunny 🌧 Rainy ⛅️ Cloudy 🌨 Snow ❄️ Icy" at bounding box center [573, 325] width 70 height 28
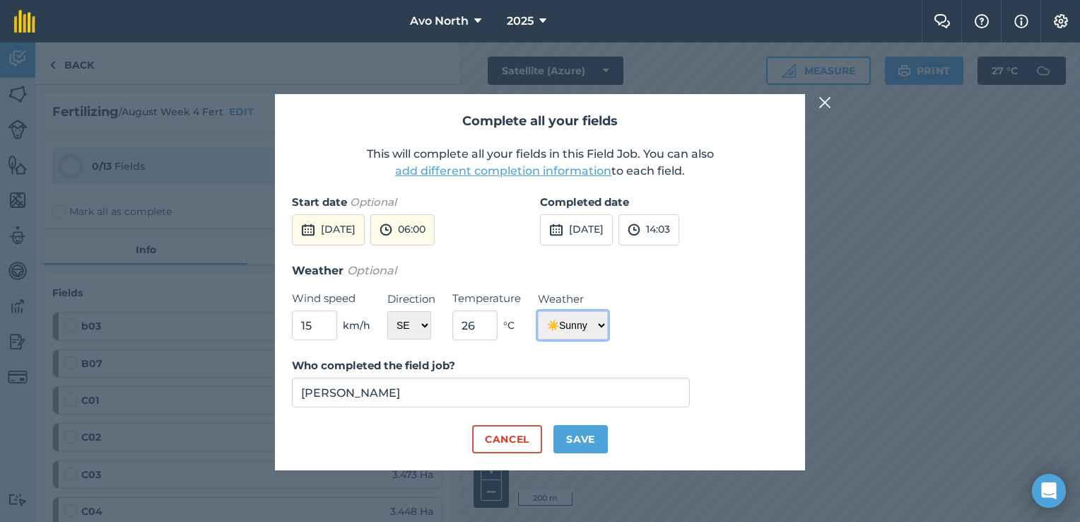
click at [538, 311] on select "☀️ Sunny 🌧 Rainy ⛅️ Cloudy 🌨 Snow ❄️ Icy" at bounding box center [573, 325] width 70 height 28
click at [589, 440] on button "Save" at bounding box center [580, 439] width 54 height 28
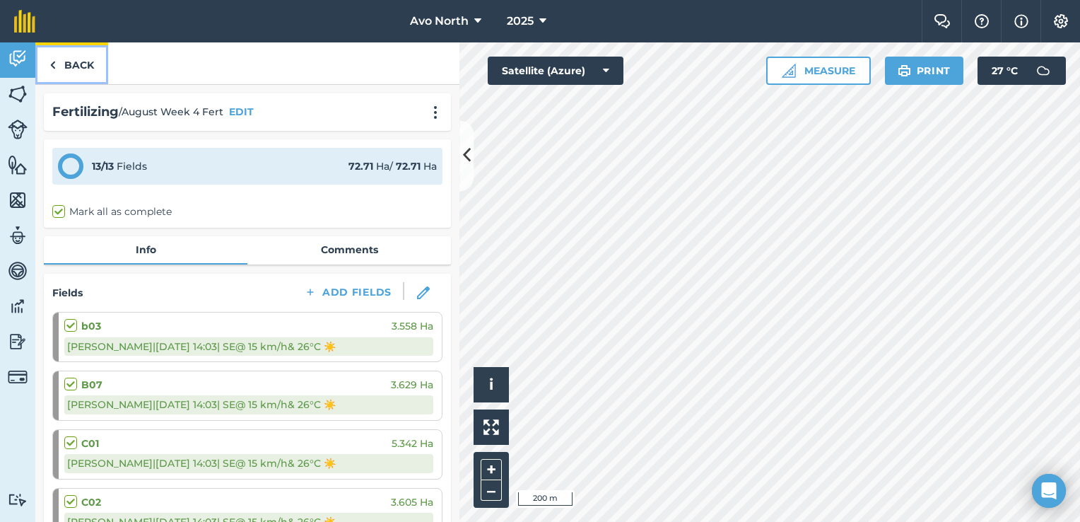
click at [66, 64] on link "Back" at bounding box center [71, 63] width 73 height 42
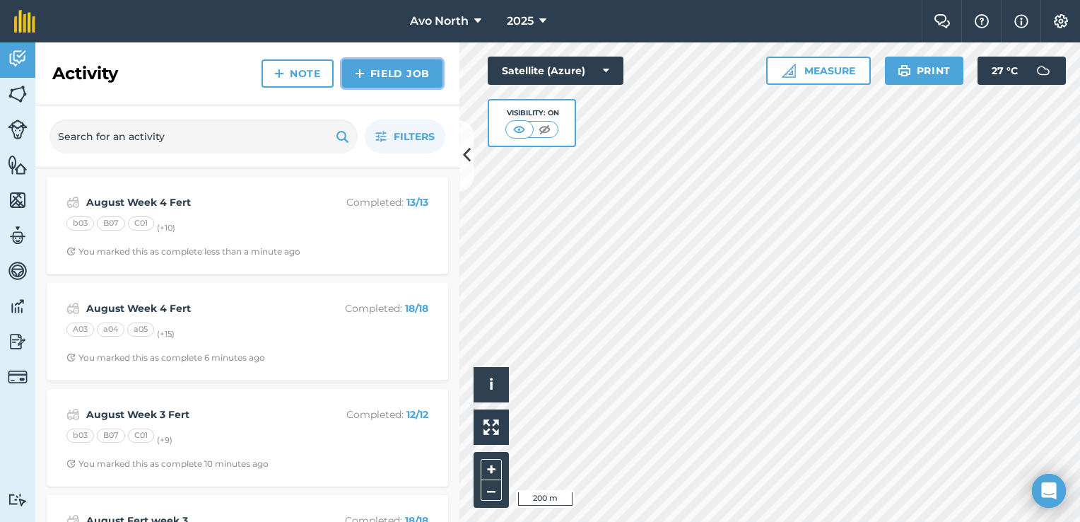
click at [405, 69] on link "Field Job" at bounding box center [392, 73] width 100 height 28
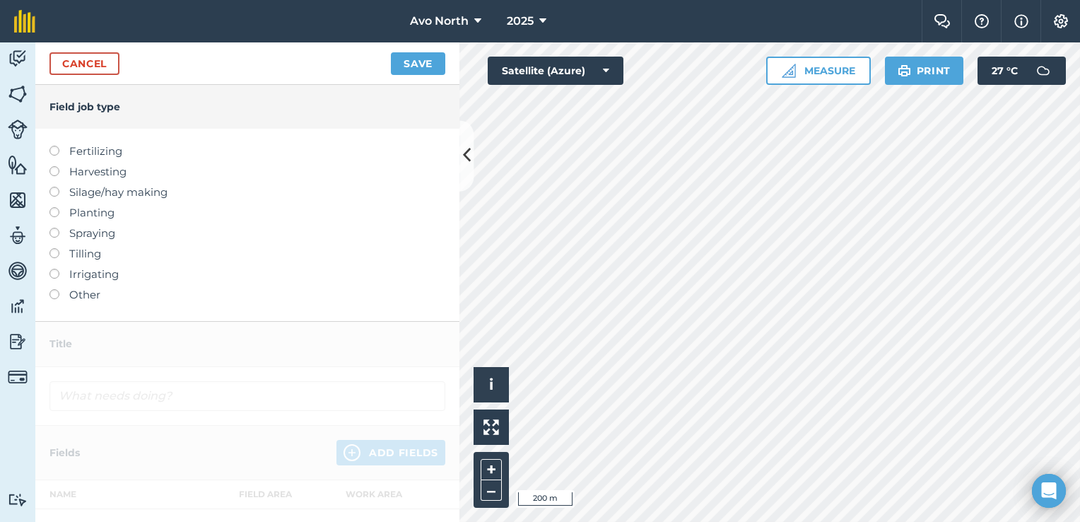
click at [61, 151] on label "Fertilizing" at bounding box center [247, 151] width 396 height 17
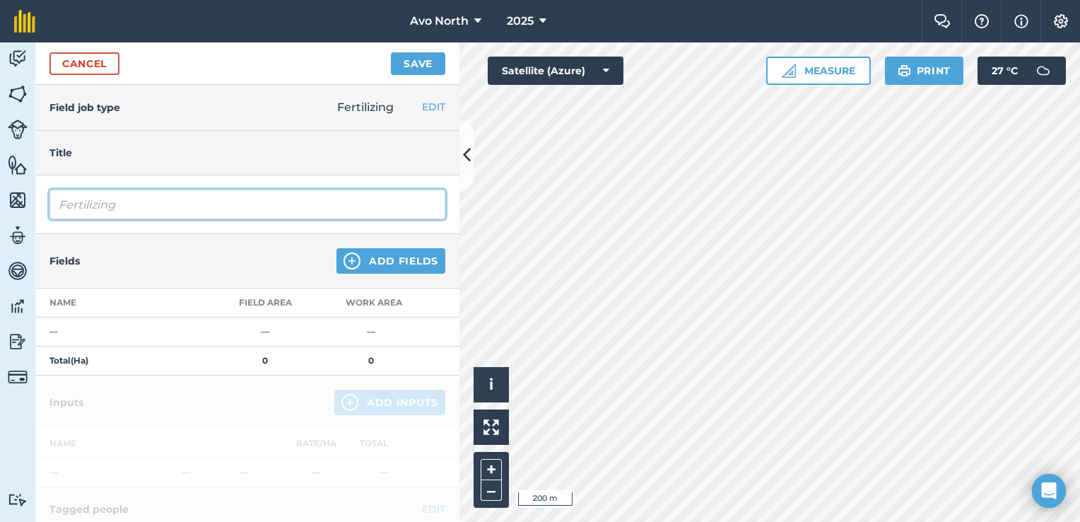
click at [128, 211] on input "Fertilizing" at bounding box center [247, 204] width 396 height 30
drag, startPoint x: 139, startPoint y: 211, endPoint x: -3, endPoint y: 198, distance: 141.9
click at [0, 198] on html "Avo North 2025 Farm Chat Help Info Settings Avo North - 2025 Reproduced with th…" at bounding box center [540, 261] width 1080 height 522
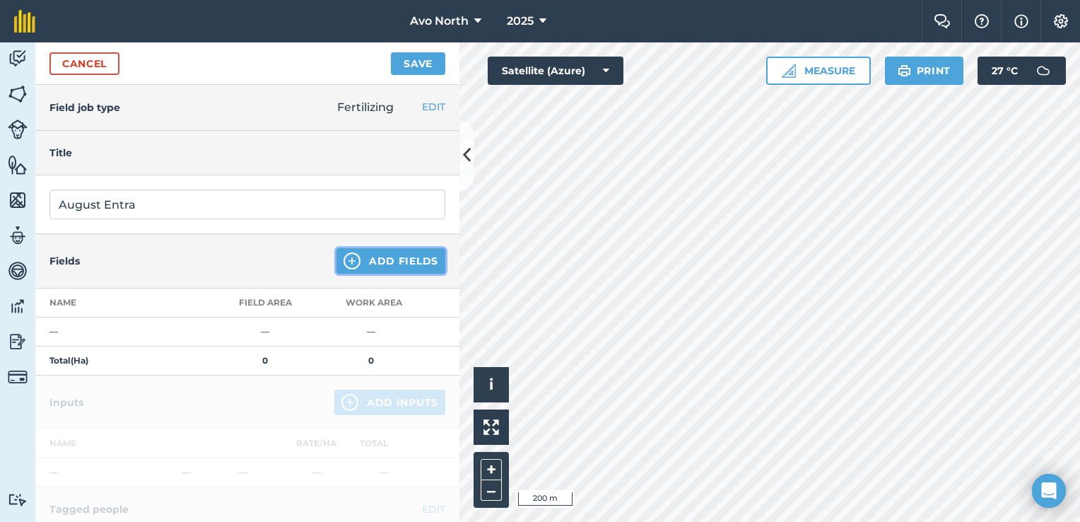
click at [343, 259] on img at bounding box center [351, 260] width 17 height 17
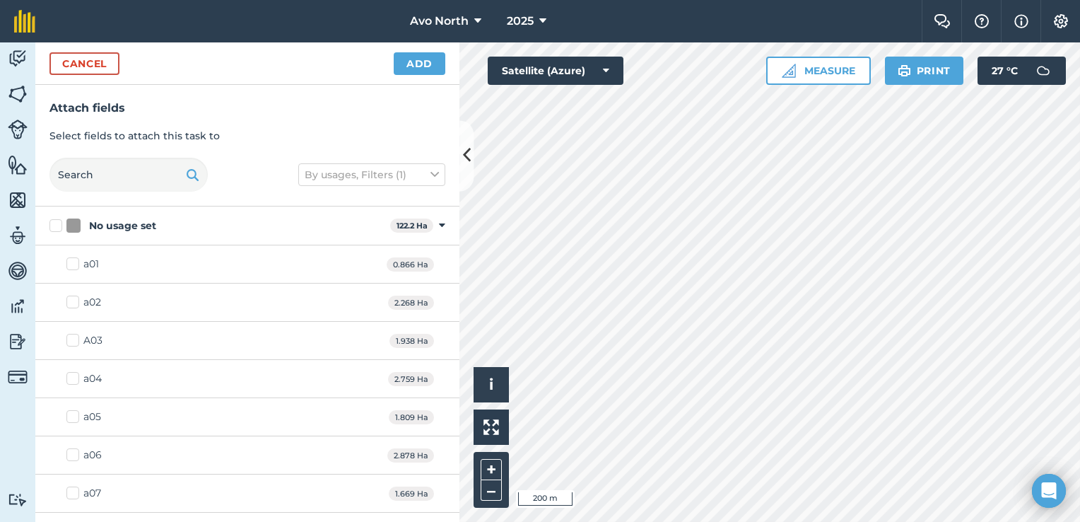
click at [58, 227] on label "No usage set" at bounding box center [216, 225] width 335 height 15
click at [58, 227] on input "No usage set" at bounding box center [53, 222] width 9 height 9
click at [69, 264] on label "a01" at bounding box center [82, 264] width 33 height 15
click at [69, 264] on input "a01" at bounding box center [70, 261] width 9 height 9
click at [69, 301] on label "a02" at bounding box center [83, 302] width 35 height 15
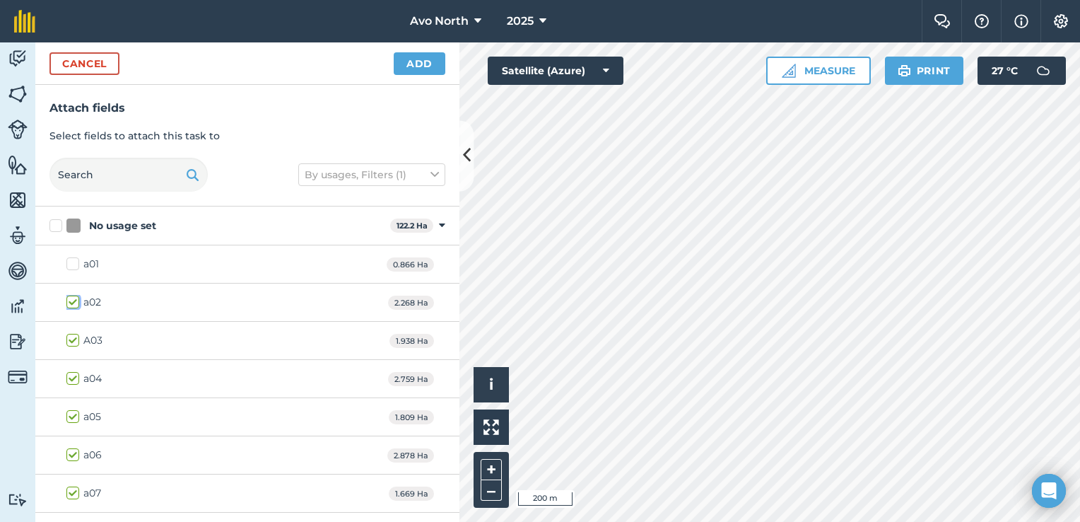
click at [69, 301] on input "a02" at bounding box center [70, 299] width 9 height 9
click at [437, 70] on button "Add" at bounding box center [420, 63] width 52 height 23
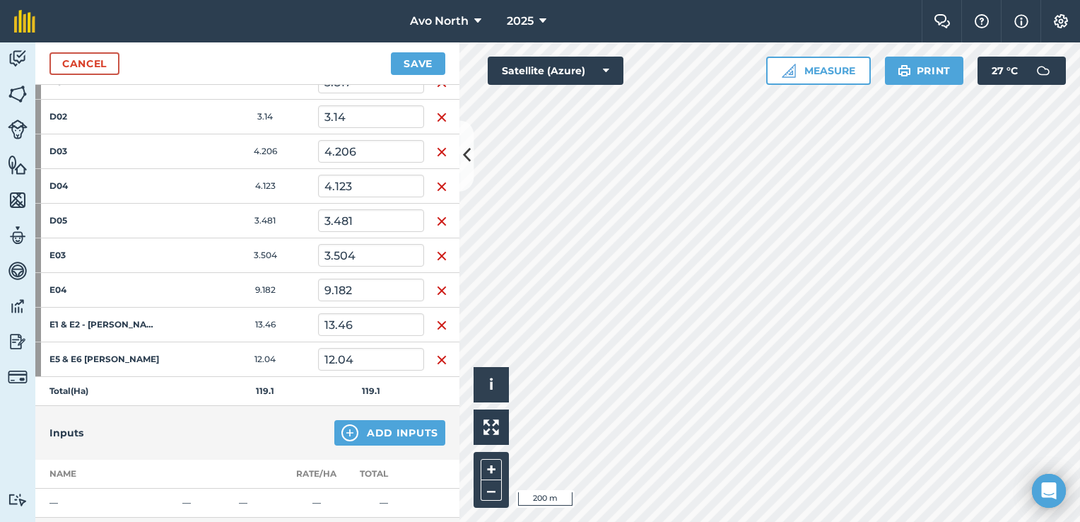
scroll to position [1131, 0]
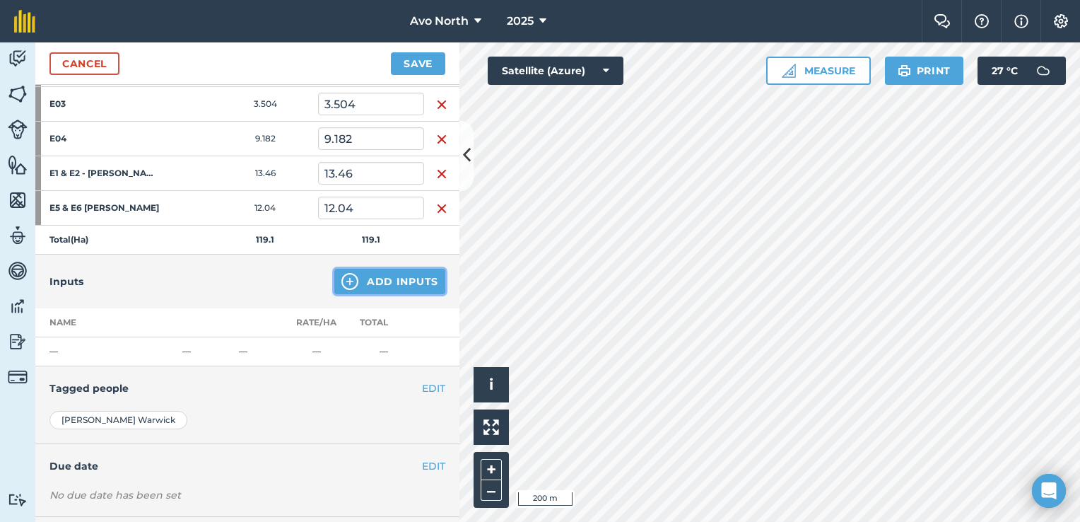
click at [355, 273] on button "Add Inputs" at bounding box center [389, 281] width 111 height 25
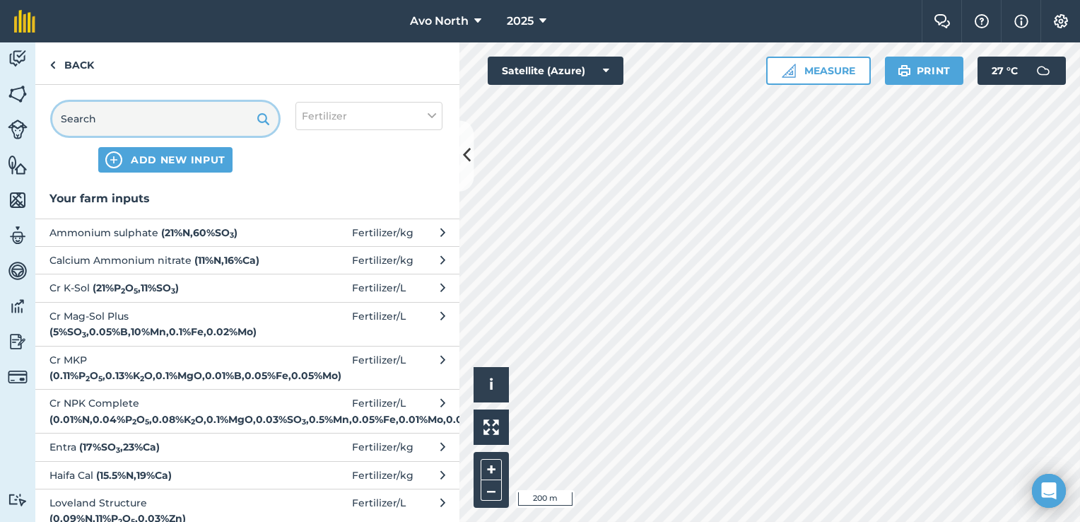
click at [159, 117] on input "text" at bounding box center [165, 119] width 226 height 34
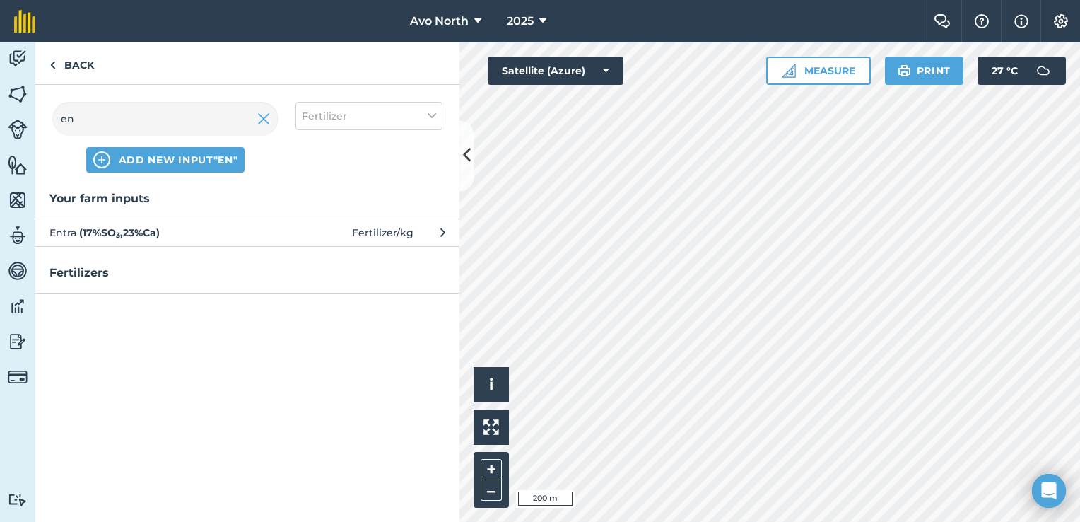
click at [209, 230] on span "Entra ( 17 % SO 3 , 23 % Ca )" at bounding box center [164, 233] width 231 height 16
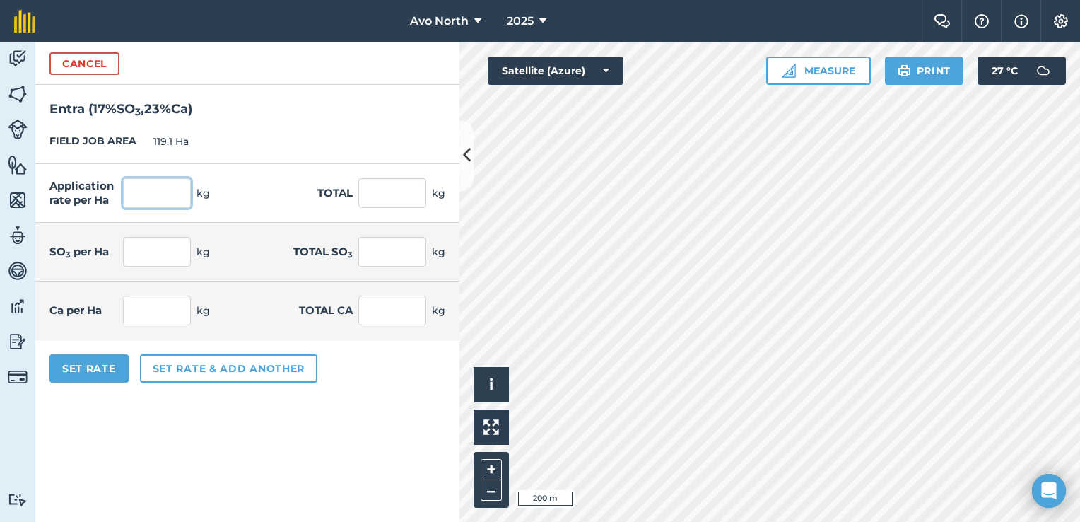
click at [175, 193] on input "text" at bounding box center [157, 193] width 68 height 30
click at [113, 373] on button "Set Rate" at bounding box center [88, 368] width 79 height 28
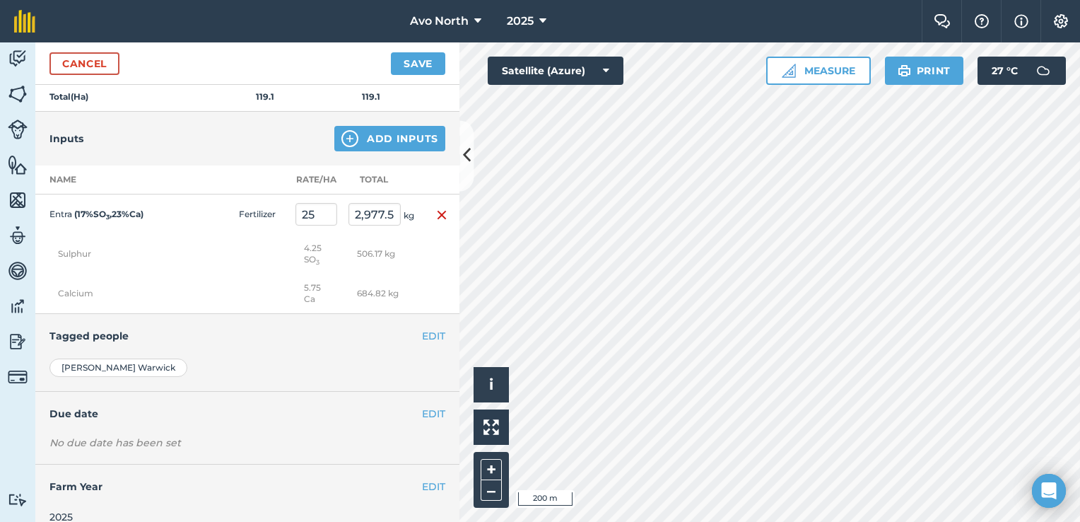
scroll to position [1283, 0]
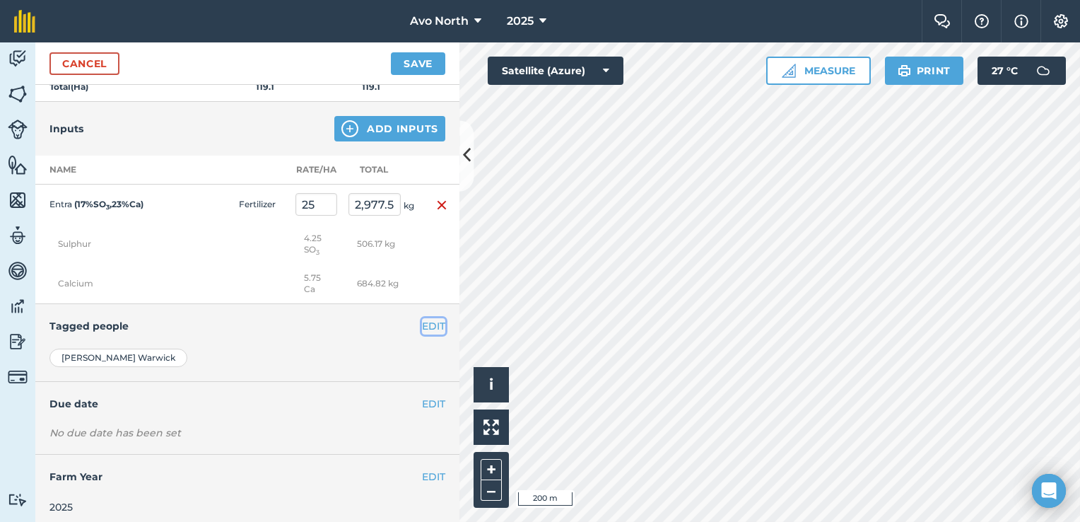
click at [428, 325] on button "EDIT" at bounding box center [433, 326] width 23 height 16
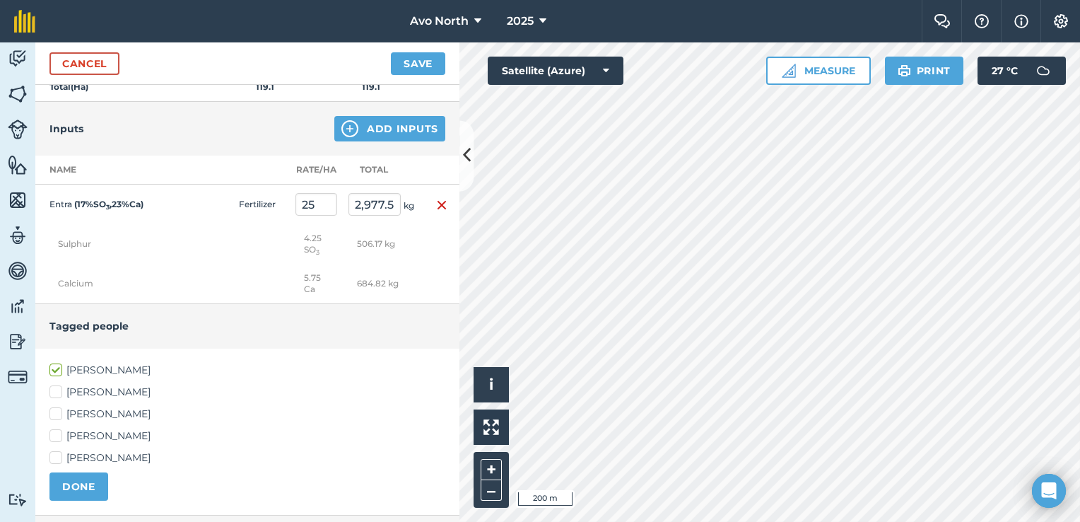
click at [58, 406] on label "[PERSON_NAME]" at bounding box center [247, 413] width 396 height 15
click at [58, 406] on input "[PERSON_NAME]" at bounding box center [53, 410] width 9 height 9
click at [59, 450] on label "[PERSON_NAME]" at bounding box center [247, 457] width 396 height 15
click at [59, 450] on input "[PERSON_NAME]" at bounding box center [53, 454] width 9 height 9
click at [82, 476] on button "DONE" at bounding box center [78, 486] width 59 height 28
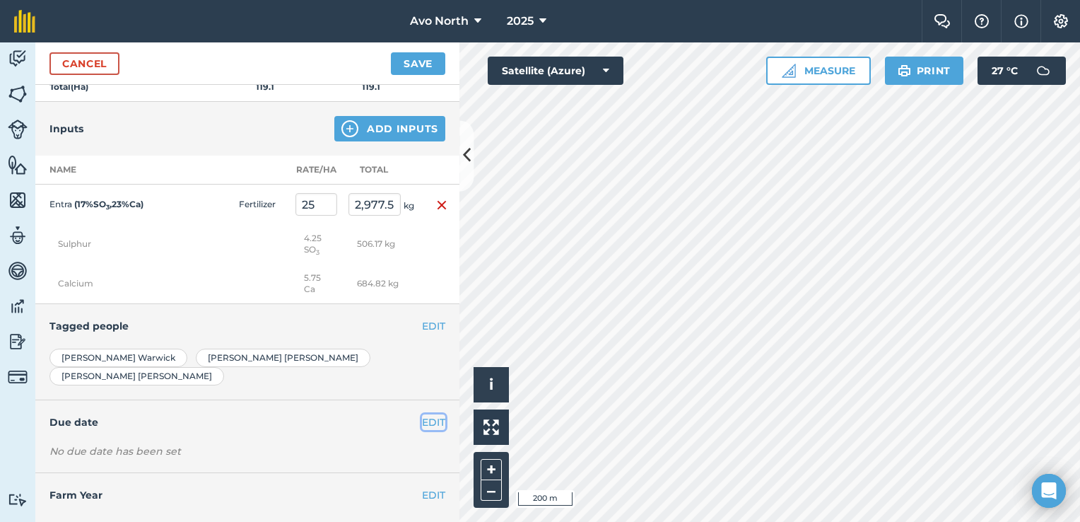
click at [425, 414] on button "EDIT" at bounding box center [433, 422] width 23 height 16
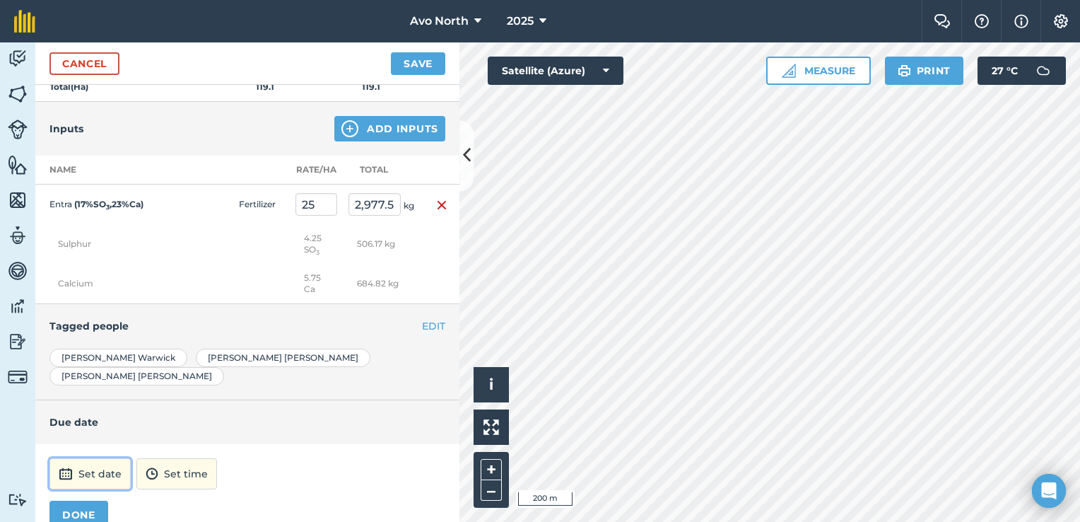
click at [103, 458] on button "Set date" at bounding box center [89, 473] width 81 height 31
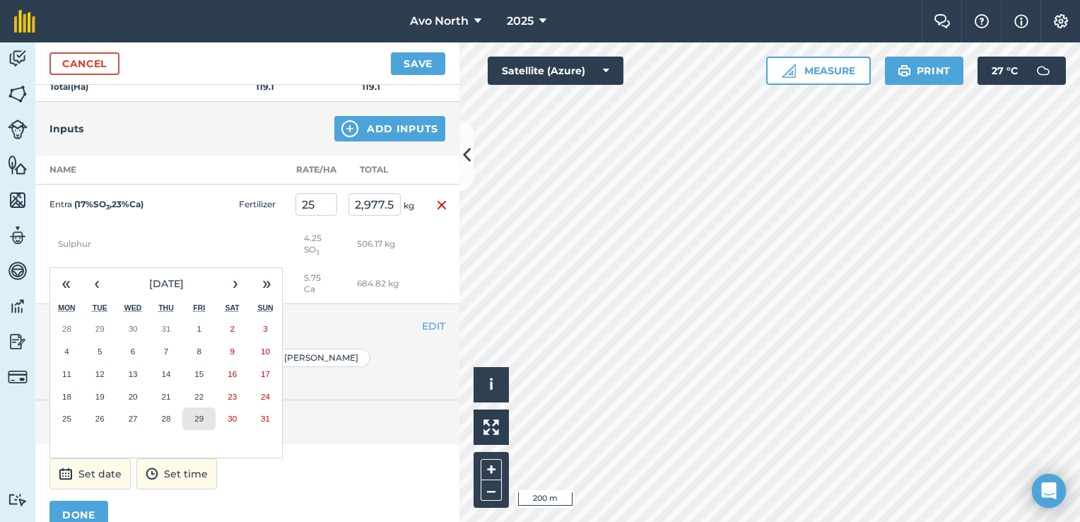
click at [207, 407] on button "29" at bounding box center [198, 418] width 33 height 23
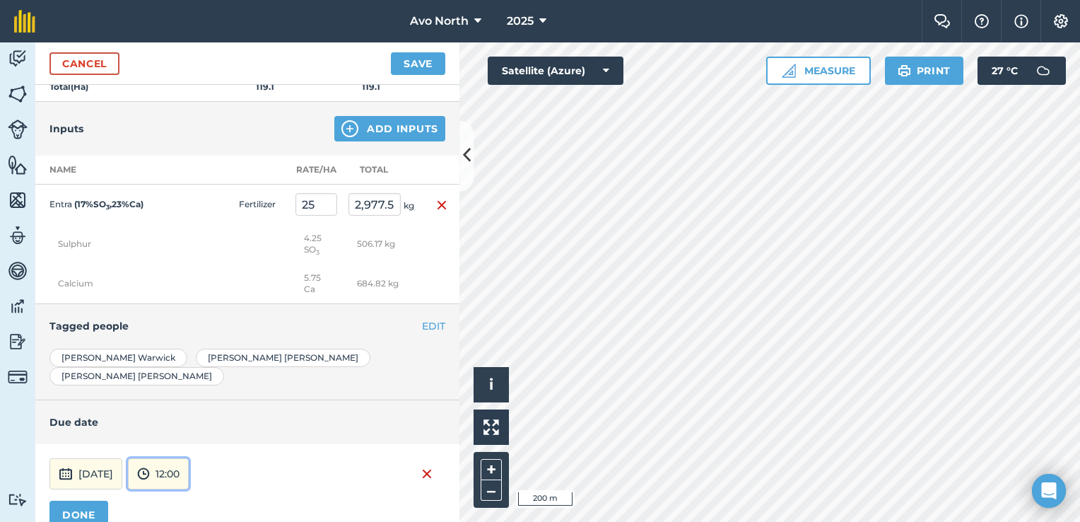
click at [189, 458] on button "12:00" at bounding box center [158, 473] width 61 height 31
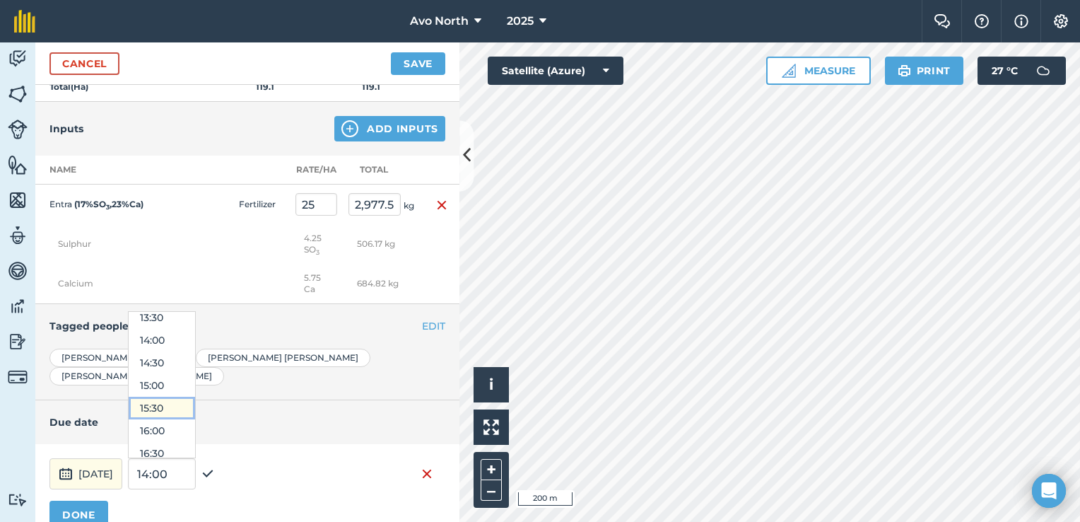
click at [195, 396] on button "15:30" at bounding box center [162, 407] width 66 height 23
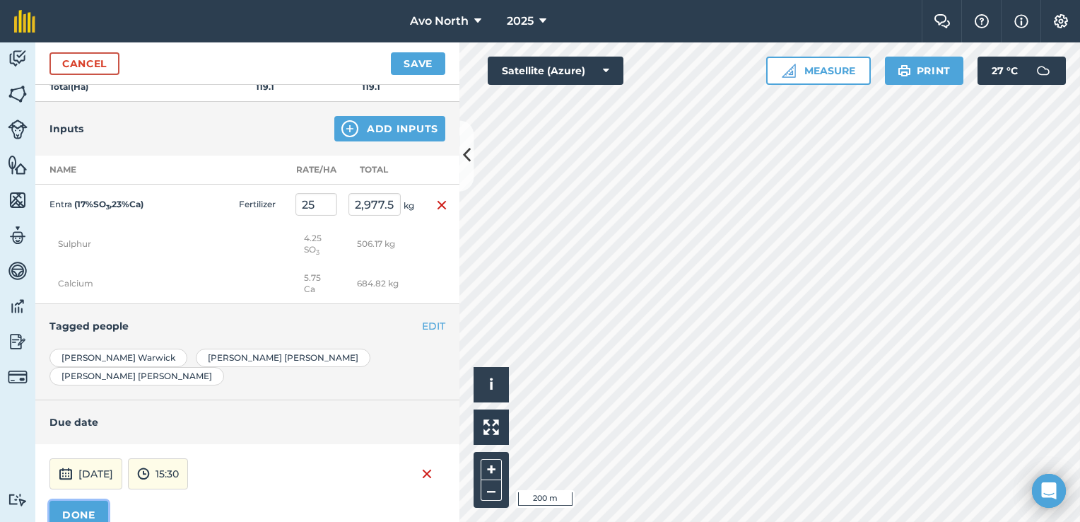
click at [94, 500] on button "DONE" at bounding box center [78, 514] width 59 height 28
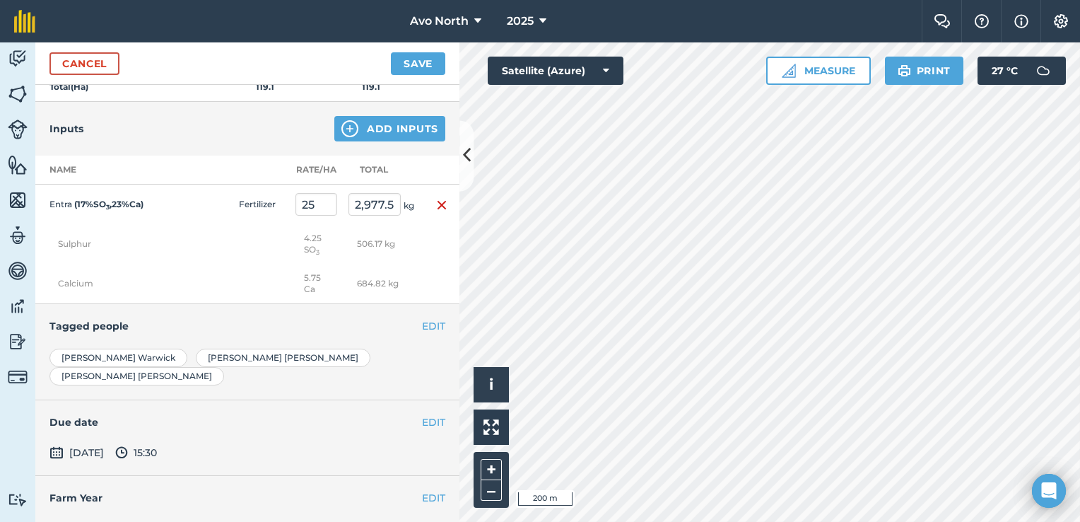
scroll to position [1286, 0]
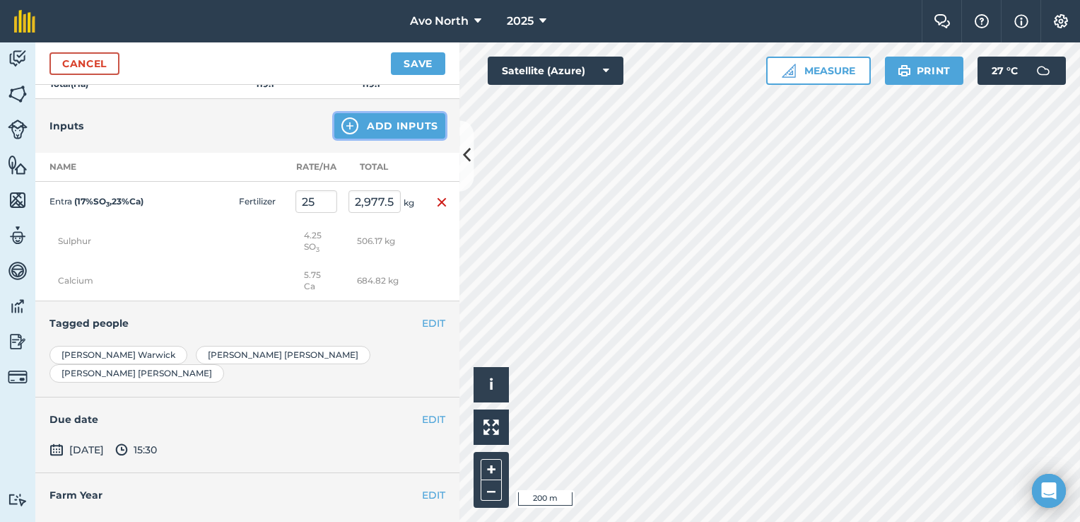
click at [348, 122] on img at bounding box center [349, 125] width 17 height 17
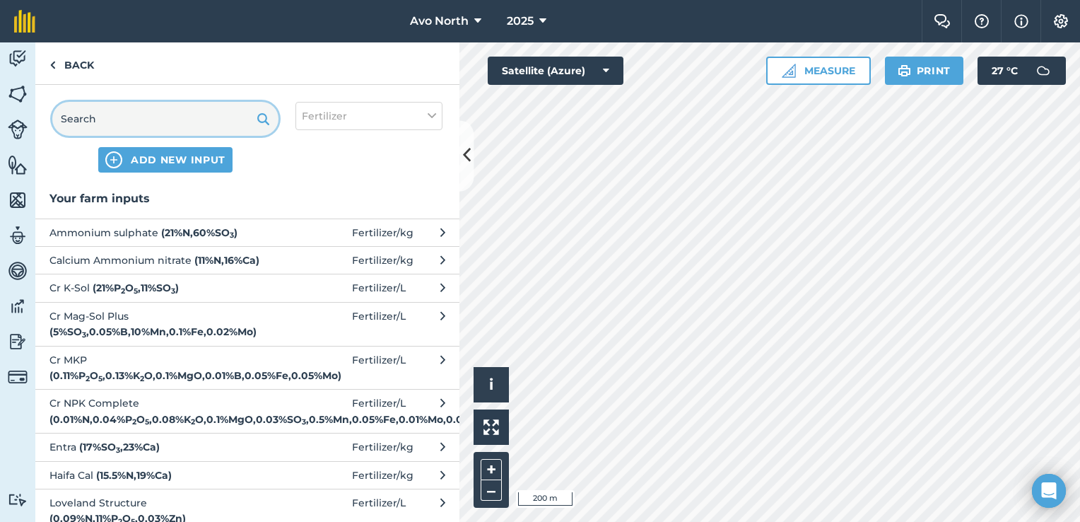
click at [87, 125] on input "text" at bounding box center [165, 119] width 226 height 34
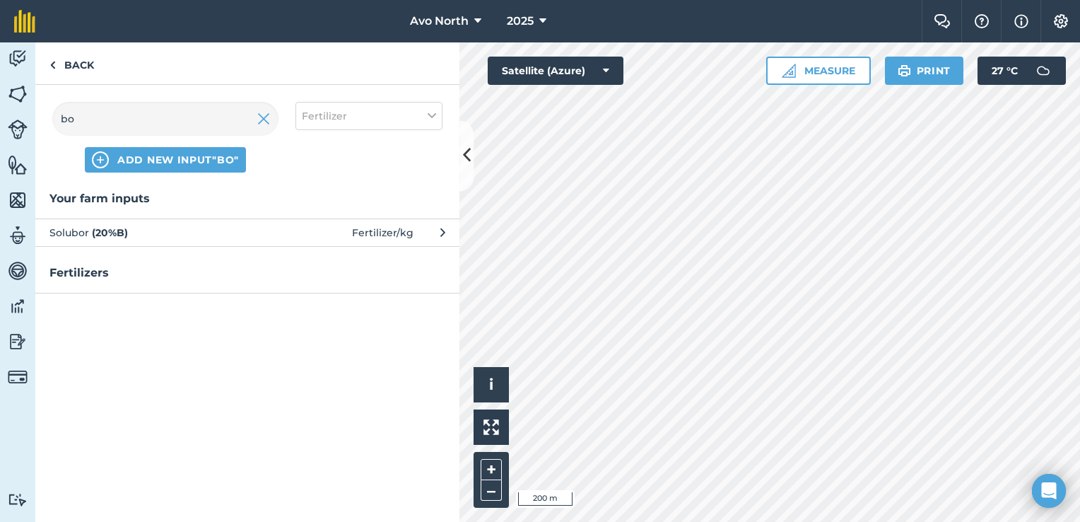
click at [190, 233] on span "Solubor ( 20 % B )" at bounding box center [164, 233] width 231 height 16
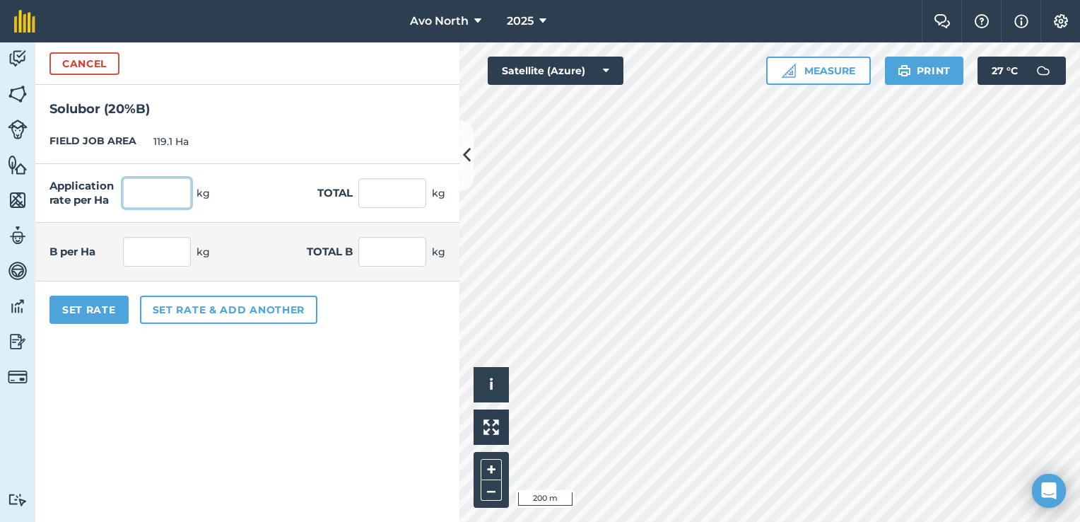
click at [143, 190] on input "text" at bounding box center [157, 193] width 68 height 30
click at [369, 392] on form "Cancel Solubor ( 20 % B ) FIELD JOB AREA 119.1 Ha Application rate per Ha 0.25 …" at bounding box center [247, 281] width 424 height 479
click at [84, 315] on button "Set Rate" at bounding box center [88, 309] width 79 height 28
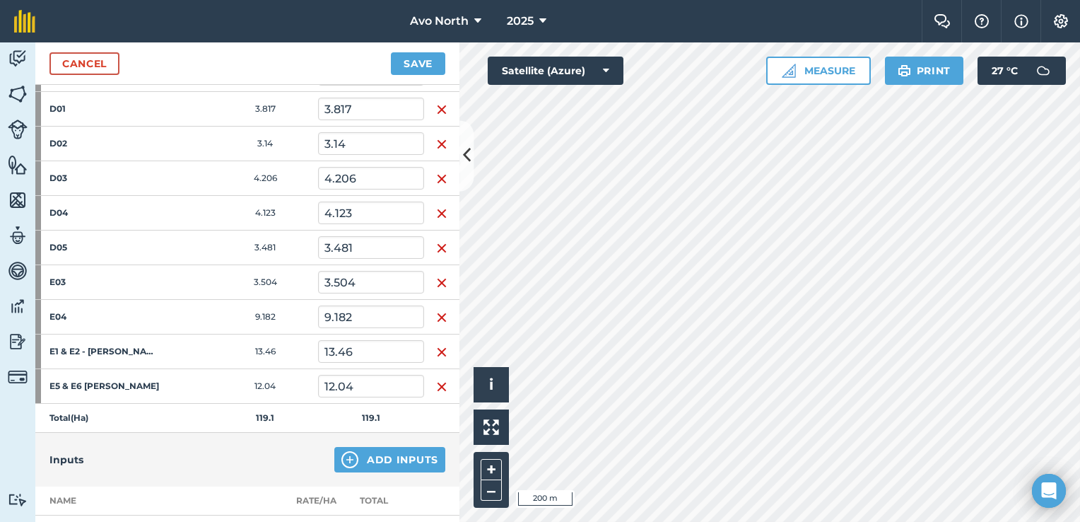
scroll to position [792, 0]
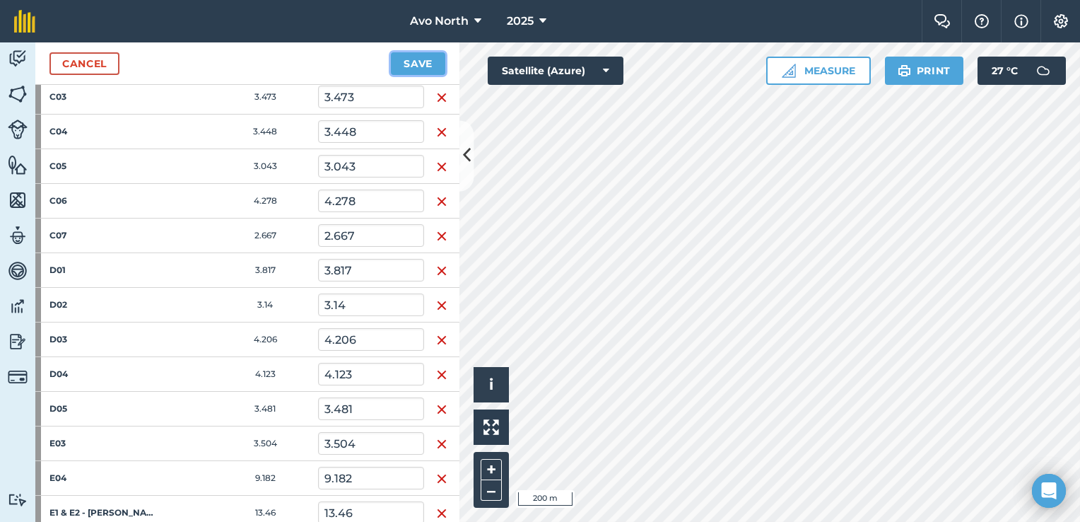
click at [432, 57] on button "Save" at bounding box center [418, 63] width 54 height 23
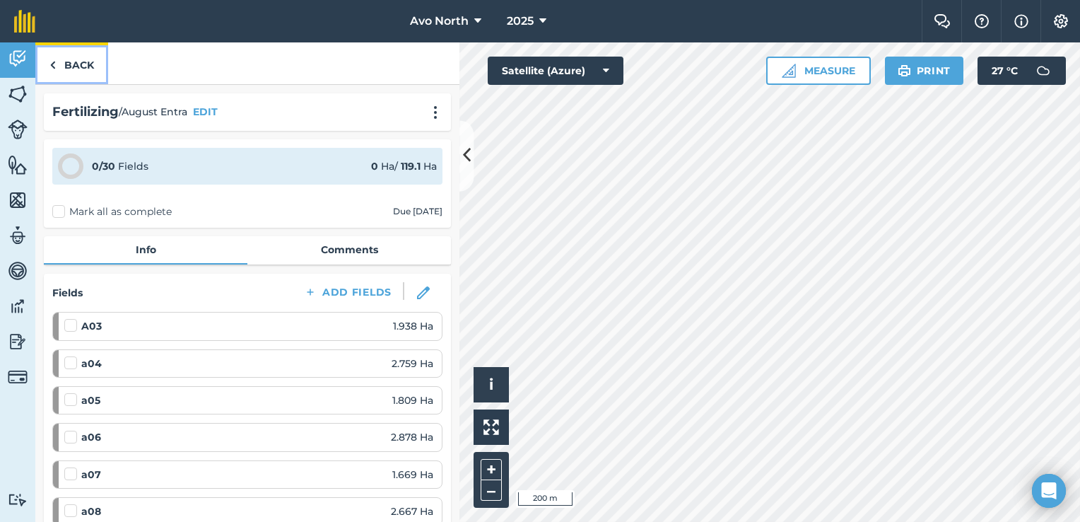
click at [62, 69] on link "Back" at bounding box center [71, 63] width 73 height 42
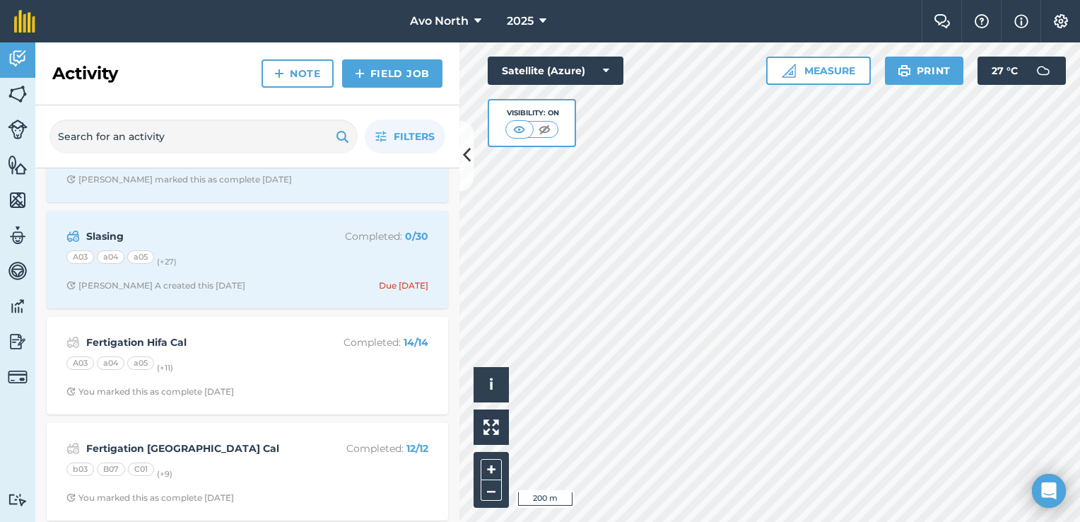
scroll to position [1696, 0]
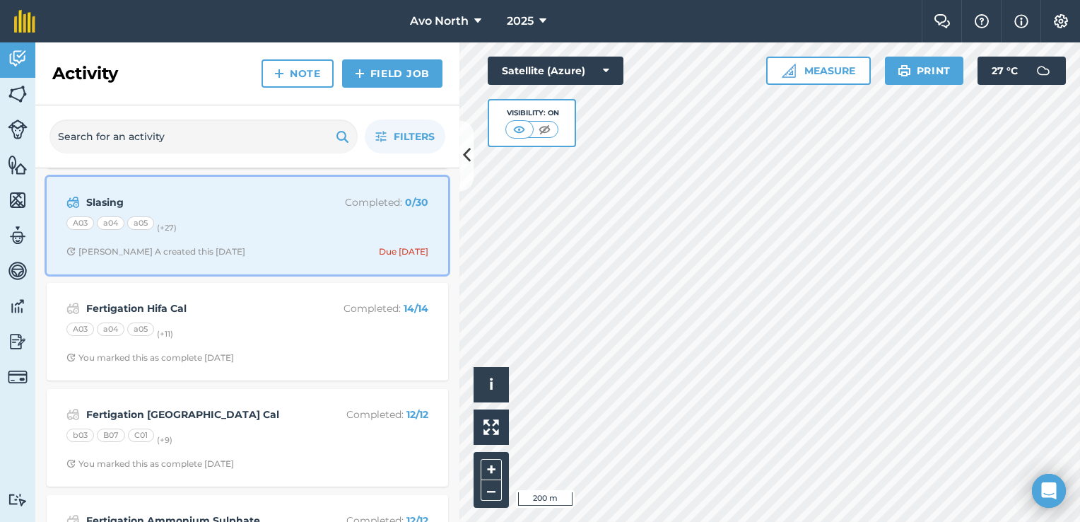
click at [272, 221] on div "A03 a04 a05 (+ 27 )" at bounding box center [247, 225] width 362 height 18
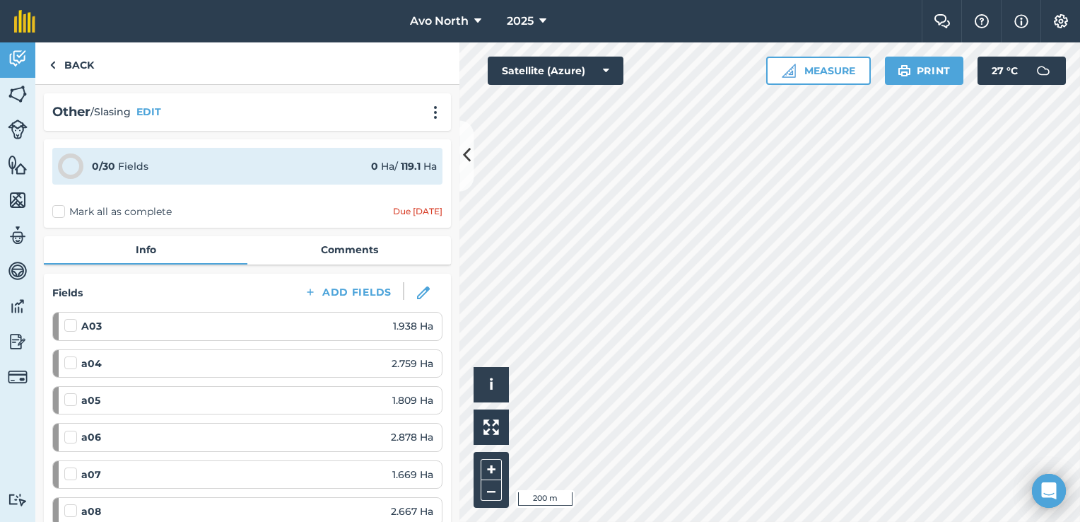
click at [61, 208] on label "Mark all as complete" at bounding box center [111, 211] width 119 height 15
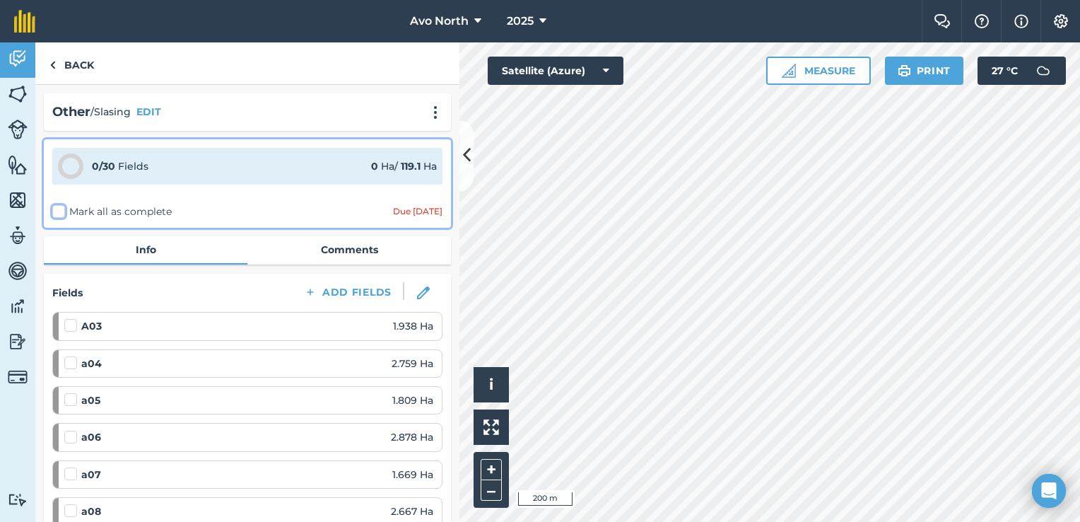
click at [61, 208] on input "Mark all as complete" at bounding box center [56, 208] width 9 height 9
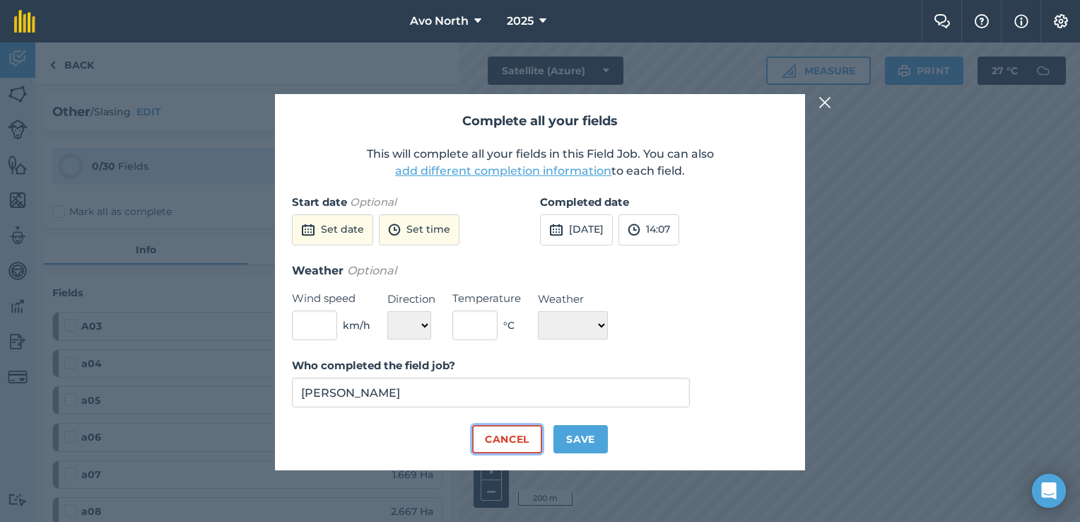
click at [530, 433] on button "Cancel" at bounding box center [507, 439] width 70 height 28
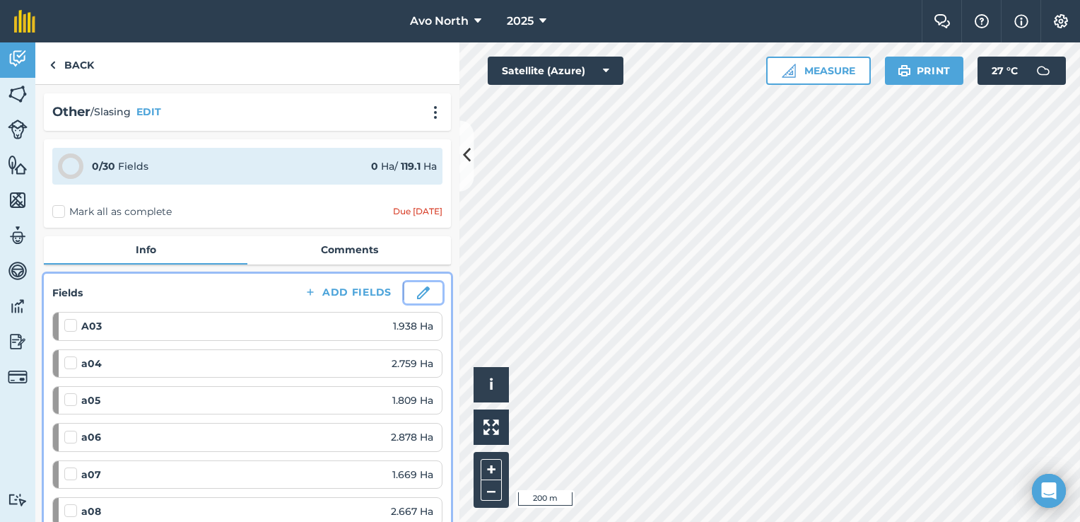
click at [417, 295] on img at bounding box center [423, 292] width 13 height 13
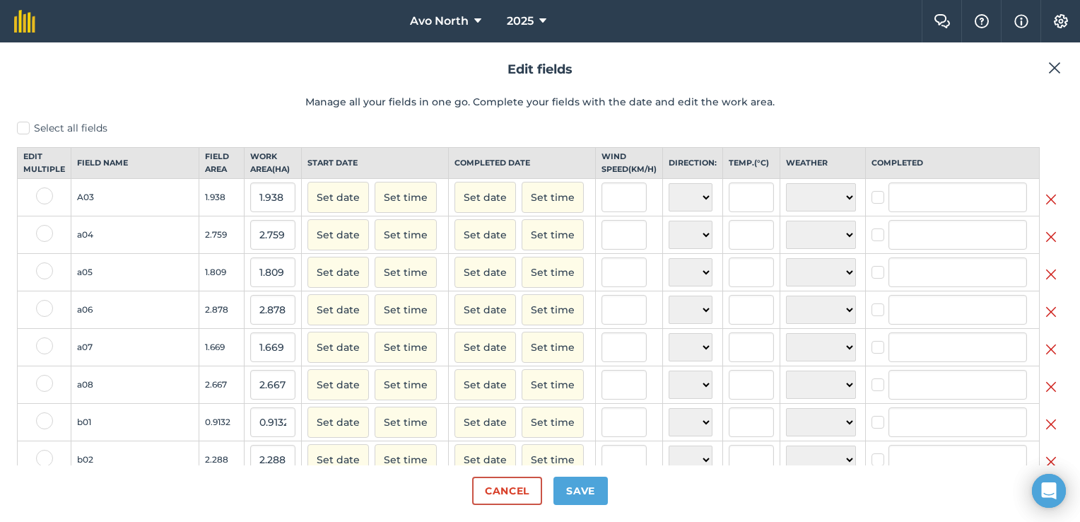
click at [45, 204] on label at bounding box center [44, 195] width 17 height 17
click at [45, 196] on input "checkbox" at bounding box center [40, 191] width 9 height 9
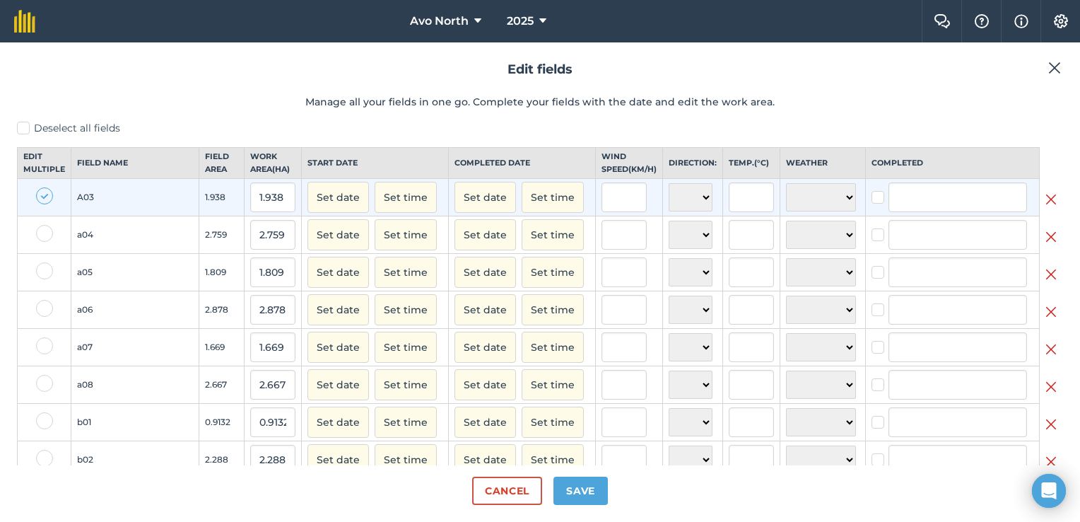
click at [41, 204] on label at bounding box center [44, 195] width 17 height 17
click at [41, 196] on input "checkbox" at bounding box center [40, 191] width 9 height 9
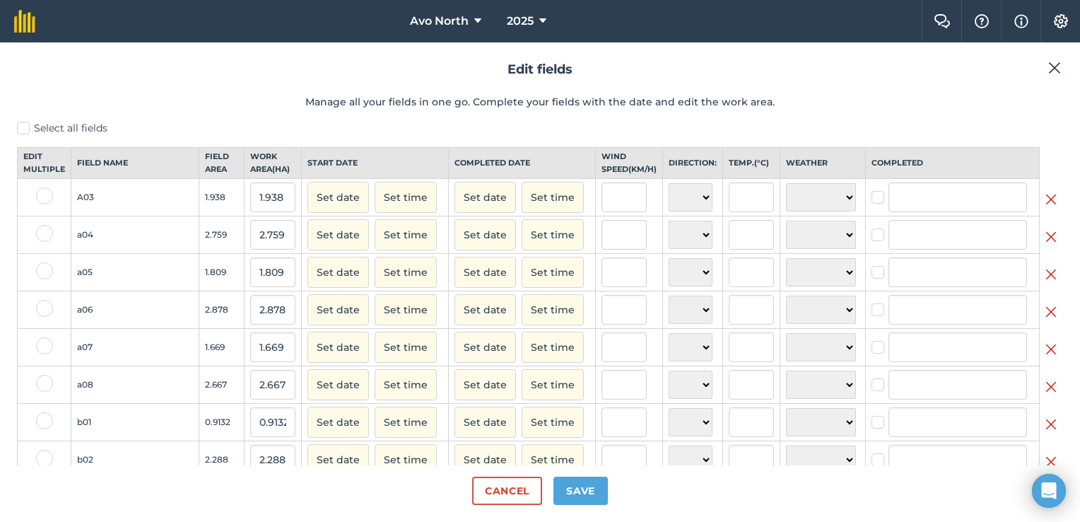
click at [24, 119] on header "Edit fields Manage all your fields in one go. Complete your fields with the dat…" at bounding box center [540, 89] width 1046 height 61
click at [25, 125] on label "Select all fields" at bounding box center [540, 128] width 1046 height 15
click at [25, 125] on input "Select all fields" at bounding box center [21, 125] width 9 height 9
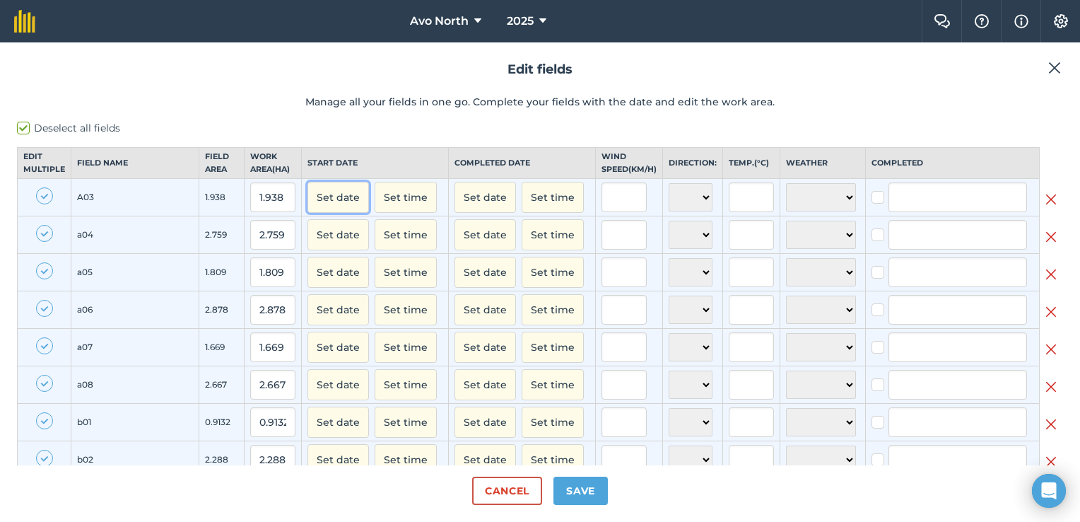
click at [307, 211] on button "Set date" at bounding box center [337, 197] width 61 height 31
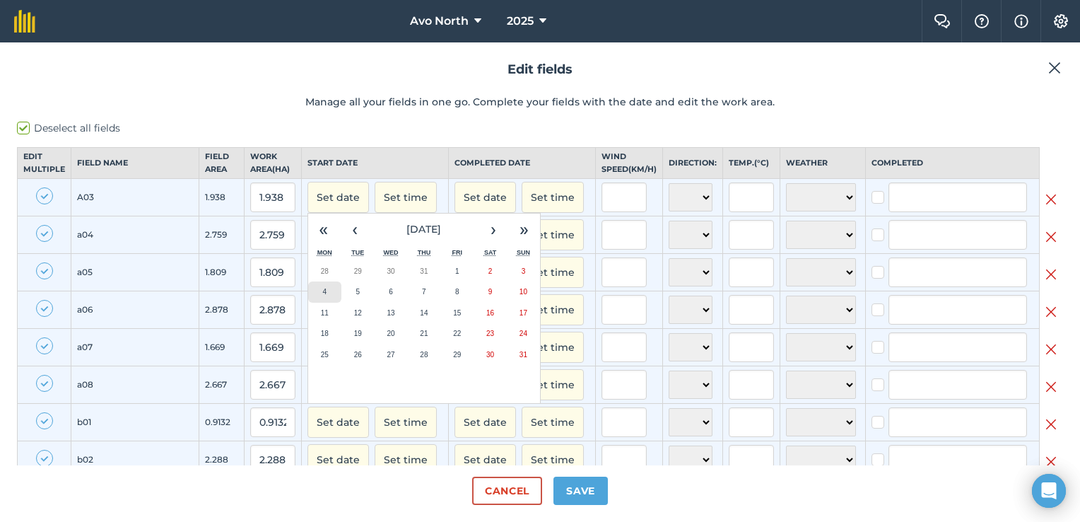
click at [308, 300] on button "4" at bounding box center [324, 291] width 33 height 21
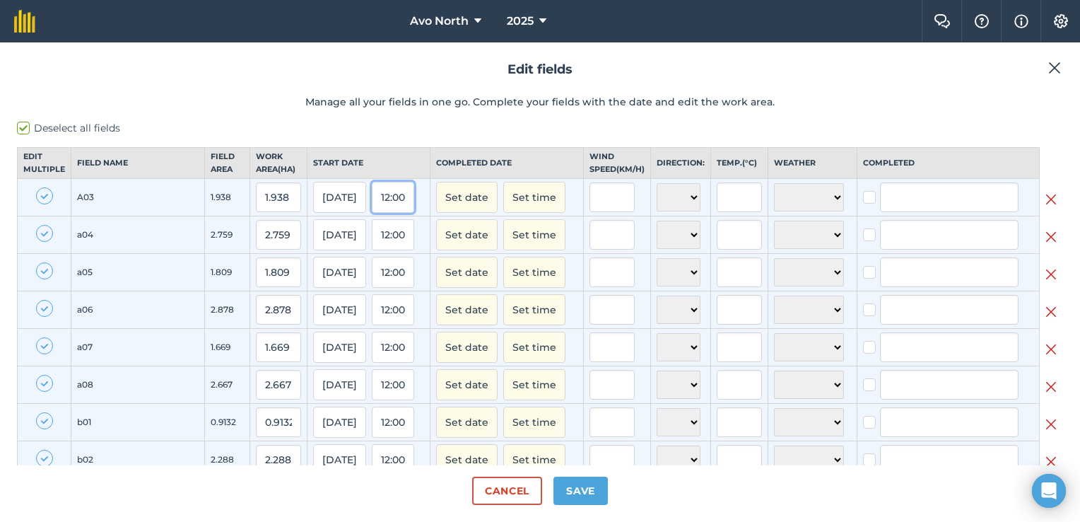
click at [372, 211] on button "12:00" at bounding box center [393, 197] width 42 height 31
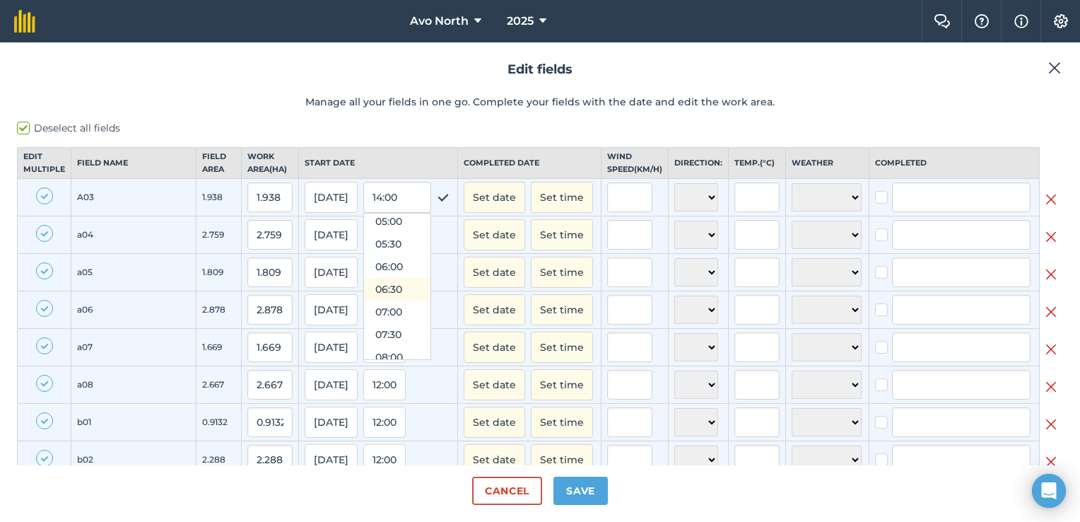
scroll to position [263, 0]
click at [364, 245] on button "06:00" at bounding box center [397, 233] width 66 height 23
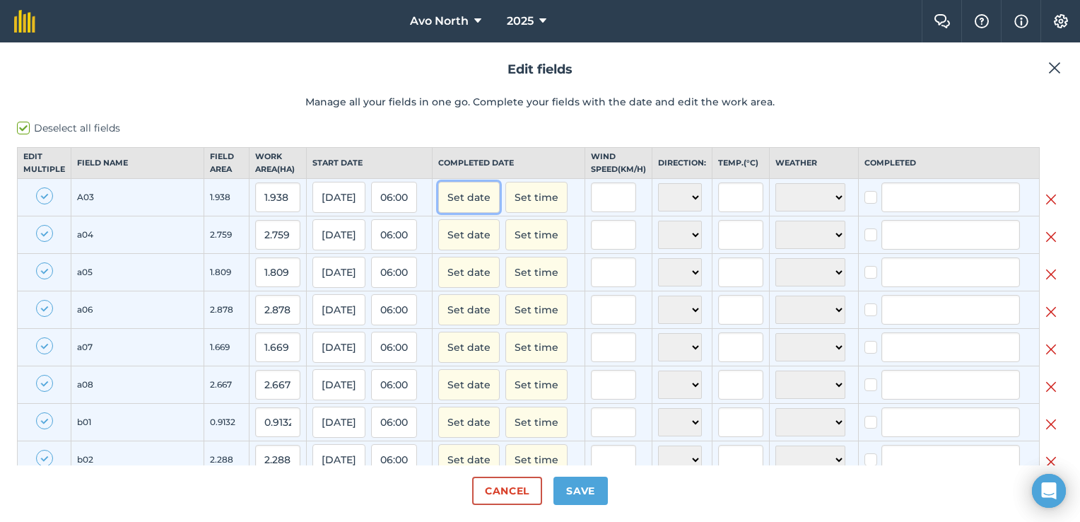
click at [438, 208] on button "Set date" at bounding box center [468, 197] width 61 height 31
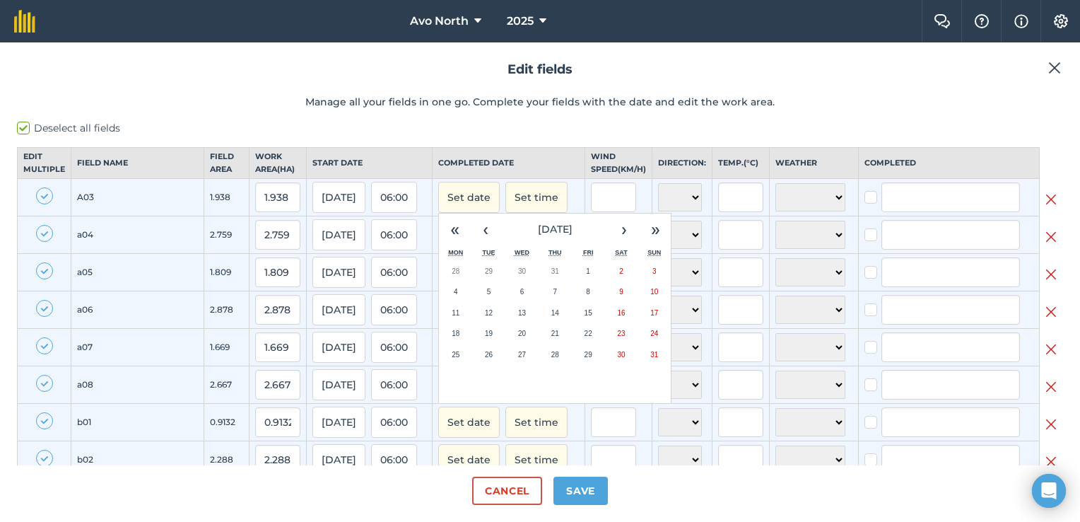
click at [518, 337] on abbr "20" at bounding box center [522, 333] width 8 height 8
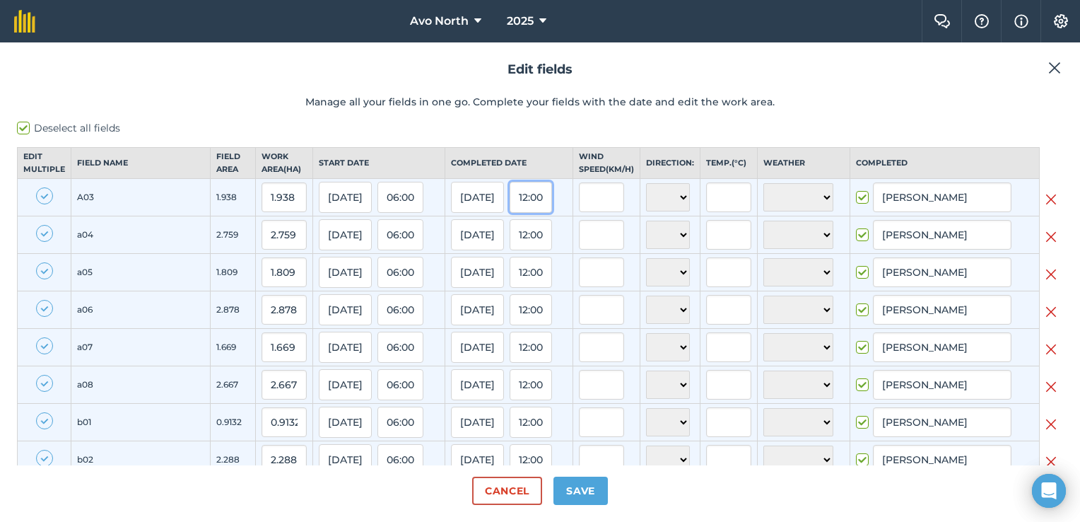
click at [510, 205] on button "12:00" at bounding box center [531, 197] width 42 height 31
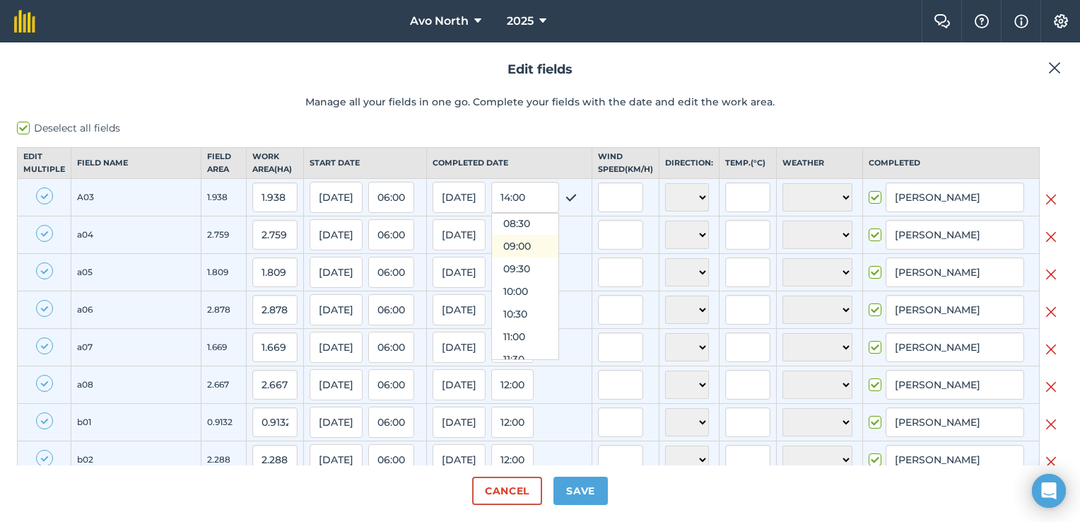
scroll to position [404, 0]
click at [492, 307] on button "10:30" at bounding box center [525, 295] width 66 height 23
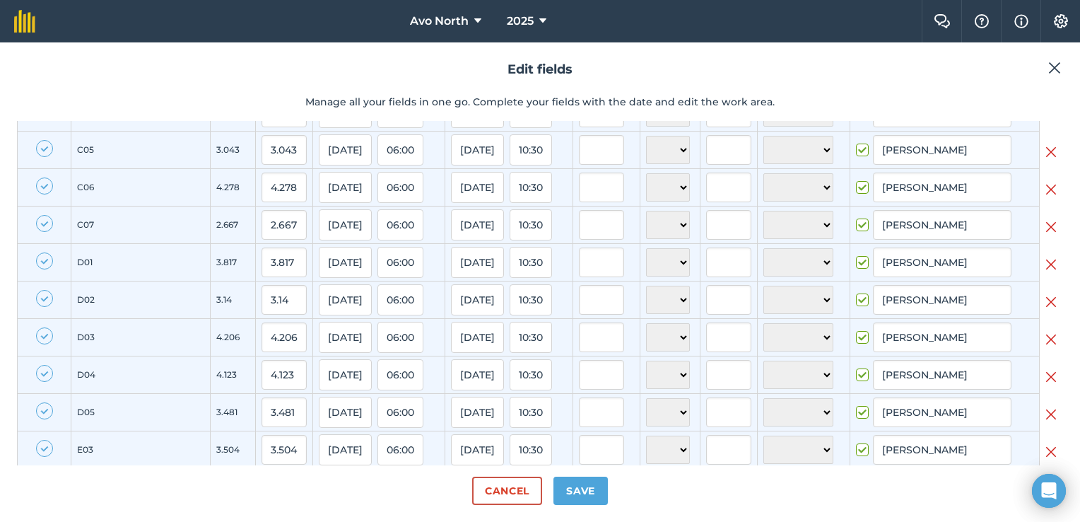
scroll to position [862, 0]
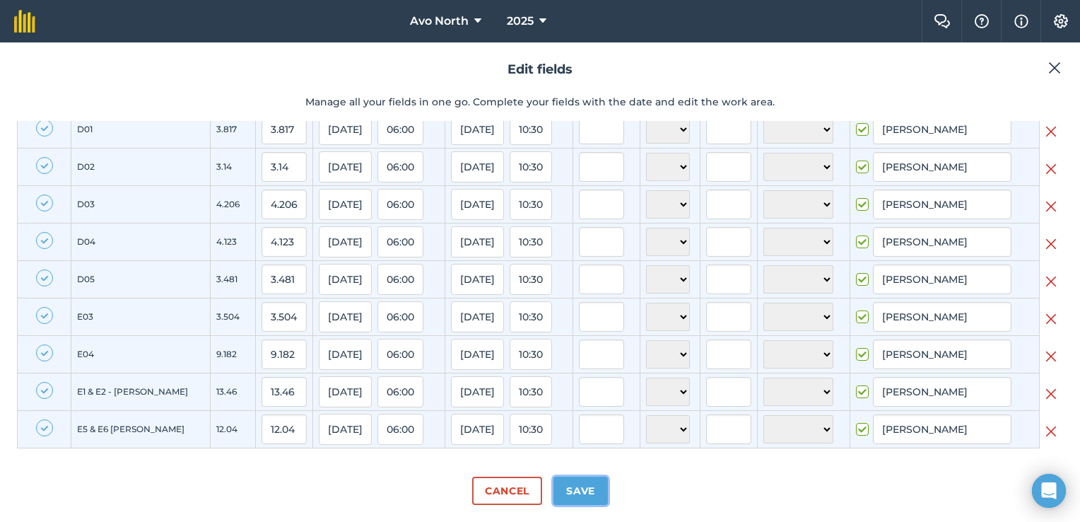
click at [570, 495] on button "Save" at bounding box center [580, 490] width 54 height 28
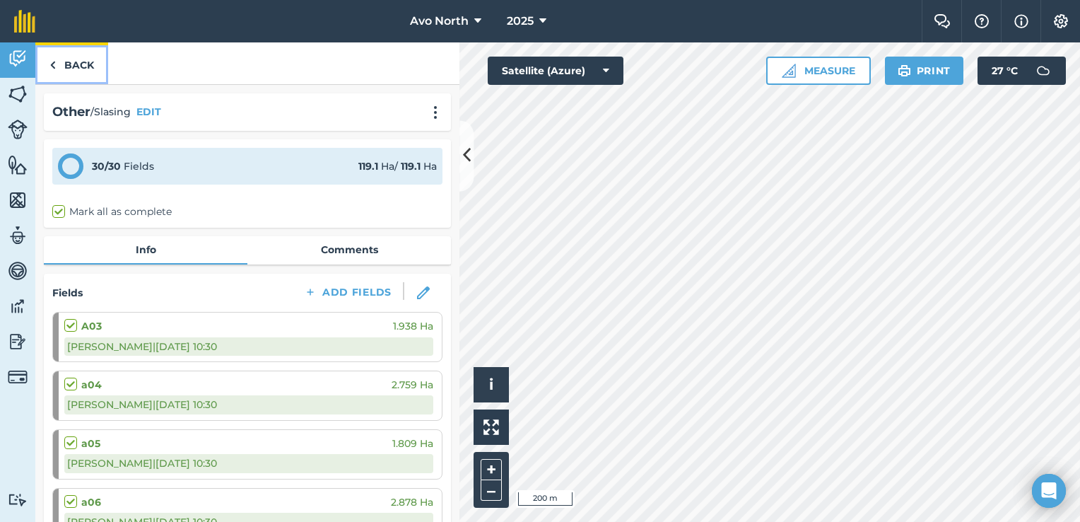
click at [64, 67] on link "Back" at bounding box center [71, 63] width 73 height 42
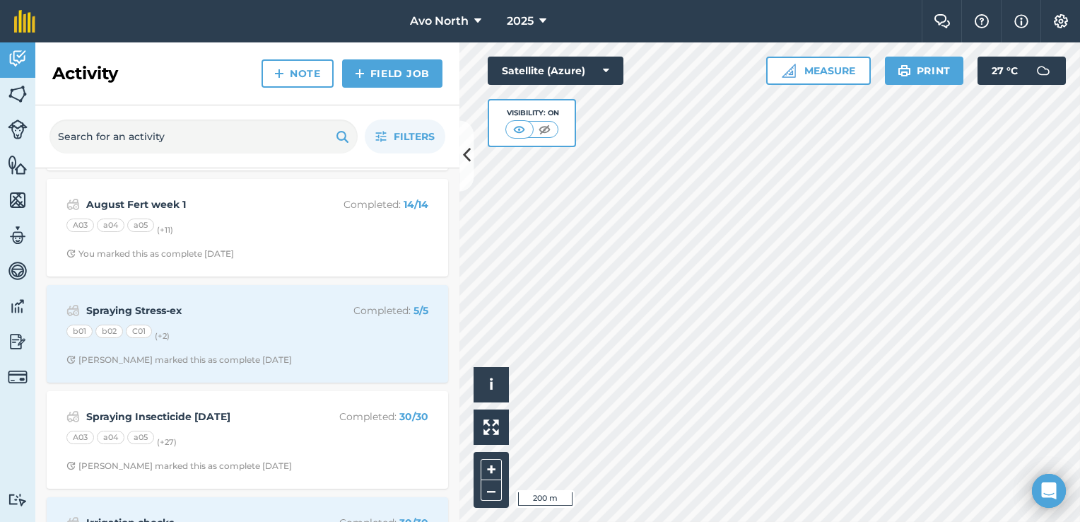
scroll to position [1201, 0]
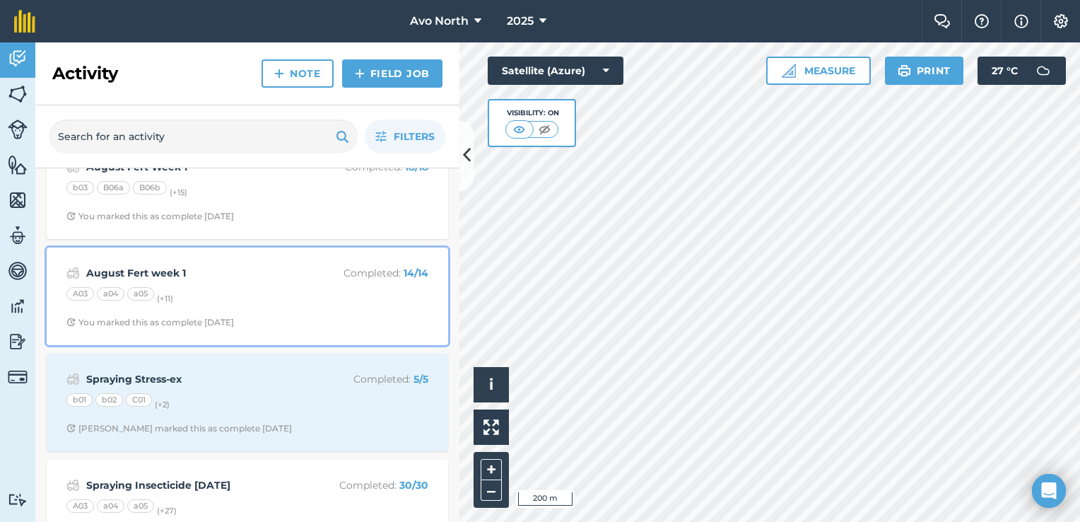
click at [264, 298] on div "A03 a04 a05 (+ 11 )" at bounding box center [247, 296] width 362 height 18
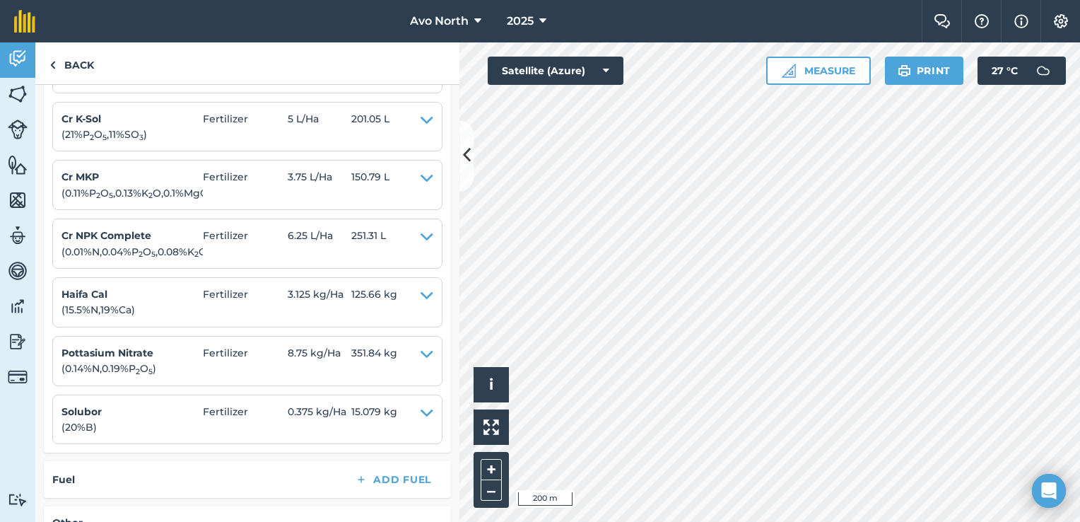
scroll to position [1201, 0]
